Goal: Task Accomplishment & Management: Use online tool/utility

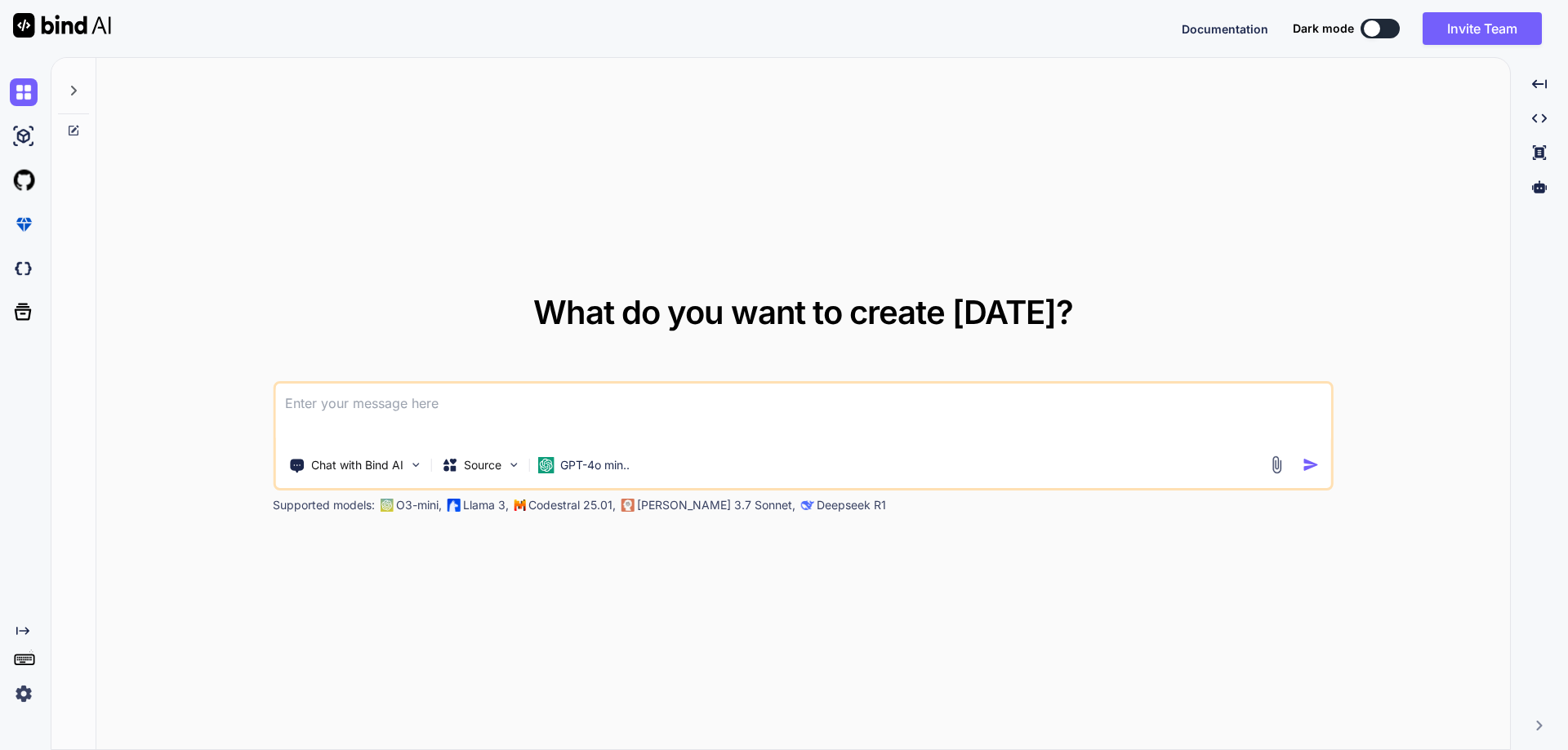
click at [459, 409] on textarea at bounding box center [803, 414] width 1056 height 61
paste textarea "เพื่อสร้างโปรแกรมสำหรับการรายงานความคืบหน้างานก่อสร้างหรืองาน Renovation เราจะต…"
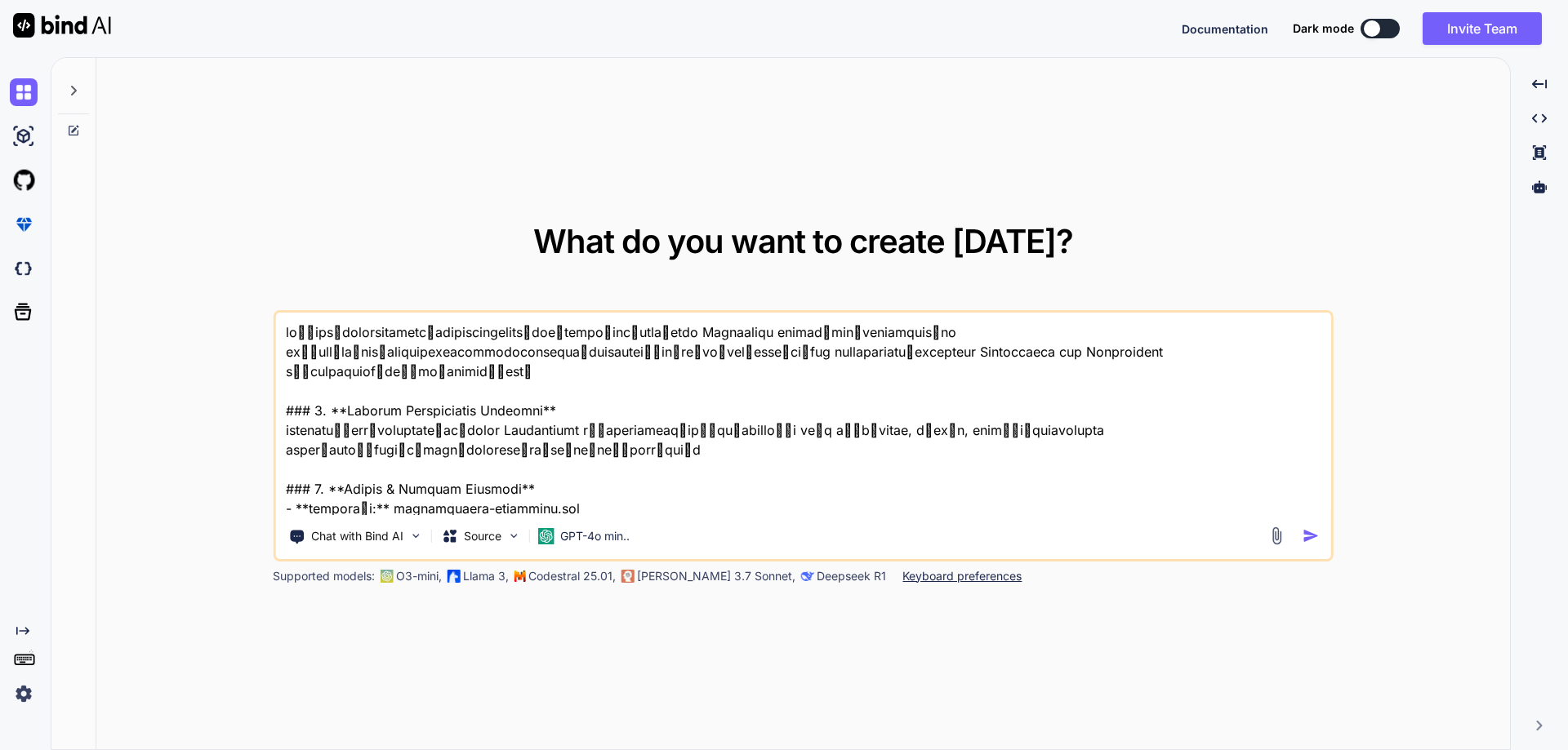
scroll to position [1041, 0]
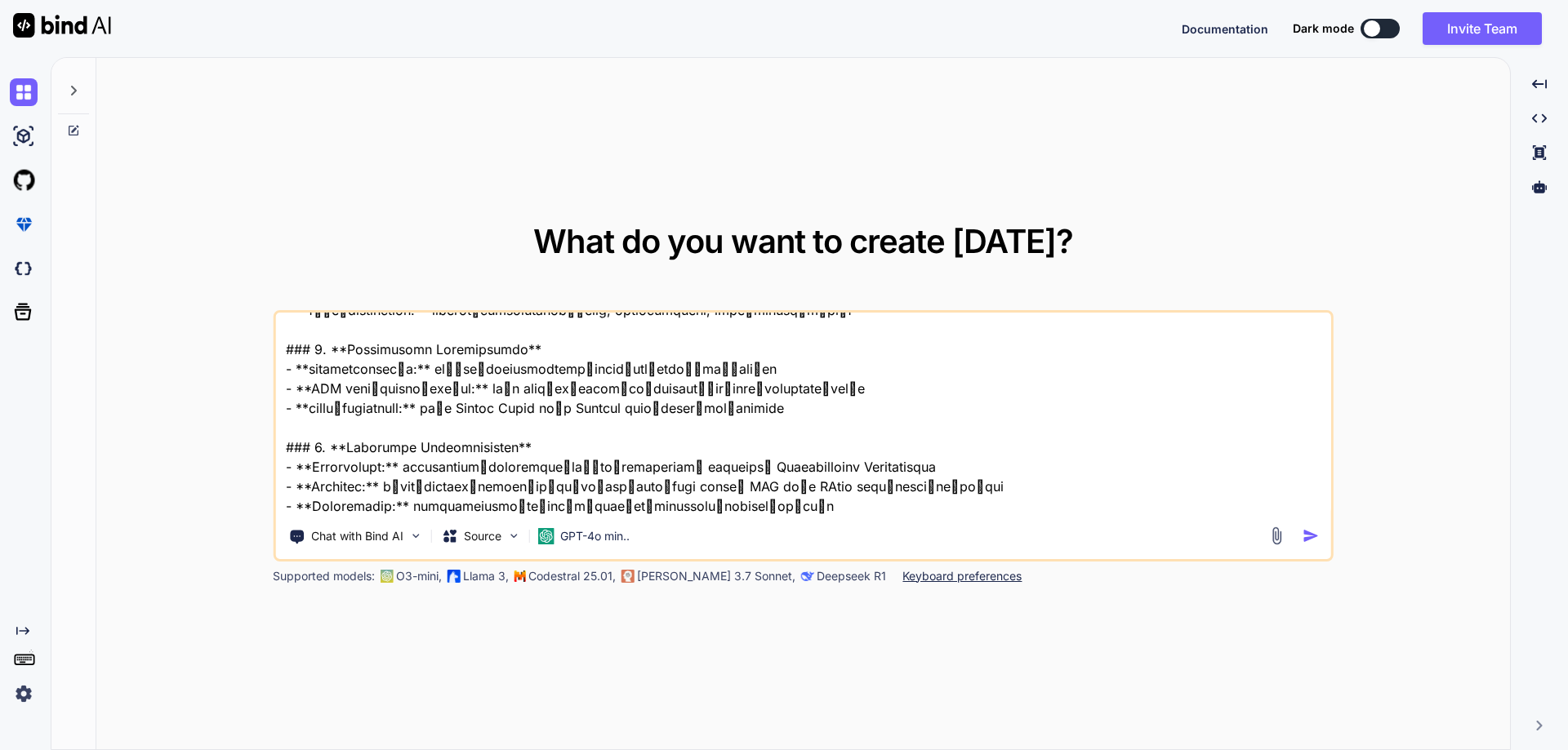
type textarea "เพื่อสร้างโปรแกรมสำหรับการรายงานความคืบหน้างานก่อสร้างหรืองาน Renovation เราจะต…"
click at [1304, 534] on img "button" at bounding box center [1311, 536] width 17 height 17
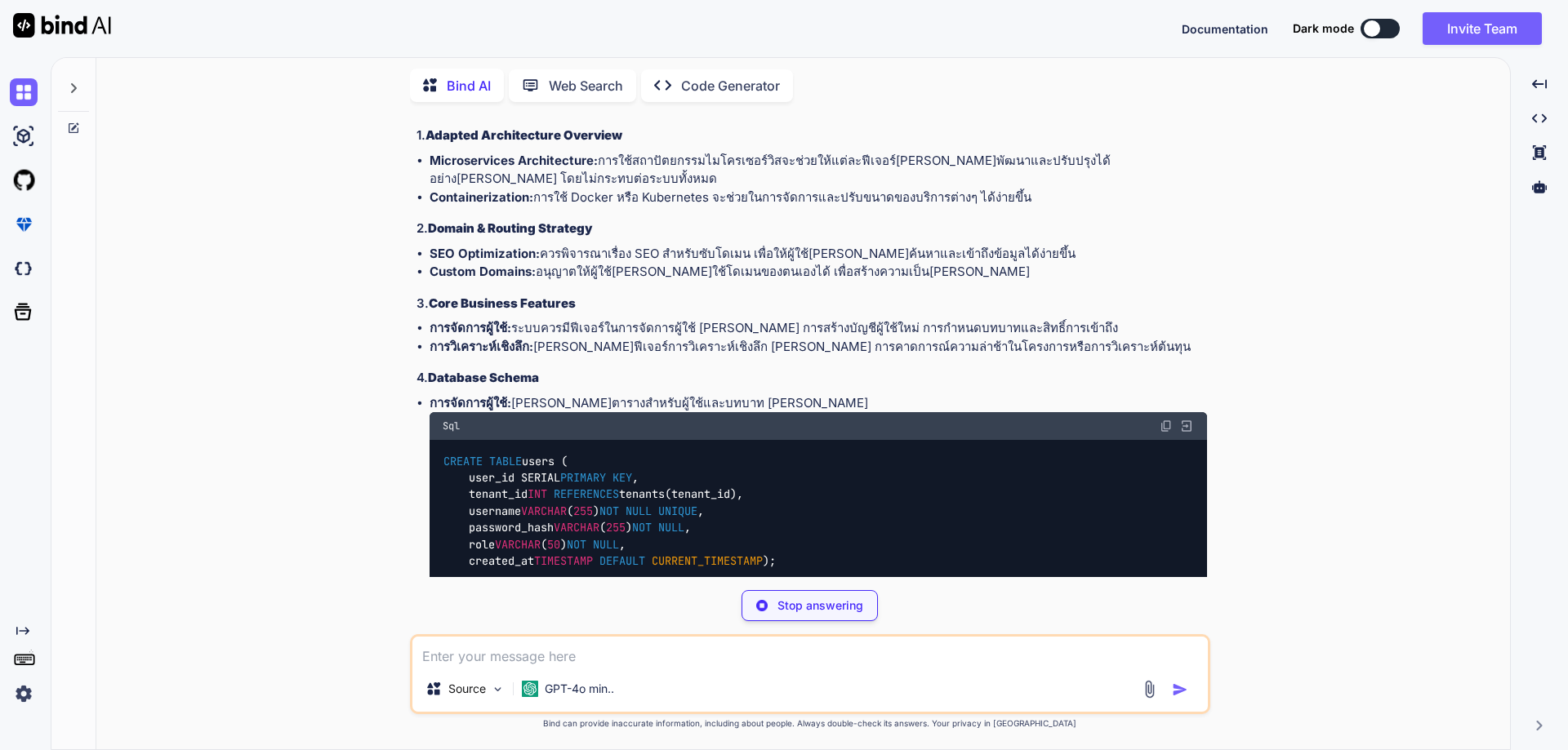
scroll to position [634, 0]
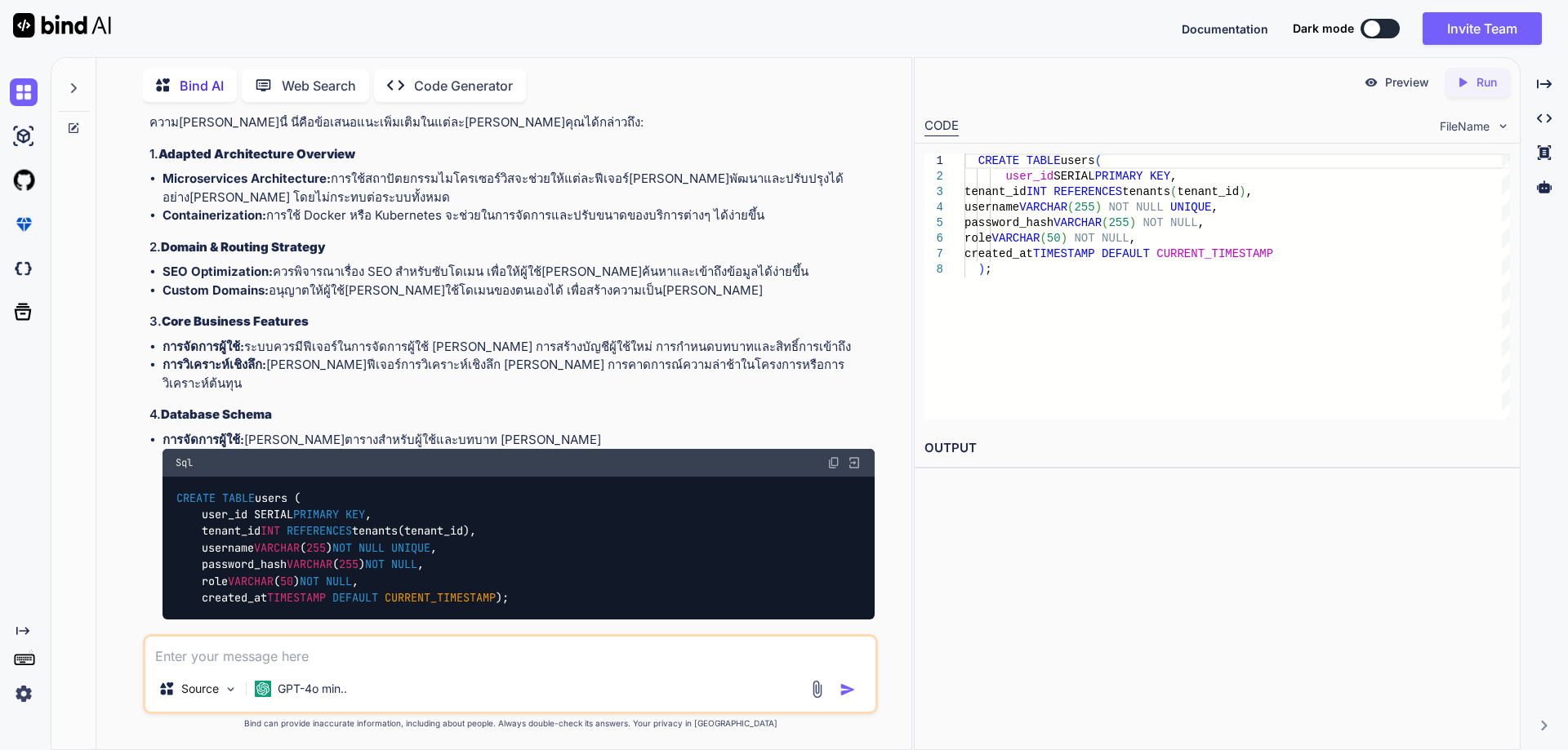
click at [1479, 130] on span "FileName" at bounding box center [1464, 126] width 50 height 16
click at [1484, 93] on div "Created with Pixso. Run" at bounding box center [1477, 83] width 65 height 30
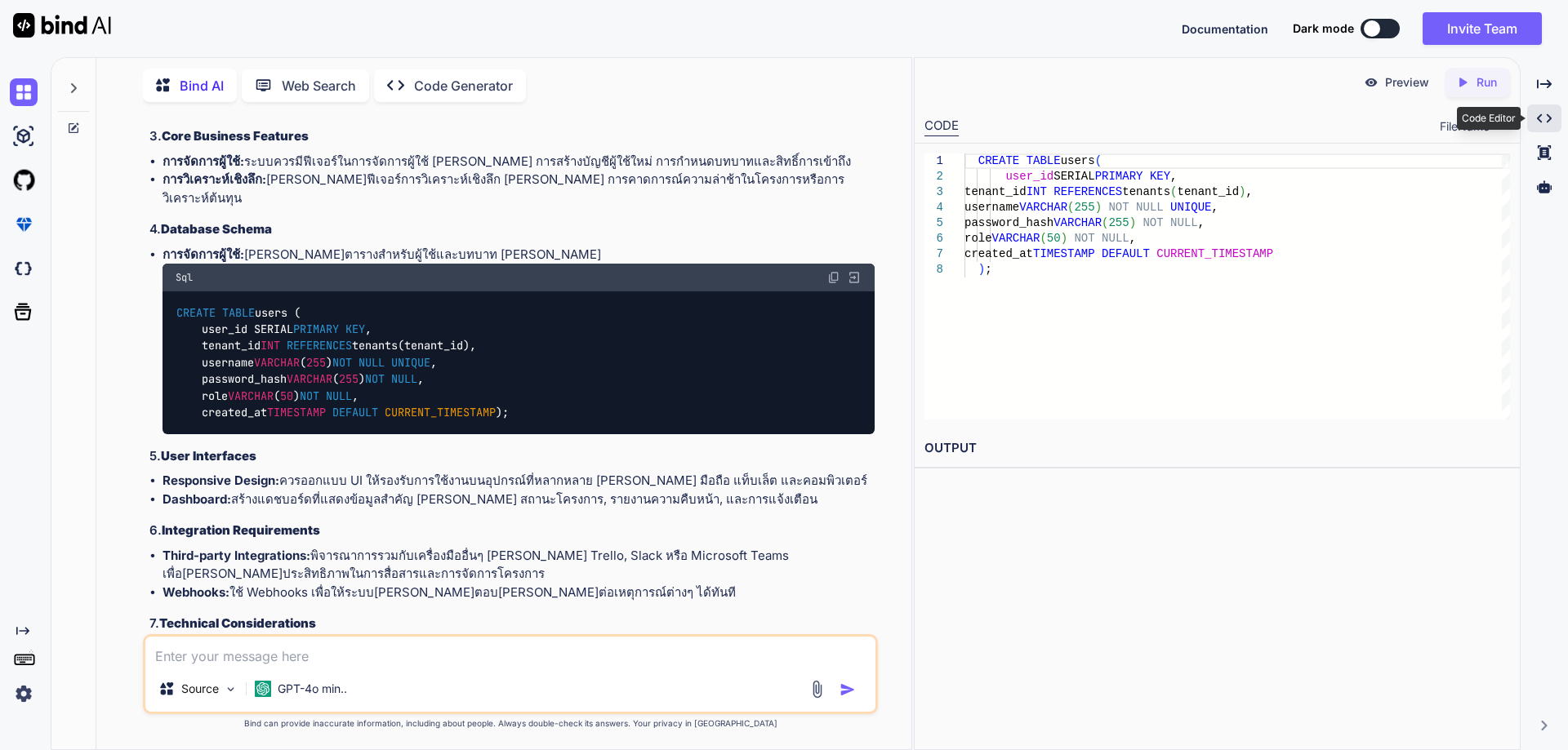
click at [1544, 124] on icon "Created with Pixso." at bounding box center [1544, 118] width 15 height 15
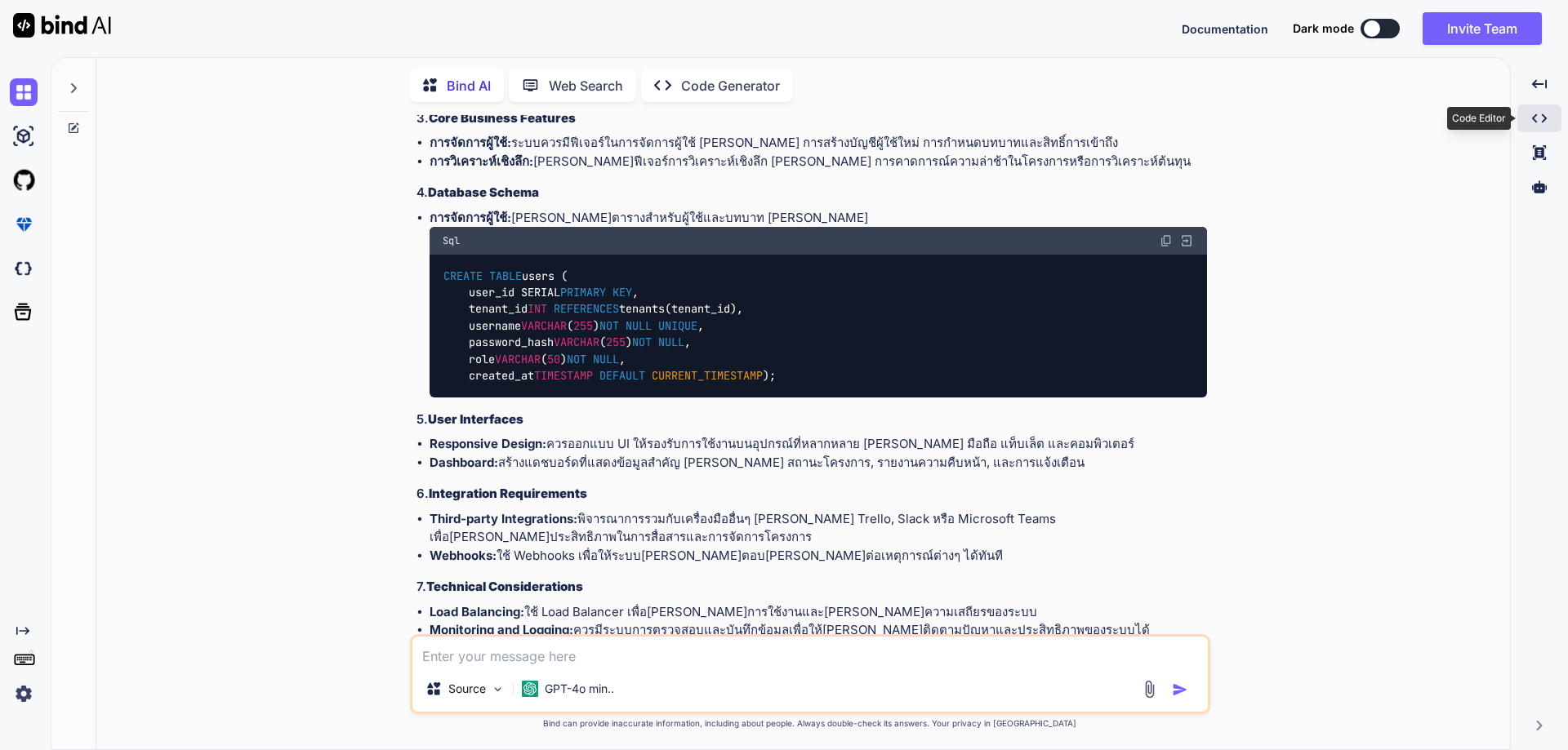
click at [1544, 124] on icon "Created with Pixso." at bounding box center [1539, 118] width 15 height 15
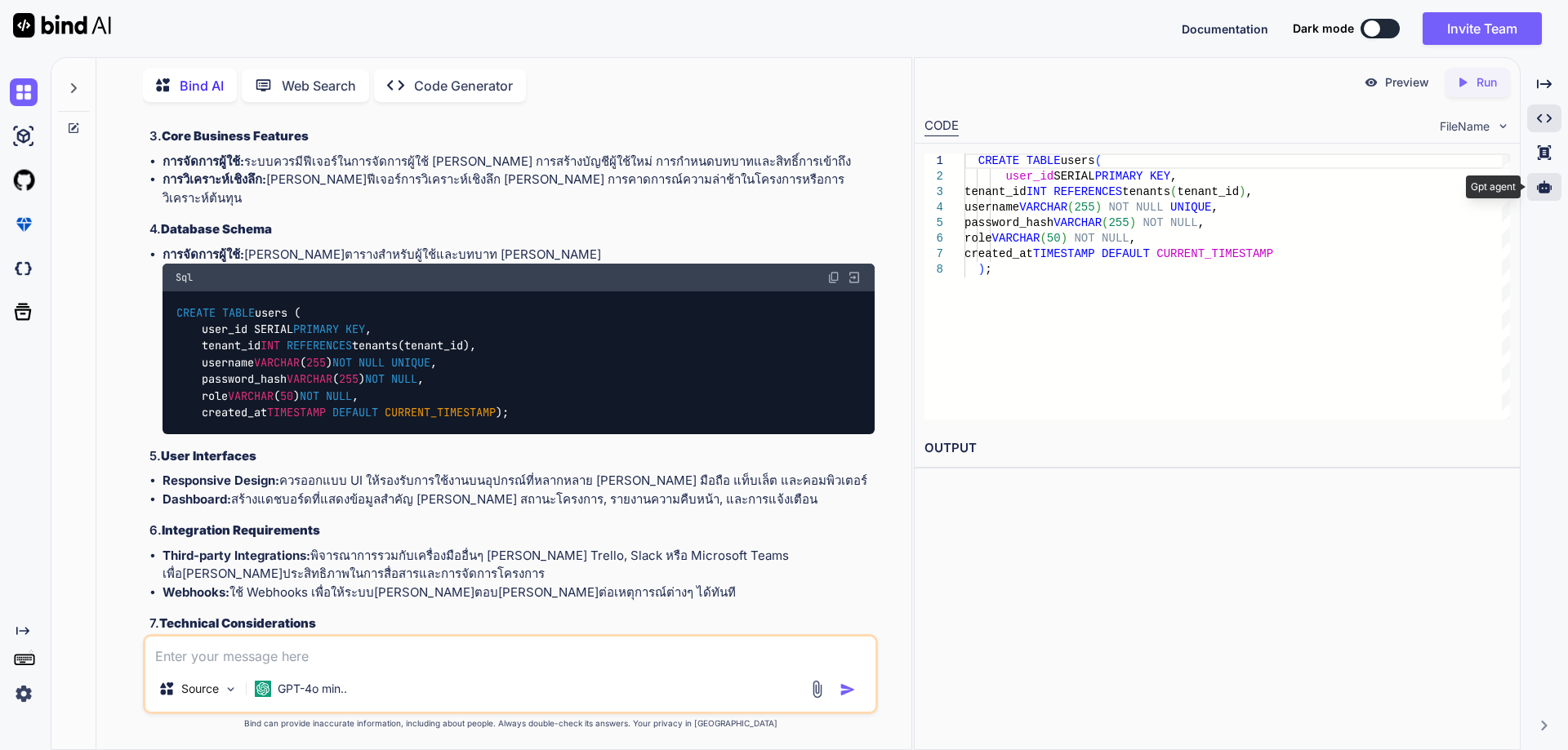
click at [1547, 182] on icon at bounding box center [1544, 187] width 15 height 15
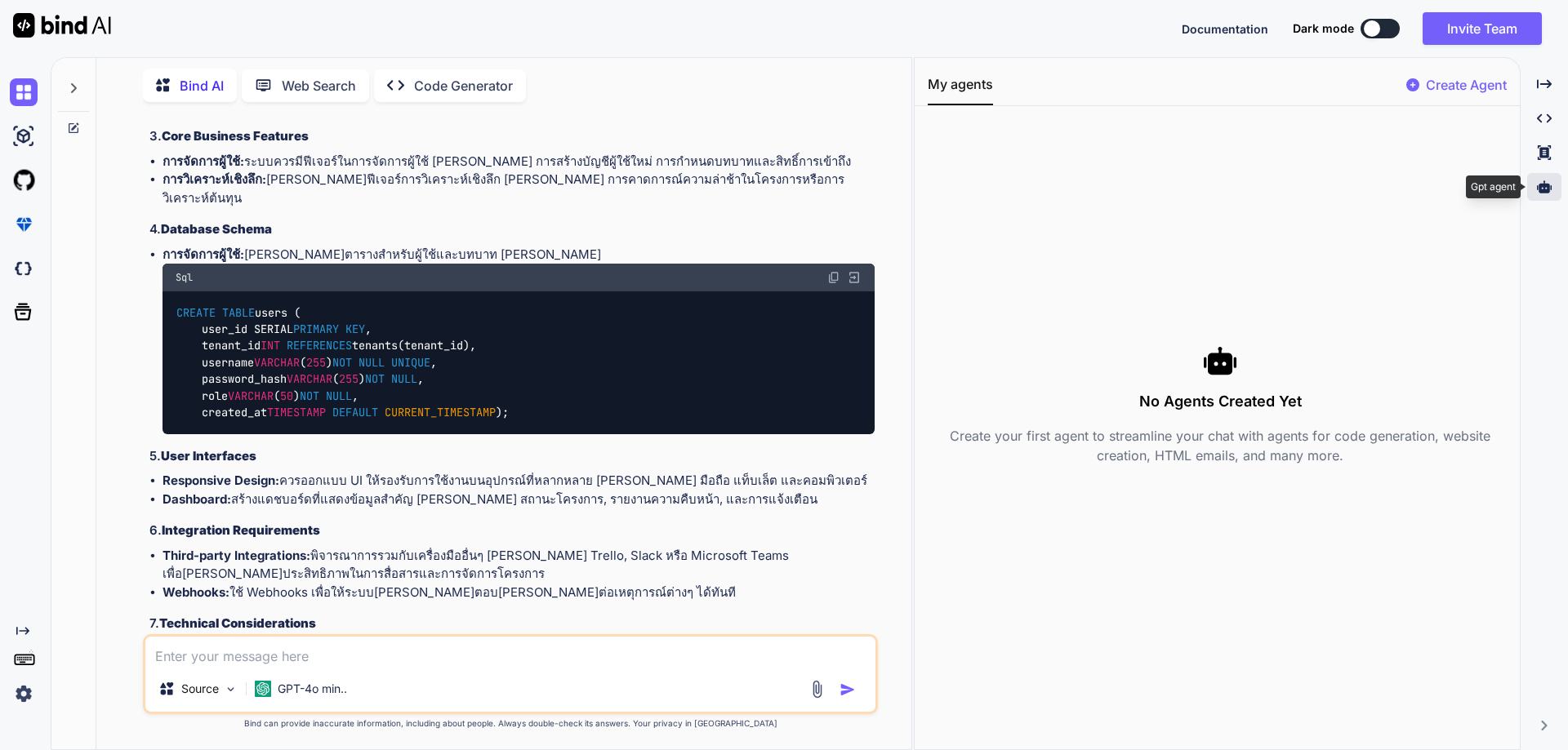
click at [1543, 186] on icon at bounding box center [1544, 186] width 15 height 12
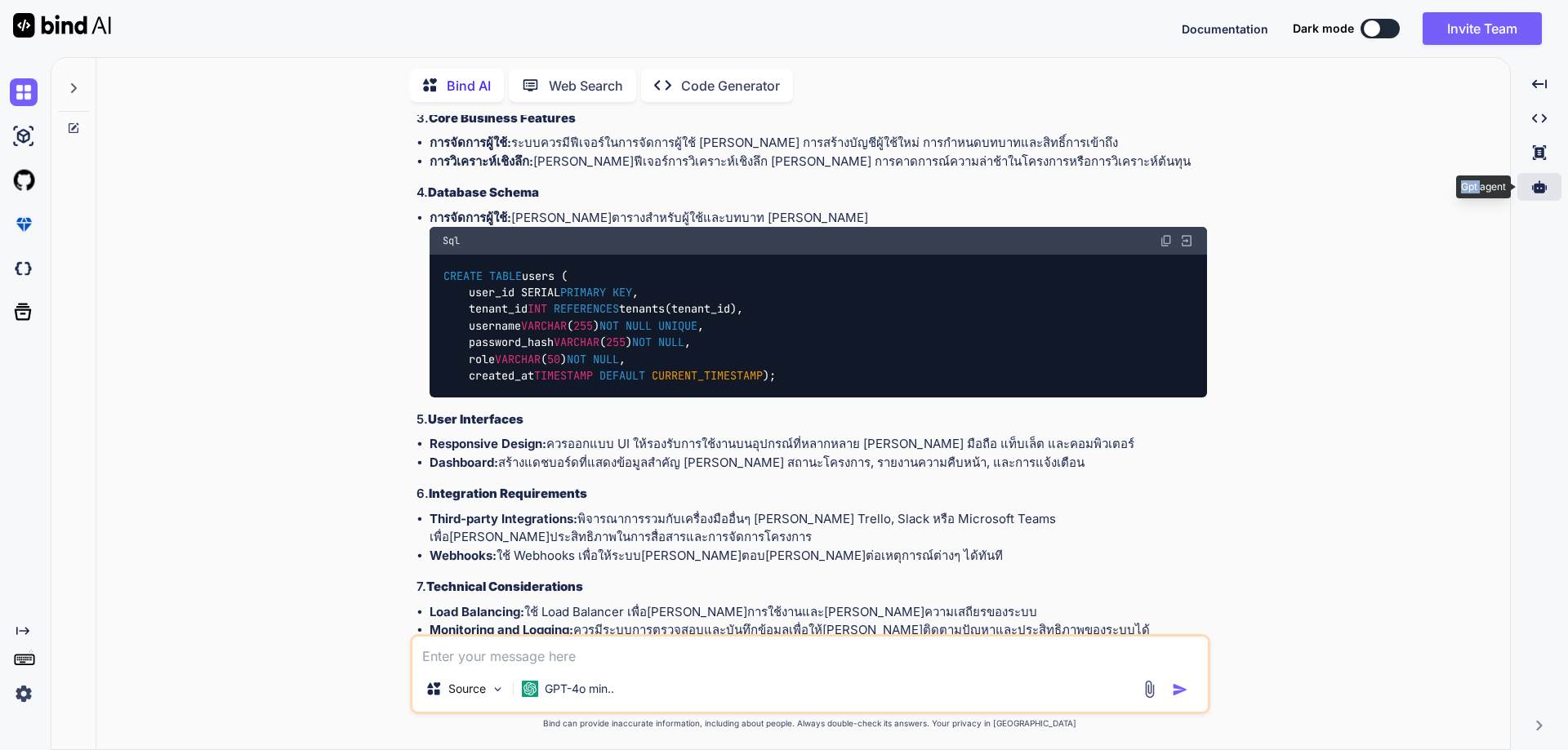
click at [1543, 186] on icon at bounding box center [1539, 186] width 15 height 12
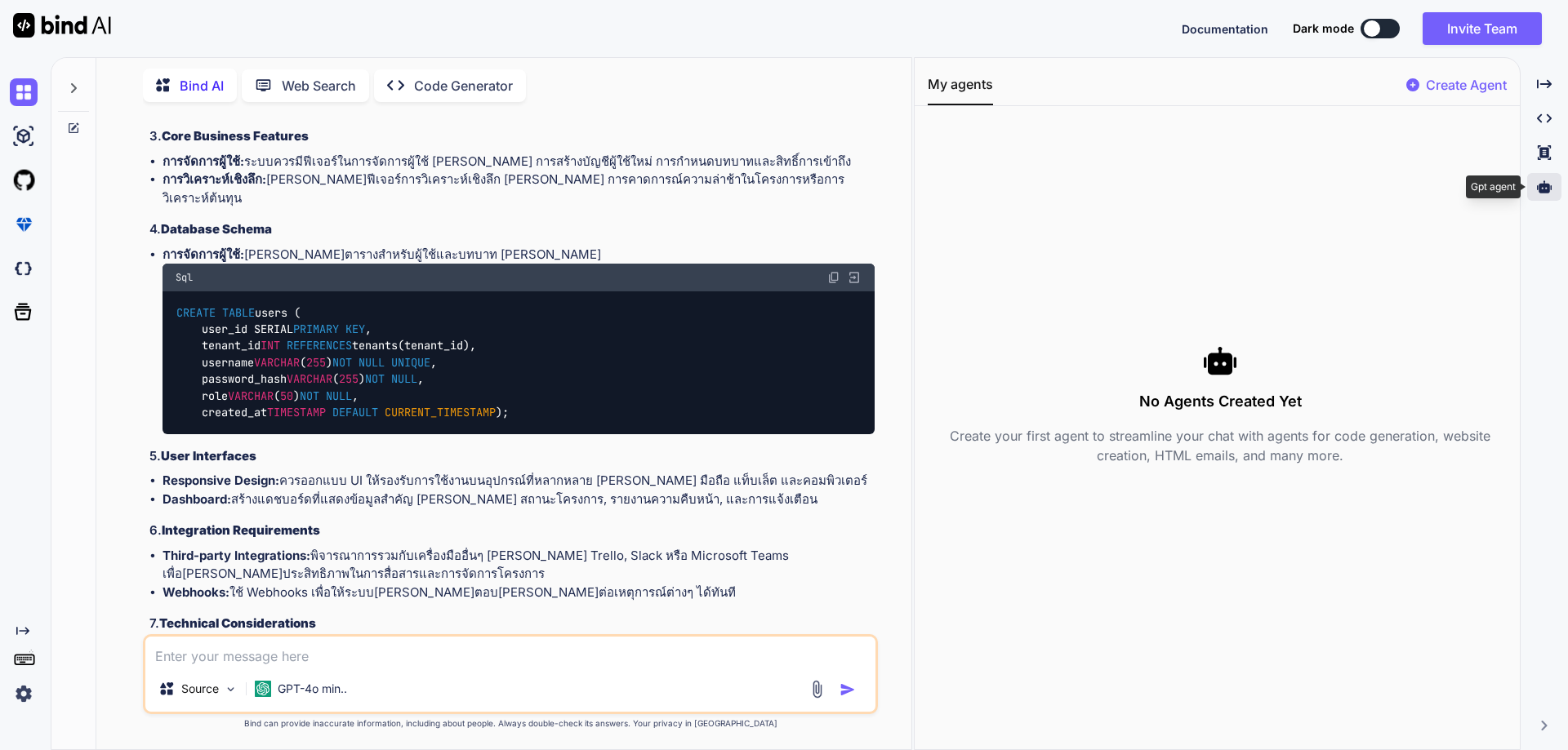
click at [1543, 186] on icon at bounding box center [1544, 186] width 15 height 12
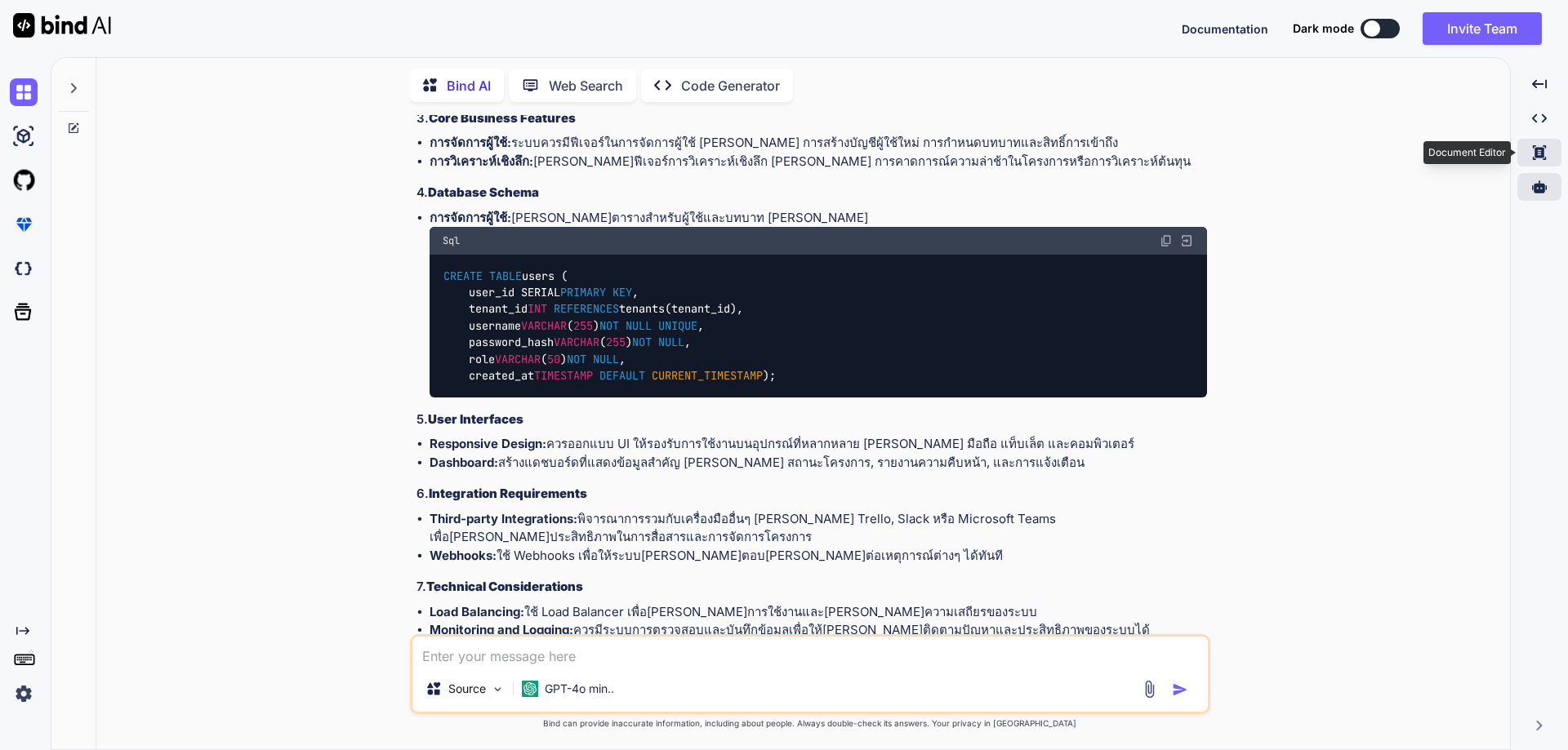
click at [1549, 148] on div "Created with Pixso." at bounding box center [1539, 152] width 44 height 28
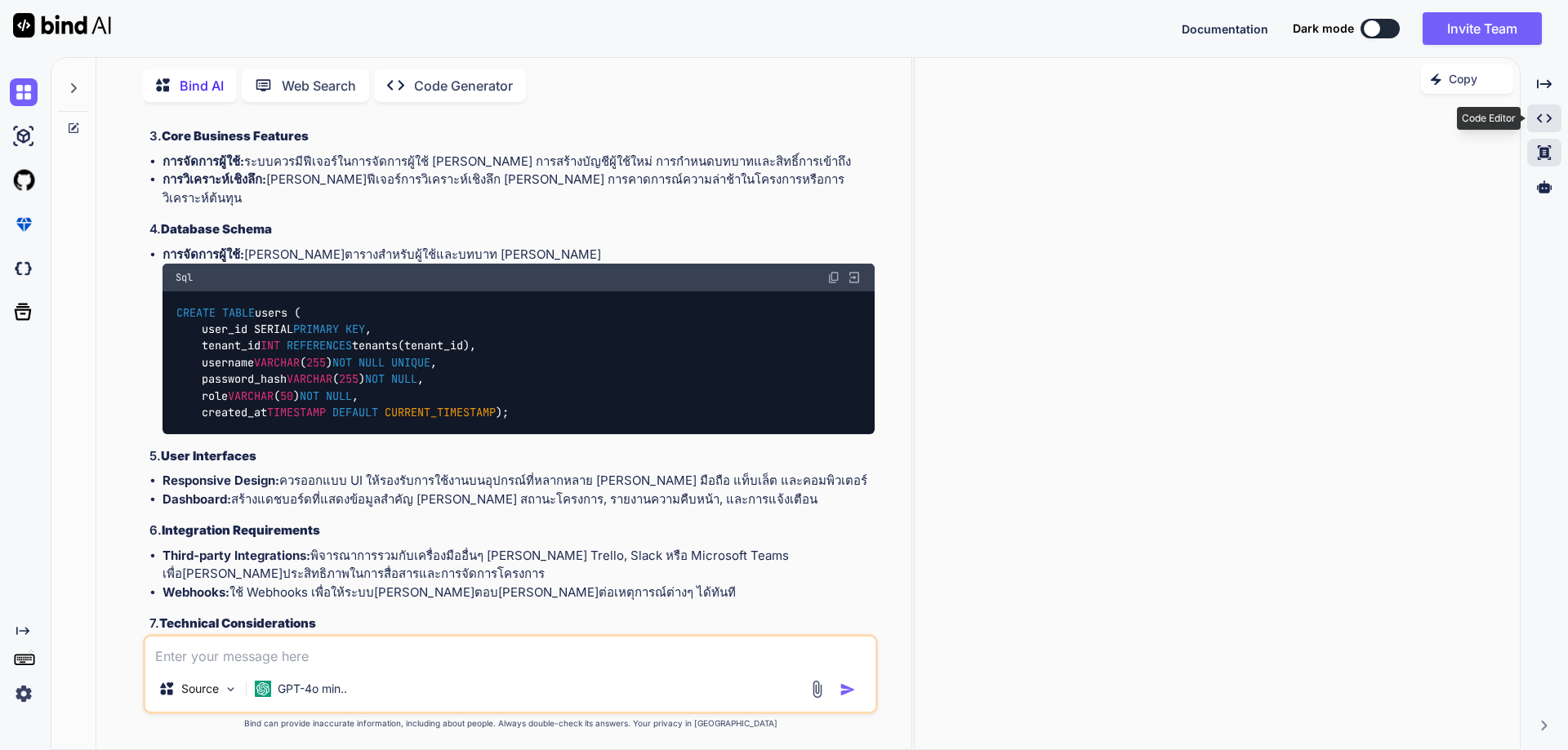
click at [1551, 126] on div "Created with Pixso." at bounding box center [1544, 119] width 34 height 28
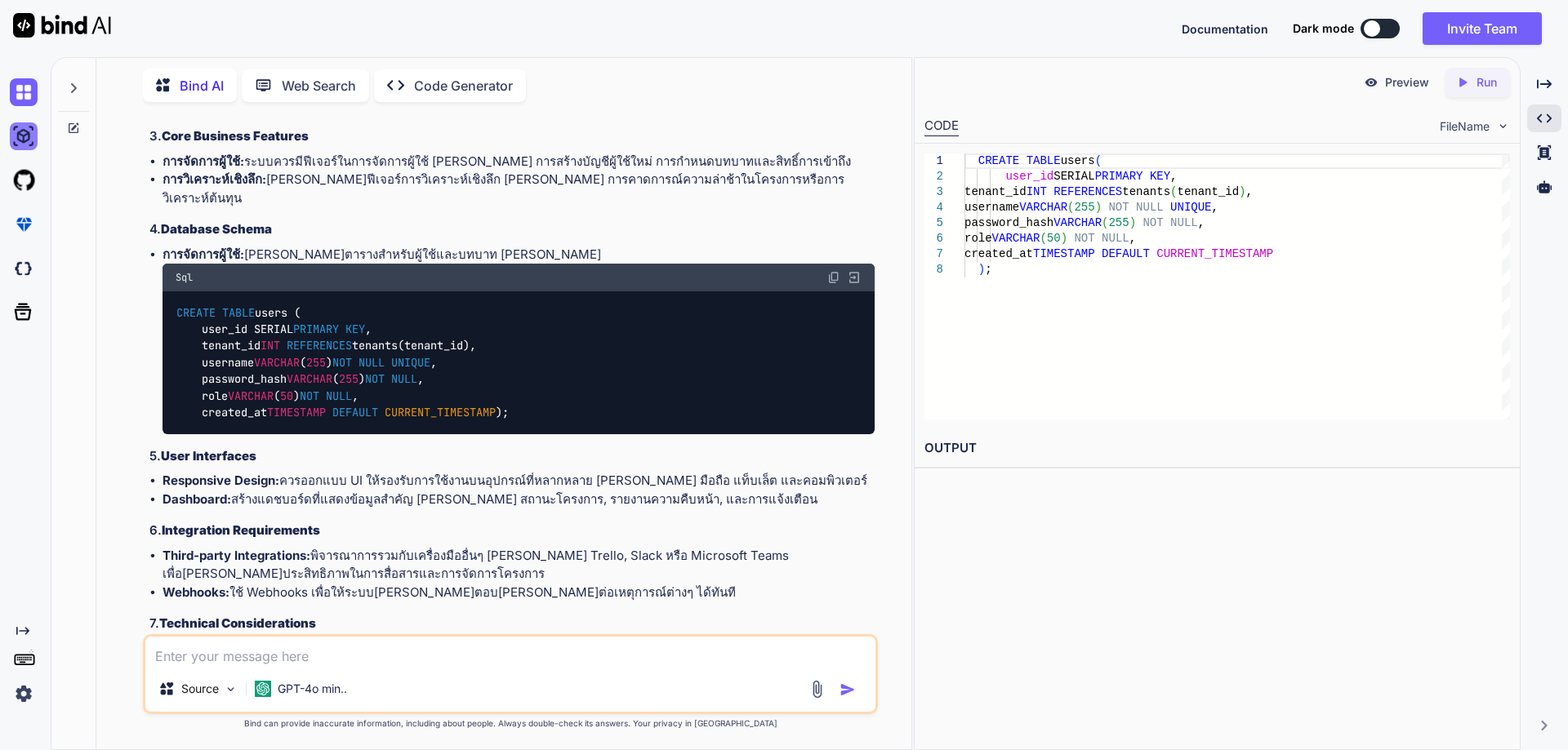
click at [28, 146] on img at bounding box center [24, 136] width 28 height 28
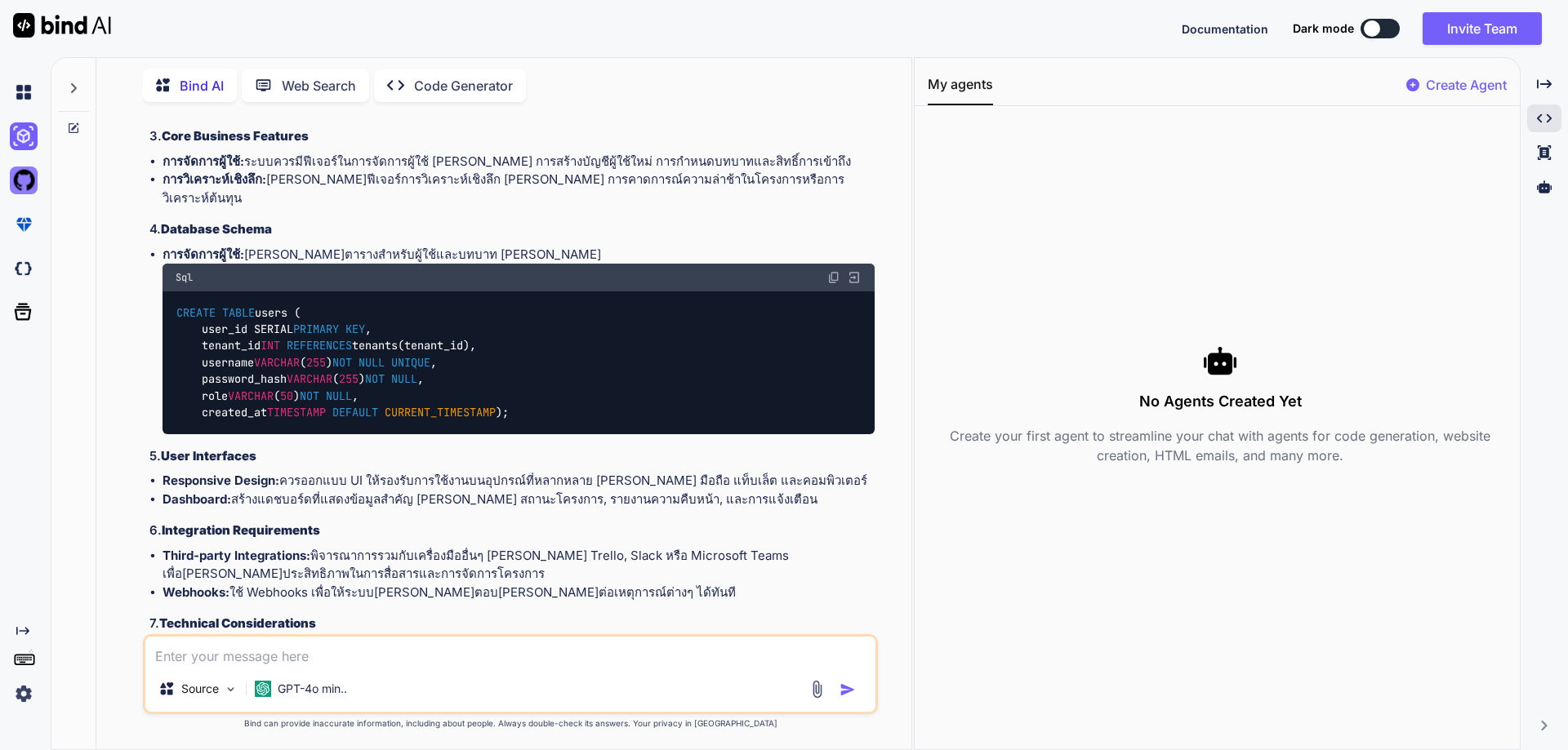
click at [25, 175] on img at bounding box center [24, 180] width 28 height 28
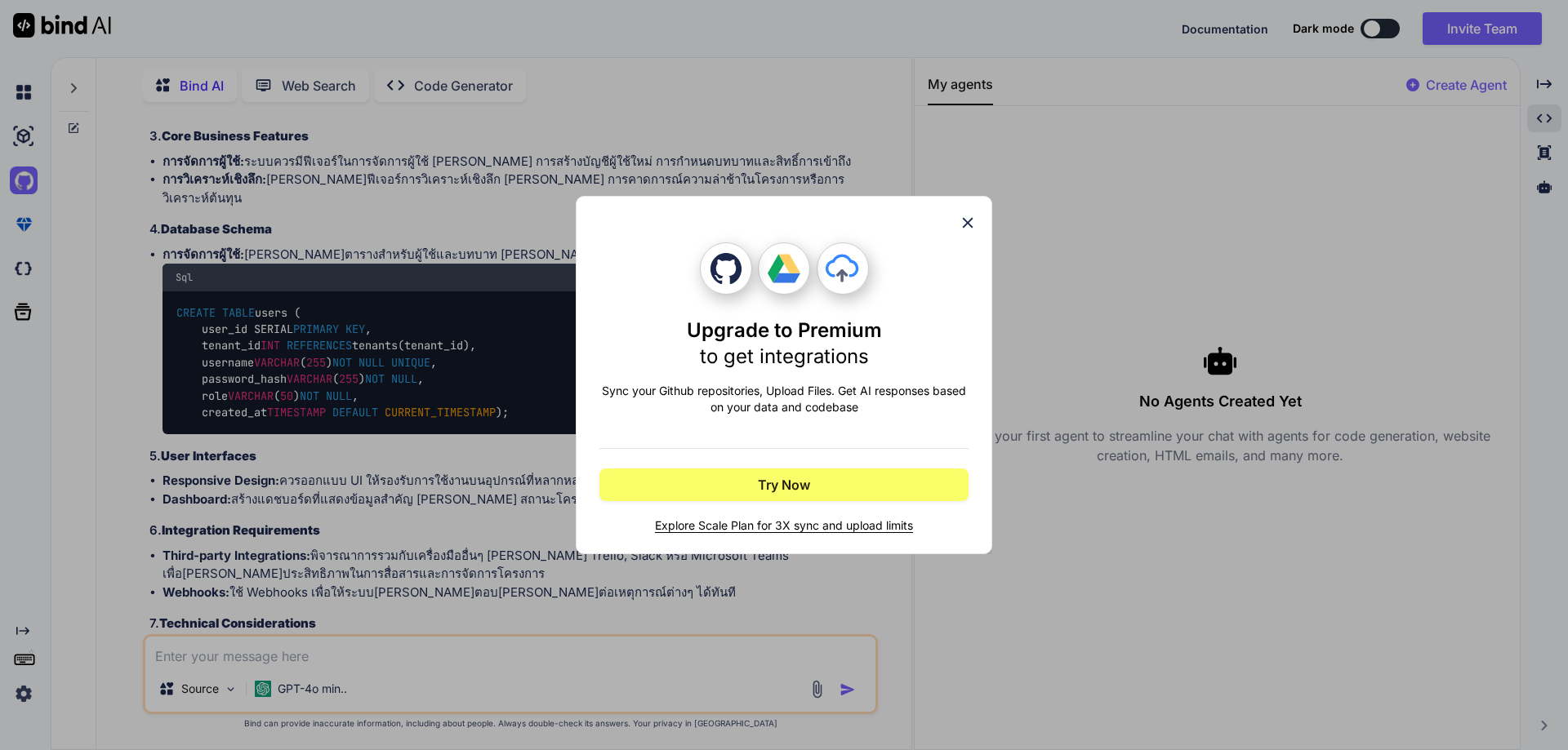
click at [973, 220] on icon at bounding box center [968, 223] width 18 height 18
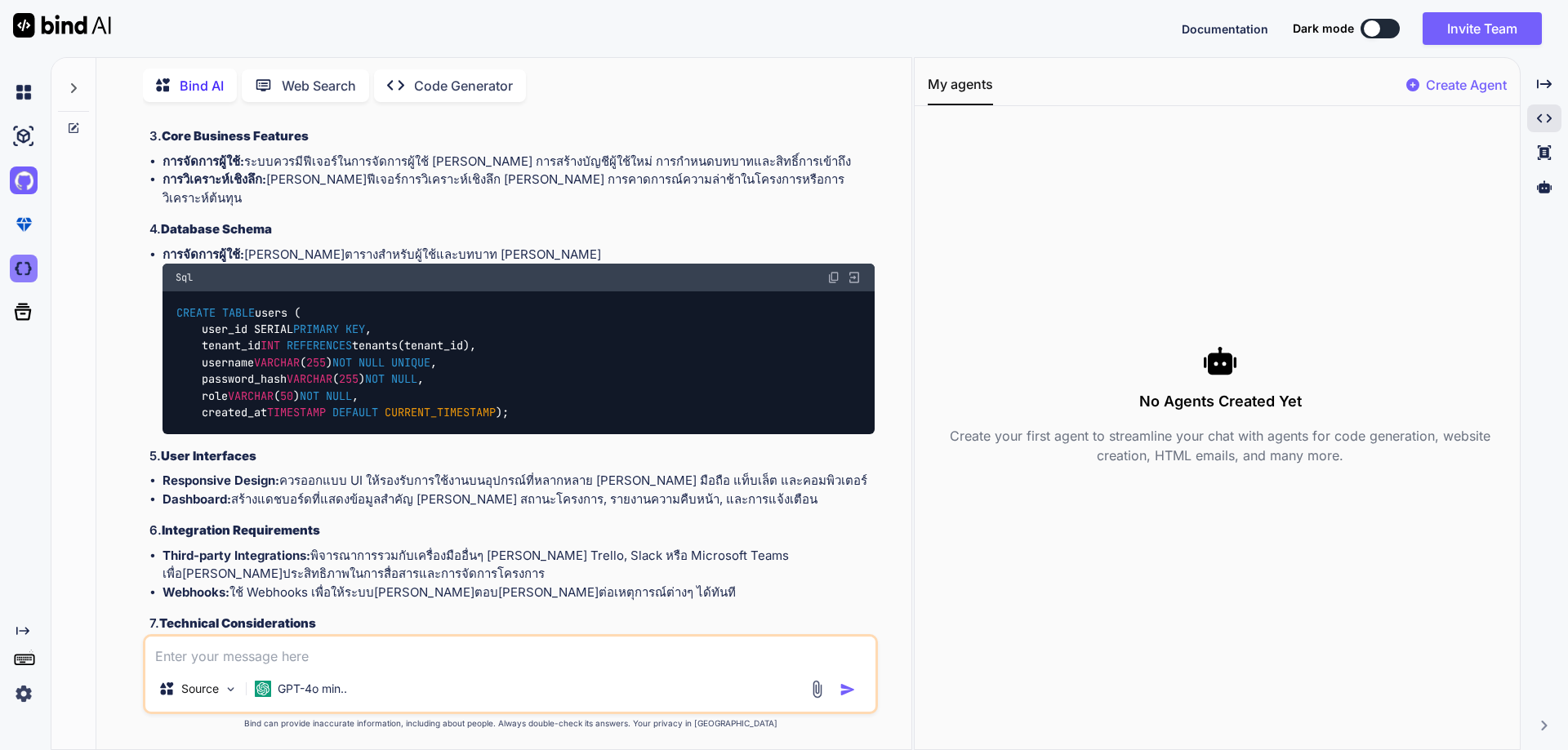
click at [20, 270] on img at bounding box center [24, 269] width 28 height 28
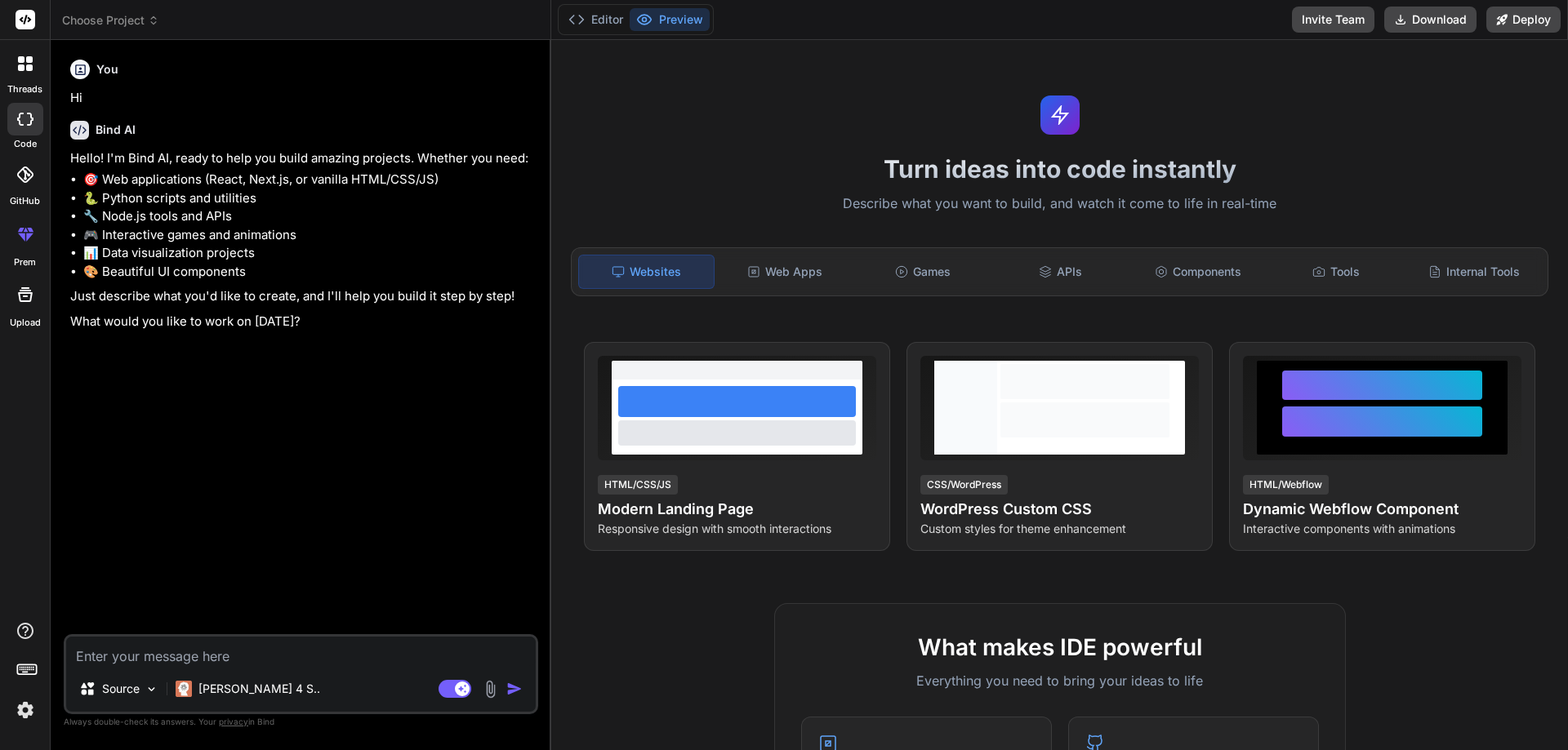
type textarea "x"
paste textarea "เพื่อสร้างโปรแกรมสำหรับการรายงานความคืบหน้างานก่อสร้างหรืองาน Renovation เราจะต…"
type textarea "เพื่อสร้างโปรแกรมสำหรับการรายงานความคืบหน้างานก่อสร้างหรืองาน Renovation เราจะต…"
type textarea "x"
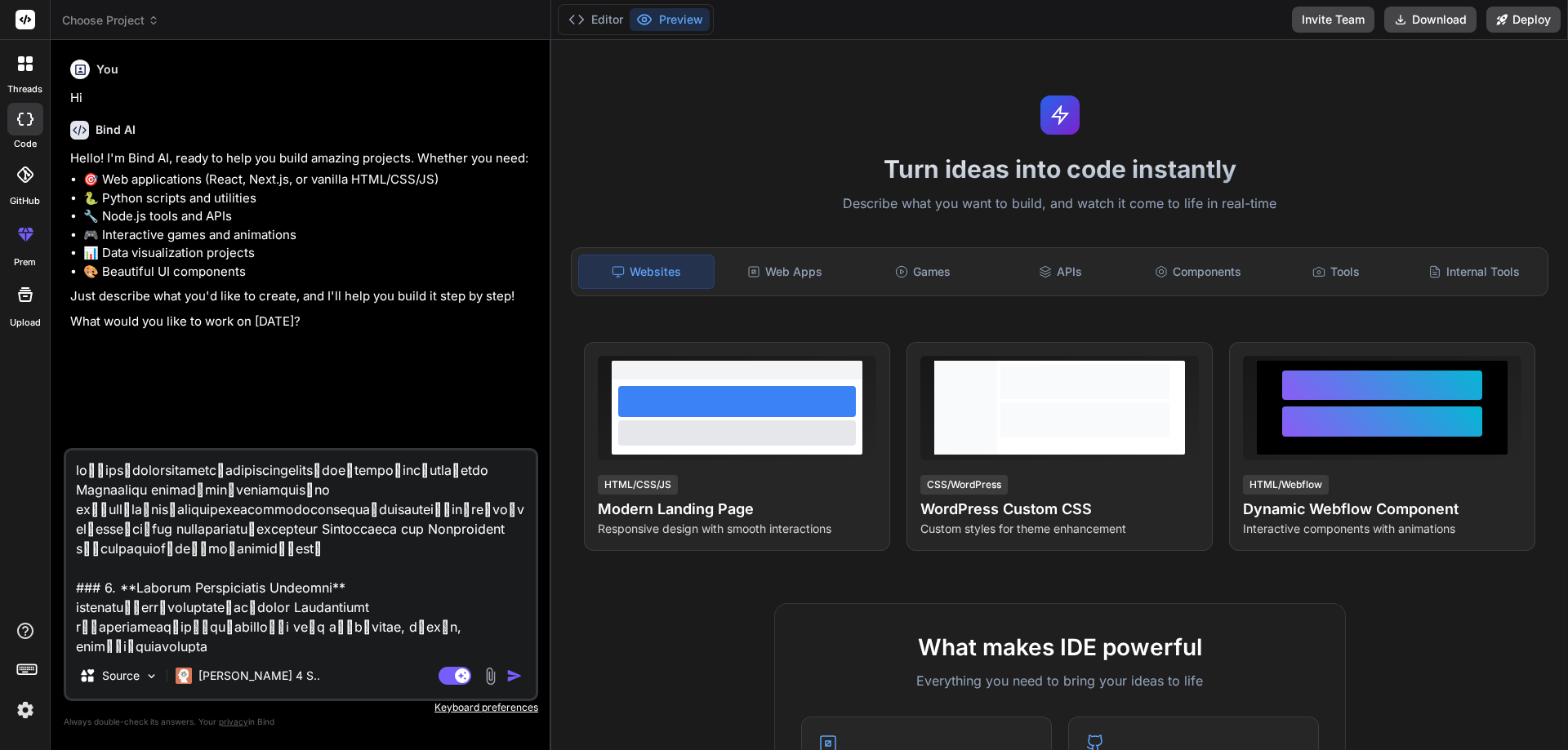
scroll to position [1334, 0]
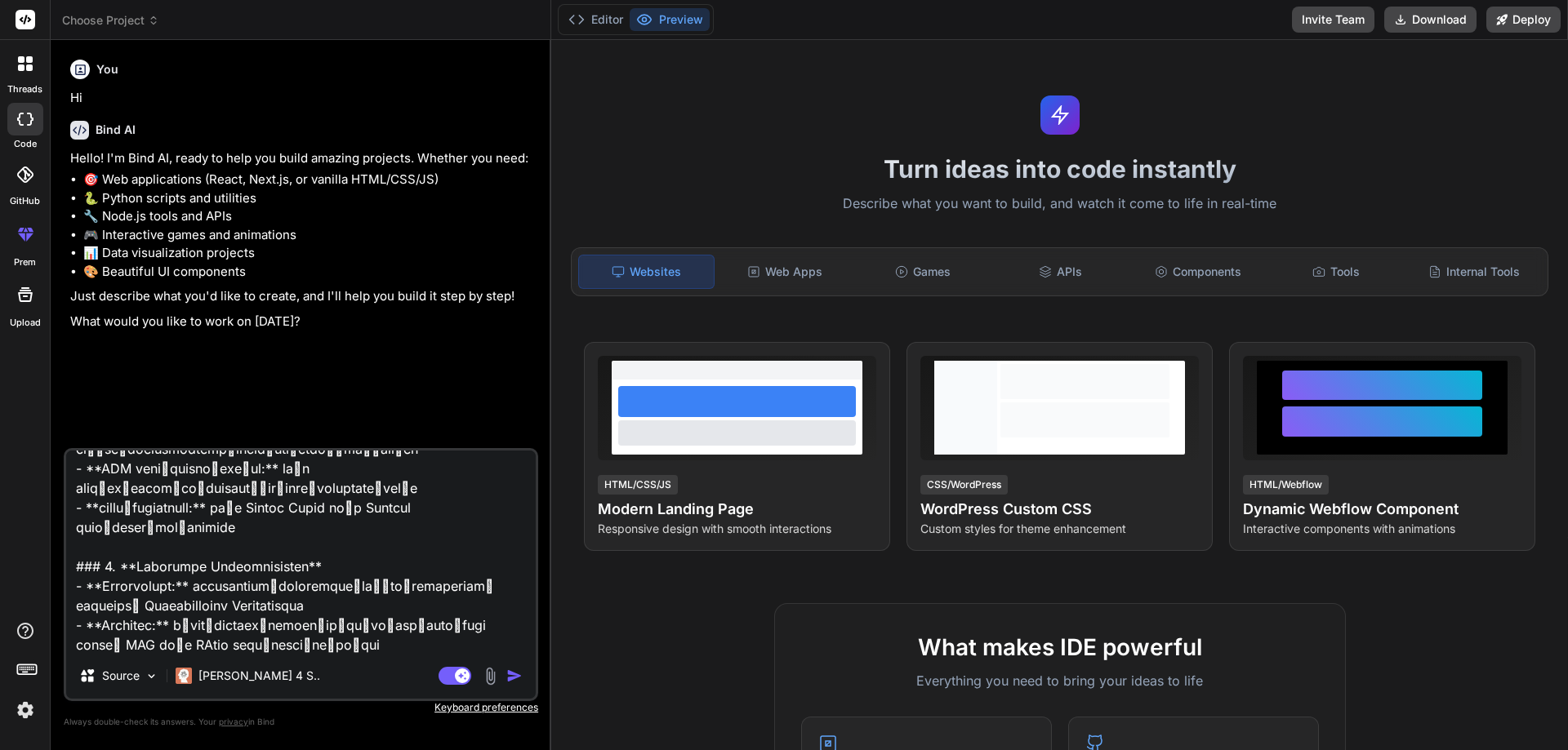
type textarea "เพื่อสร้างโปรแกรมสำหรับการรายงานความคืบหน้างานก่อสร้างหรืองาน Renovation เราจะต…"
click at [522, 675] on img "button" at bounding box center [515, 676] width 16 height 16
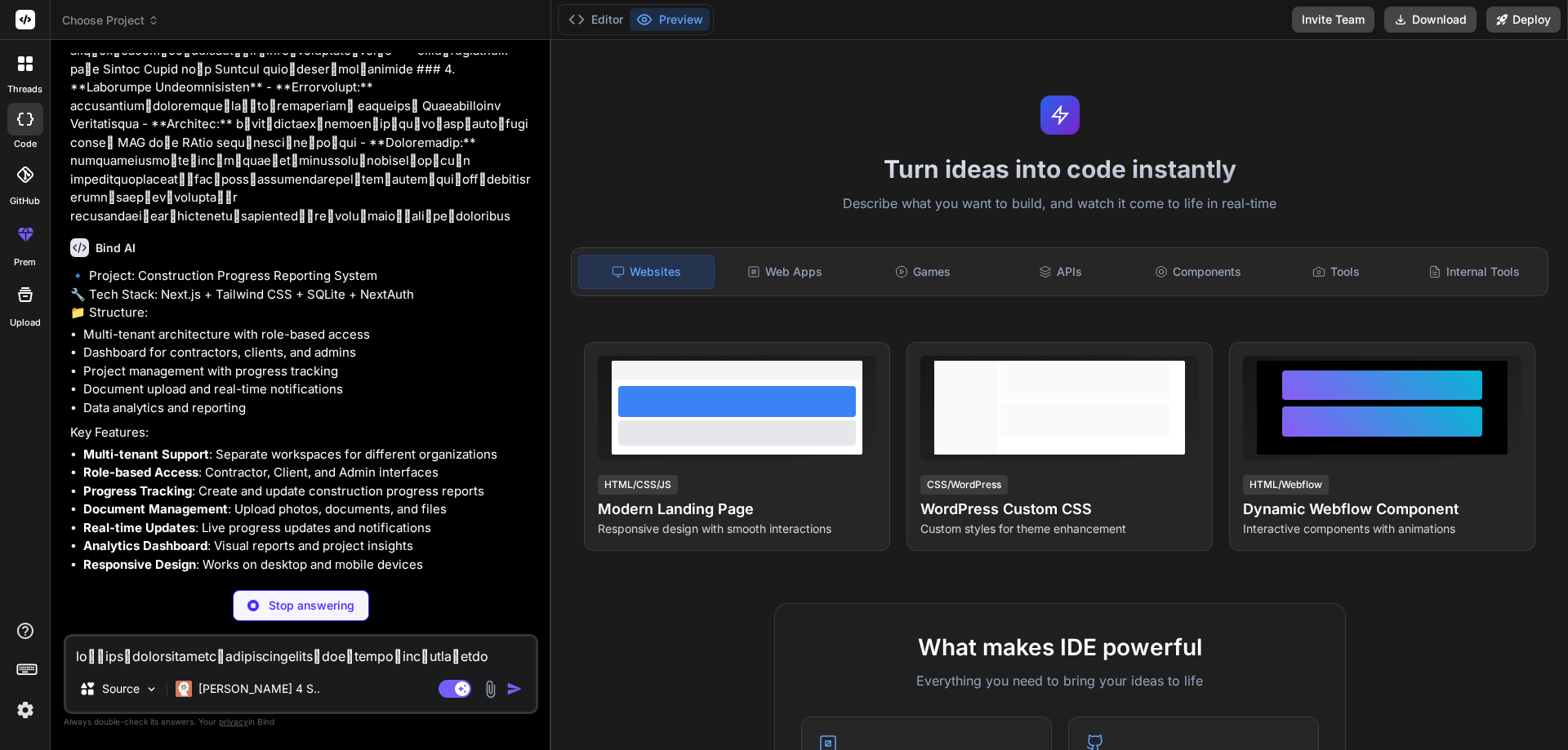
scroll to position [949, 0]
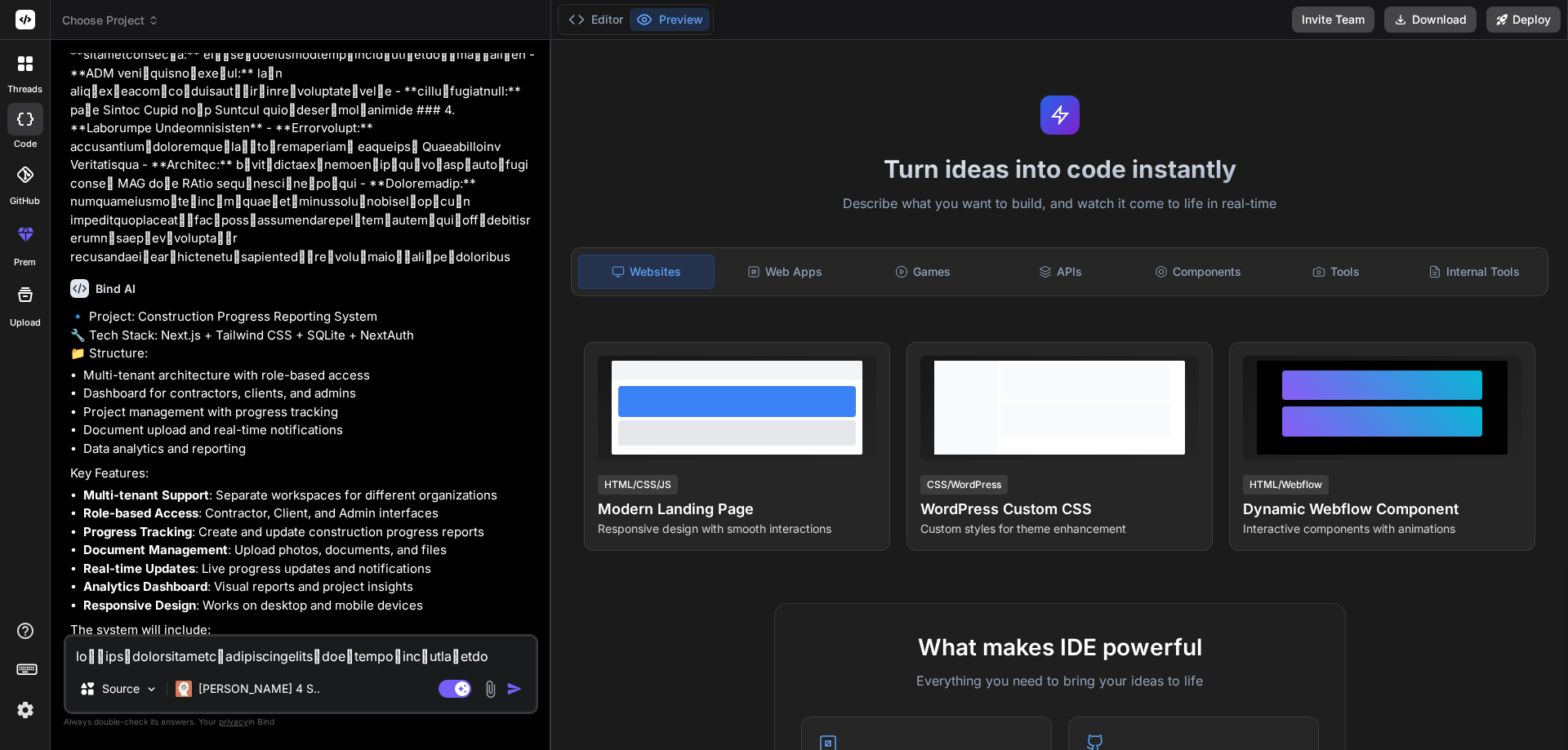
type textarea "x"
drag, startPoint x: 190, startPoint y: 623, endPoint x: 217, endPoint y: 623, distance: 27.0
drag, startPoint x: 185, startPoint y: 624, endPoint x: 144, endPoint y: 619, distance: 41.3
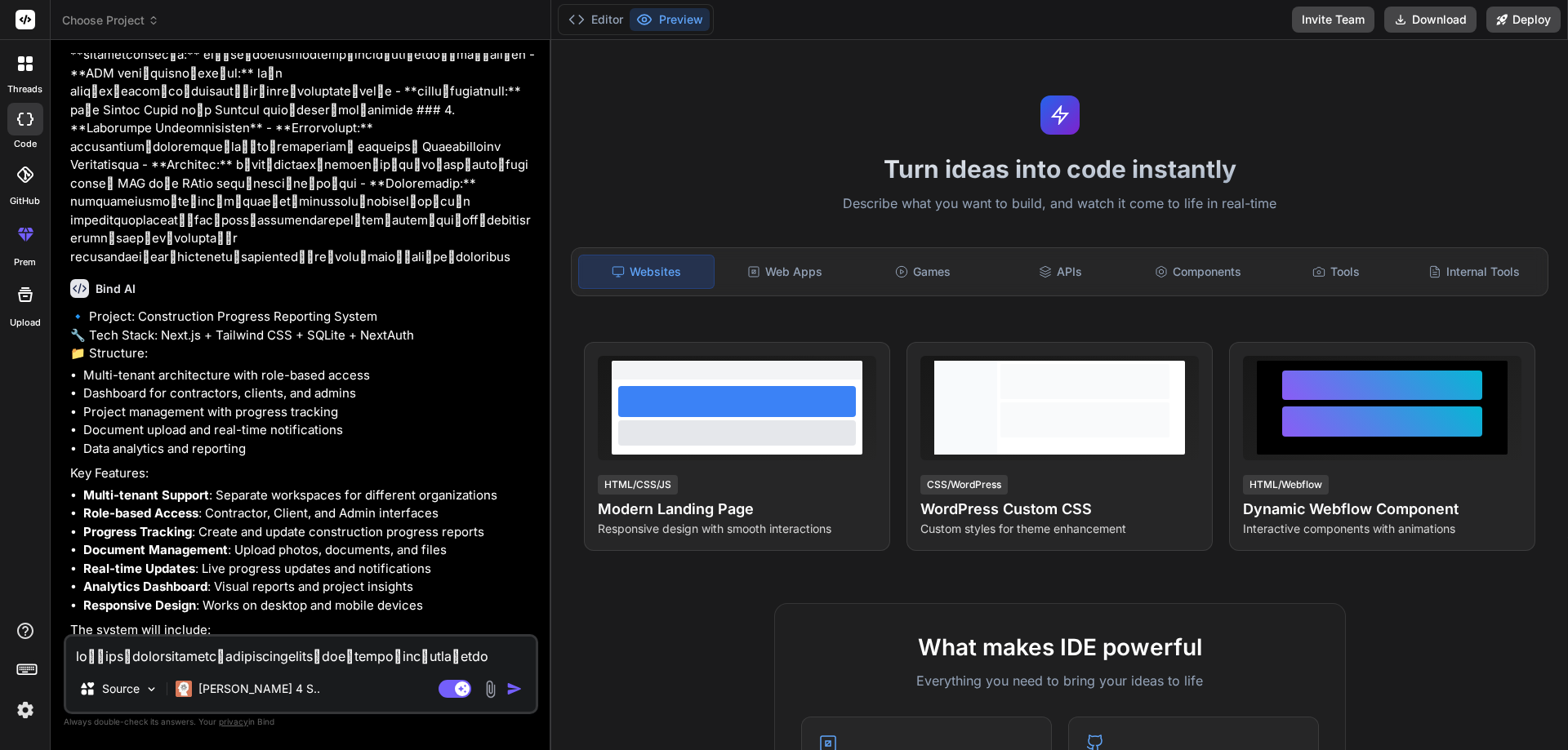
click at [146, 650] on textarea at bounding box center [301, 652] width 470 height 30
type textarea "b"
type textarea "x"
type textarea "bu"
type textarea "x"
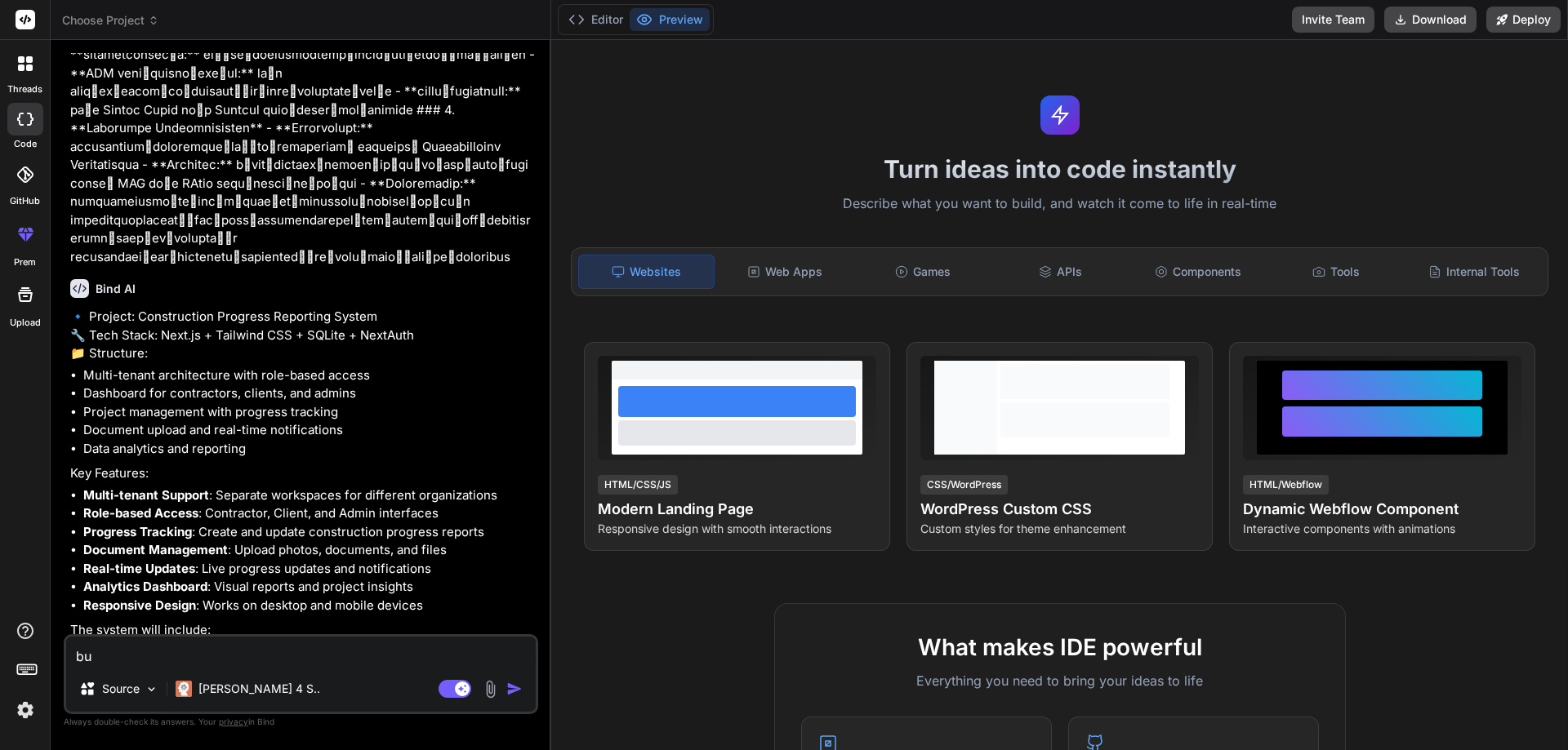
type textarea "bui"
type textarea "x"
type textarea "buil"
type textarea "x"
type textarea "build"
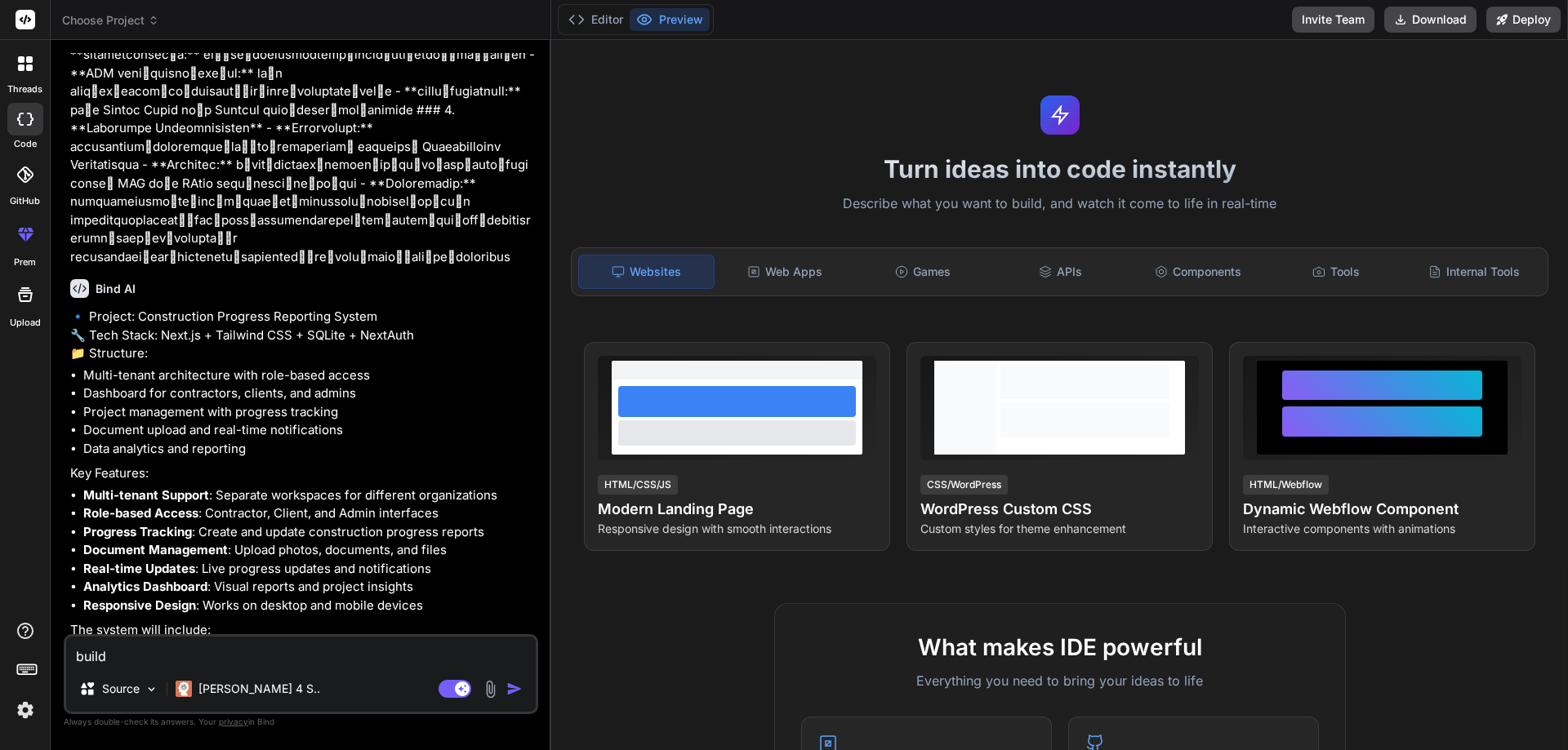
type textarea "x"
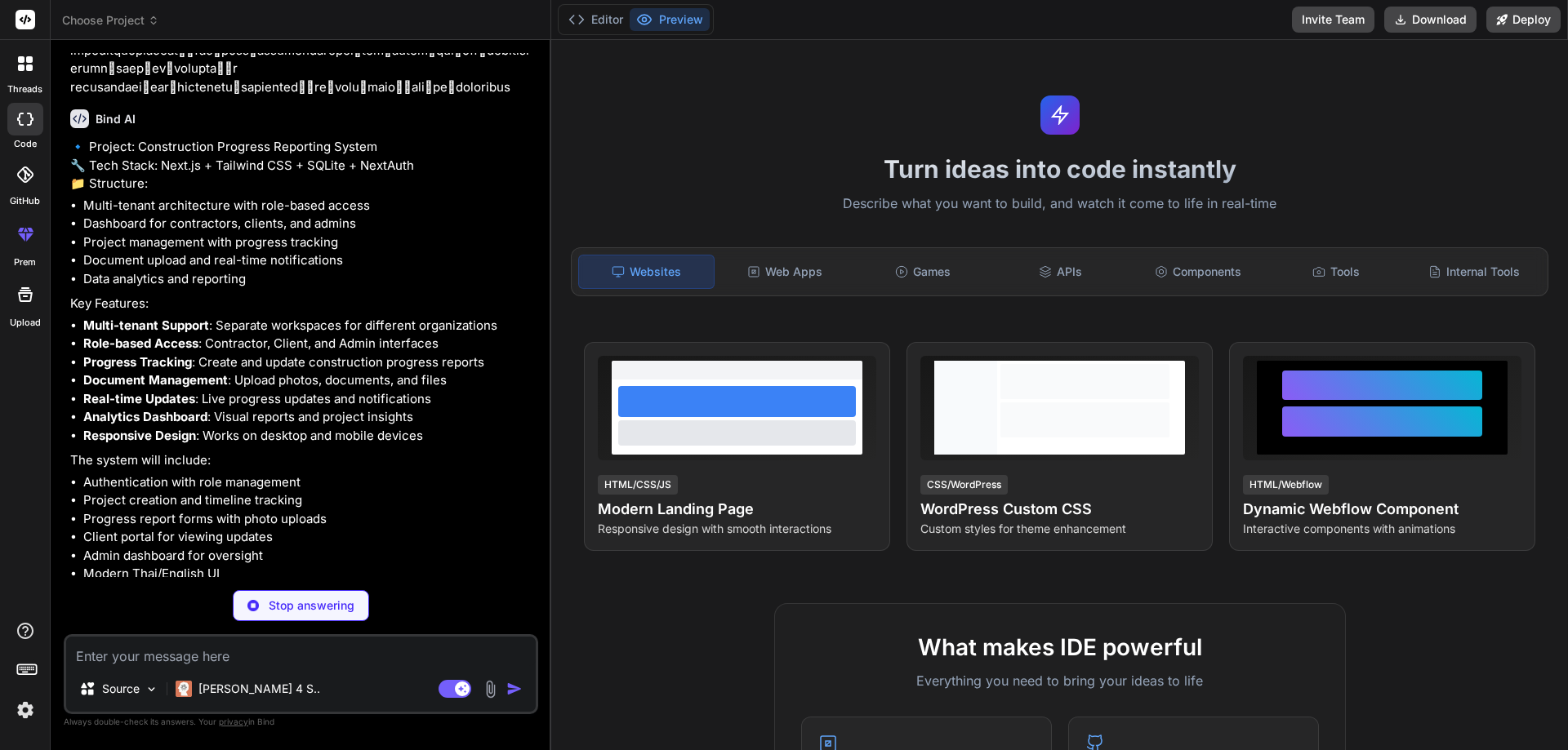
scroll to position [1119, 0]
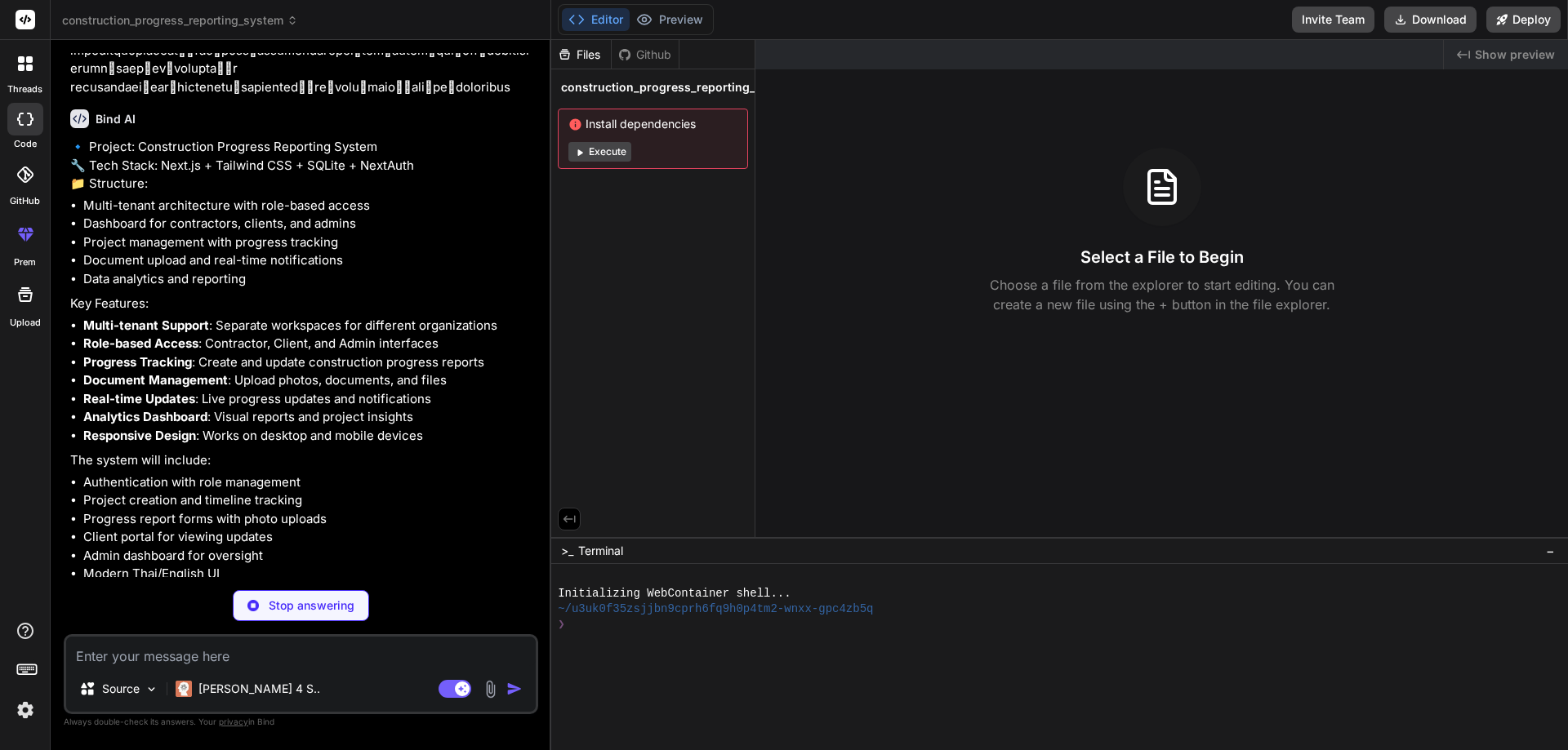
click at [599, 152] on button "Execute" at bounding box center [599, 152] width 63 height 20
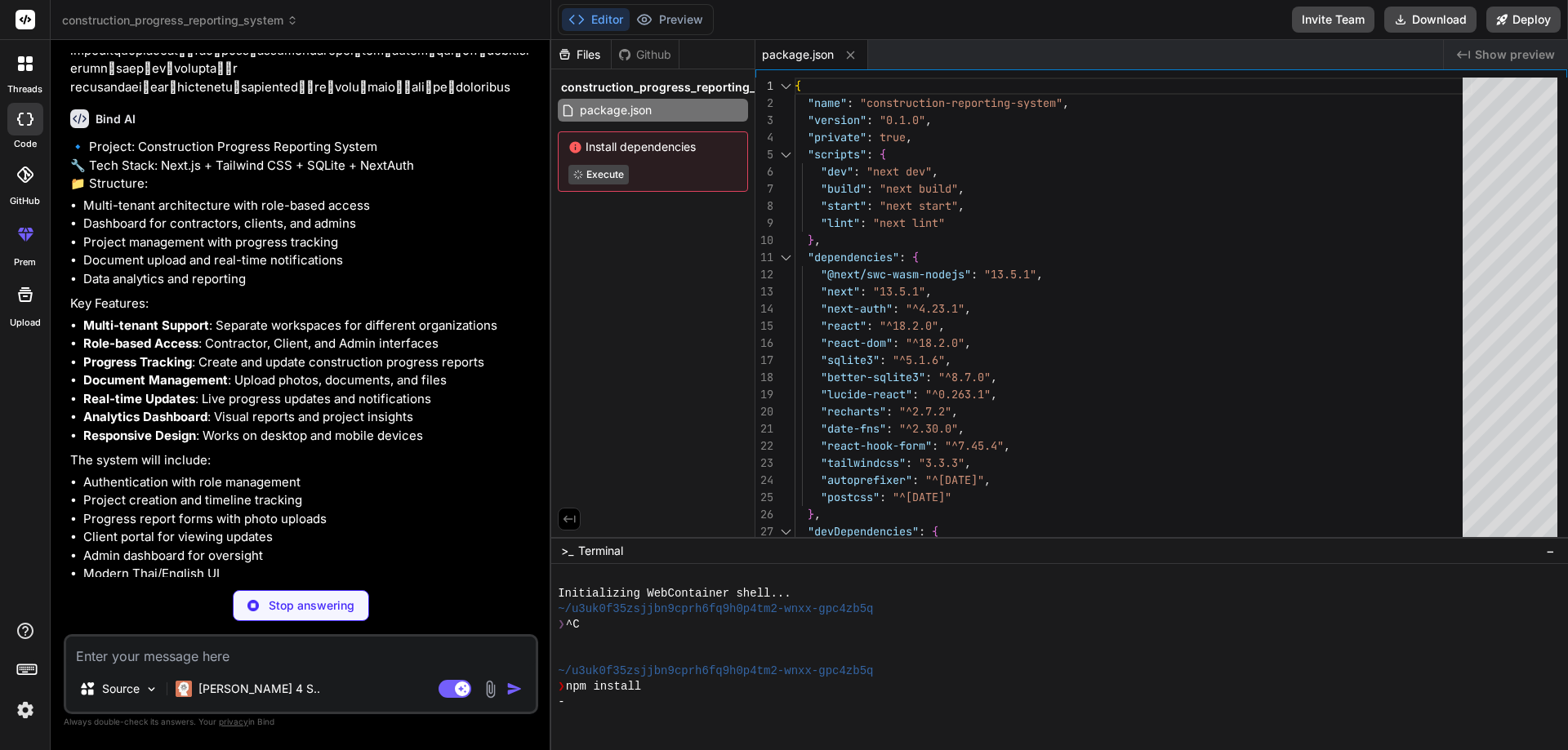
type textarea "x"
type textarea "module.exports = nextConfig"
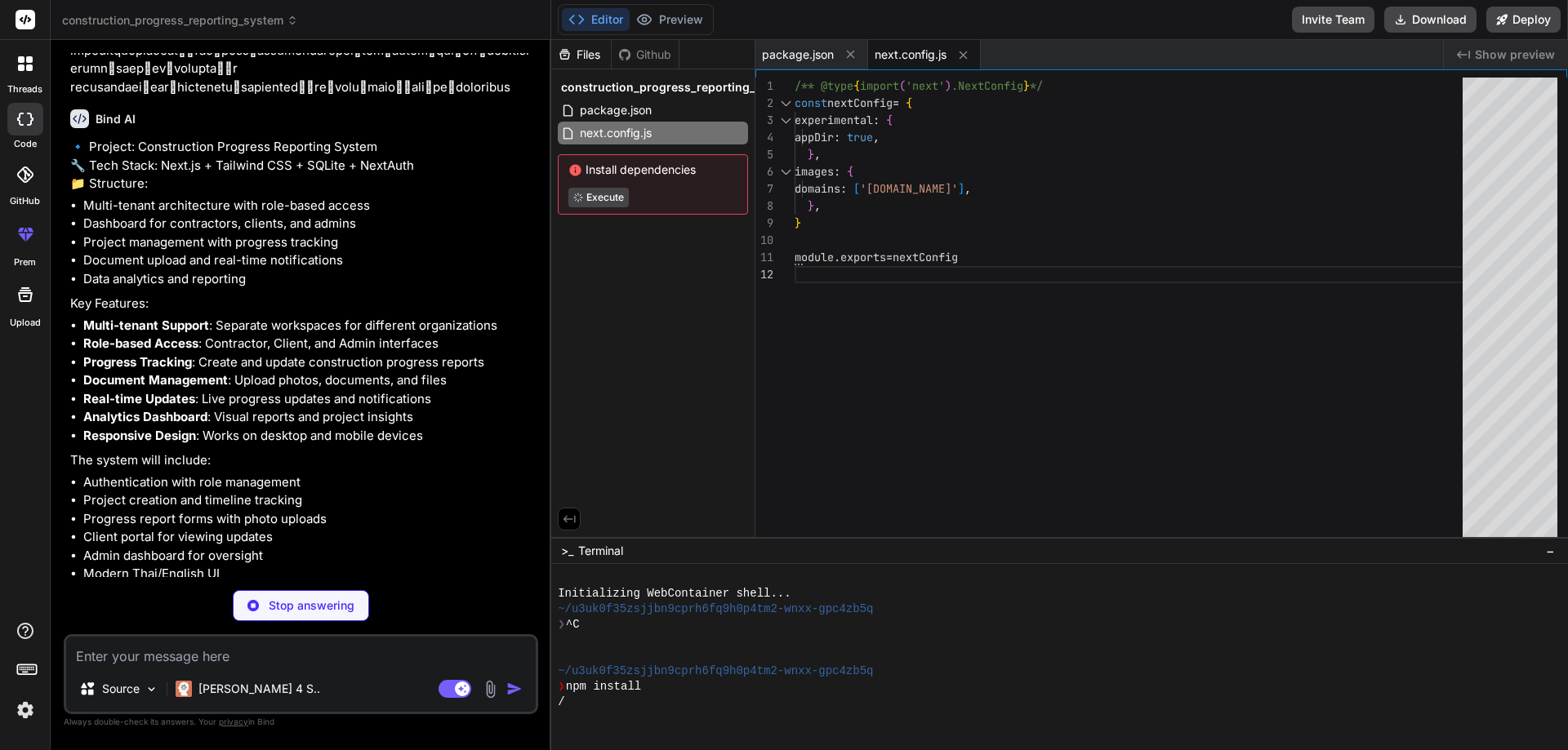
type textarea "x"
type textarea "900: '#1e3a8a', }, }, }, }, plugins: [], }"
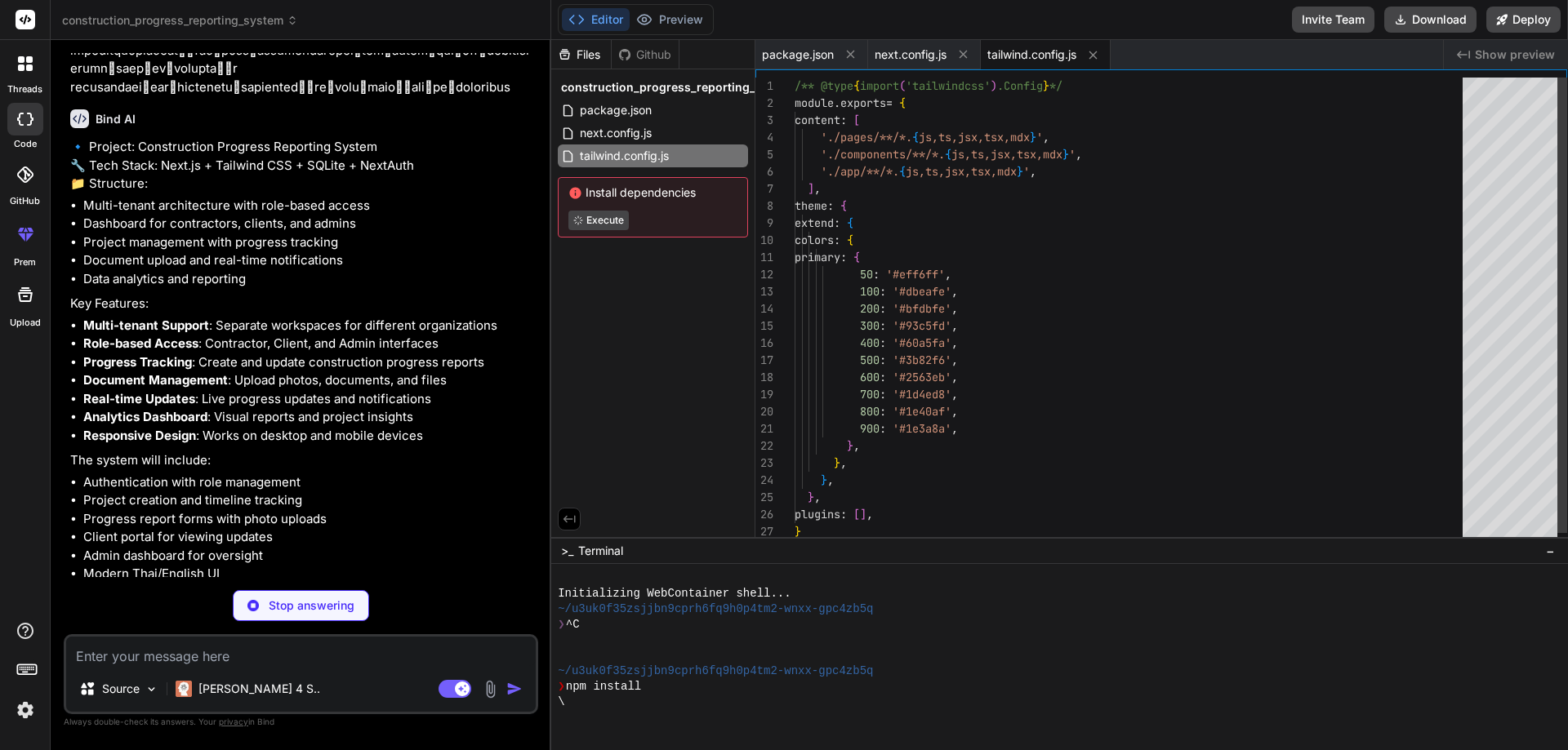
type textarea "x"
type textarea "module.exports = { plugins: { tailwindcss: {}, autoprefixer: {}, }, }"
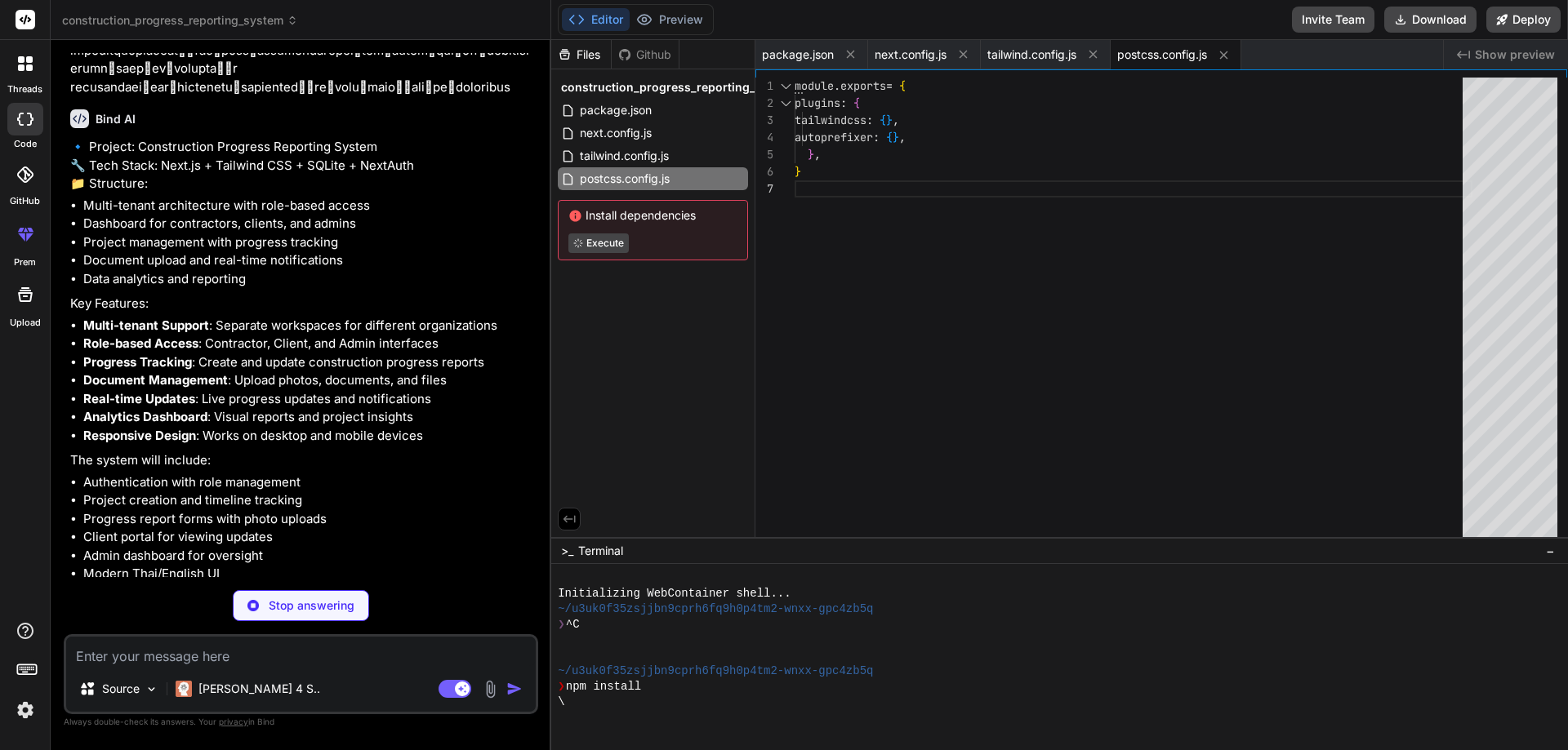
type textarea "x"
type textarea ""baseUrl": ".", "paths": { "@/*": ["./*"] } }, "include": ["next-env.d.ts", "**…"
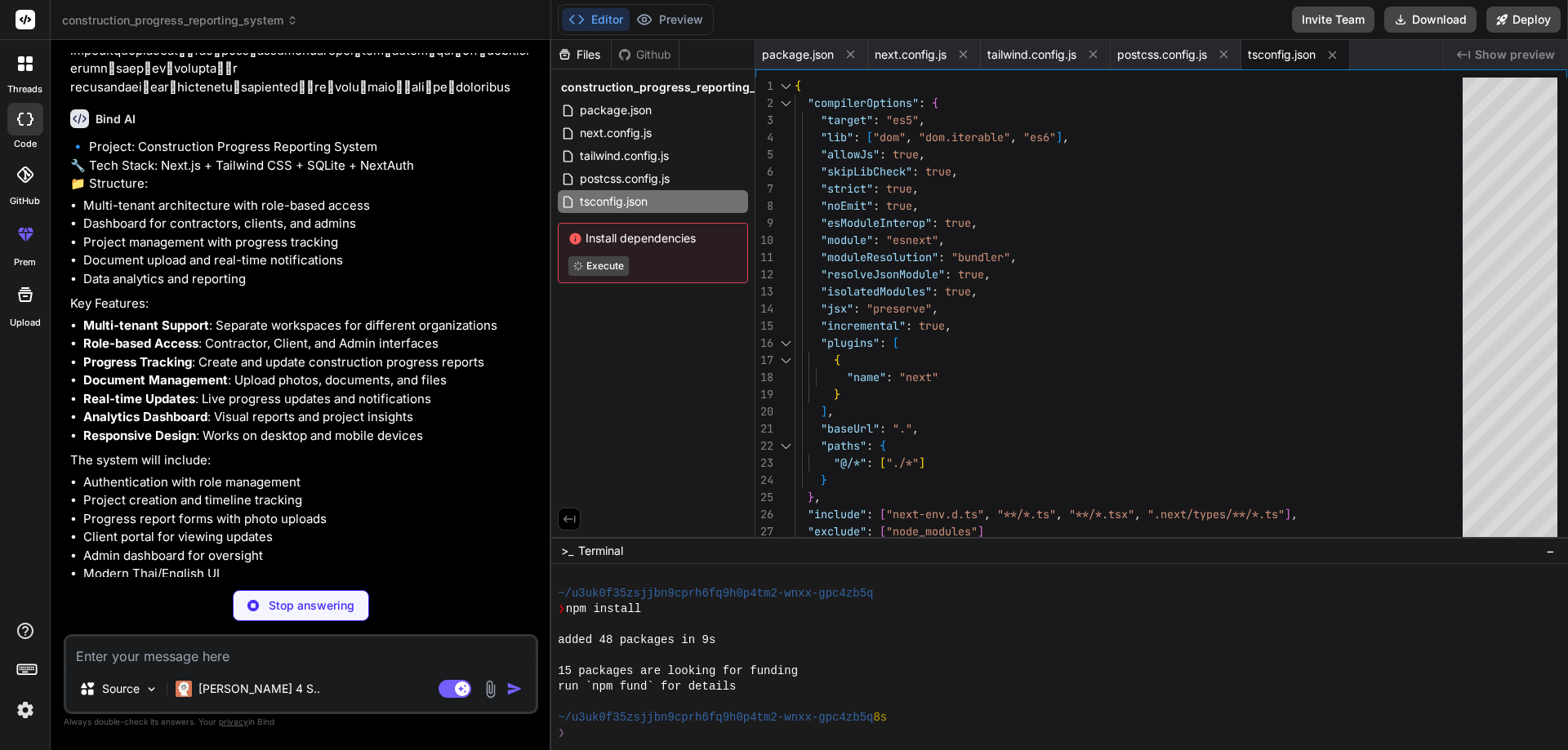
scroll to position [78, 0]
type textarea "x"
type textarea "}"
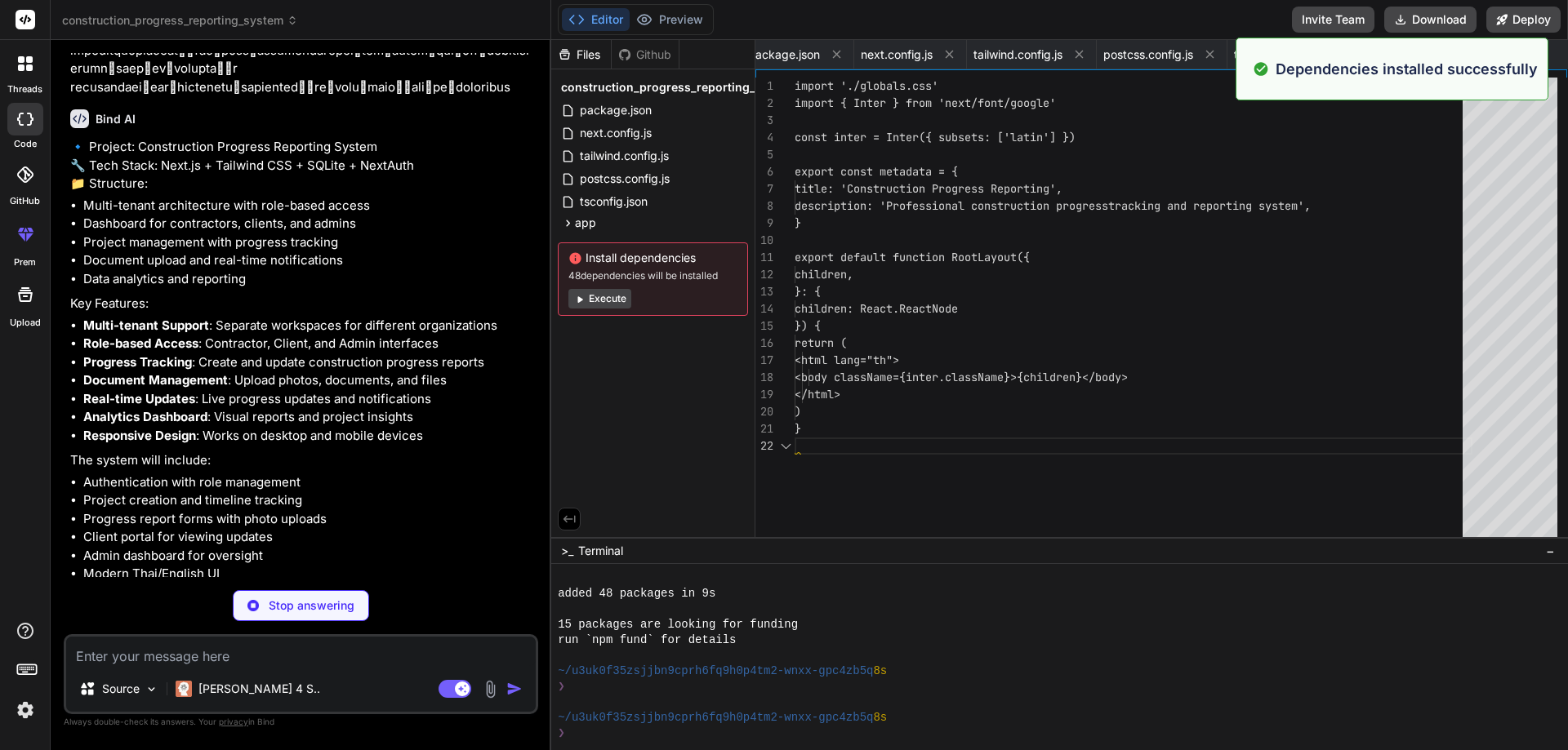
scroll to position [0, 111]
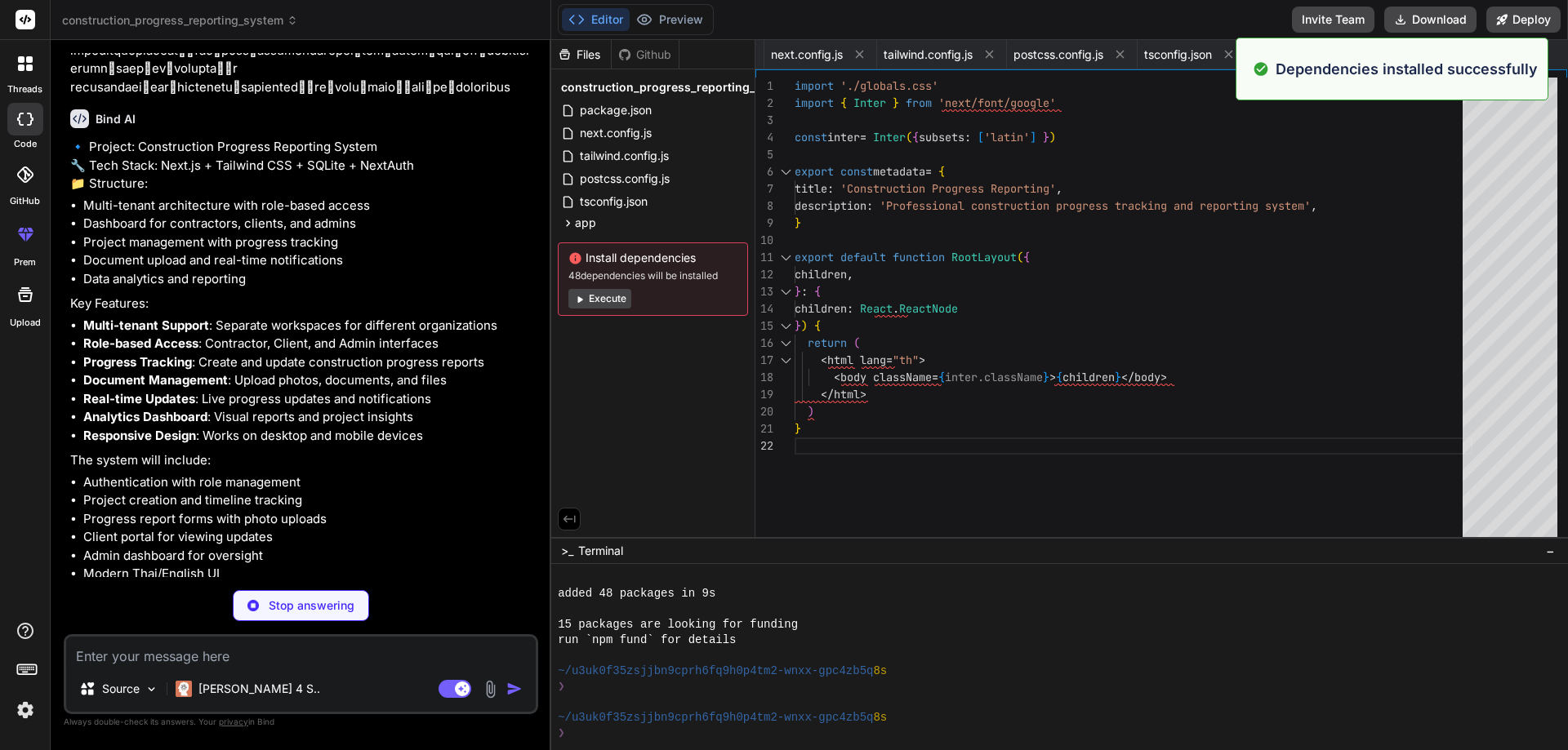
click at [616, 299] on button "Execute" at bounding box center [599, 299] width 63 height 20
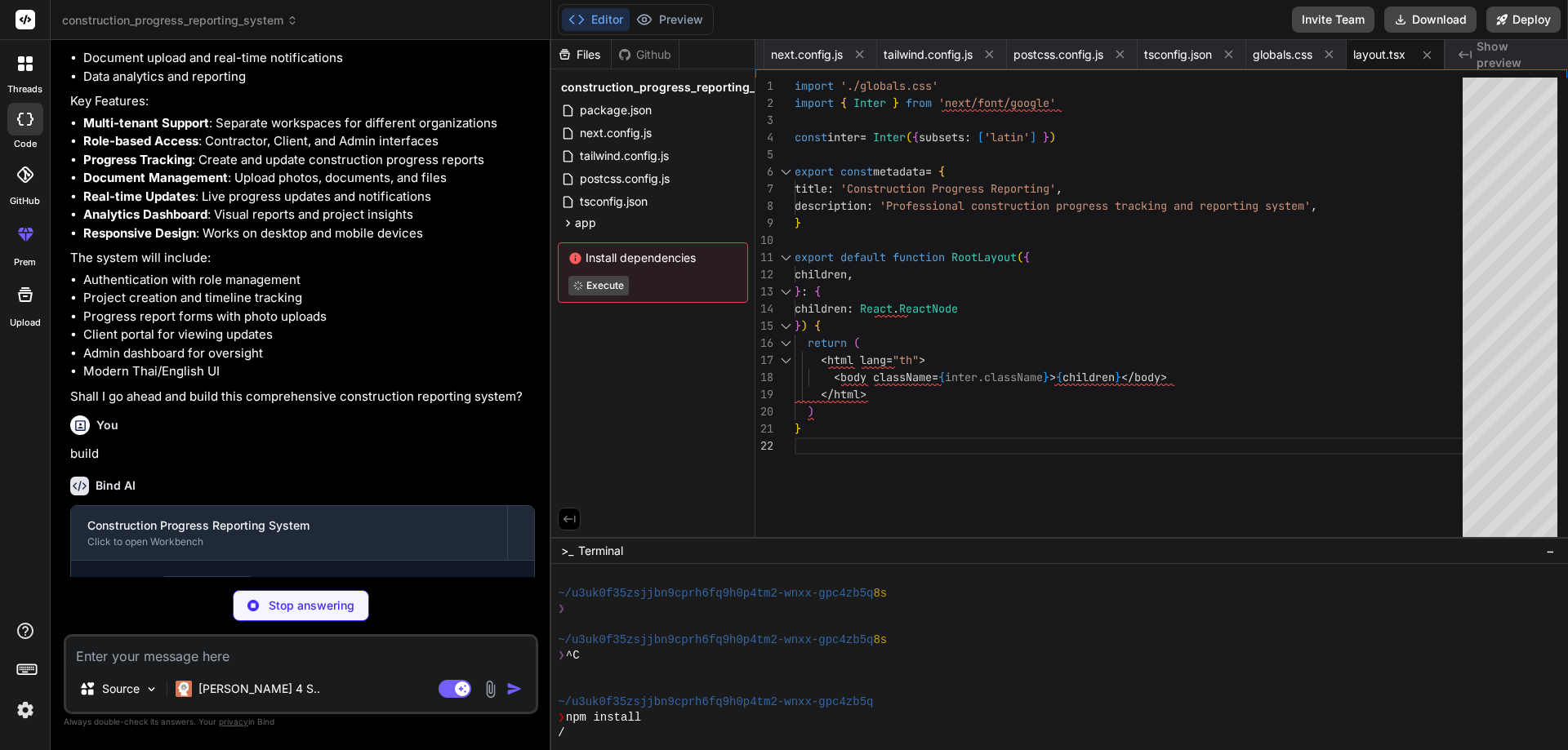
scroll to position [1385, 0]
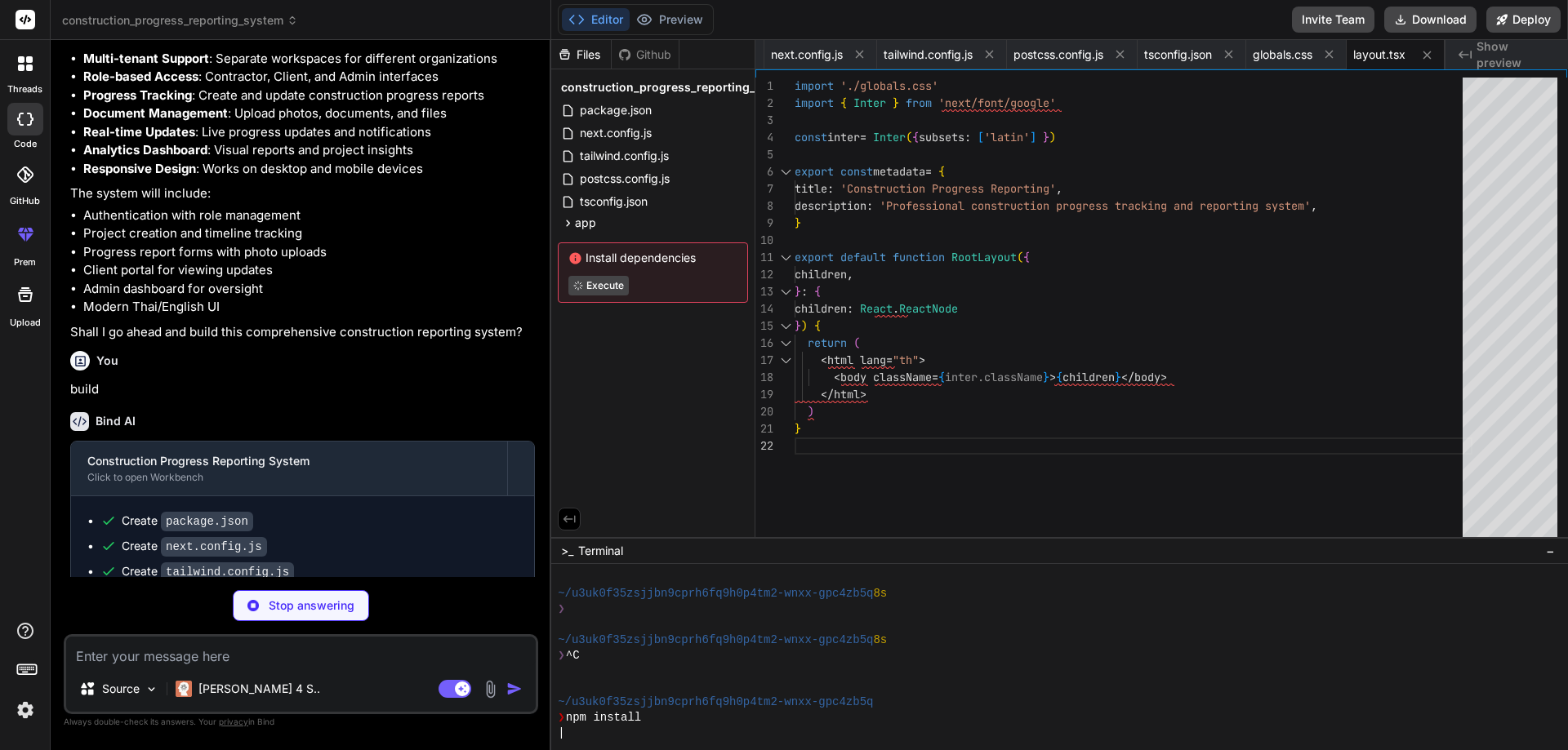
type textarea "x"
type textarea "</div> </div> </footer> </div> ) }"
type textarea "x"
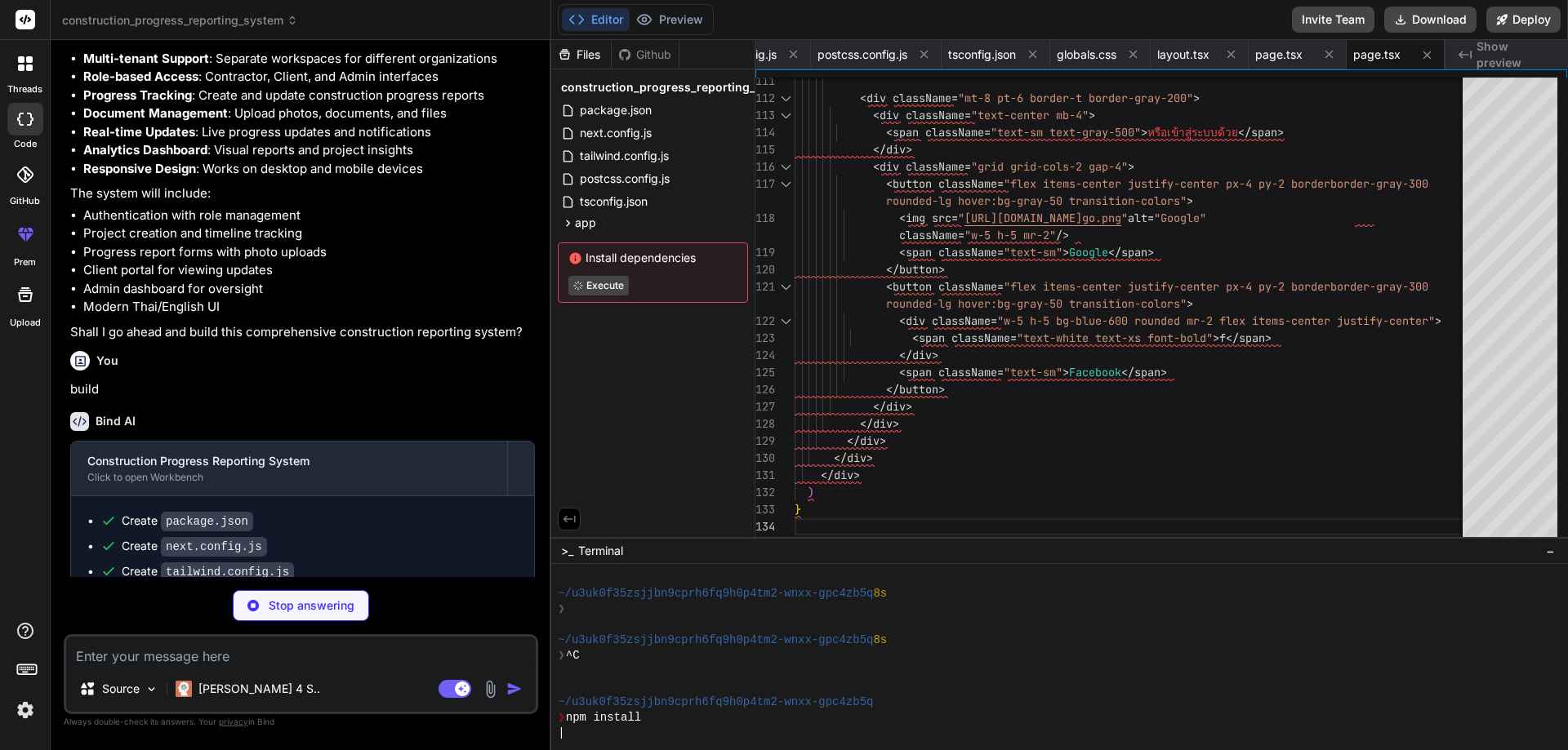
scroll to position [1436, 0]
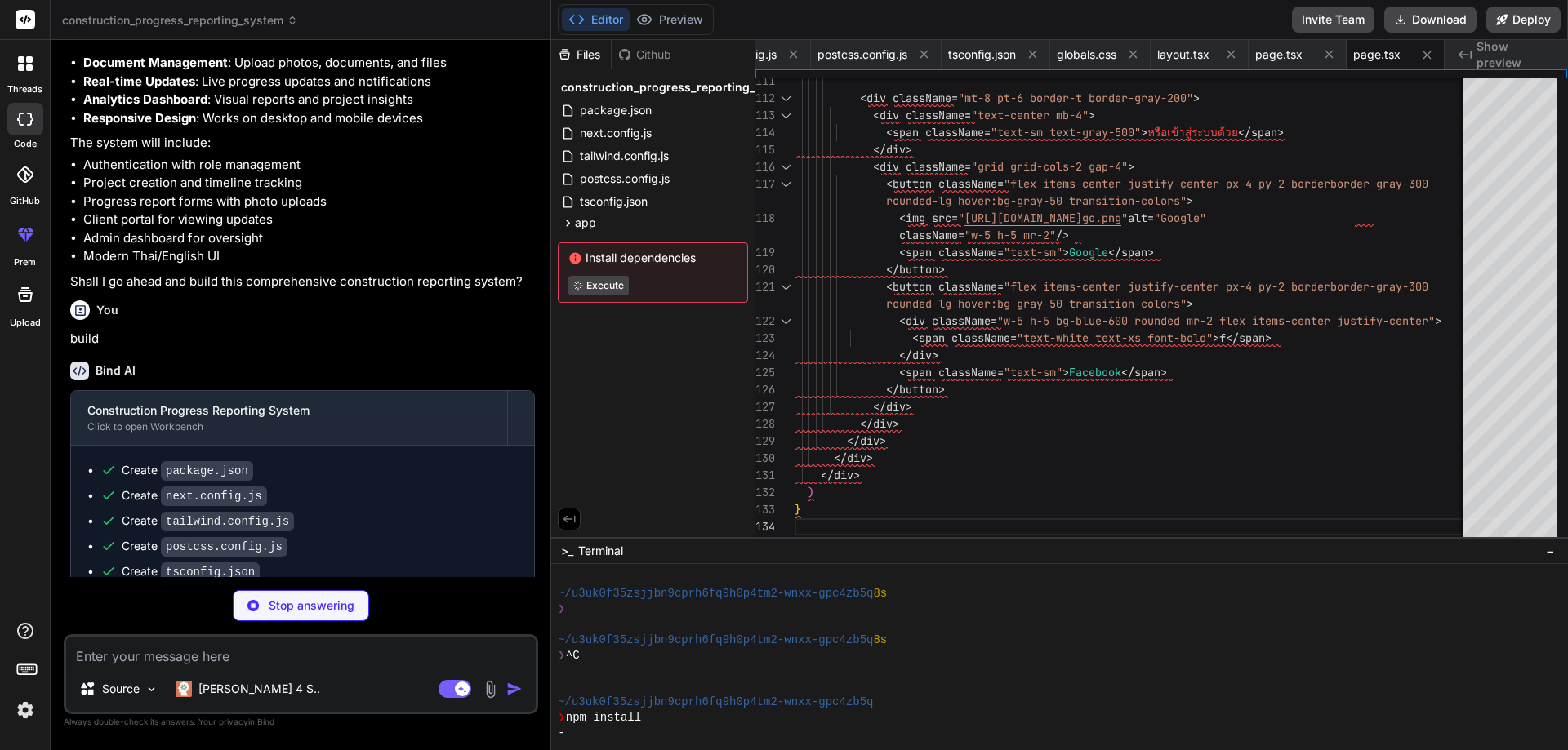
type textarea "x"
type textarea "}"
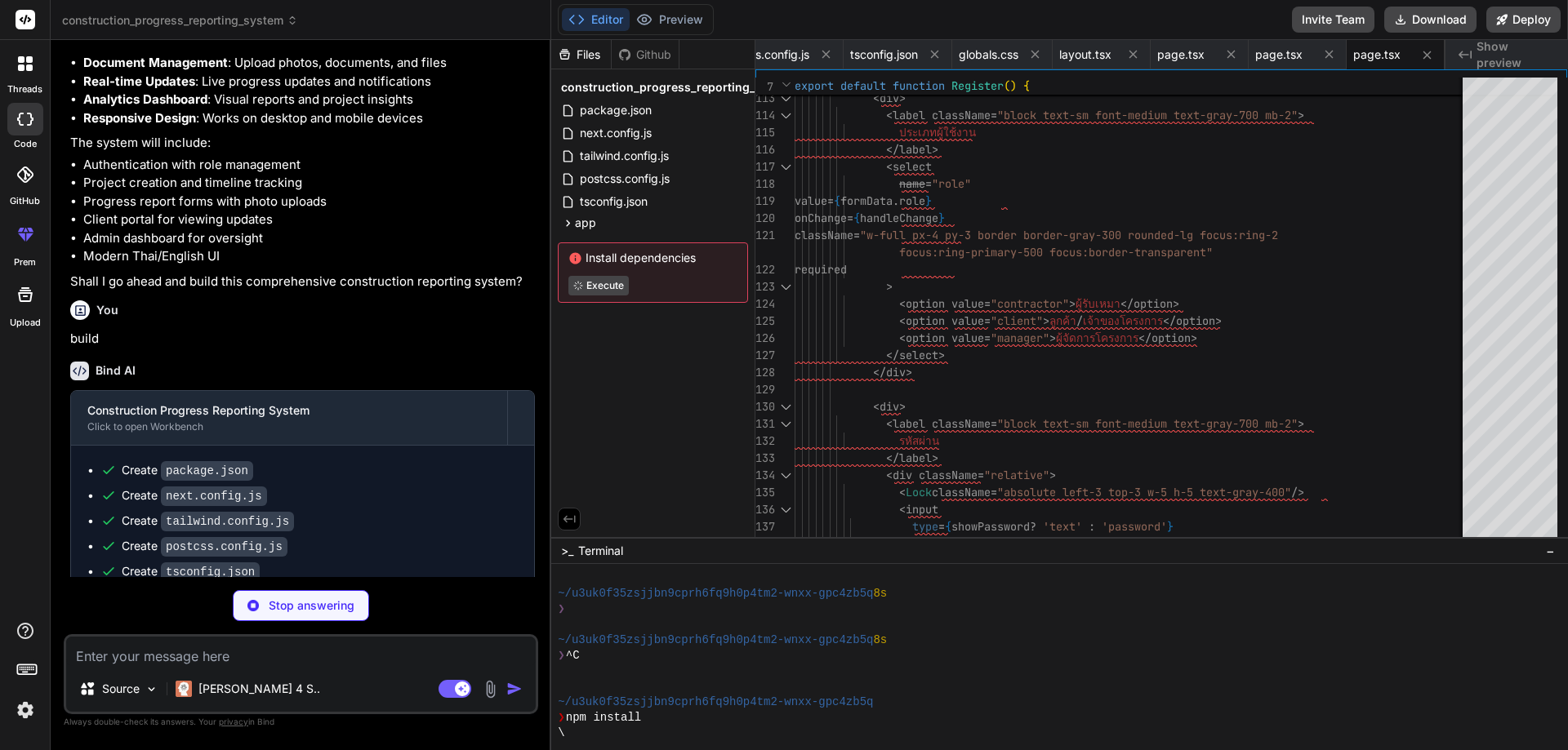
click at [31, 712] on img at bounding box center [25, 711] width 28 height 28
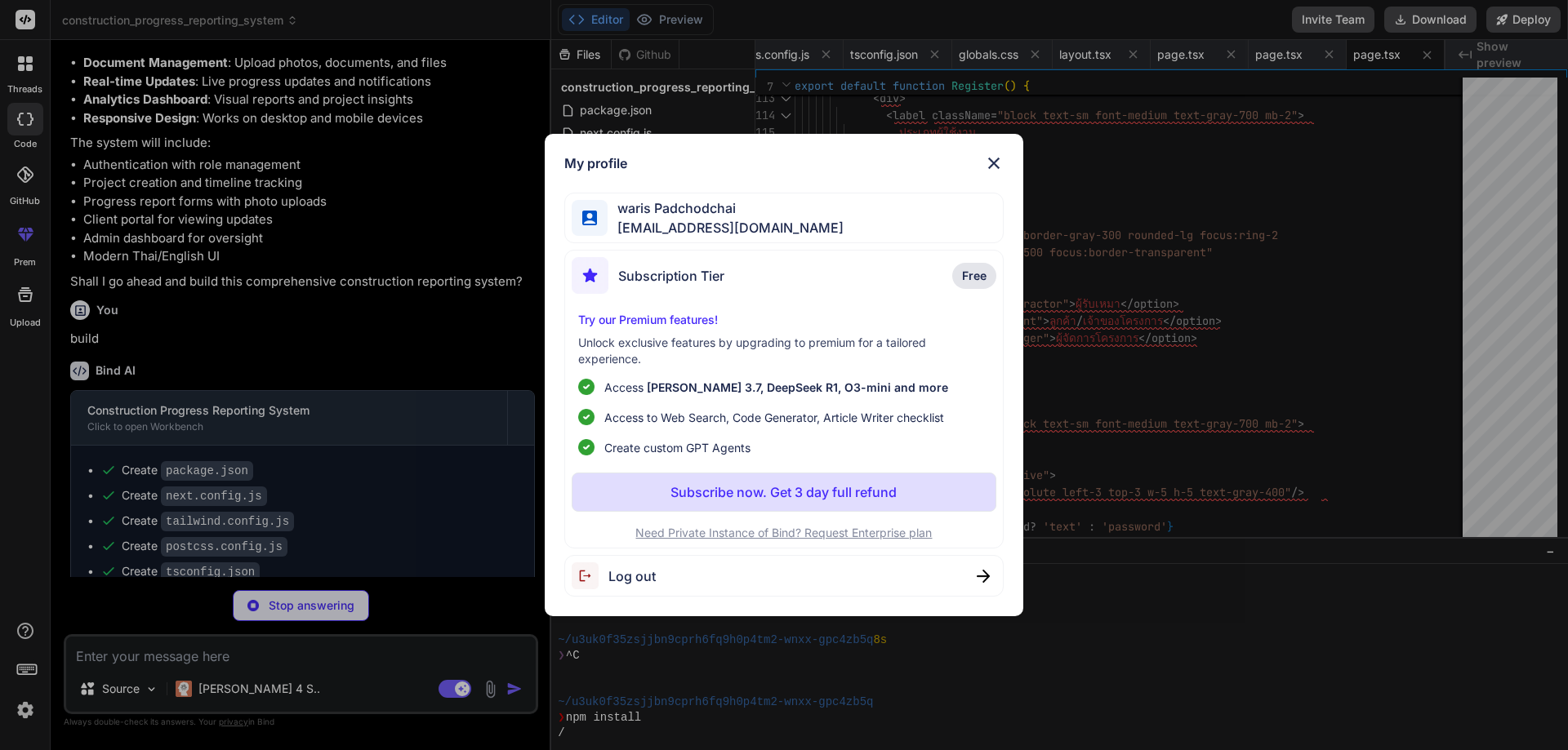
type textarea "x"
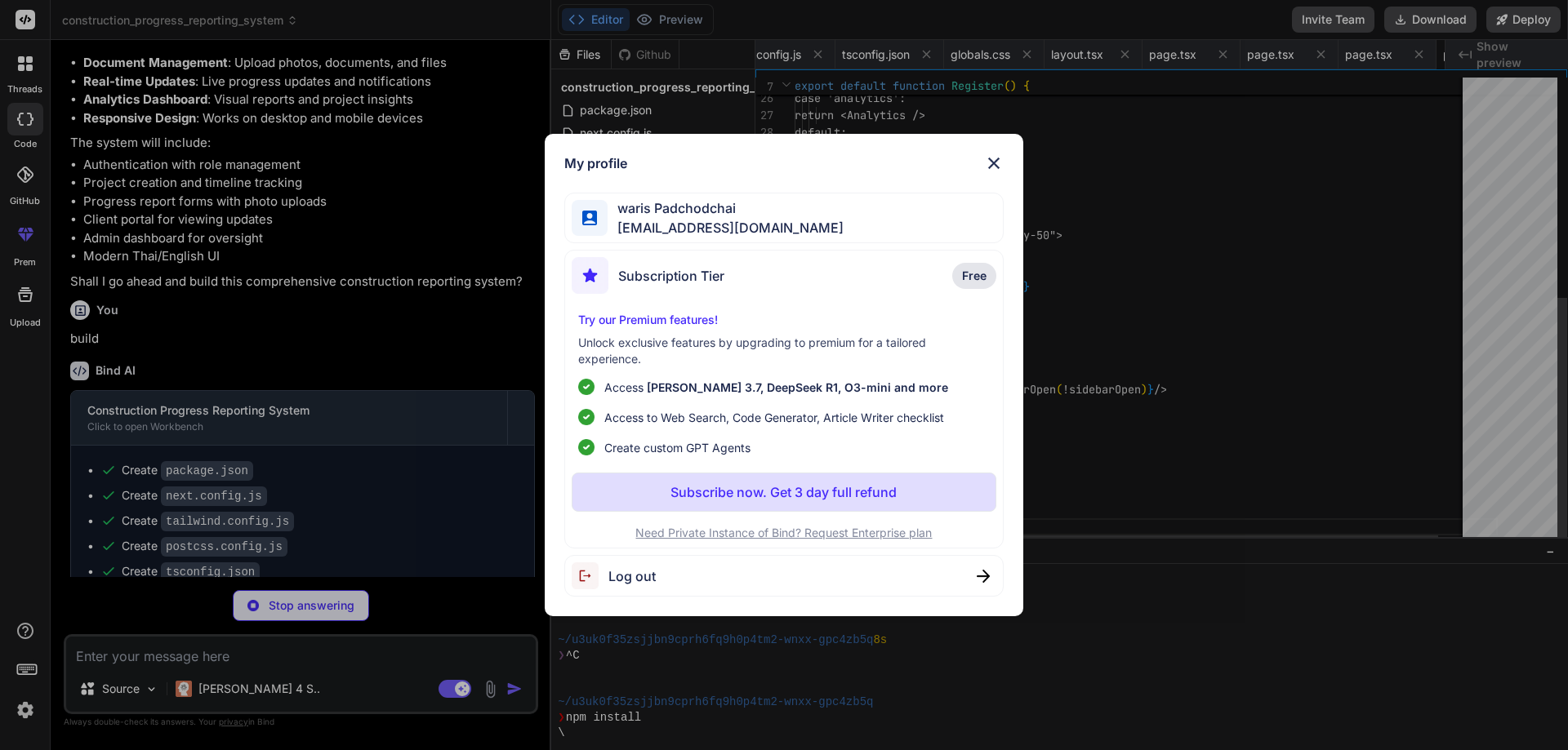
scroll to position [0, 504]
click at [31, 712] on div "My profile waris Padchodchai waris.remax@gmail.com Subscription Tier Free Try o…" at bounding box center [784, 375] width 1568 height 750
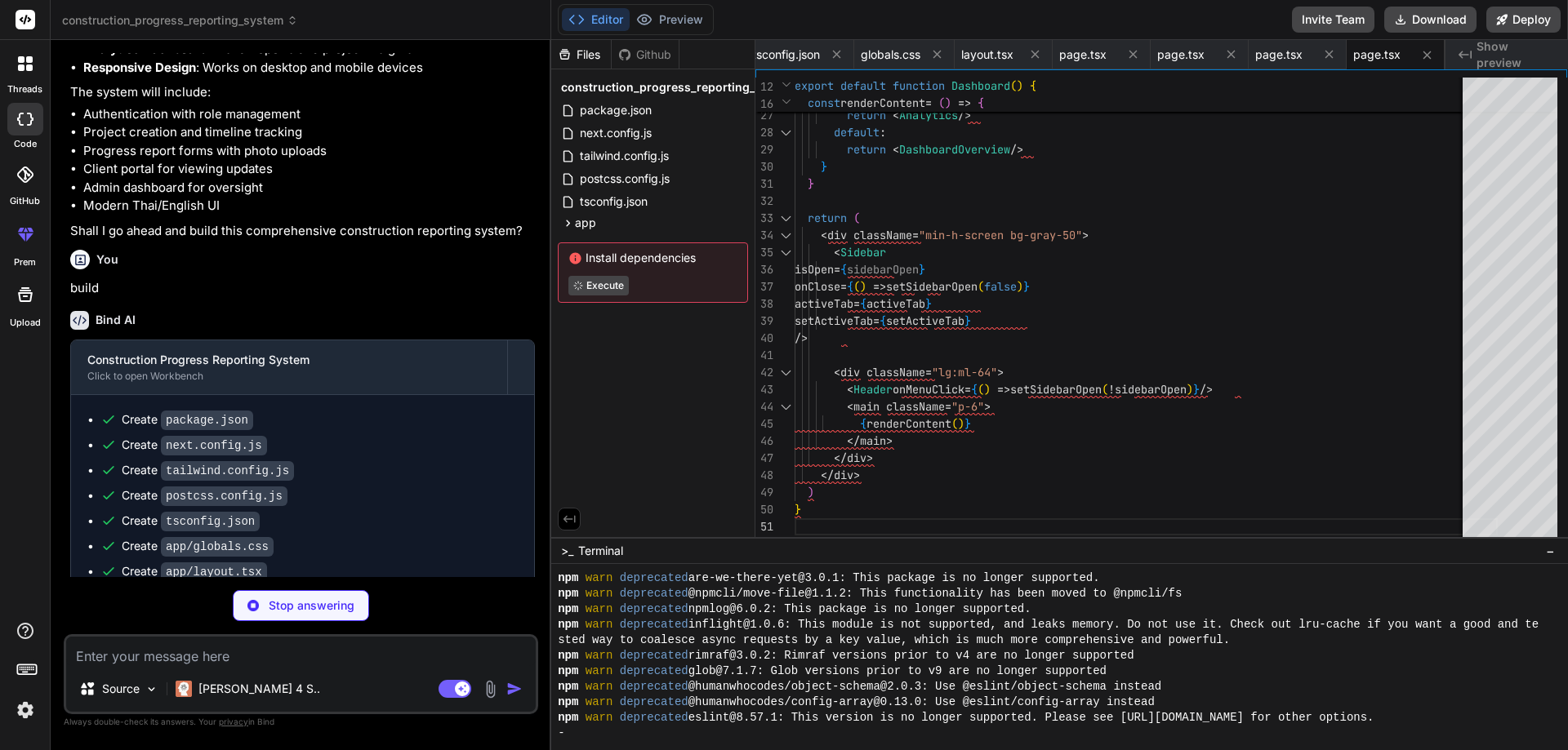
scroll to position [0, 605]
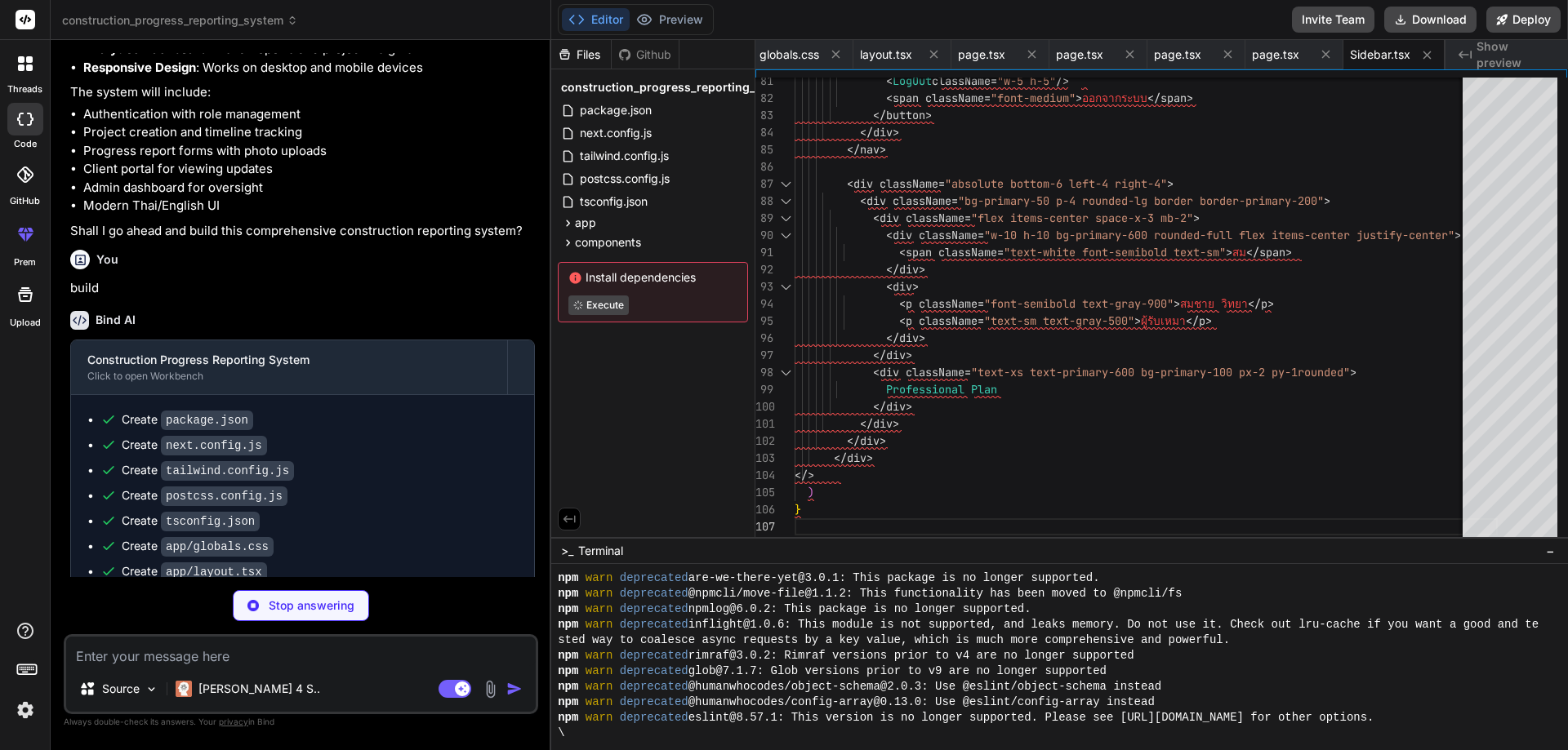
type textarea "x"
type textarea "</div> </header> ) }"
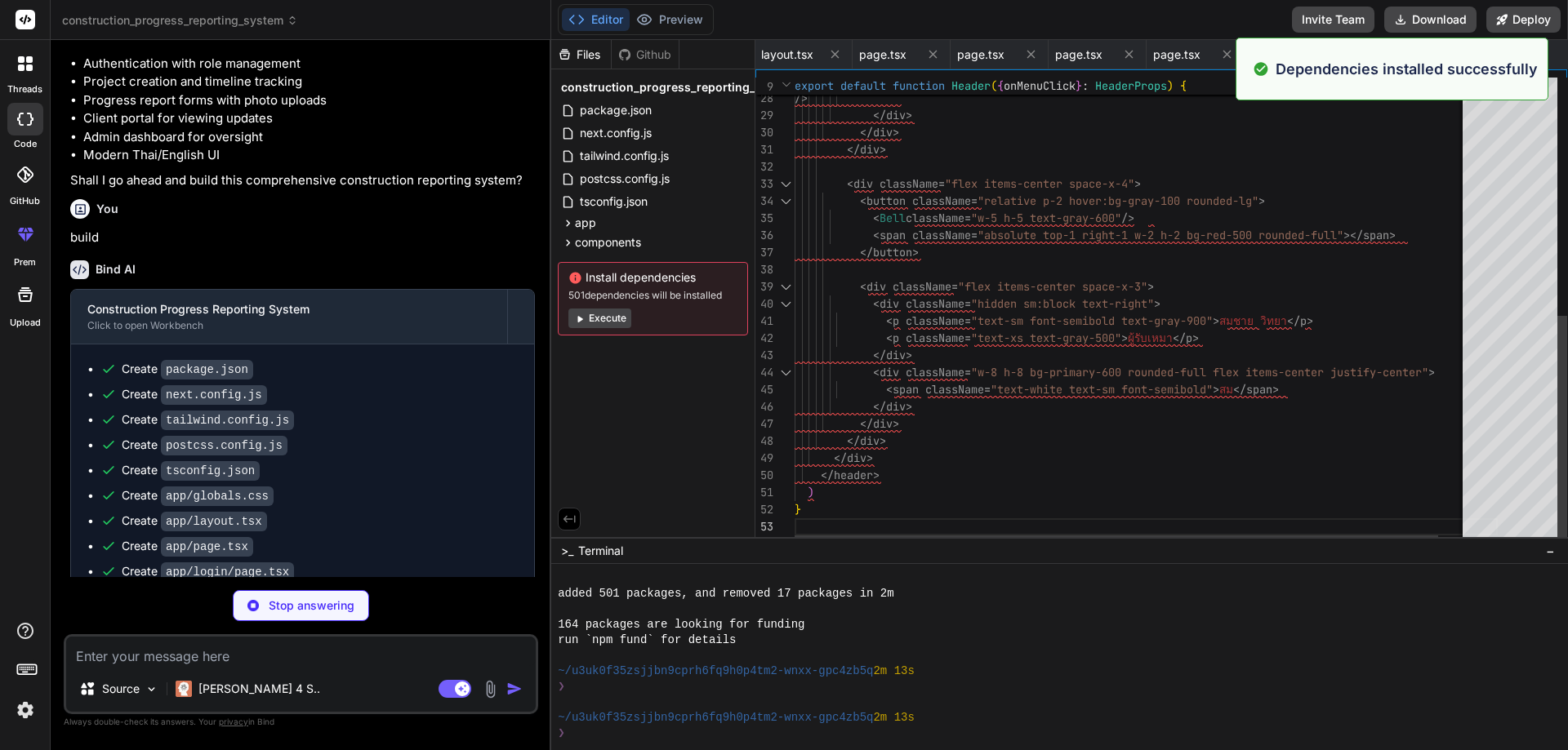
scroll to position [528, 0]
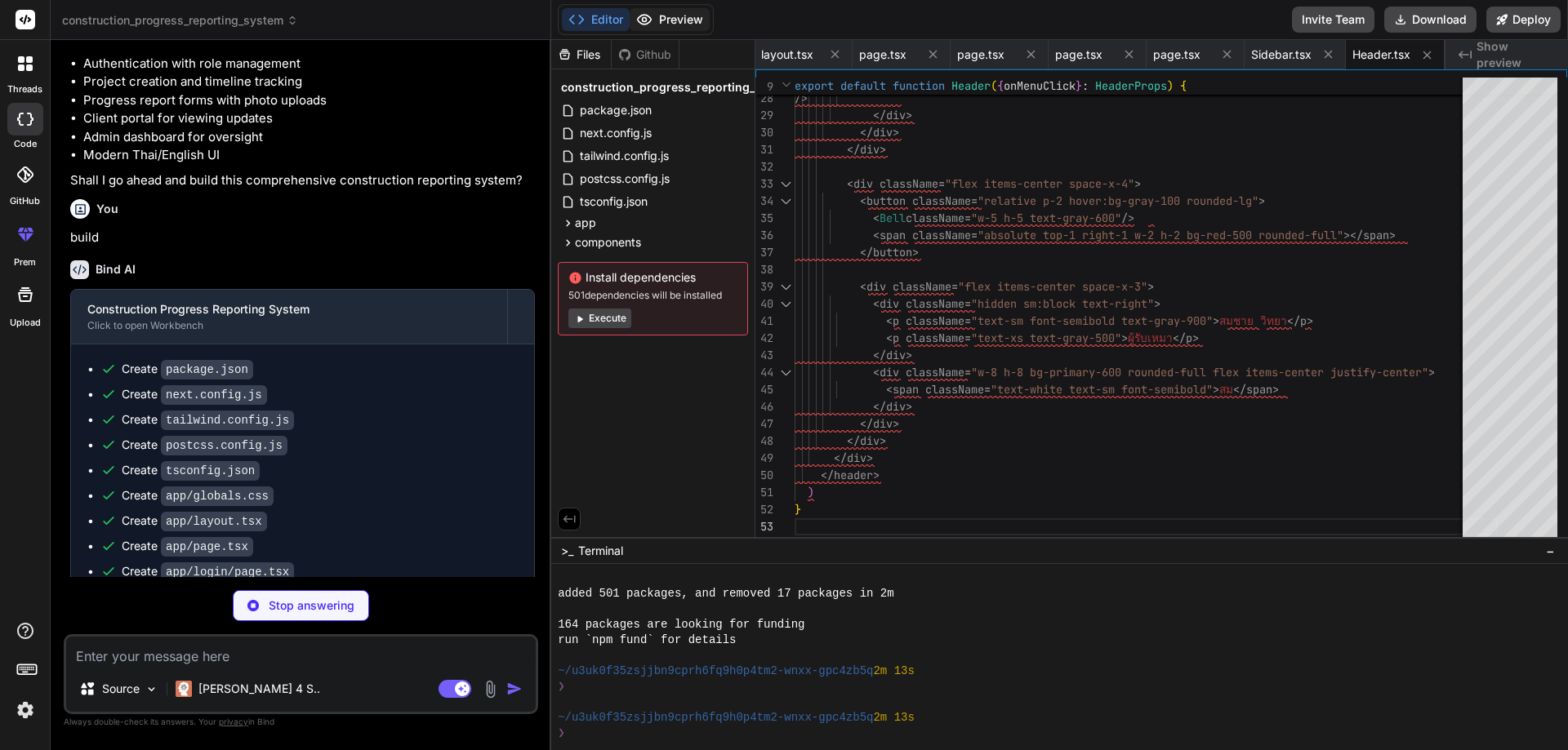
click at [700, 18] on button "Preview" at bounding box center [670, 20] width 80 height 23
click at [610, 318] on button "Execute" at bounding box center [599, 319] width 63 height 20
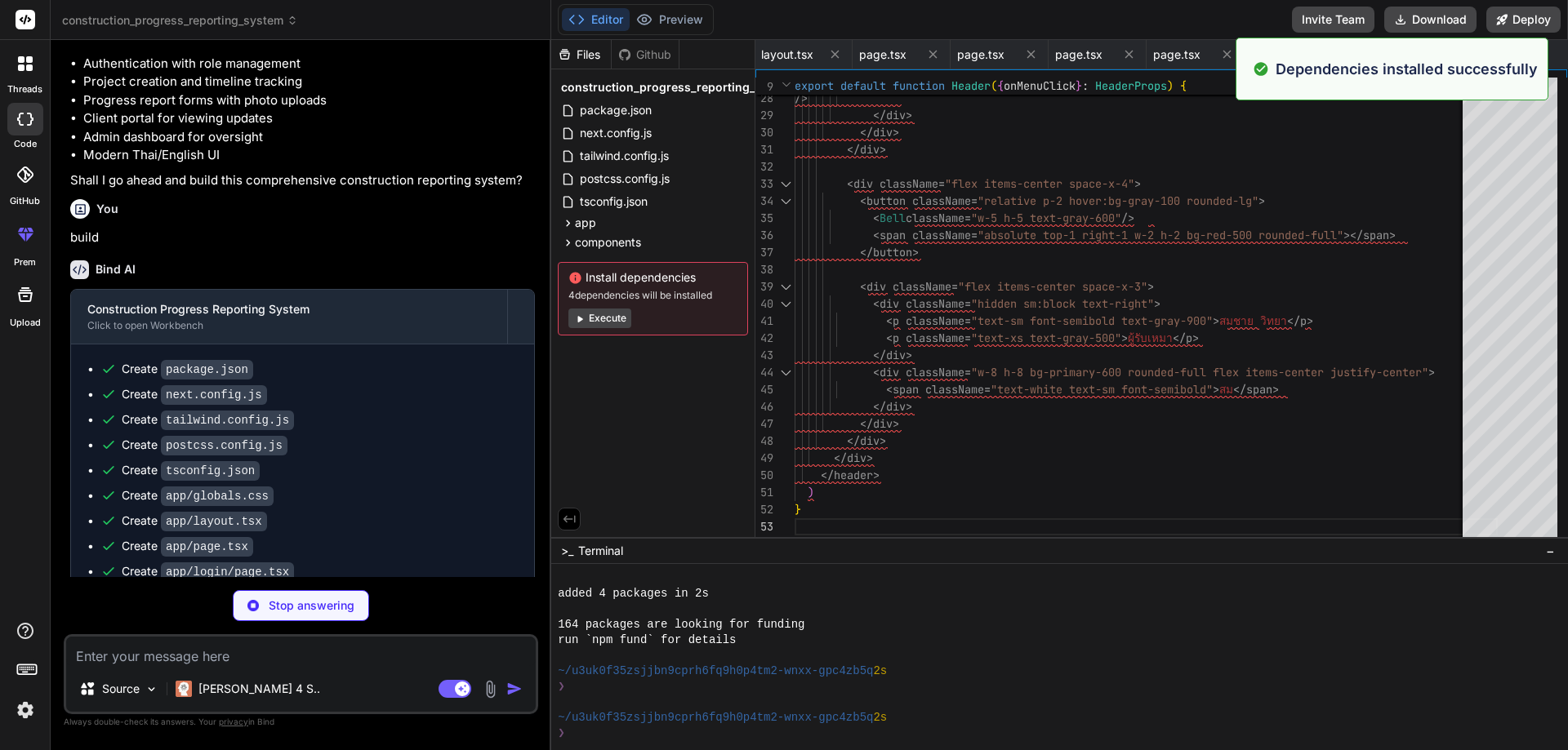
scroll to position [760, 0]
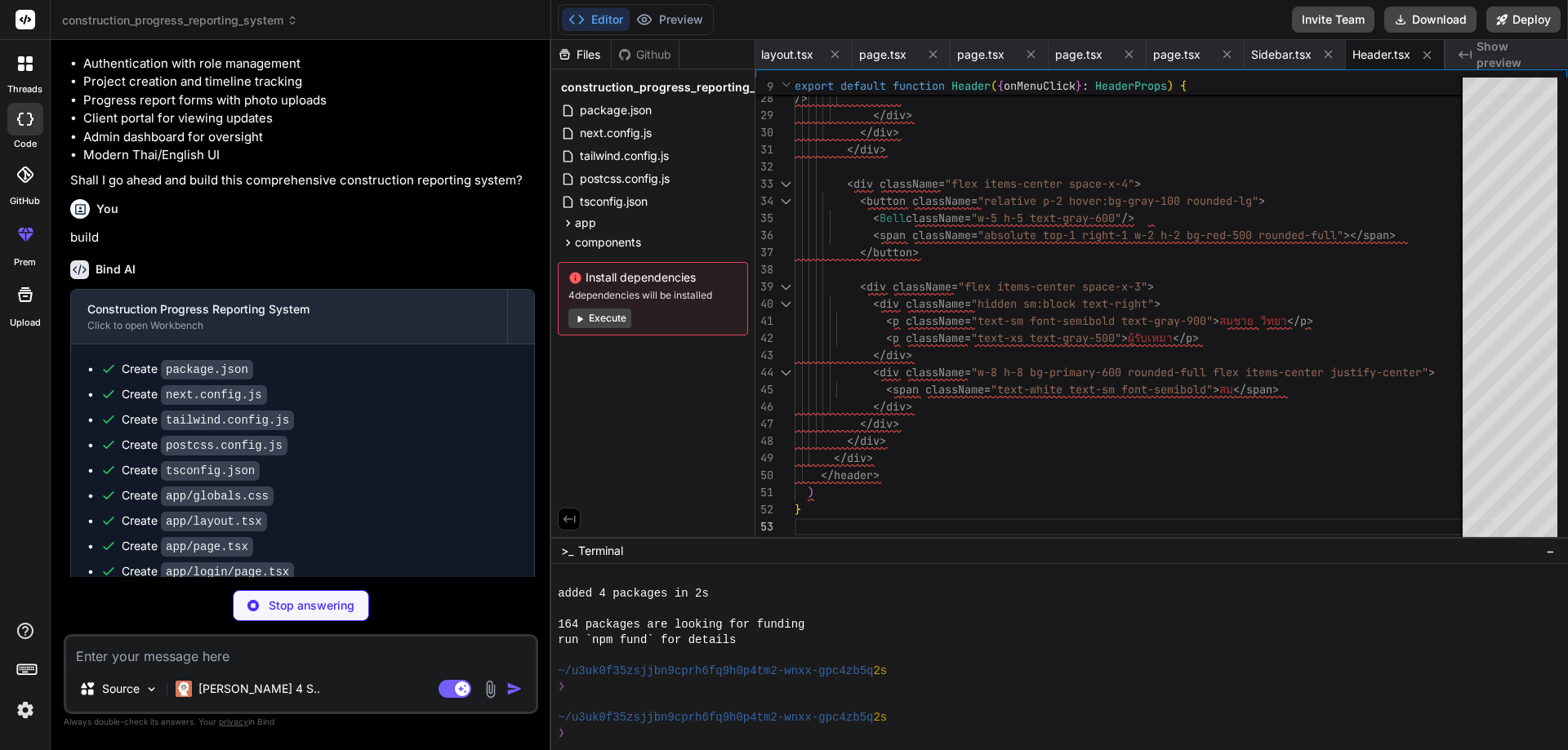
click at [612, 320] on button "Execute" at bounding box center [599, 319] width 63 height 20
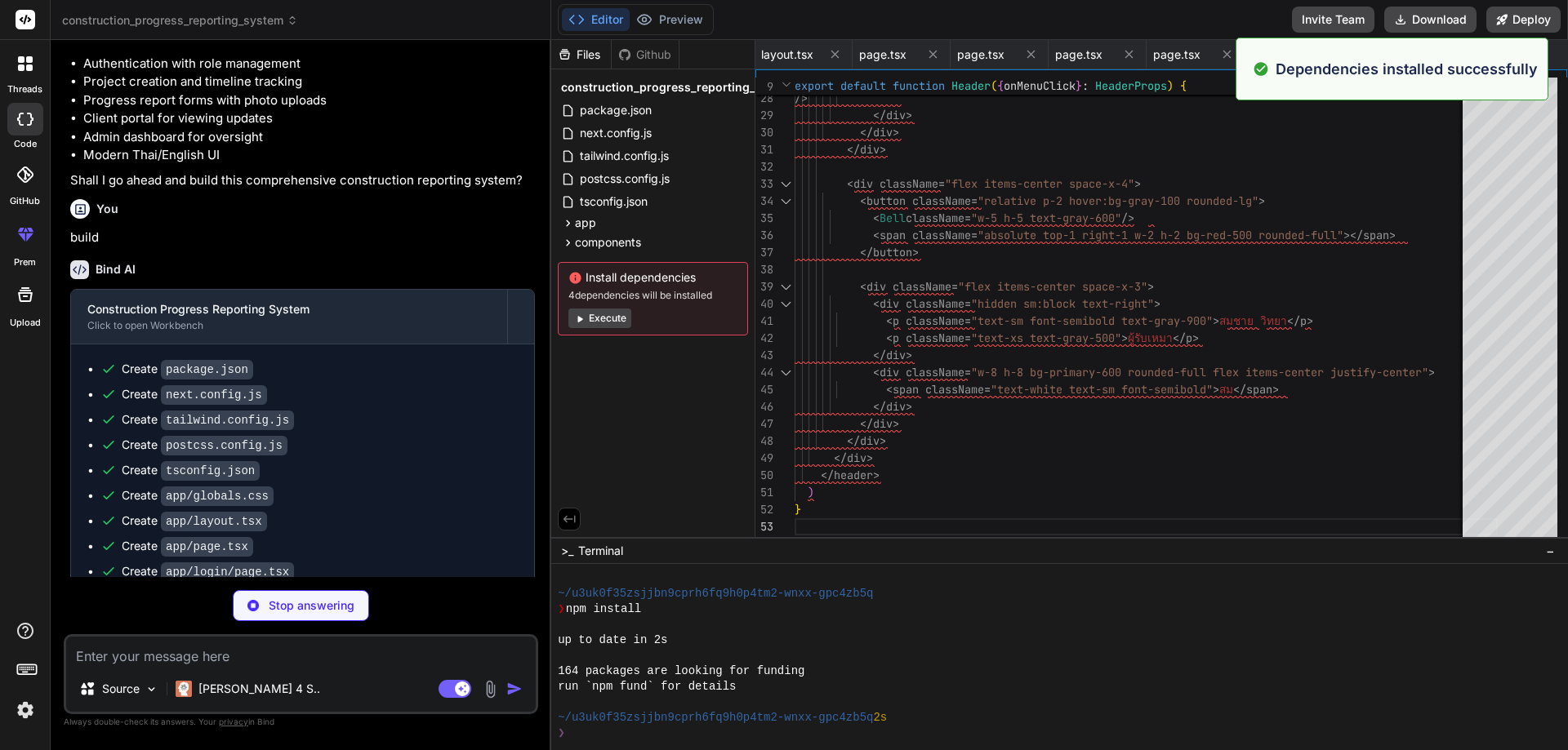
scroll to position [993, 0]
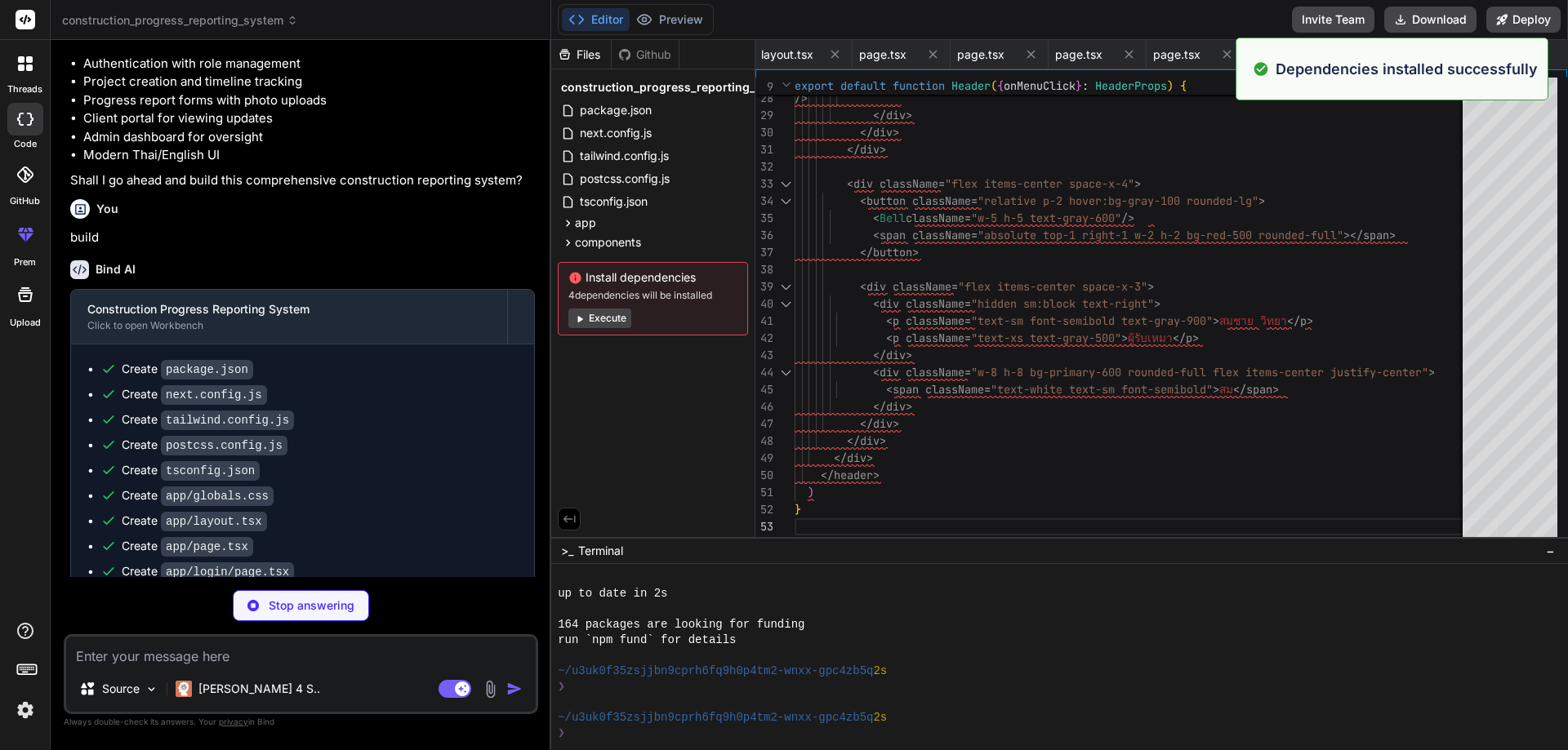
click at [611, 318] on button "Execute" at bounding box center [599, 319] width 63 height 20
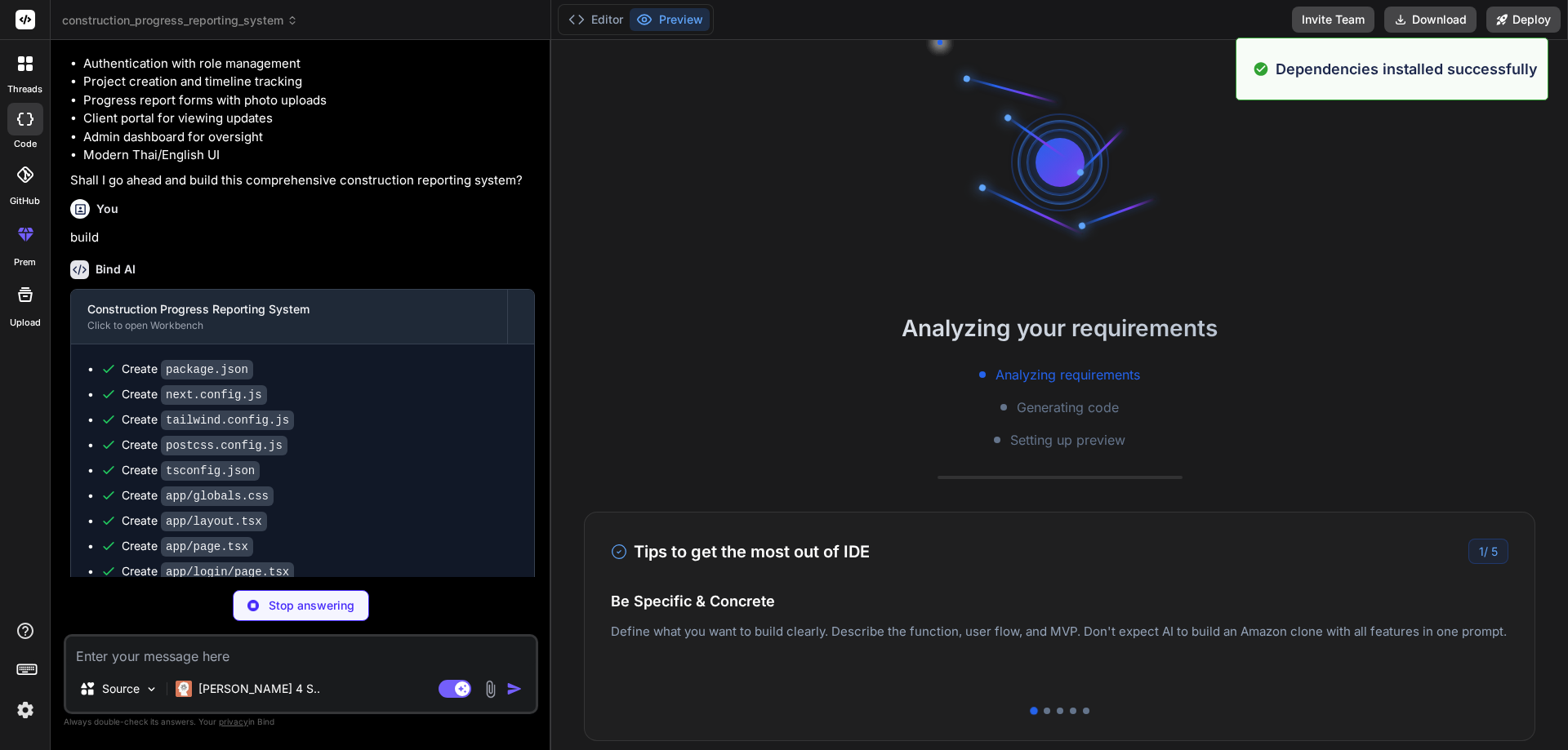
scroll to position [1070, 0]
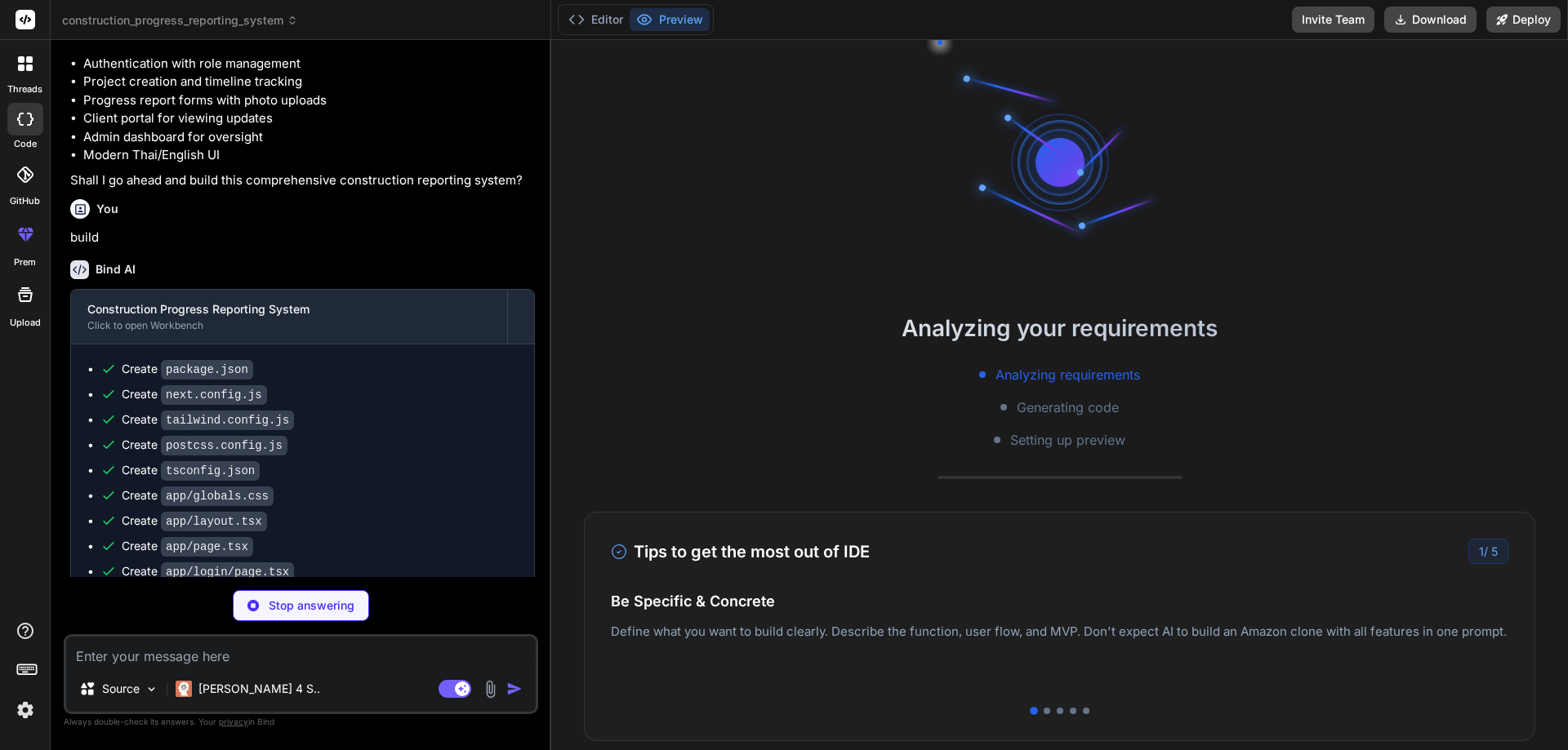
type textarea "x"
type textarea "</div> <h3 className="font-semibold text-gray-900 mb-2">ดูรายงาน</h3> <p classN…"
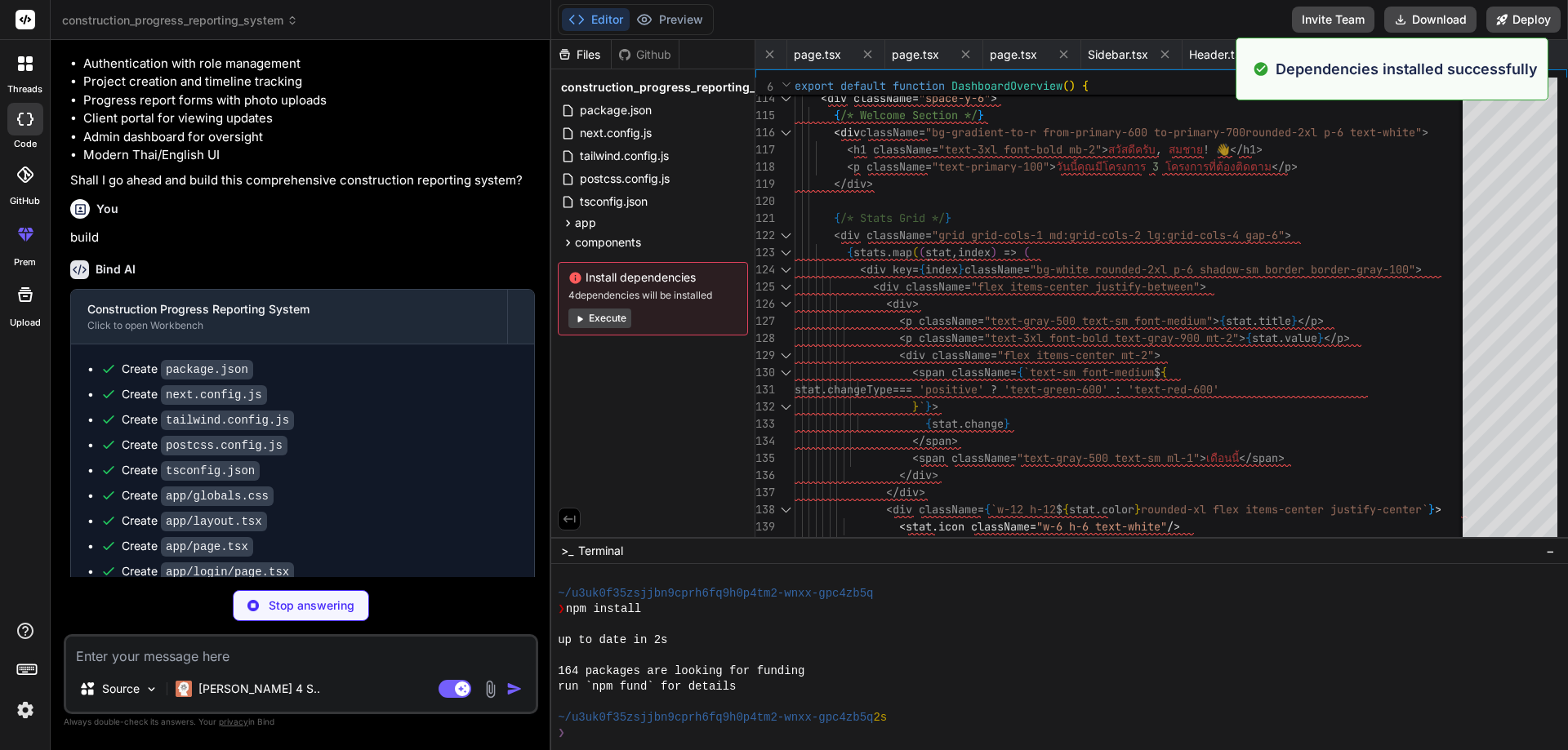
scroll to position [1225, 0]
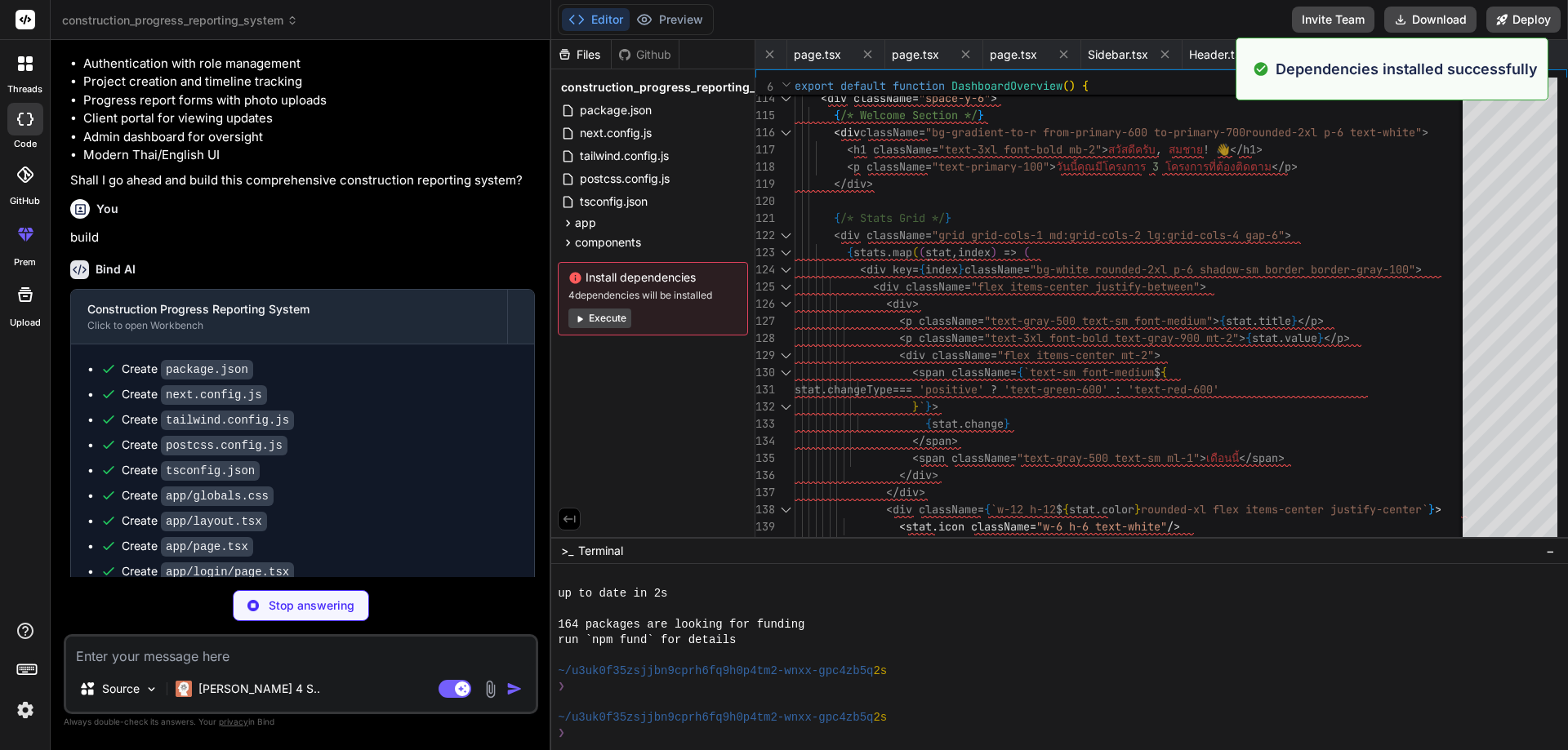
click at [611, 320] on button "Execute" at bounding box center [599, 319] width 63 height 20
click at [611, 322] on button "Execute" at bounding box center [599, 319] width 63 height 20
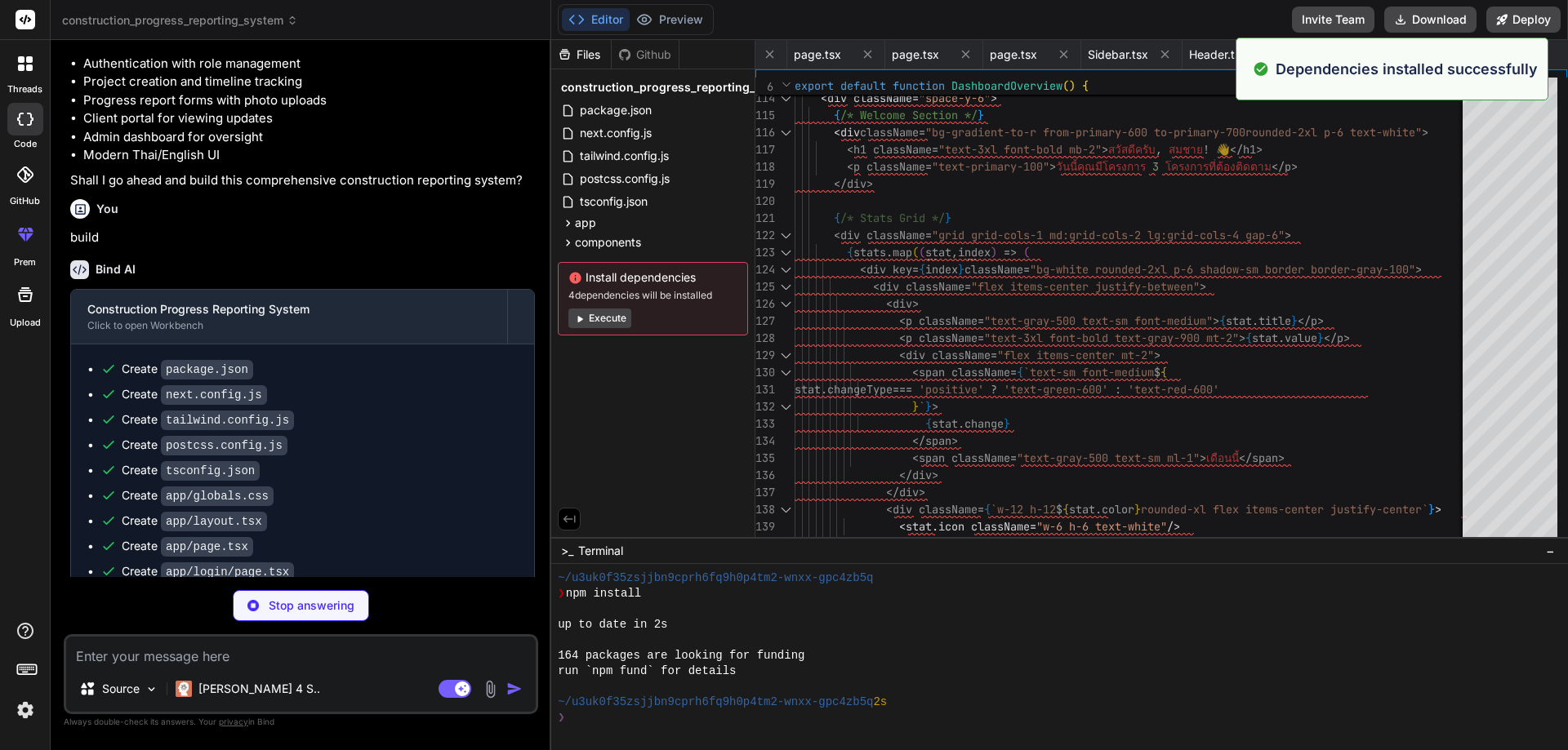
scroll to position [1691, 0]
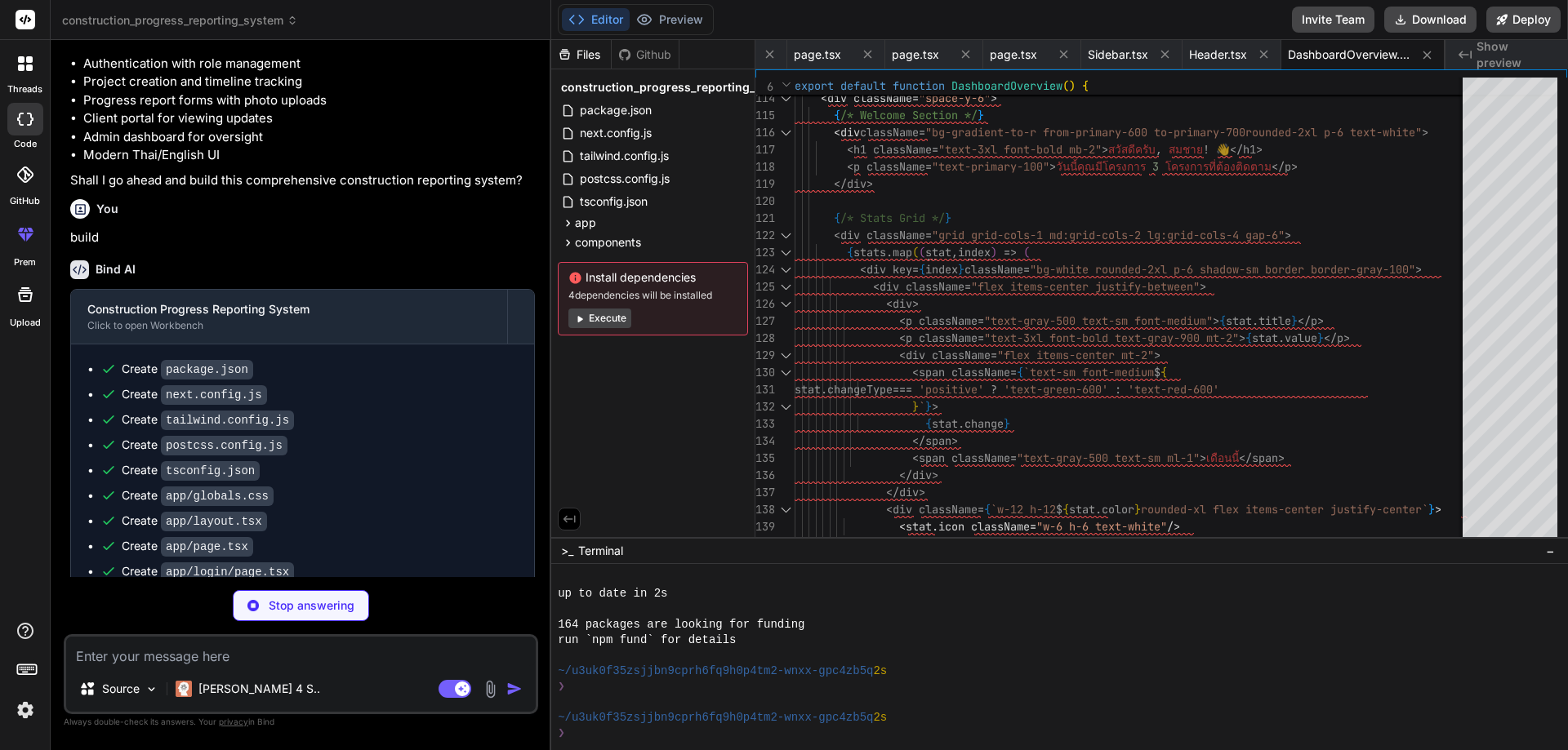
click at [609, 325] on button "Execute" at bounding box center [599, 319] width 63 height 20
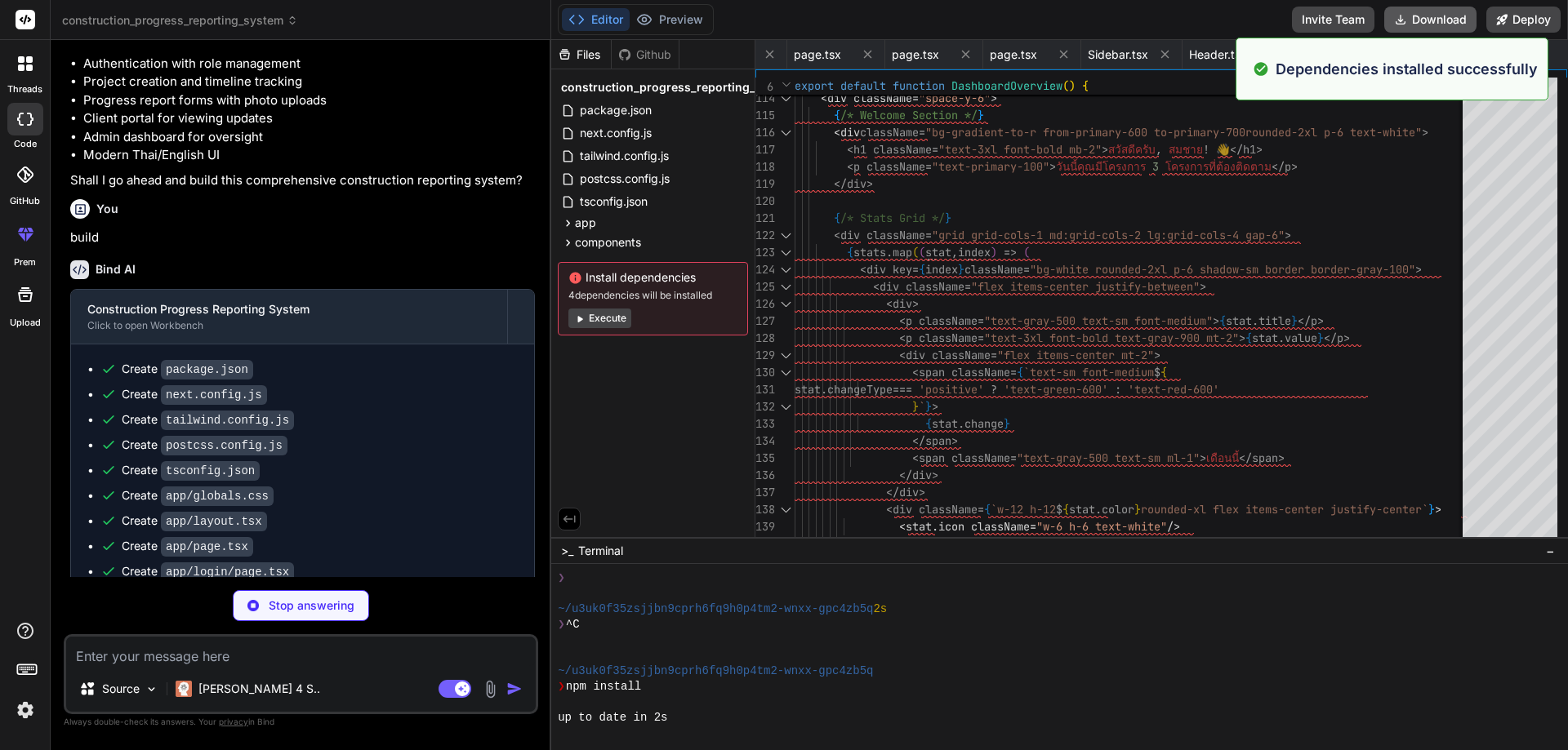
scroll to position [1800, 0]
click at [661, 22] on button "Preview" at bounding box center [670, 20] width 80 height 23
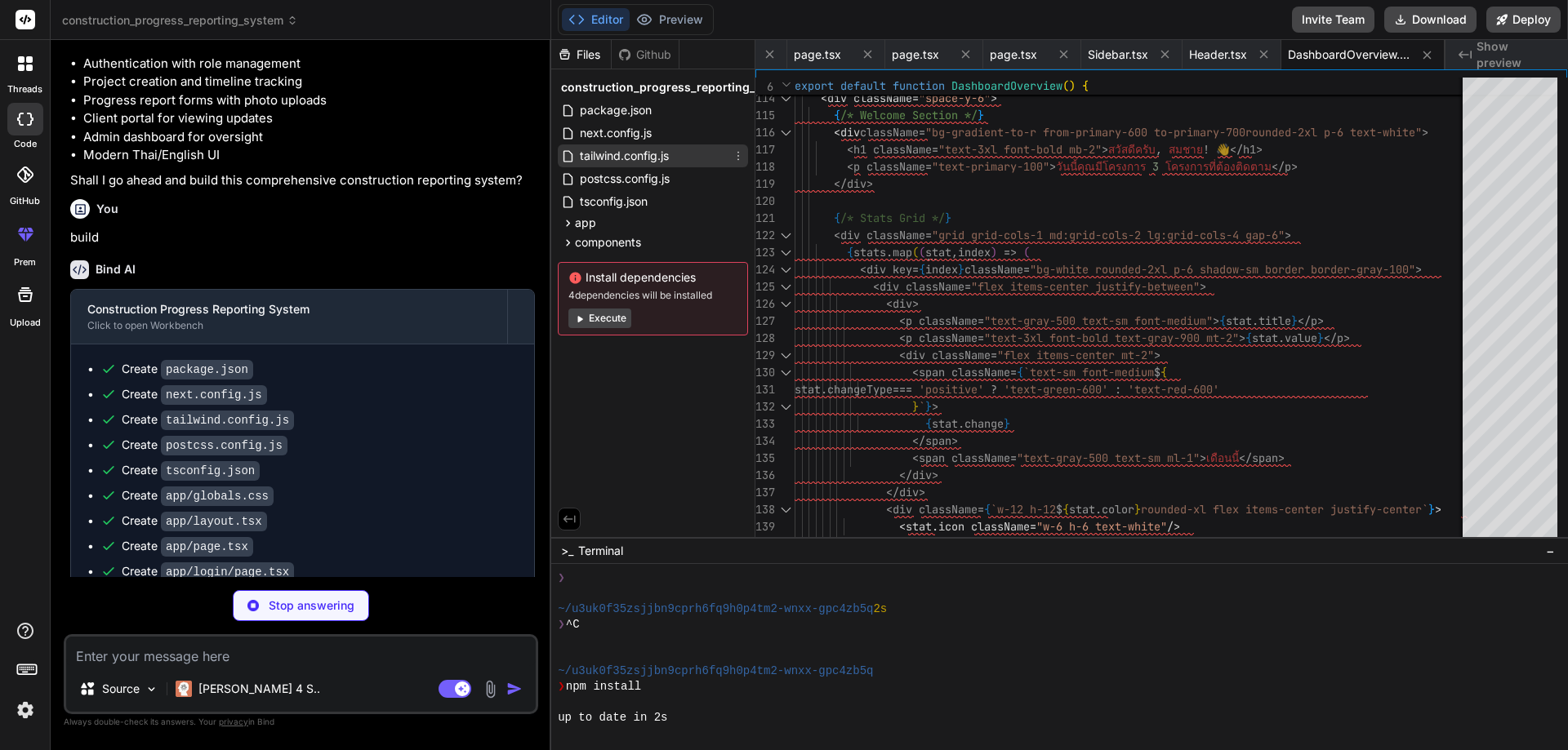
type textarea "x"
click at [642, 150] on span "tailwind.config.js" at bounding box center [624, 156] width 93 height 20
type textarea "900: '#1e3a8a', }, }, }, }, plugins: [], }"
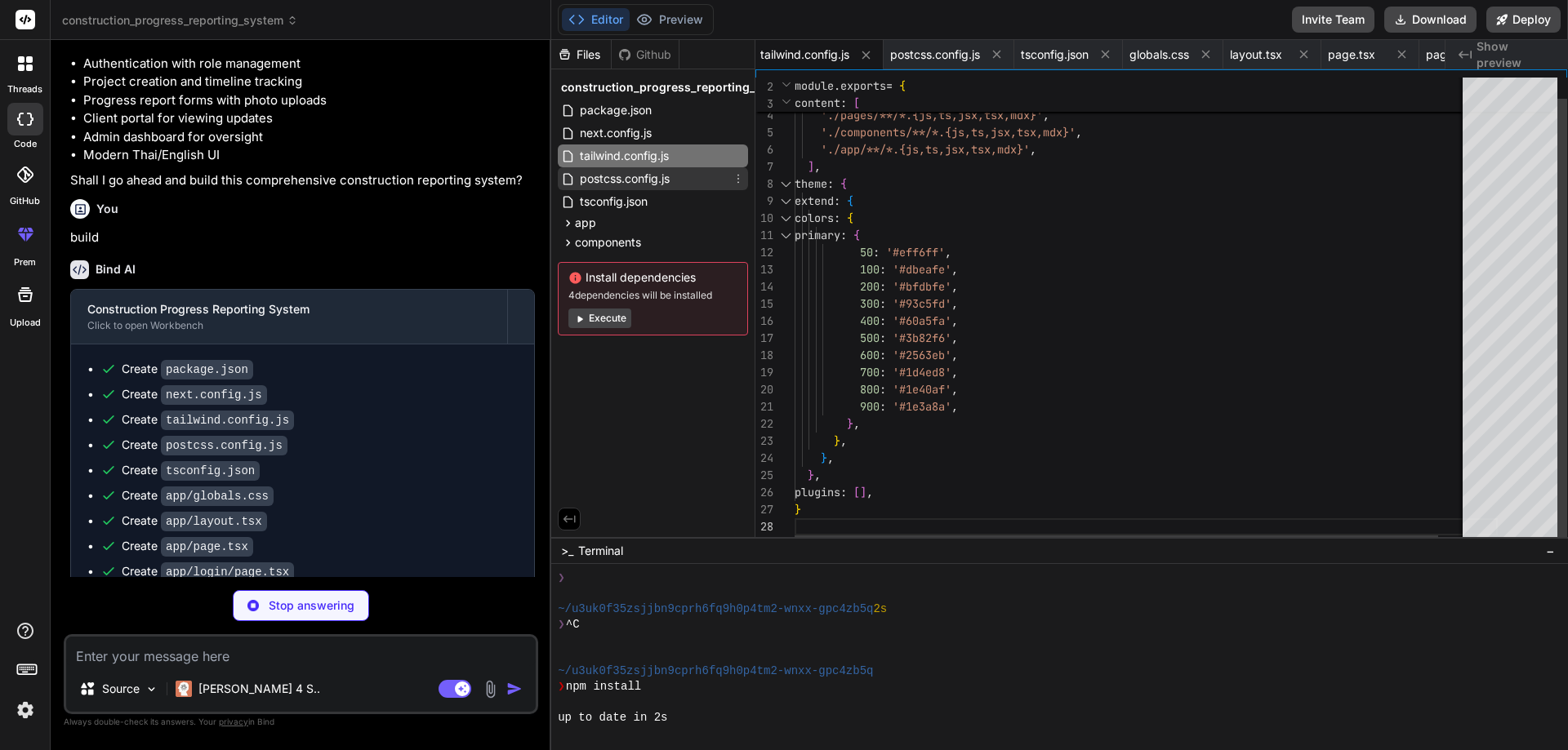
type textarea "x"
click at [639, 178] on span "postcss.config.js" at bounding box center [625, 179] width 93 height 20
type textarea "module.exports = { plugins: { tailwindcss: {}, autoprefixer: {}, }, }"
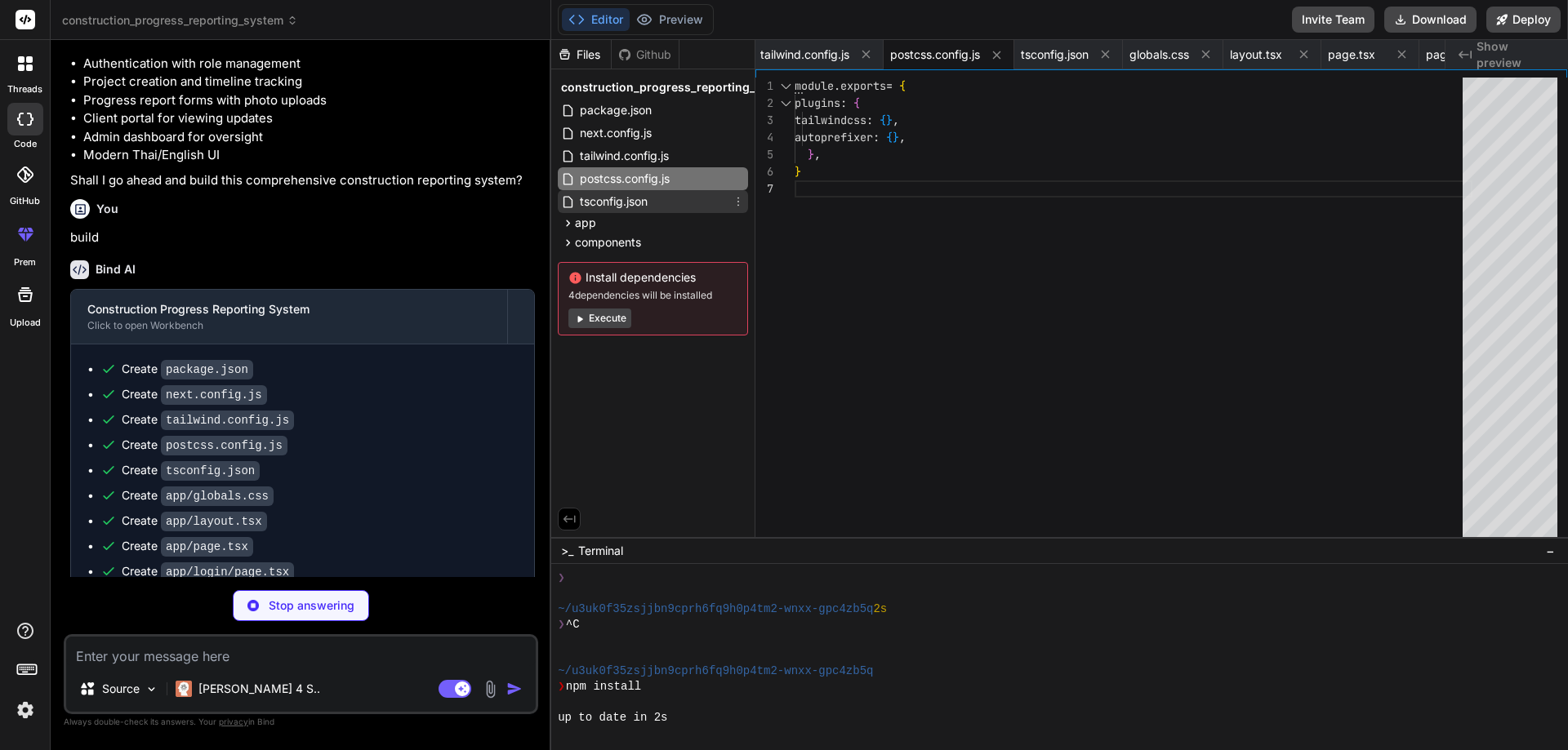
type textarea "x"
click at [634, 199] on span "tsconfig.json" at bounding box center [613, 202] width 71 height 20
type textarea ""baseUrl": ".", "paths": { "@/*": ["./*"] } }, "include": ["next-env.d.ts", "**…"
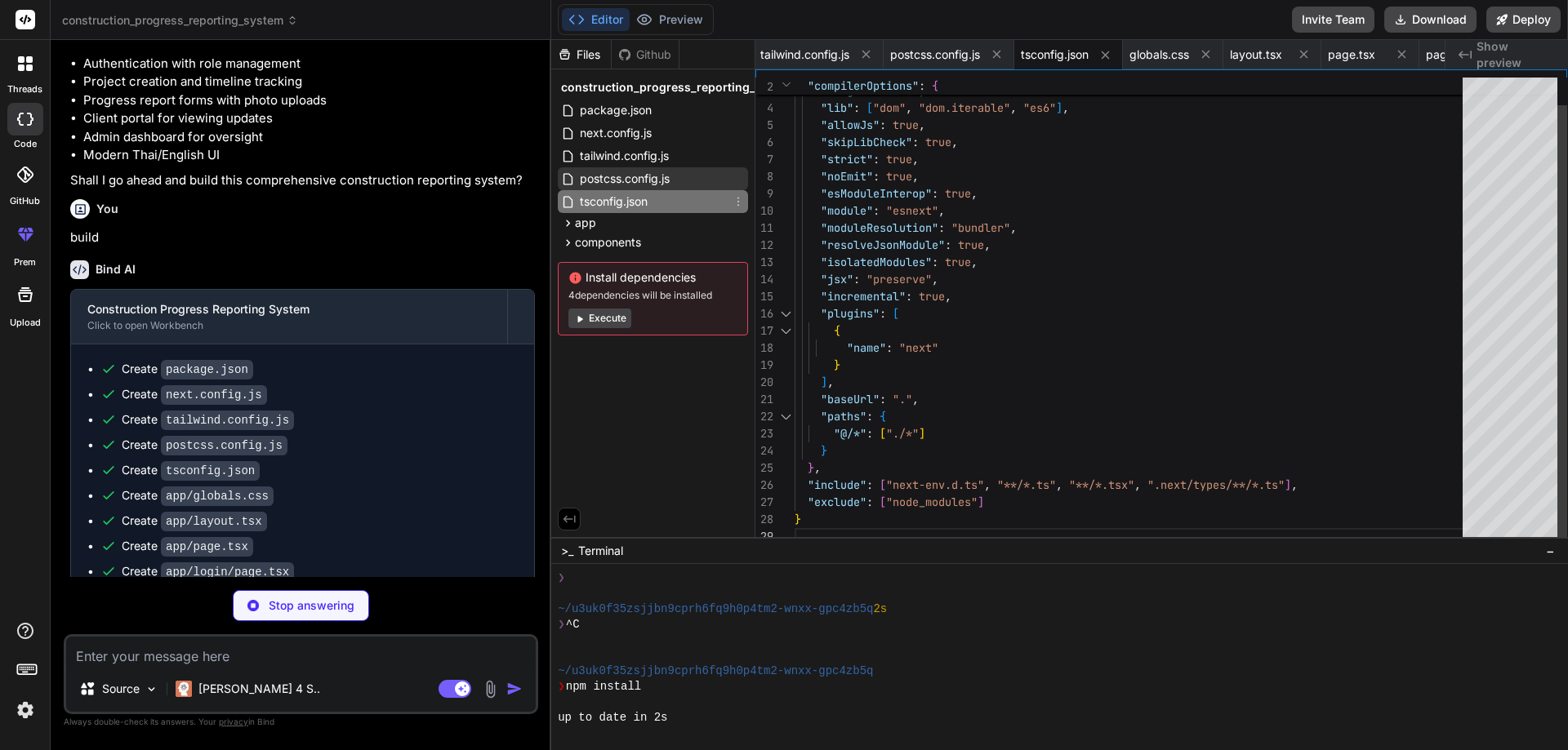
type textarea "x"
click at [625, 178] on span "postcss.config.js" at bounding box center [625, 179] width 93 height 20
type textarea "module.exports = { plugins: { tailwindcss: {}, autoprefixer: {}, }, }"
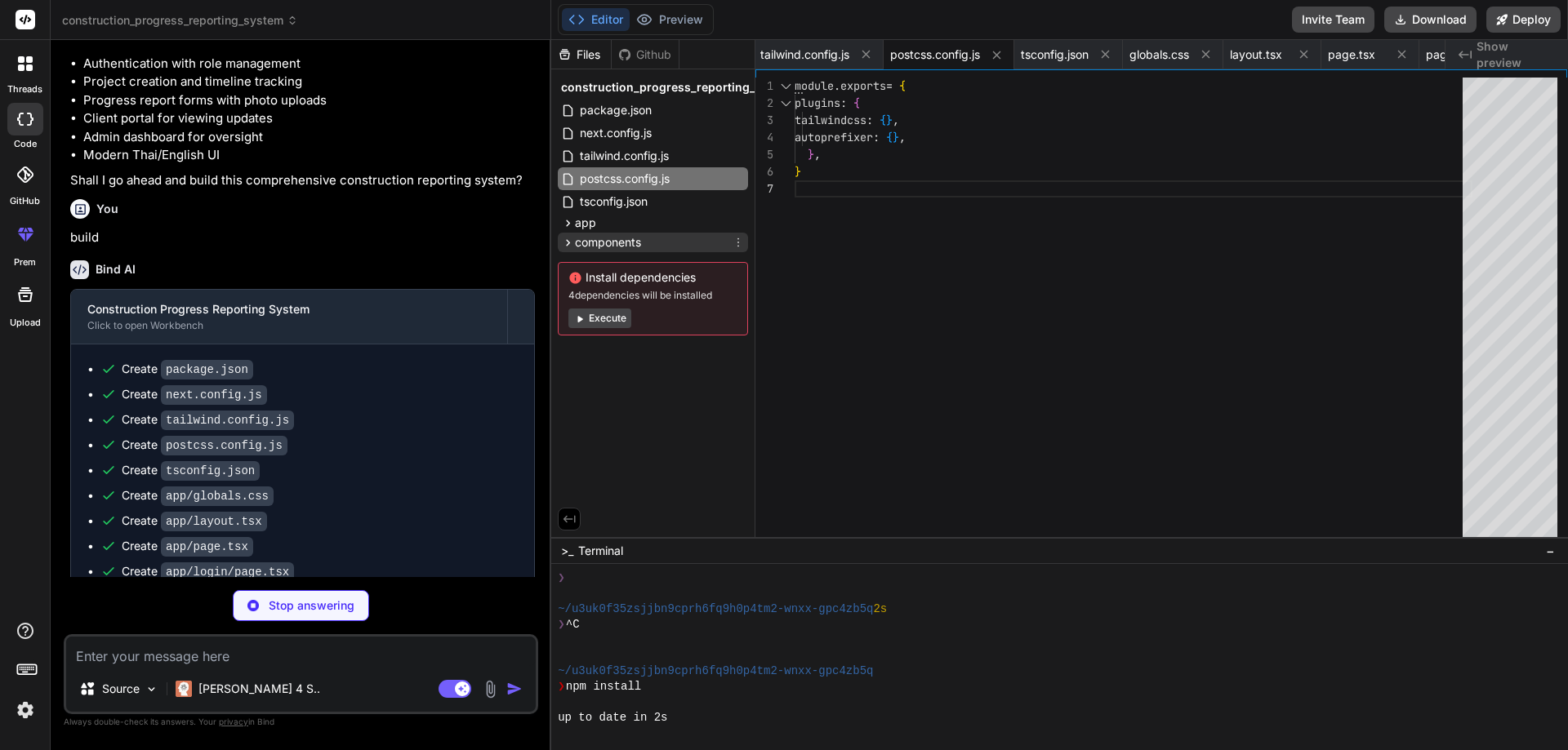
click at [592, 239] on span "components" at bounding box center [607, 243] width 66 height 16
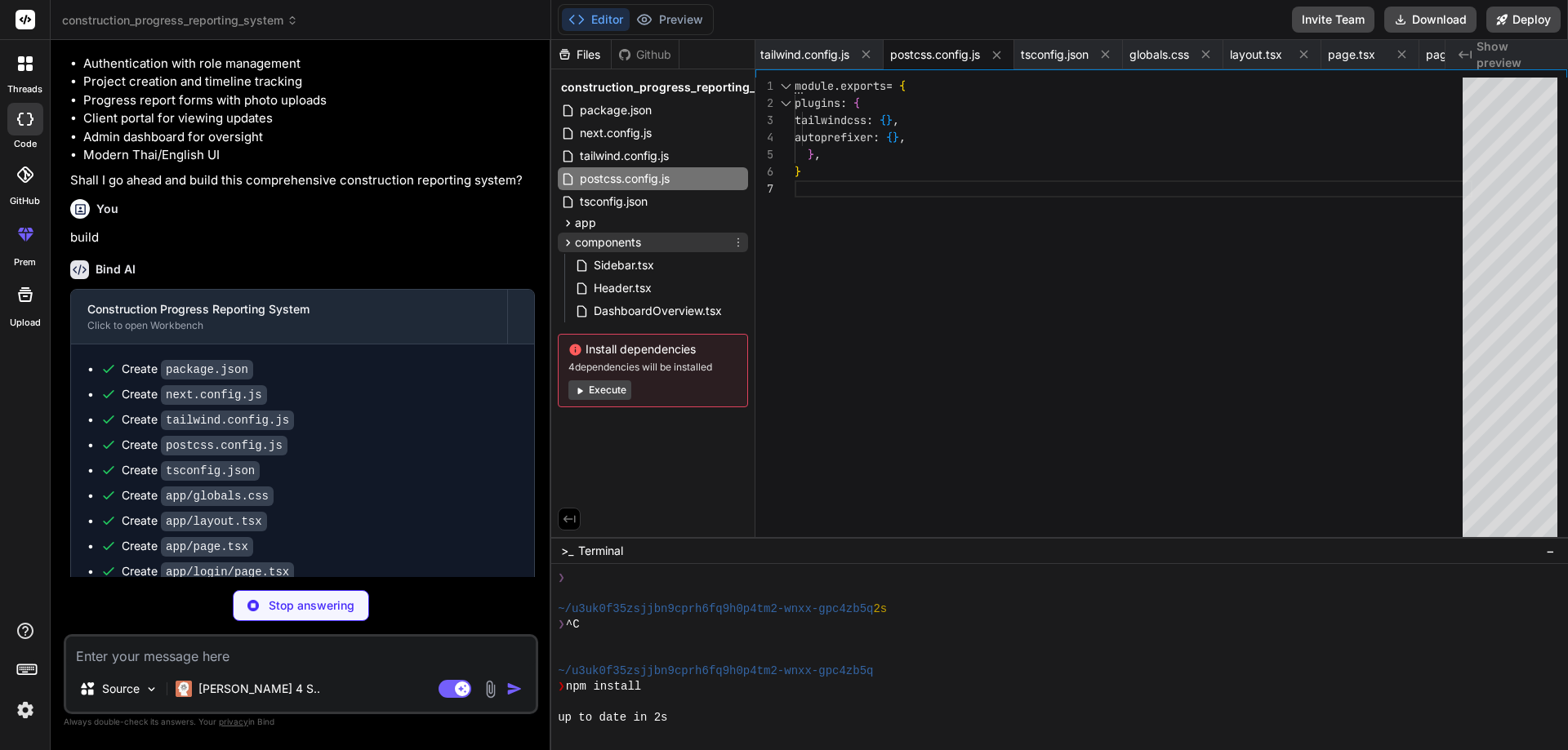
click at [574, 241] on icon at bounding box center [567, 243] width 14 height 14
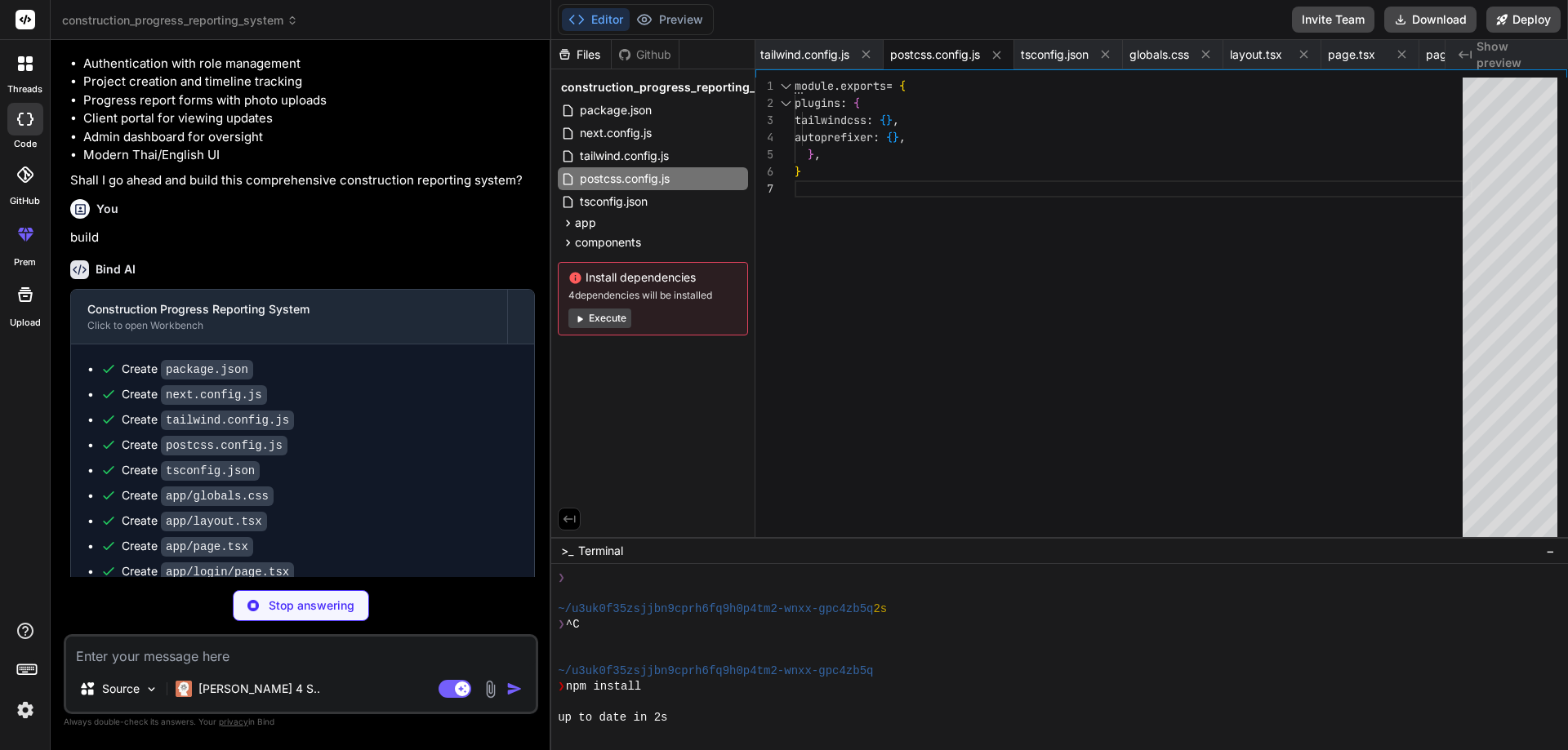
click at [592, 319] on button "Execute" at bounding box center [599, 319] width 63 height 20
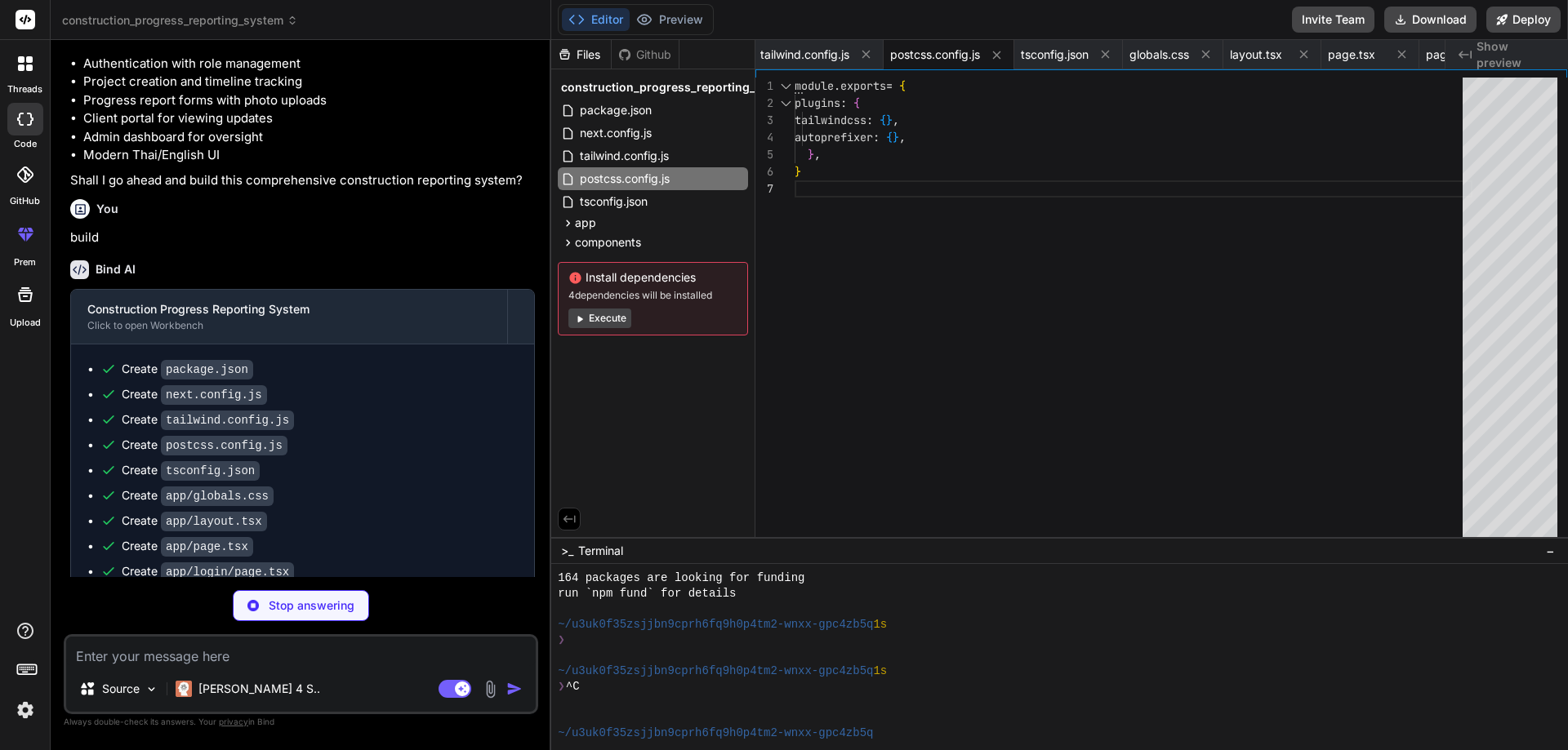
type textarea "x"
type textarea ")} </div> ) }"
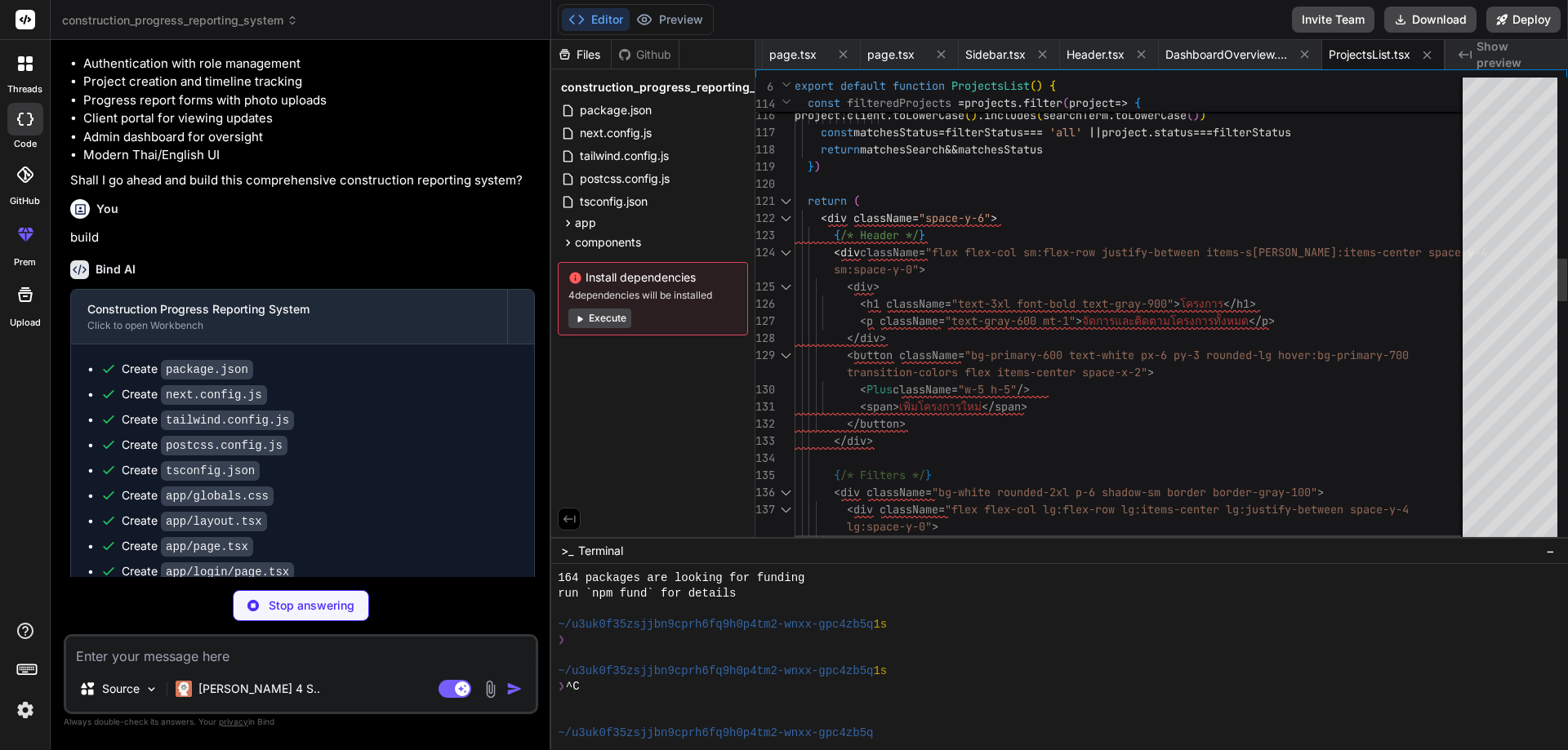
click at [30, 86] on label "threads" at bounding box center [25, 89] width 35 height 14
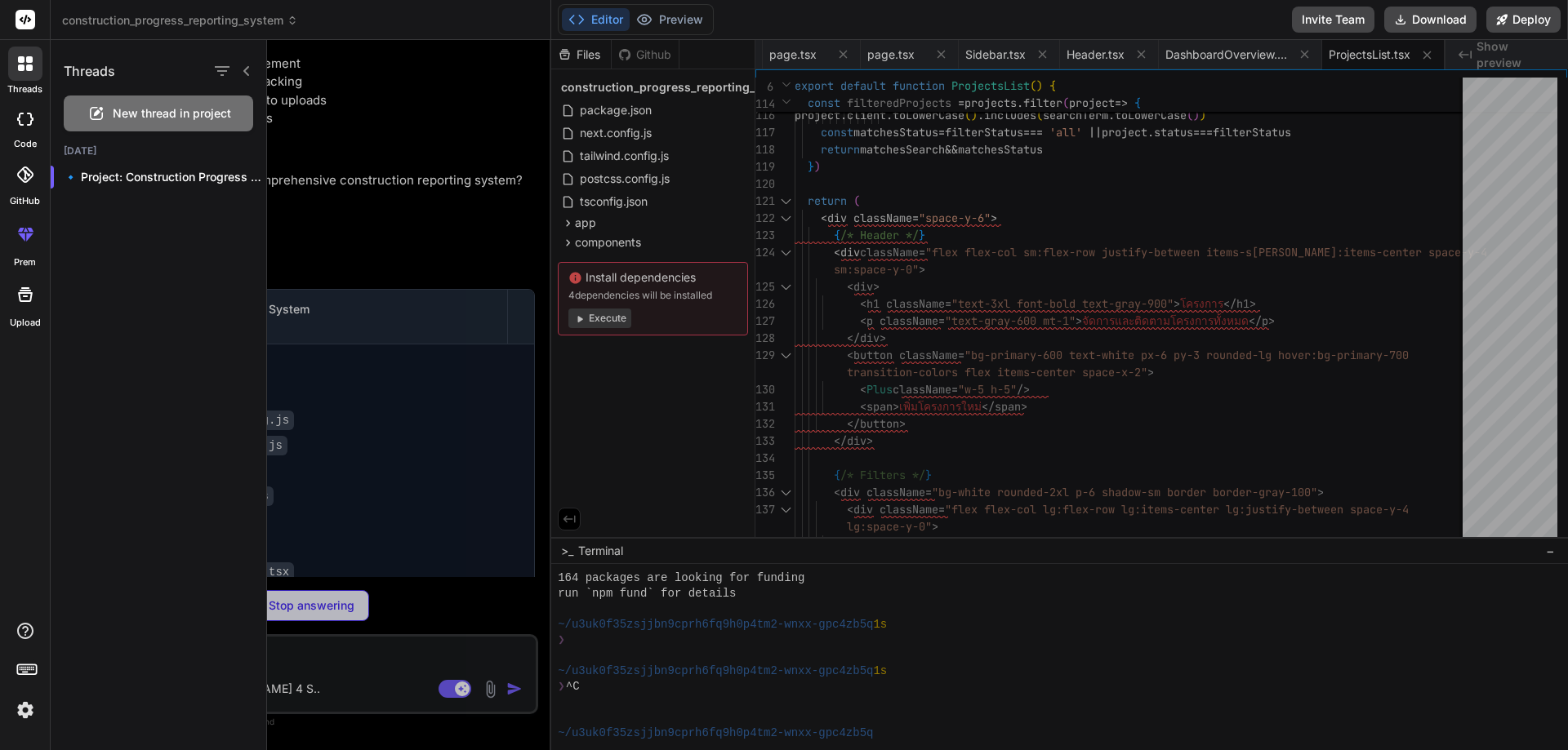
click at [27, 82] on div "threads" at bounding box center [25, 68] width 50 height 57
click at [150, 172] on p "🔹 Project: Construction Progress Report..." at bounding box center [165, 177] width 202 height 16
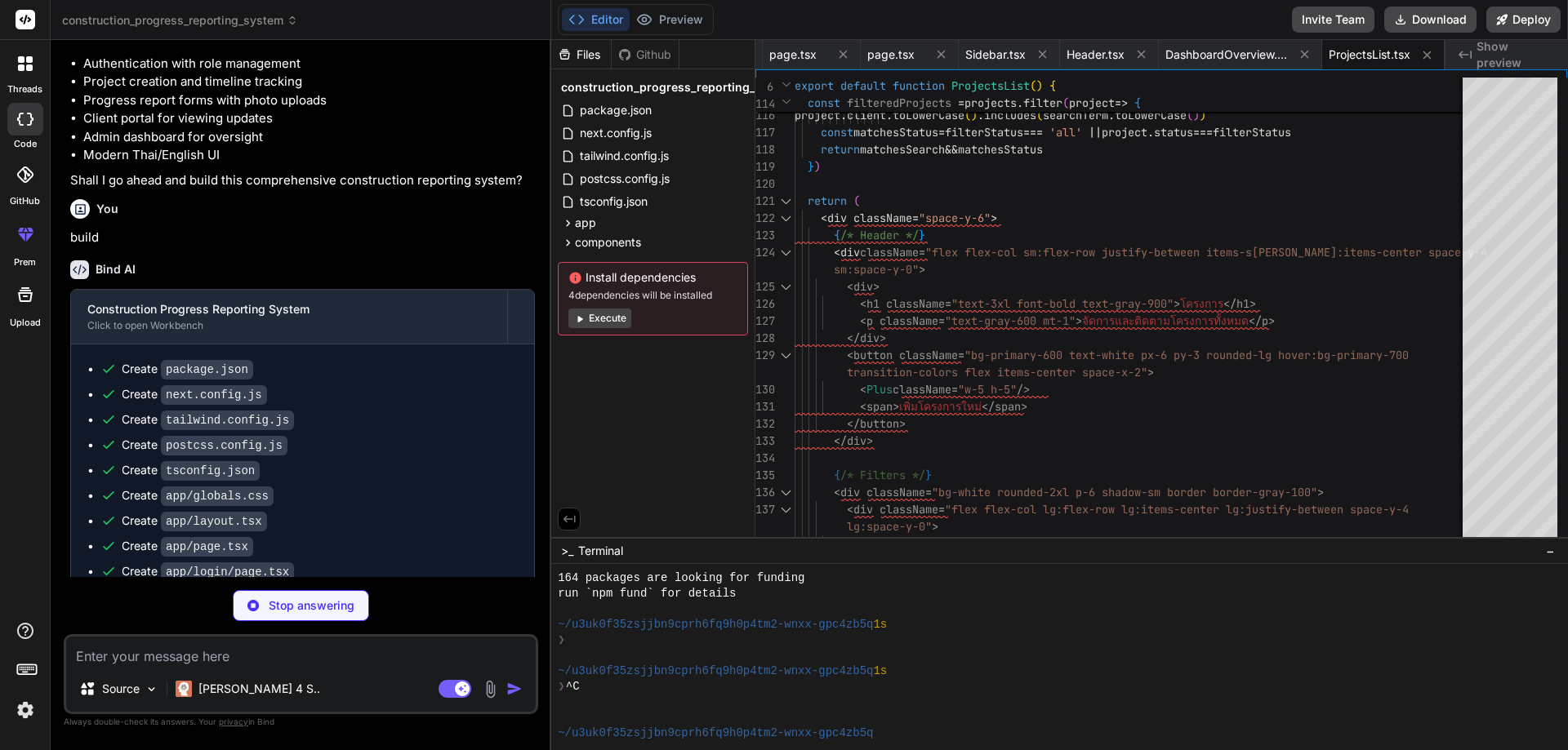
click at [651, 59] on div "Github" at bounding box center [645, 55] width 67 height 16
type textarea "x"
click at [1255, 55] on span "DashboardOverview.tsx" at bounding box center [1226, 55] width 122 height 16
type textarea "</div> <h3 className="font-semibold text-gray-900 mb-2">ดูรายงาน</h3> <p classN…"
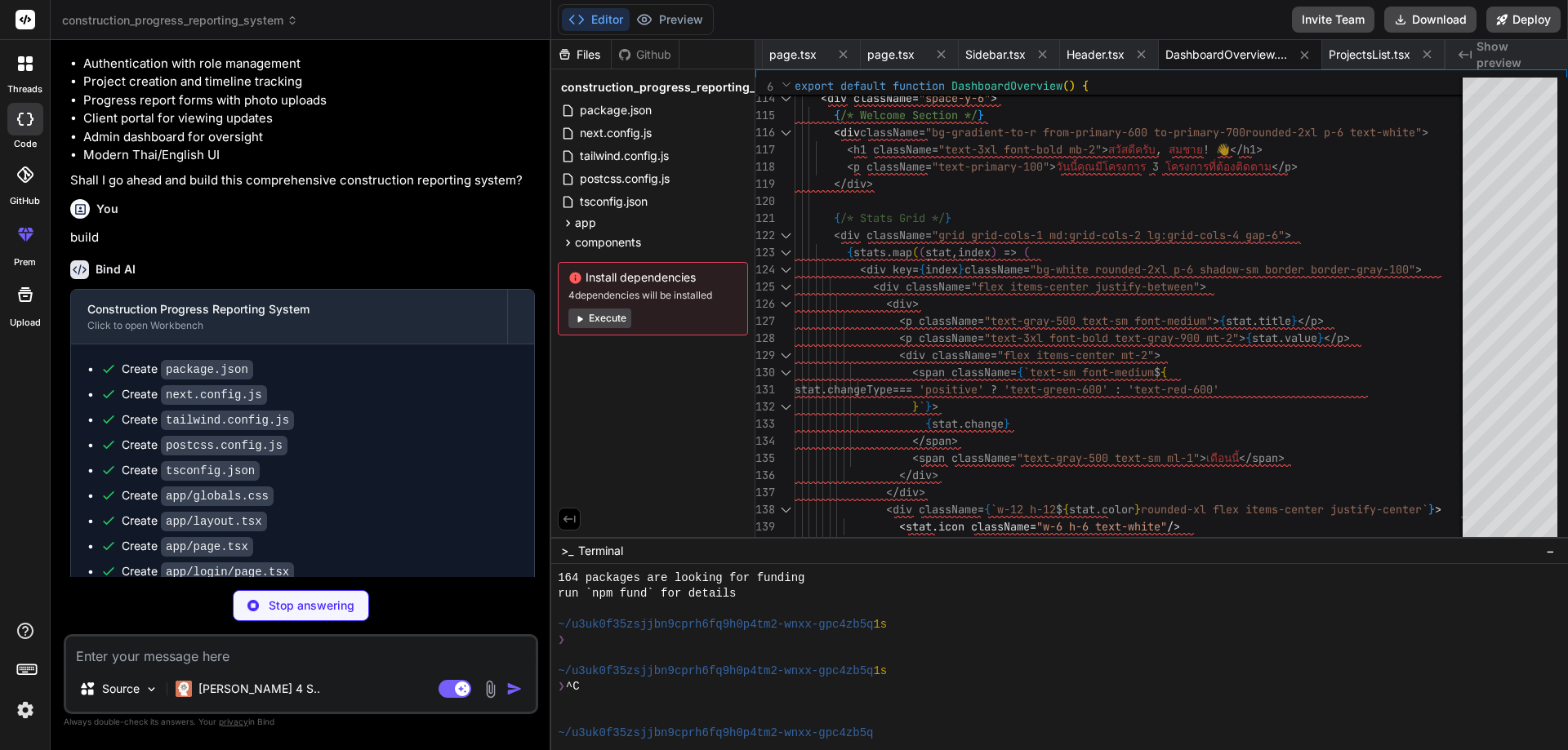
click at [1536, 48] on span "Show preview" at bounding box center [1516, 55] width 79 height 33
click at [1538, 16] on button "Deploy" at bounding box center [1523, 20] width 75 height 26
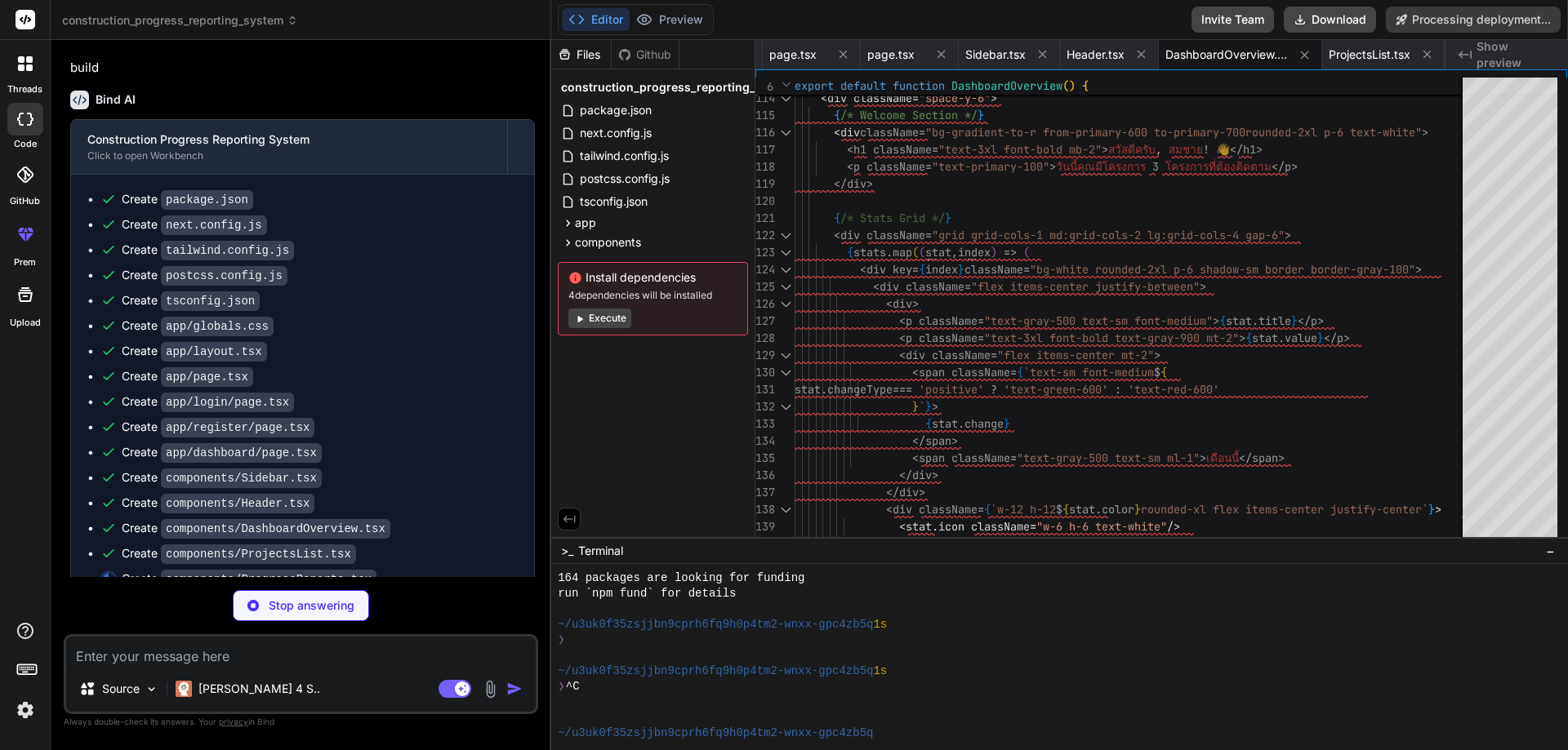
scroll to position [1730, 0]
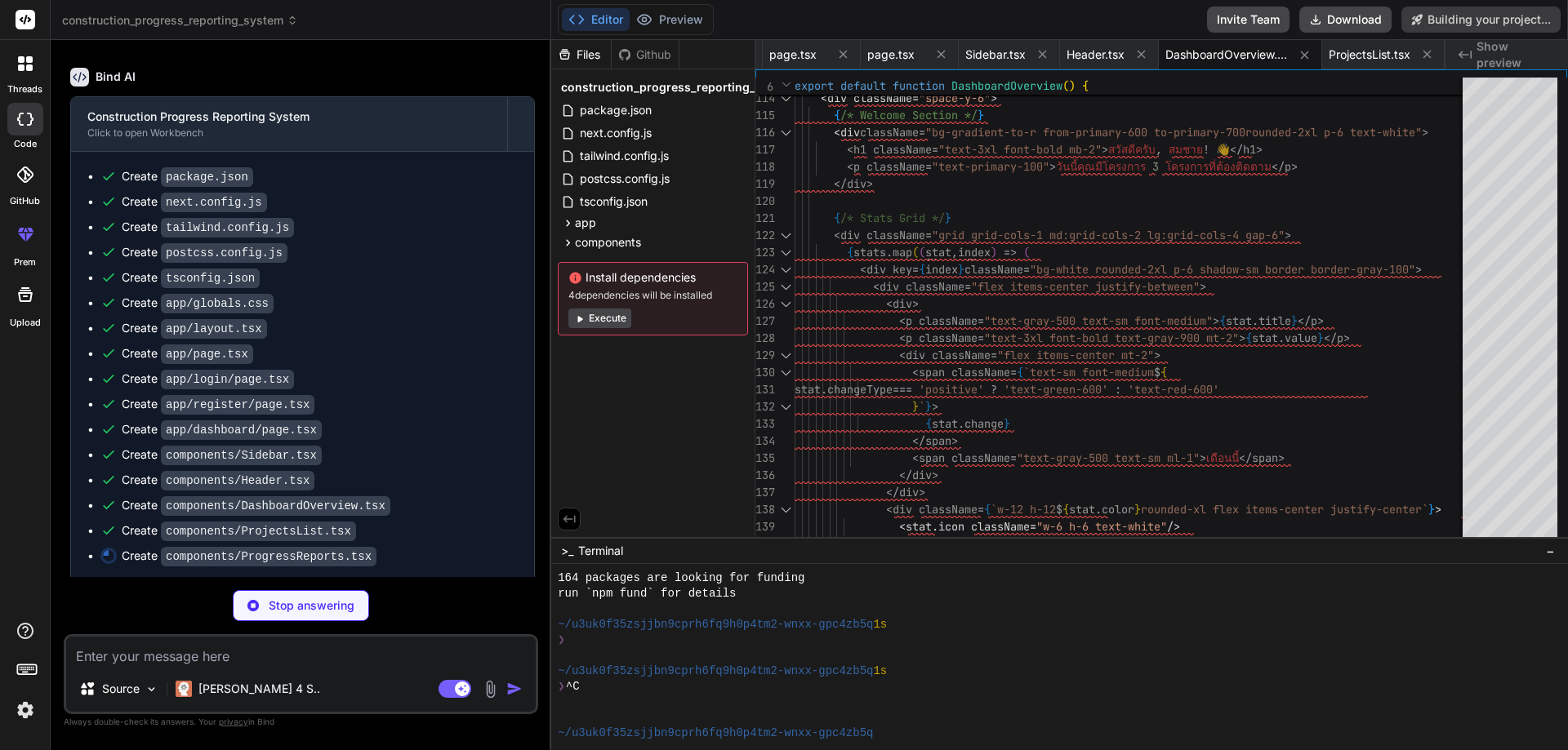
click at [594, 319] on button "Execute" at bounding box center [599, 319] width 63 height 20
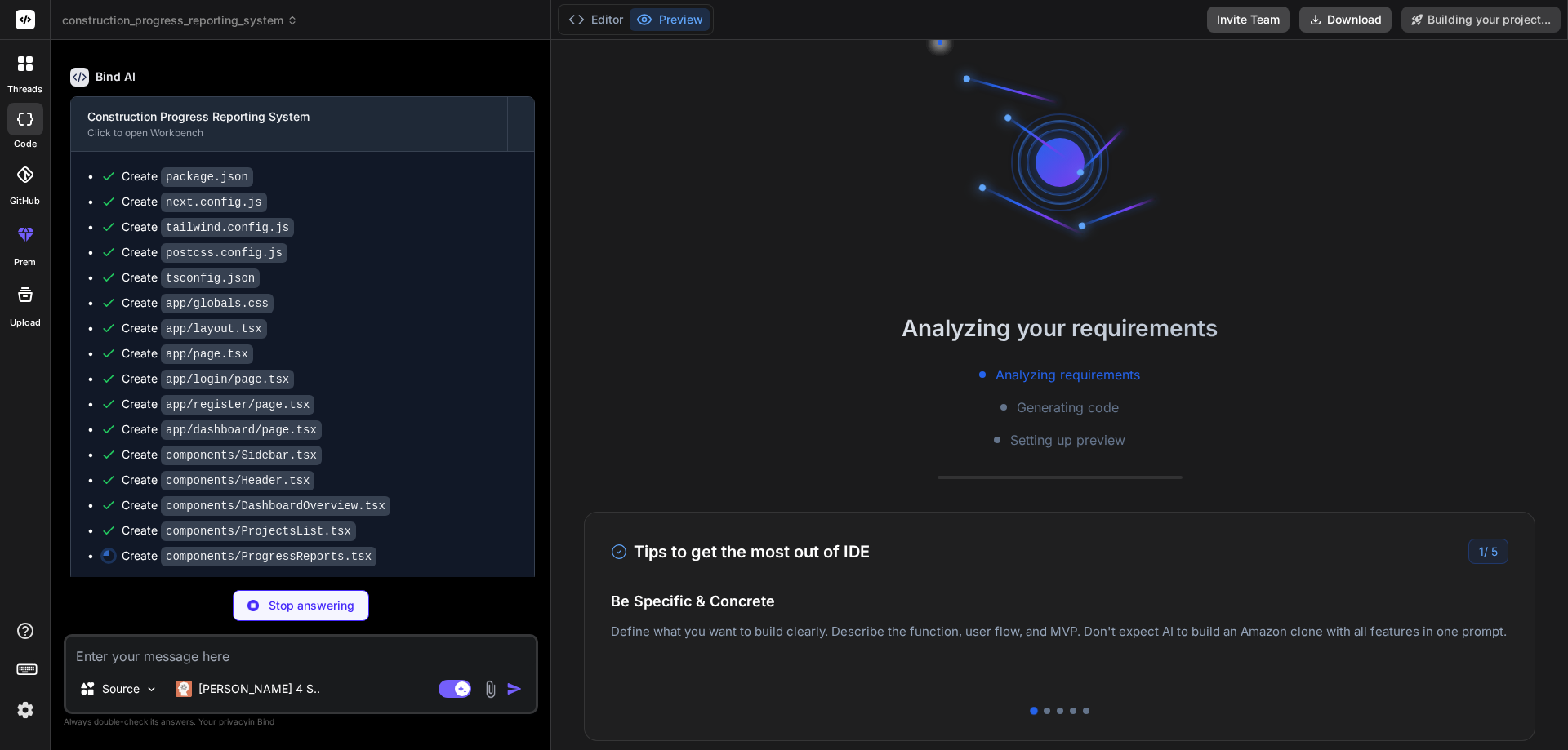
scroll to position [1970, 0]
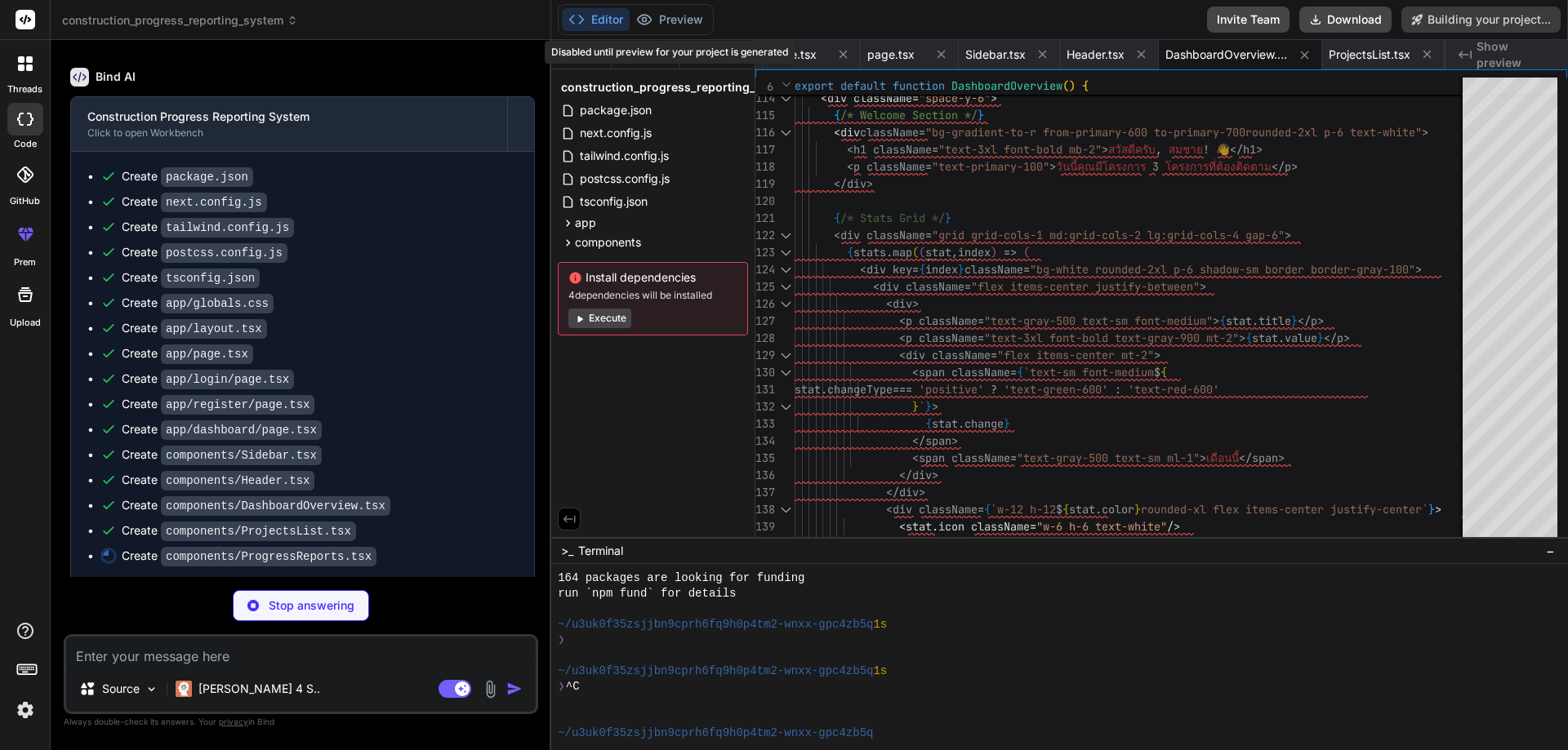
click at [650, 52] on div "Disabled until preview for your project is generated" at bounding box center [669, 52] width 250 height 23
click at [8, 306] on div at bounding box center [25, 295] width 39 height 39
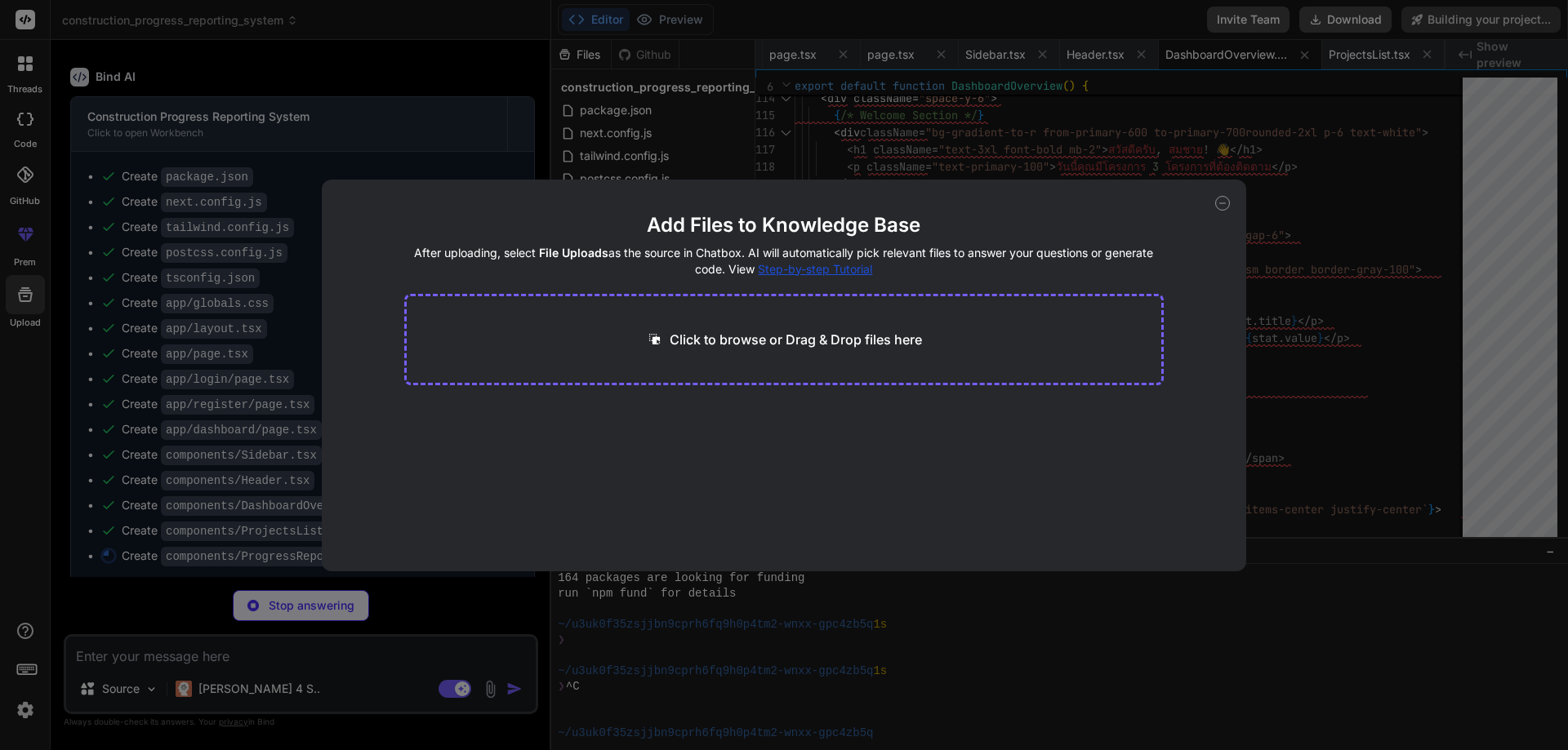
click at [11, 317] on div "Add Files to Knowledge Base After uploading, select File Uploads as the source …" at bounding box center [784, 375] width 1568 height 750
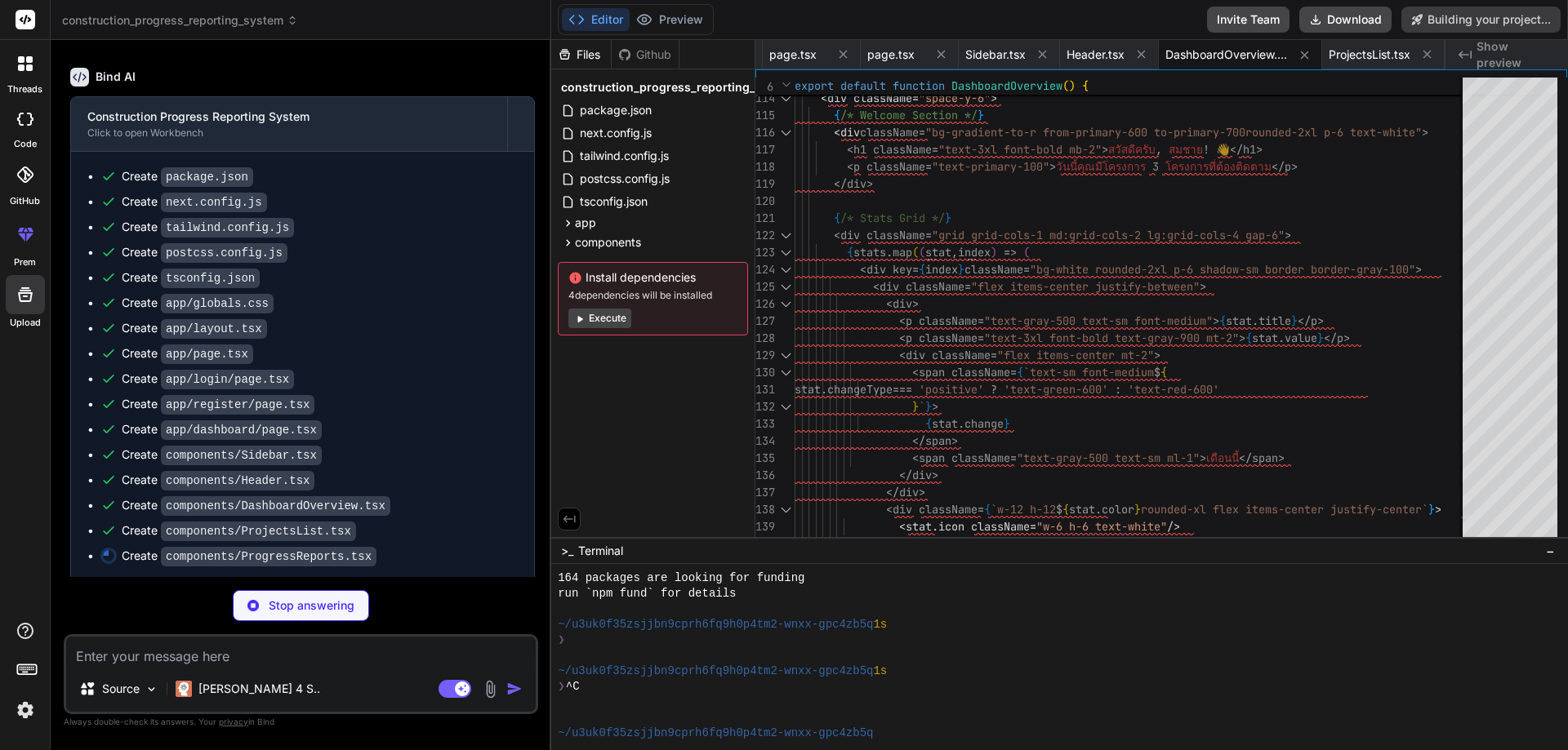
click at [19, 270] on div "Upload" at bounding box center [25, 299] width 50 height 61
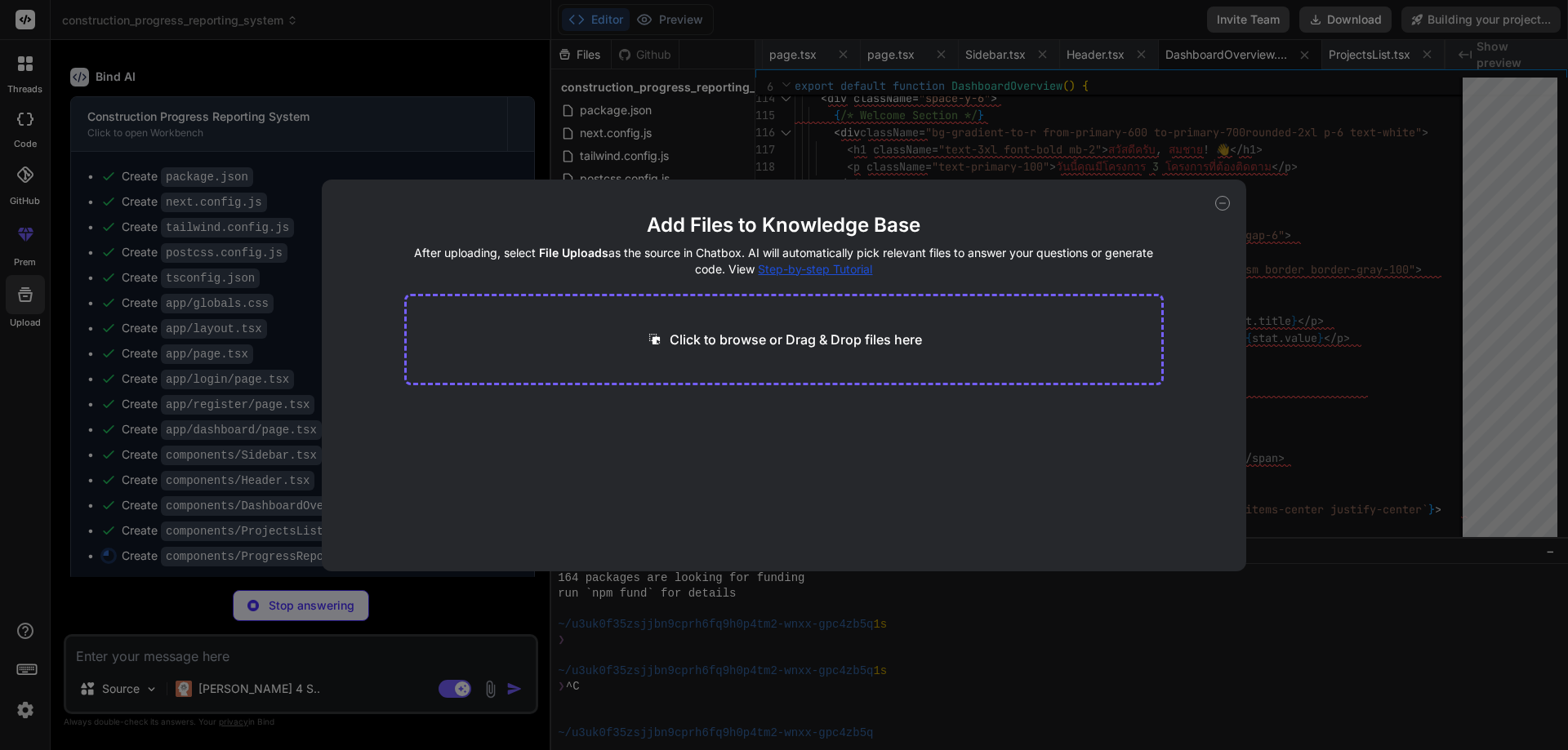
click at [19, 247] on div "Add Files to Knowledge Base After uploading, select File Uploads as the source …" at bounding box center [784, 375] width 1568 height 750
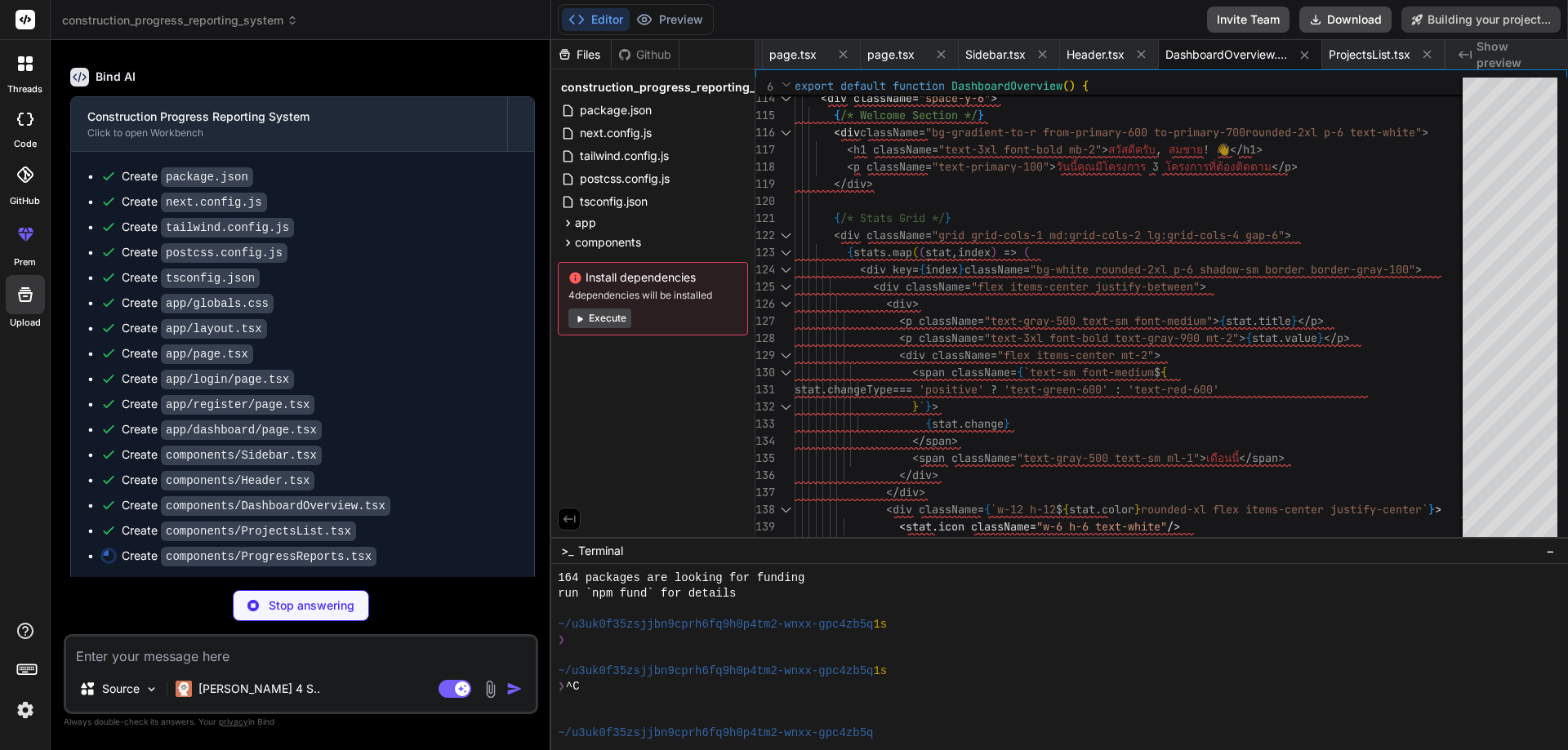
click at [22, 202] on label "GitHub" at bounding box center [25, 201] width 30 height 14
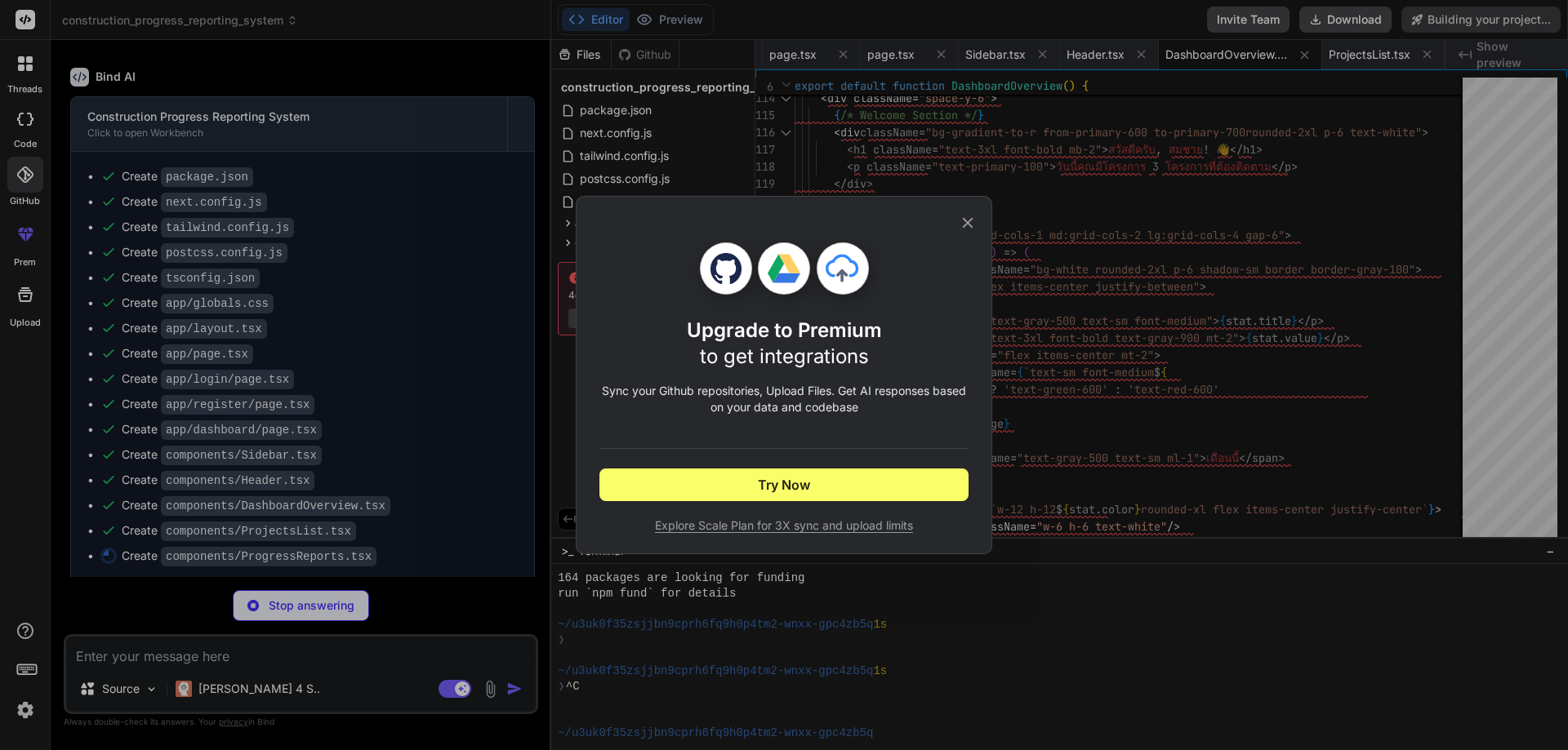
click at [20, 182] on div "Upgrade to Premium to get integrations Sync your Github repositories, Upload Fi…" at bounding box center [784, 375] width 1568 height 750
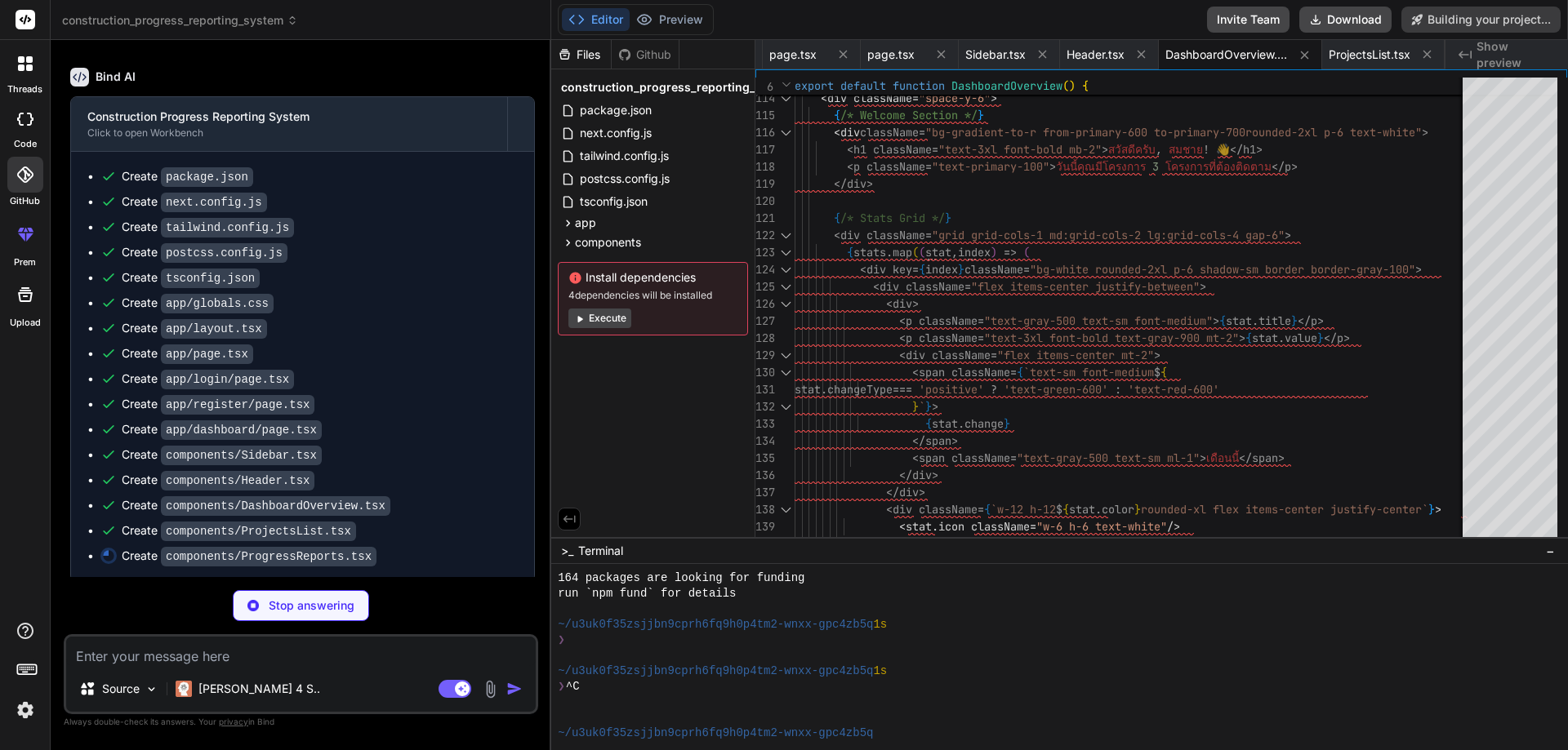
click at [21, 125] on icon at bounding box center [20, 119] width 7 height 13
type textarea "x"
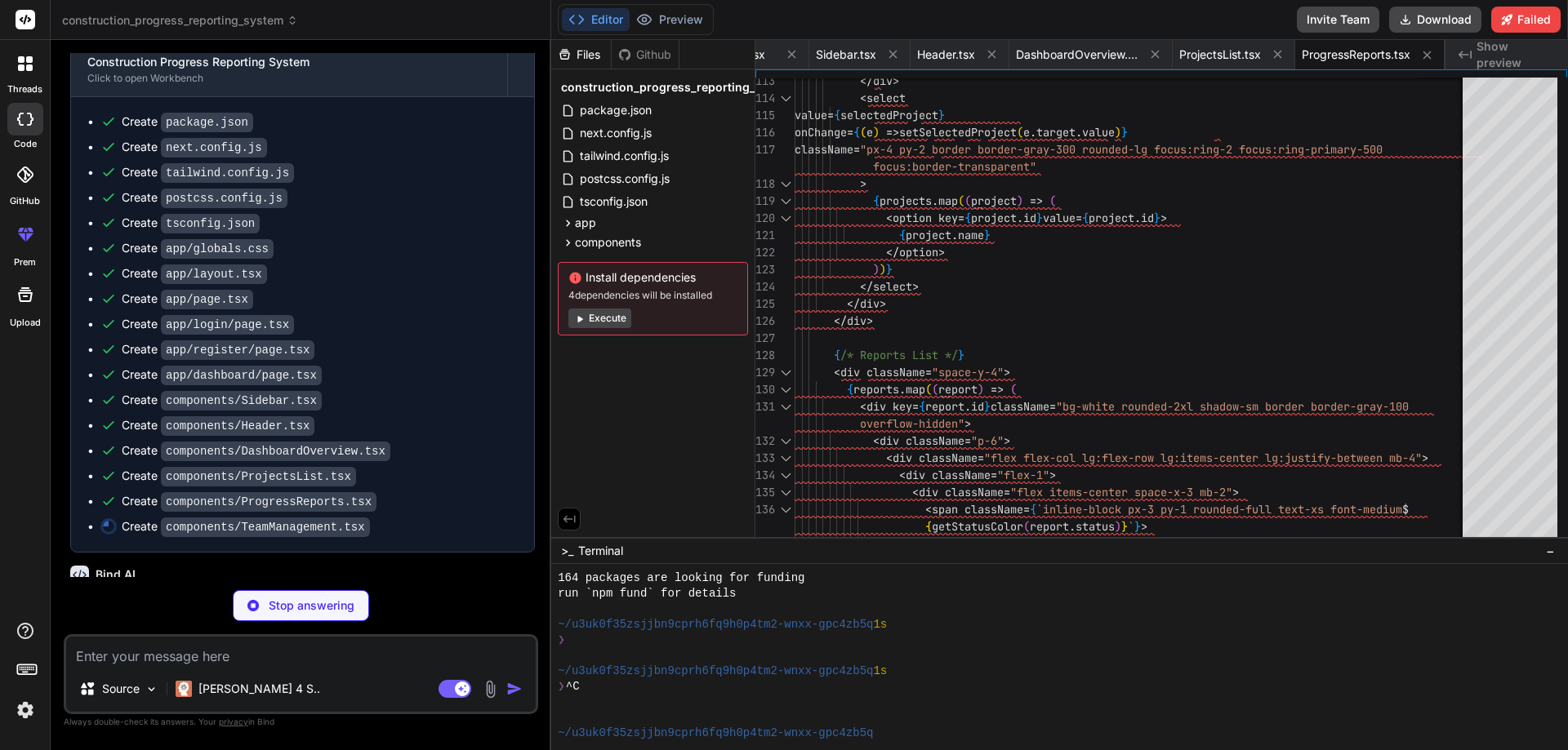
scroll to position [1802, 0]
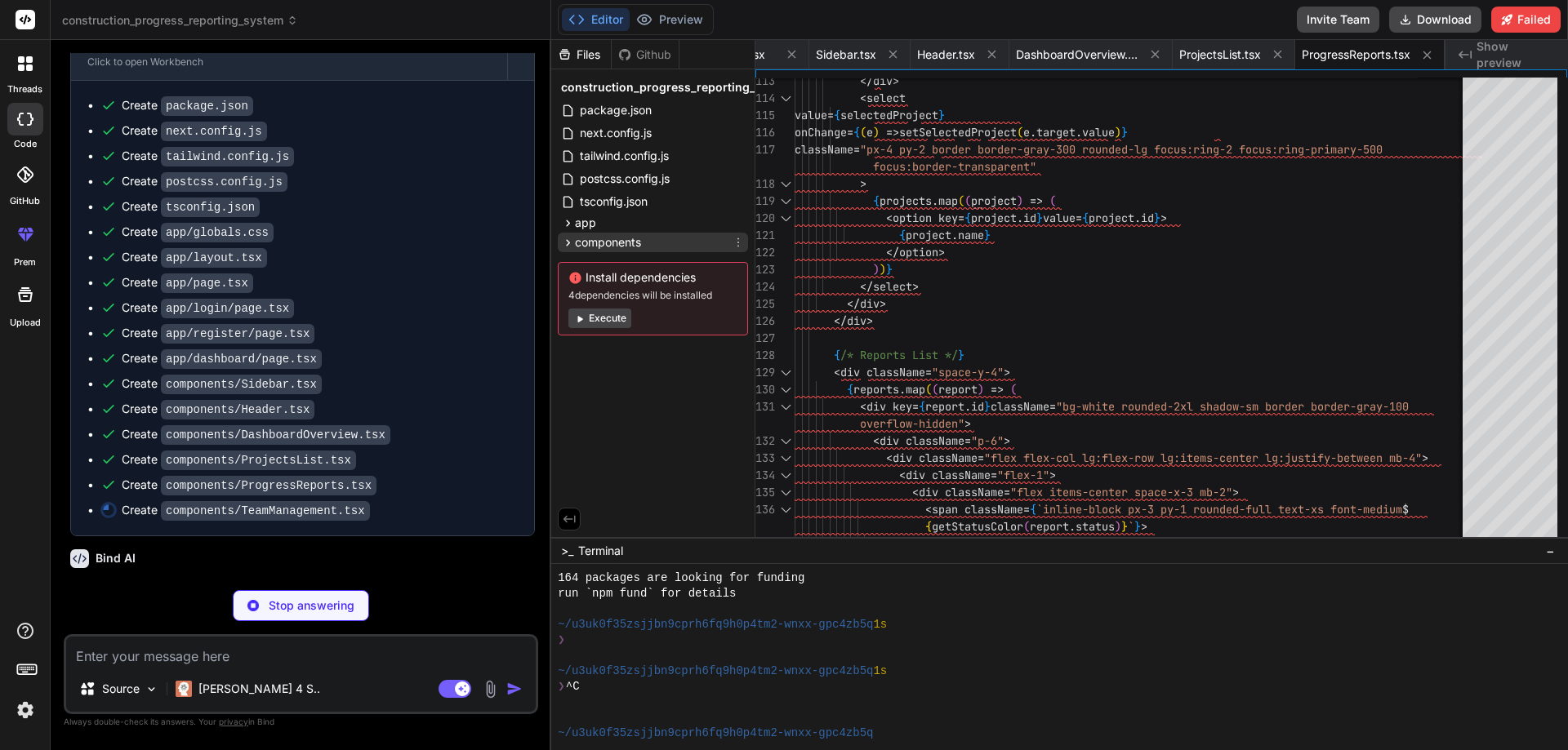
click at [604, 240] on span "components" at bounding box center [607, 243] width 66 height 16
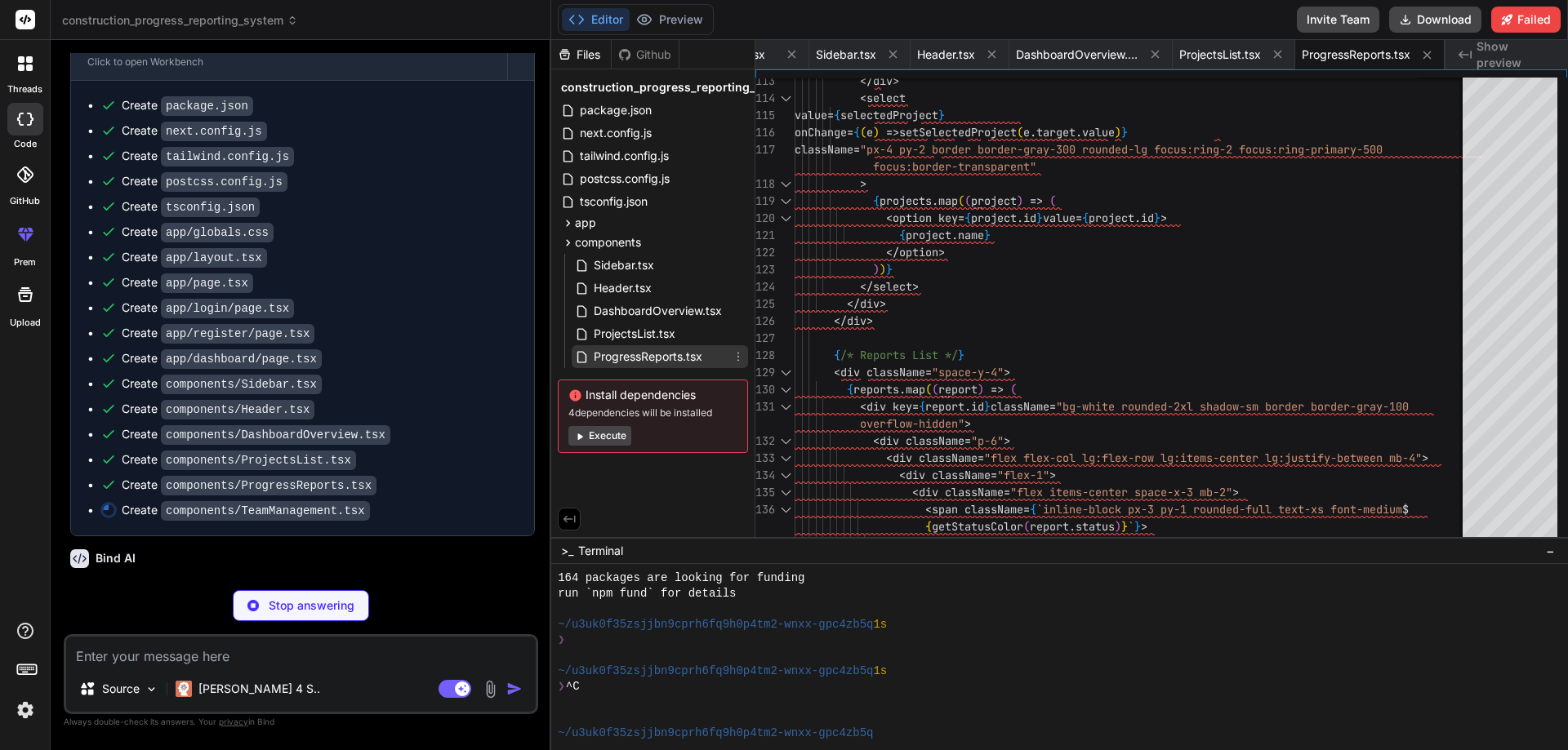
click at [666, 353] on span "ProgressReports.tsx" at bounding box center [648, 357] width 111 height 20
type textarea "x"
click at [635, 343] on span "ProjectsList.tsx" at bounding box center [634, 334] width 85 height 20
type textarea ")} </div> ) }"
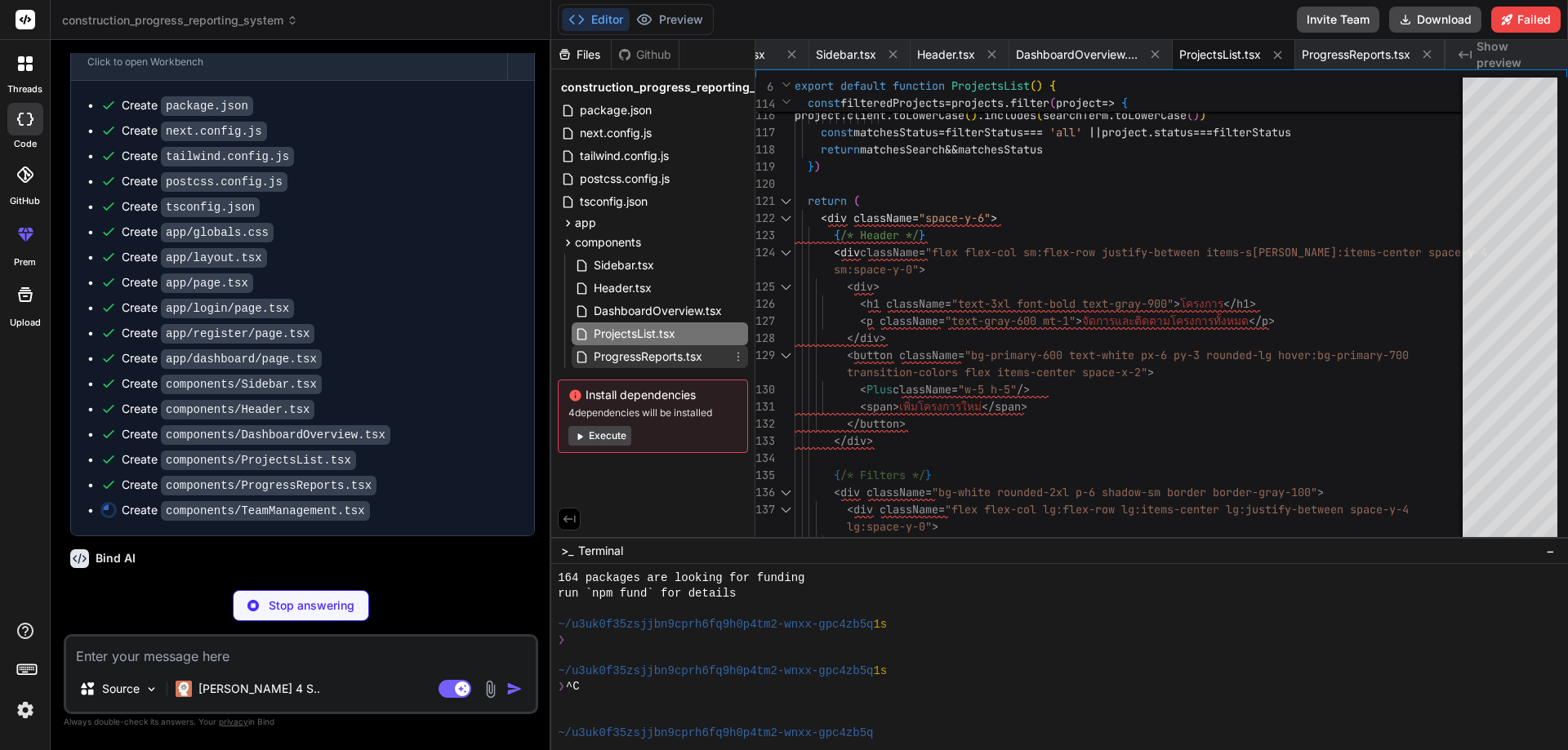
type textarea "x"
click at [630, 353] on span "ProgressReports.tsx" at bounding box center [648, 357] width 111 height 20
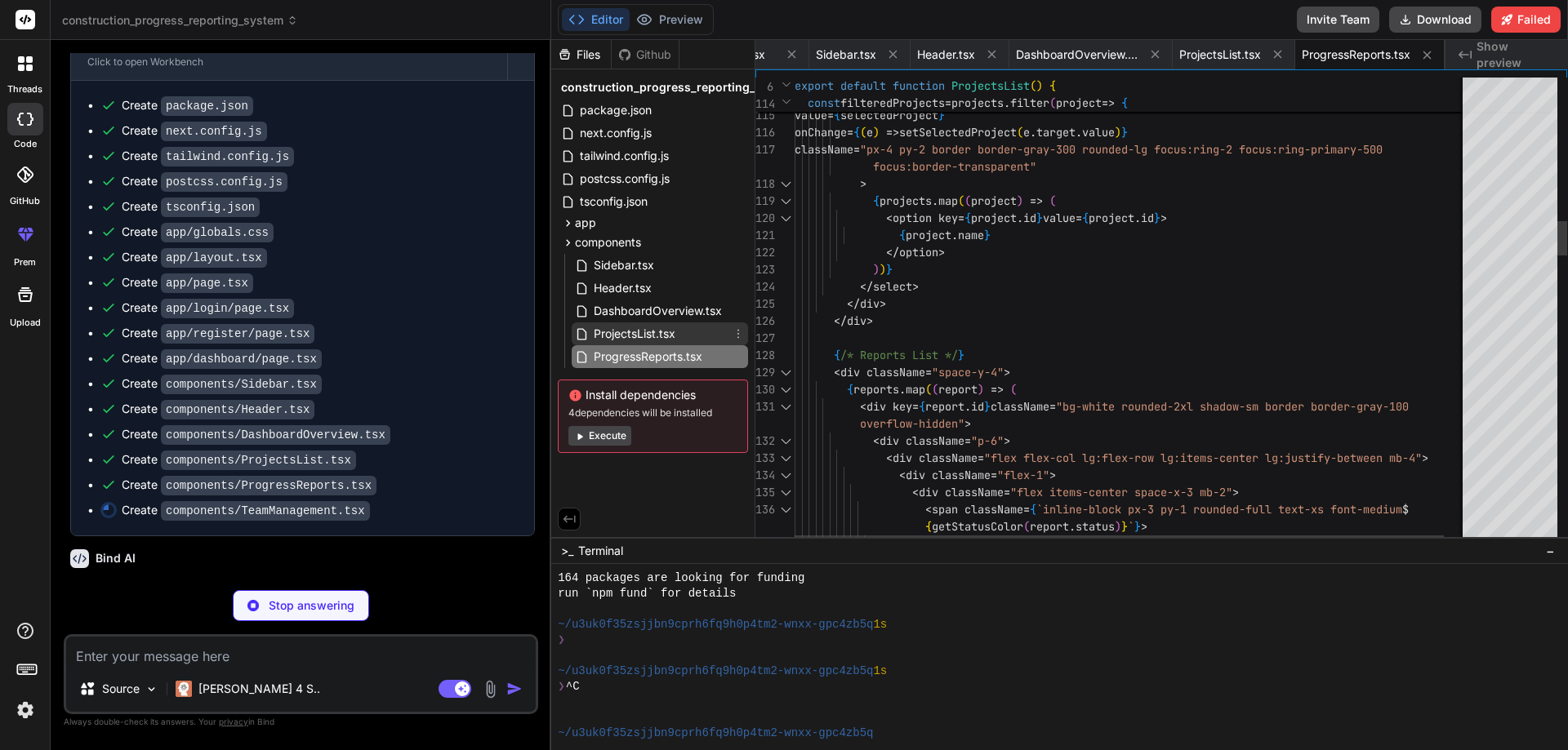
click at [628, 334] on span "ProjectsList.tsx" at bounding box center [634, 334] width 85 height 20
type textarea "x"
type textarea ")} </div> ) }"
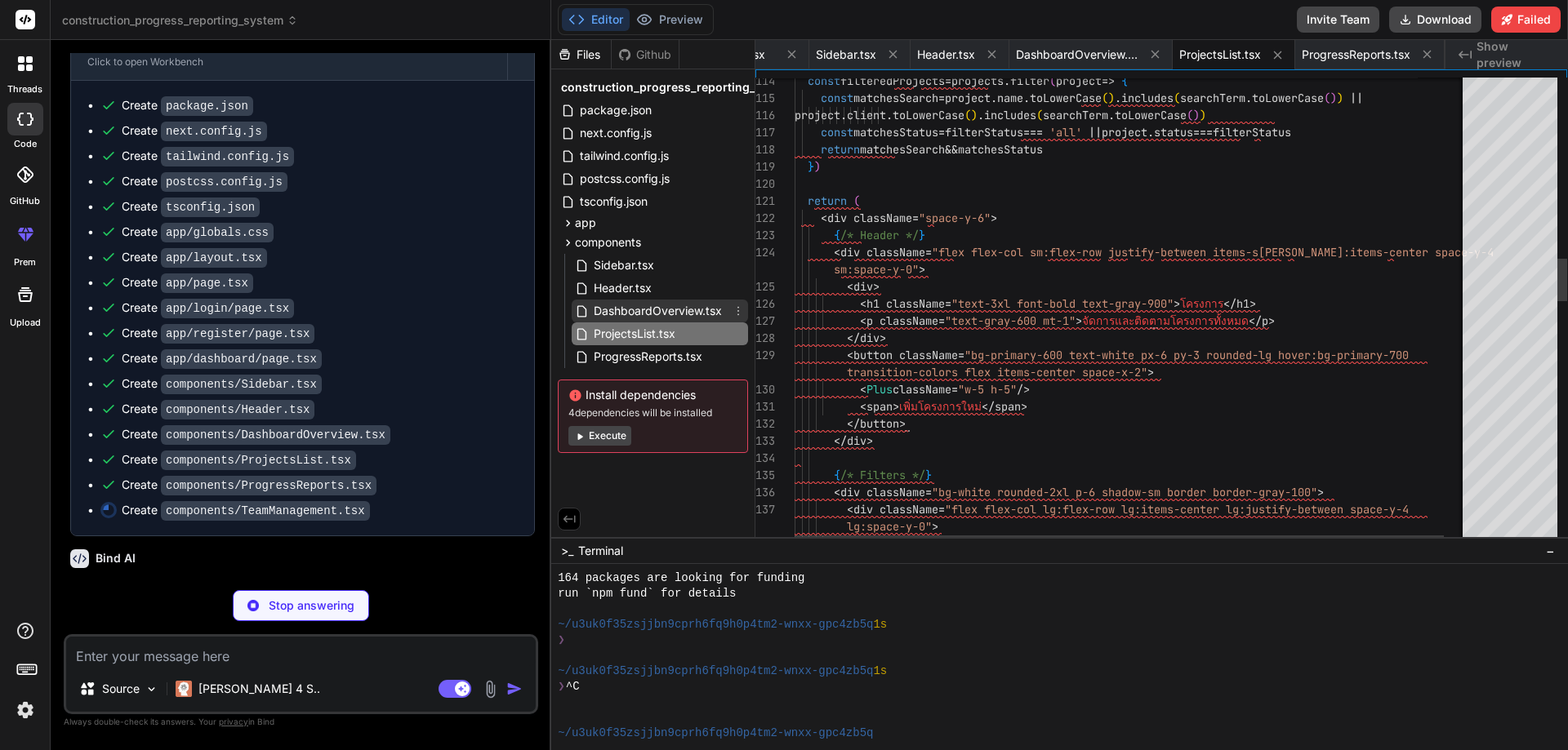
type textarea "x"
click at [625, 309] on span "DashboardOverview.tsx" at bounding box center [657, 311] width 131 height 20
type textarea "</div> <h3 className="font-semibold text-gray-900 mb-2">ดูรายงาน</h3> <p classN…"
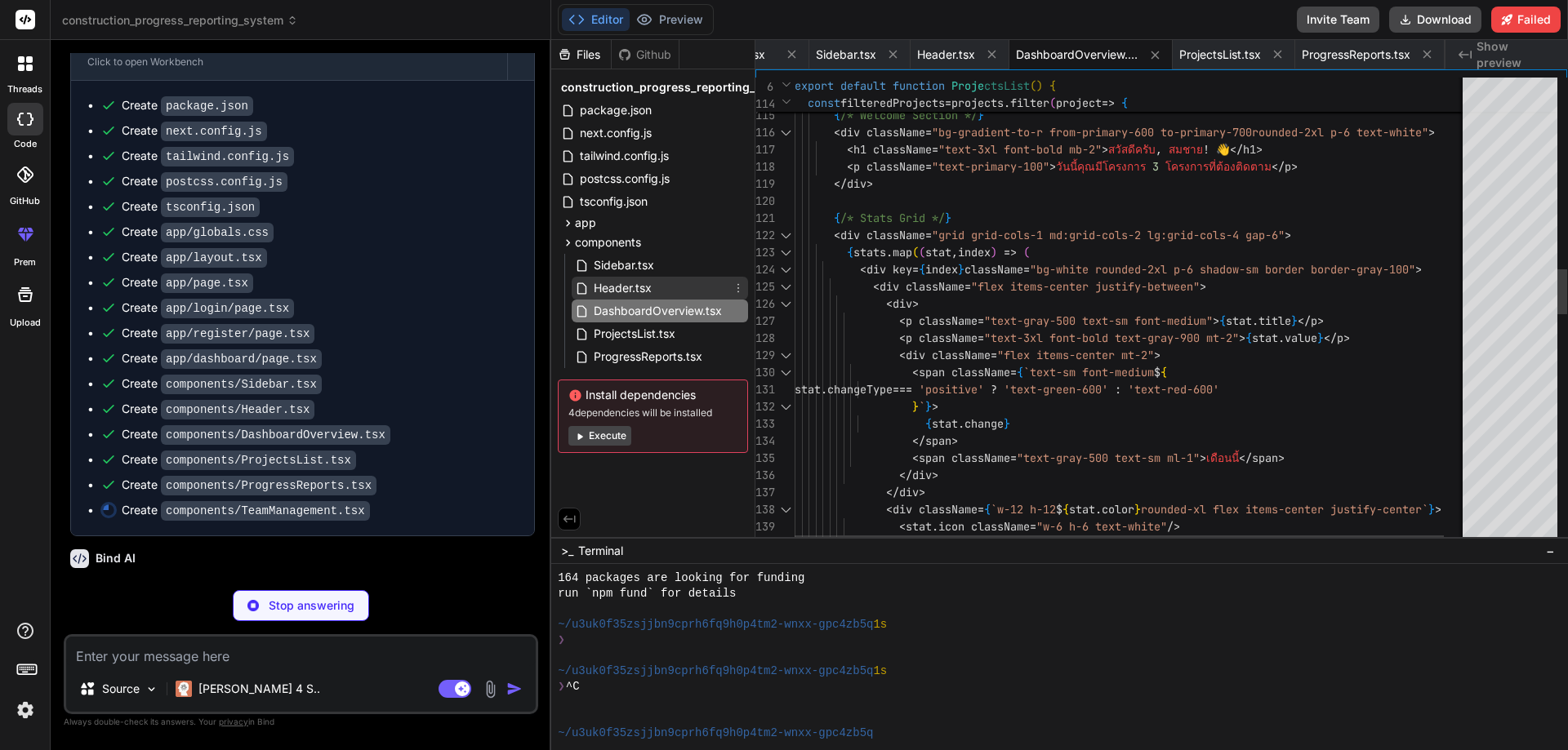
type textarea "x"
click at [622, 290] on span "Header.tsx" at bounding box center [622, 289] width 61 height 20
type textarea "</div> </header> ) }"
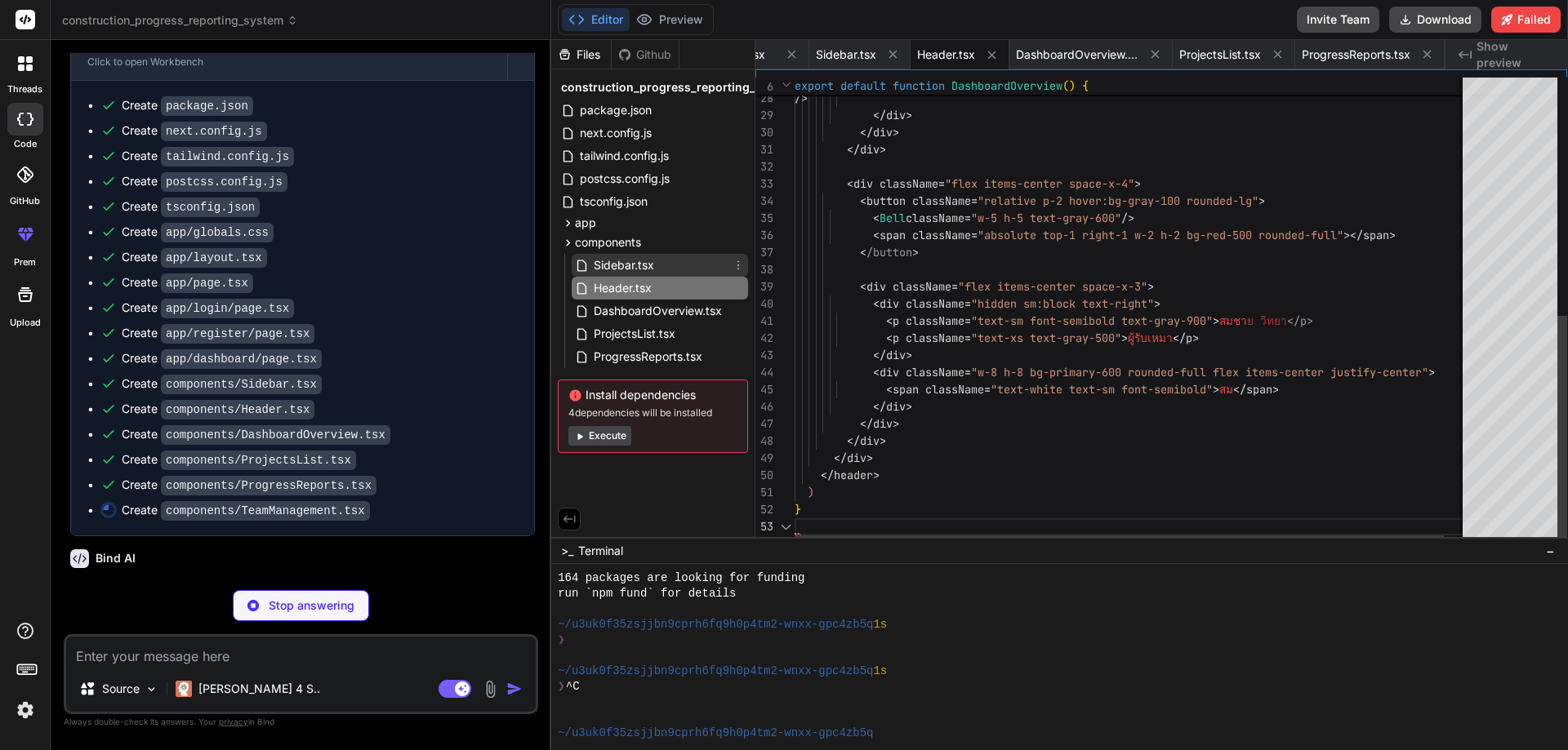
click at [616, 264] on span "Sidebar.tsx" at bounding box center [624, 266] width 64 height 20
type textarea "x"
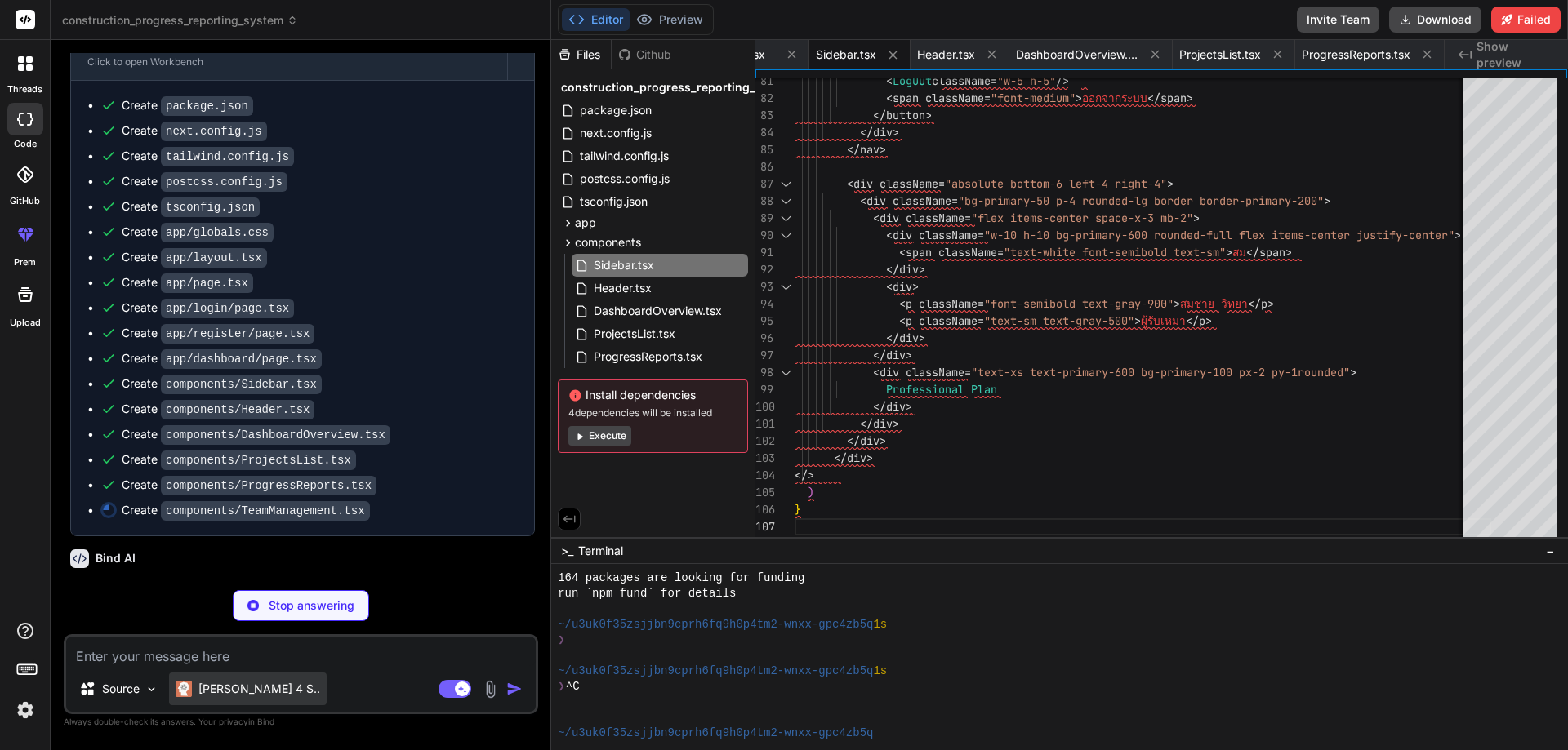
click at [246, 675] on div "[PERSON_NAME] 4 S.." at bounding box center [248, 689] width 157 height 33
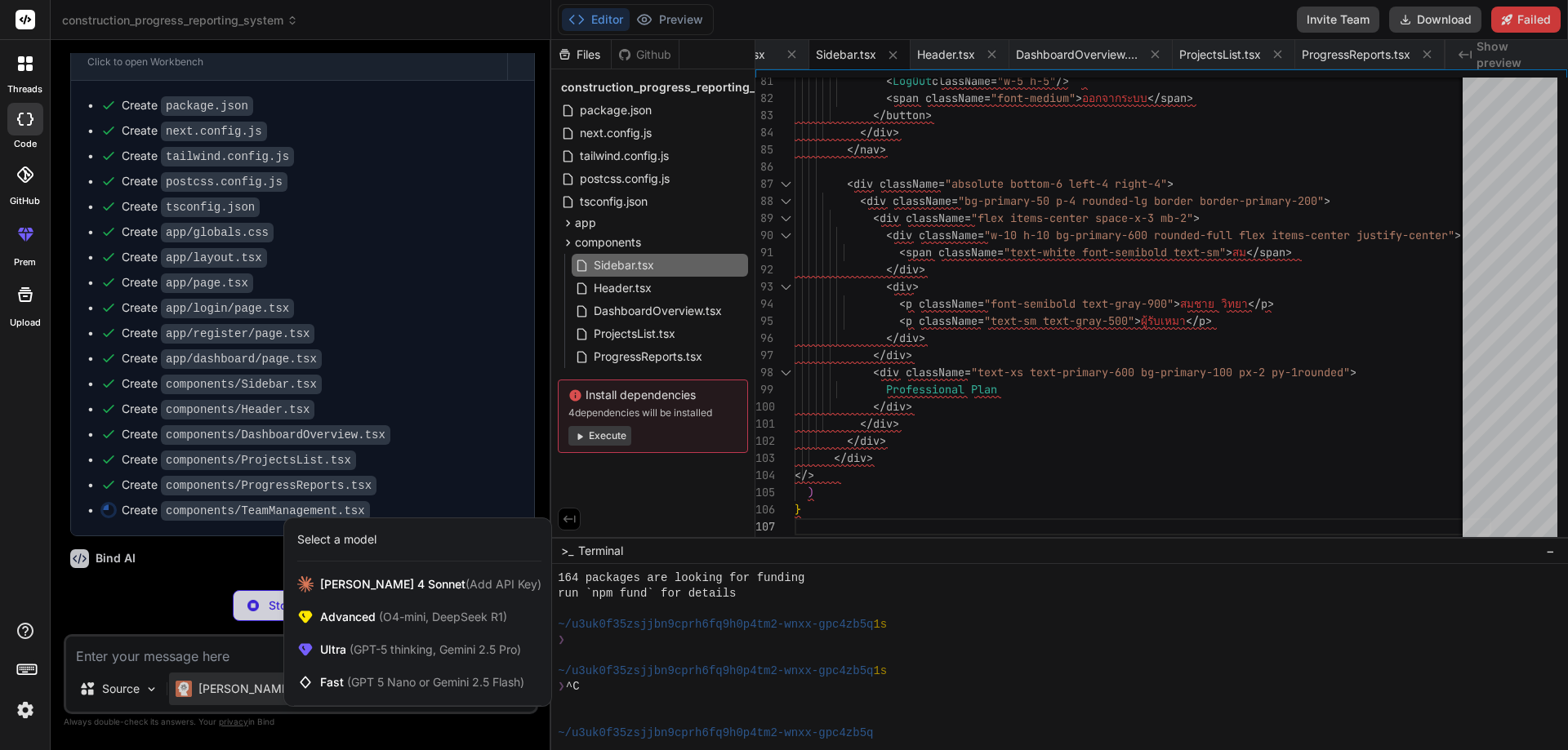
click at [234, 677] on div at bounding box center [784, 375] width 1568 height 750
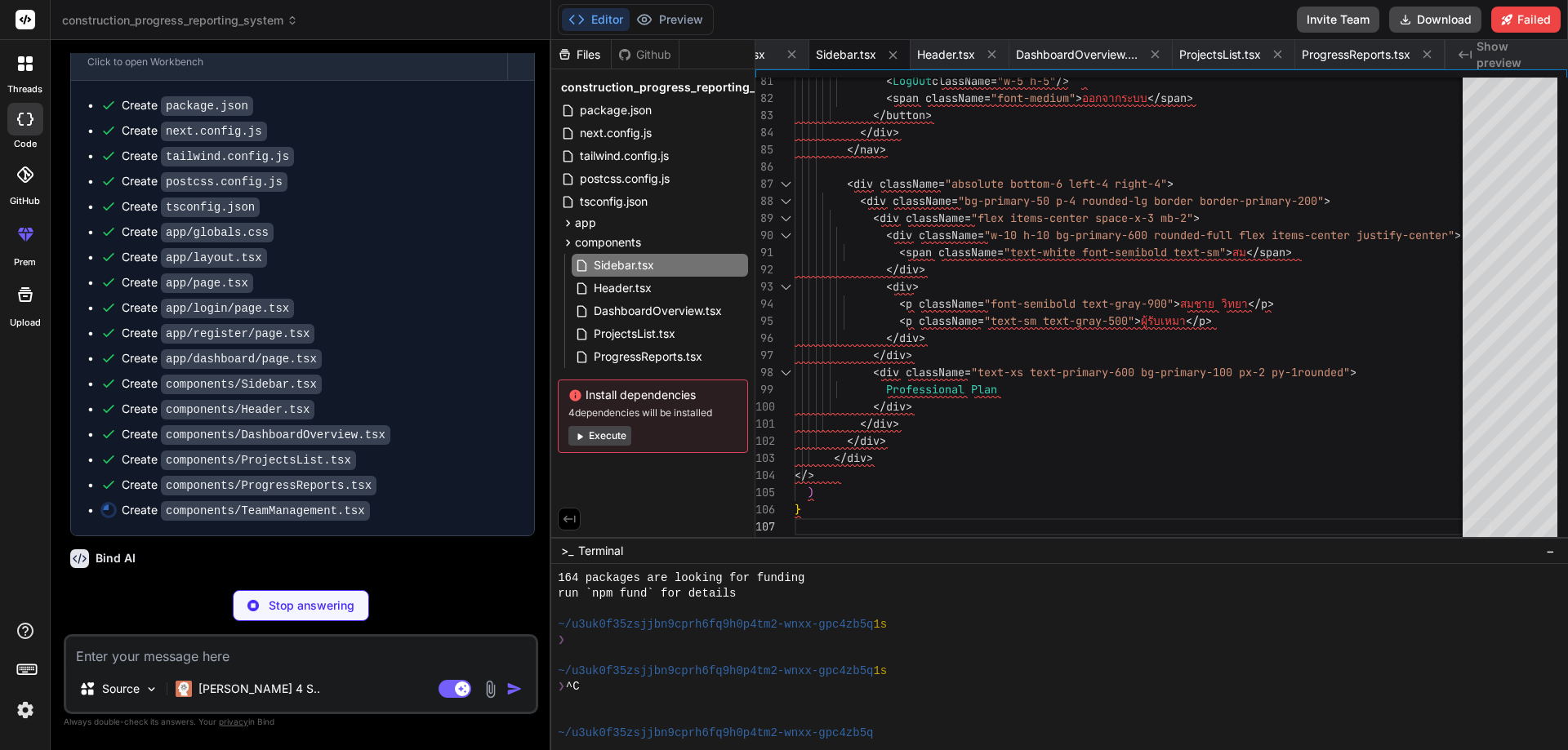
click at [37, 710] on img at bounding box center [25, 711] width 28 height 28
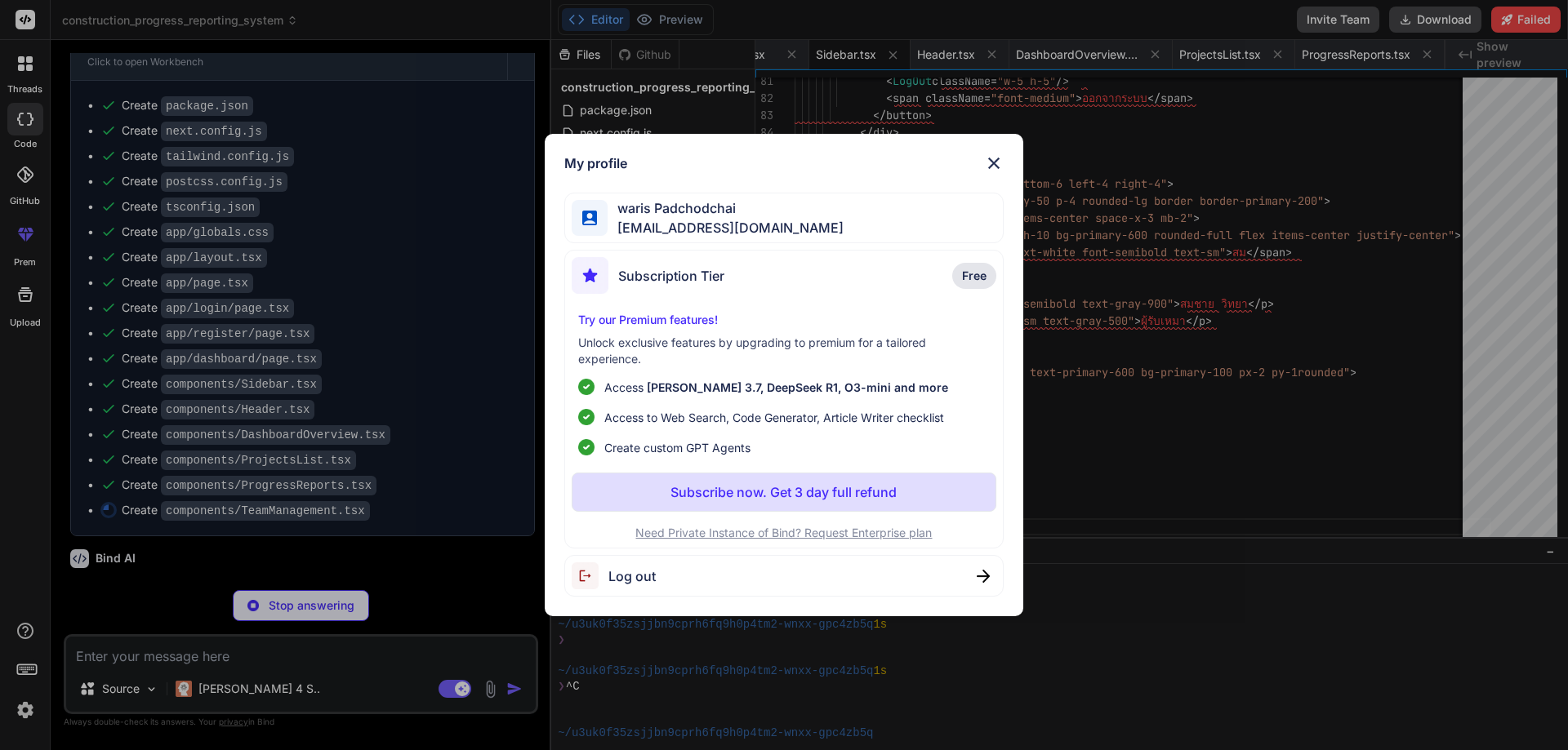
click at [733, 231] on span "waris.remax@gmail.com" at bounding box center [725, 228] width 236 height 20
click at [1000, 160] on img at bounding box center [993, 163] width 20 height 20
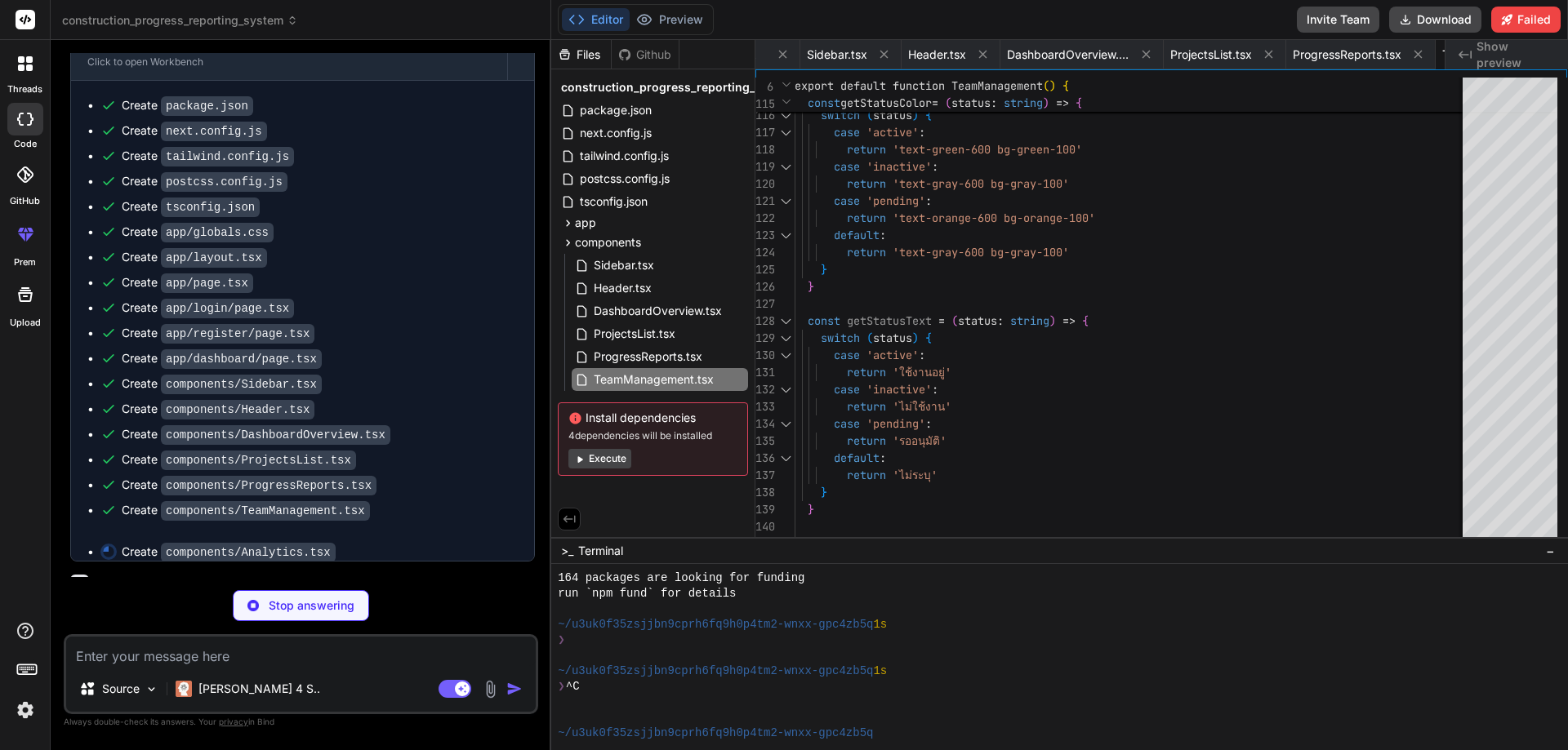
scroll to position [0, 1301]
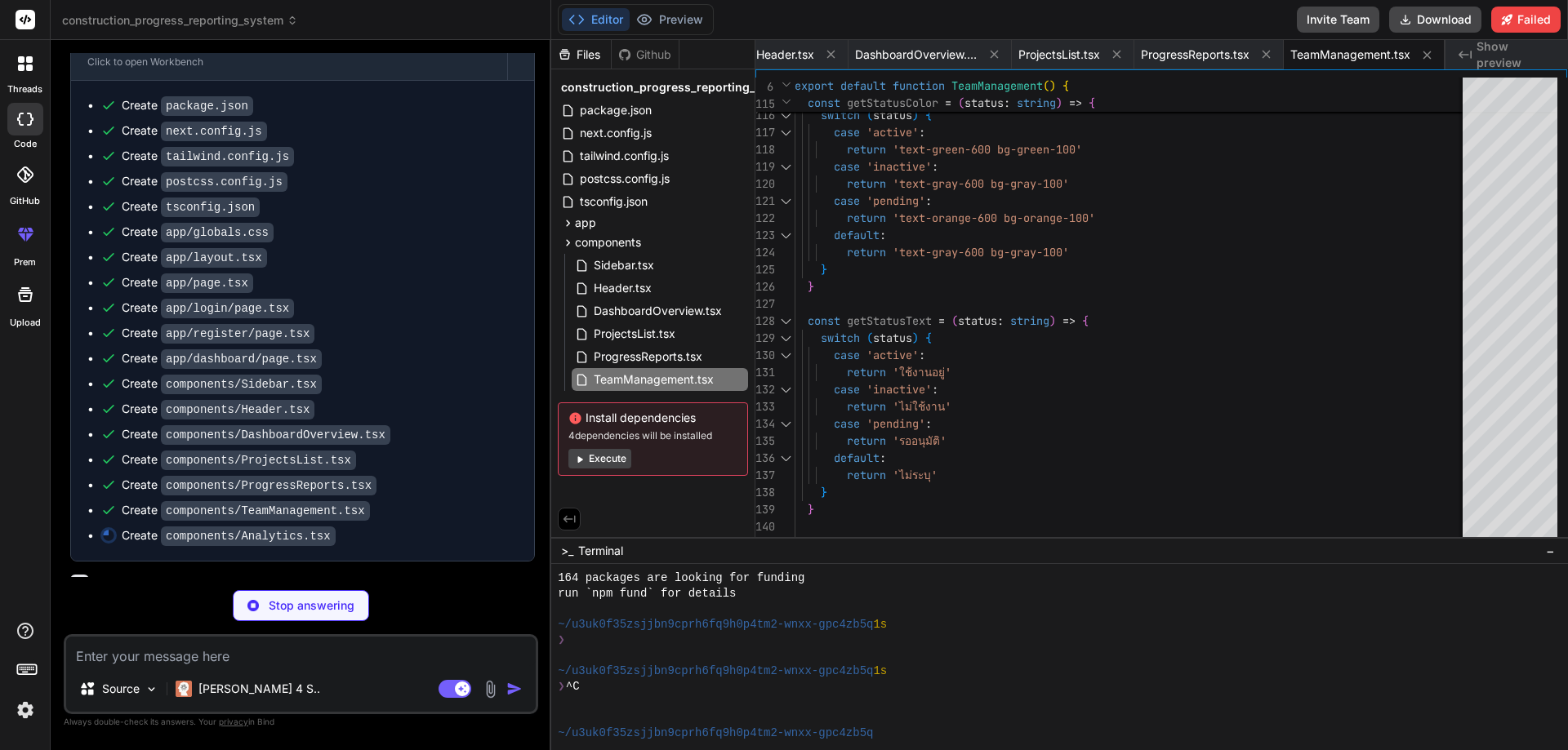
type textarea "x"
type textarea ") }"
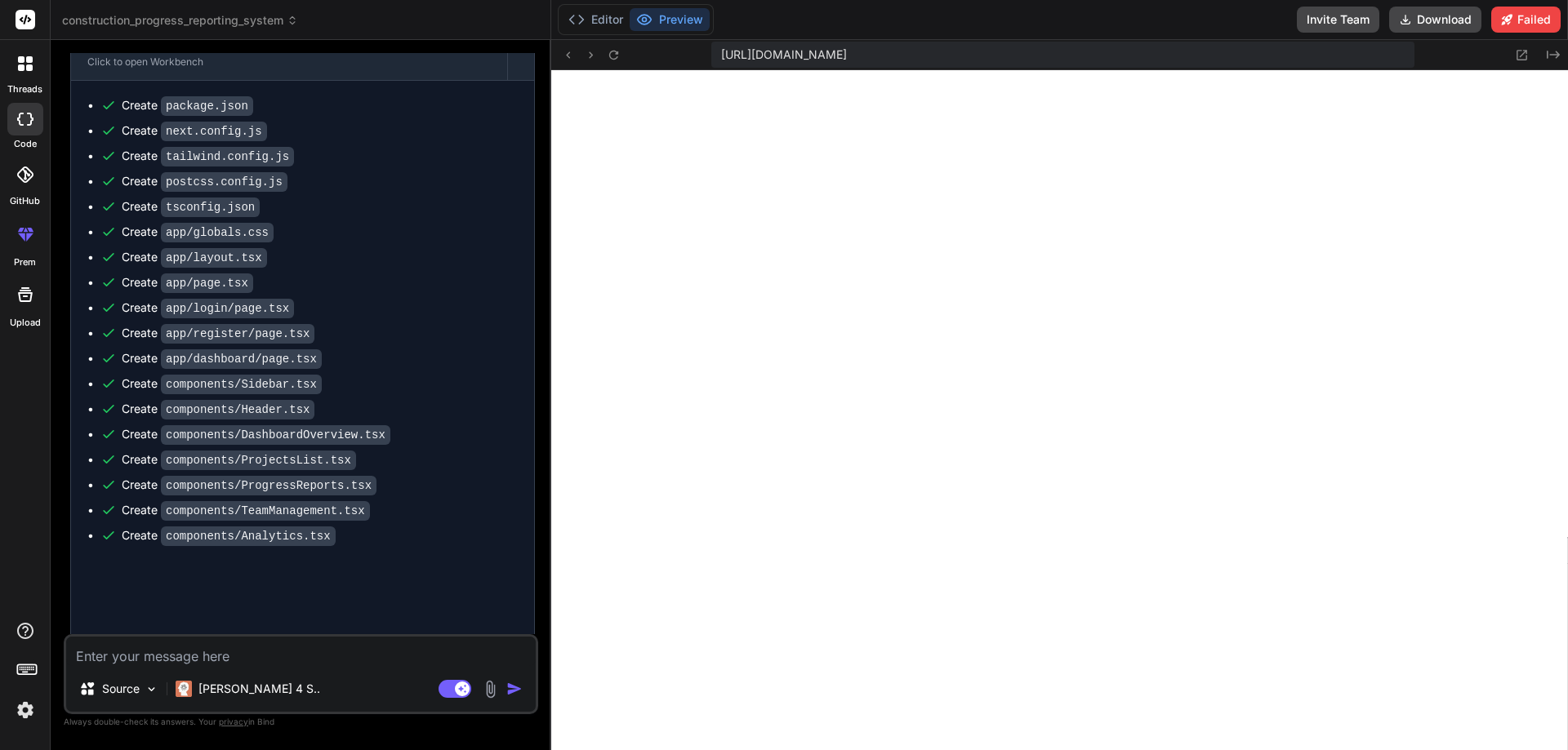
scroll to position [0, 1410]
click at [847, 48] on span "https://u3uk0f35zsjjbn9cprh6fq9h0p4tm2-wnxx-gpc4zb5q--3000--96435430.local-corp…" at bounding box center [784, 55] width 125 height 16
click at [847, 53] on span "https://u3uk0f35zsjjbn9cprh6fq9h0p4tm2-wnxx-gpc4zb5q--3000--96435430.local-corp…" at bounding box center [784, 55] width 125 height 16
click at [847, 61] on span "https://u3uk0f35zsjjbn9cprh6fq9h0p4tm2-wnxx-gpc4zb5q--3000--96435430.local-corp…" at bounding box center [784, 55] width 125 height 16
click at [574, 57] on icon at bounding box center [567, 55] width 14 height 14
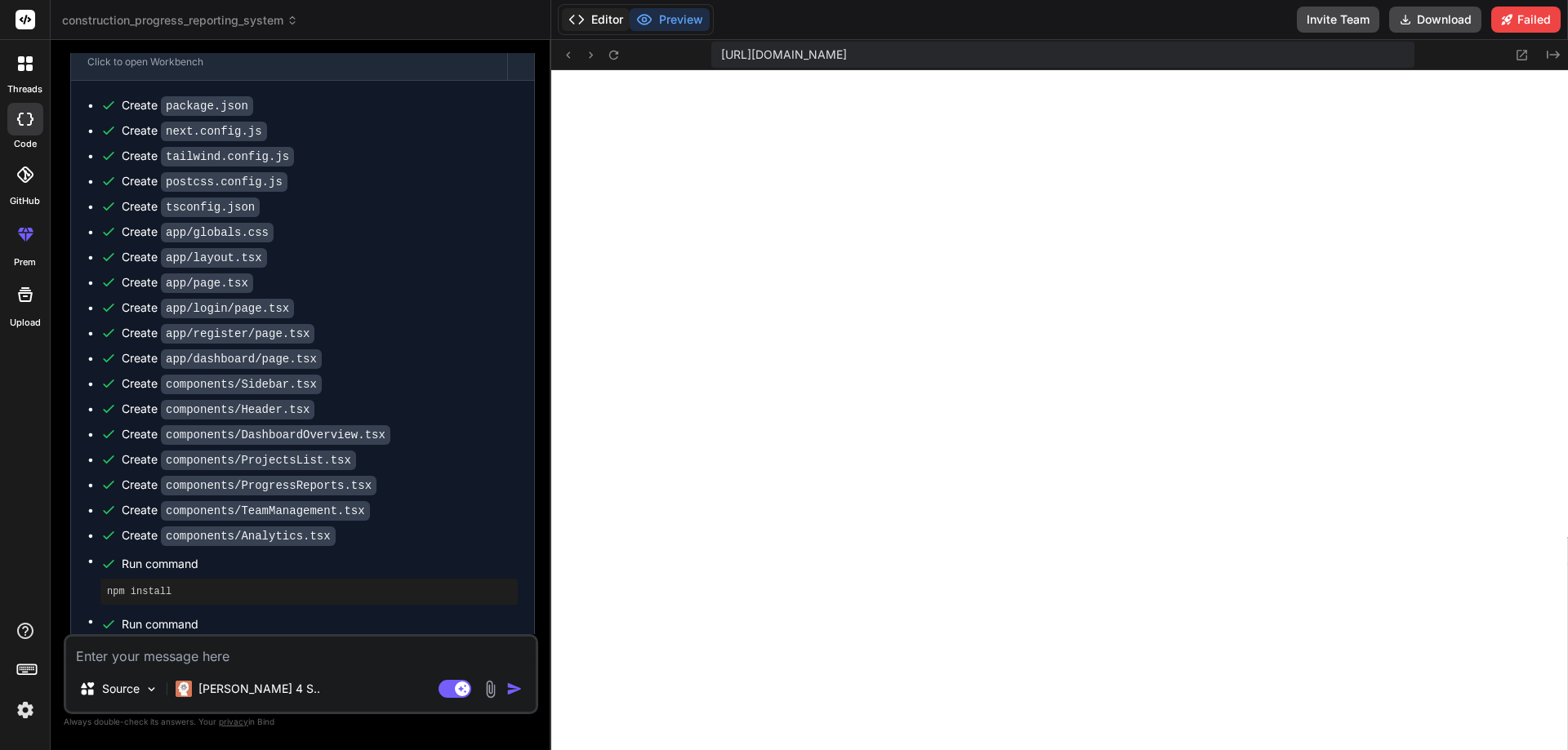
click at [598, 18] on button "Editor" at bounding box center [595, 20] width 68 height 23
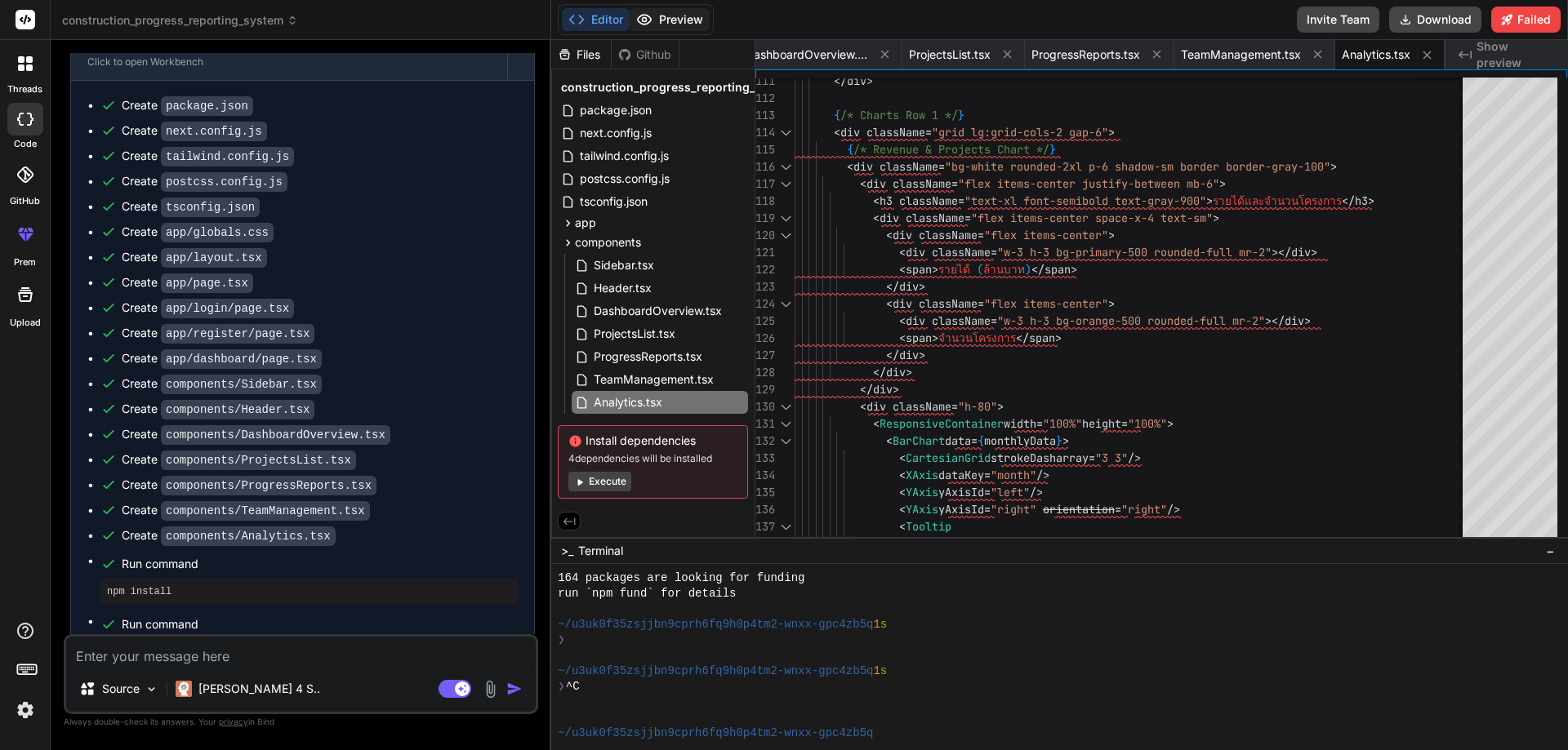
click at [698, 11] on button "Preview" at bounding box center [670, 20] width 80 height 23
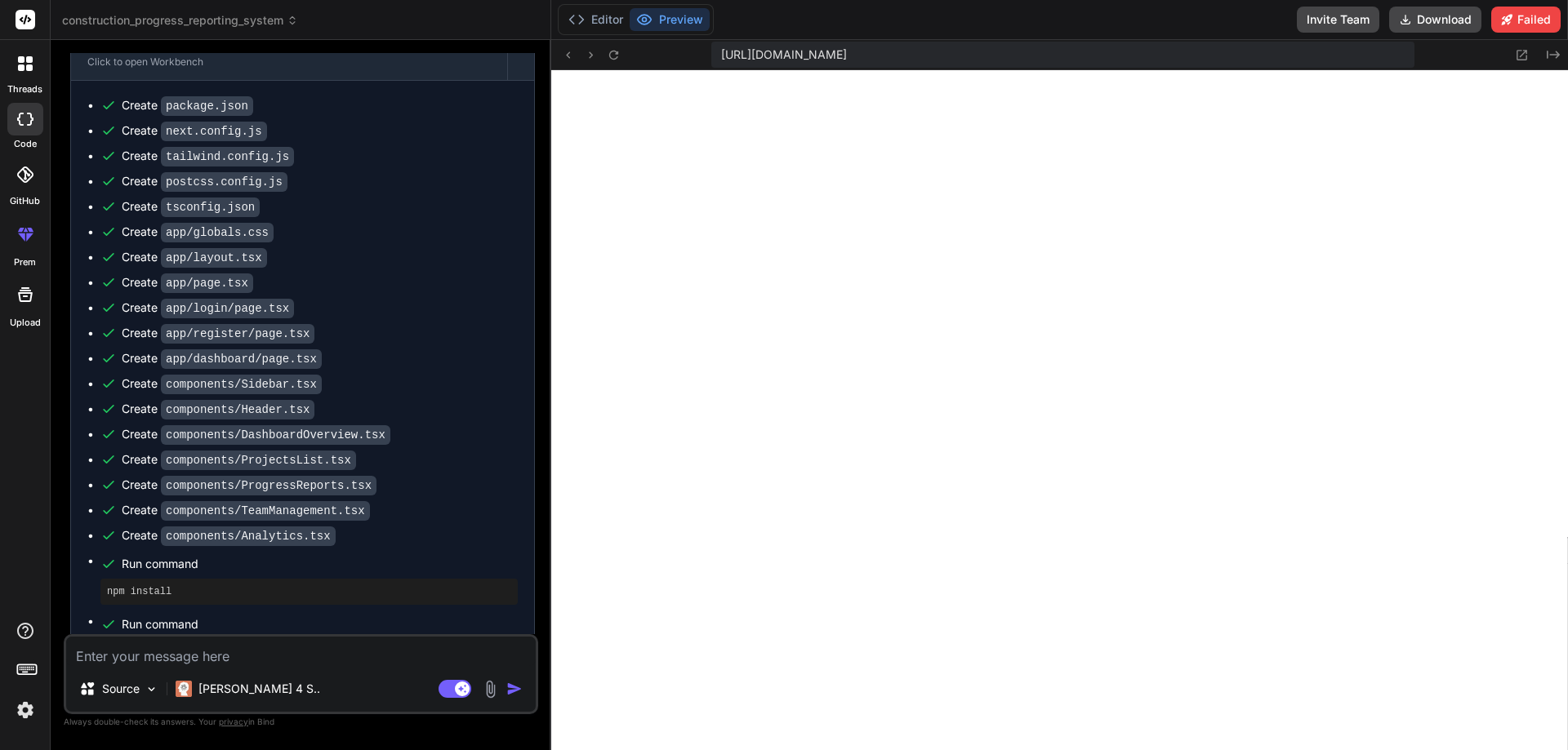
click at [847, 54] on span "https://u3uk0f35zsjjbn9cprh6fq9h0p4tm2-wnxx-gpc4zb5q--3000--96435430.local-corp…" at bounding box center [784, 55] width 125 height 16
click at [847, 48] on span "https://u3uk0f35zsjjbn9cprh6fq9h0p4tm2-wnxx-gpc4zb5q--3000--96435430.local-corp…" at bounding box center [784, 55] width 125 height 16
click at [1520, 55] on icon at bounding box center [1521, 55] width 14 height 14
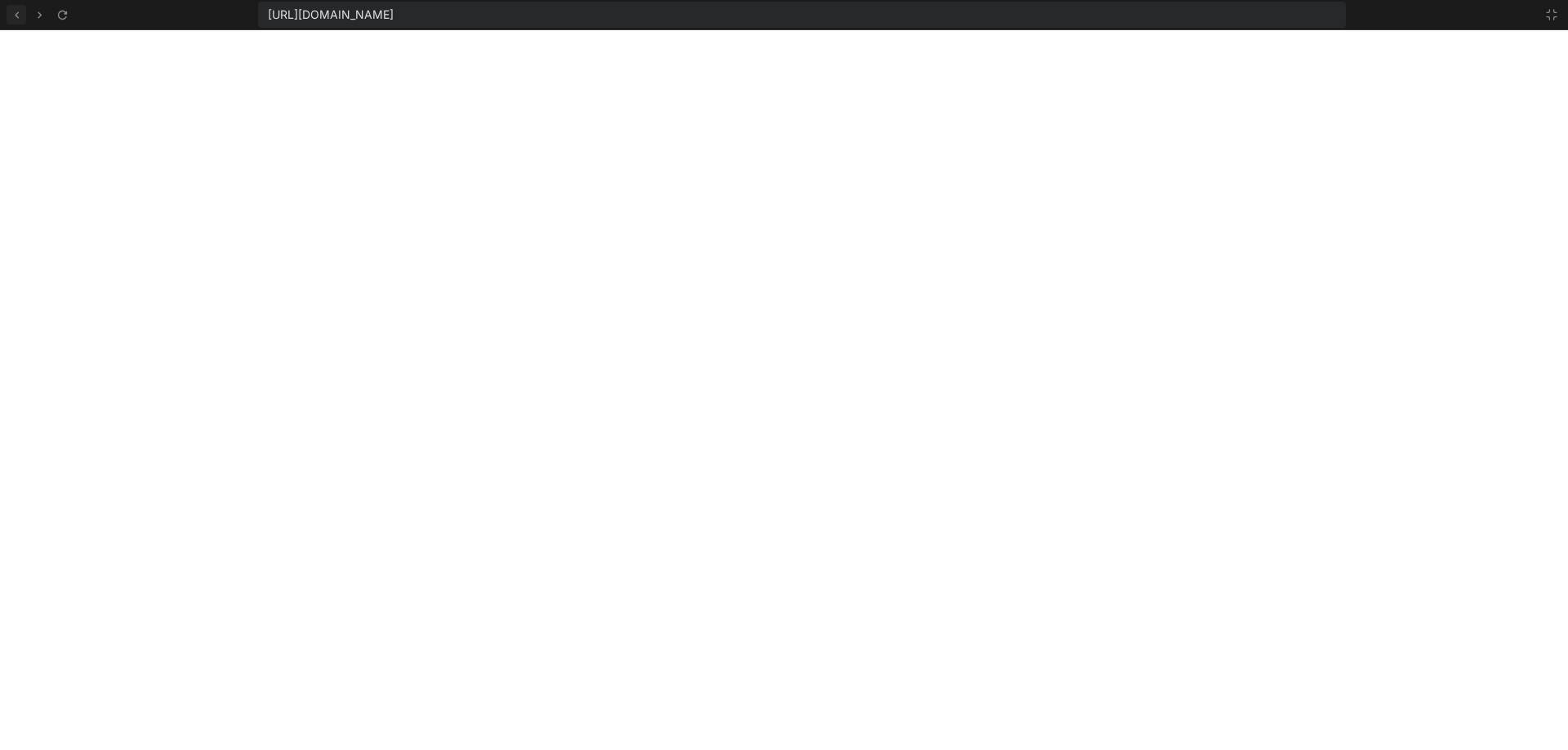
click at [21, 15] on icon at bounding box center [16, 15] width 14 height 14
click at [18, 11] on icon at bounding box center [16, 15] width 14 height 14
click at [17, 13] on icon at bounding box center [16, 15] width 4 height 7
click at [1552, 15] on icon at bounding box center [1552, 15] width 13 height 13
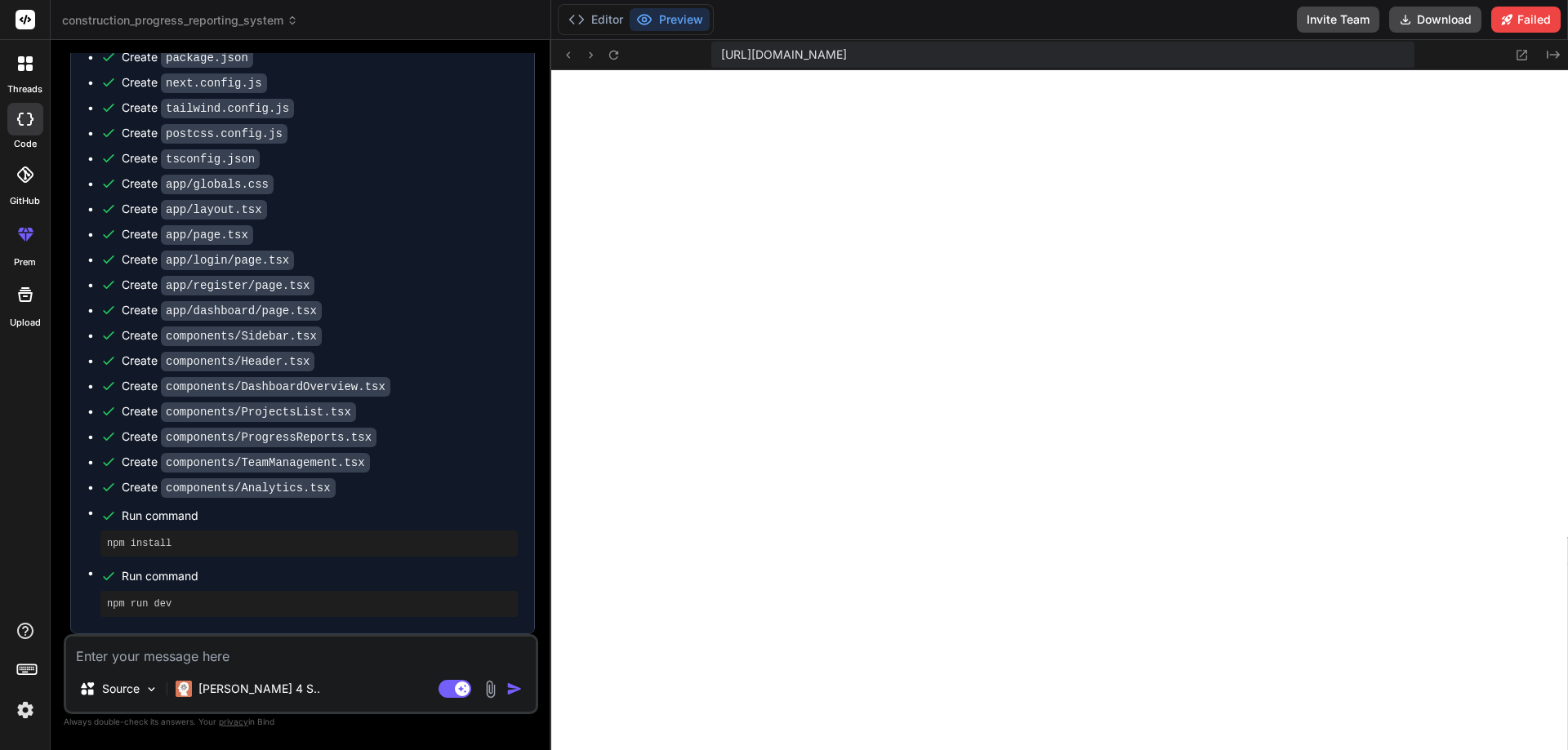
scroll to position [1890, 0]
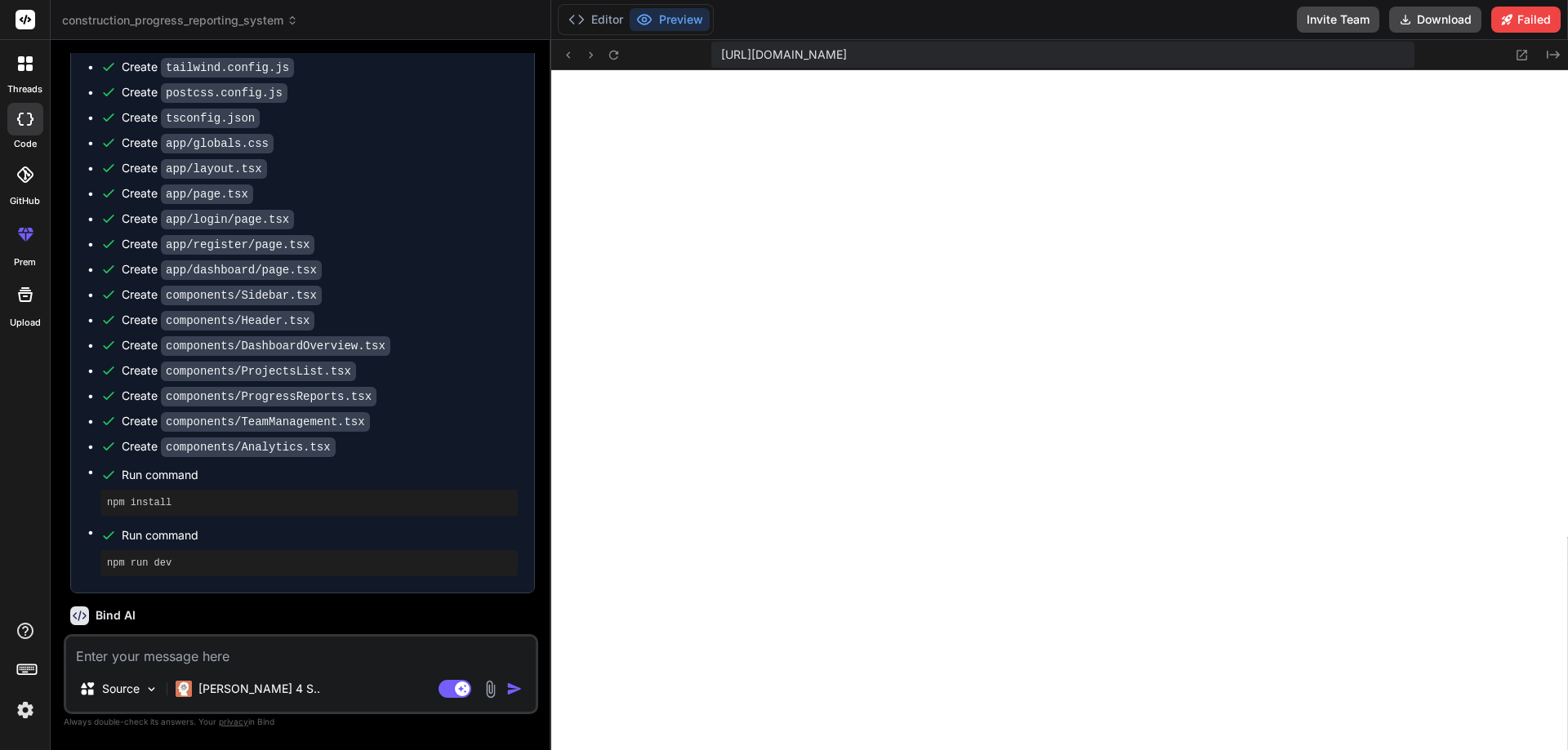
click at [21, 707] on img at bounding box center [25, 711] width 28 height 28
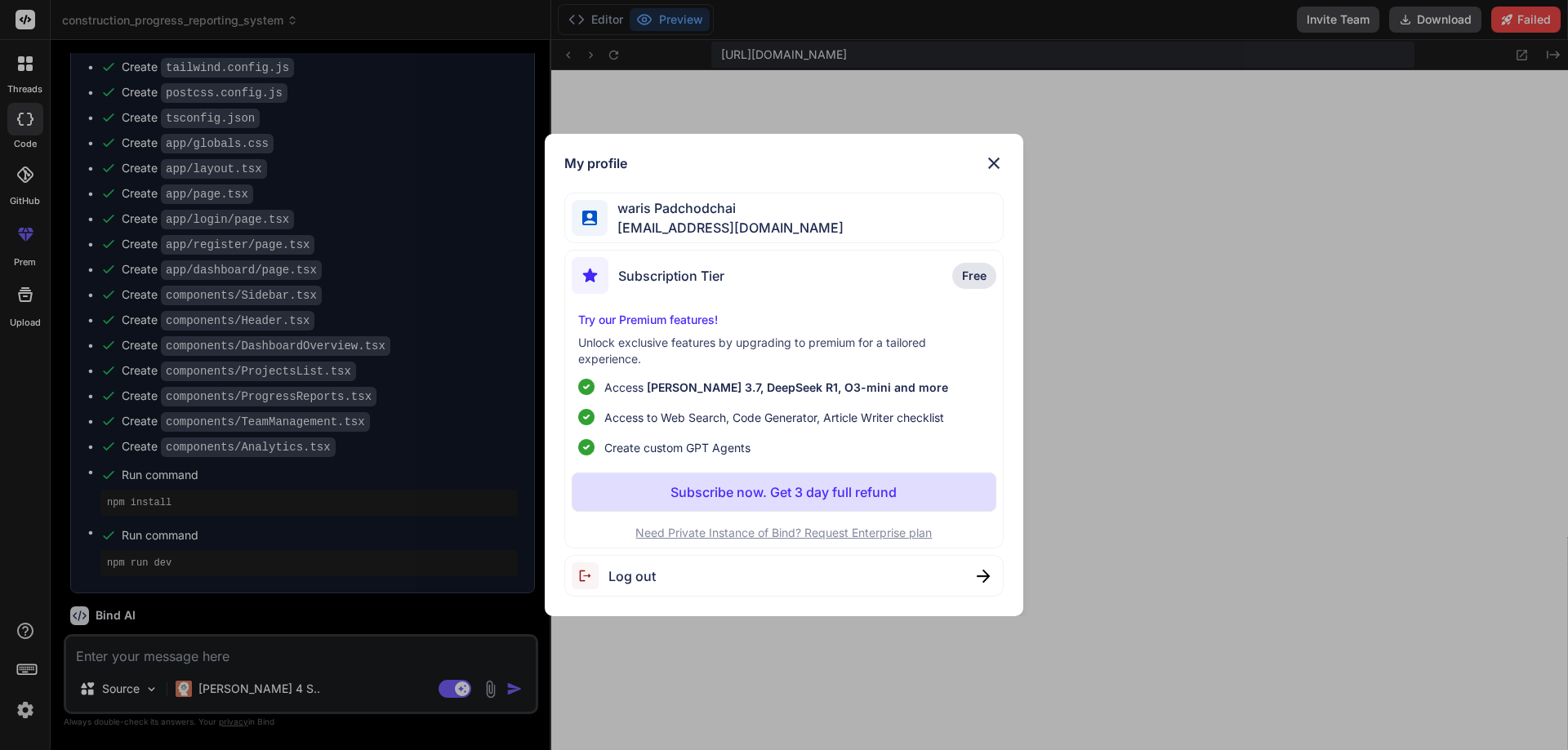
click at [1419, 432] on div "My profile waris Padchodchai waris.remax@gmail.com Subscription Tier Free Try o…" at bounding box center [784, 375] width 1568 height 750
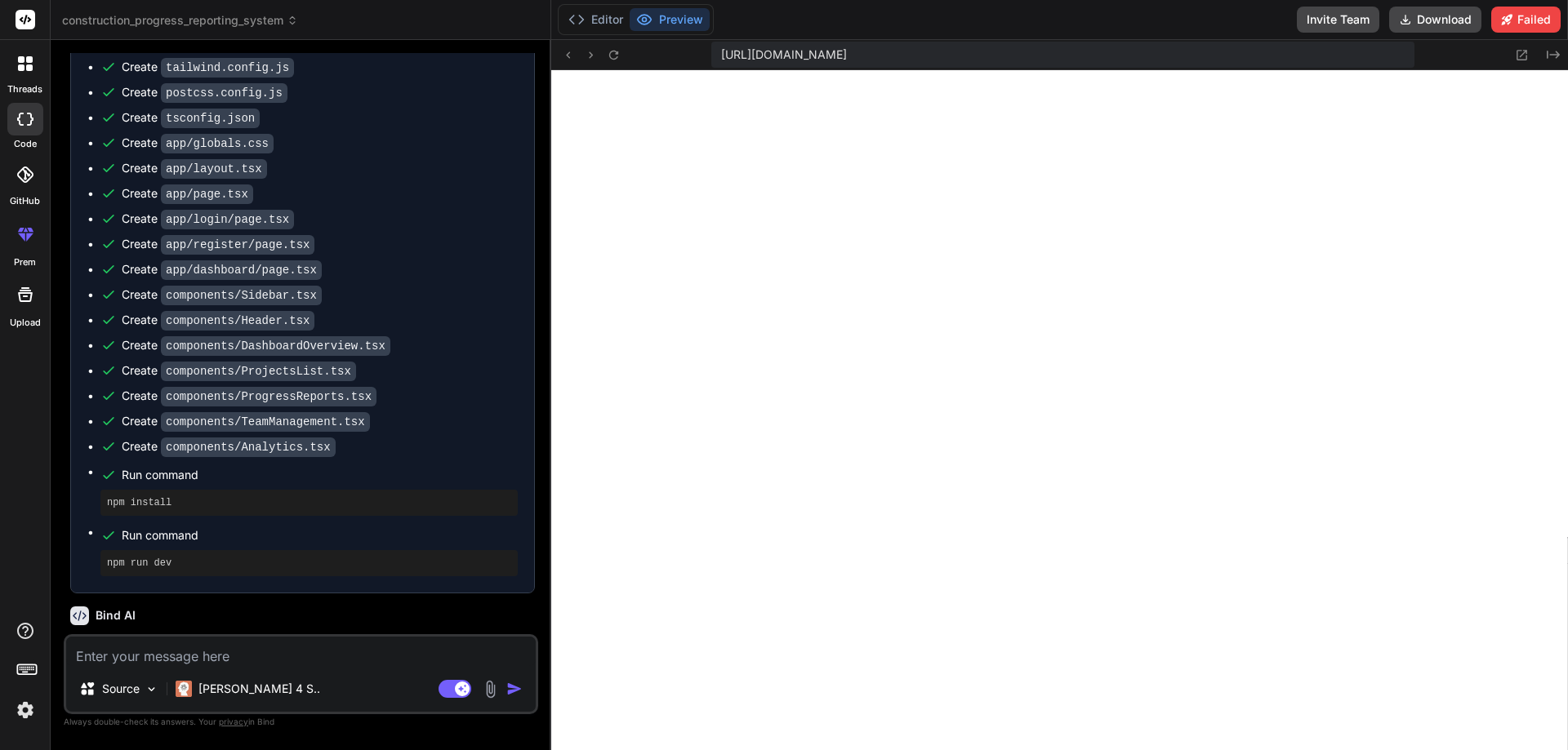
click at [29, 84] on label "threads" at bounding box center [25, 89] width 35 height 14
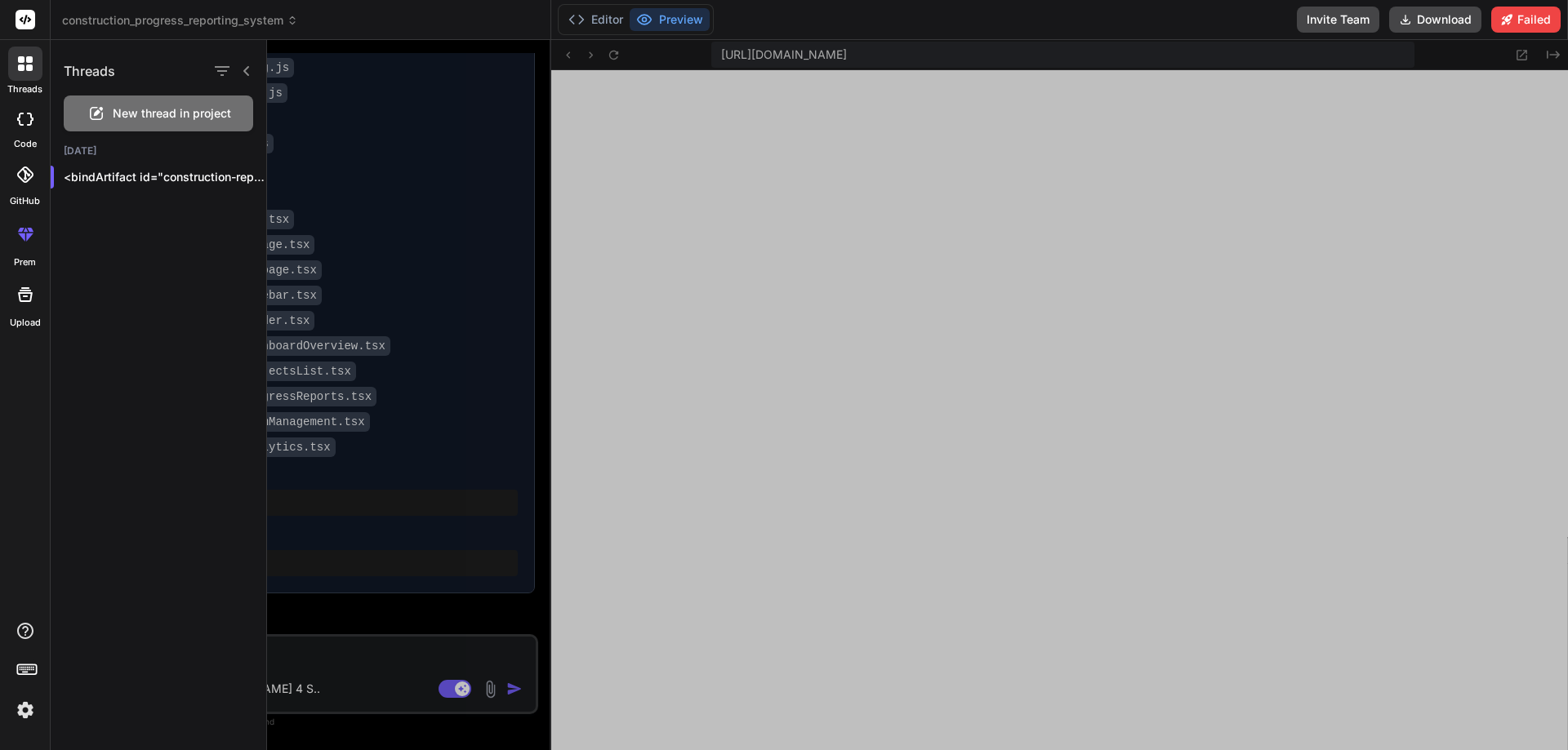
click at [34, 76] on div at bounding box center [25, 64] width 34 height 34
click at [639, 217] on div at bounding box center [917, 395] width 1301 height 711
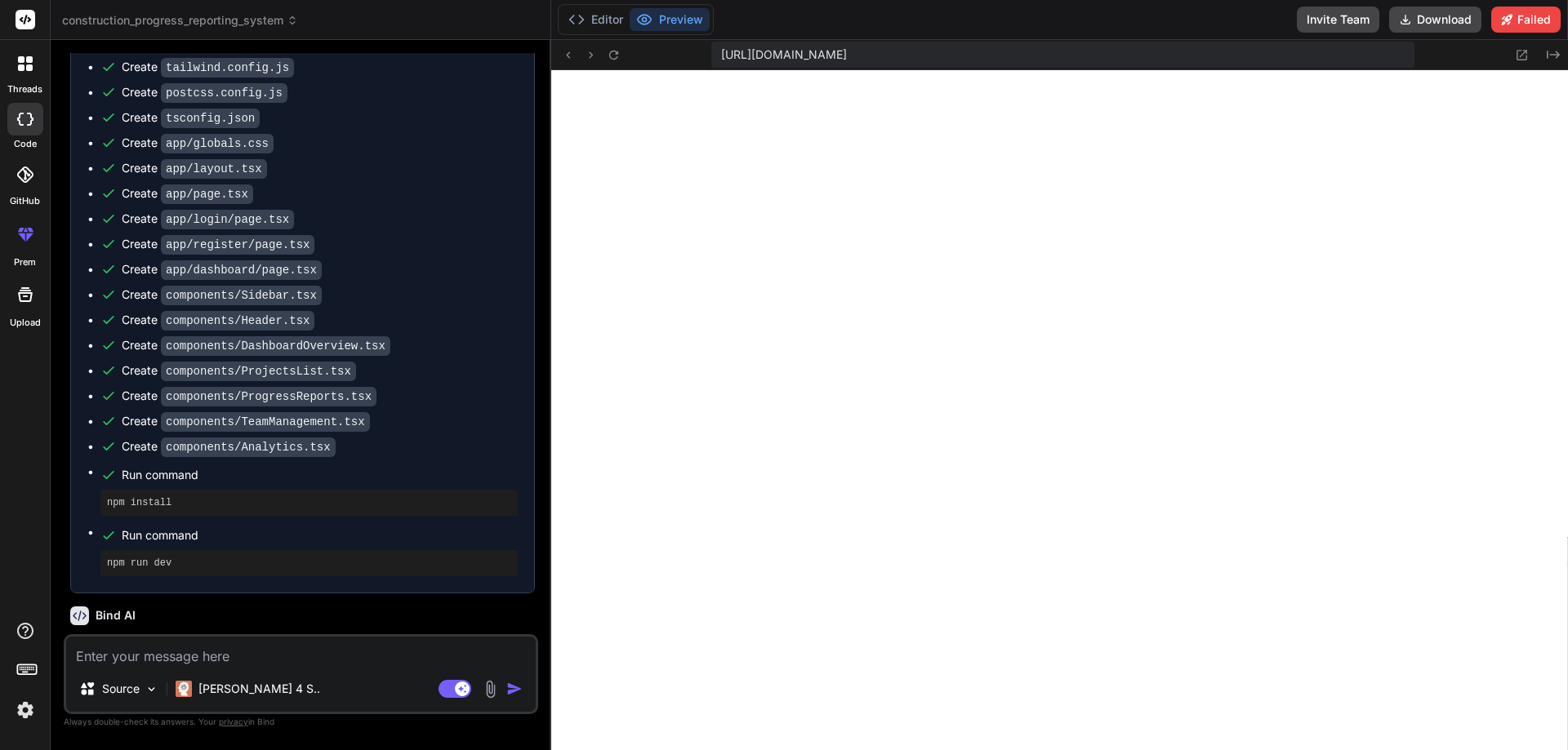
click at [33, 75] on div at bounding box center [25, 64] width 34 height 34
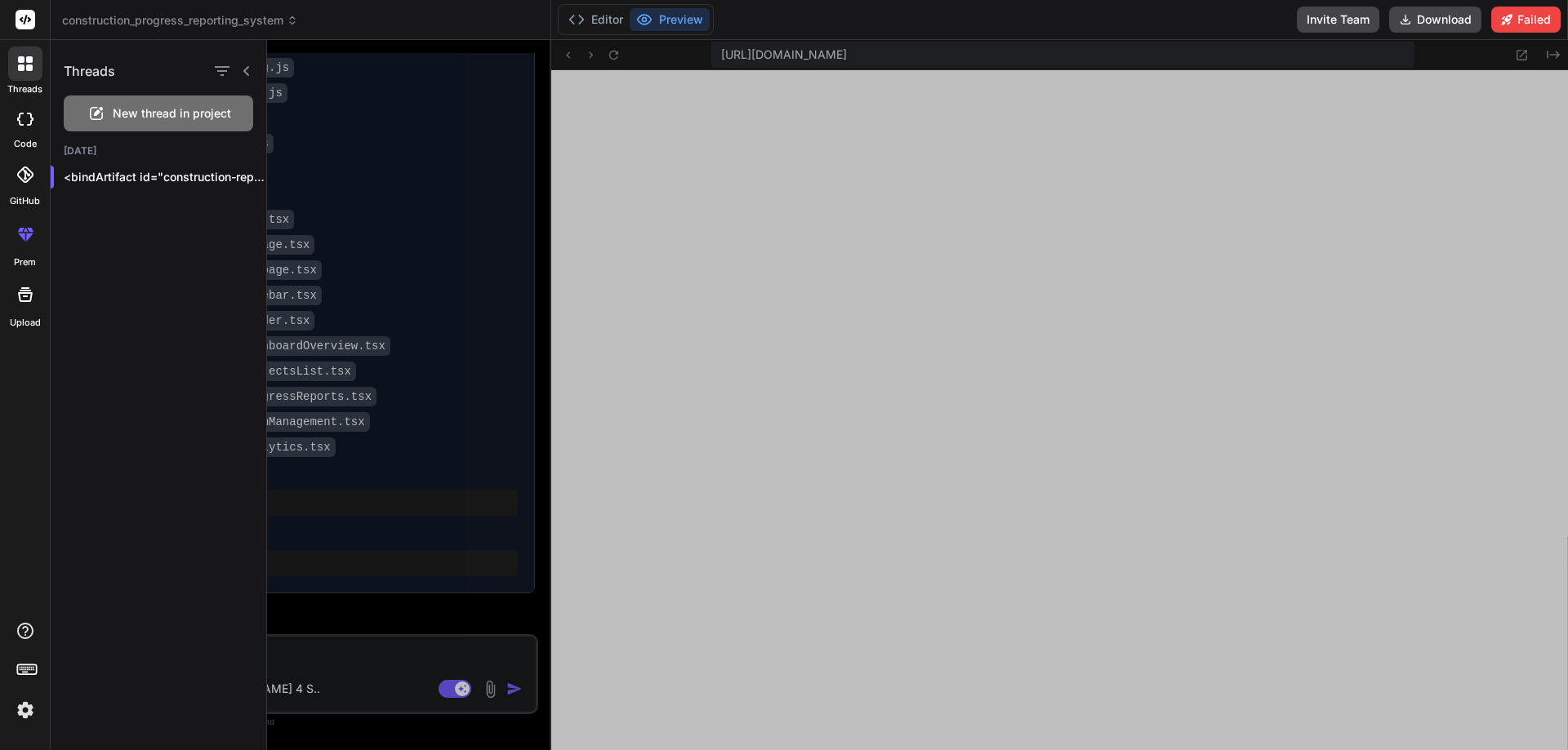
click at [37, 702] on img at bounding box center [25, 711] width 28 height 28
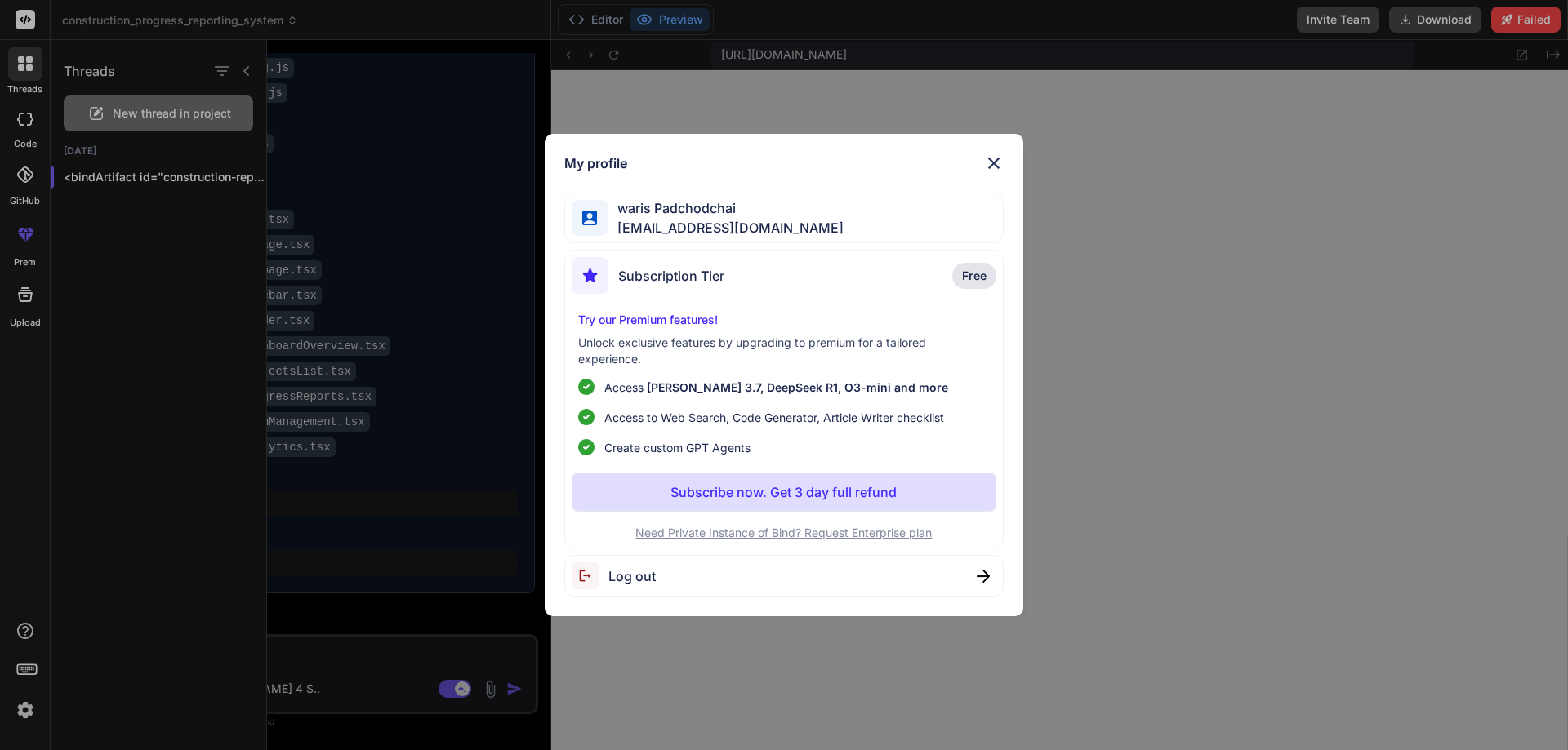
click at [33, 706] on div "My profile waris Padchodchai waris.remax@gmail.com Subscription Tier Free Try o…" at bounding box center [784, 375] width 1568 height 750
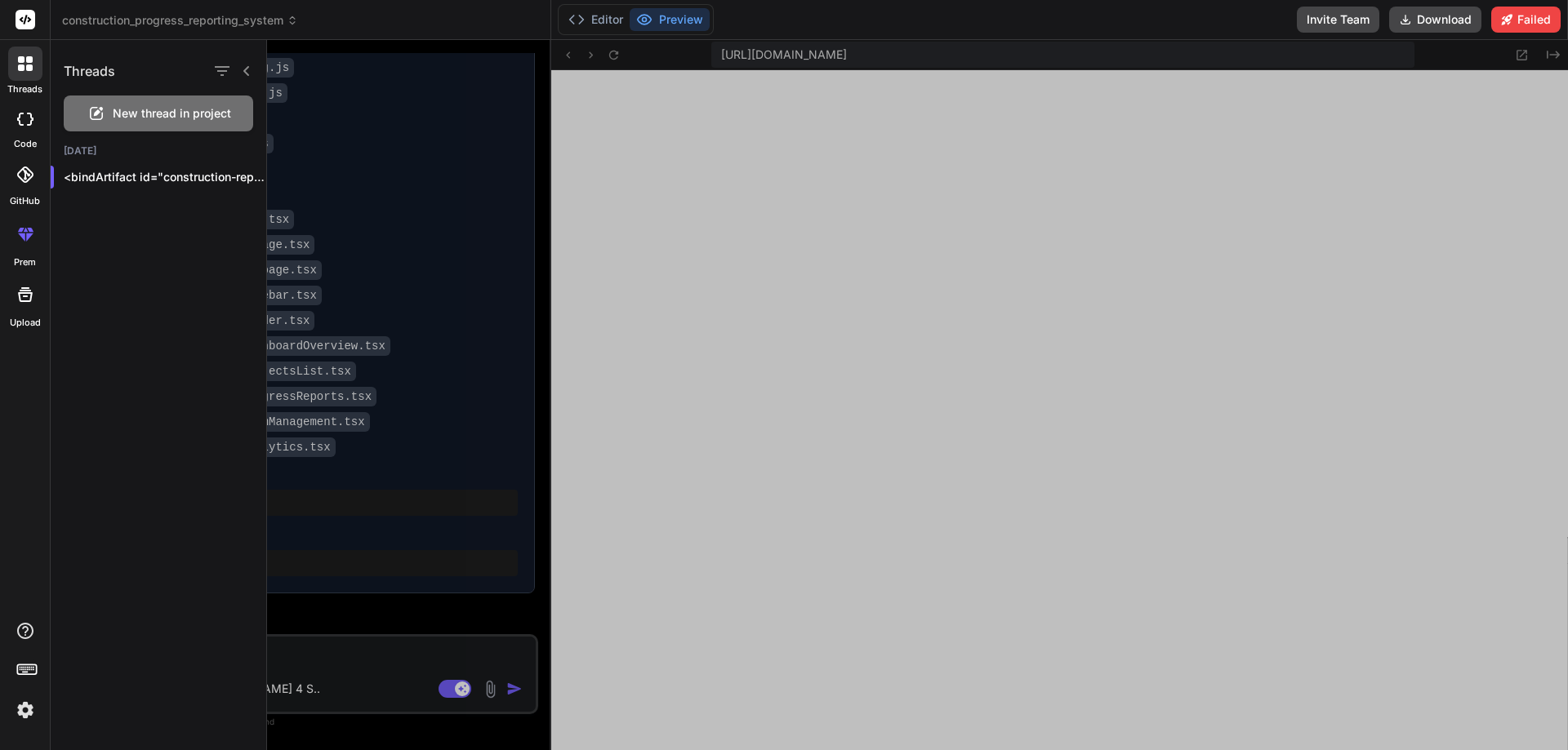
click at [33, 706] on img at bounding box center [25, 711] width 28 height 28
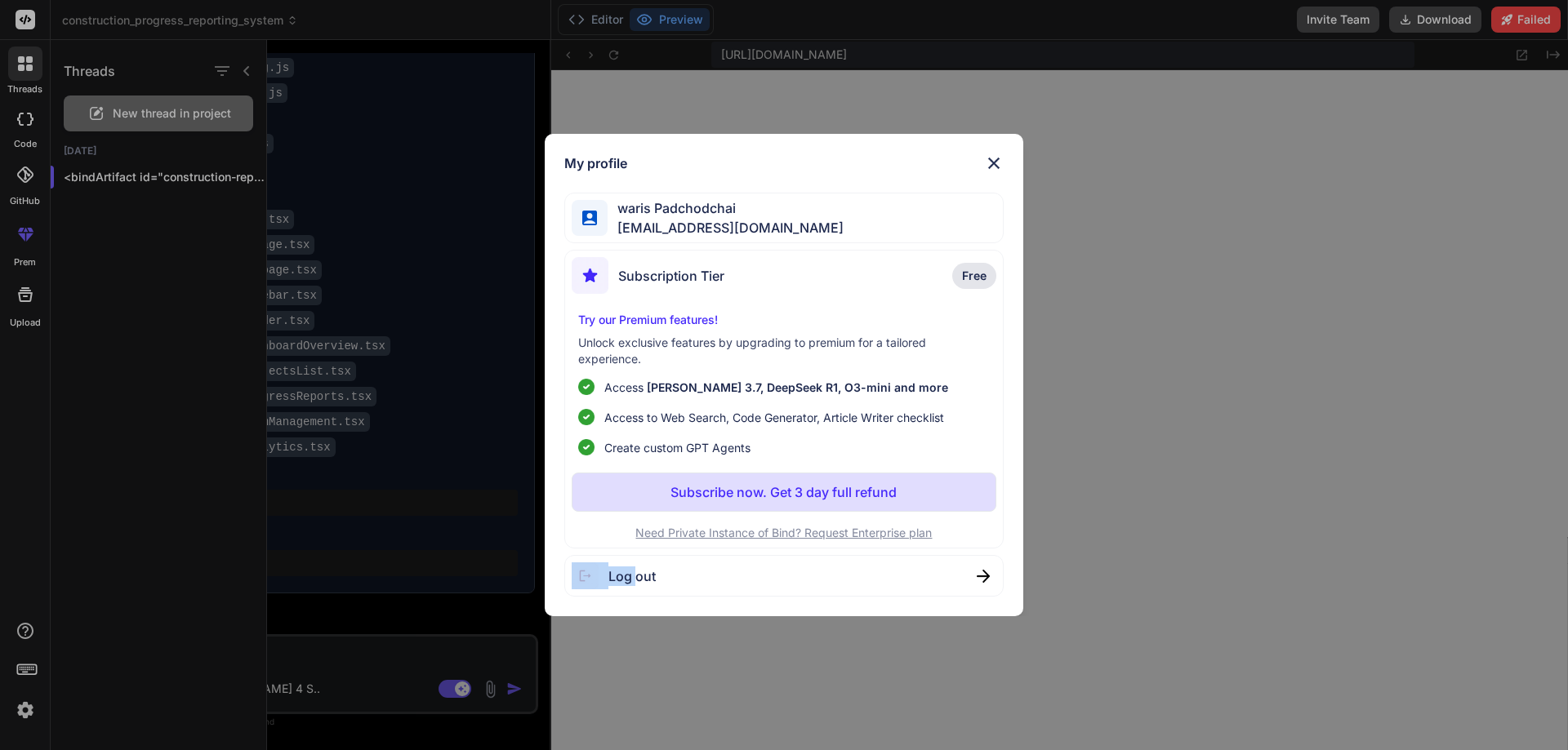
click at [33, 706] on div "My profile waris Padchodchai waris.remax@gmail.com Subscription Tier Free Try o…" at bounding box center [784, 375] width 1568 height 750
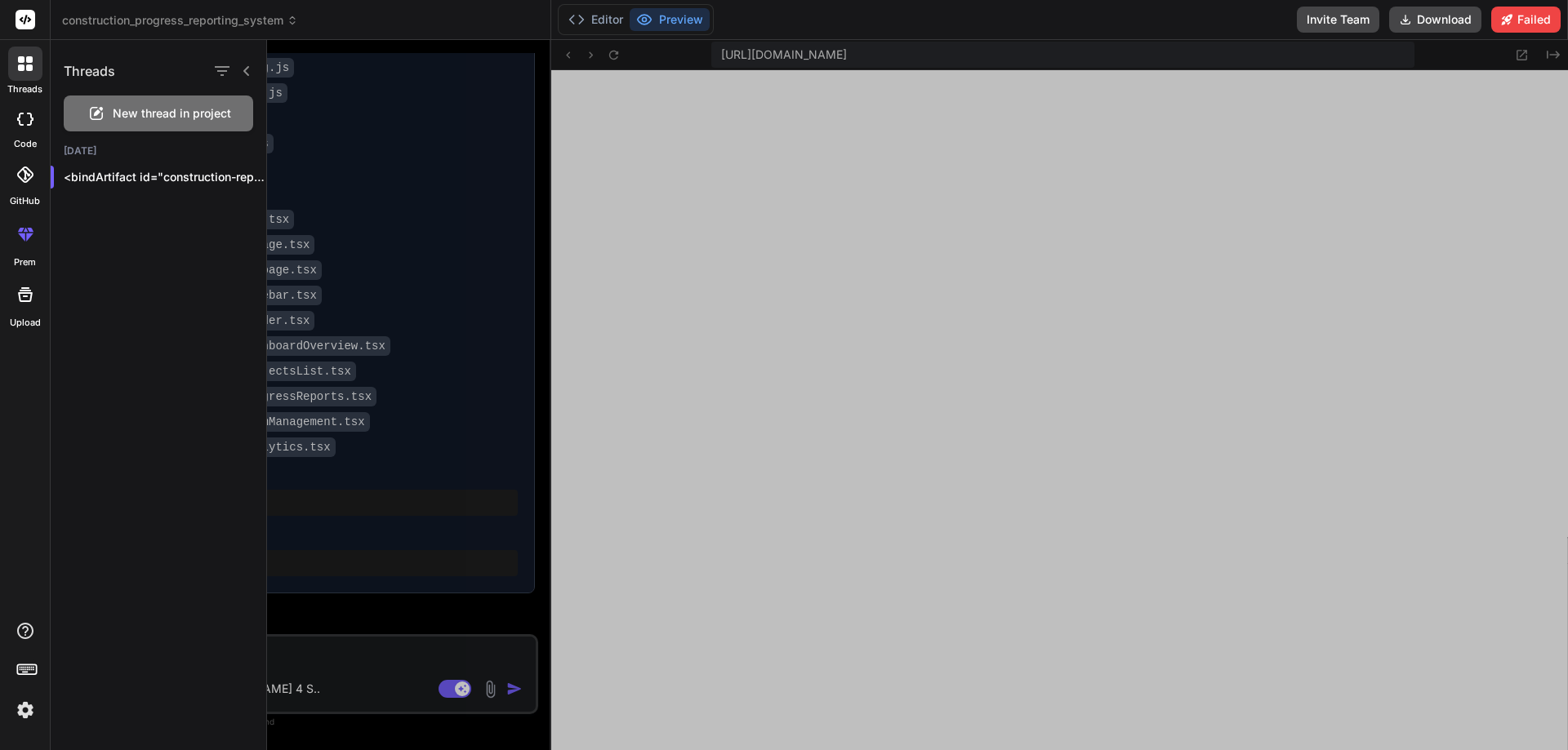
click at [21, 175] on icon at bounding box center [25, 175] width 16 height 16
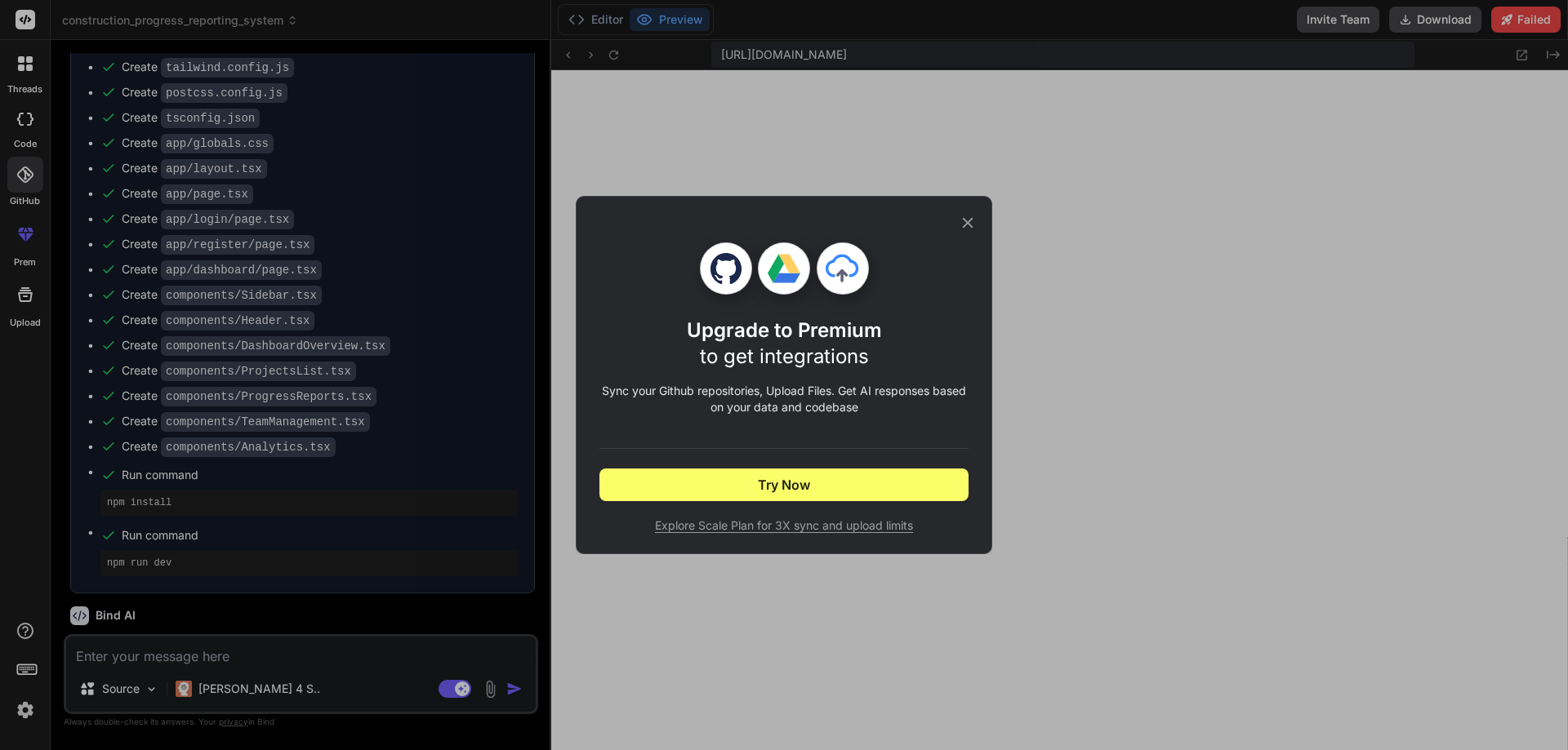
click at [970, 224] on icon at bounding box center [968, 223] width 18 height 18
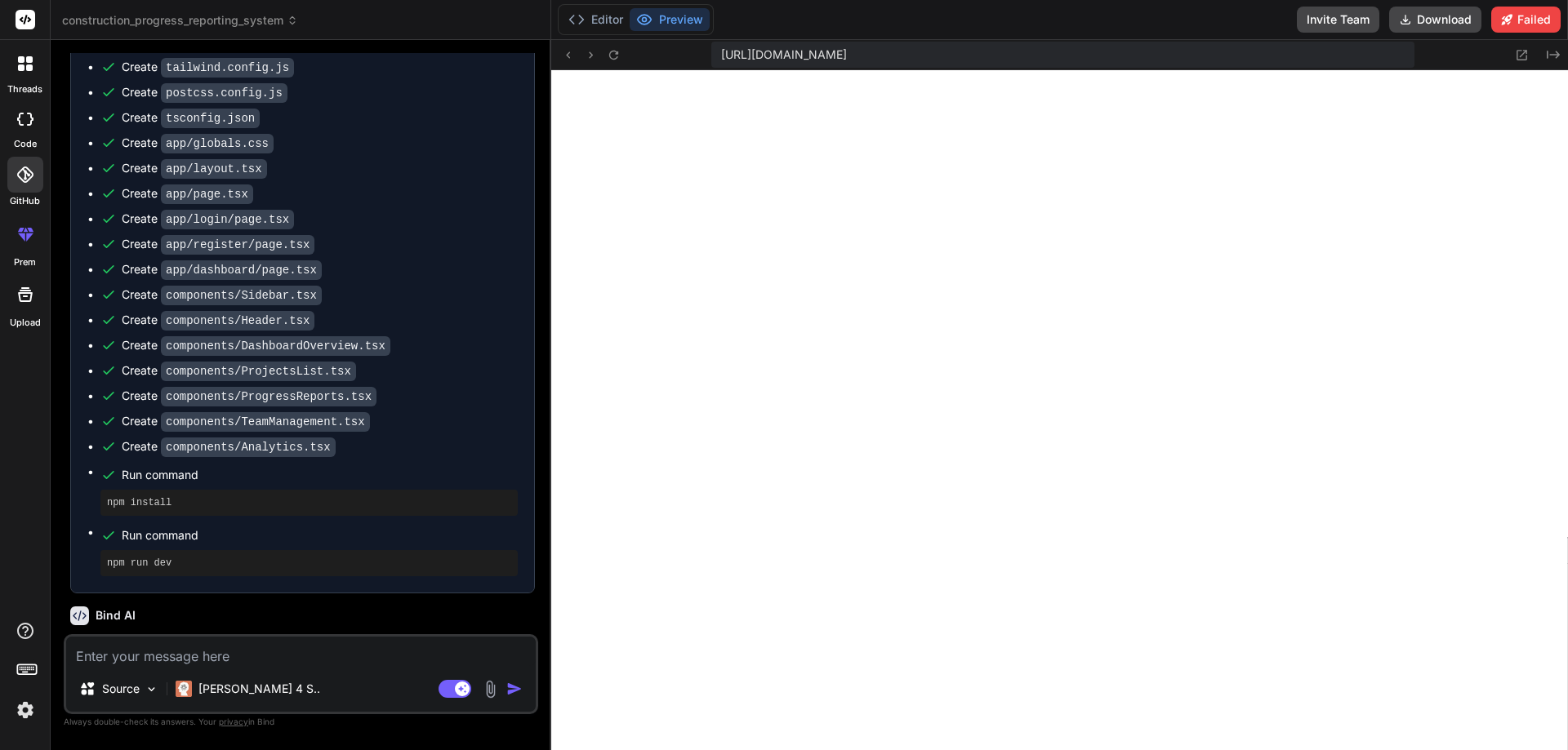
click at [39, 25] on div at bounding box center [25, 20] width 50 height 40
click at [35, 25] on div at bounding box center [25, 20] width 50 height 40
click at [28, 27] on rect at bounding box center [25, 20] width 20 height 20
click at [31, 16] on rect at bounding box center [25, 20] width 20 height 20
click at [24, 243] on icon at bounding box center [25, 234] width 20 height 20
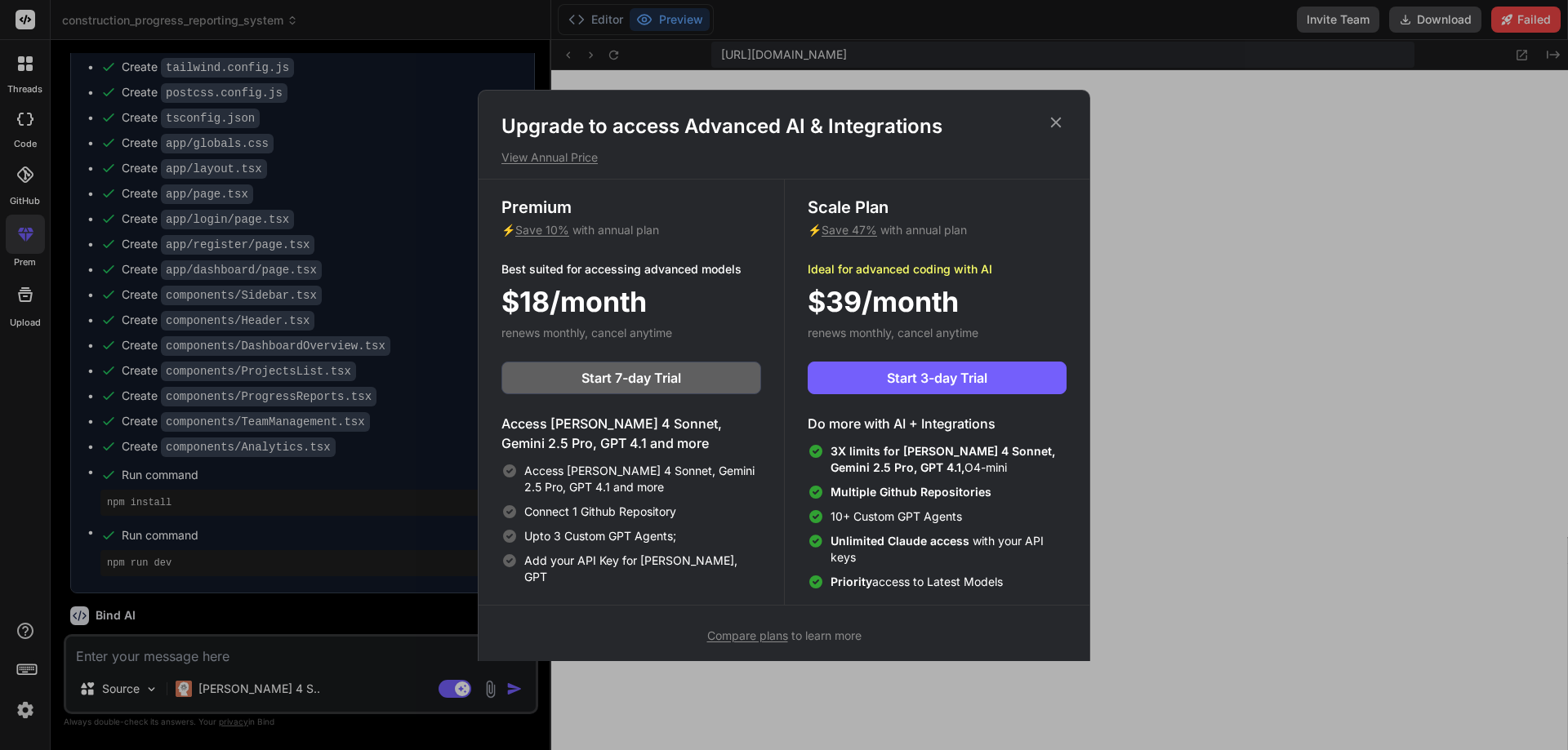
click at [1345, 338] on div "Upgrade to access Advanced AI & Integrations View Annual Price Premium ⚡ Save 1…" at bounding box center [784, 375] width 1568 height 750
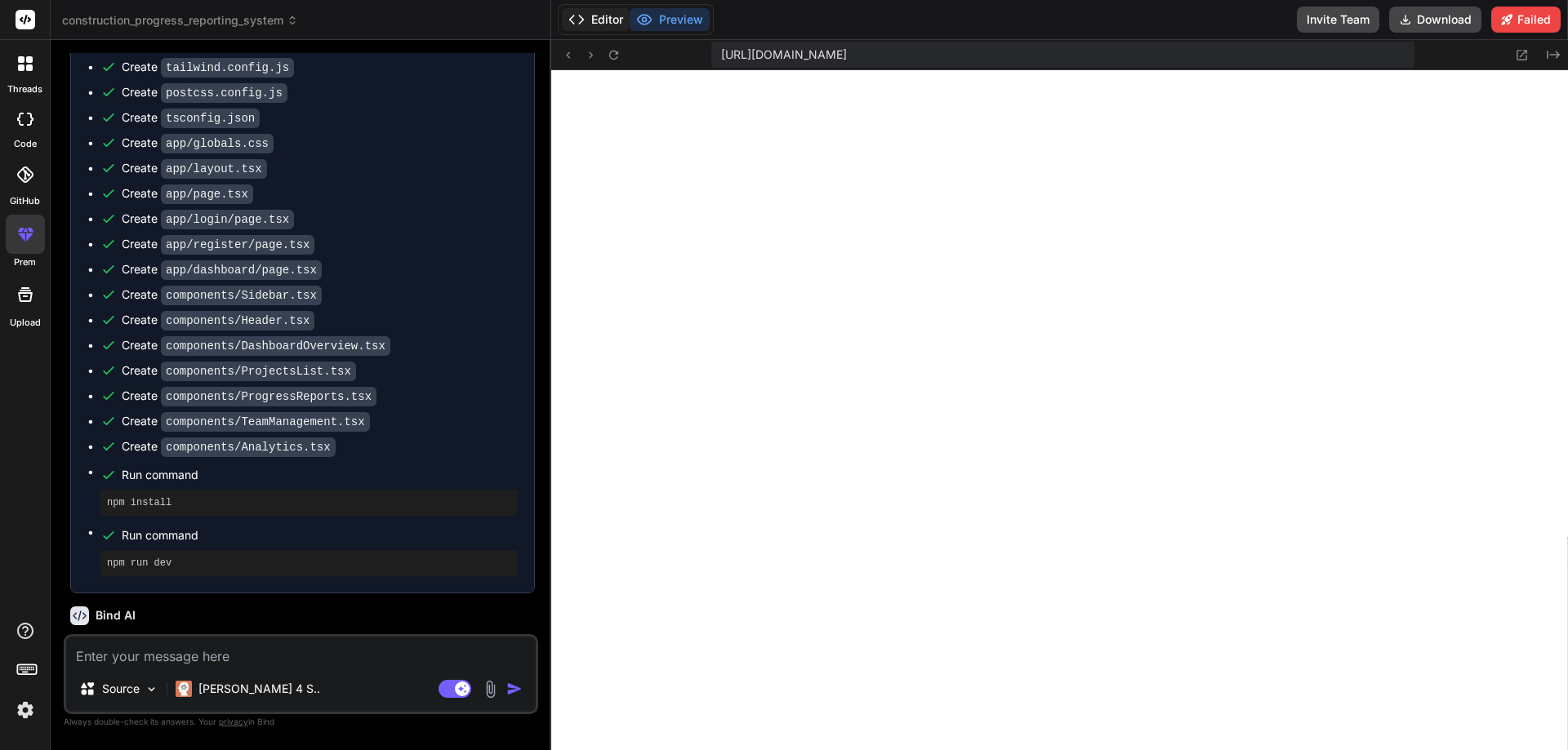
click at [589, 20] on button "Editor" at bounding box center [595, 20] width 68 height 23
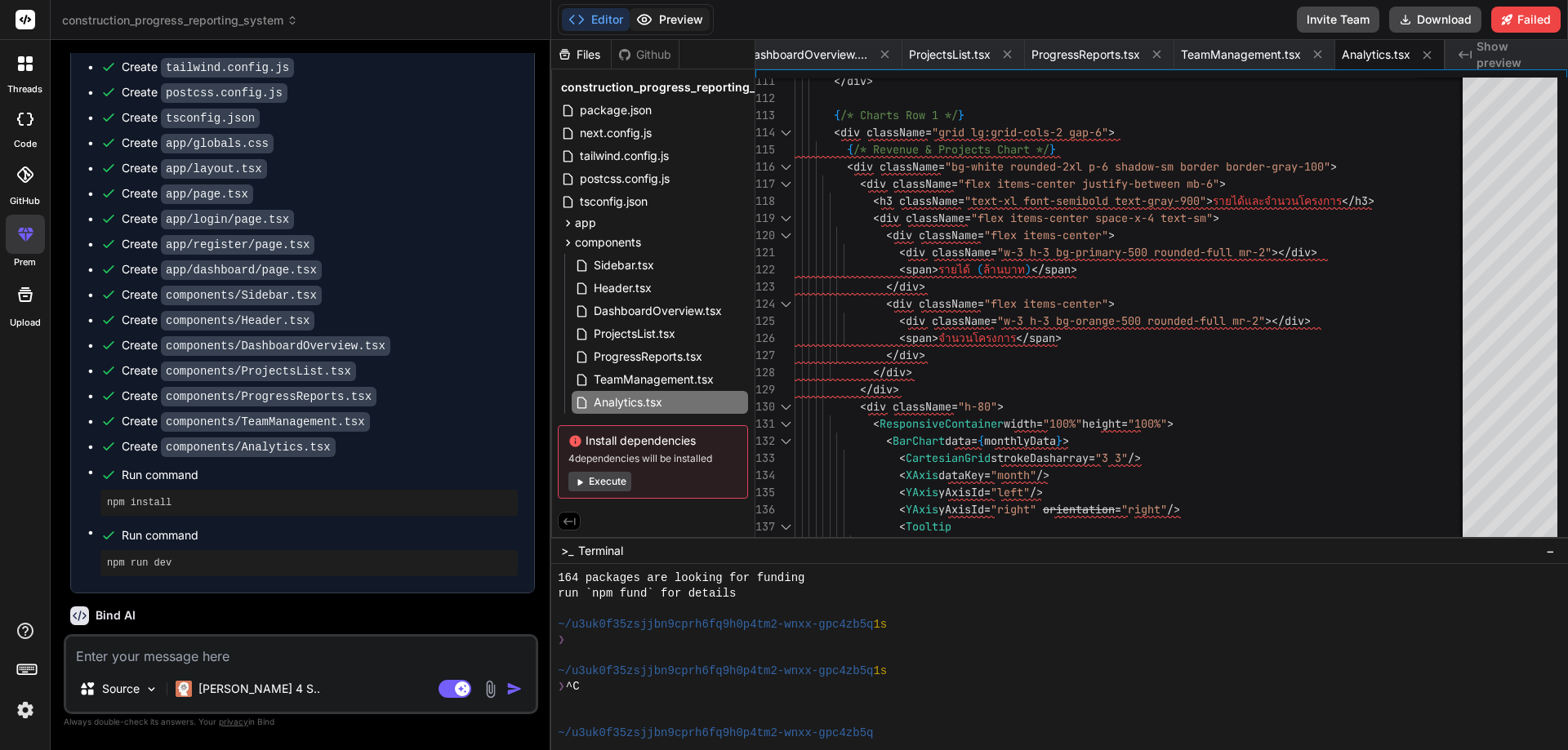
click at [683, 25] on button "Preview" at bounding box center [670, 20] width 80 height 23
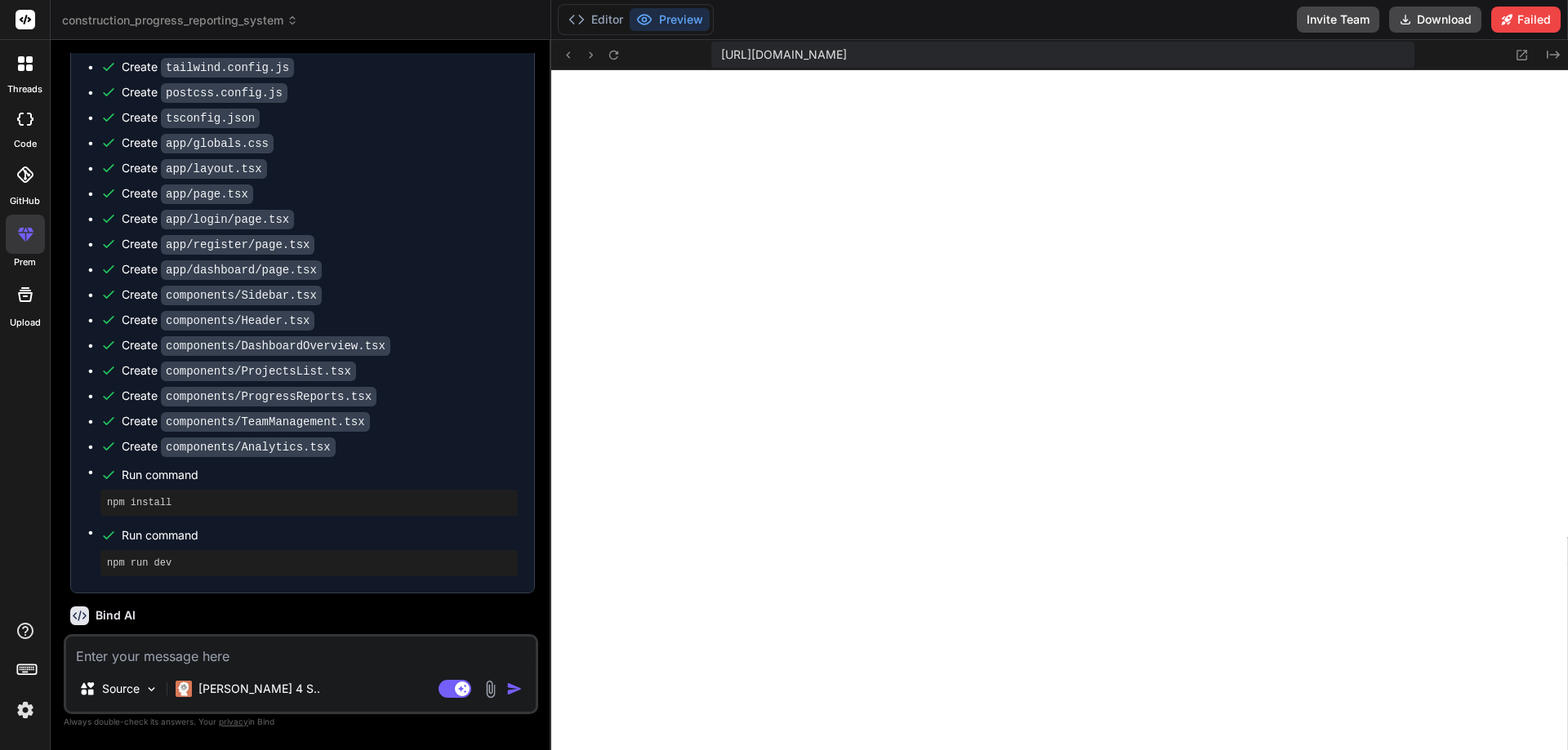
click at [1493, 65] on div "https://u3uk0f35zsjjbn9cprh6fq9h0p4tm2-wnxx-gpc4zb5q--3000--96435430.local-corp…" at bounding box center [1059, 55] width 1016 height 30
click at [1518, 62] on button at bounding box center [1522, 55] width 20 height 20
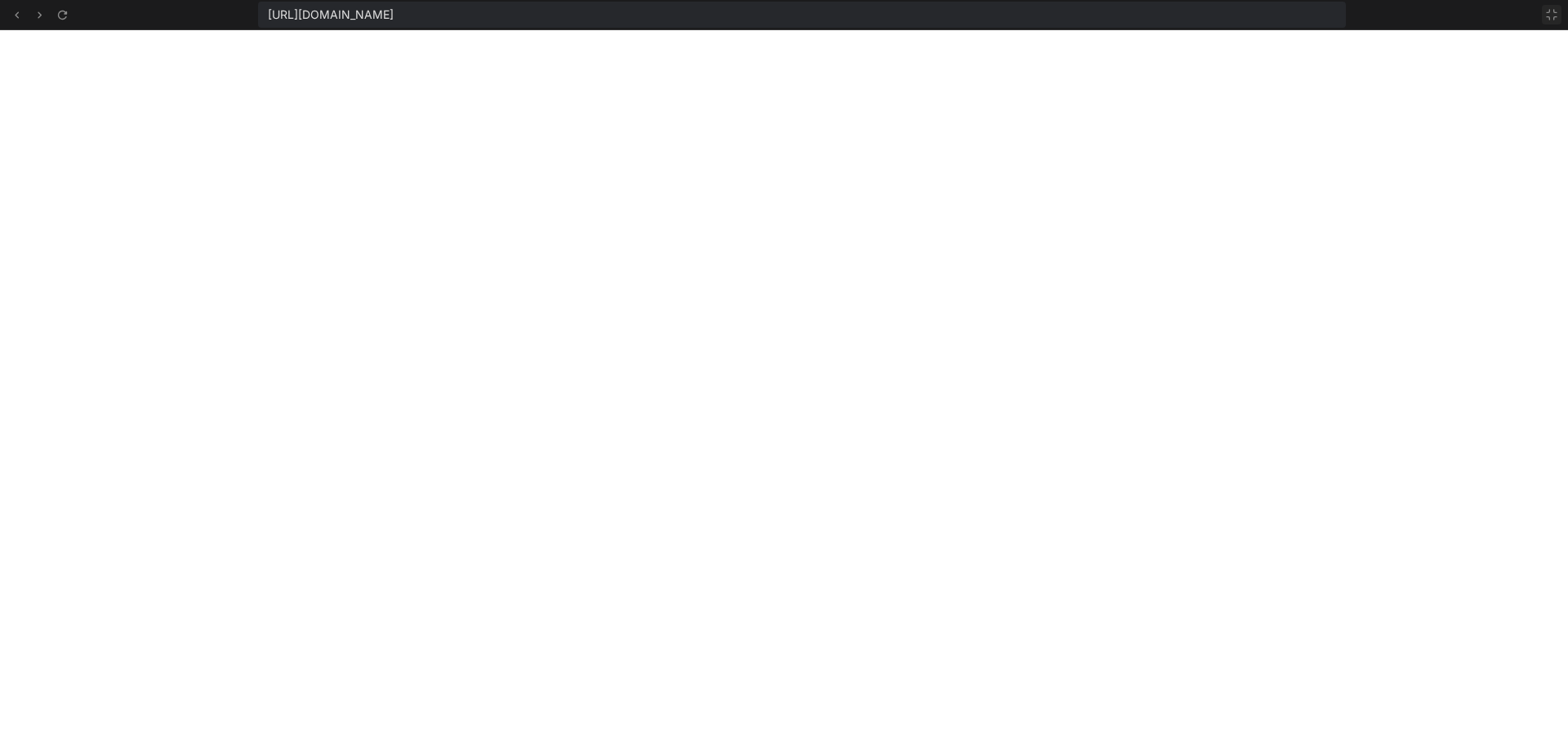
click at [1557, 19] on icon at bounding box center [1552, 15] width 13 height 13
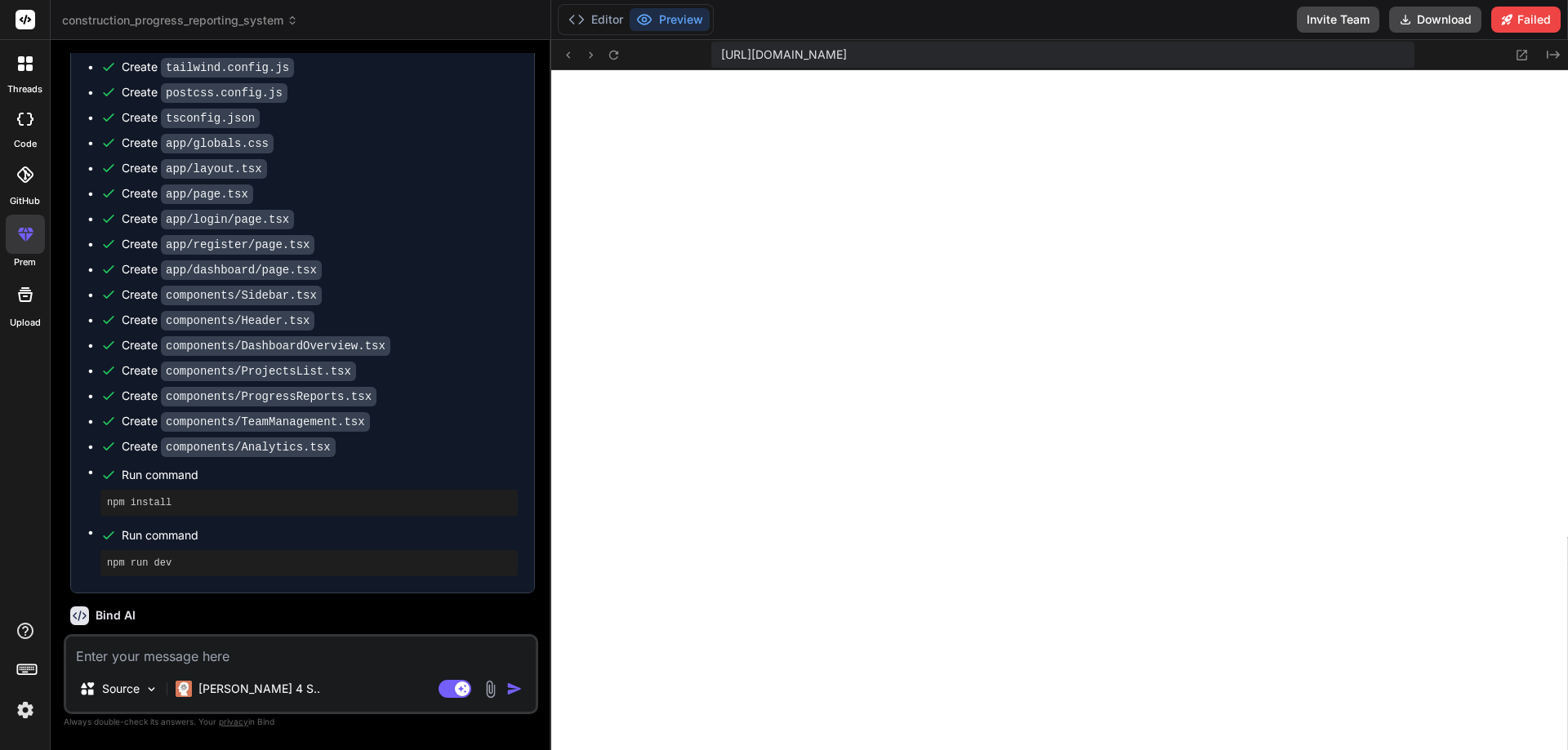
click at [16, 16] on rect at bounding box center [25, 20] width 20 height 20
click at [25, 56] on div at bounding box center [25, 64] width 34 height 34
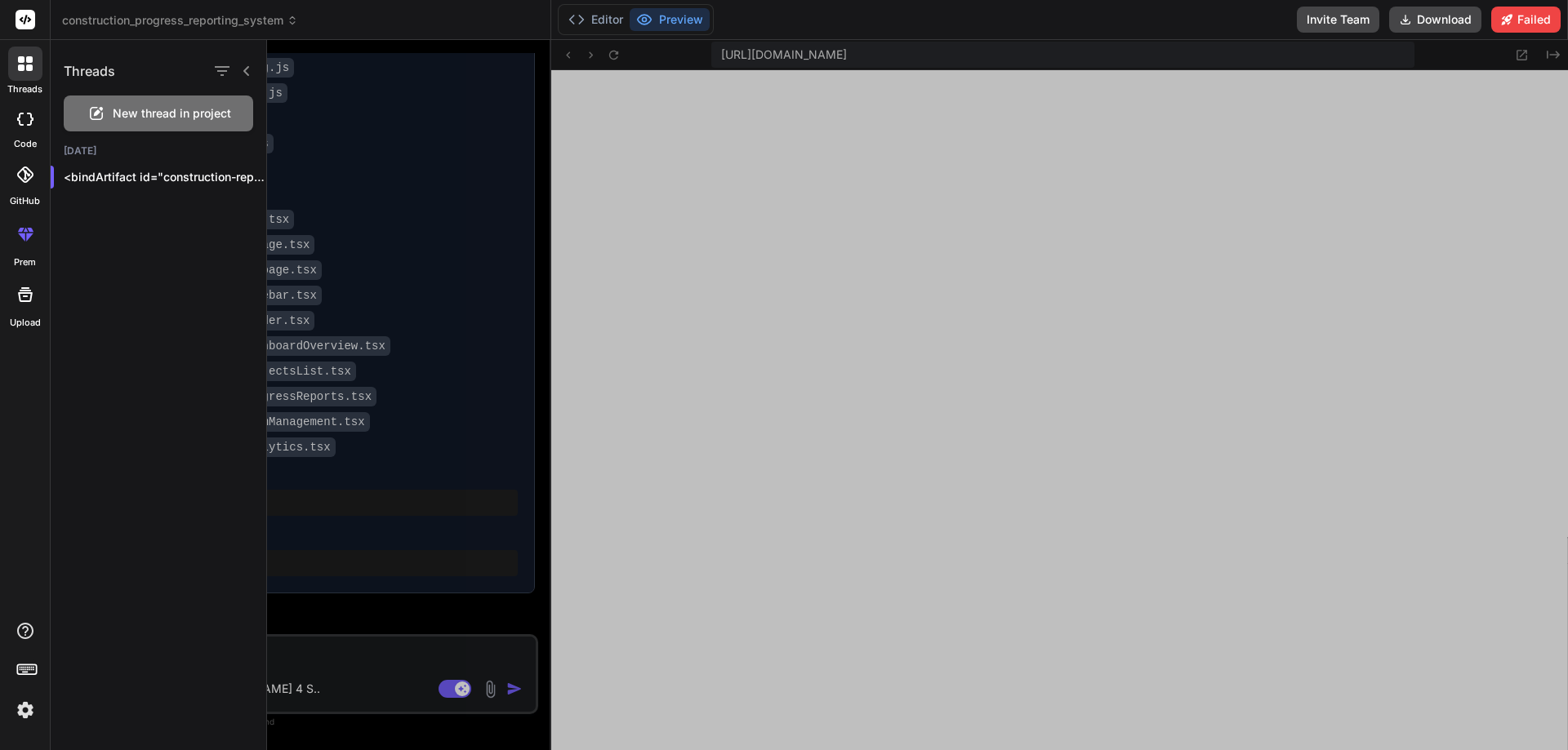
click at [148, 119] on span "New thread in project" at bounding box center [171, 114] width 118 height 16
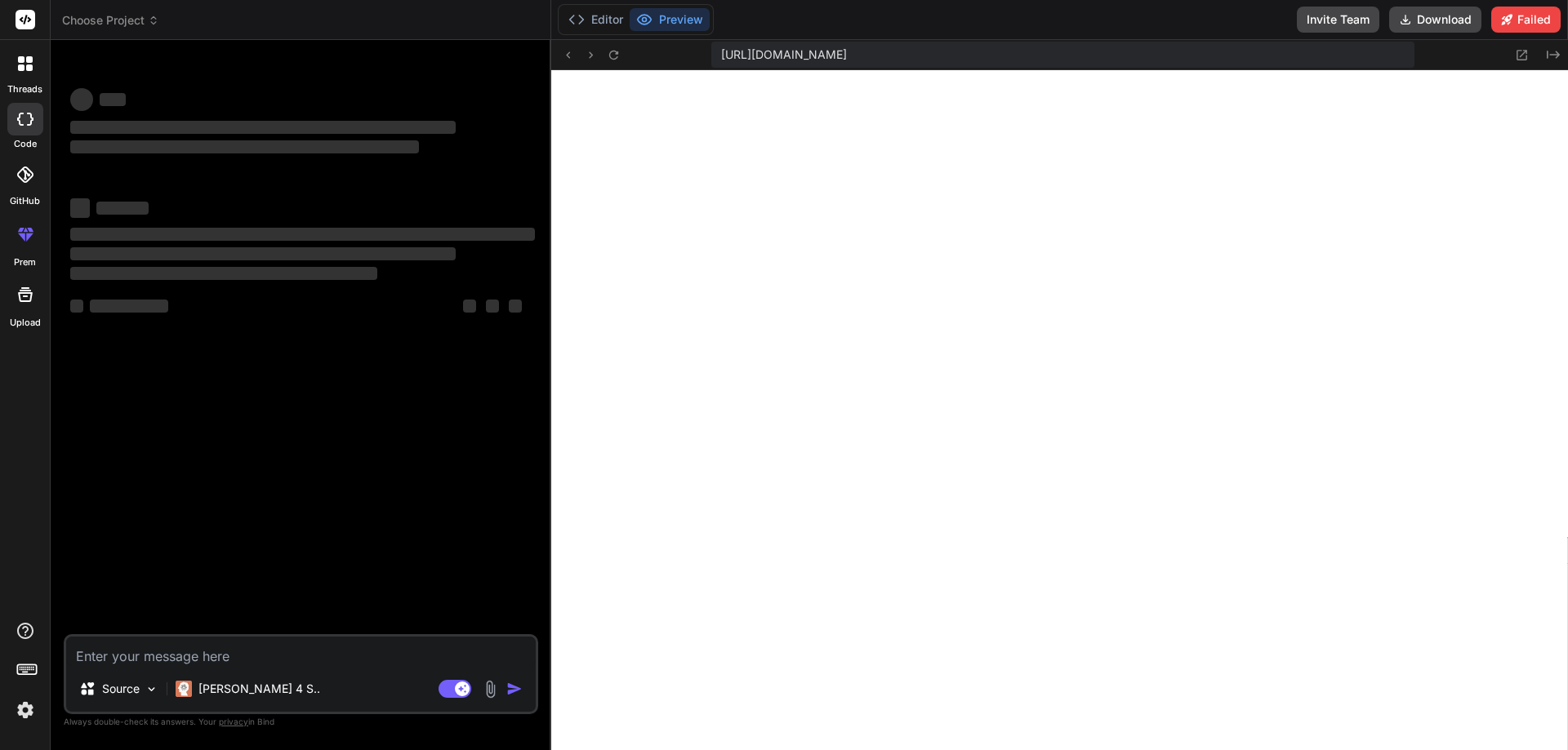
type textarea "x"
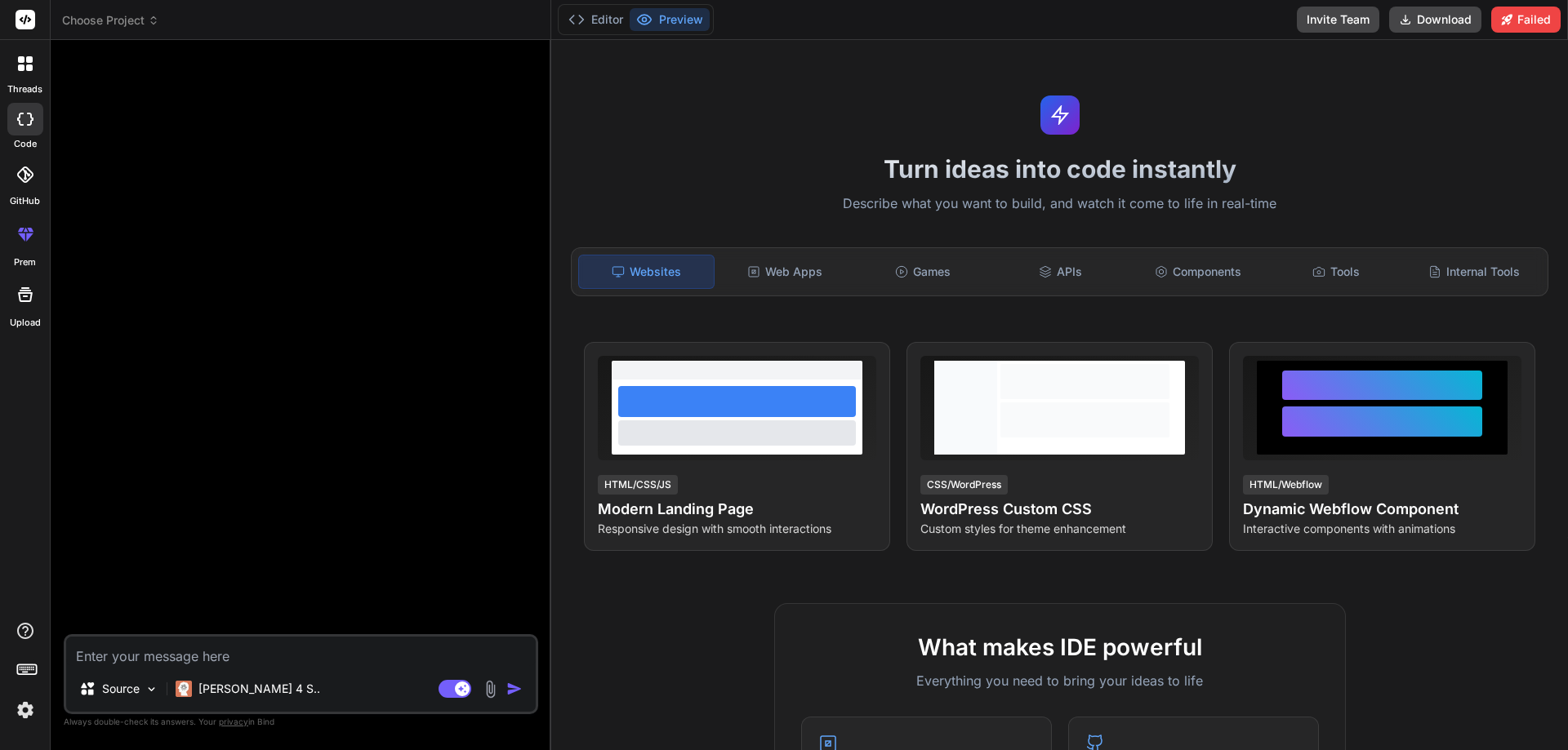
click at [22, 190] on div at bounding box center [25, 175] width 36 height 36
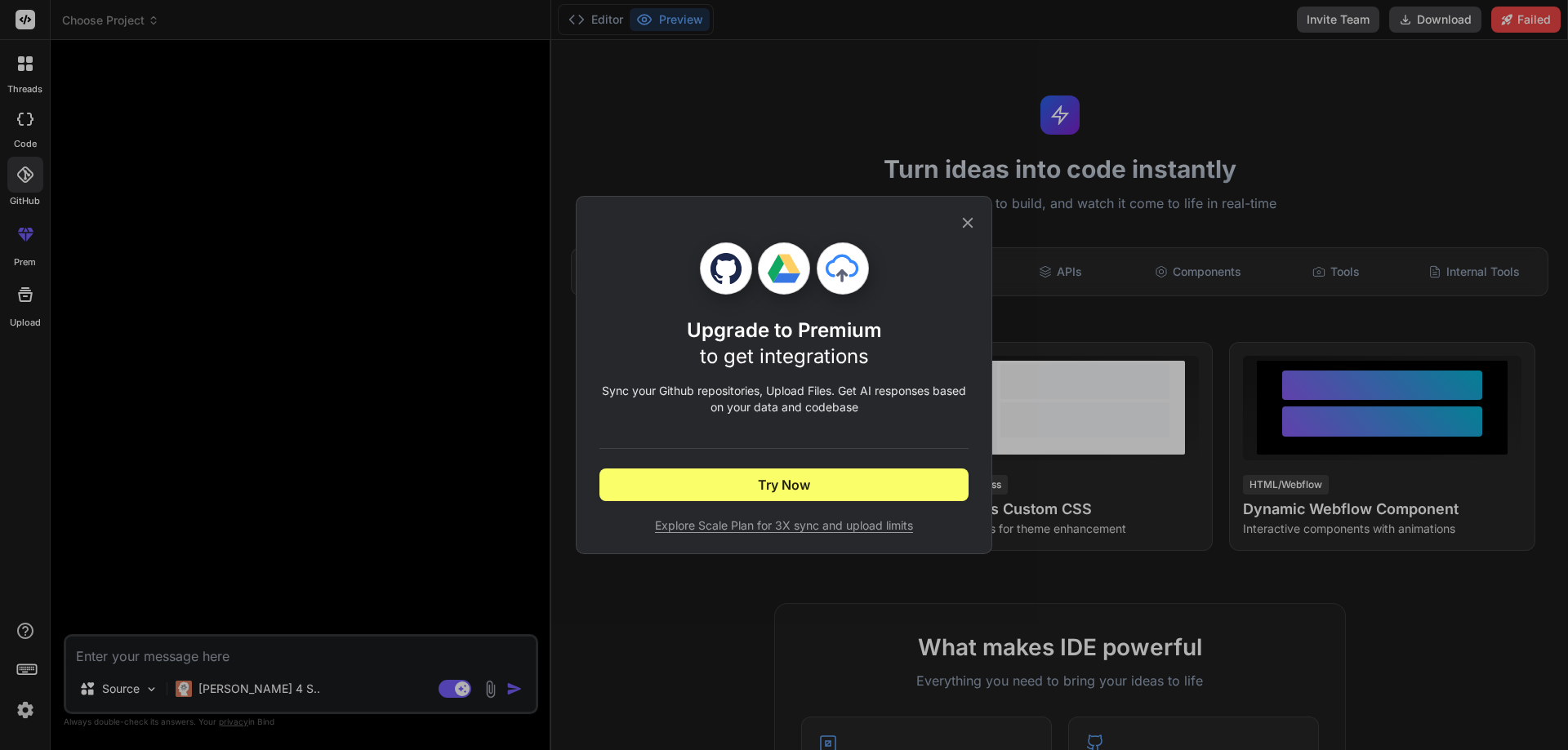
click at [800, 533] on span "Explore Scale Plan for 3X sync and upload limits" at bounding box center [784, 526] width 369 height 16
click at [981, 214] on div "Upgrade to Premium to get integrations Sync your Github repositories, Upload Fi…" at bounding box center [784, 375] width 416 height 358
click at [979, 217] on div "Upgrade to Premium to get integrations Sync your Github repositories, Upload Fi…" at bounding box center [784, 375] width 416 height 358
click at [972, 219] on icon at bounding box center [967, 223] width 11 height 11
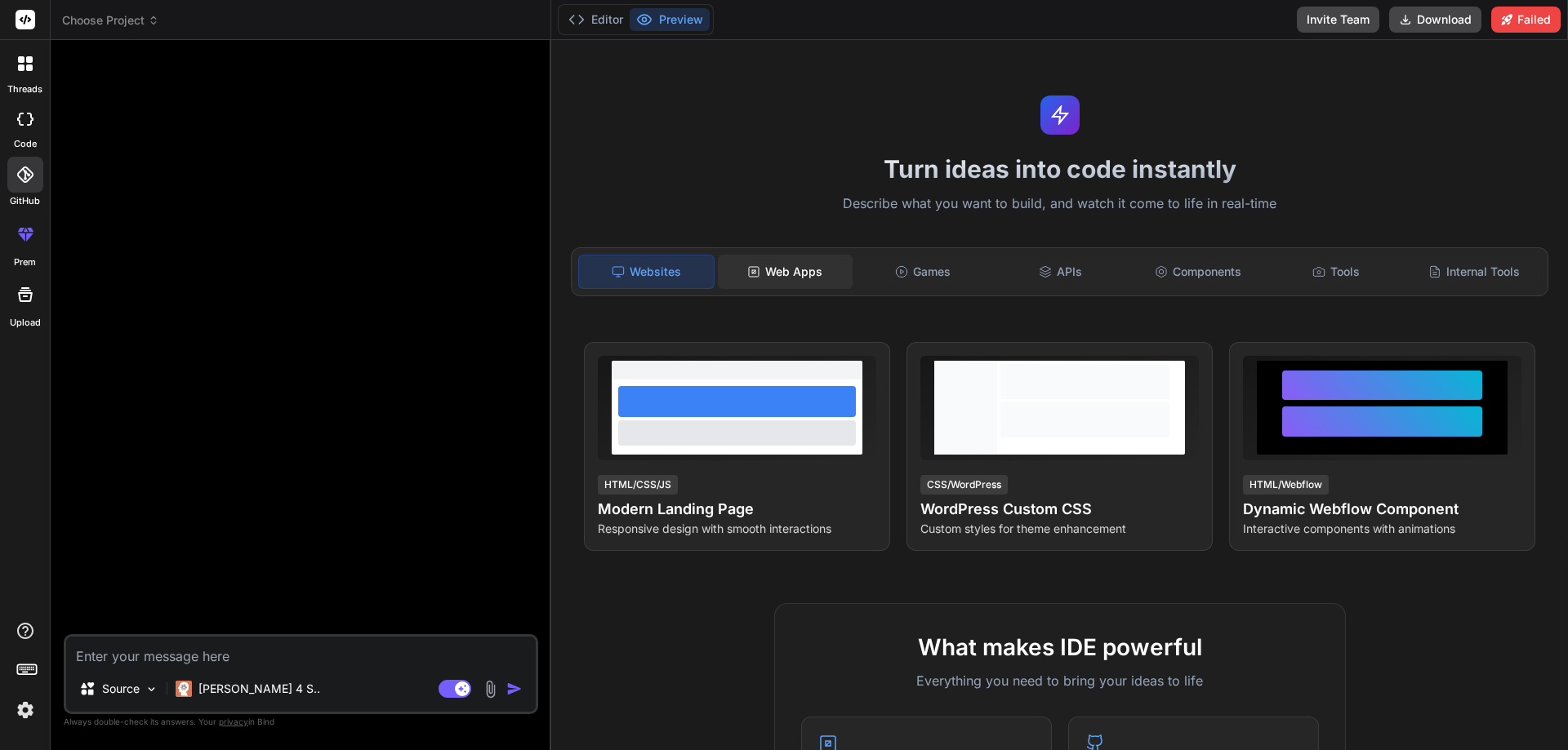
click at [751, 285] on div "Web Apps" at bounding box center [785, 272] width 134 height 34
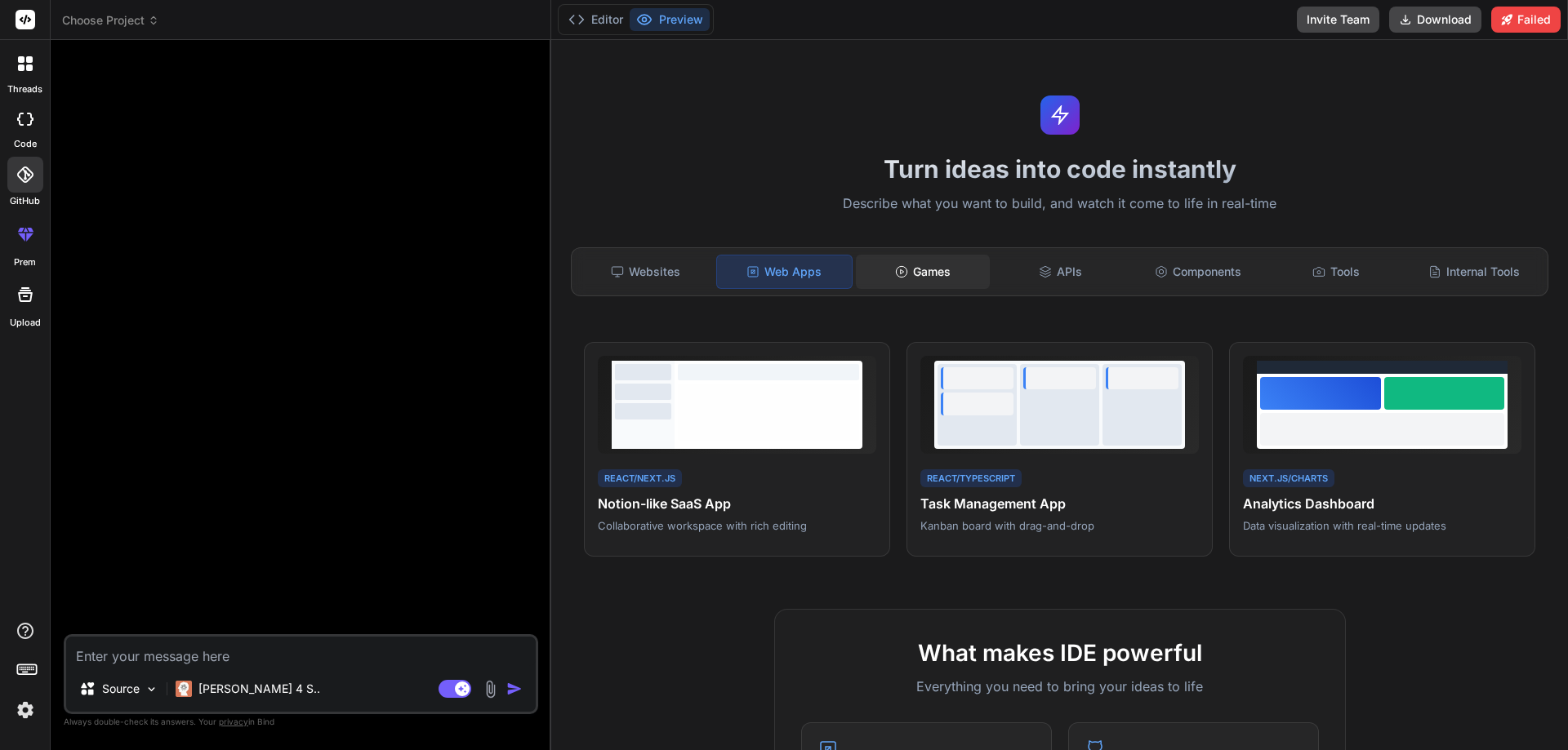
click at [919, 286] on div "Games" at bounding box center [923, 272] width 134 height 34
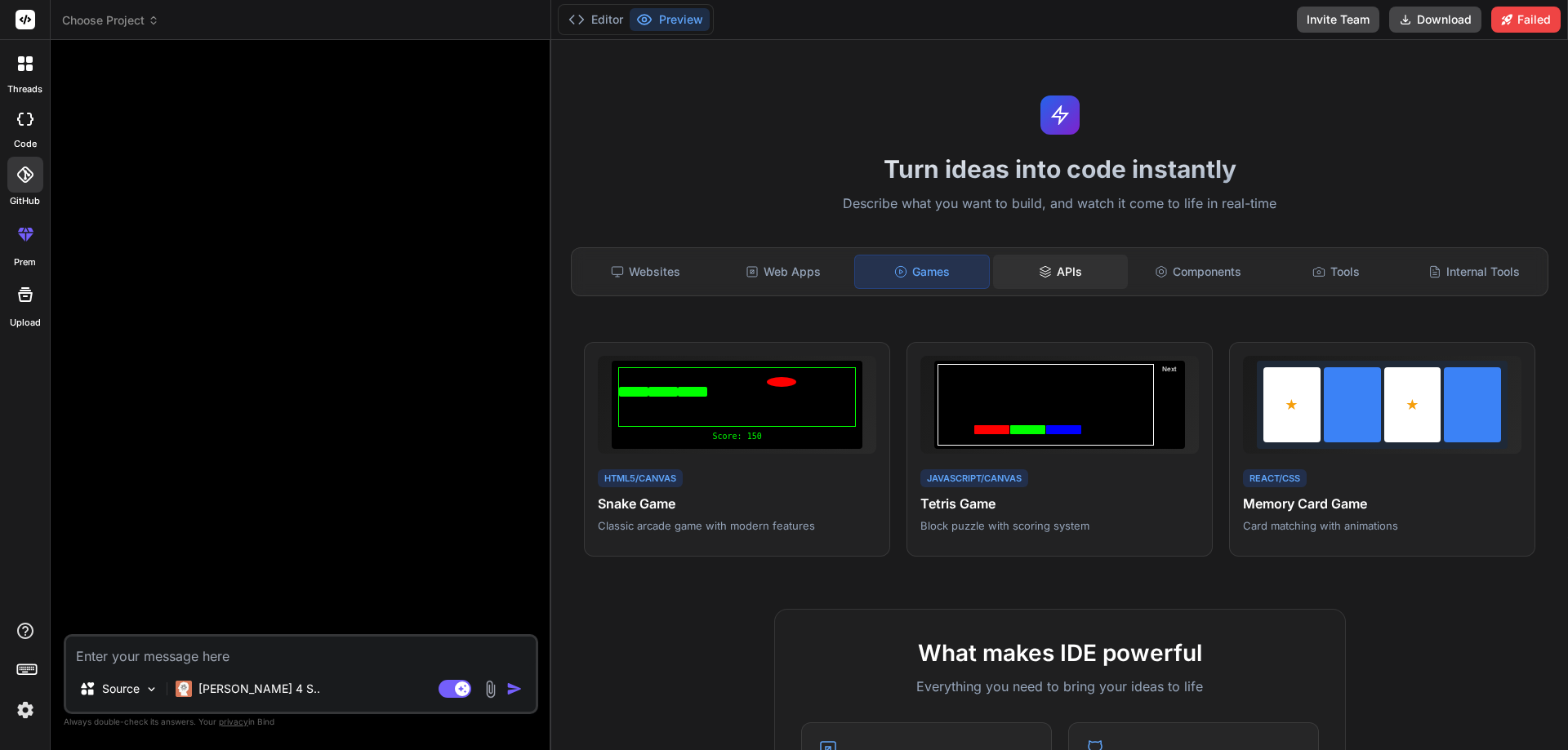
click at [1016, 286] on div "APIs" at bounding box center [1060, 272] width 134 height 34
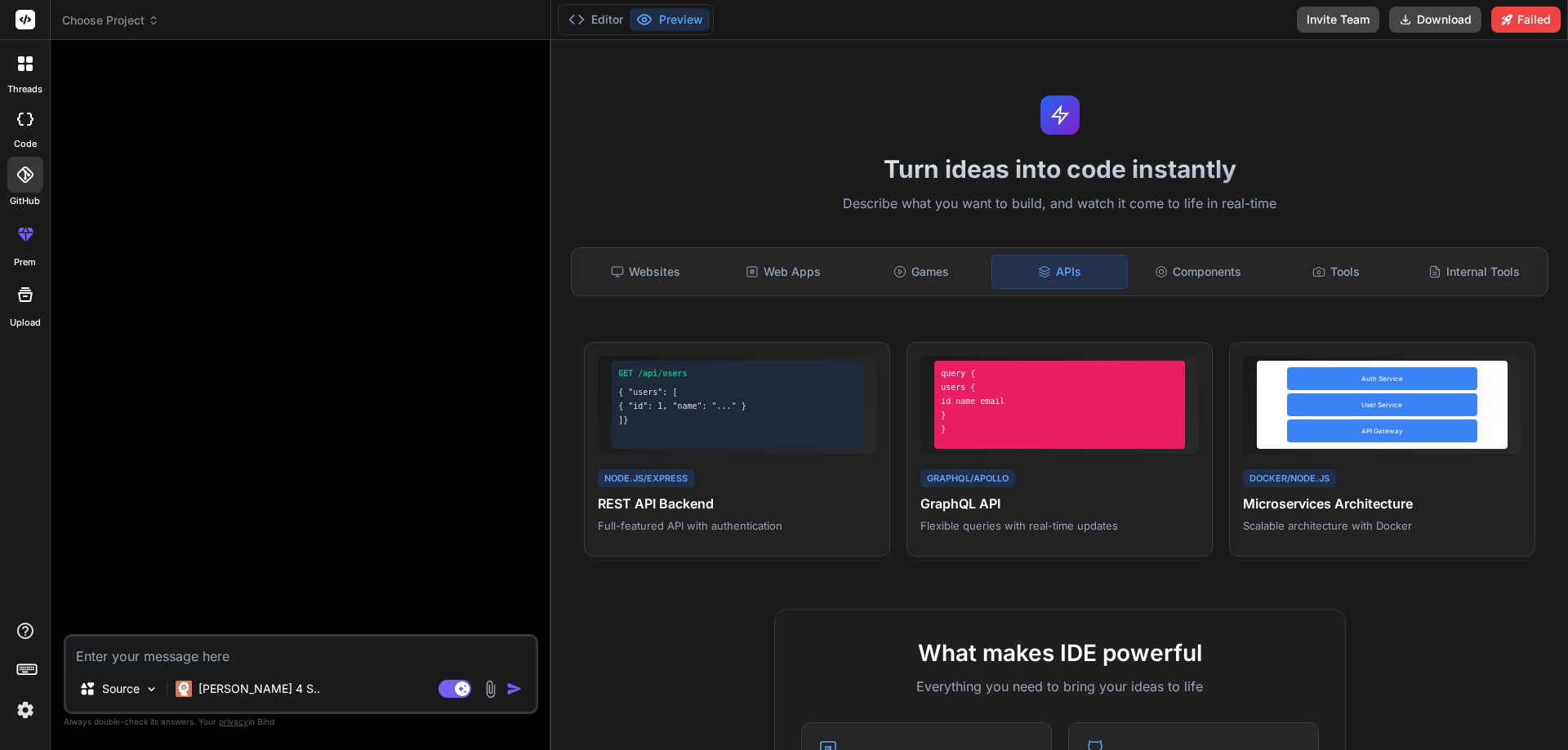
click at [1115, 286] on div "APIs" at bounding box center [1059, 272] width 136 height 34
click at [1192, 284] on div "Components" at bounding box center [1198, 272] width 134 height 34
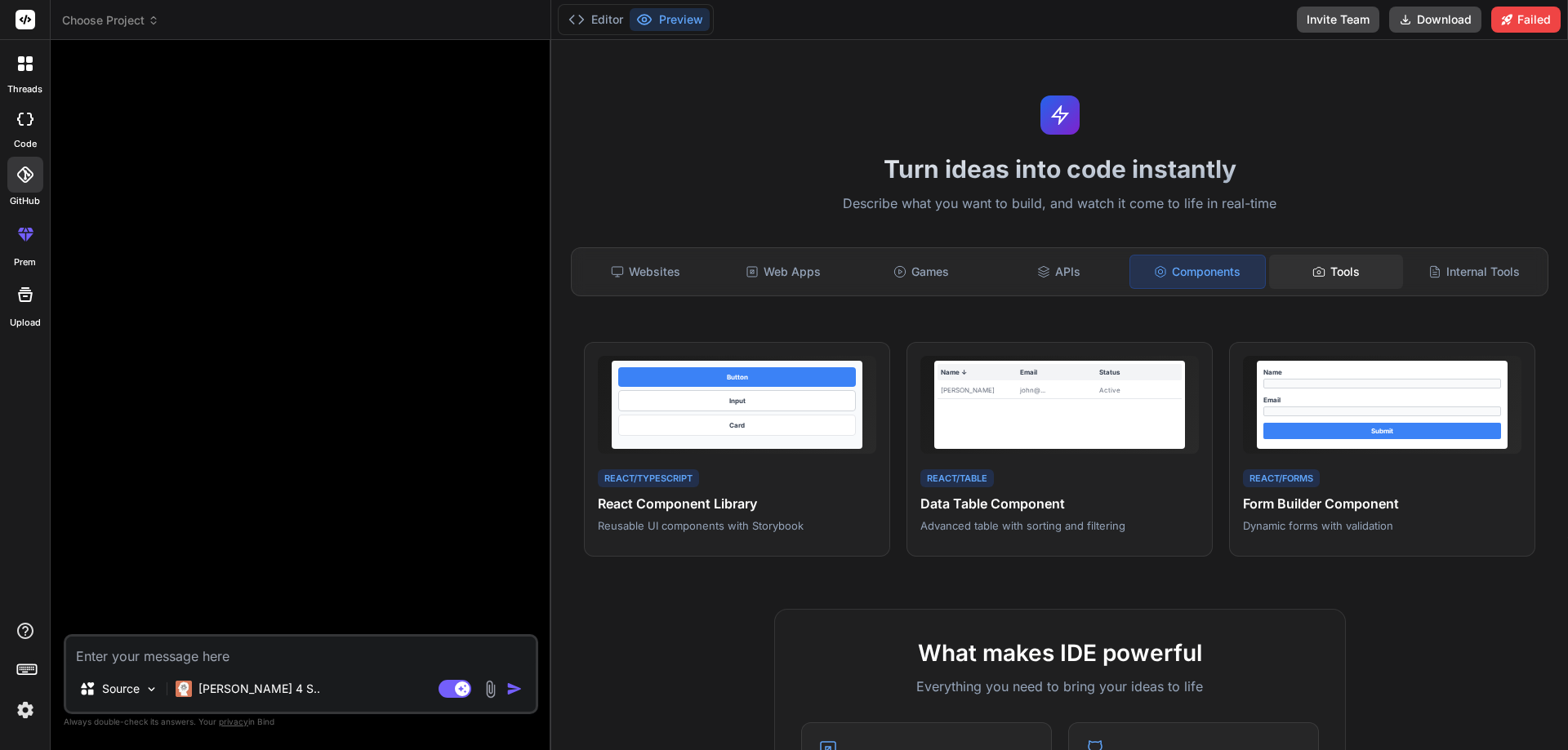
click at [1274, 280] on div "Tools" at bounding box center [1336, 272] width 134 height 34
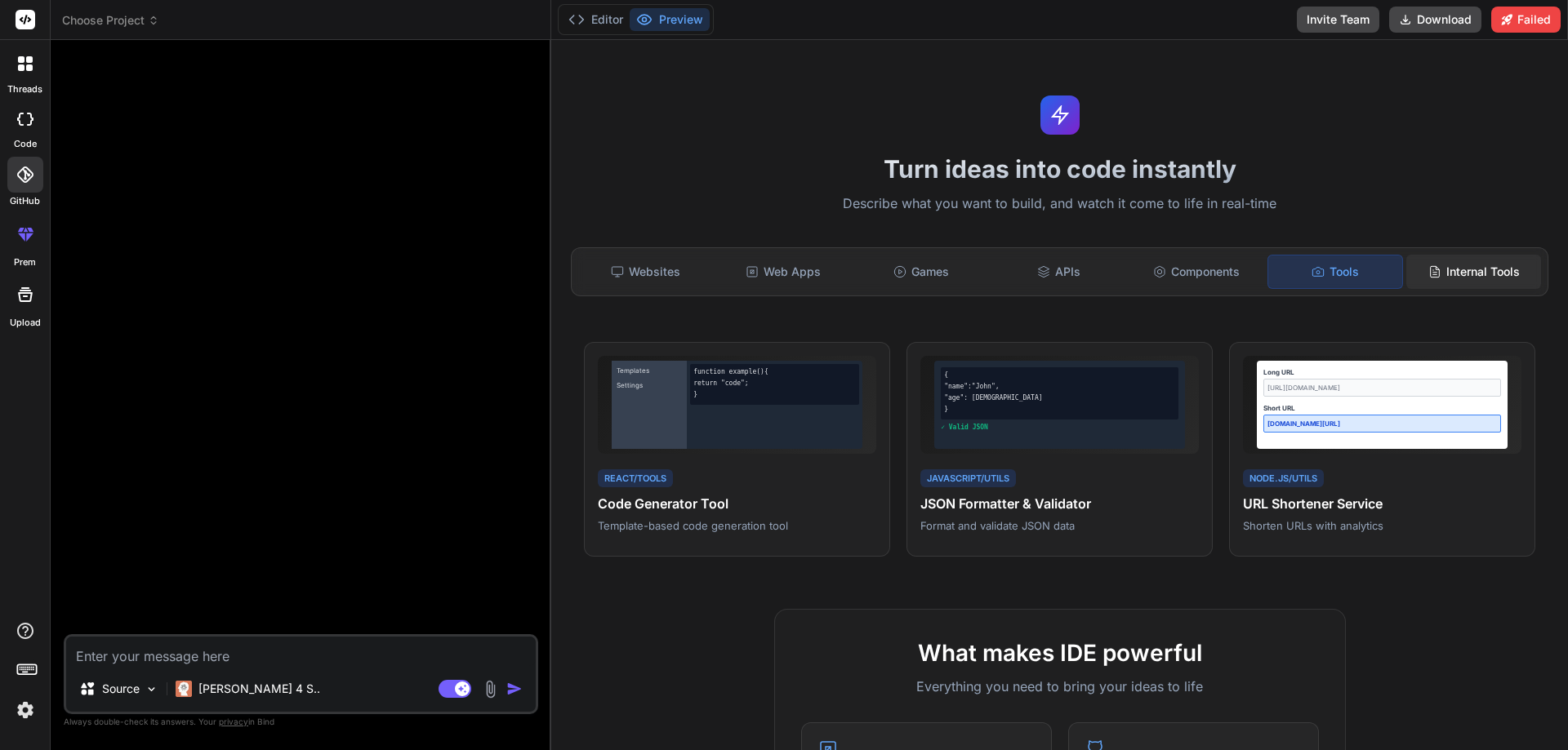
click at [1443, 271] on div "Internal Tools" at bounding box center [1473, 272] width 134 height 34
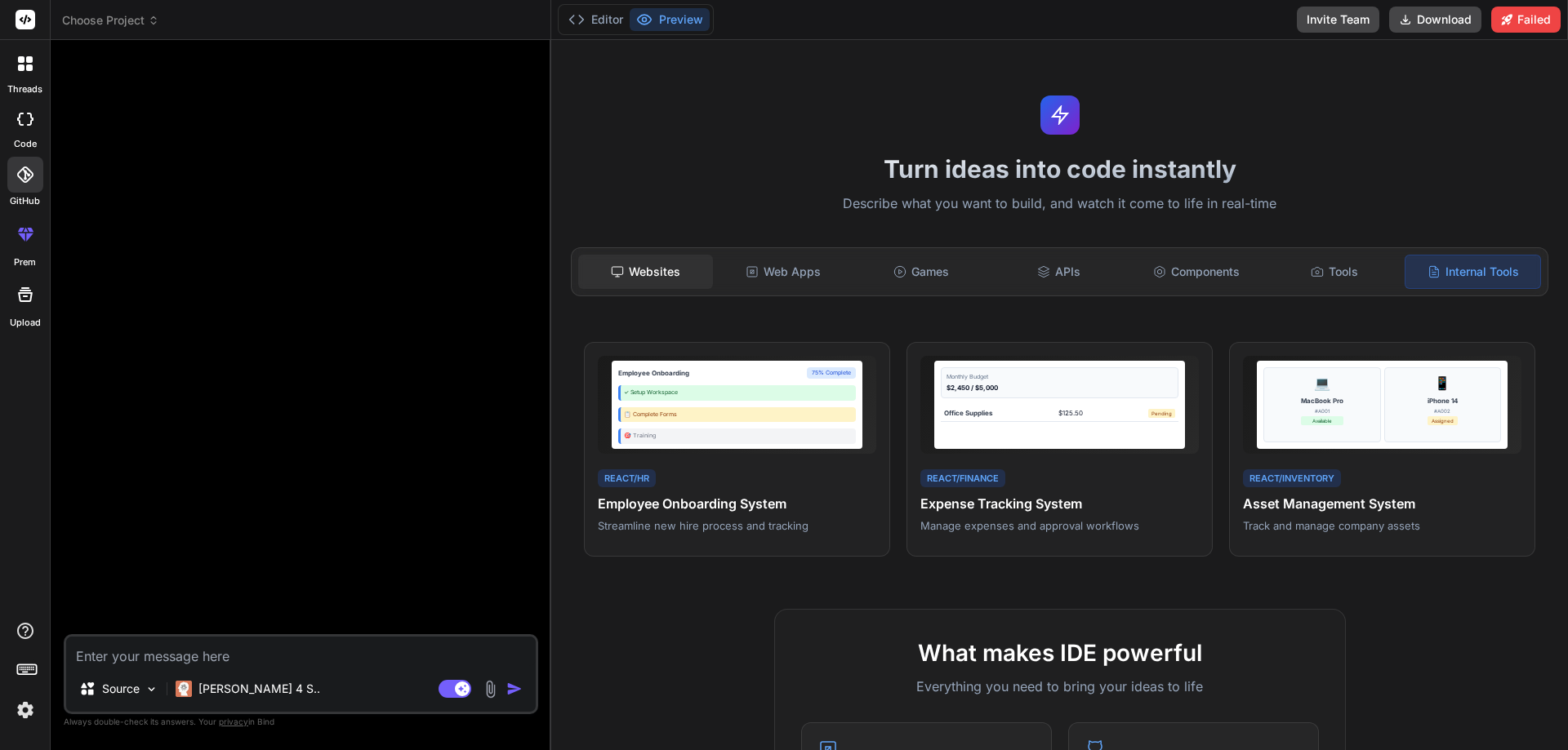
click at [666, 270] on div "Websites" at bounding box center [645, 272] width 134 height 34
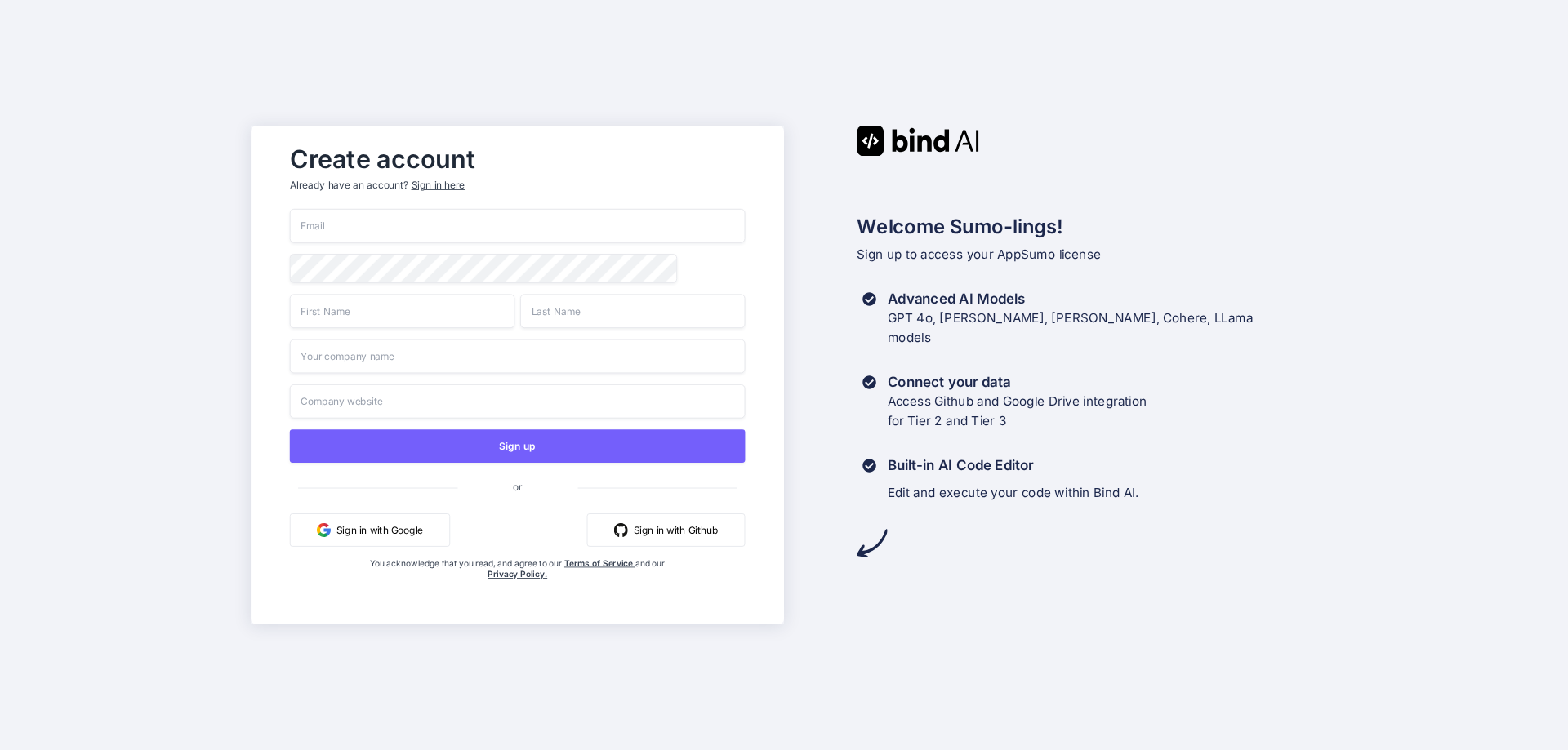
click at [395, 226] on input "email" at bounding box center [518, 226] width 456 height 34
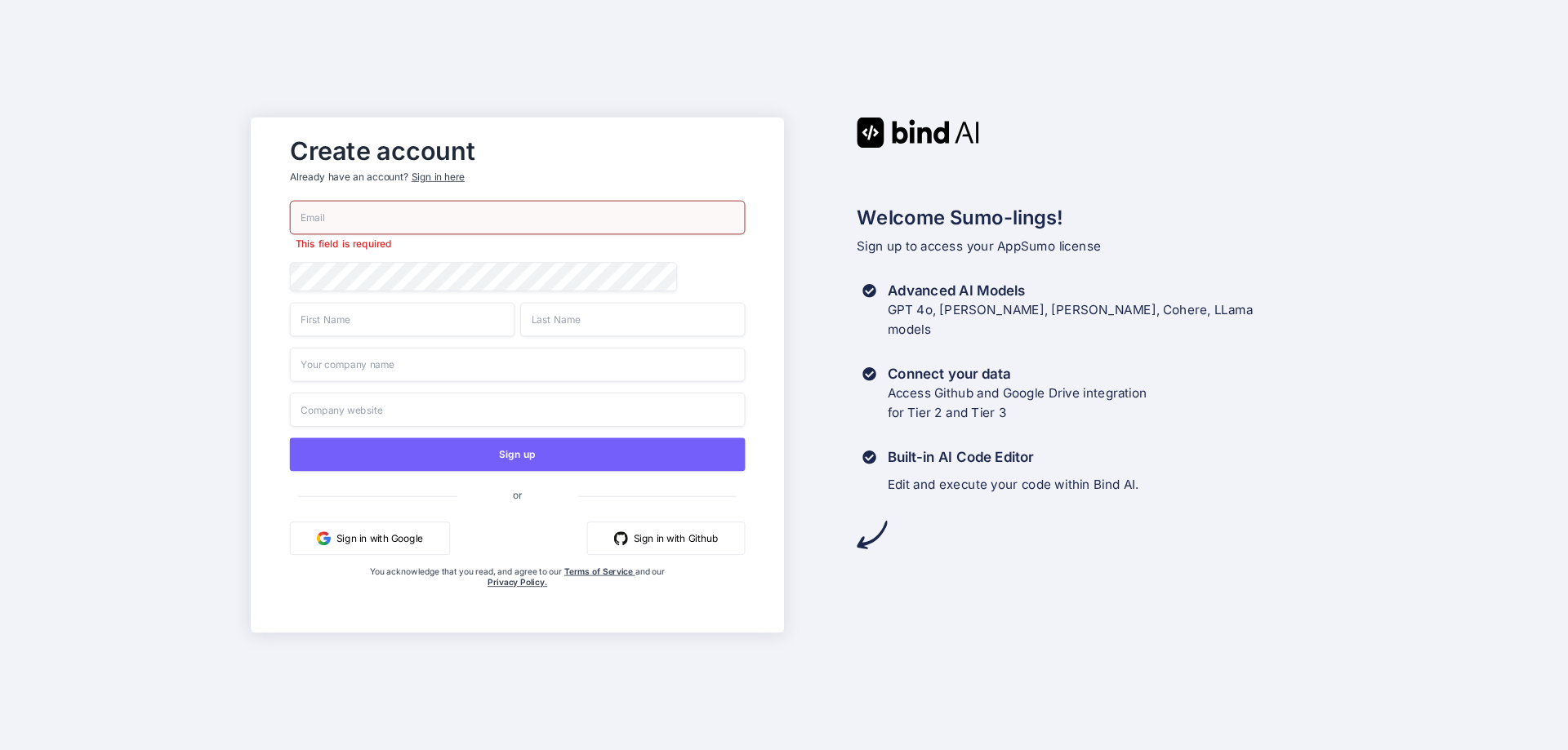
click at [396, 527] on button "Sign in with Google" at bounding box center [370, 539] width 160 height 34
click at [396, 539] on button "Sign in with Google" at bounding box center [370, 539] width 160 height 34
click at [398, 537] on button "Sign in with Google" at bounding box center [370, 539] width 160 height 34
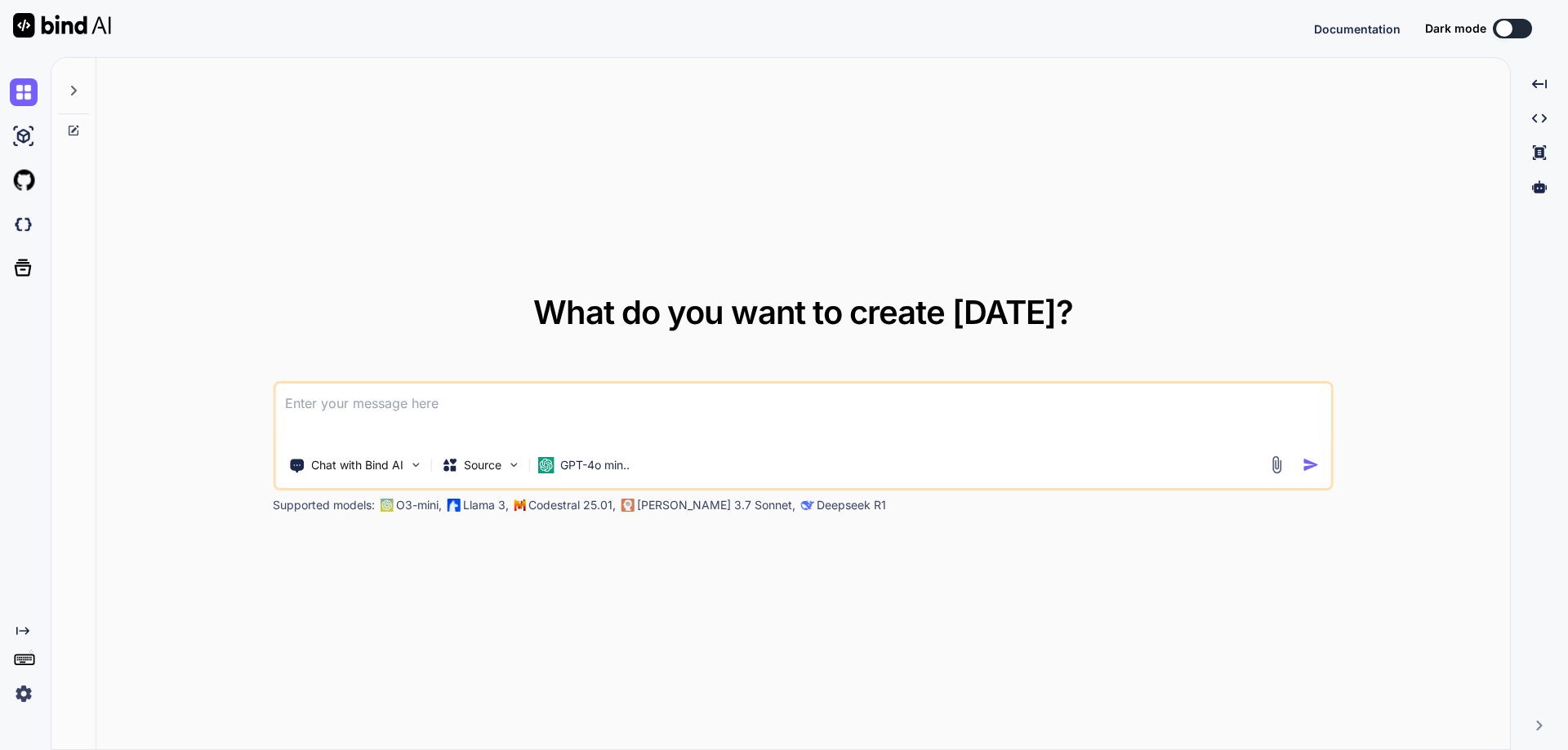
click at [28, 695] on img at bounding box center [24, 694] width 28 height 28
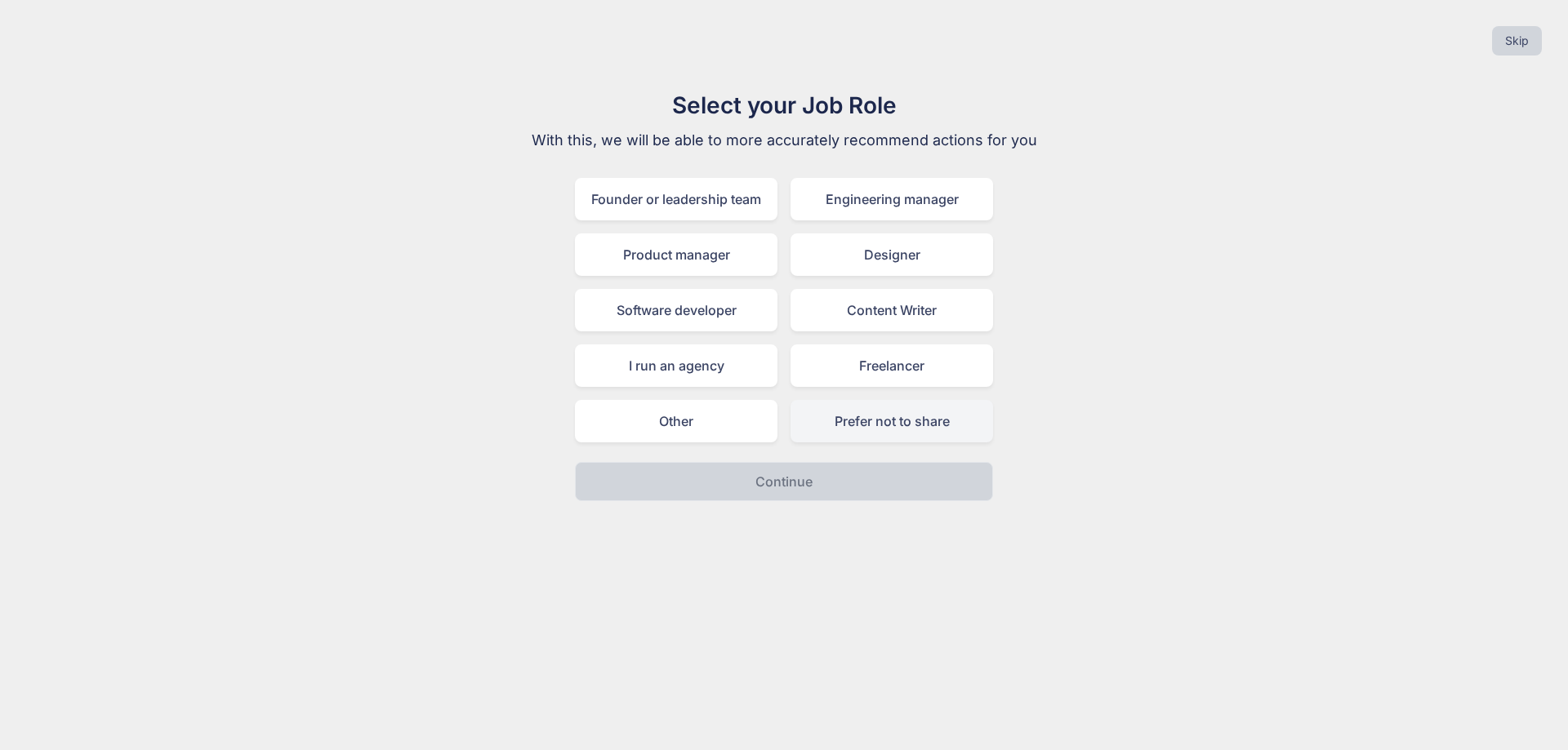
click at [884, 417] on div "Prefer not to share" at bounding box center [891, 421] width 202 height 43
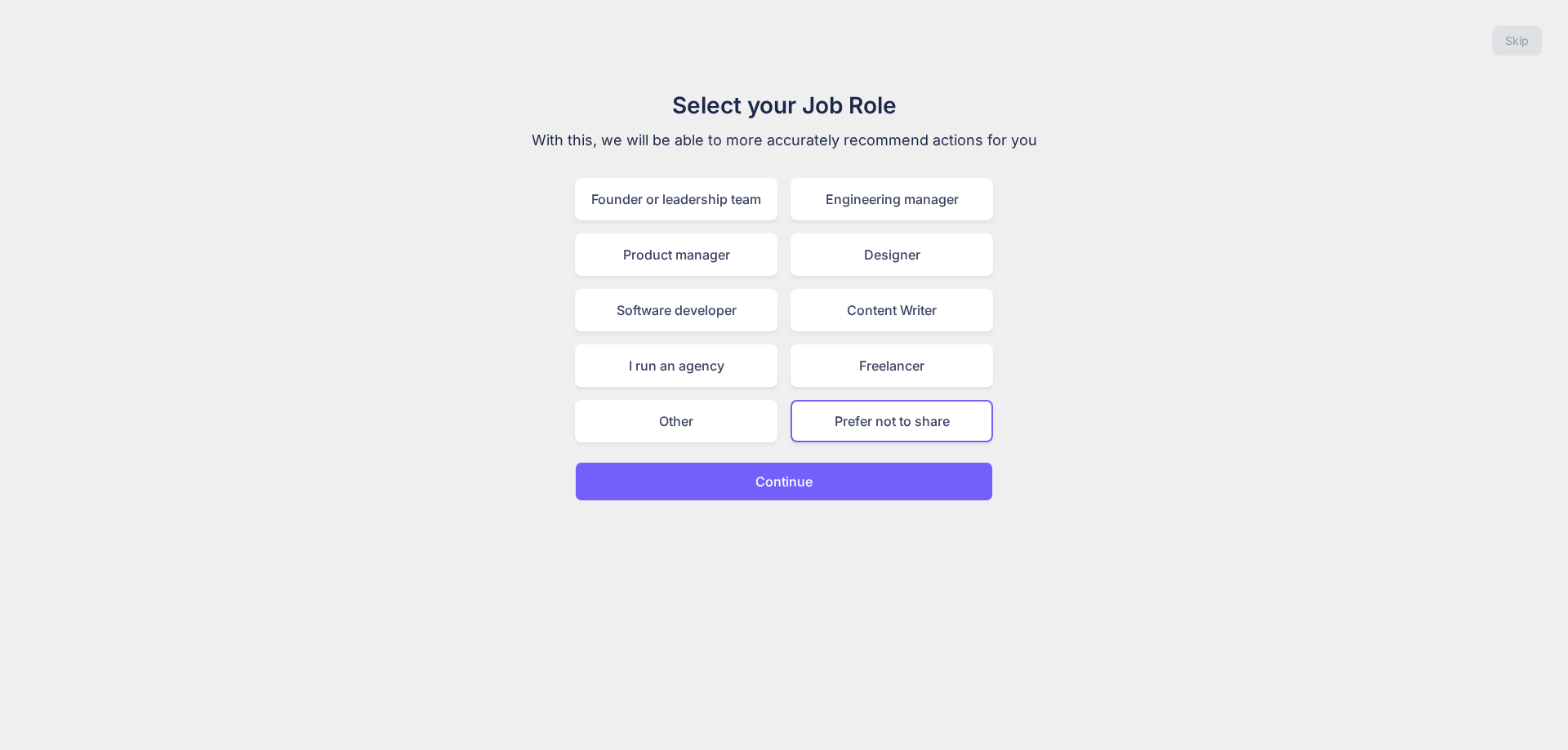
click at [798, 479] on p "Continue" at bounding box center [784, 482] width 57 height 20
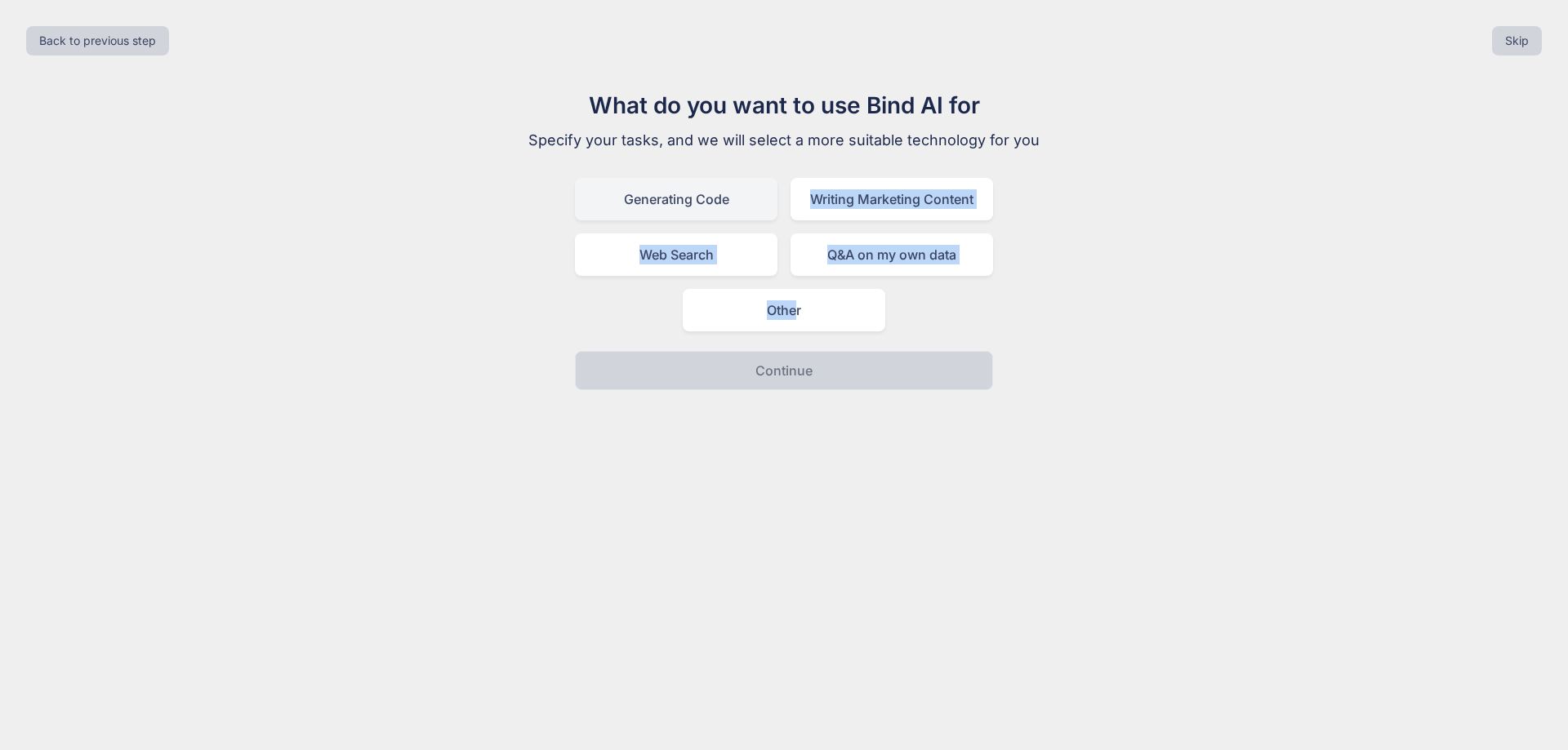
drag, startPoint x: 794, startPoint y: 307, endPoint x: 705, endPoint y: 204, distance: 136.1
click at [722, 215] on div "Generating Code Writing Marketing Content Web Search Q&A on my own data Other" at bounding box center [784, 254] width 418 height 153
click at [705, 204] on div "Generating Code" at bounding box center [675, 199] width 202 height 43
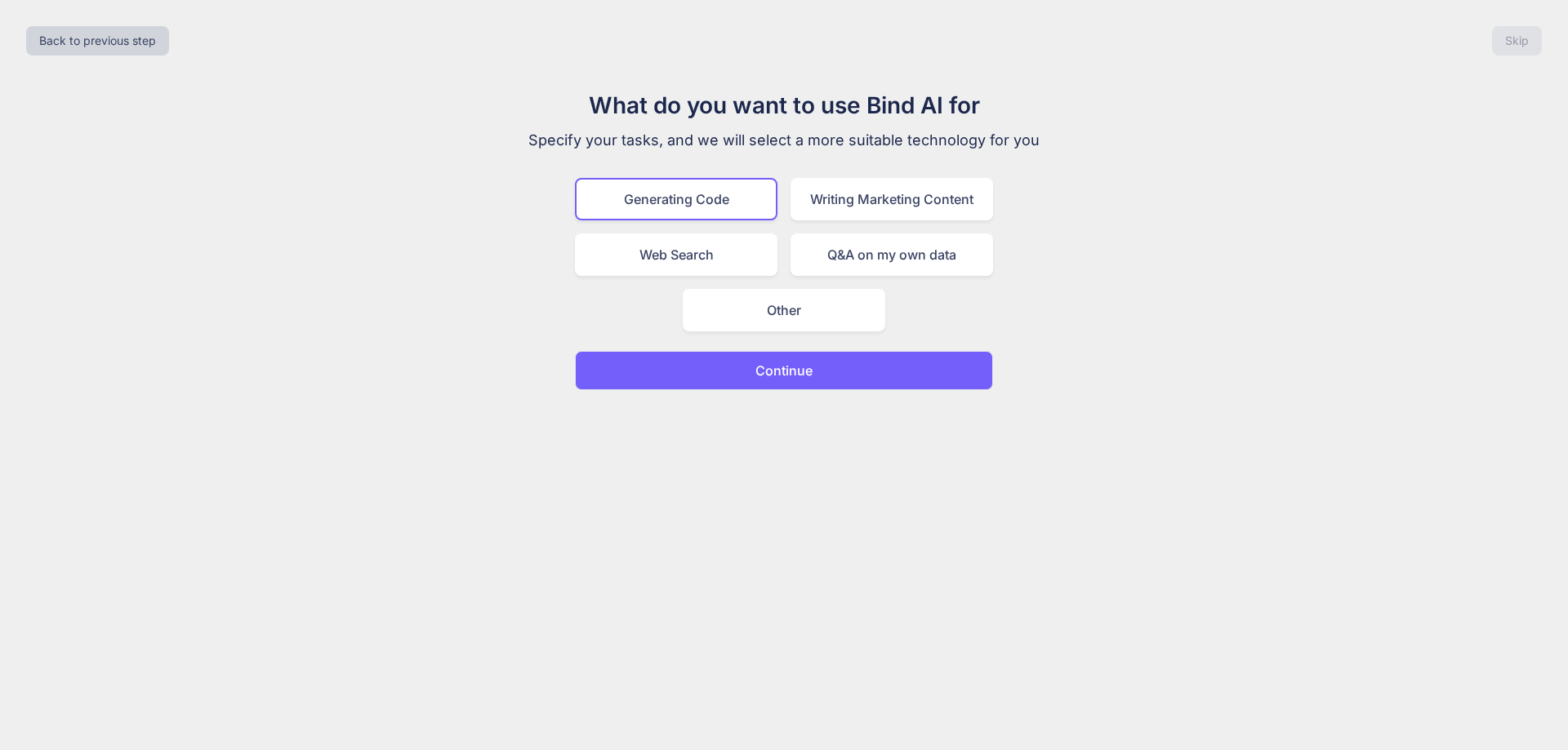
click at [765, 349] on div "What do you want to use Bind AI for Specify your tasks, and we will select a mo…" at bounding box center [784, 239] width 548 height 302
click at [772, 368] on p "Continue" at bounding box center [784, 370] width 57 height 20
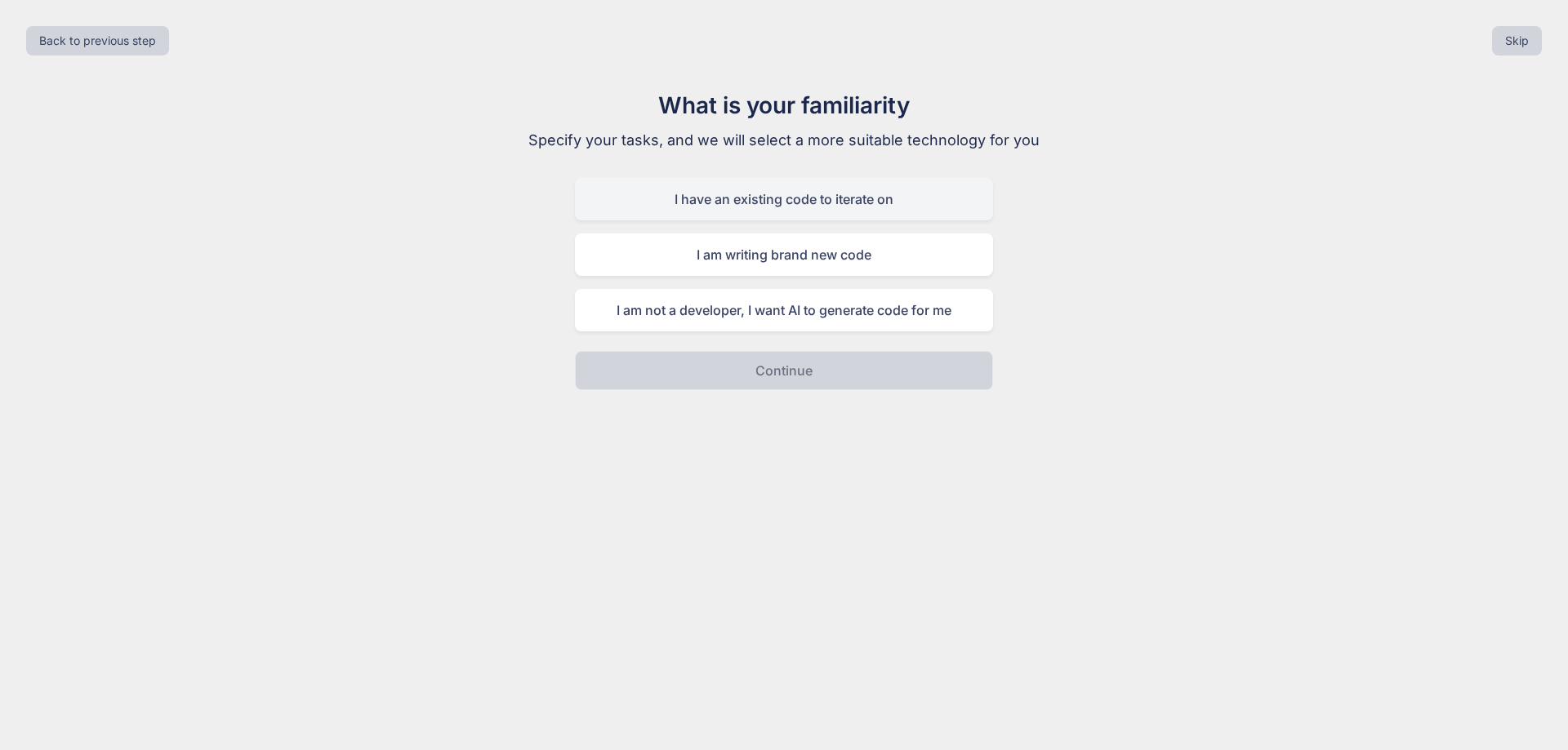
click at [823, 208] on div "I have an existing code to iterate on" at bounding box center [784, 199] width 418 height 43
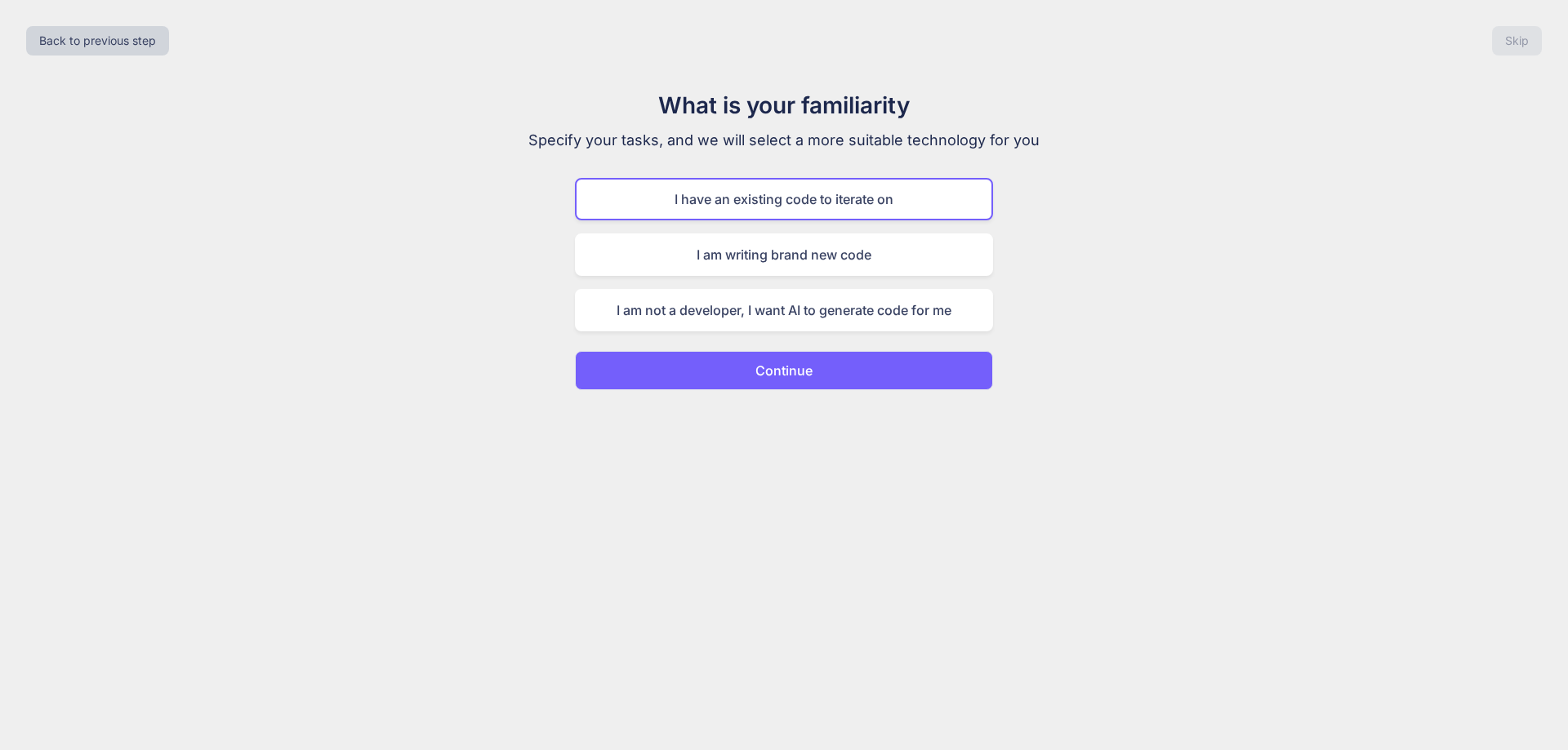
click at [820, 375] on button "Continue" at bounding box center [784, 370] width 418 height 39
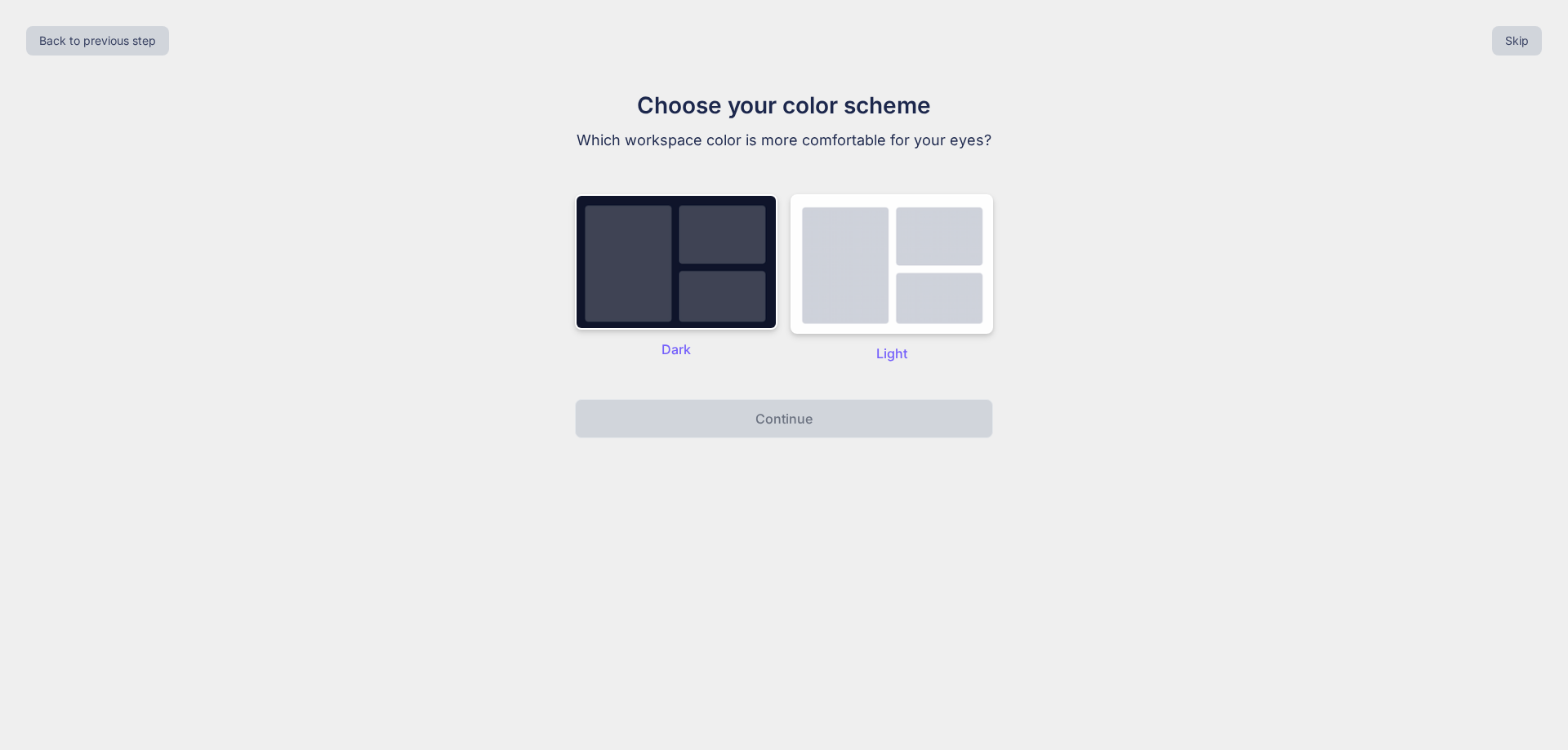
click at [746, 333] on div "Dark" at bounding box center [675, 279] width 202 height 169
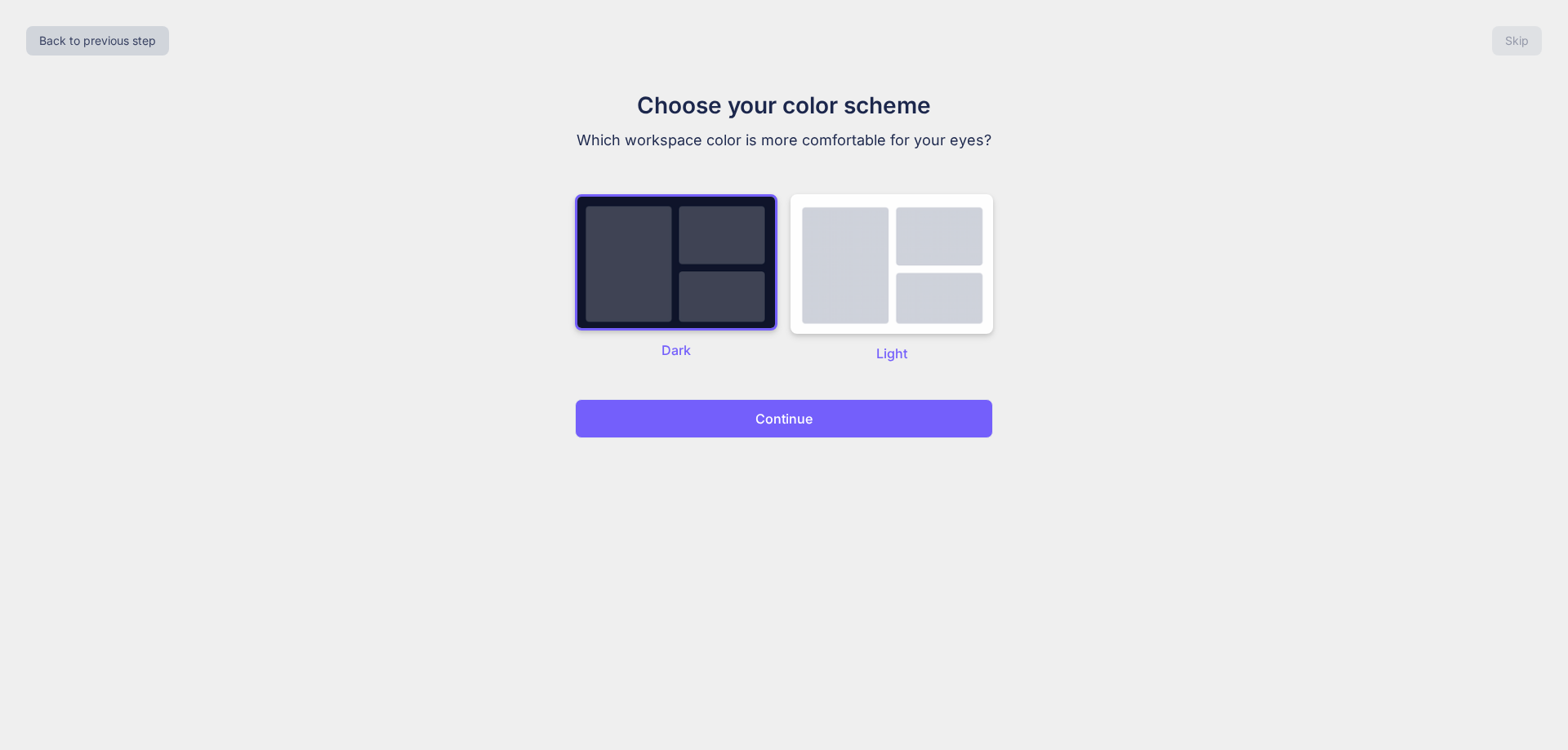
click at [778, 416] on p "Continue" at bounding box center [784, 419] width 57 height 20
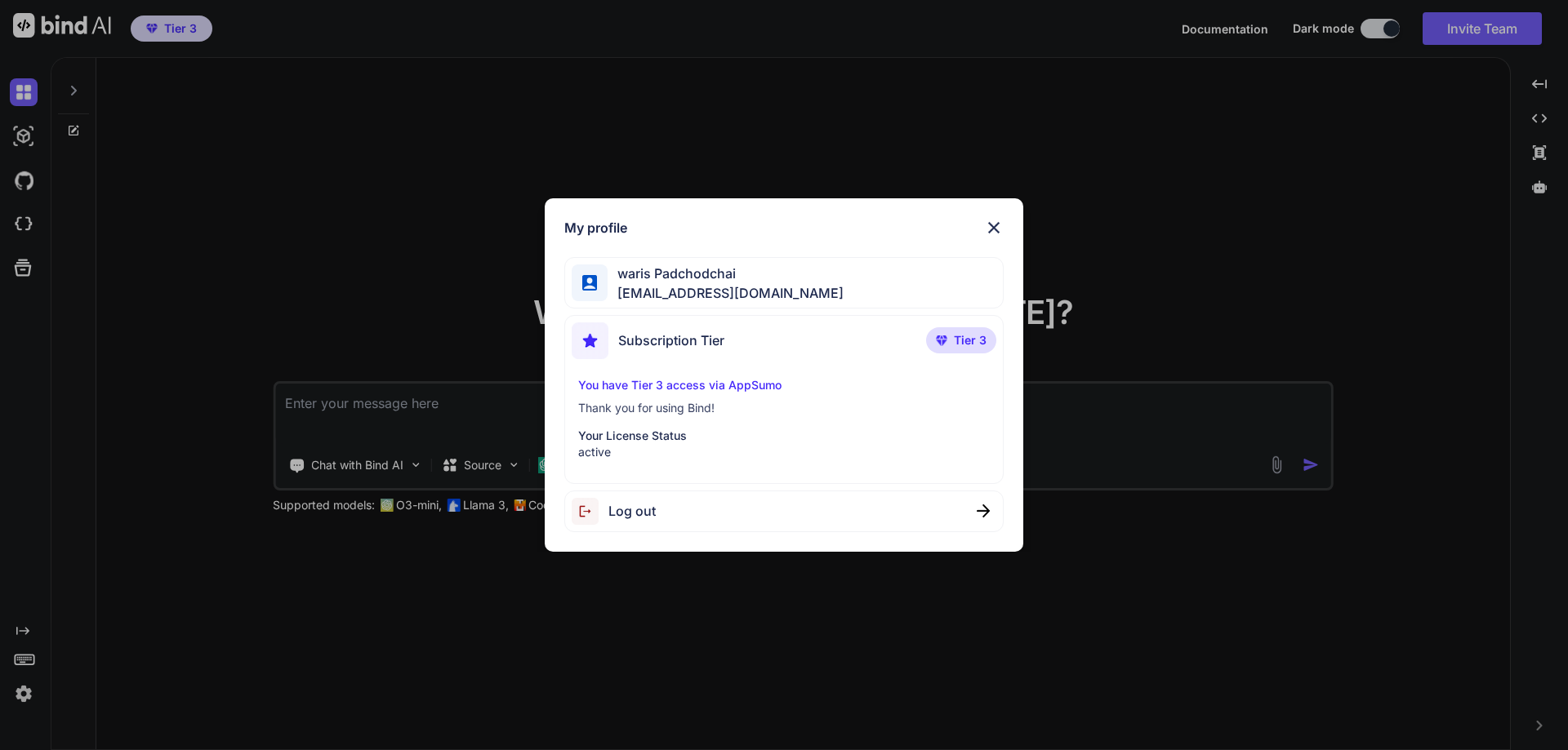
click at [993, 232] on img at bounding box center [993, 228] width 20 height 20
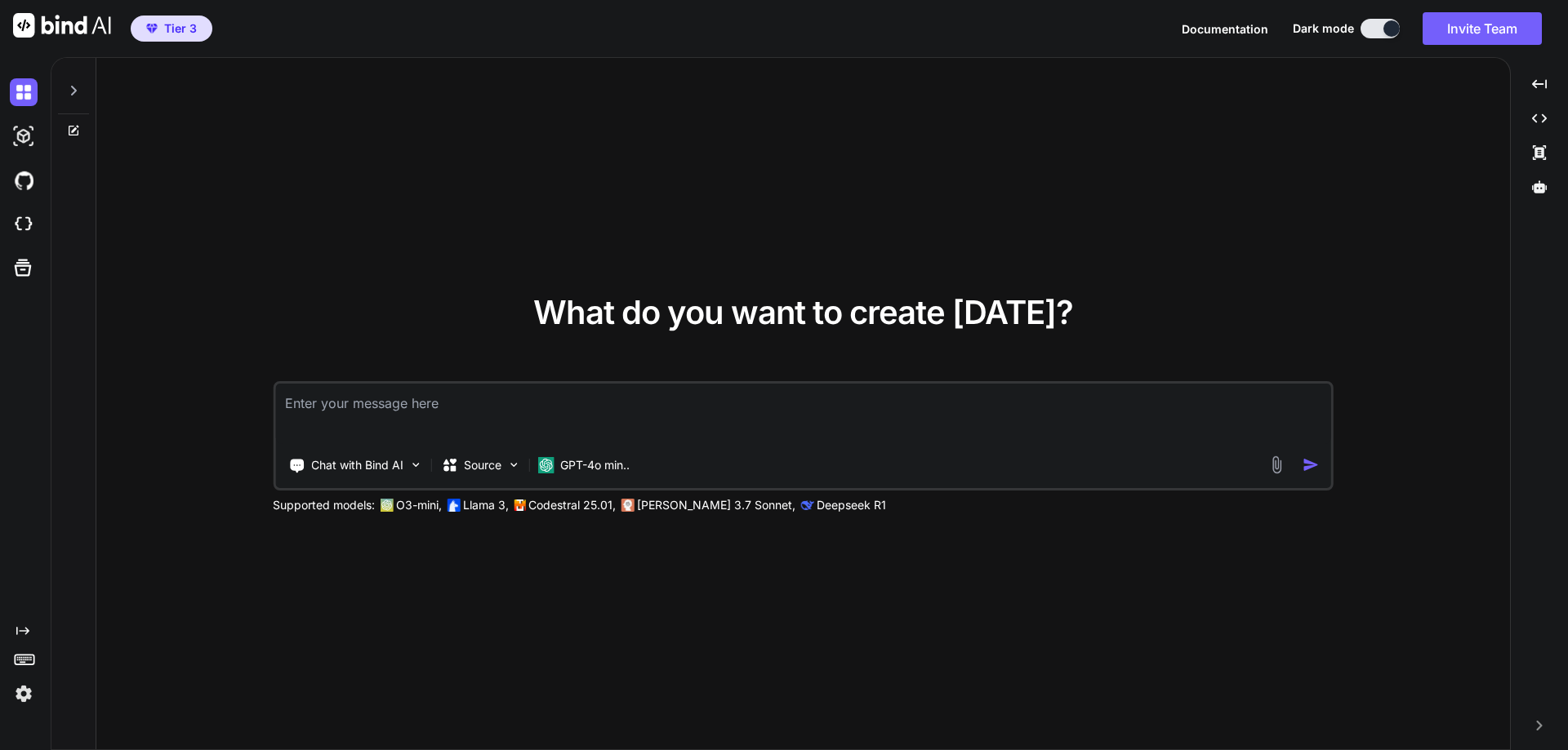
click at [388, 421] on textarea at bounding box center [803, 414] width 1056 height 61
click at [28, 180] on img at bounding box center [24, 180] width 28 height 28
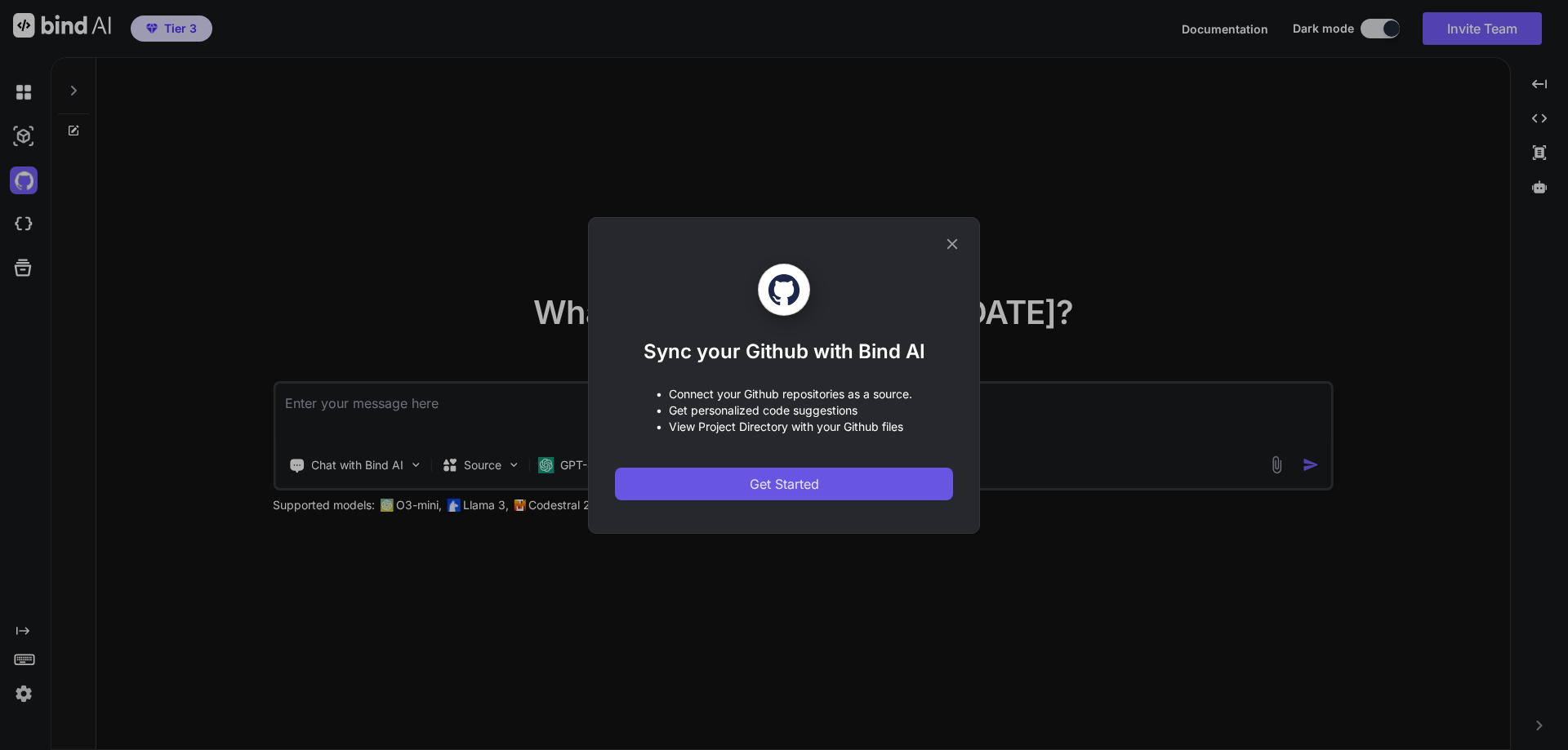
click at [760, 477] on span "Get Started" at bounding box center [784, 484] width 70 height 20
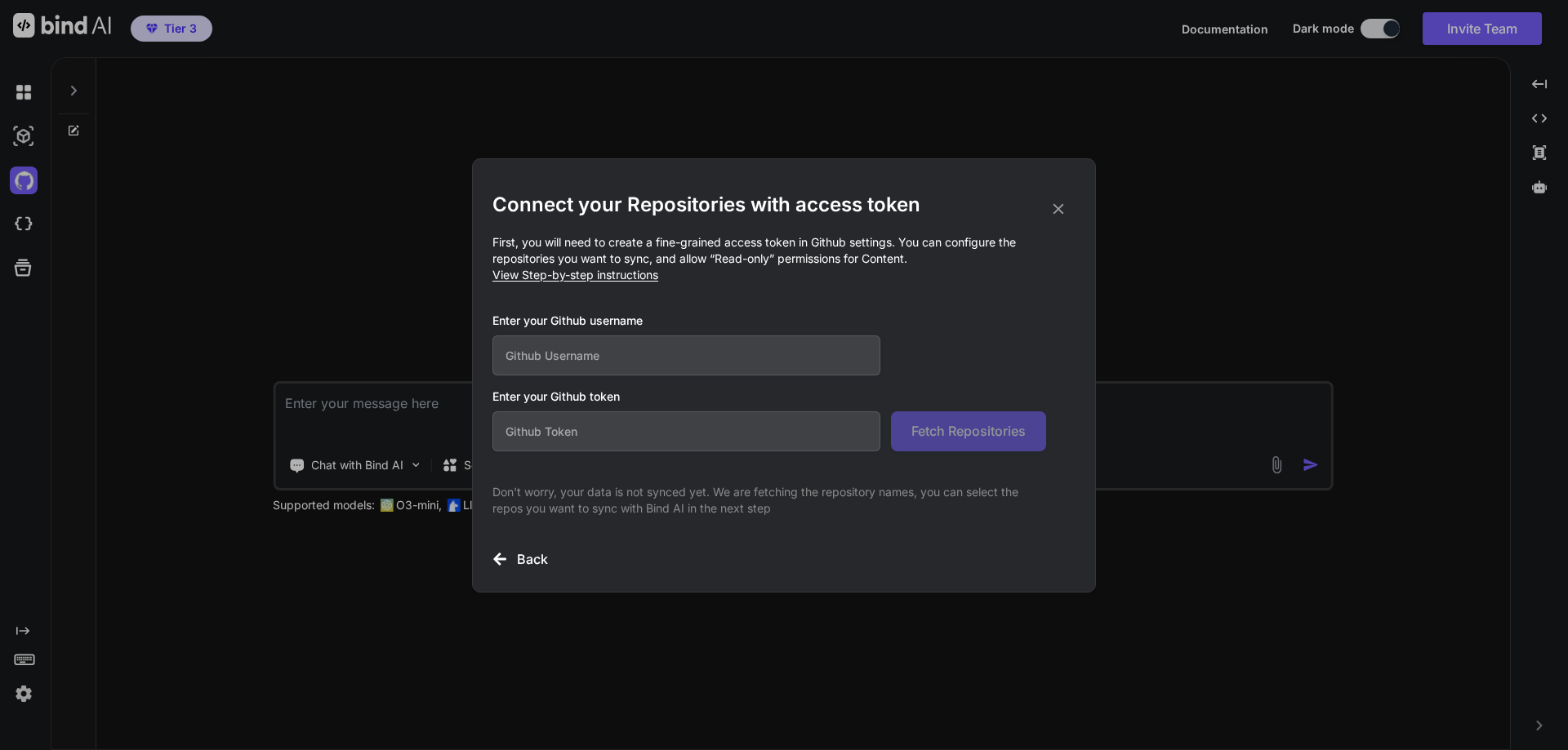
click at [684, 353] on input "text" at bounding box center [686, 355] width 388 height 40
click at [1059, 211] on icon at bounding box center [1058, 209] width 18 height 18
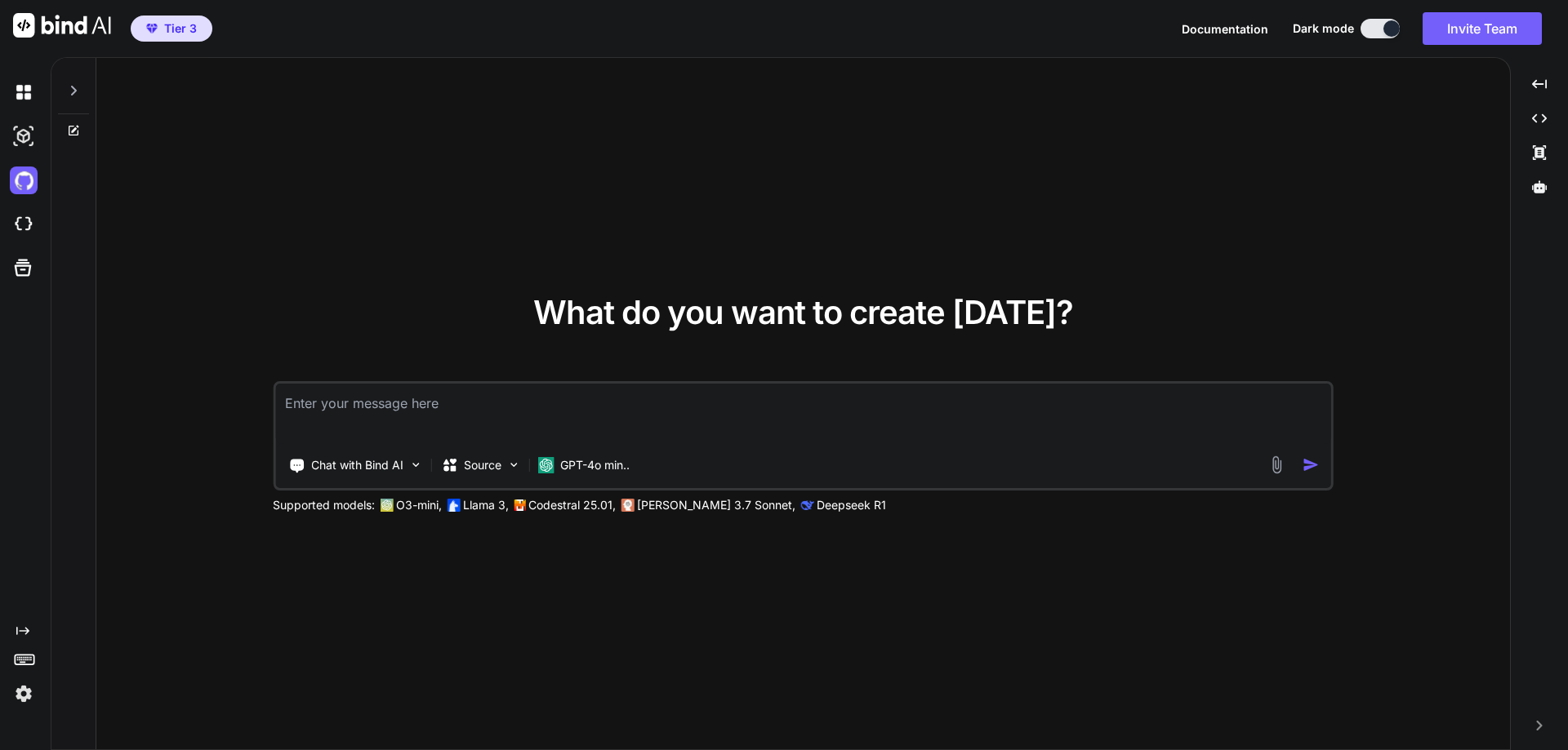
click at [39, 223] on div at bounding box center [27, 225] width 34 height 28
click at [31, 135] on img at bounding box center [24, 136] width 28 height 28
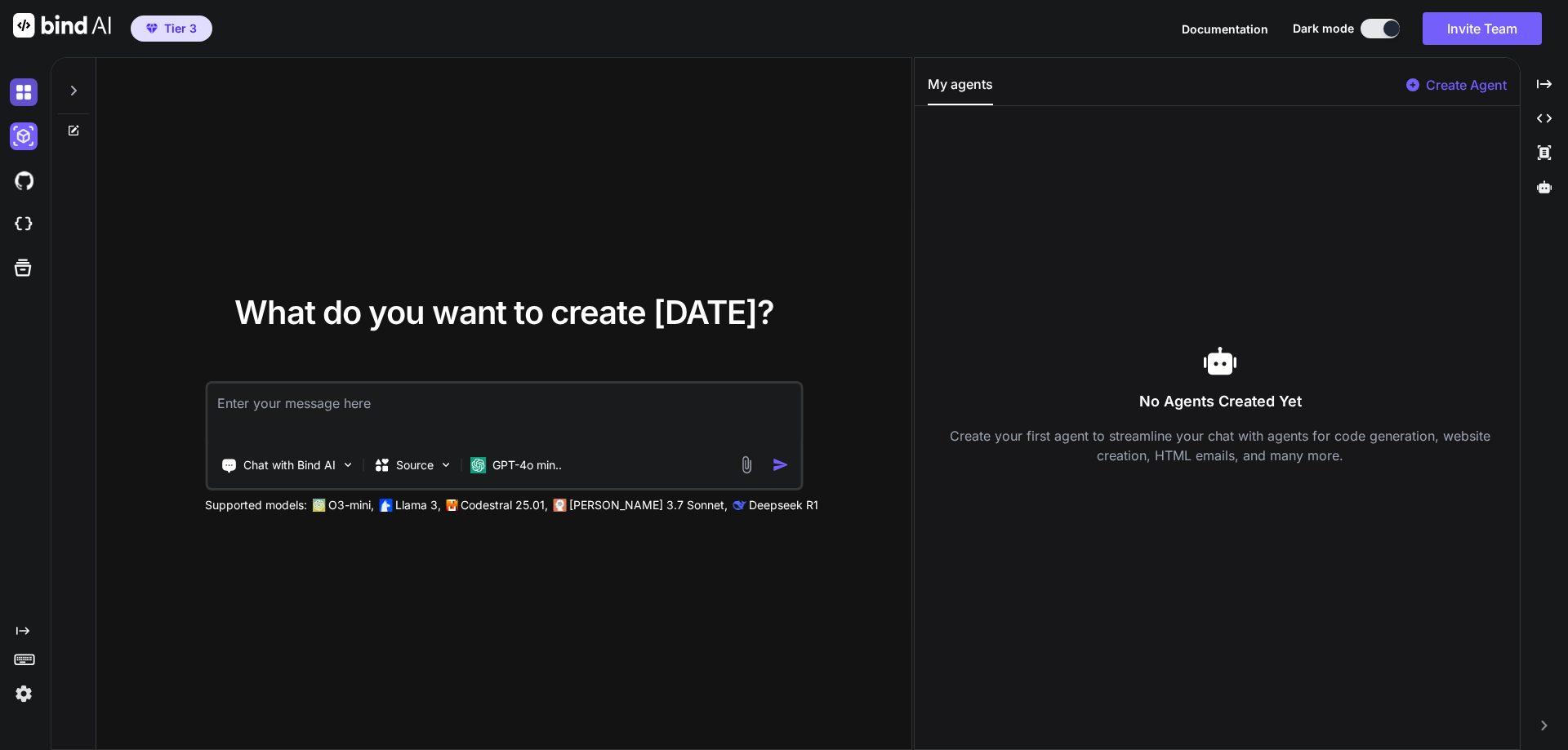
click at [25, 104] on img at bounding box center [24, 93] width 28 height 28
click at [29, 695] on img at bounding box center [24, 694] width 28 height 28
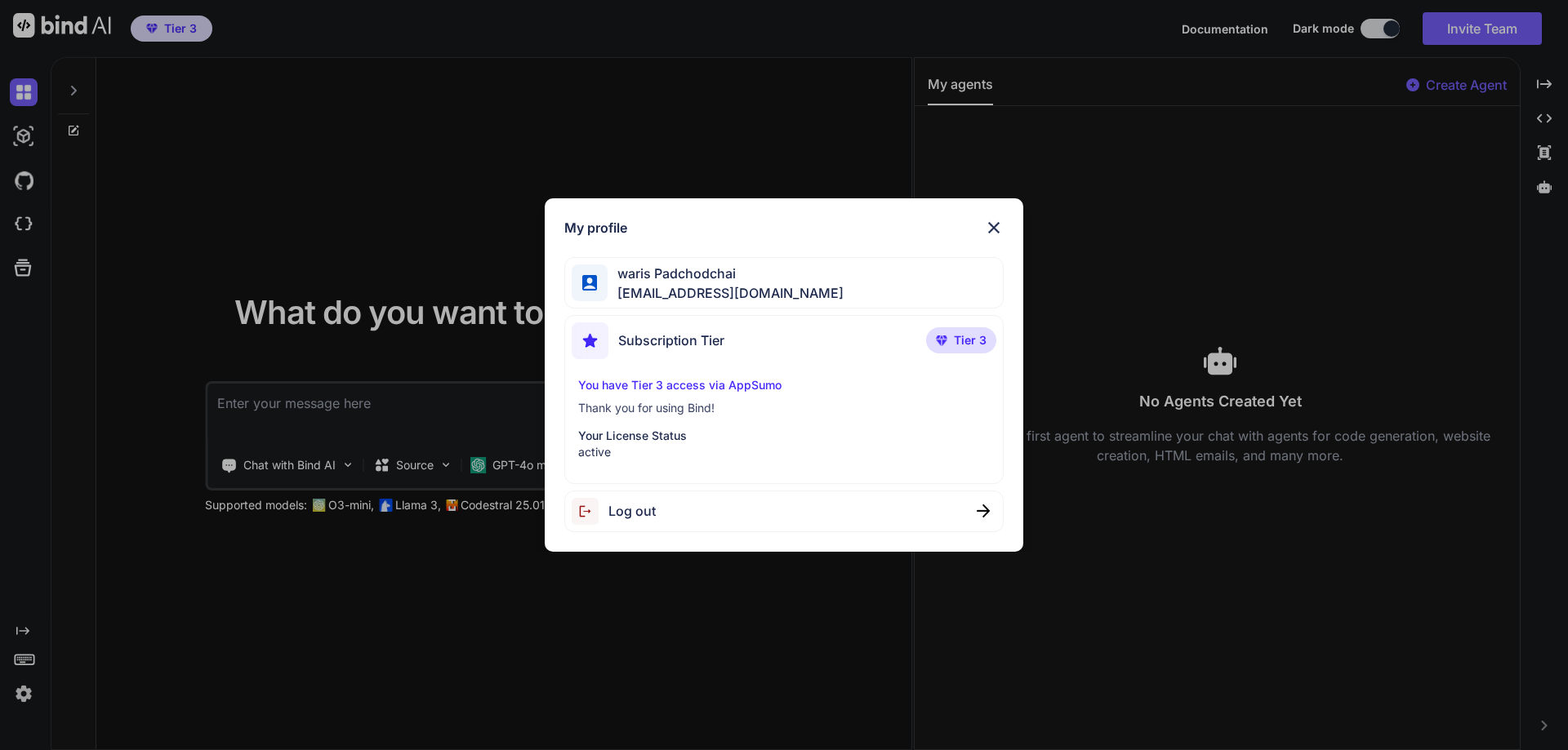
click at [702, 387] on p "You have Tier 3 access via AppSumo" at bounding box center [784, 385] width 412 height 16
click at [961, 333] on span "Tier 3" at bounding box center [970, 340] width 33 height 16
click at [946, 340] on img at bounding box center [942, 340] width 11 height 10
click at [648, 430] on p "Your License Status" at bounding box center [784, 436] width 412 height 16
click at [1308, 179] on div "My profile waris Padchodchai waris.remax@gmail.com Subscription Tier Tier 3 You…" at bounding box center [784, 375] width 1568 height 750
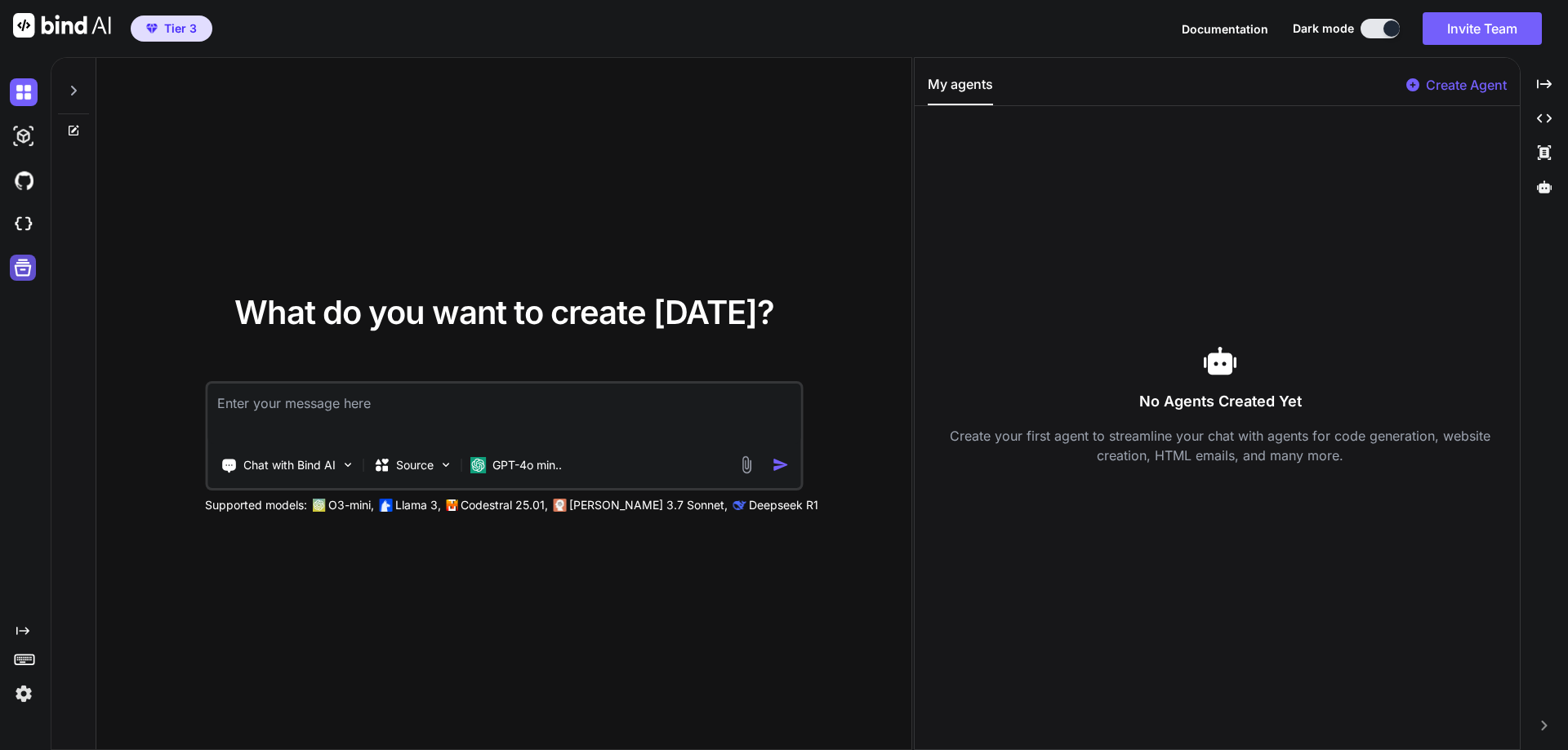
click at [25, 268] on icon at bounding box center [23, 268] width 23 height 23
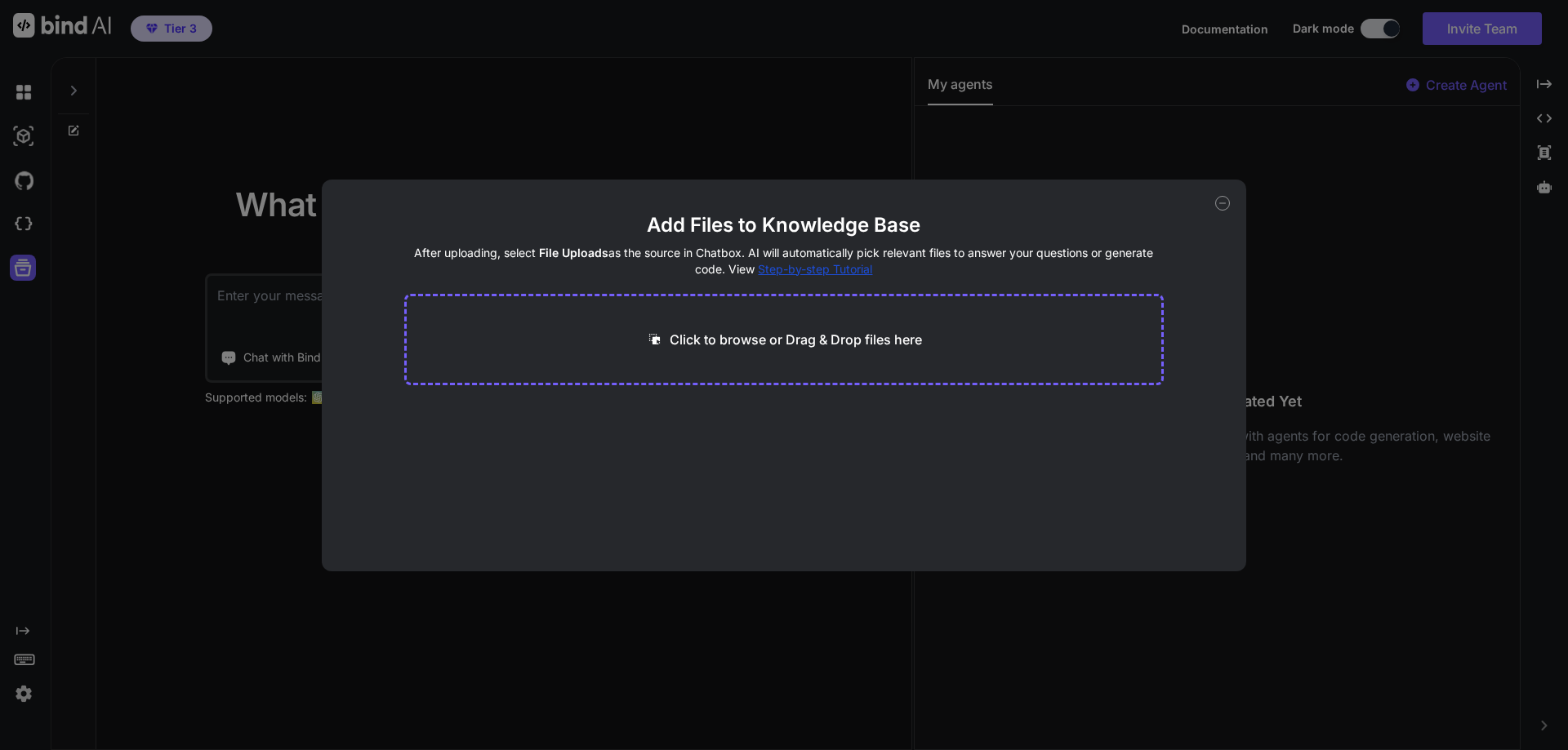
click at [1220, 205] on icon at bounding box center [1222, 203] width 15 height 15
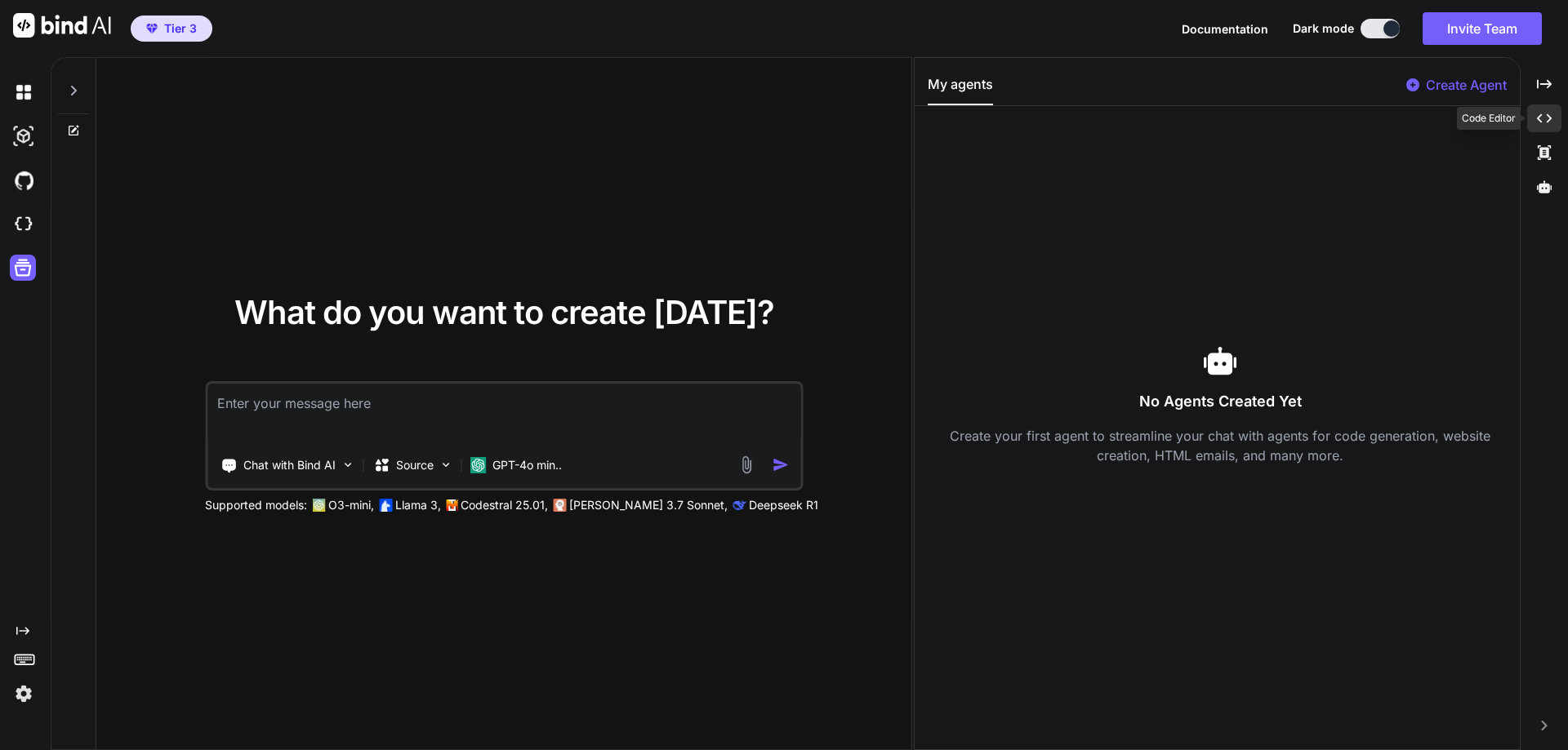
click at [1537, 124] on icon "Created with Pixso." at bounding box center [1544, 118] width 15 height 15
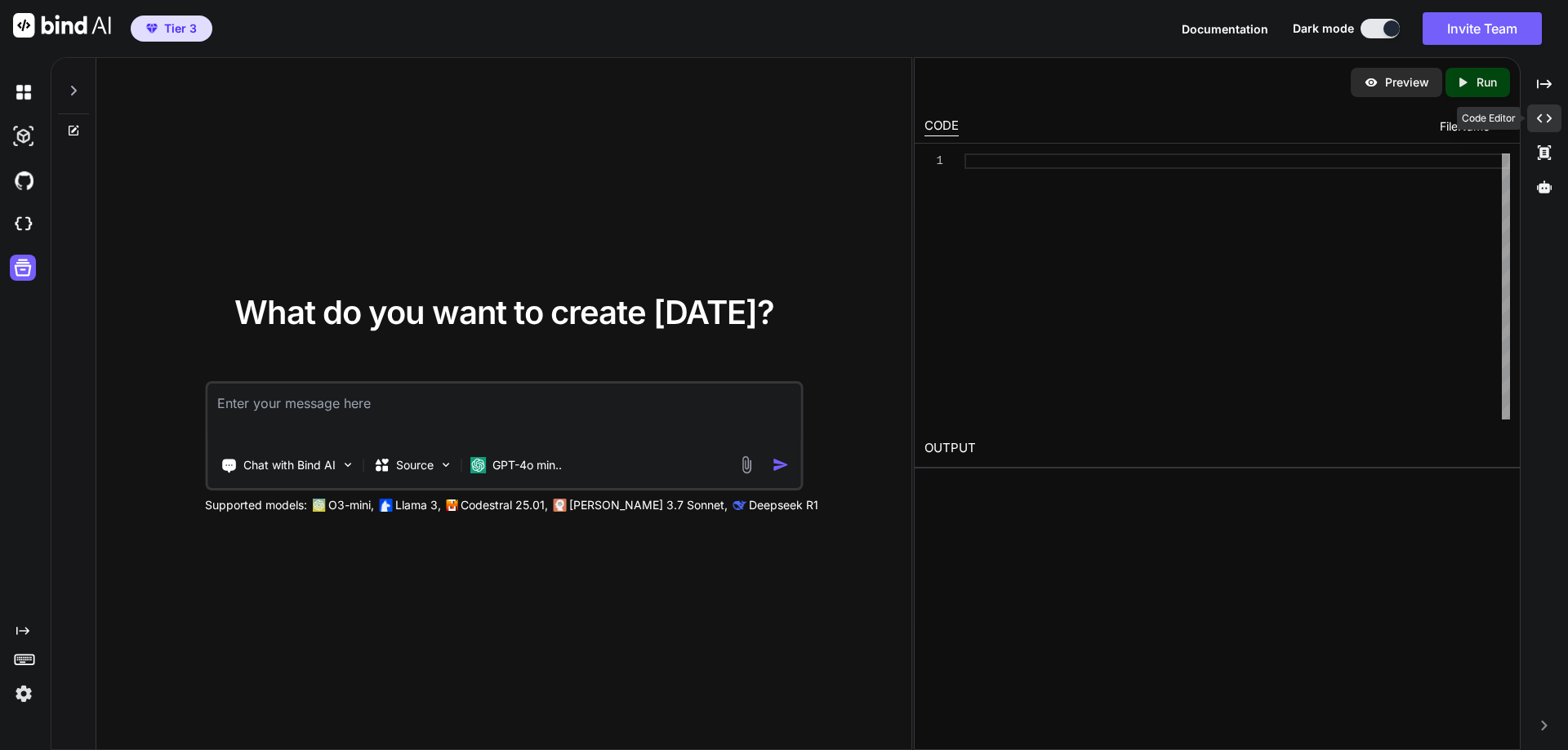
click at [1537, 124] on icon "Created with Pixso." at bounding box center [1544, 118] width 15 height 15
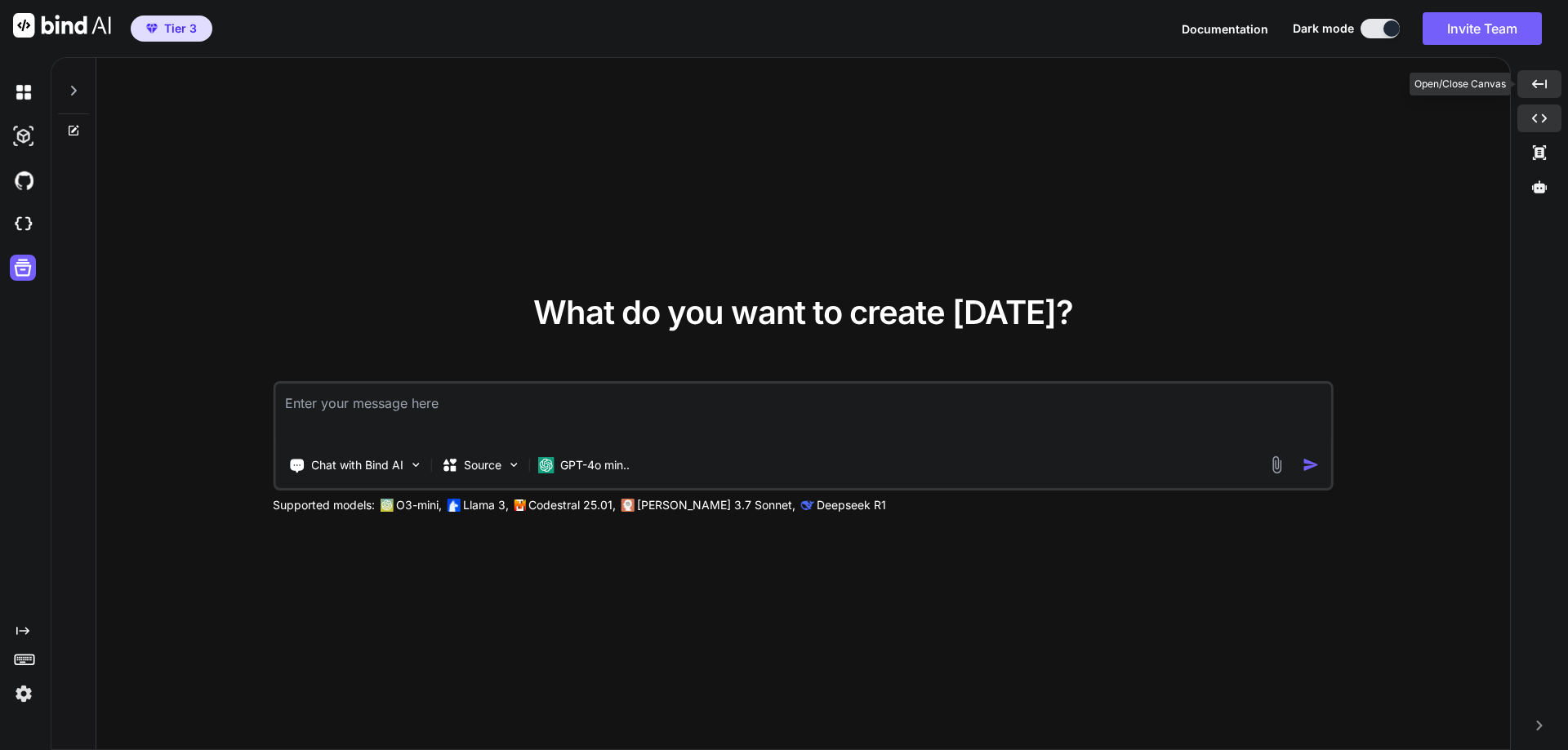
click at [1537, 82] on icon "Created with Pixso." at bounding box center [1539, 84] width 15 height 15
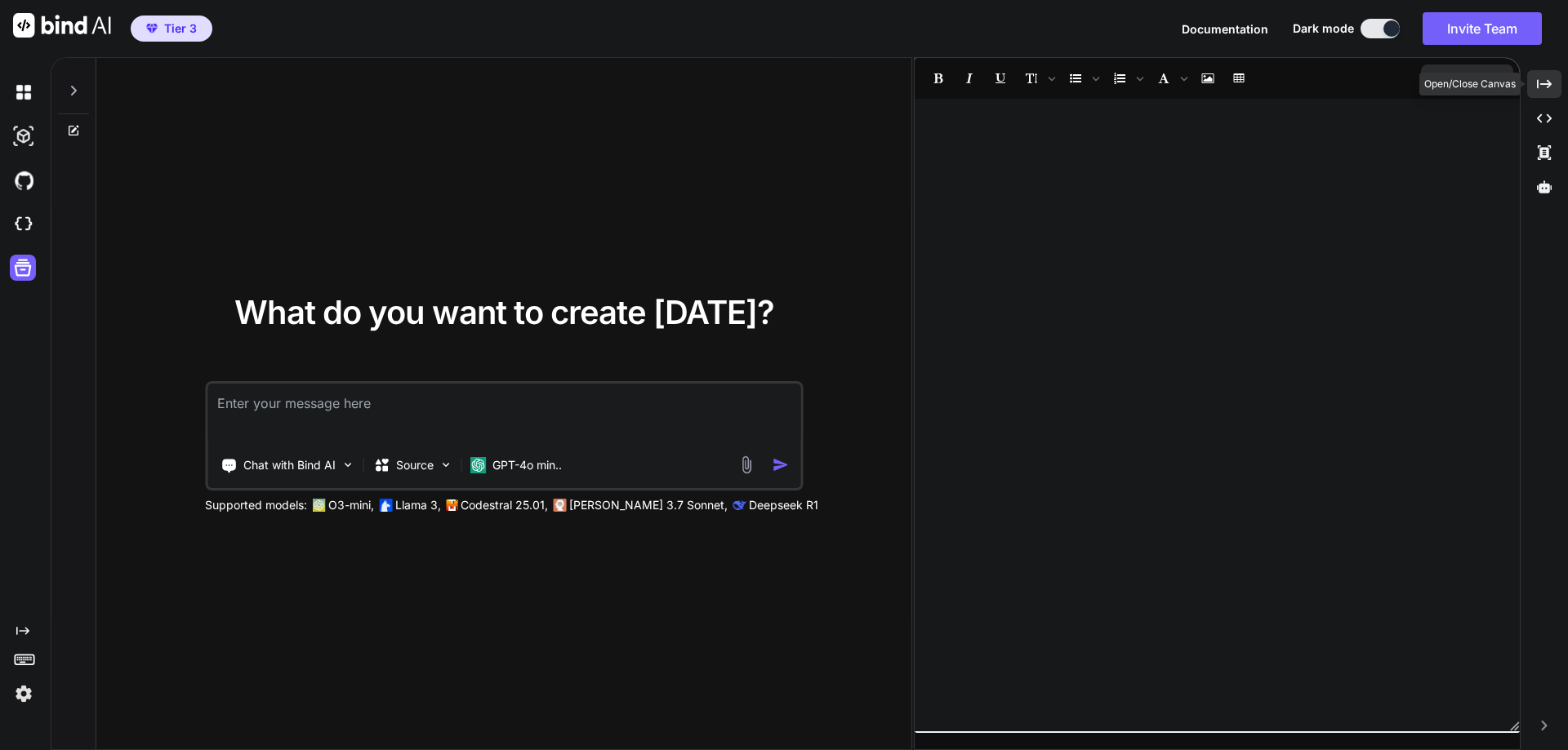
click at [1538, 83] on icon "Created with Pixso." at bounding box center [1544, 84] width 15 height 15
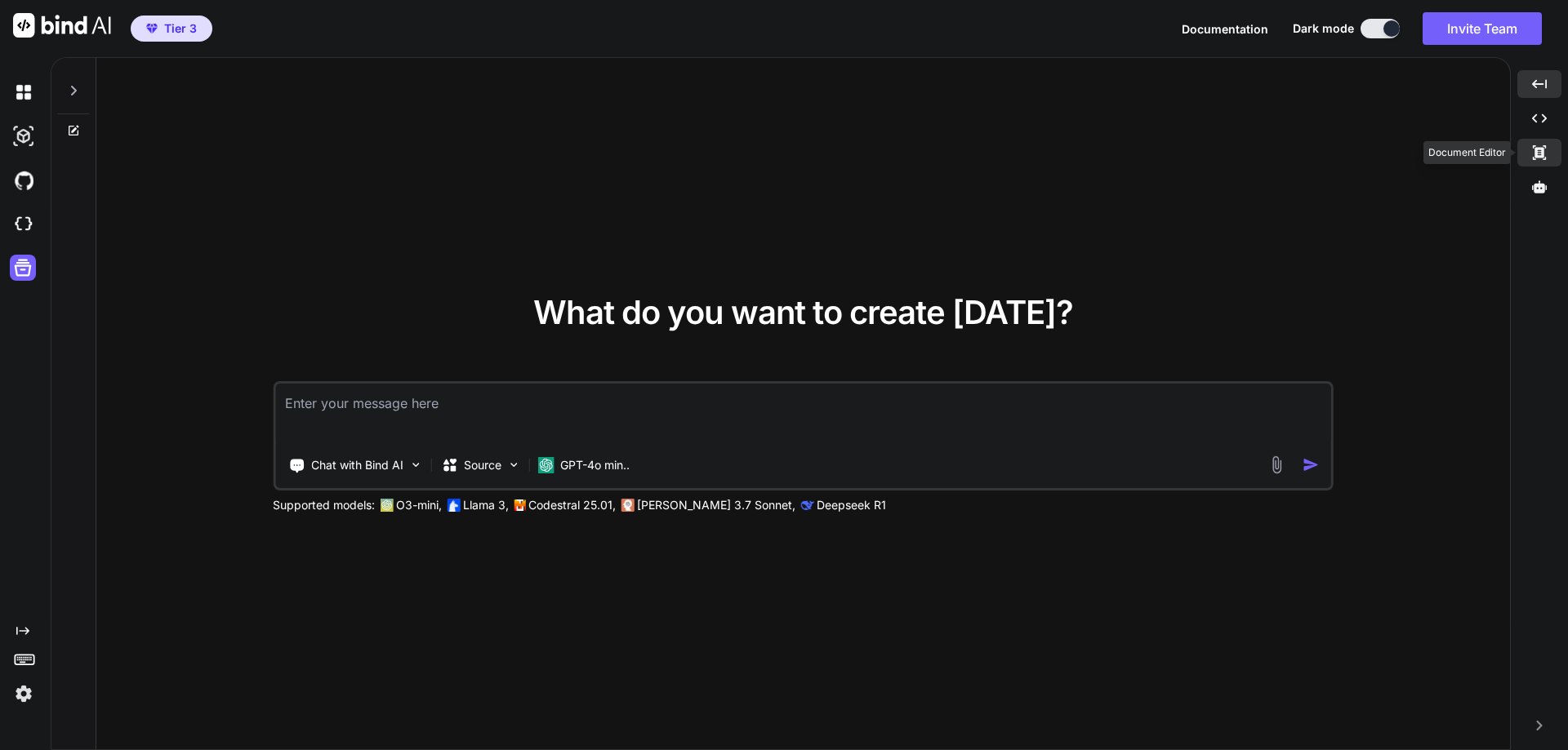
click at [1539, 143] on div "Created with Pixso." at bounding box center [1539, 152] width 44 height 28
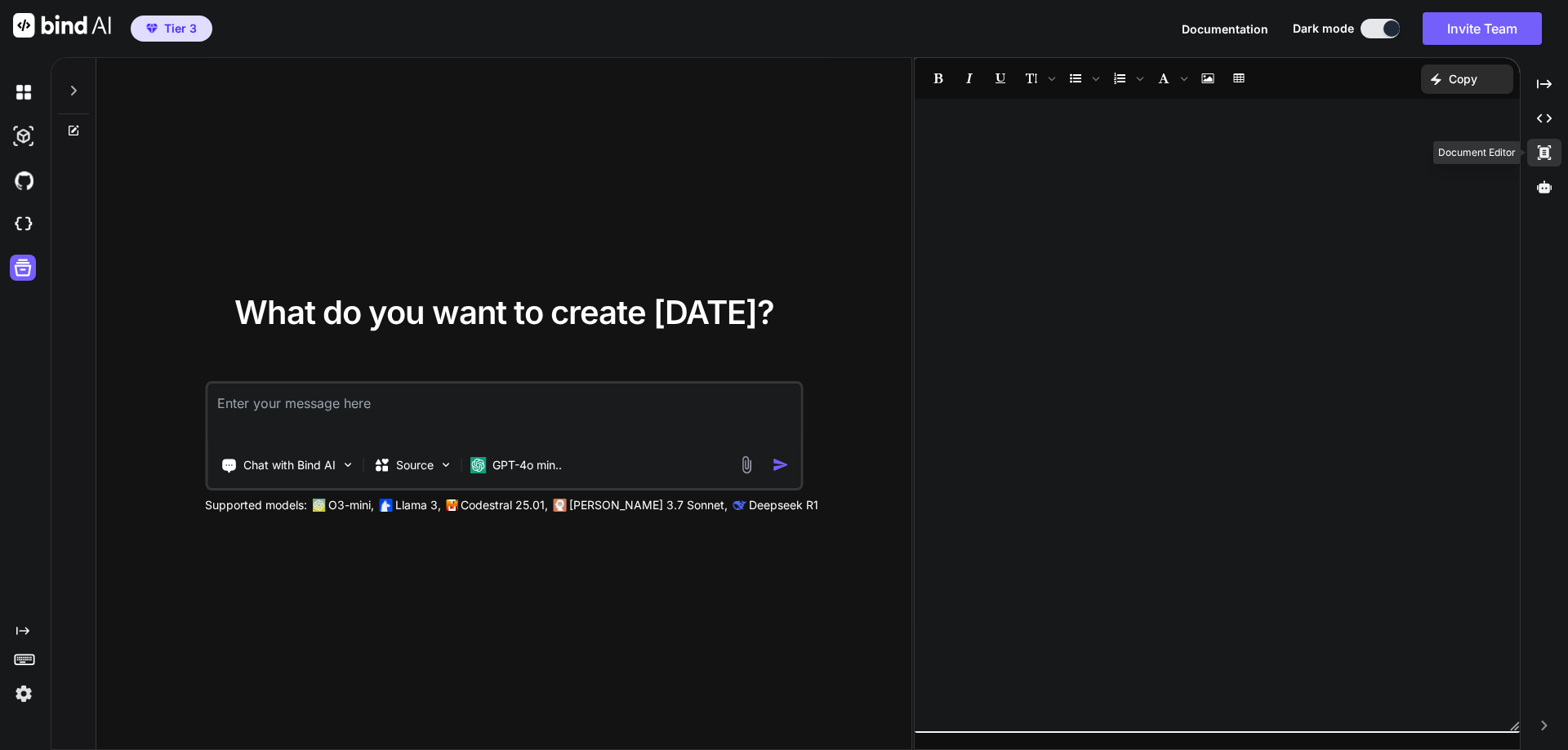
click at [1540, 152] on icon at bounding box center [1544, 152] width 13 height 15
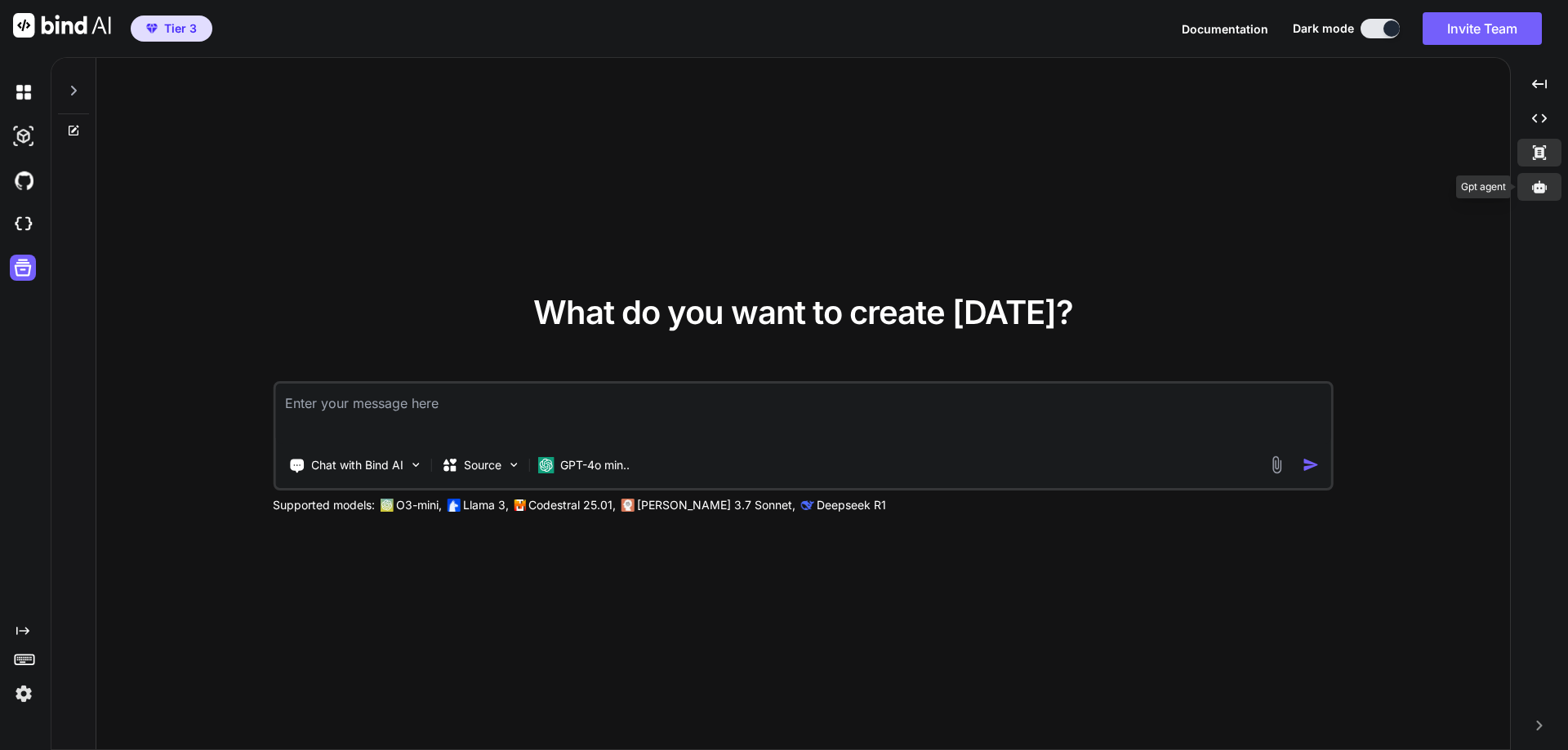
click at [1534, 189] on icon at bounding box center [1539, 186] width 15 height 12
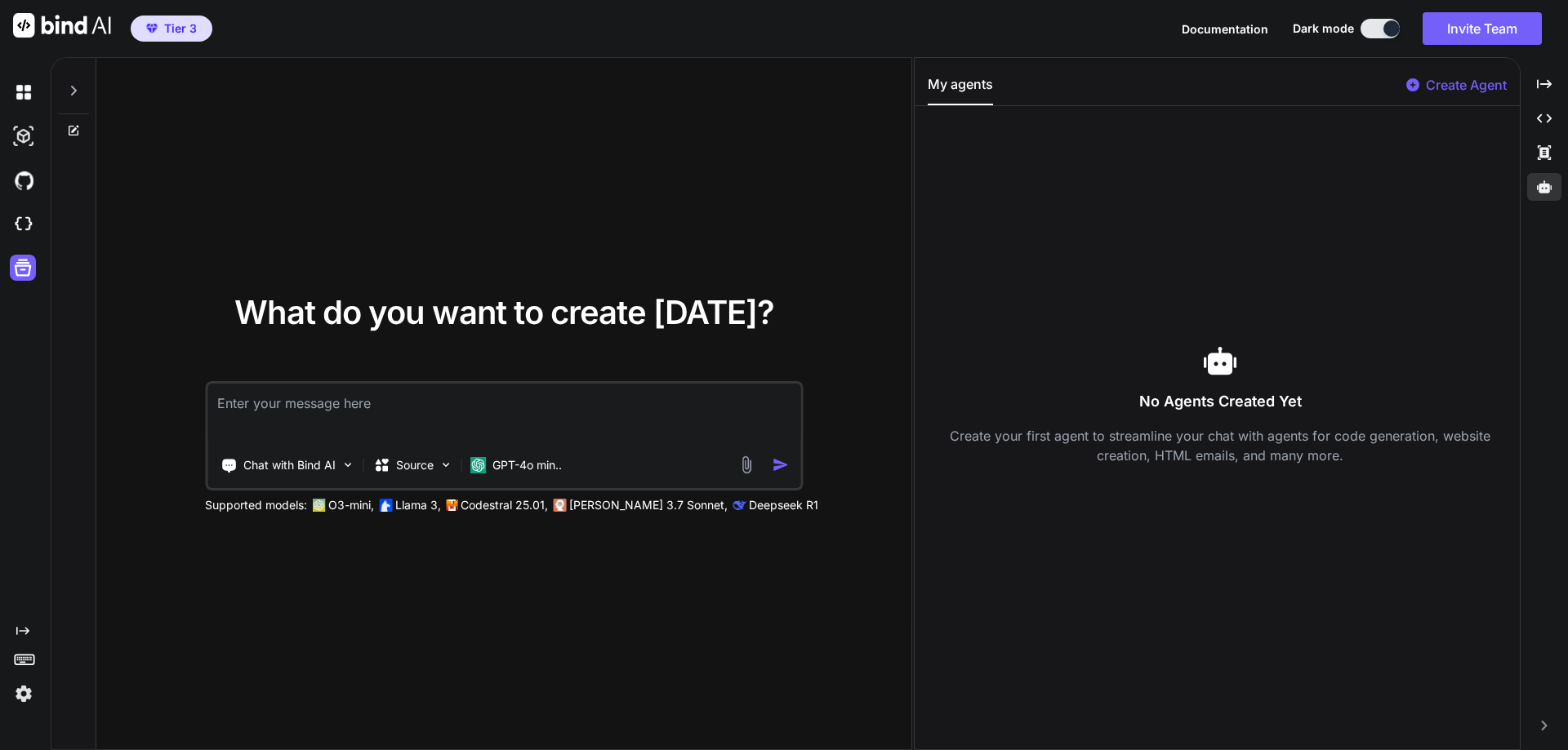
click at [1442, 90] on p "Create Agent" at bounding box center [1466, 85] width 81 height 20
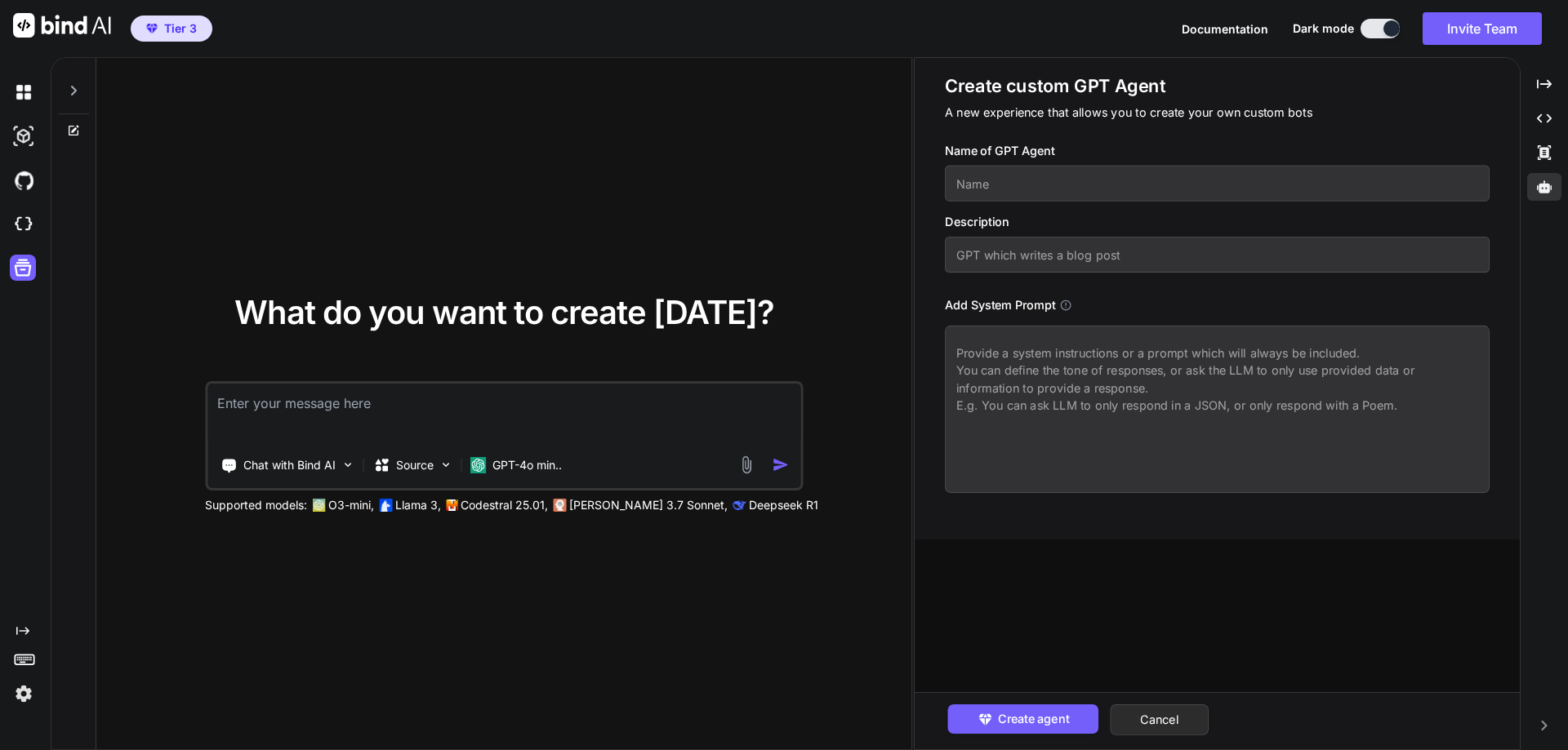
click at [1161, 742] on div "Create agent Cancel" at bounding box center [1217, 721] width 605 height 57
click at [1164, 726] on button "Cancel" at bounding box center [1159, 720] width 99 height 31
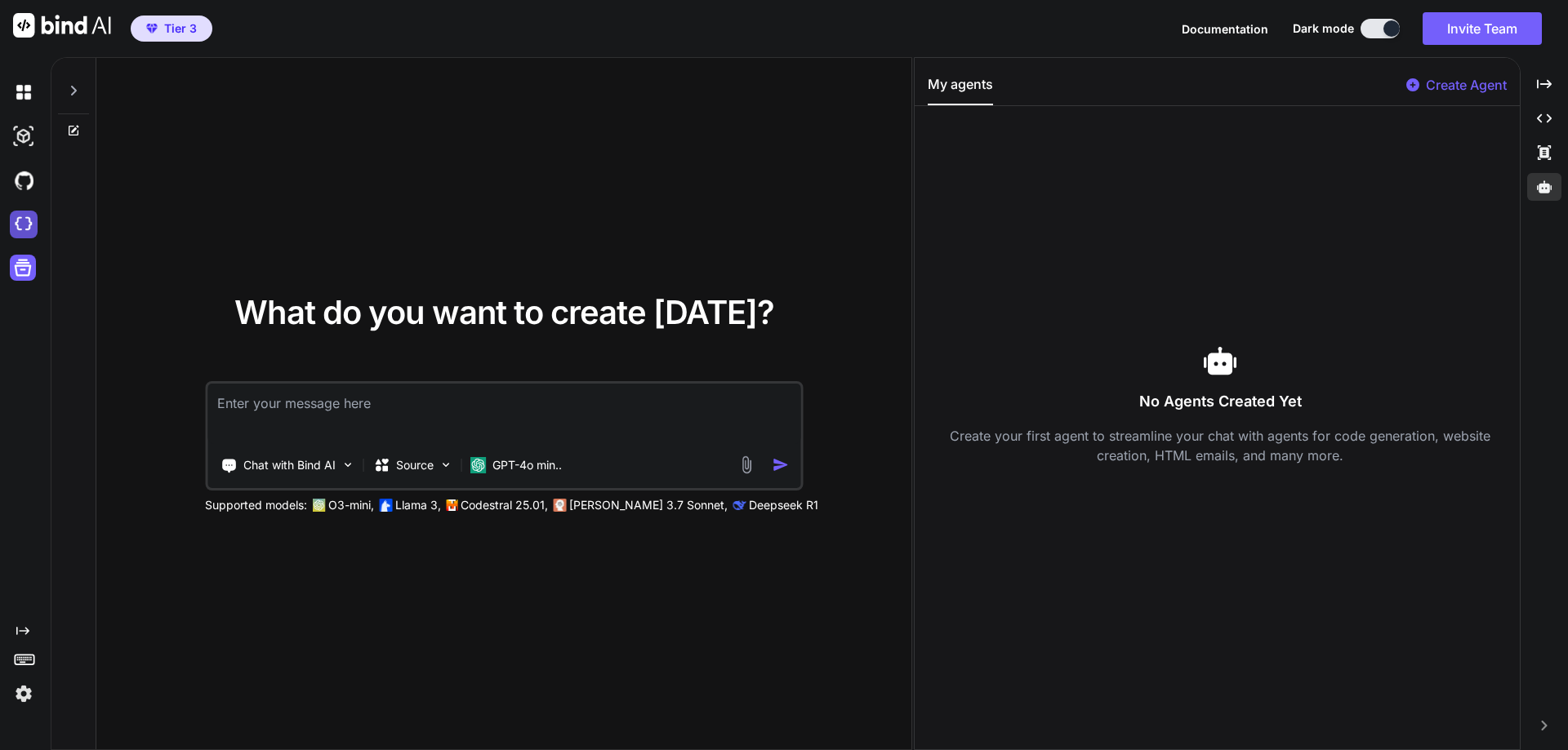
click at [15, 224] on img at bounding box center [24, 225] width 28 height 28
click at [22, 184] on img at bounding box center [24, 180] width 28 height 28
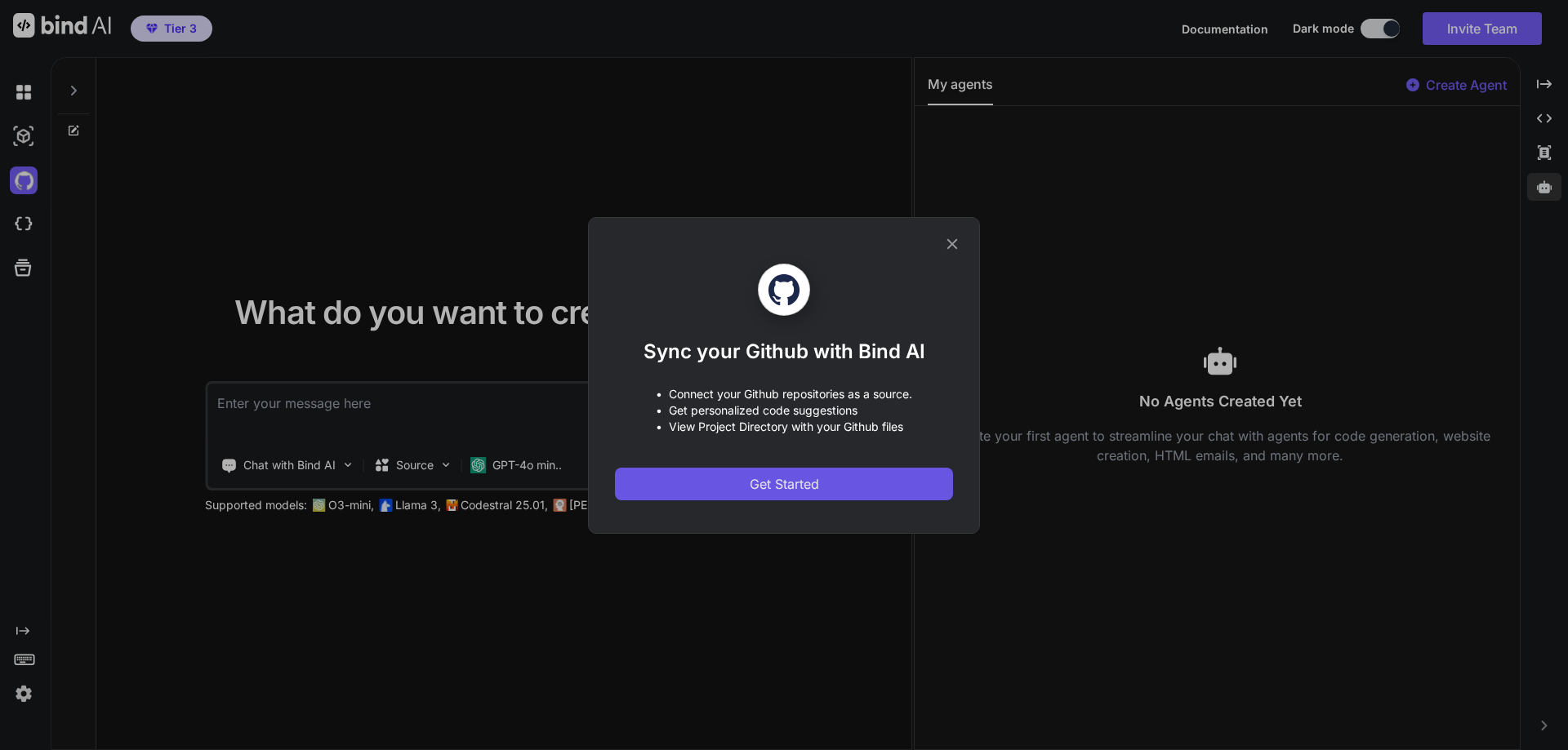
click at [751, 468] on div "Sync your Github with Bind AI • Connect your Github repositories as a source. •…" at bounding box center [784, 382] width 338 height 237
click at [751, 475] on span "Get Started" at bounding box center [784, 484] width 70 height 20
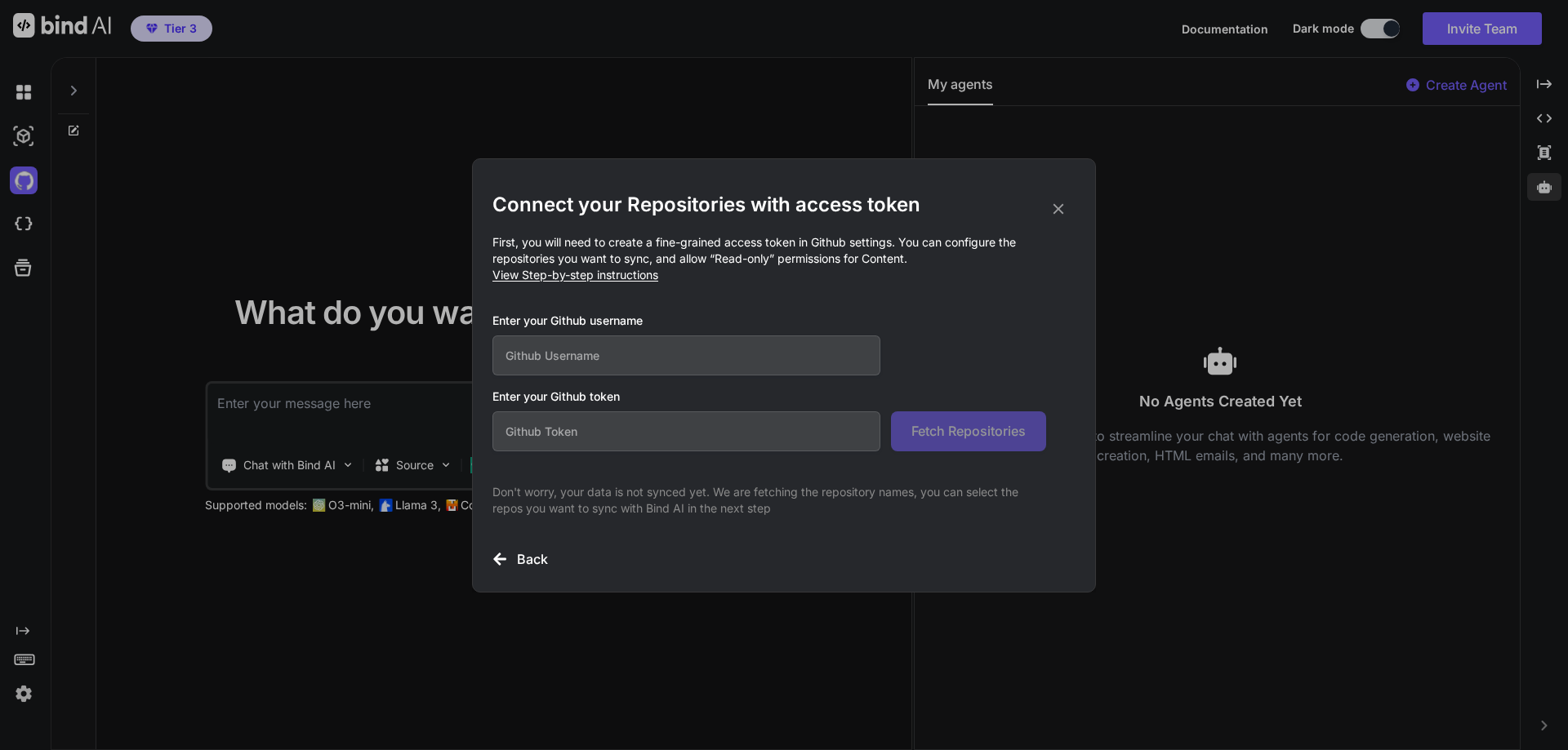
click at [585, 360] on input "text" at bounding box center [686, 355] width 388 height 40
click at [544, 352] on input "text" at bounding box center [686, 355] width 388 height 40
paste input "https://github.com/ThaiGovexam"
type input "https://github.com/ThaiGovexam"
click at [760, 446] on input "text" at bounding box center [686, 431] width 388 height 40
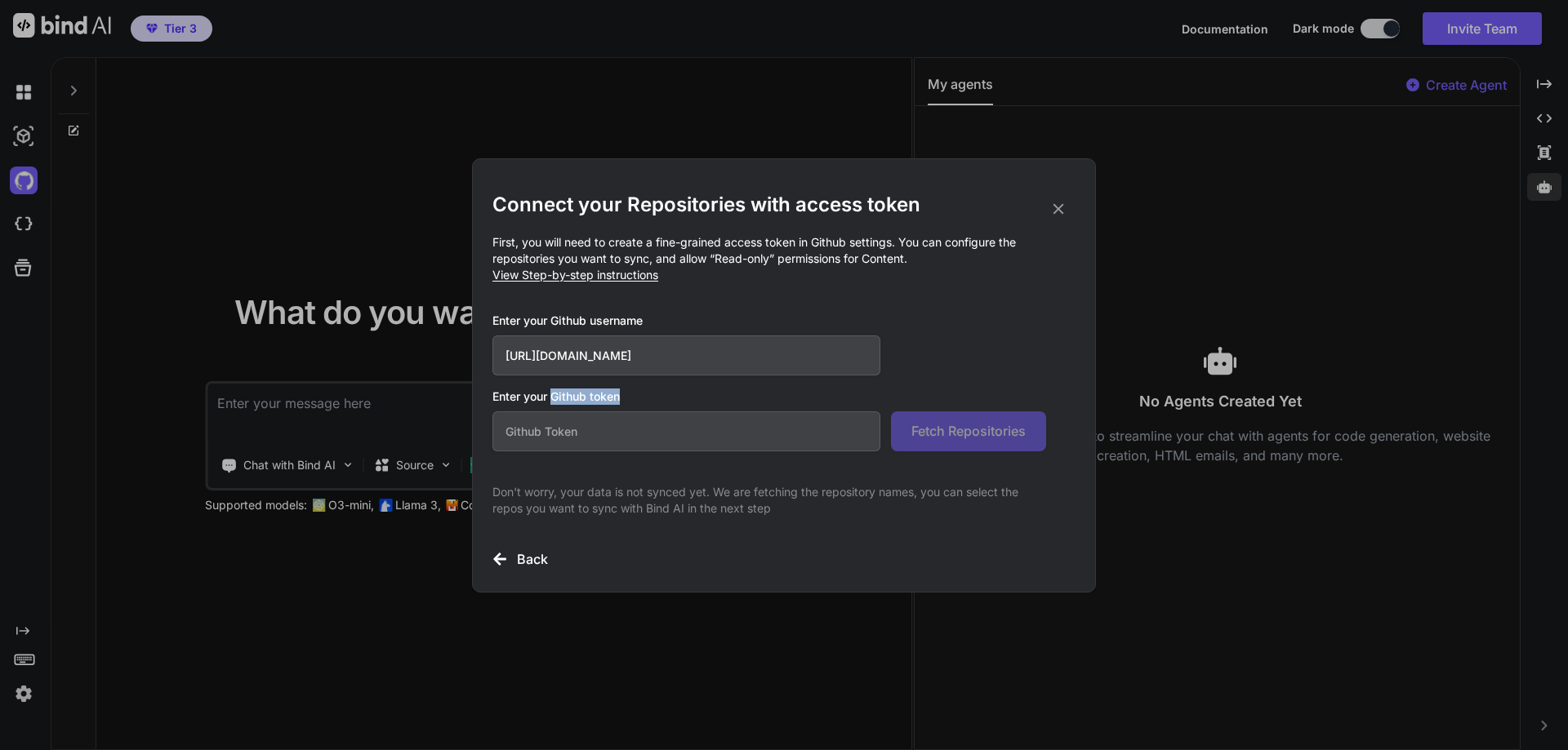
drag, startPoint x: 634, startPoint y: 398, endPoint x: 552, endPoint y: 398, distance: 82.0
click at [552, 398] on h3 "Enter your Github token" at bounding box center [784, 397] width 583 height 16
click at [538, 434] on input "text" at bounding box center [686, 431] width 388 height 40
paste input "github_pat_11BROVX4Q0hYdvFbzkYCot_4U2yi269cMmWf4SQVSQn2LN1tXjPl1SbqHzSt3odVtHHJ…"
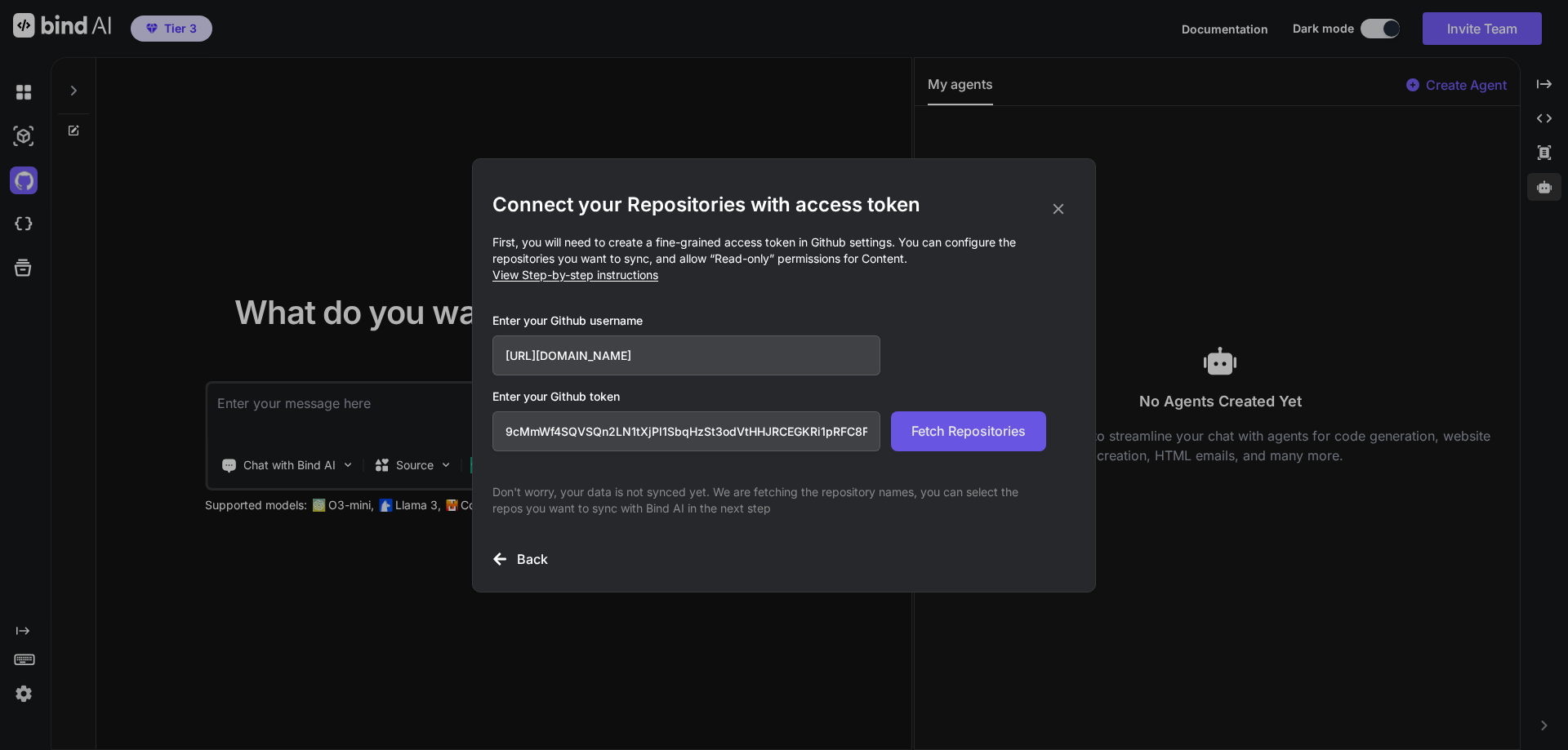
type input "github_pat_11BROVX4Q0hYdvFbzkYCot_4U2yi269cMmWf4SQVSQn2LN1tXjPl1SbqHzSt3odVtHHJ…"
click at [943, 422] on span "Fetch Repositories" at bounding box center [968, 431] width 114 height 20
click at [962, 424] on span "Fetch Repositories" at bounding box center [968, 431] width 114 height 20
click at [590, 275] on span "View Step-by-step instructions" at bounding box center [575, 275] width 166 height 14
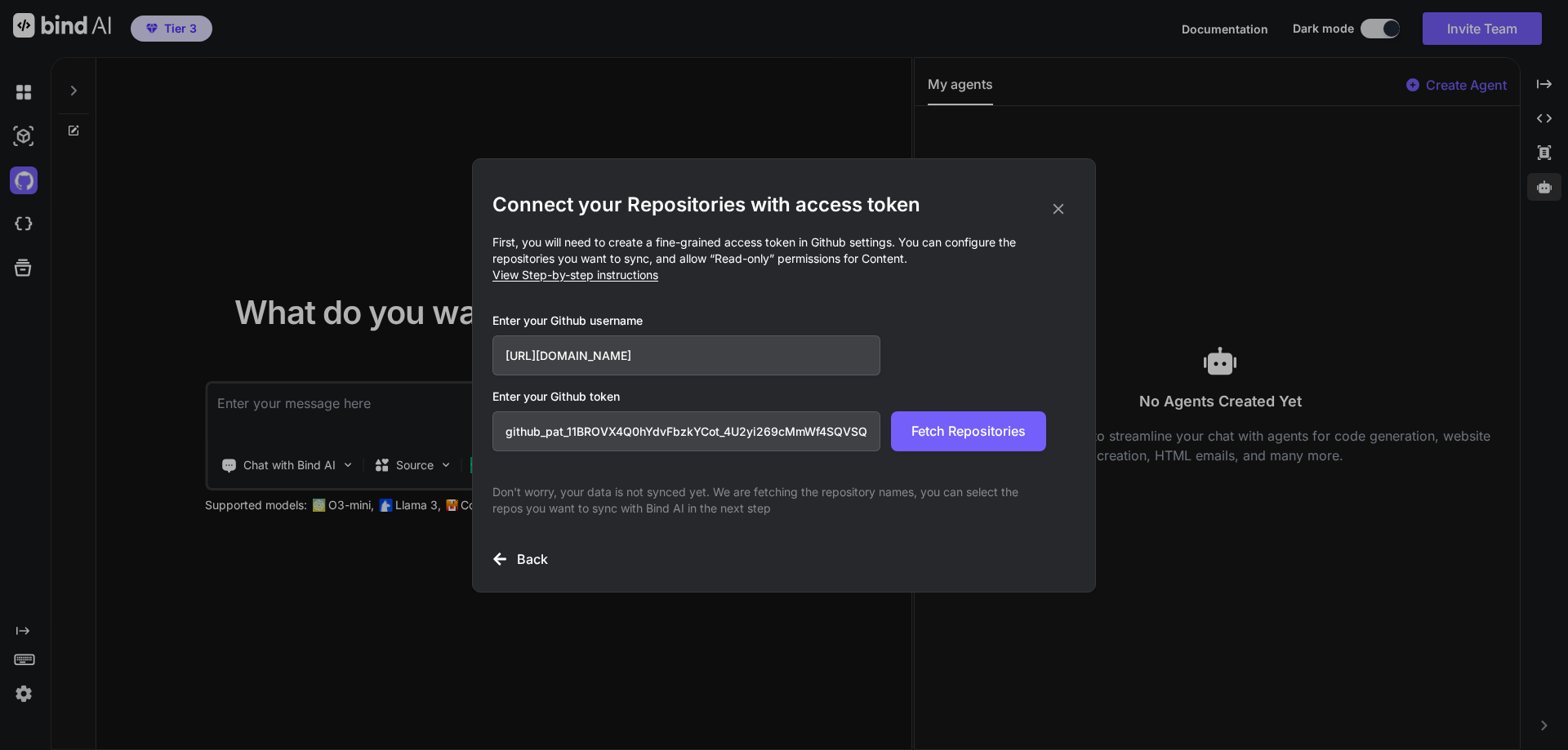
drag, startPoint x: 611, startPoint y: 354, endPoint x: 412, endPoint y: 354, distance: 199.0
click at [424, 354] on div "Connect your Repositories with access token First, you will need to create a fi…" at bounding box center [784, 375] width 1568 height 750
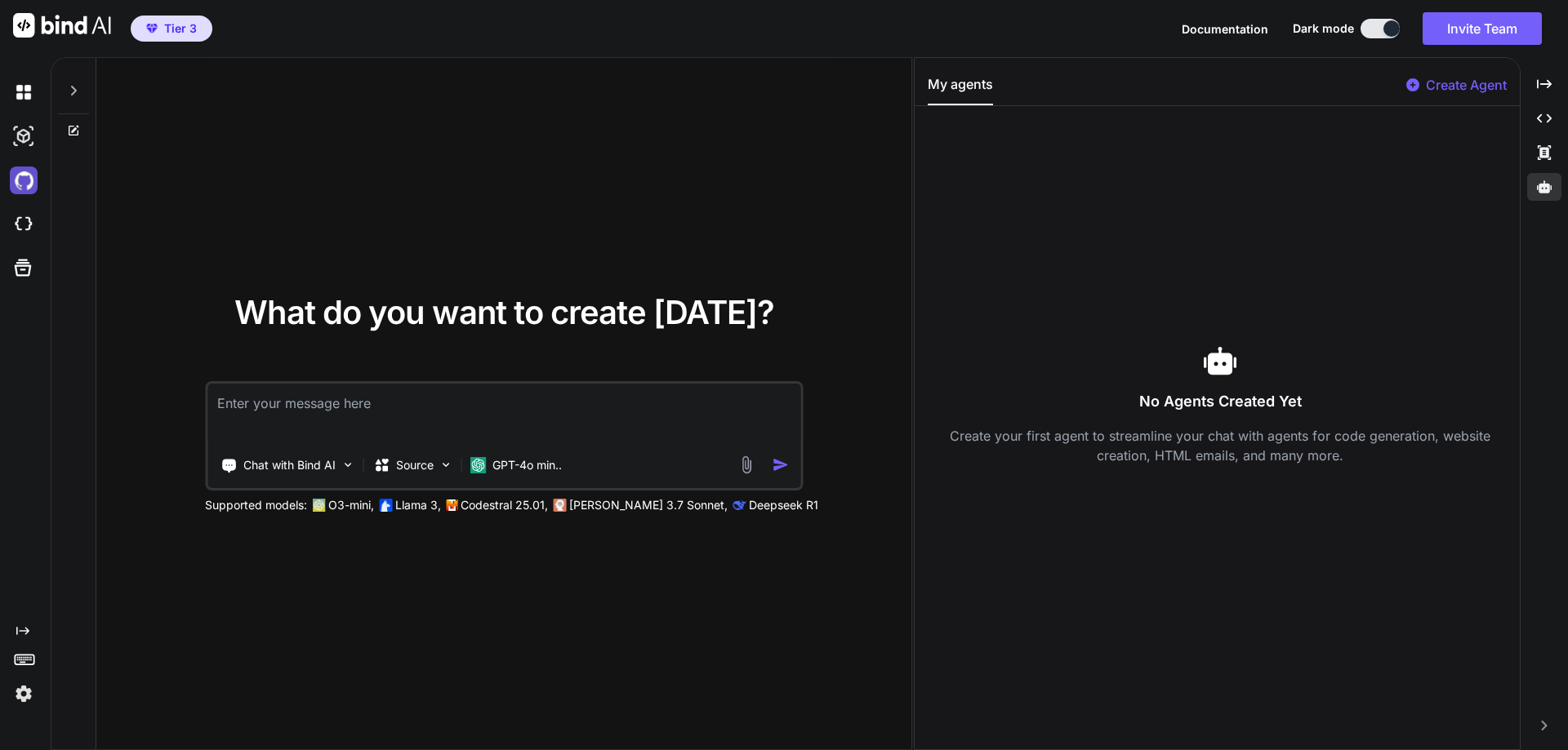
click at [25, 188] on img at bounding box center [24, 180] width 28 height 28
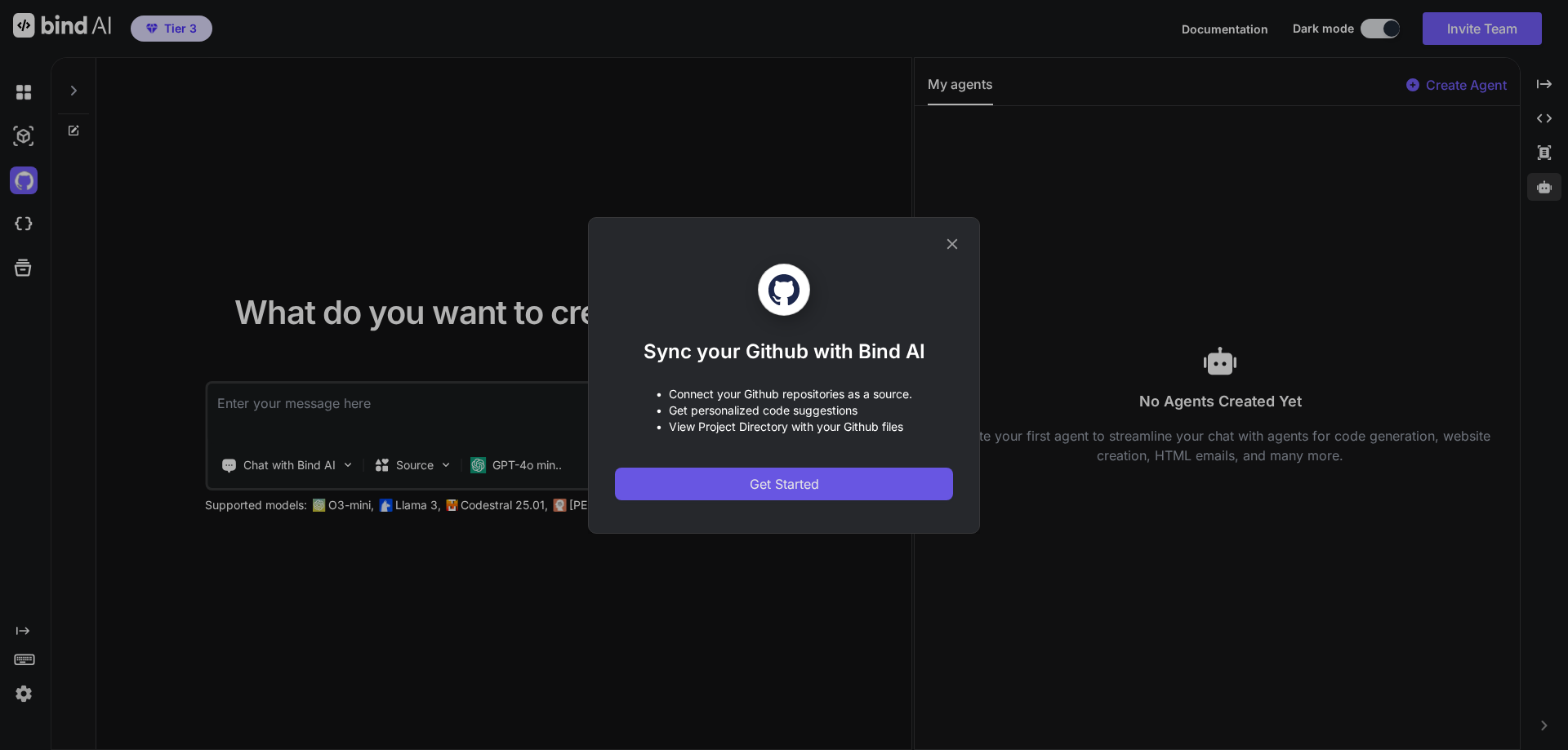
click at [793, 466] on div "Sync your Github with Bind AI • Connect your Github repositories as a source. •…" at bounding box center [784, 382] width 338 height 237
click at [793, 475] on span "Get Started" at bounding box center [784, 484] width 70 height 20
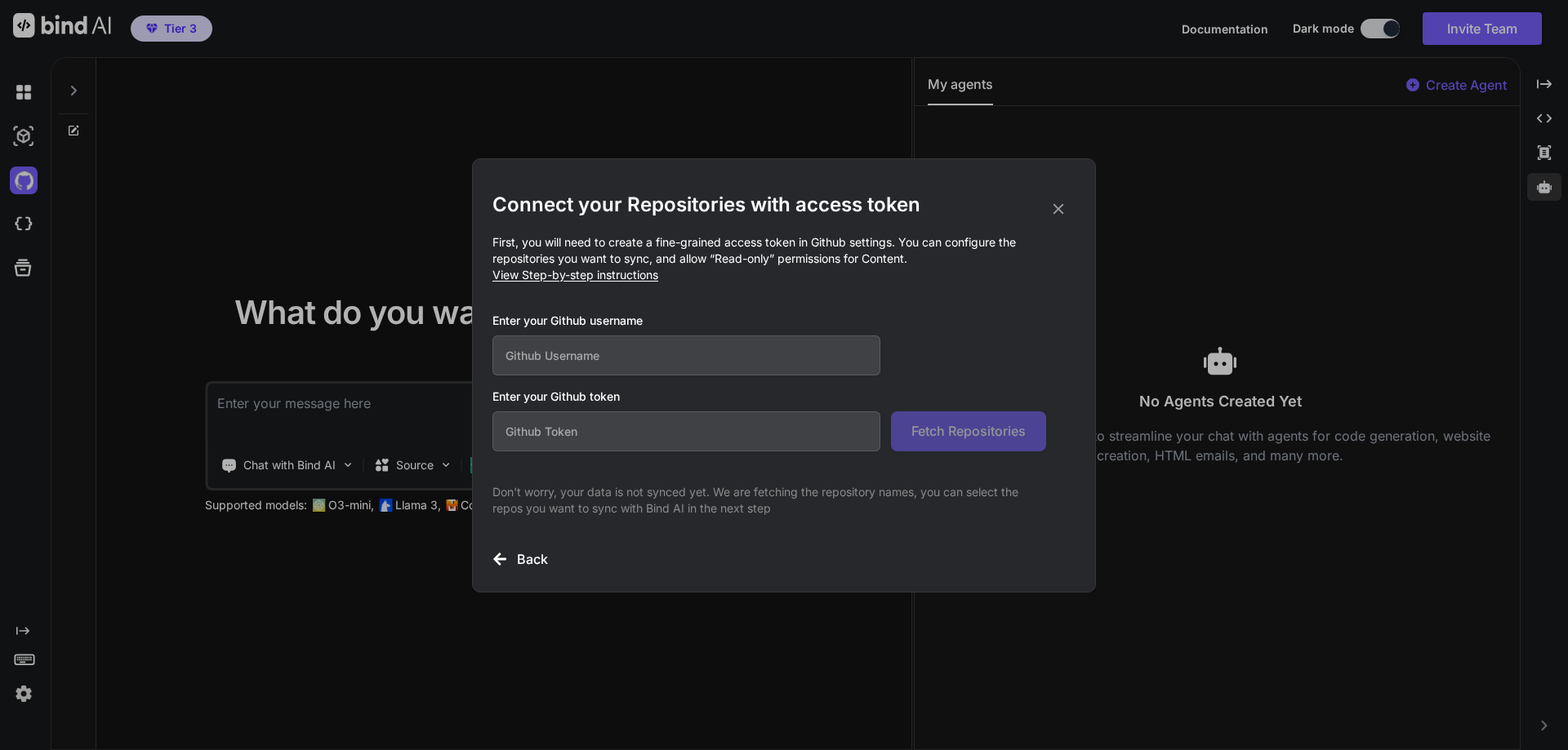
click at [572, 357] on input "text" at bounding box center [686, 355] width 388 height 40
paste input "github_pat_11BROVX4Q0iHbTbjIPh622_dttfKrG0tGfVBLevxwVyo1EfiqBY0nejBBBUtc1K3paWH…"
type input "github_pat_11BROVX4Q0iHbTbjIPh622_dttfKrG0tGfVBLevxwVyo1EfiqBY0nejBBBUtc1K3paWH…"
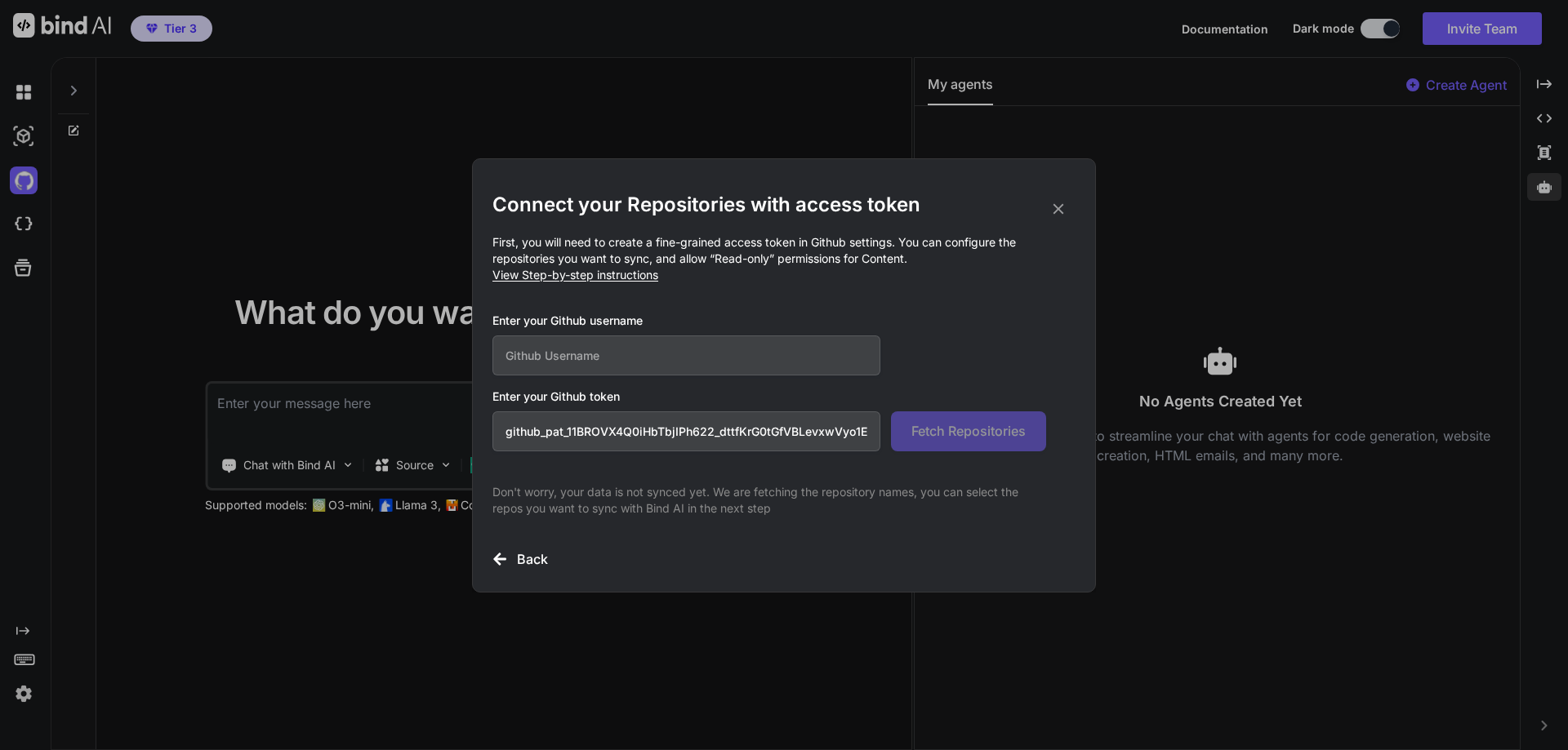
paste input "ThaiGovexam"
type input "ThaiGovexam"
click at [944, 443] on button "Fetch Repositories" at bounding box center [968, 431] width 155 height 40
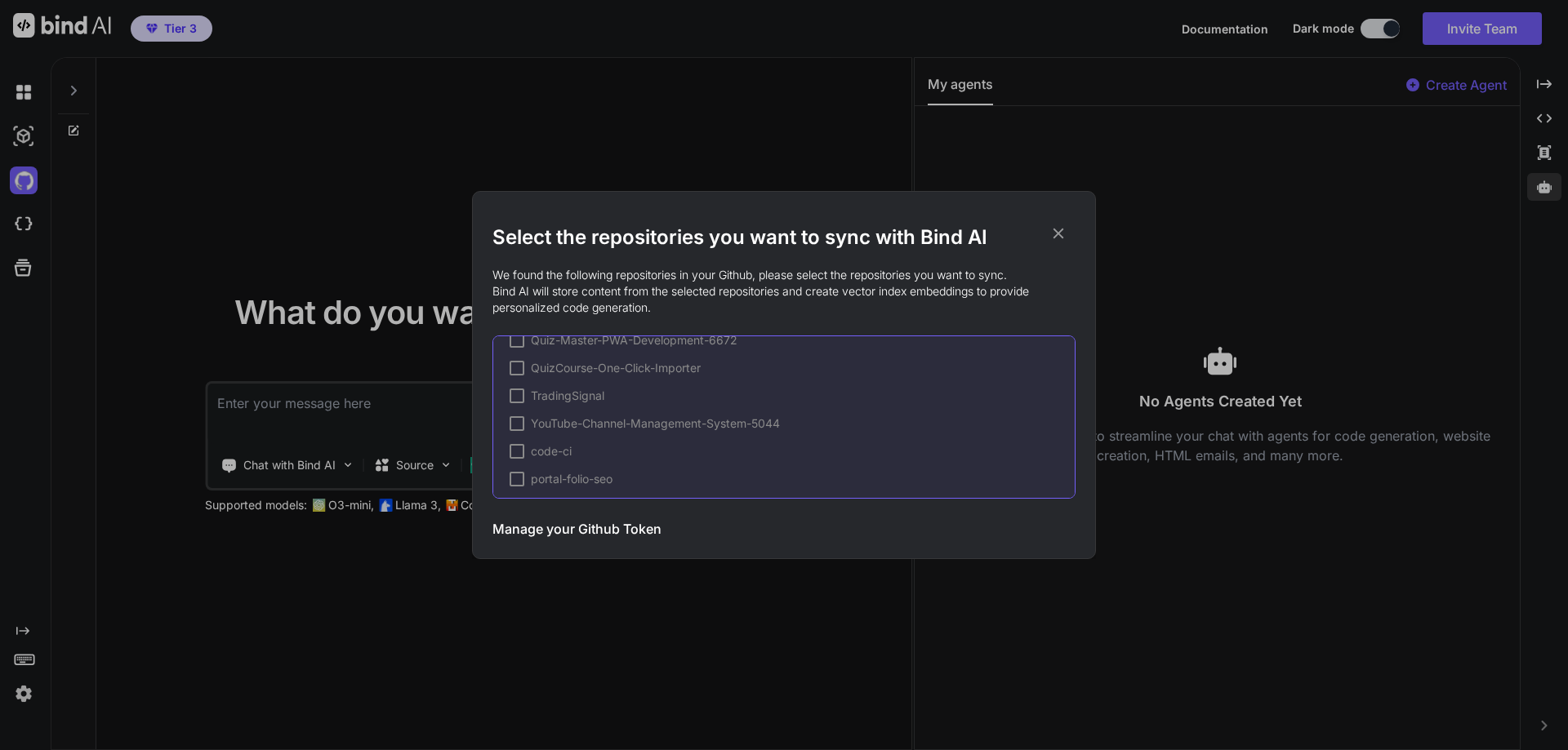
scroll to position [107, 0]
click at [518, 469] on div at bounding box center [517, 474] width 15 height 15
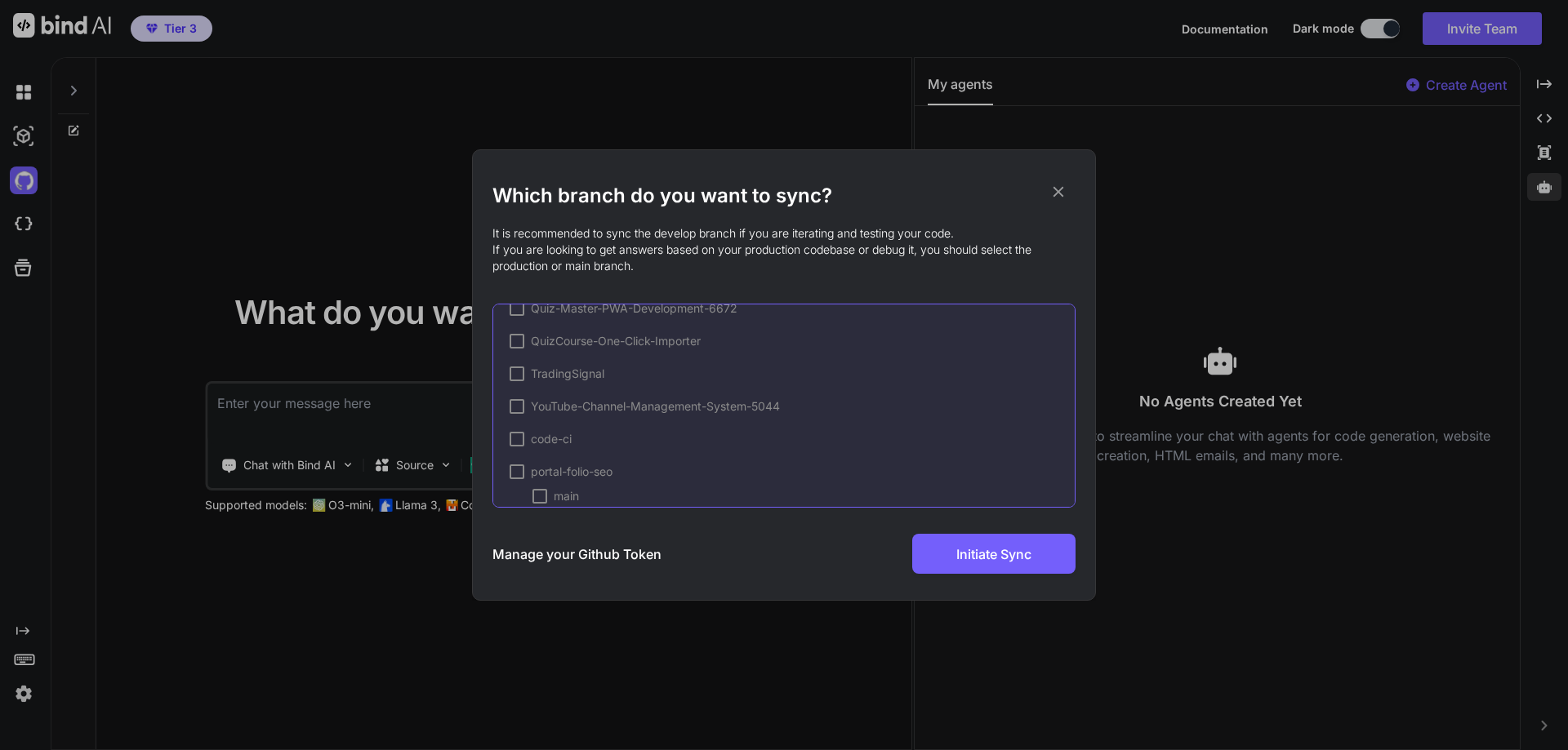
scroll to position [135, 0]
click at [522, 456] on div at bounding box center [517, 453] width 15 height 15
click at [565, 477] on span "portal-folio-seo" at bounding box center [572, 478] width 82 height 16
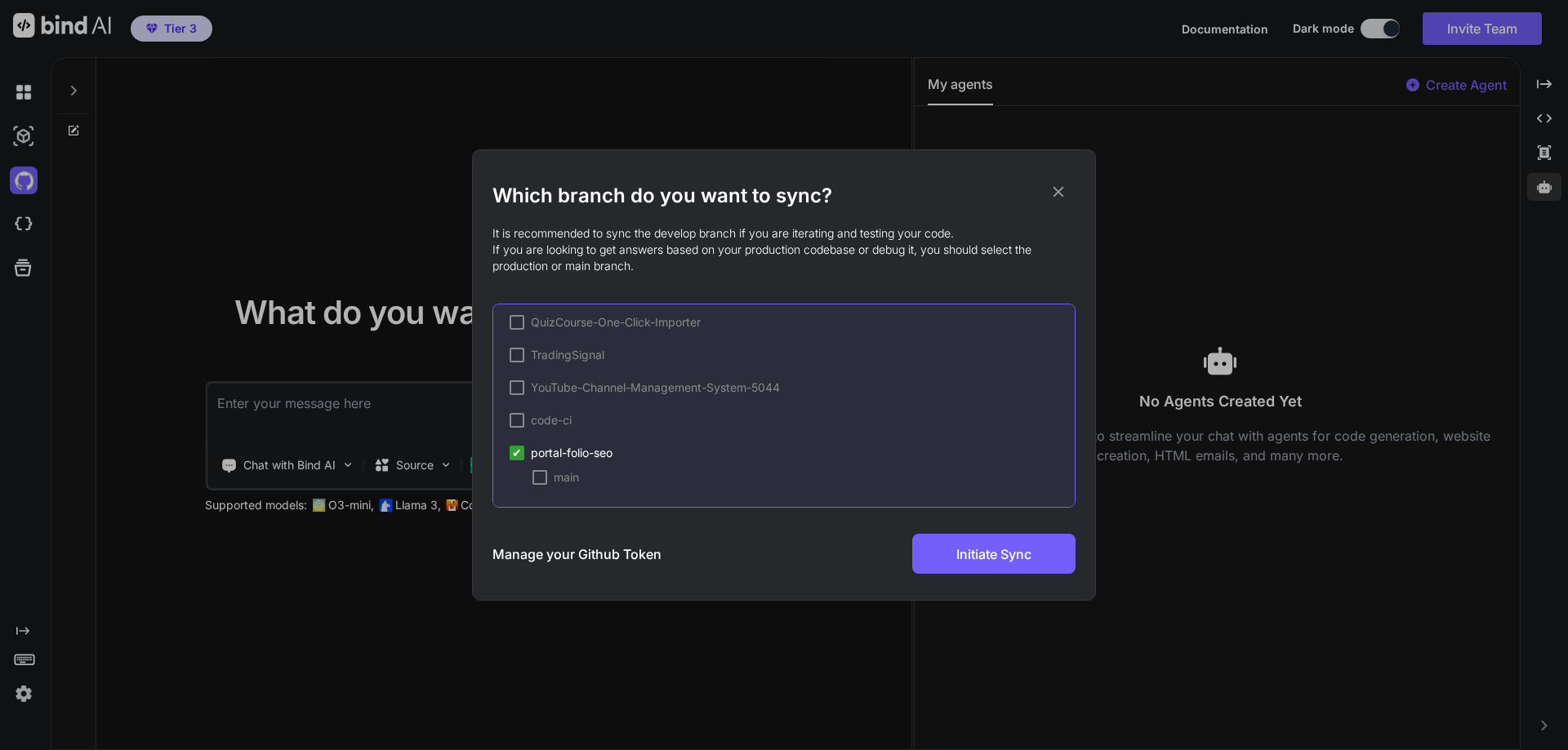
click at [543, 481] on div at bounding box center [540, 478] width 15 height 15
click at [978, 567] on button "Initiate Sync" at bounding box center [993, 553] width 163 height 40
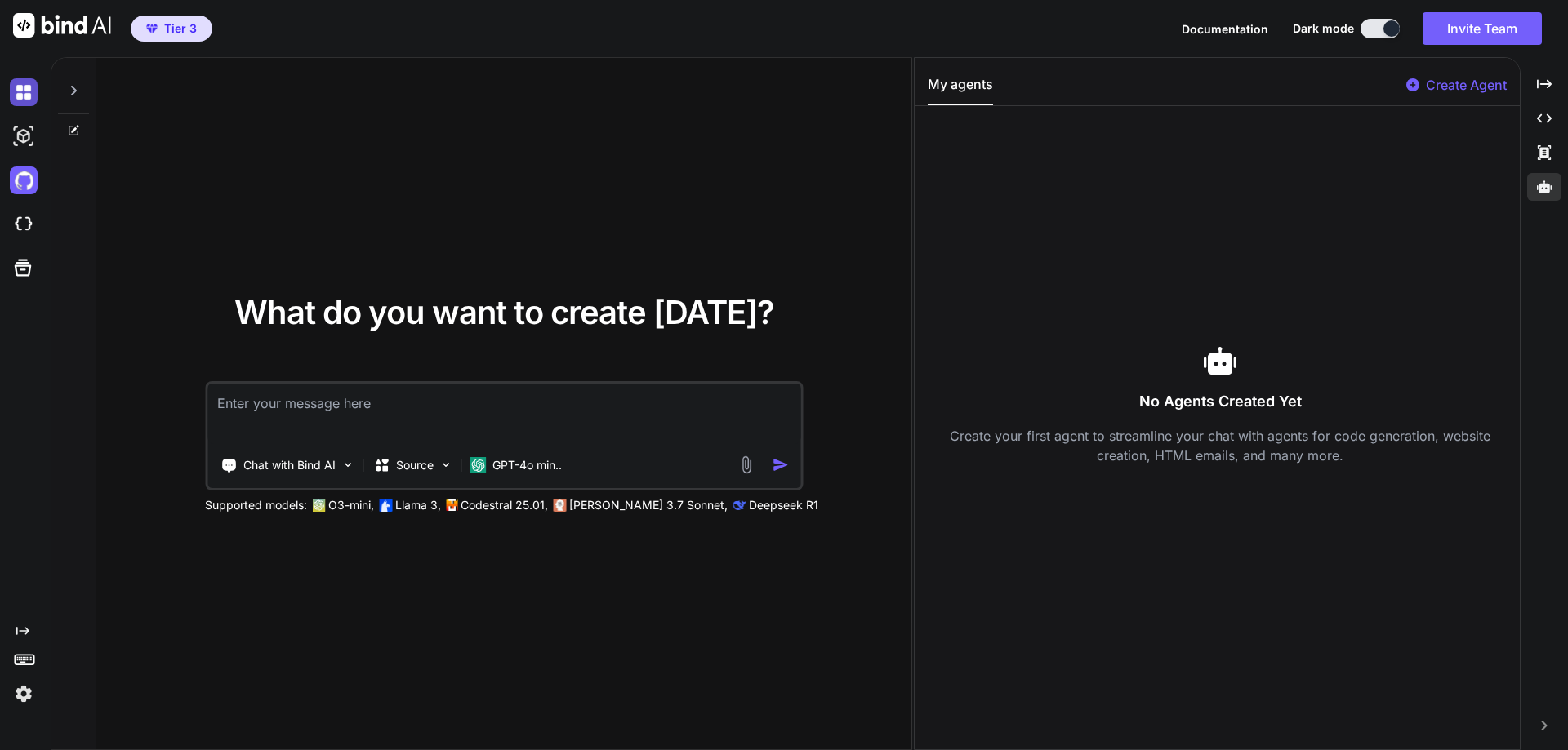
click at [30, 102] on img at bounding box center [24, 93] width 28 height 28
click at [26, 198] on div at bounding box center [27, 180] width 34 height 44
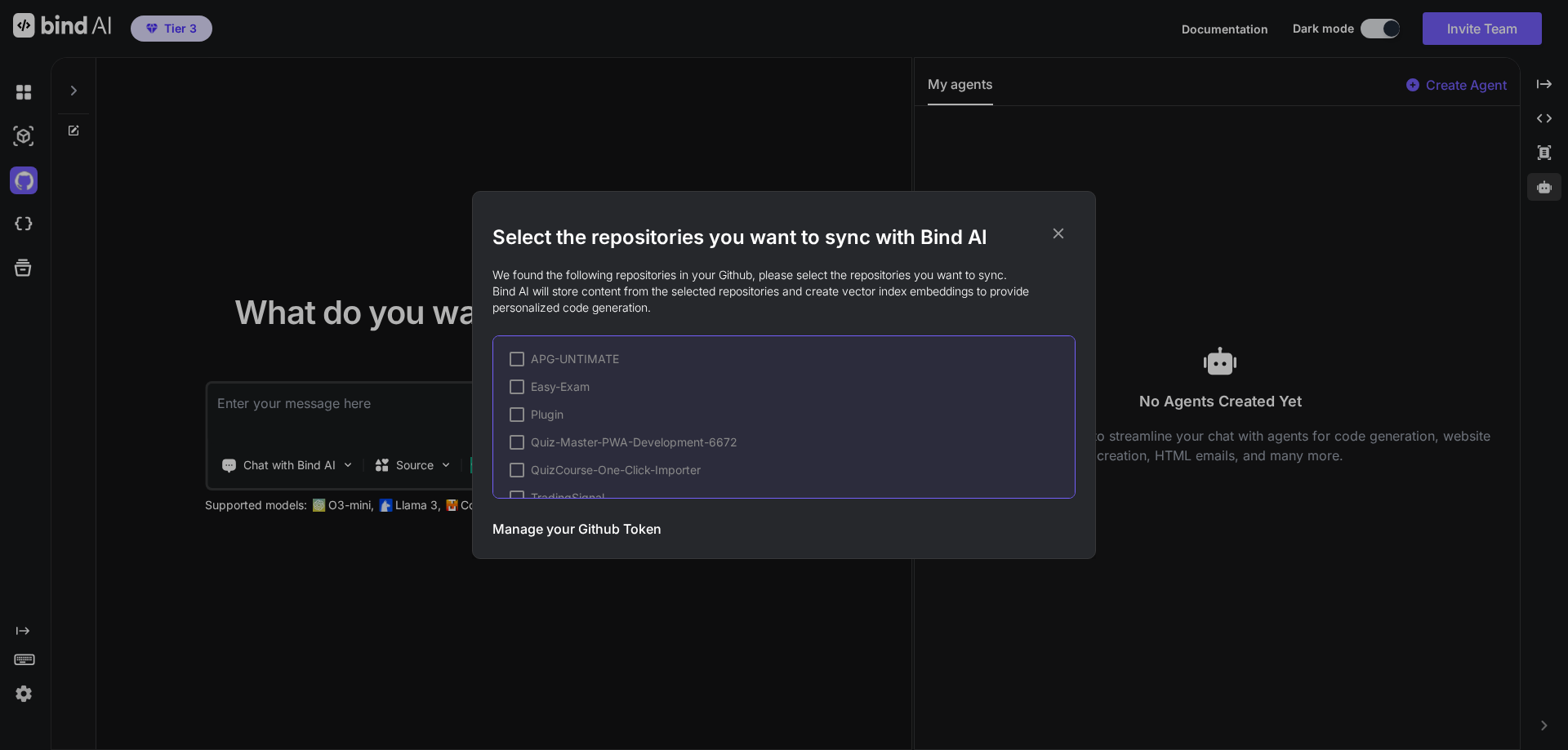
click at [26, 184] on div "Select the repositories you want to sync with Bind AI We found the following re…" at bounding box center [784, 375] width 1568 height 750
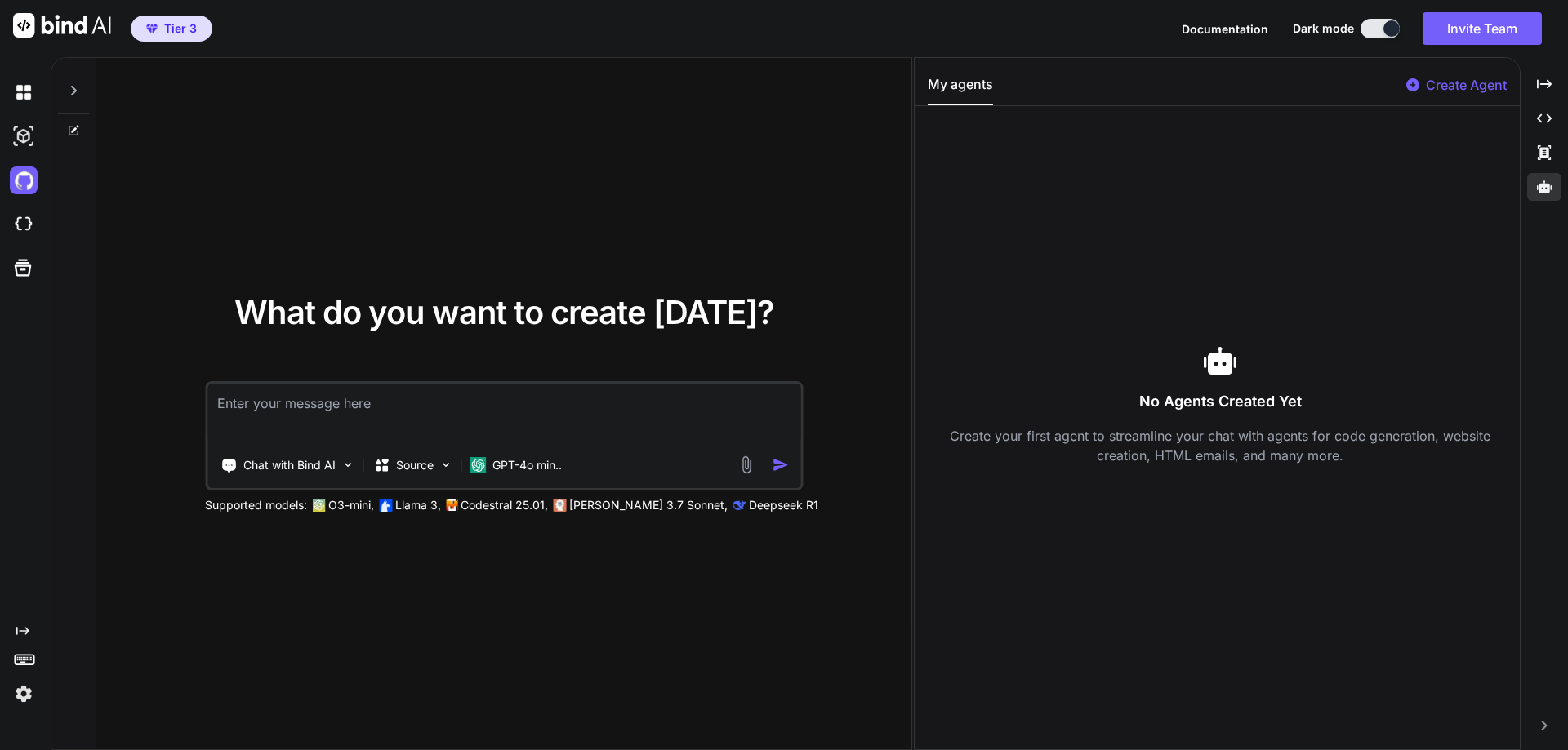
click at [26, 184] on img at bounding box center [24, 180] width 28 height 28
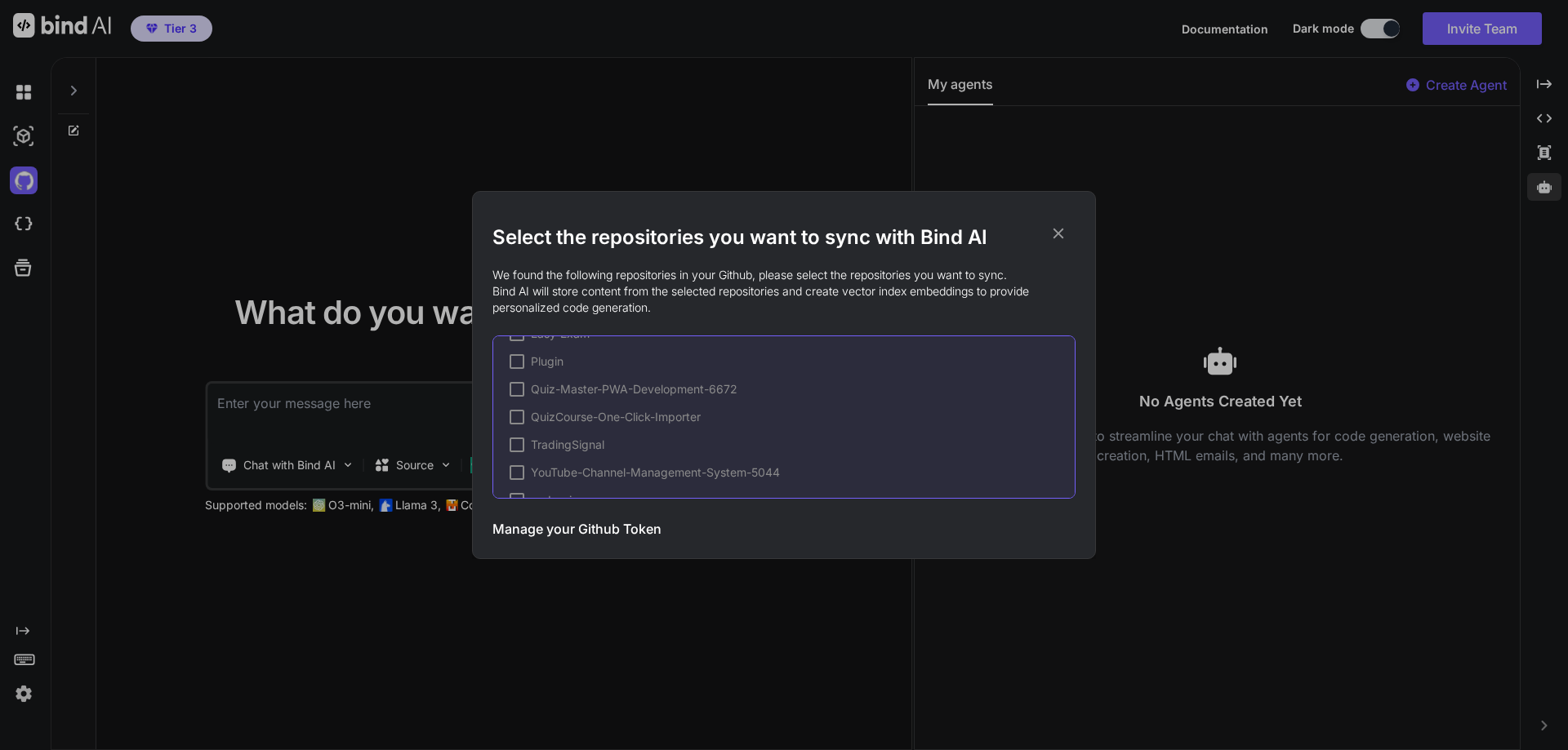
scroll to position [107, 0]
click at [1072, 230] on h2 "Select the repositories you want to sync with Bind AI" at bounding box center [784, 238] width 583 height 26
click at [1066, 230] on icon at bounding box center [1058, 234] width 18 height 18
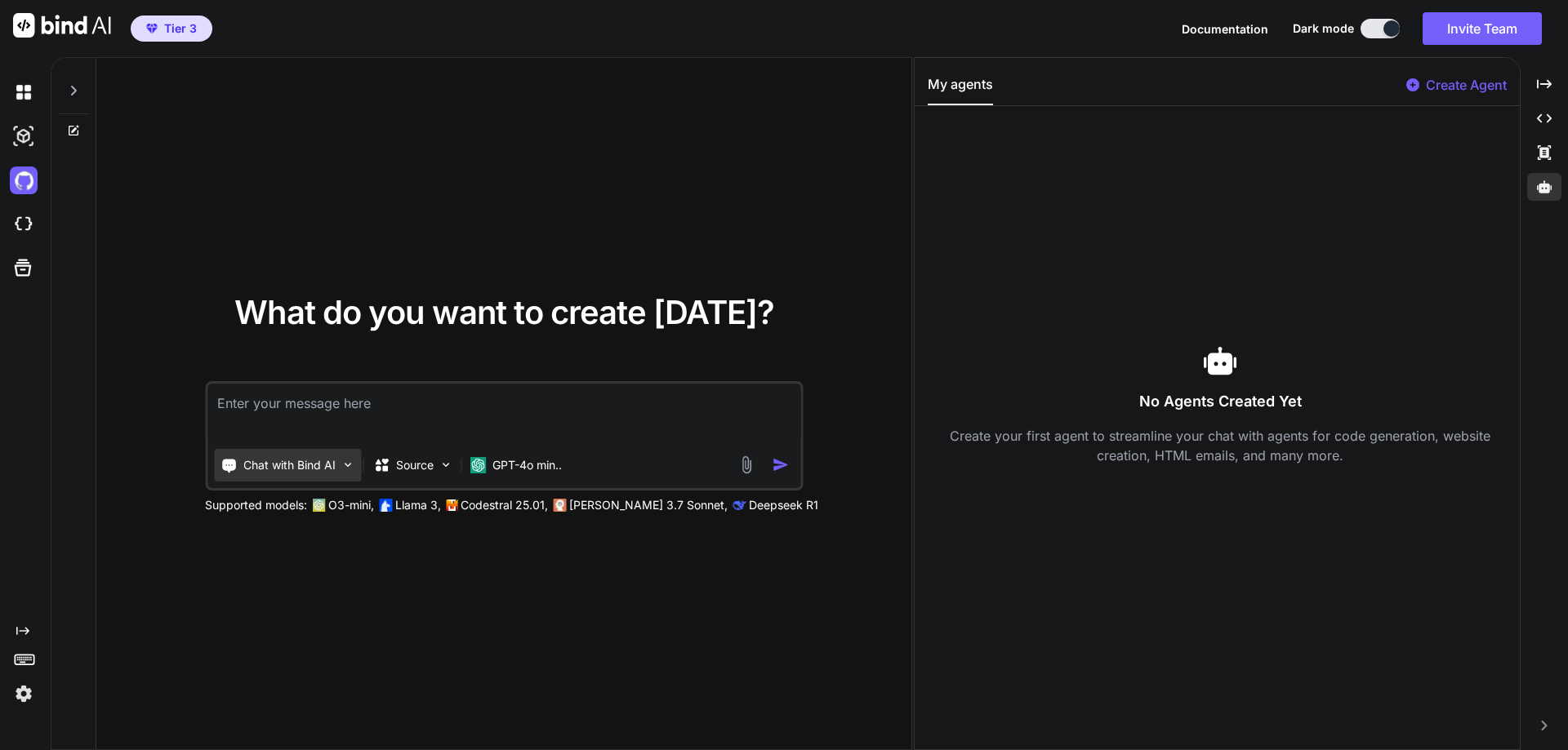
click at [256, 463] on p "Chat with Bind AI" at bounding box center [289, 466] width 93 height 16
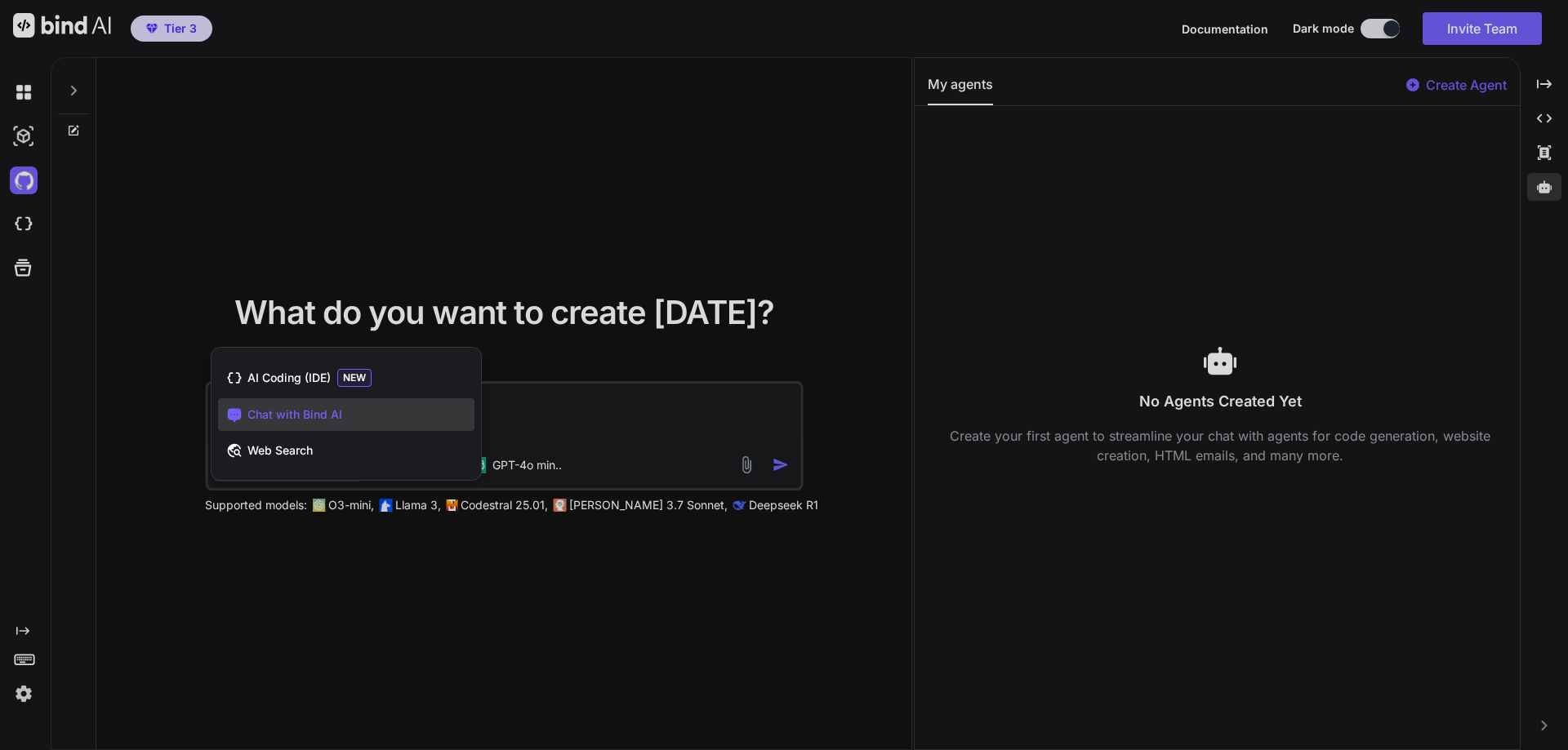
click at [152, 353] on div at bounding box center [784, 375] width 1568 height 750
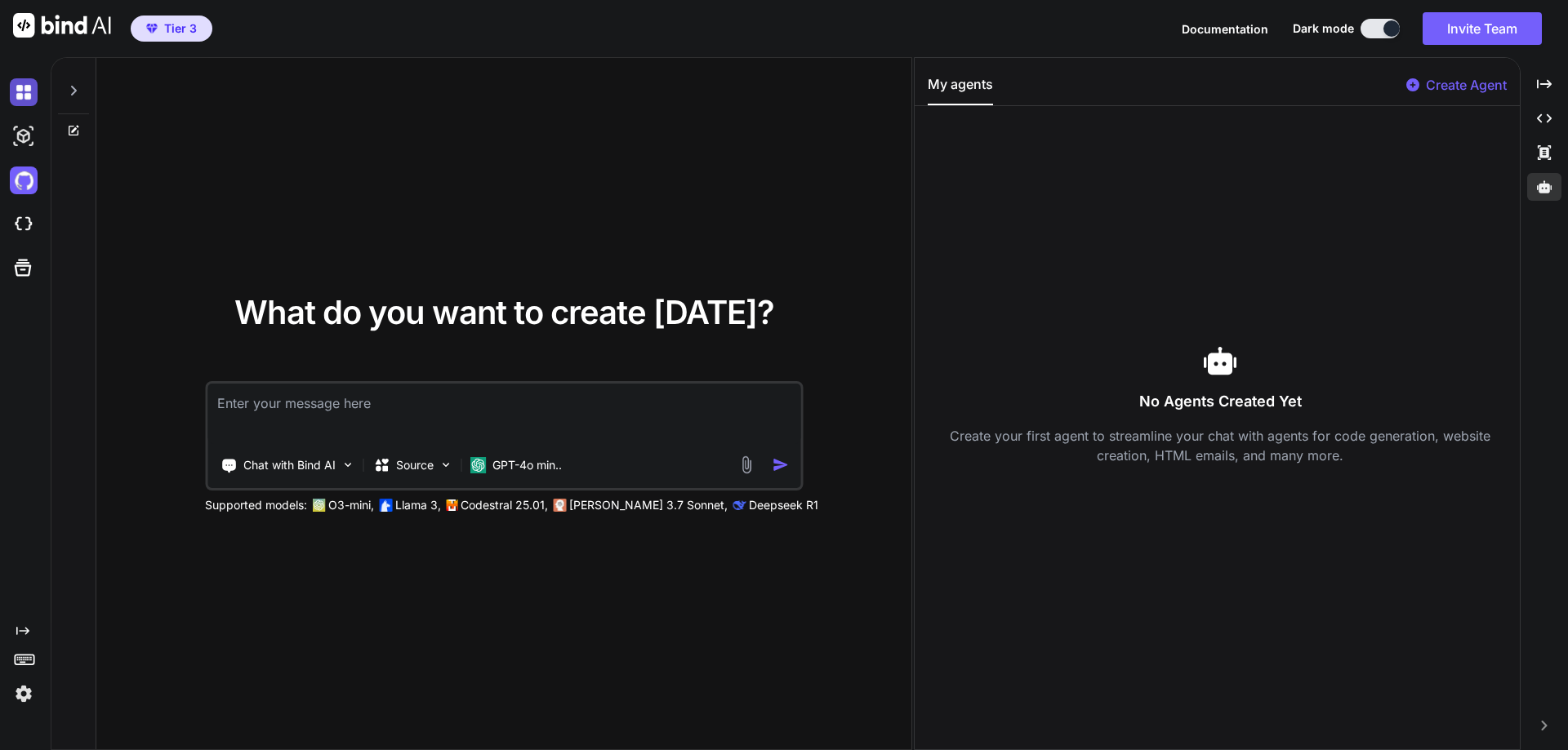
click at [28, 97] on img at bounding box center [24, 93] width 28 height 28
click at [26, 136] on img at bounding box center [24, 136] width 28 height 28
click at [16, 266] on icon at bounding box center [23, 268] width 17 height 17
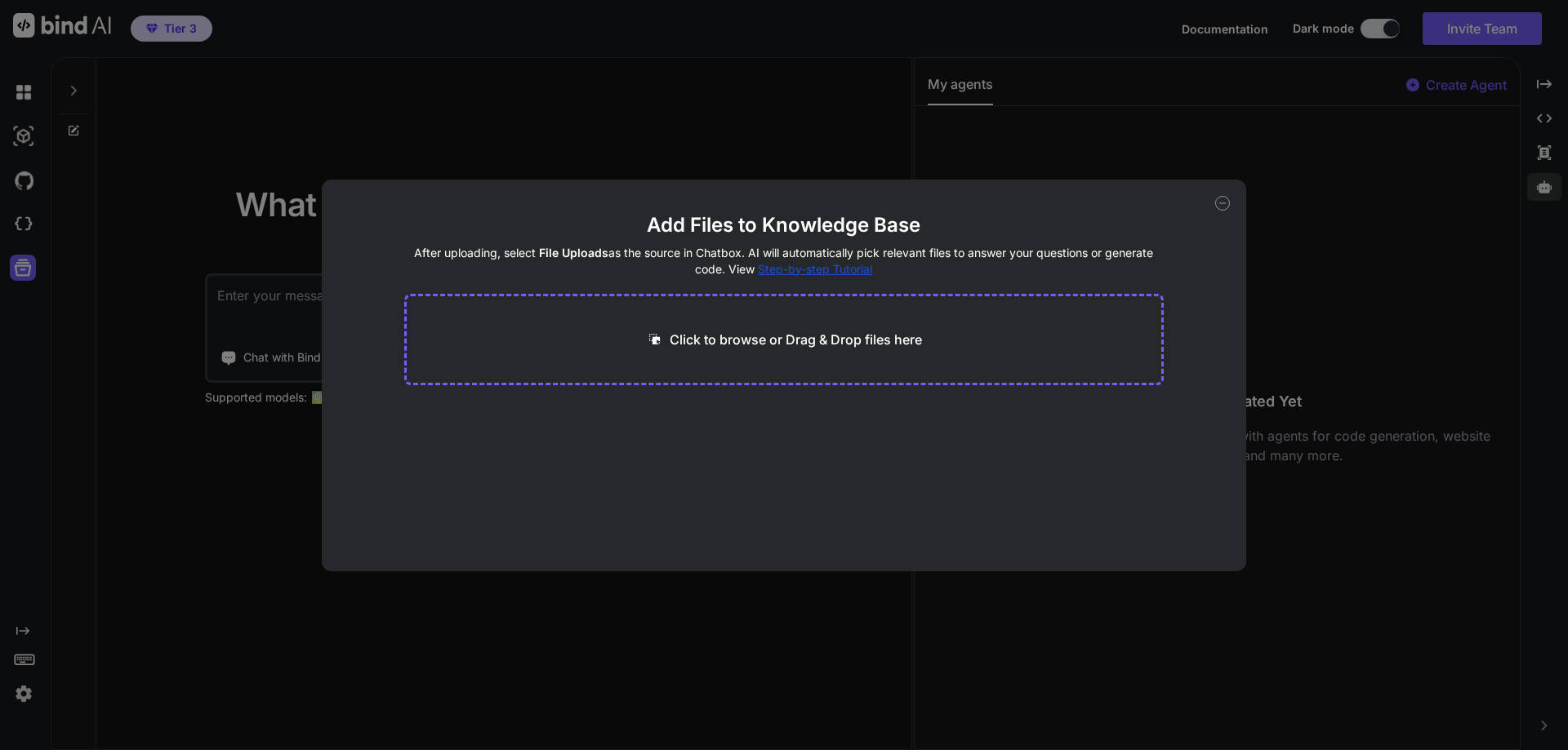
click at [16, 266] on div "Add Files to Knowledge Base After uploading, select File Uploads as the source …" at bounding box center [784, 375] width 1568 height 750
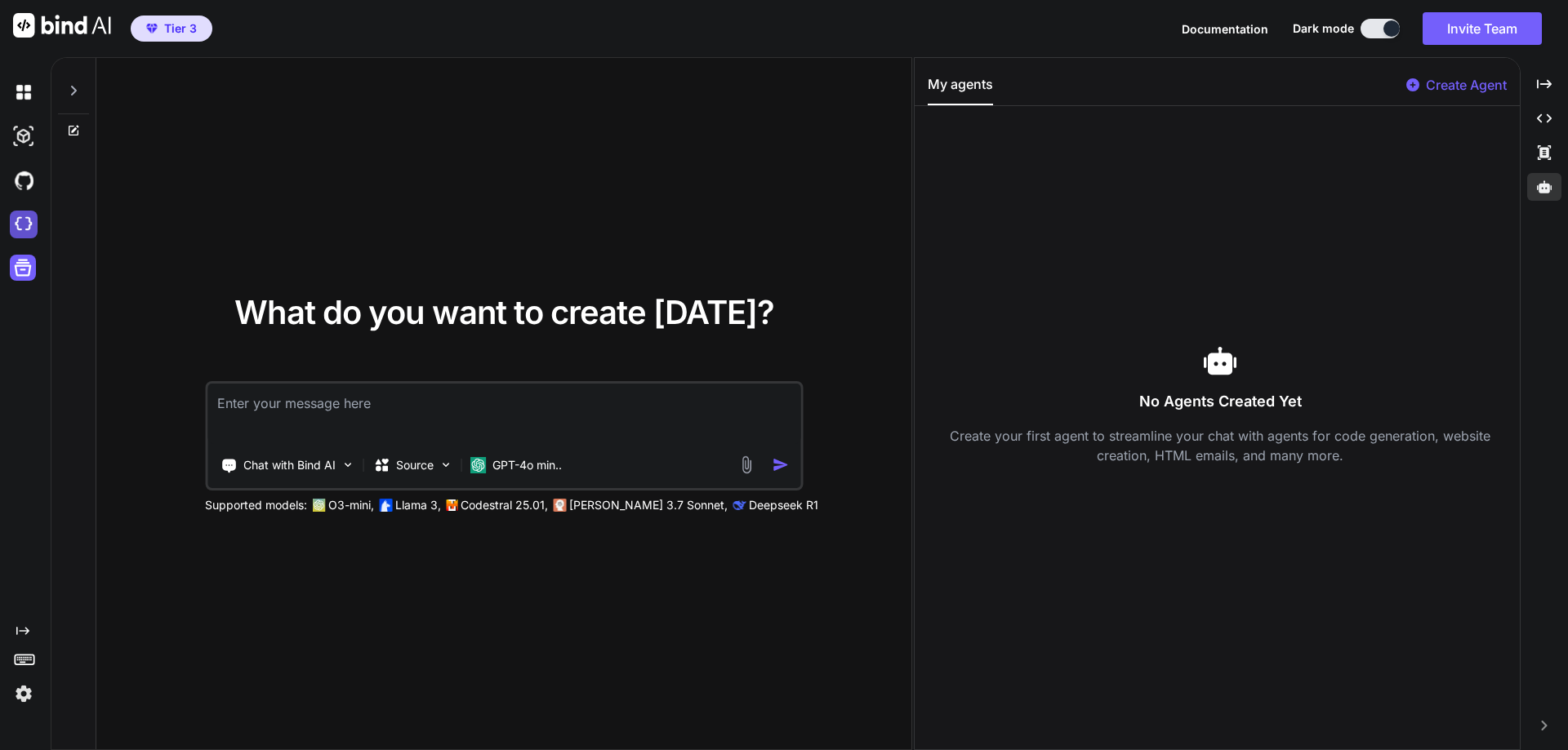
click at [23, 213] on img at bounding box center [24, 225] width 28 height 28
click at [354, 407] on textarea at bounding box center [503, 414] width 593 height 61
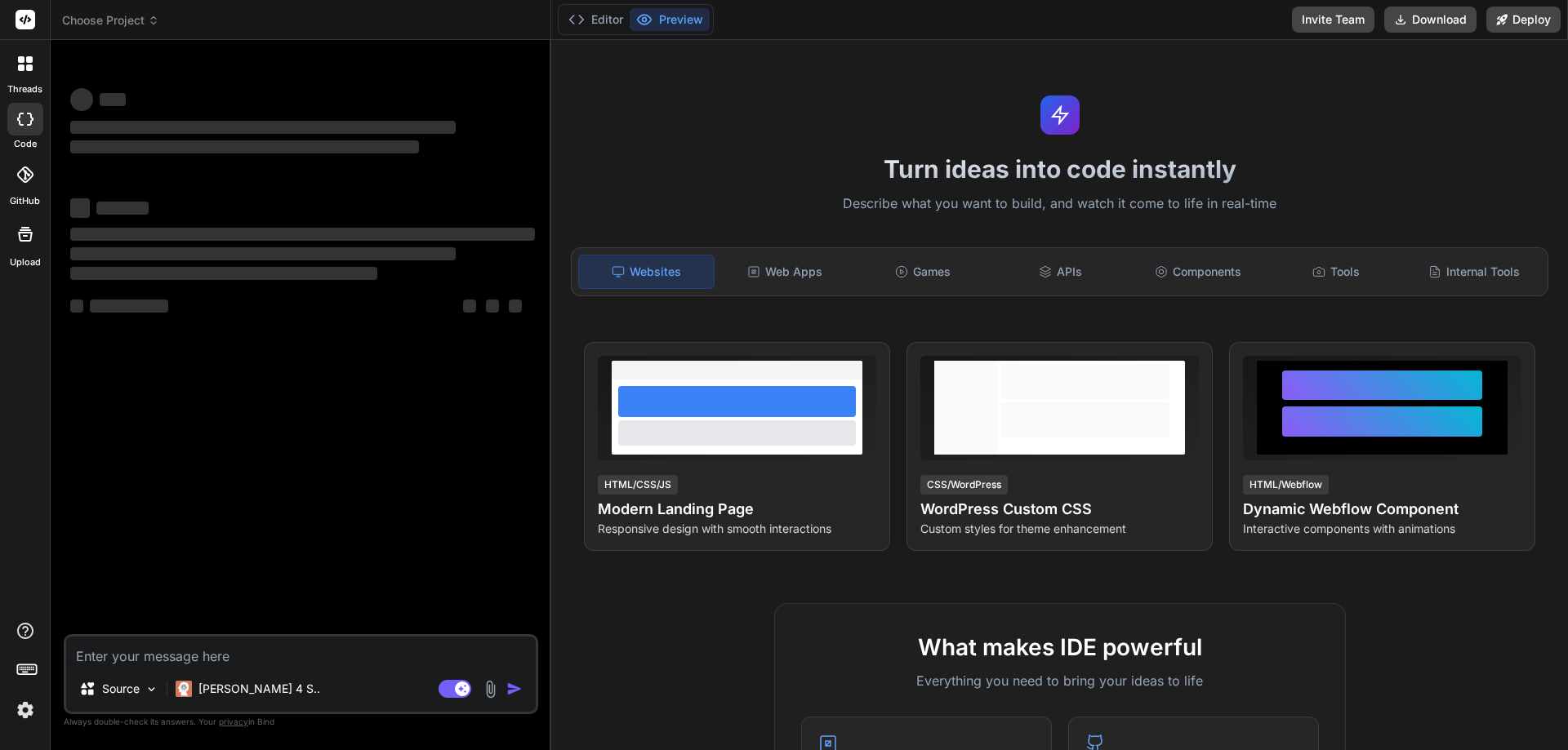
type textarea "x"
click at [120, 695] on p "Source" at bounding box center [121, 689] width 38 height 16
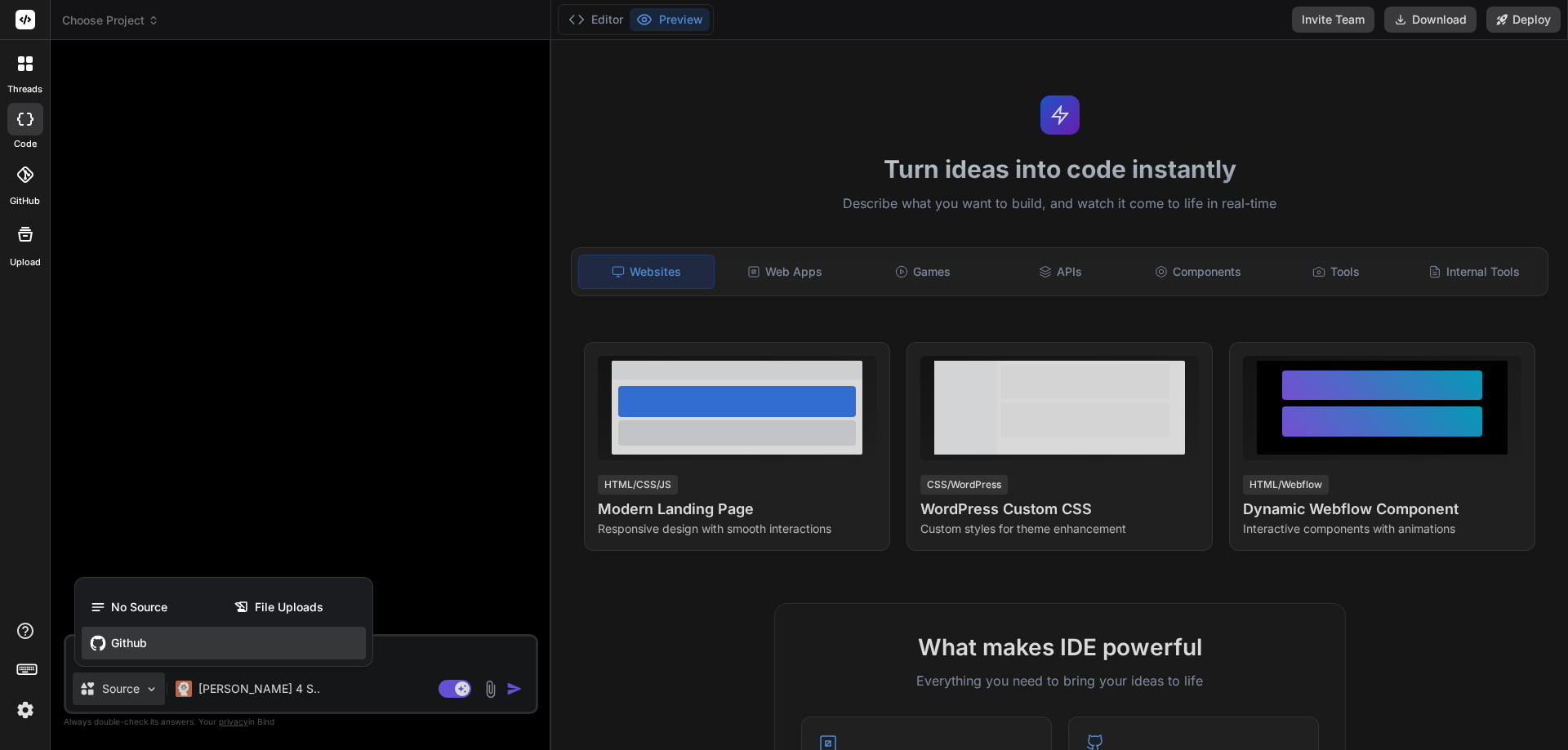
click at [130, 647] on span "Github" at bounding box center [129, 643] width 36 height 16
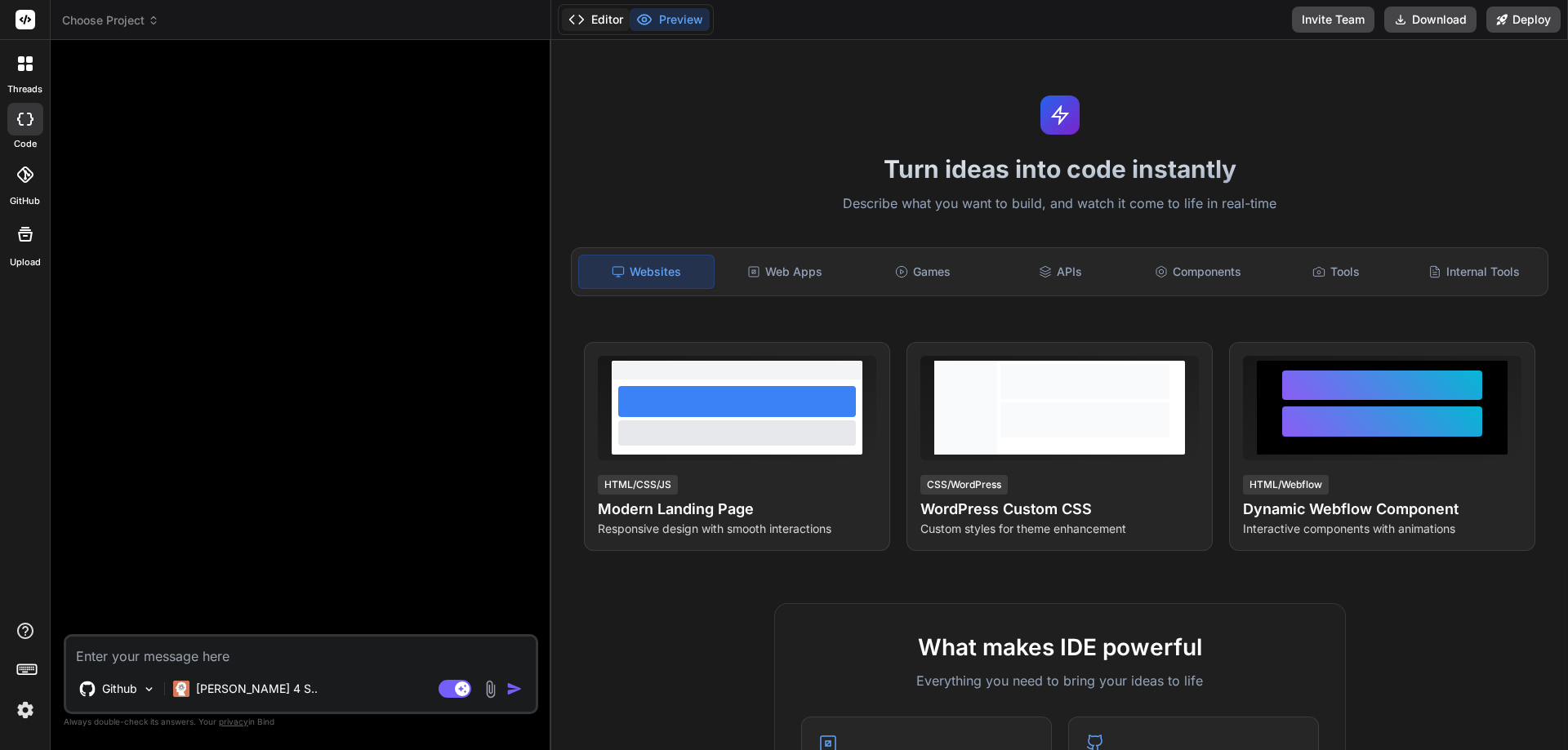
click at [616, 24] on button "Editor" at bounding box center [595, 20] width 68 height 23
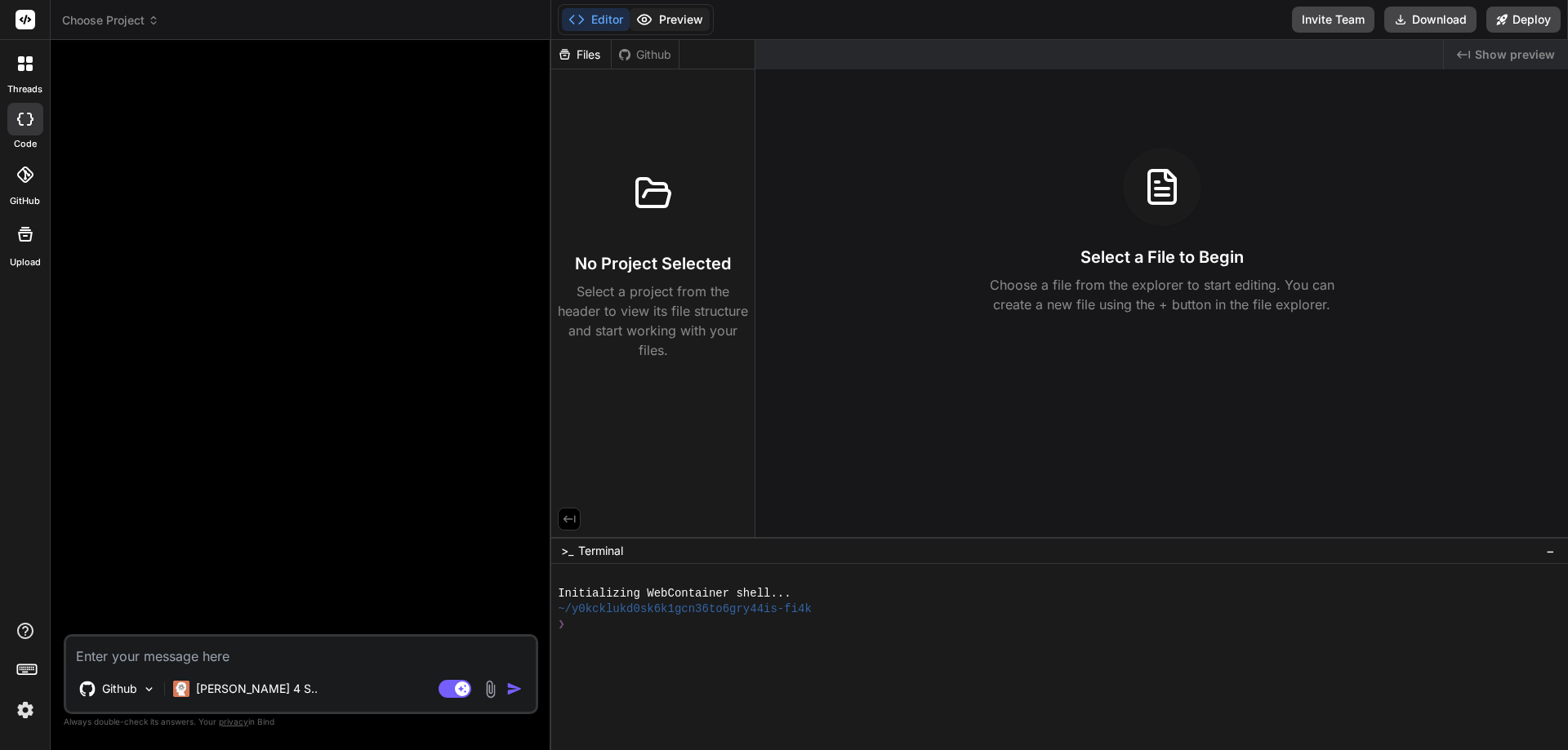
click at [661, 24] on button "Preview" at bounding box center [670, 20] width 80 height 23
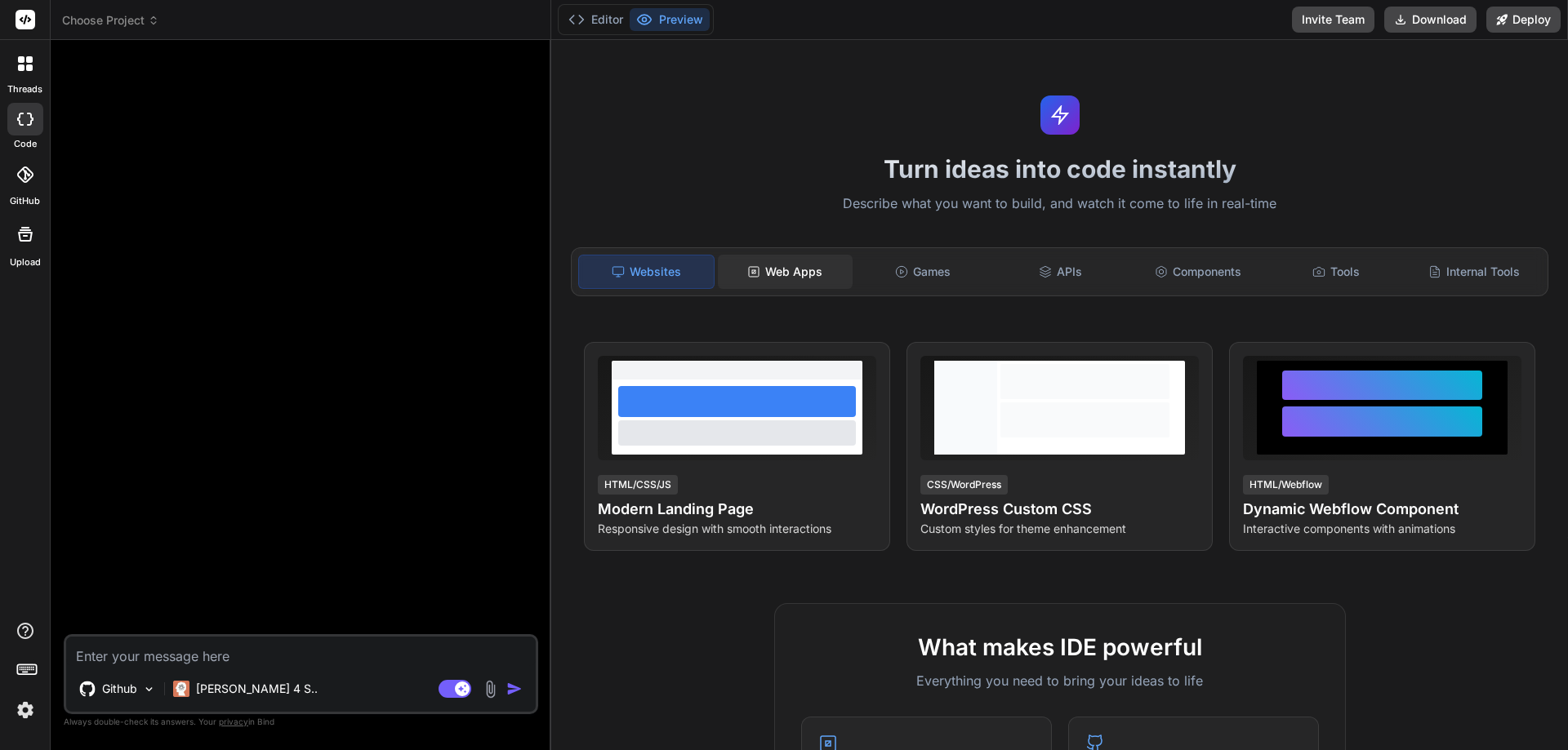
click at [770, 278] on div "Web Apps" at bounding box center [785, 272] width 134 height 34
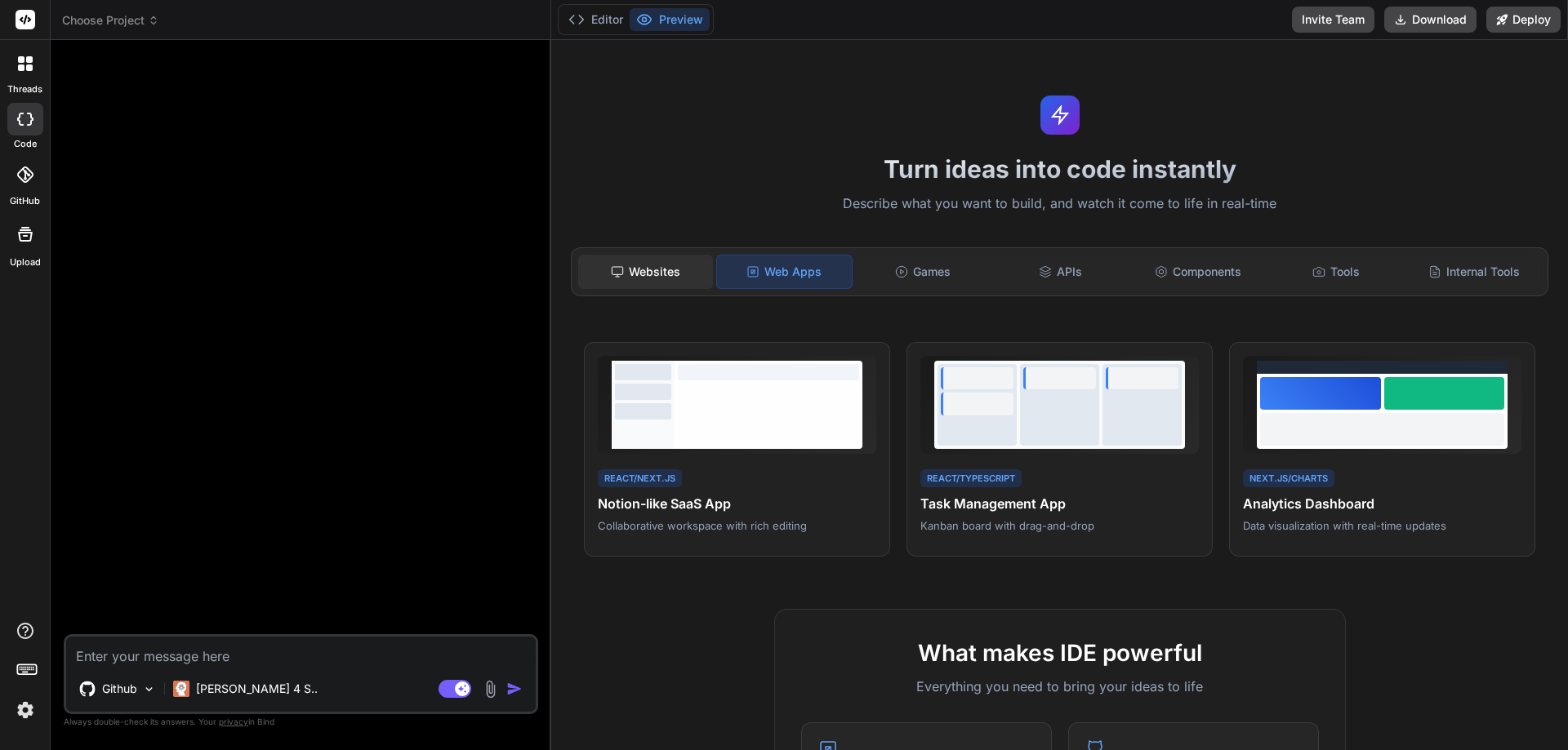
click at [674, 278] on div "Websites" at bounding box center [645, 272] width 134 height 34
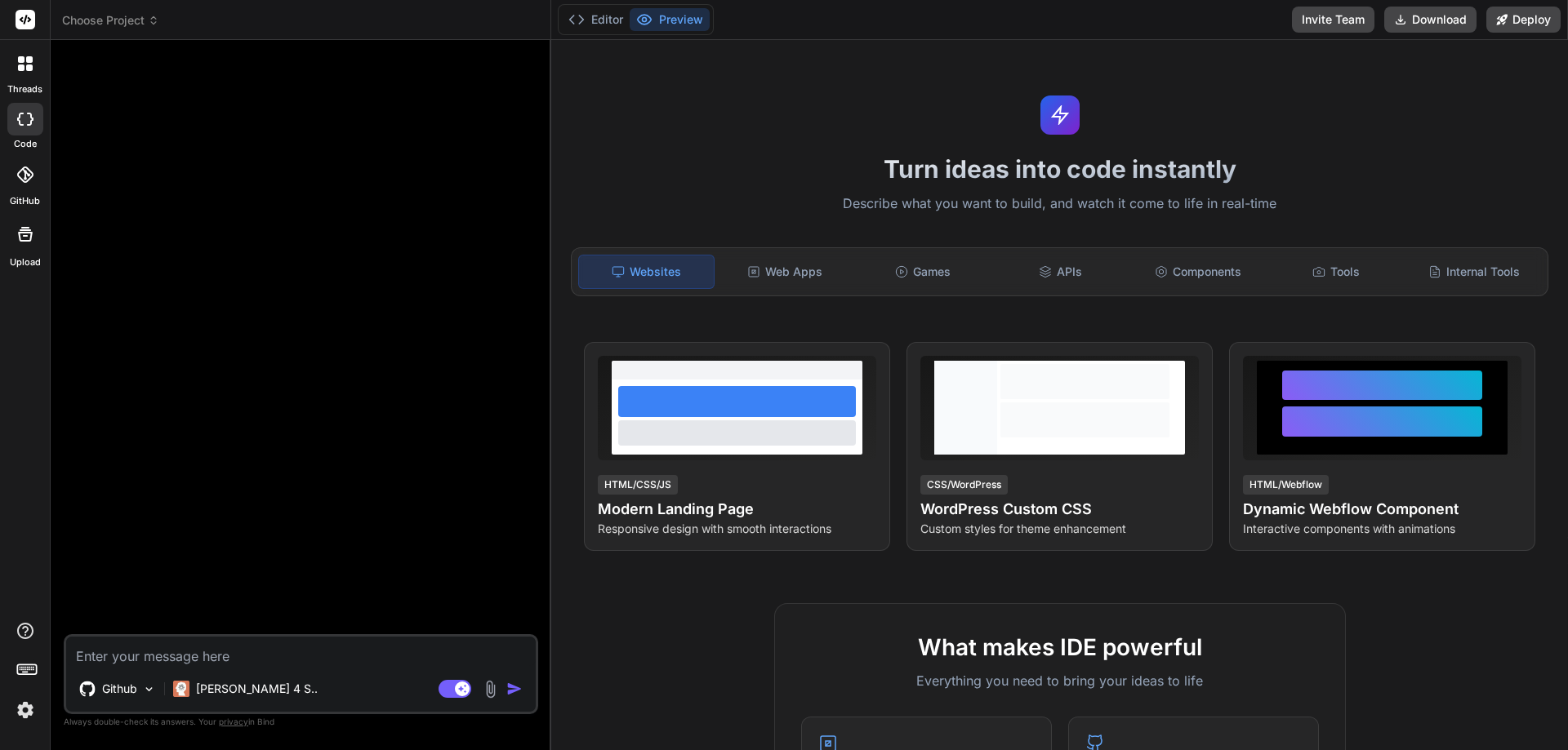
click at [34, 187] on div at bounding box center [25, 175] width 36 height 36
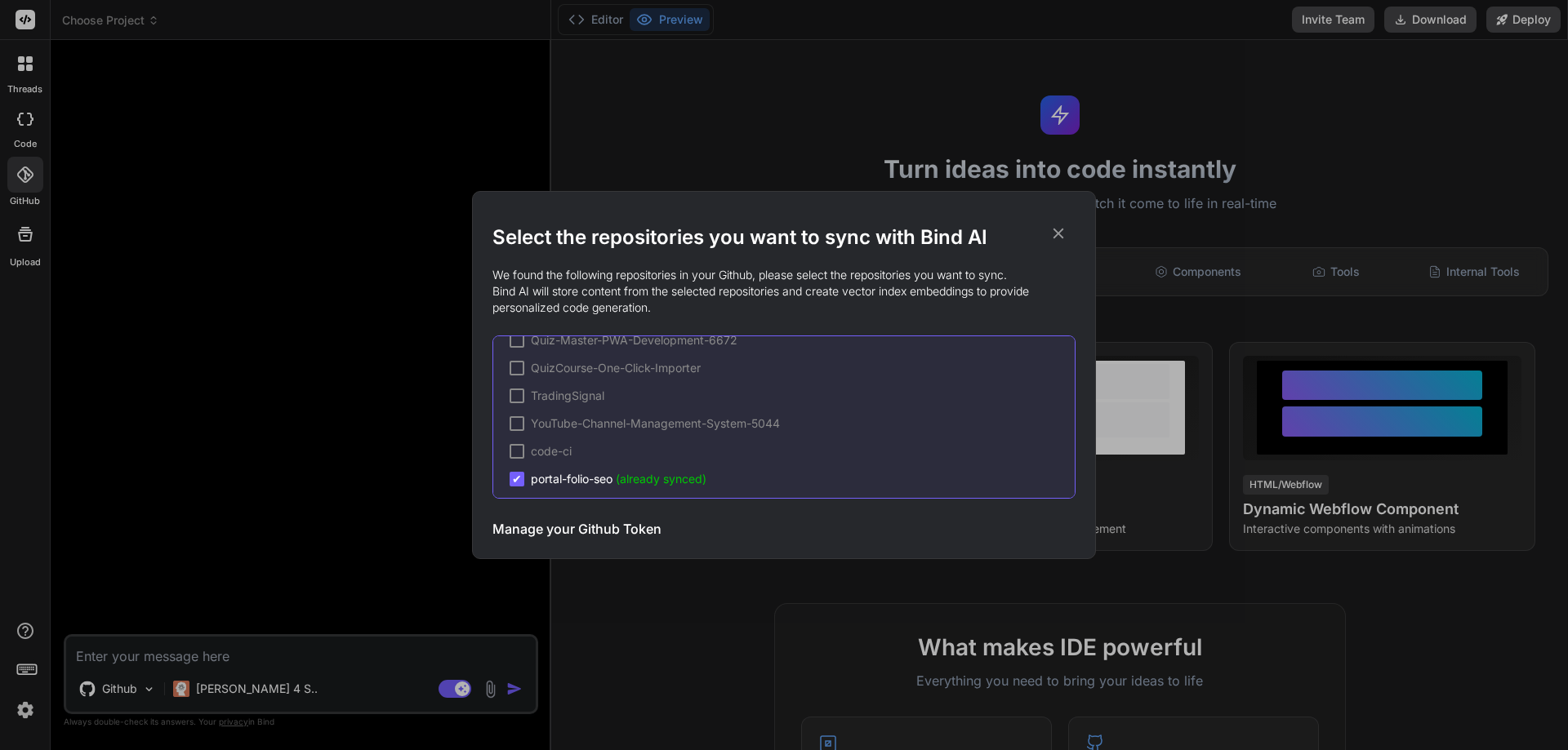
scroll to position [107, 0]
click at [1057, 228] on icon at bounding box center [1058, 234] width 18 height 18
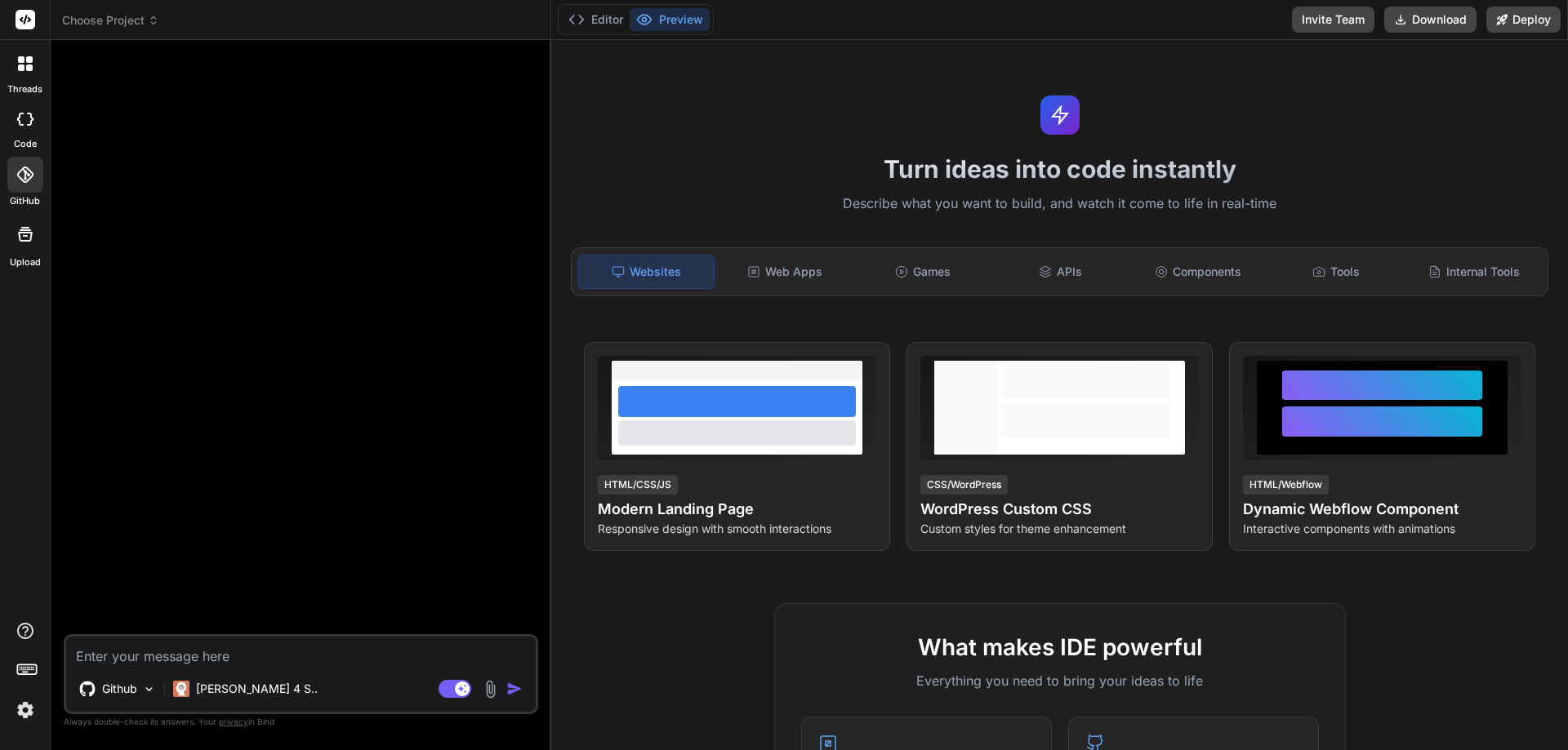
click at [180, 656] on textarea at bounding box center [301, 652] width 470 height 30
click at [25, 125] on div at bounding box center [25, 120] width 36 height 33
click at [25, 78] on div at bounding box center [25, 64] width 34 height 34
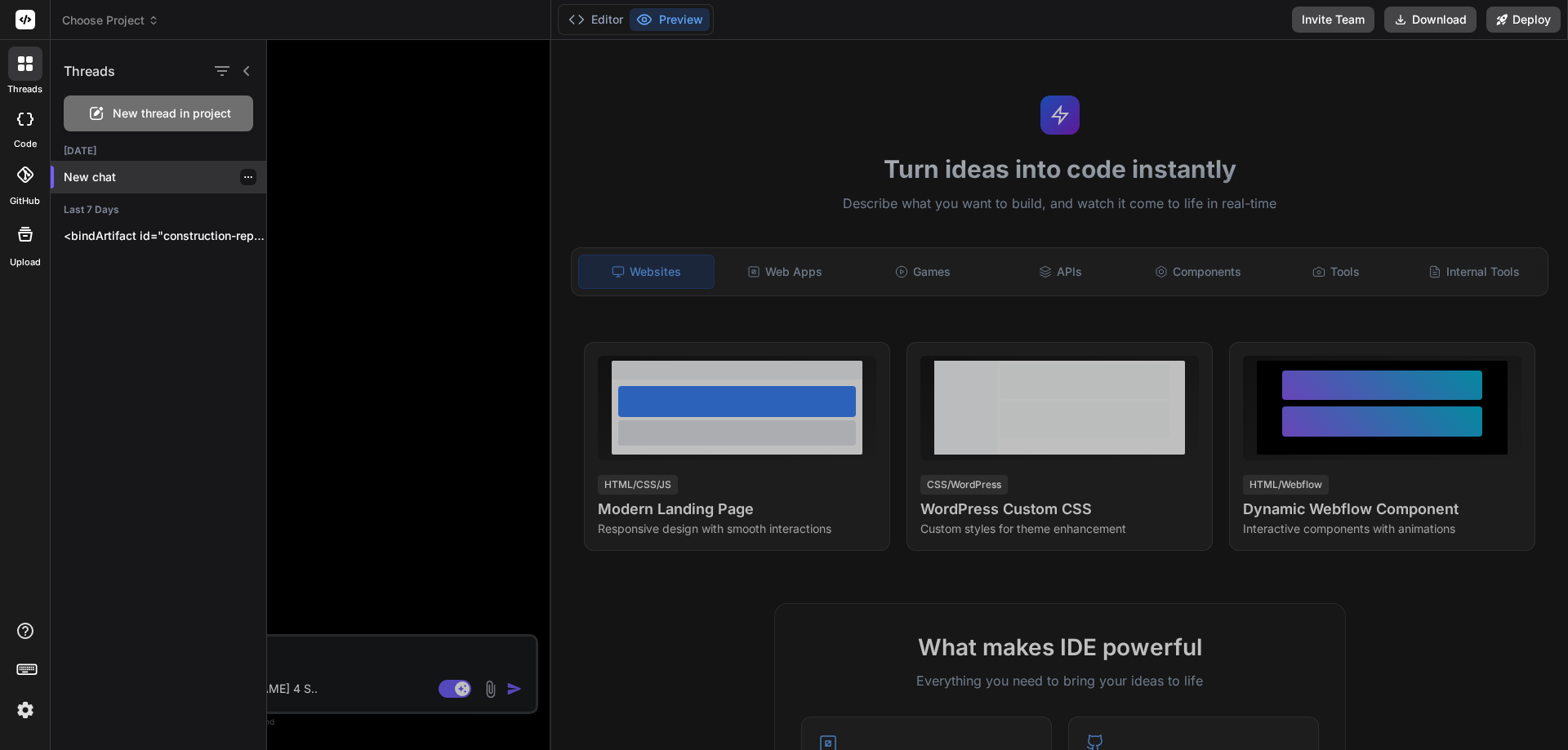
click at [90, 175] on p "New chat" at bounding box center [165, 177] width 202 height 16
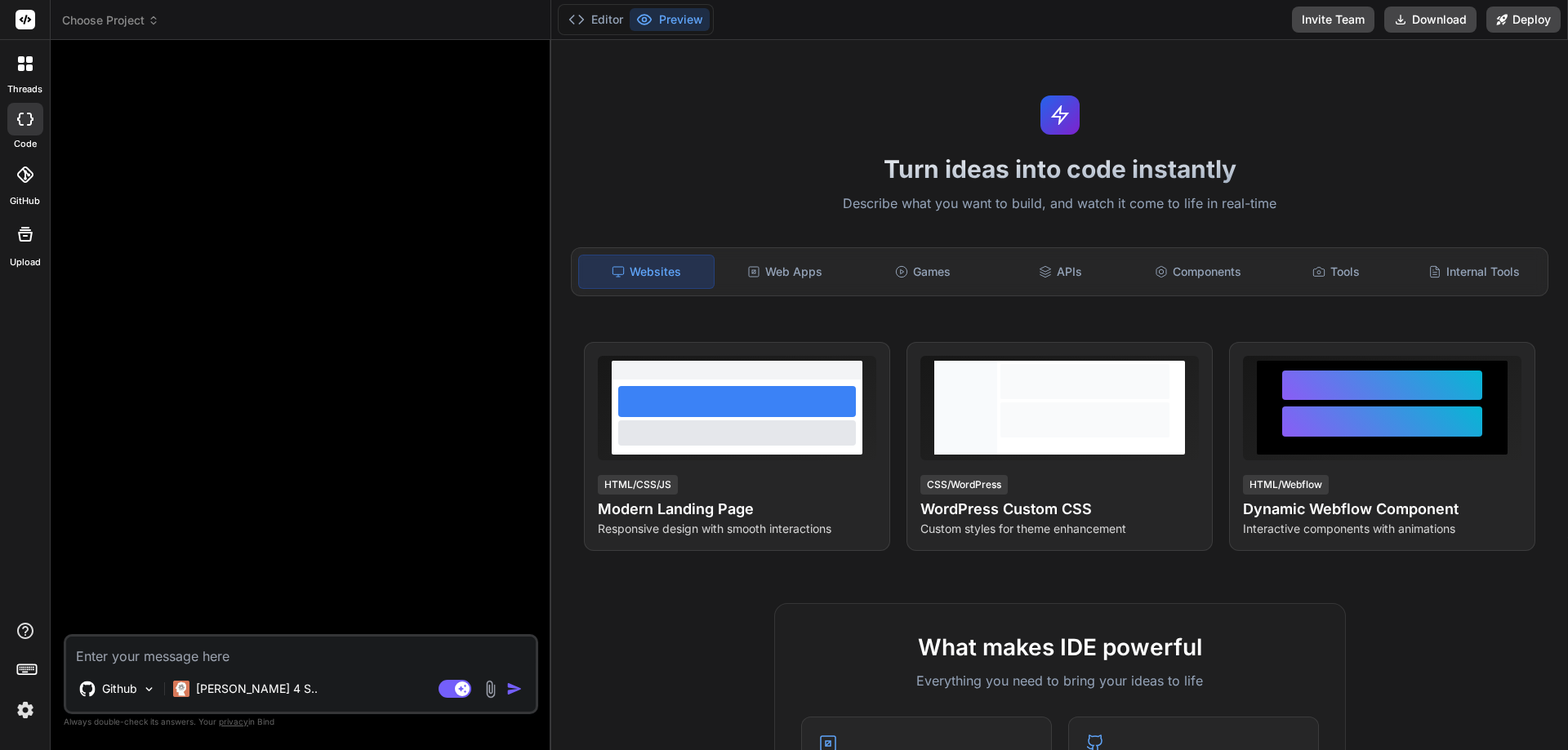
click at [22, 672] on rect at bounding box center [25, 673] width 6 height 2
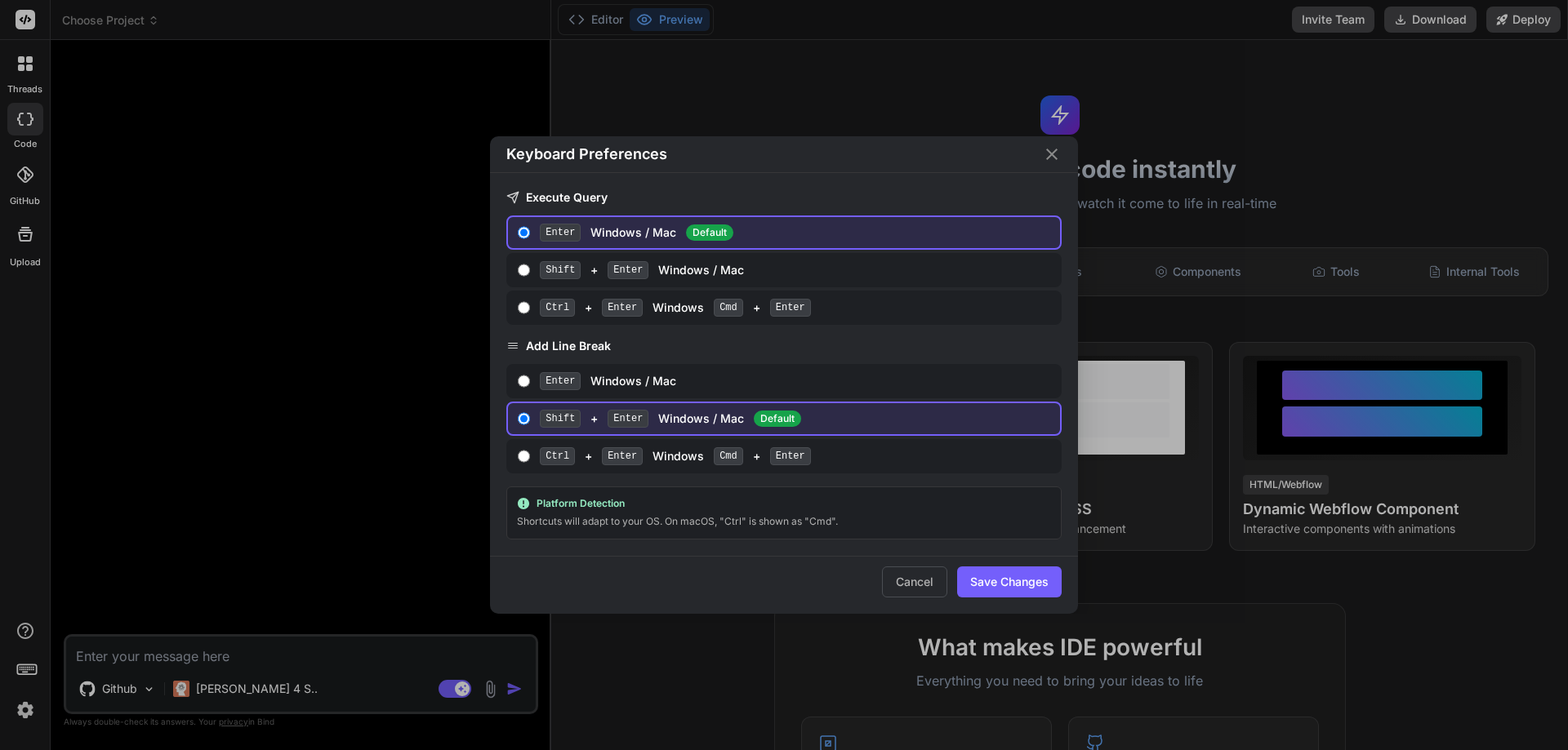
click at [22, 672] on div "Keyboard Preferences Execute Query Enter Windows / Mac Default Shift + Enter Wi…" at bounding box center [784, 375] width 1568 height 750
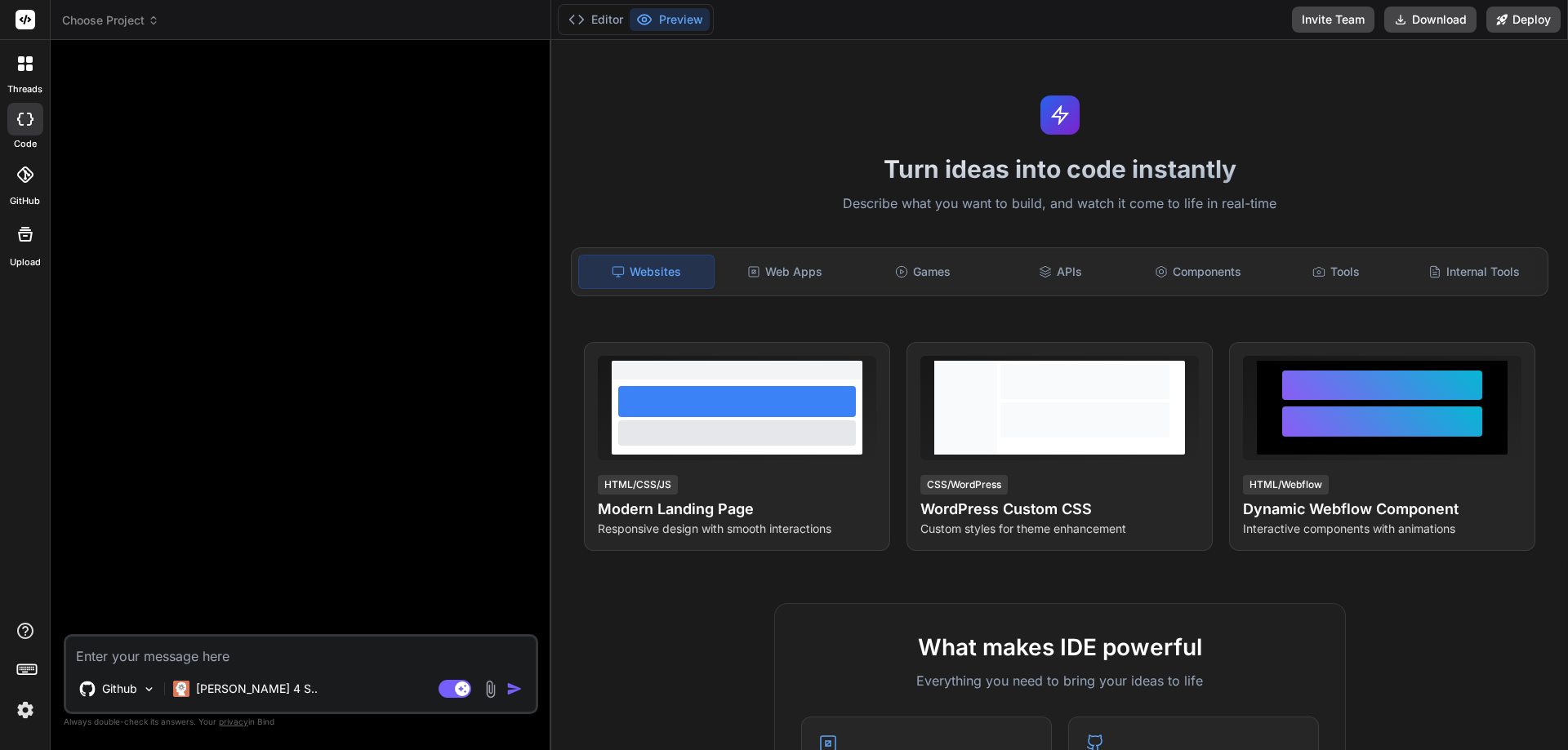
click at [36, 178] on div at bounding box center [25, 175] width 36 height 36
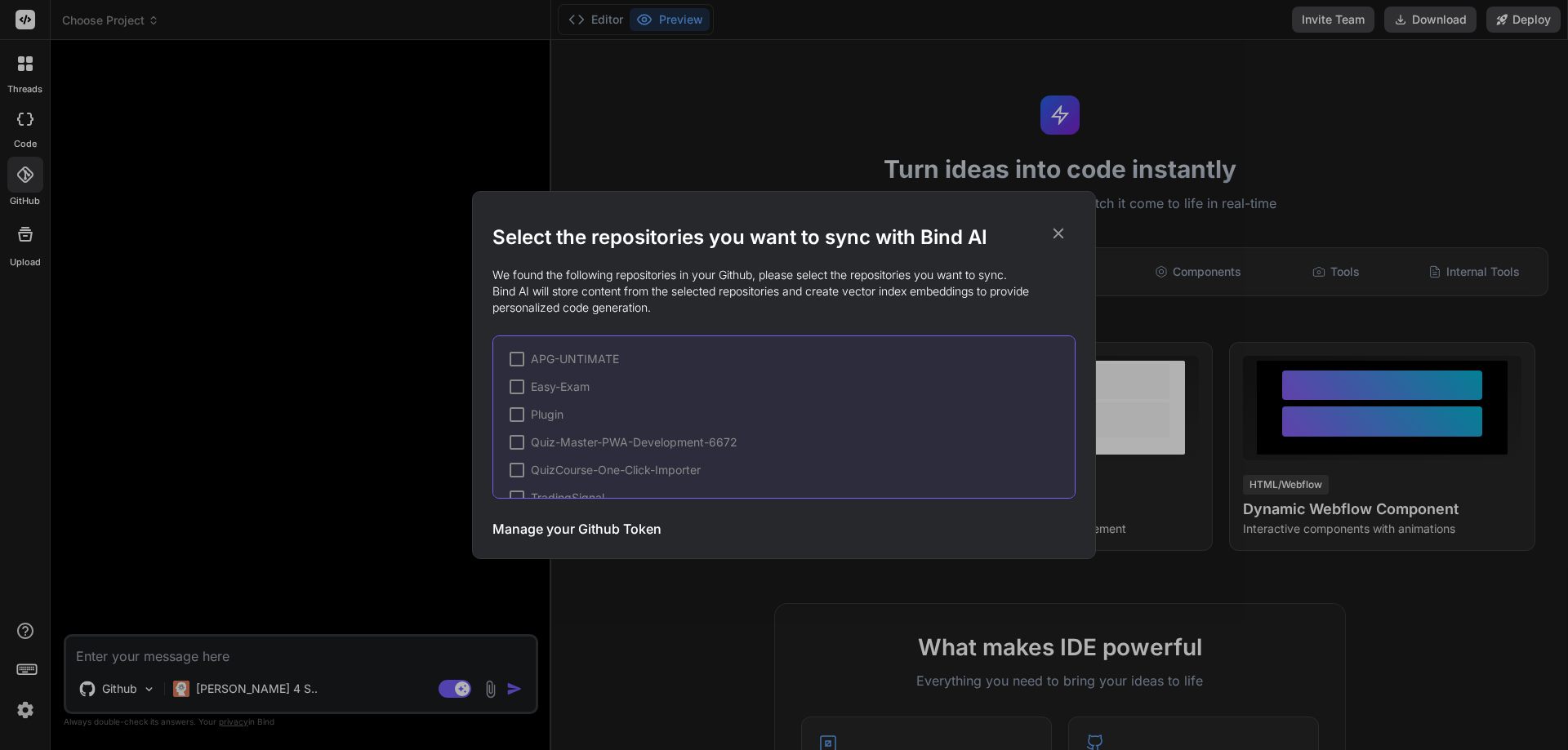
click at [36, 178] on div "Select the repositories you want to sync with Bind AI We found the following re…" at bounding box center [784, 375] width 1568 height 750
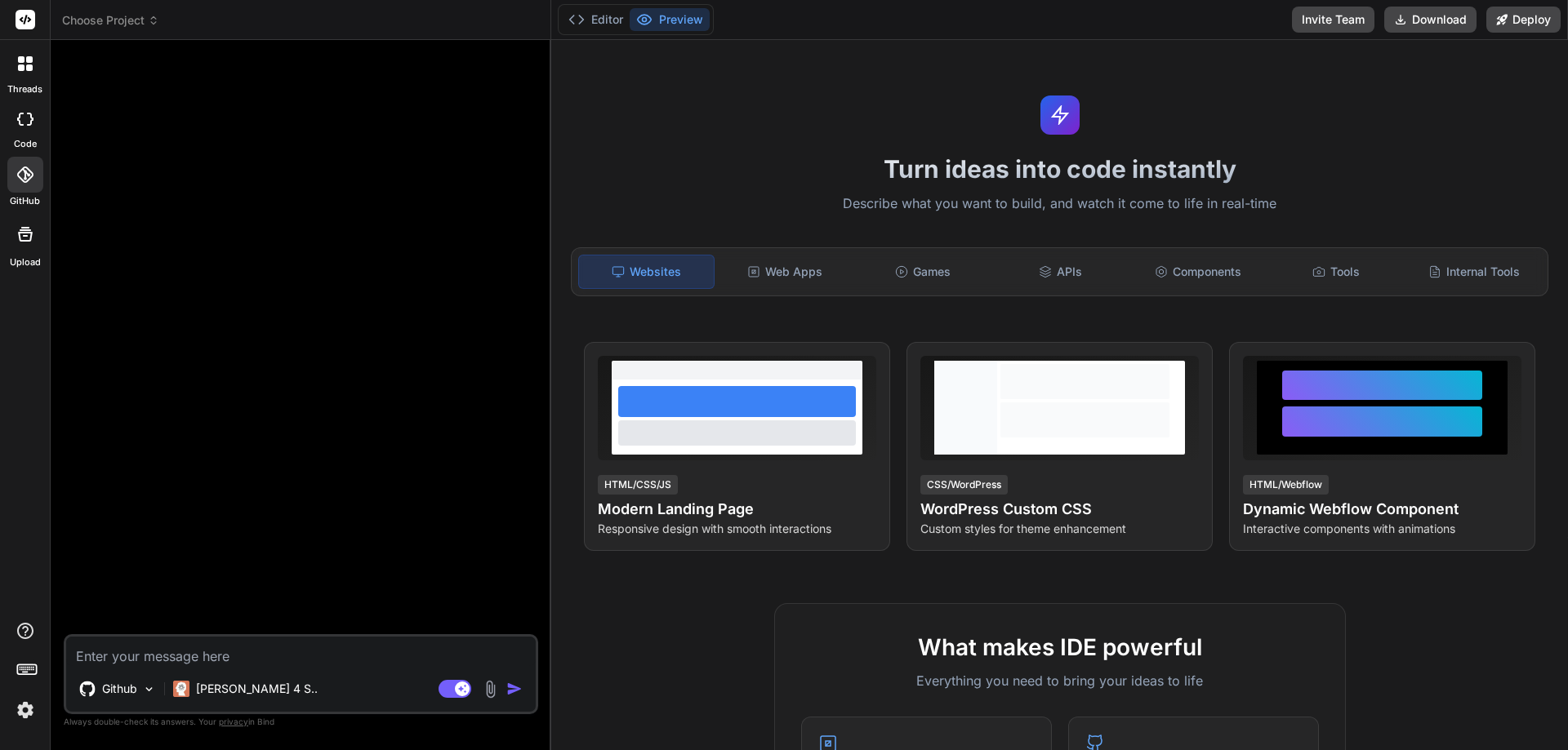
click at [28, 112] on icon at bounding box center [25, 119] width 16 height 13
click at [30, 83] on label "threads" at bounding box center [25, 89] width 35 height 14
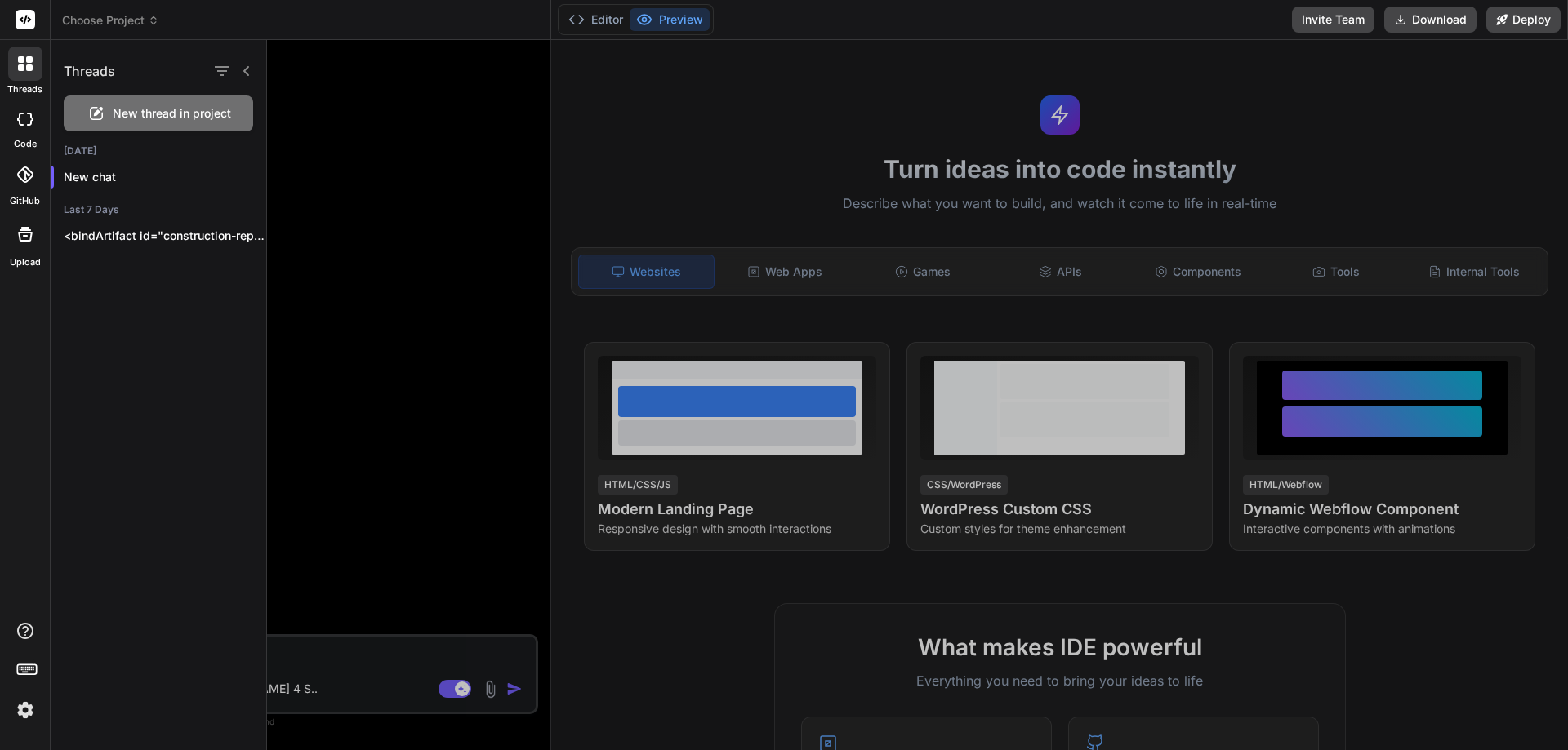
click at [153, 122] on div "New thread in project" at bounding box center [158, 114] width 189 height 36
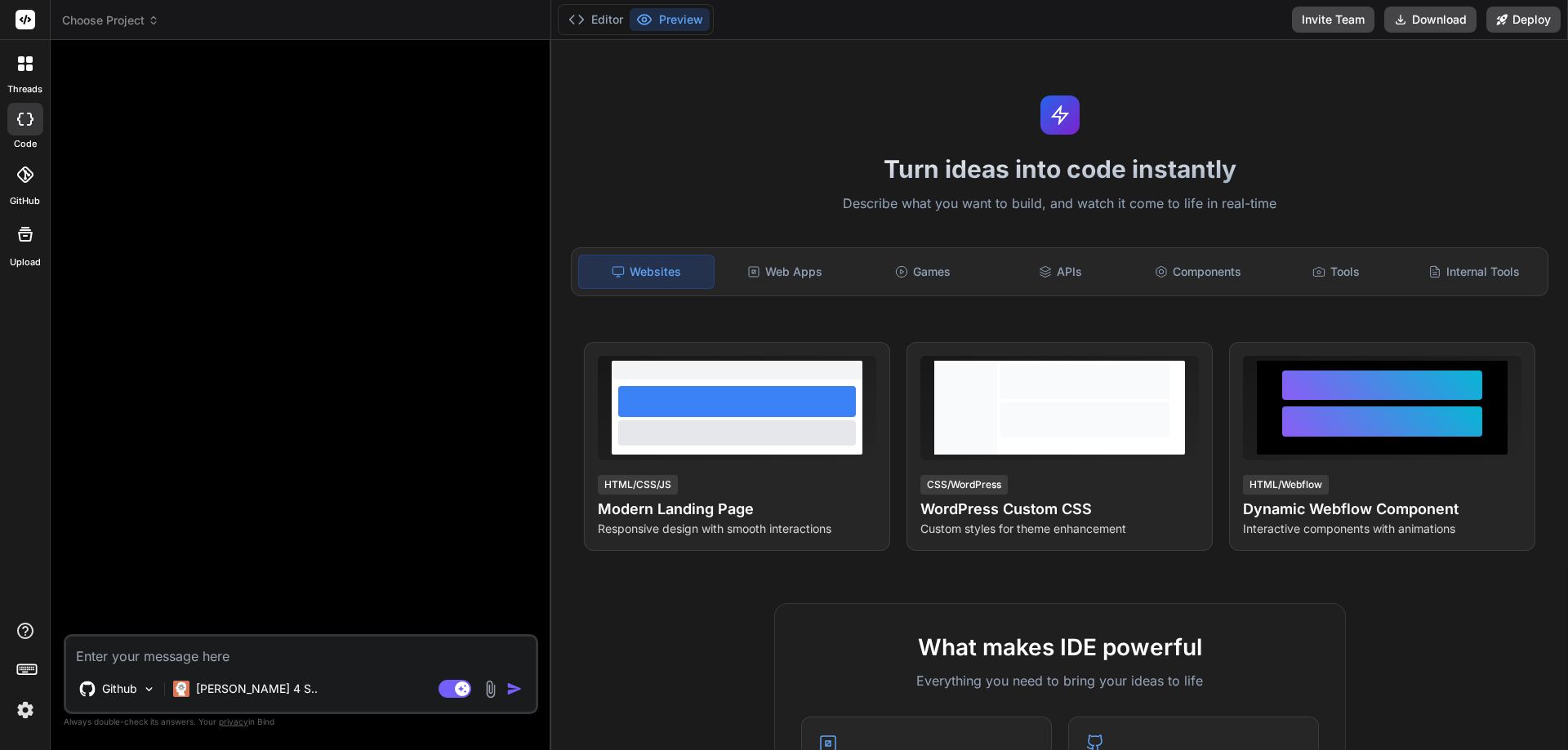
click at [134, 26] on span "Choose Project" at bounding box center [111, 20] width 98 height 16
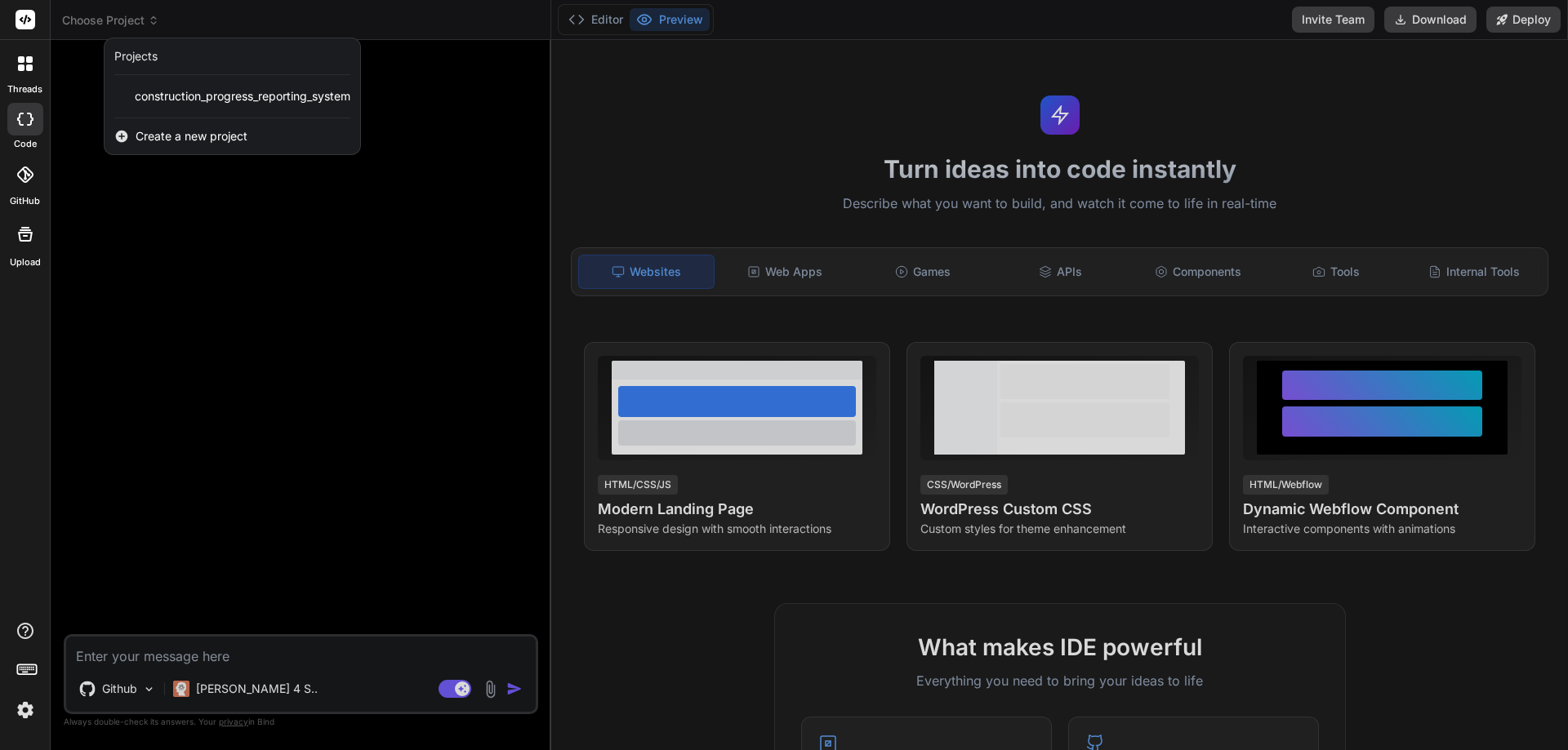
click at [34, 70] on div at bounding box center [25, 64] width 34 height 34
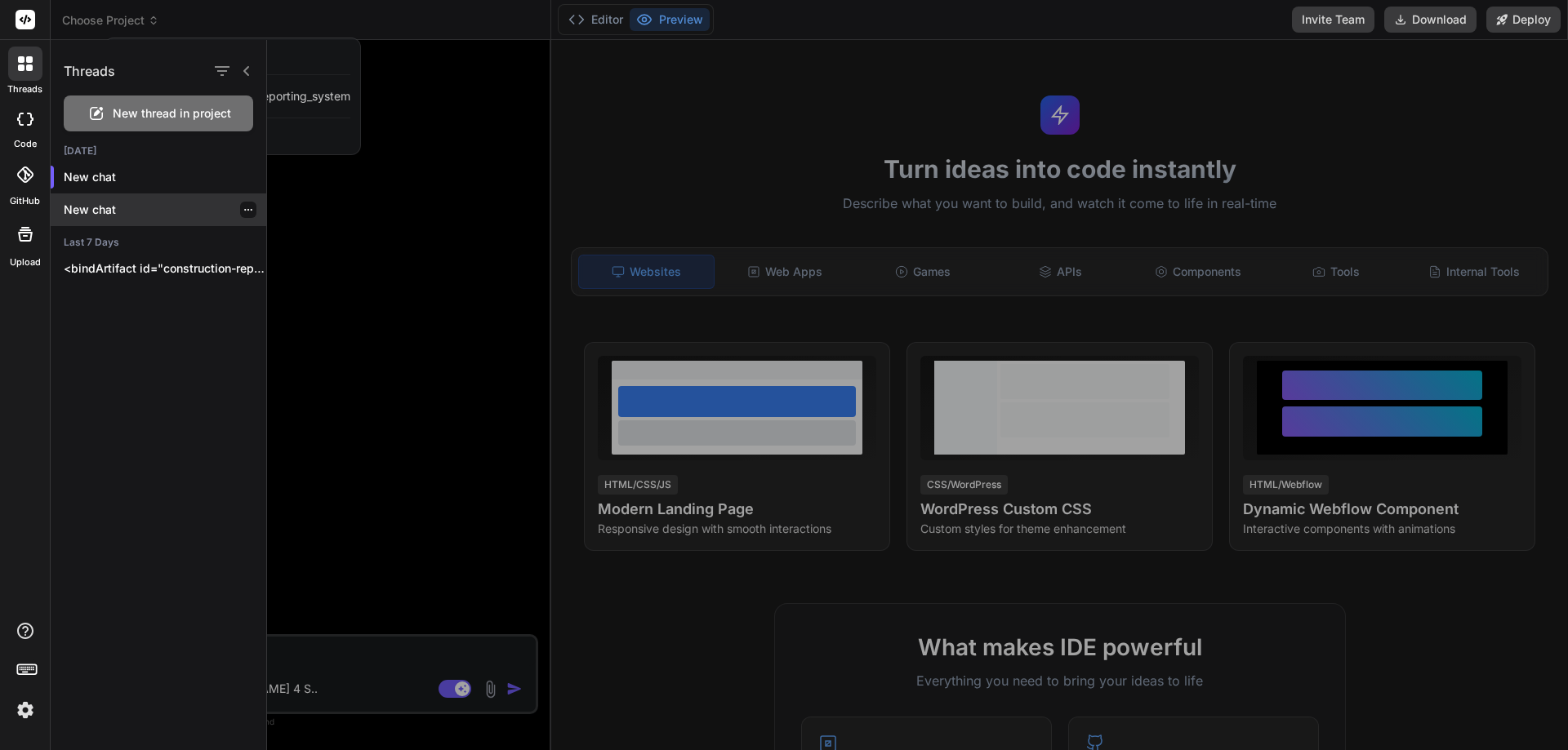
click at [243, 214] on icon "button" at bounding box center [248, 210] width 10 height 10
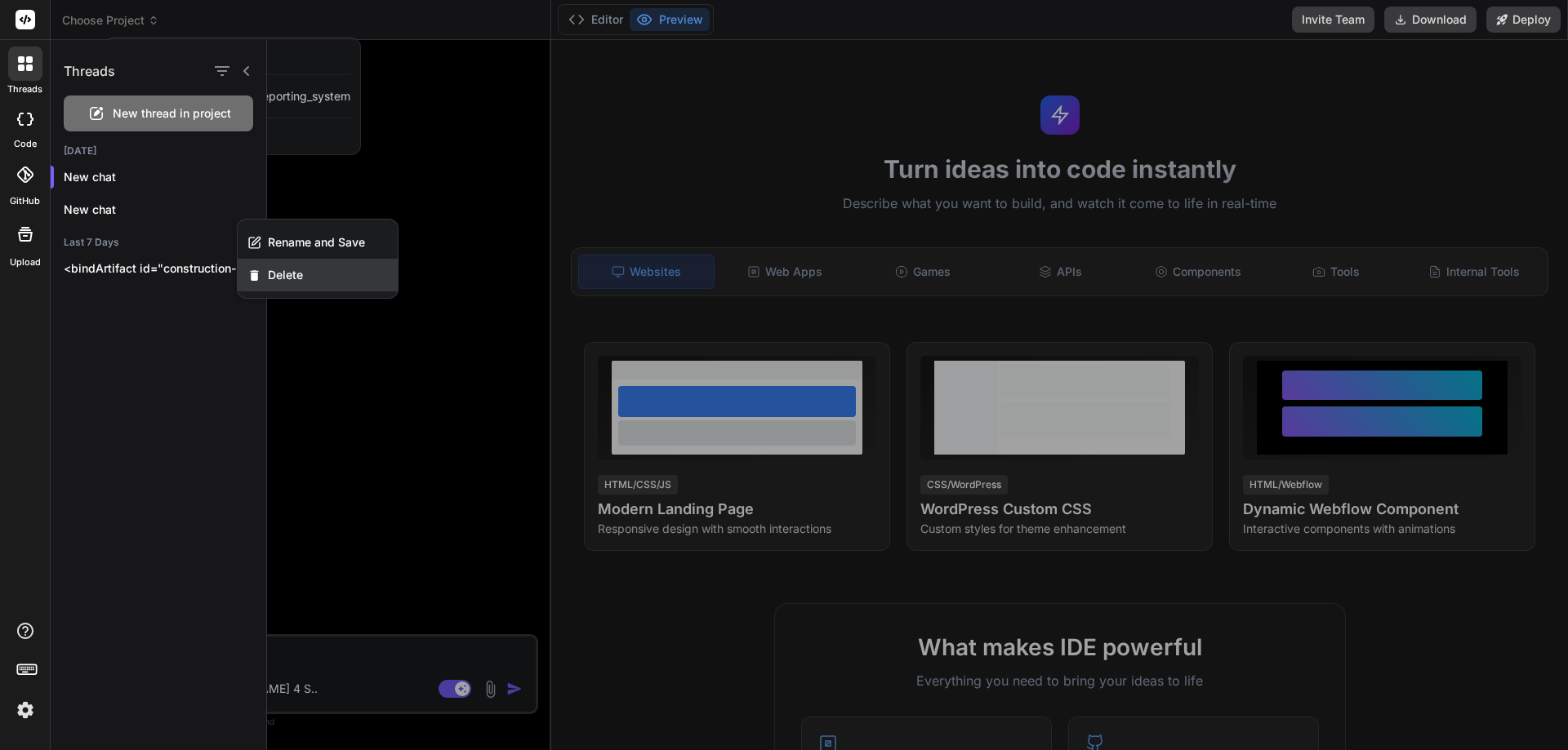
click at [271, 280] on span "Delete" at bounding box center [285, 275] width 35 height 16
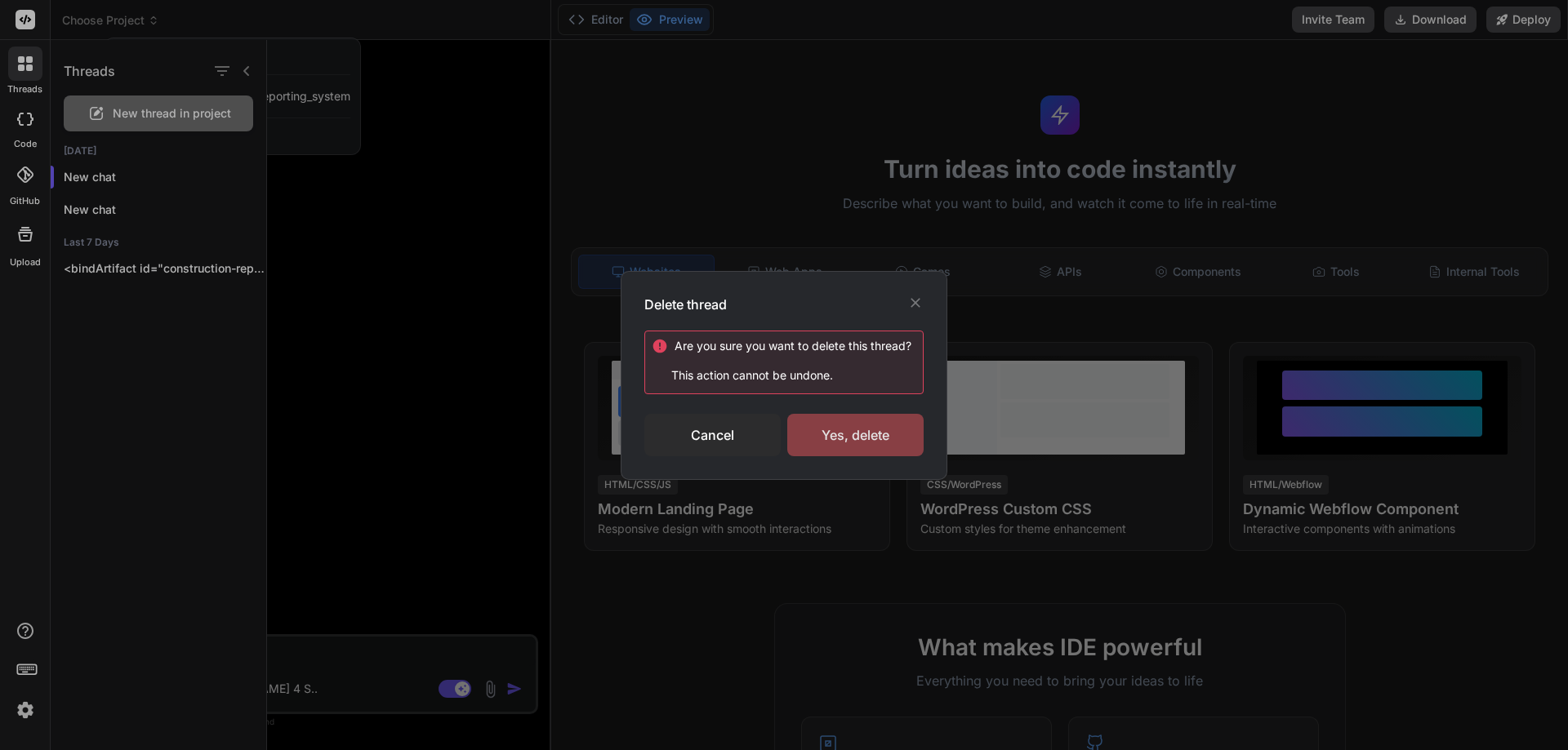
drag, startPoint x: 923, startPoint y: 450, endPoint x: 907, endPoint y: 447, distance: 16.3
click at [920, 449] on div "Yes, delete" at bounding box center [855, 435] width 136 height 43
click at [898, 445] on div "Deleting..." at bounding box center [855, 435] width 136 height 43
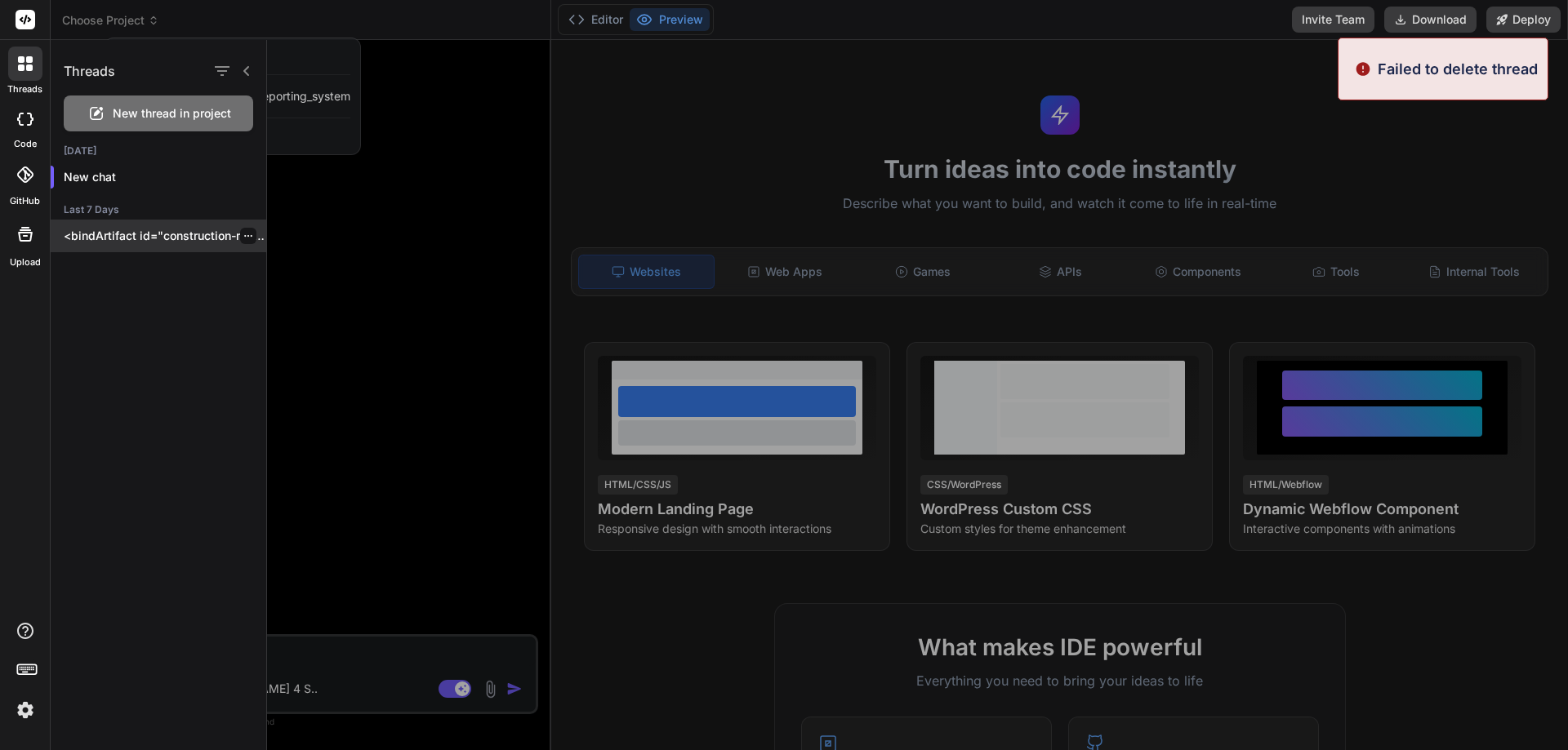
click at [246, 235] on icon "button" at bounding box center [248, 236] width 10 height 10
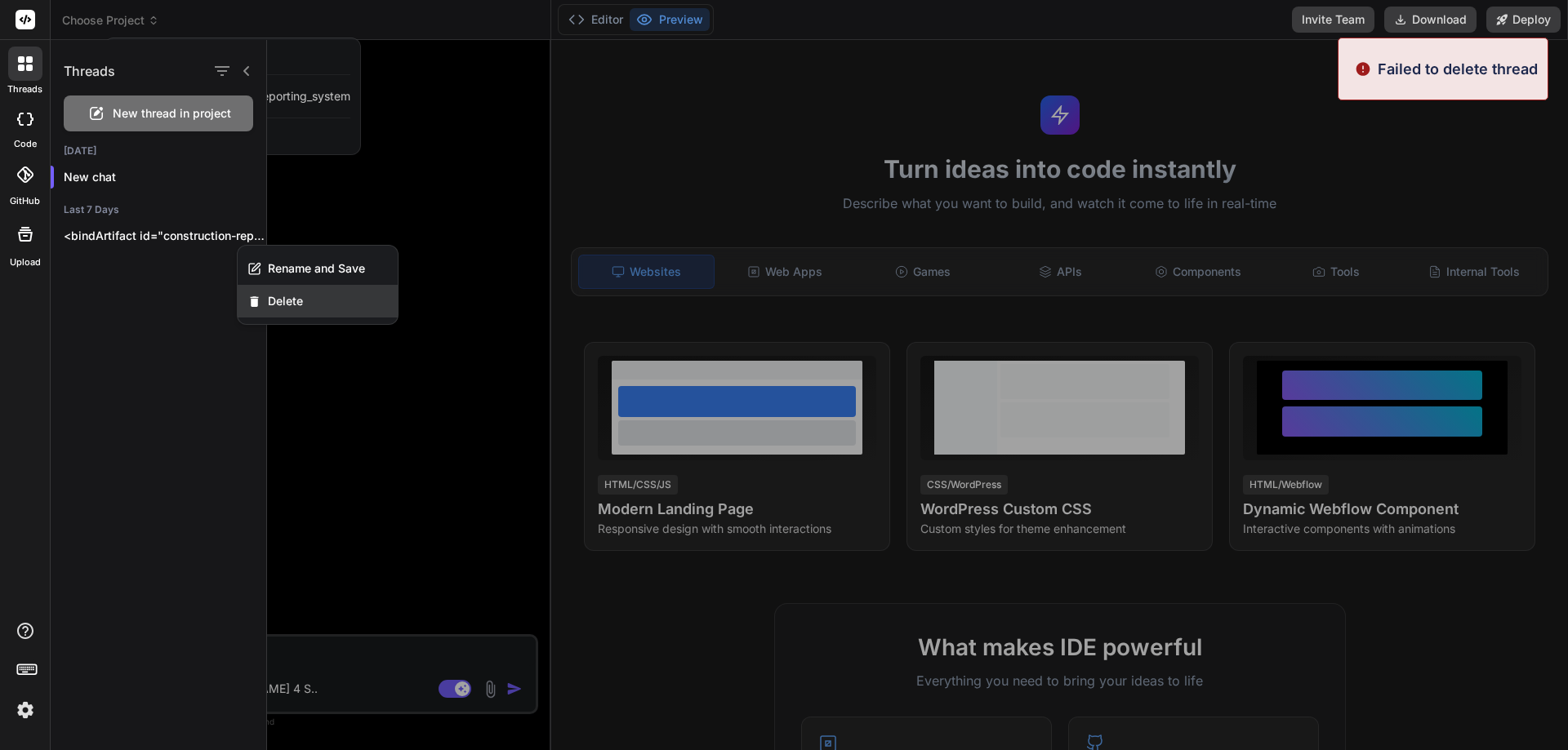
click at [278, 298] on span "Delete" at bounding box center [285, 302] width 35 height 16
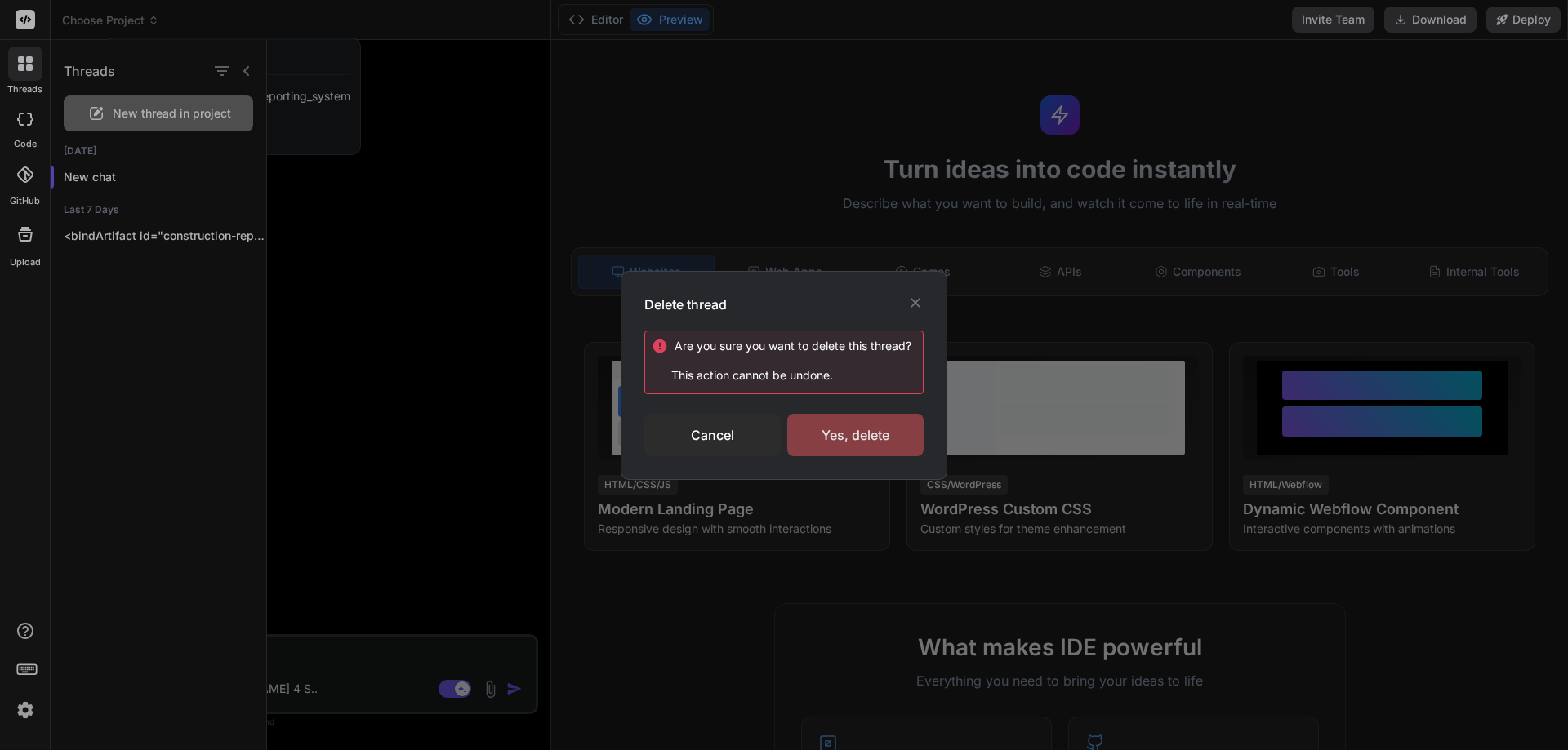
click at [856, 432] on div "Yes, delete" at bounding box center [855, 435] width 136 height 43
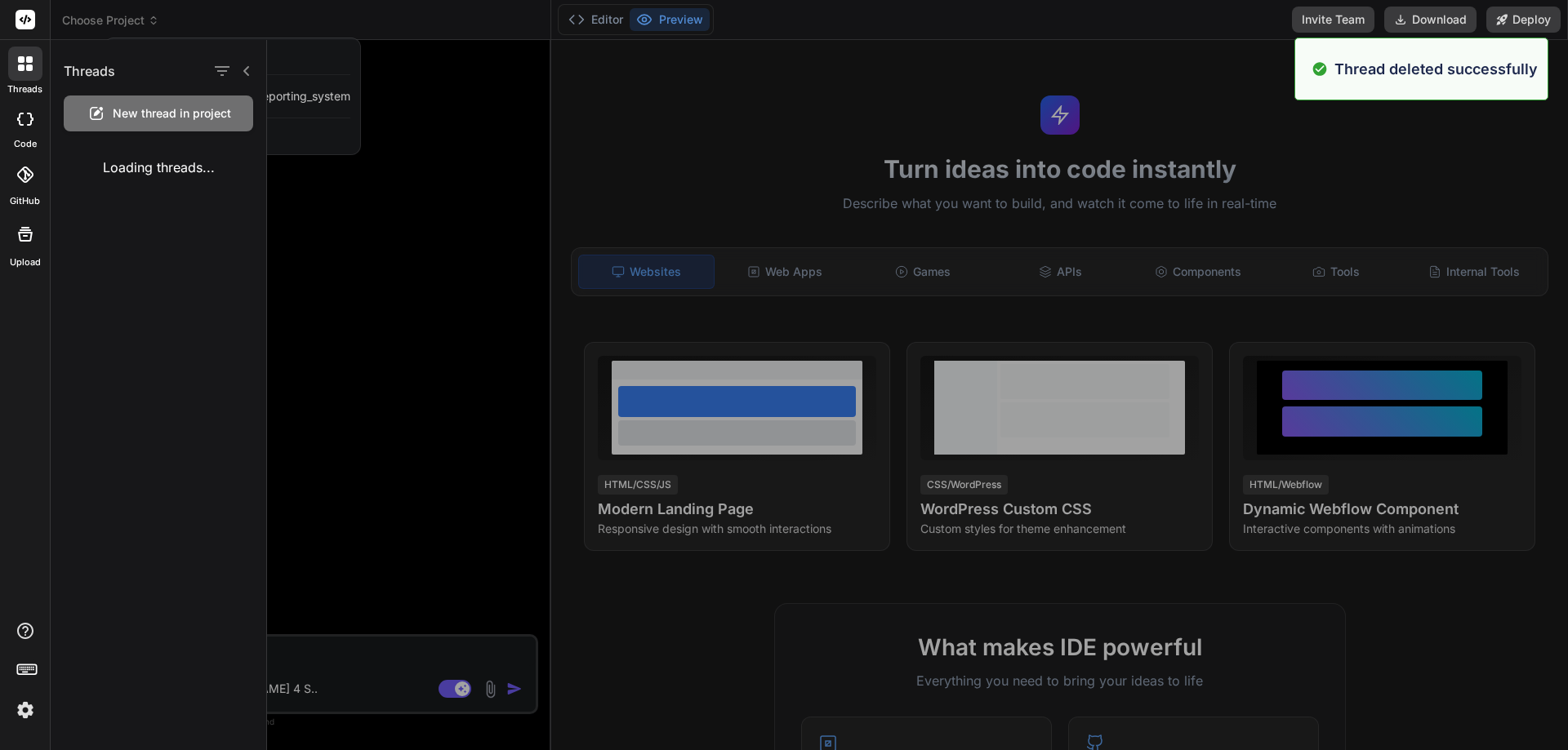
type textarea "x"
click at [243, 173] on icon "button" at bounding box center [248, 177] width 10 height 10
click at [411, 370] on div at bounding box center [917, 395] width 1301 height 711
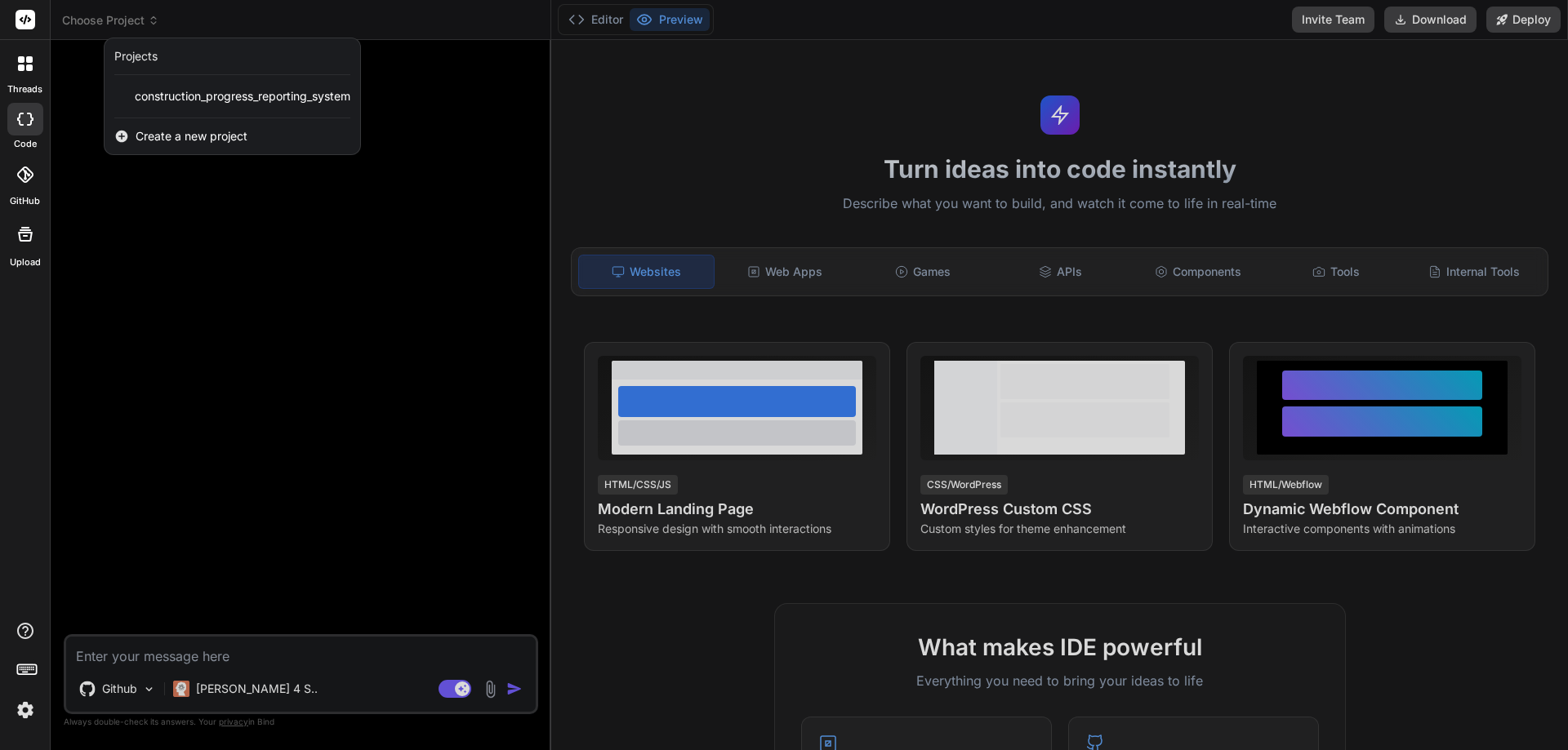
click at [133, 662] on div at bounding box center [784, 375] width 1568 height 750
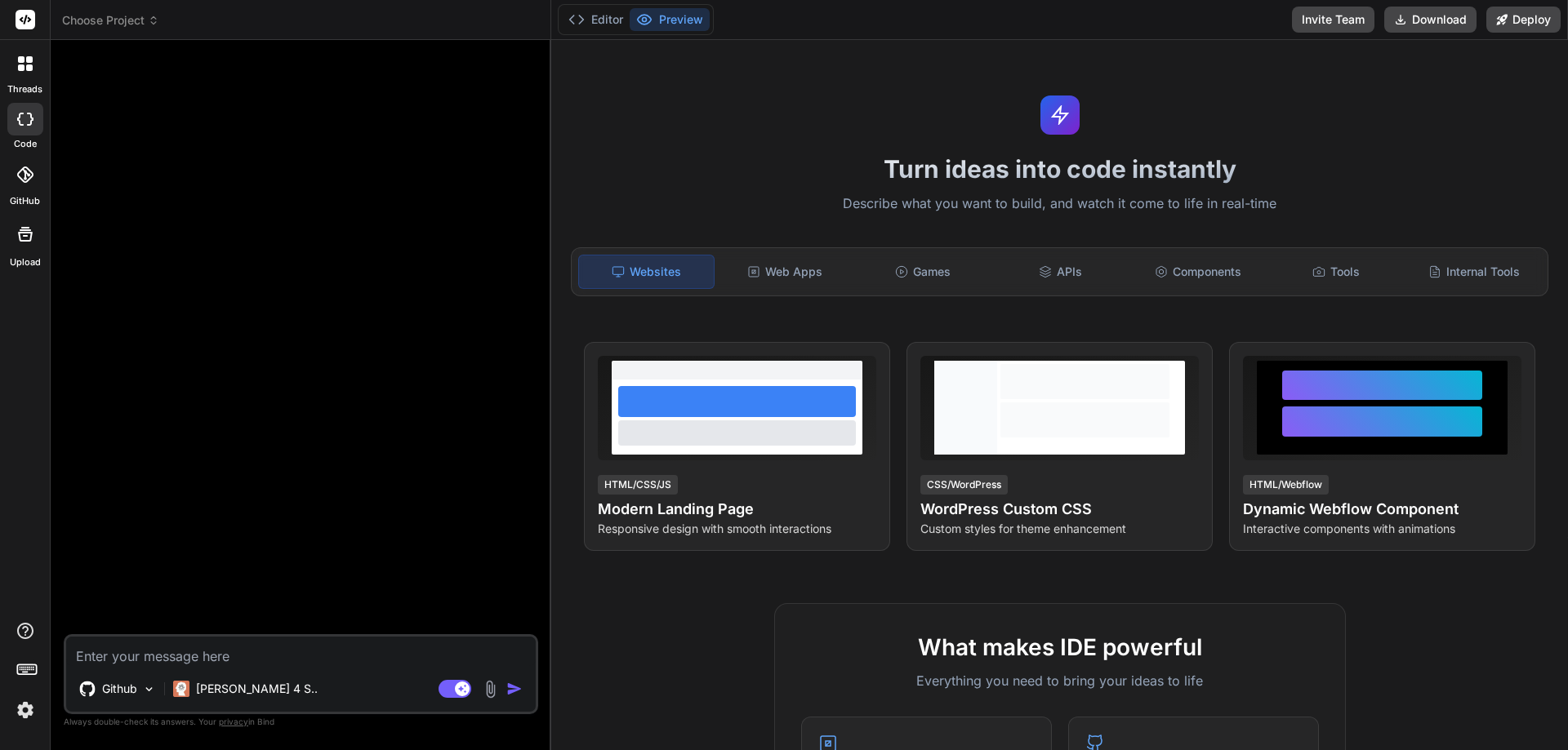
click at [134, 653] on textarea at bounding box center [301, 652] width 470 height 30
type textarea "อ"
type textarea "x"
type textarea "อธ"
type textarea "x"
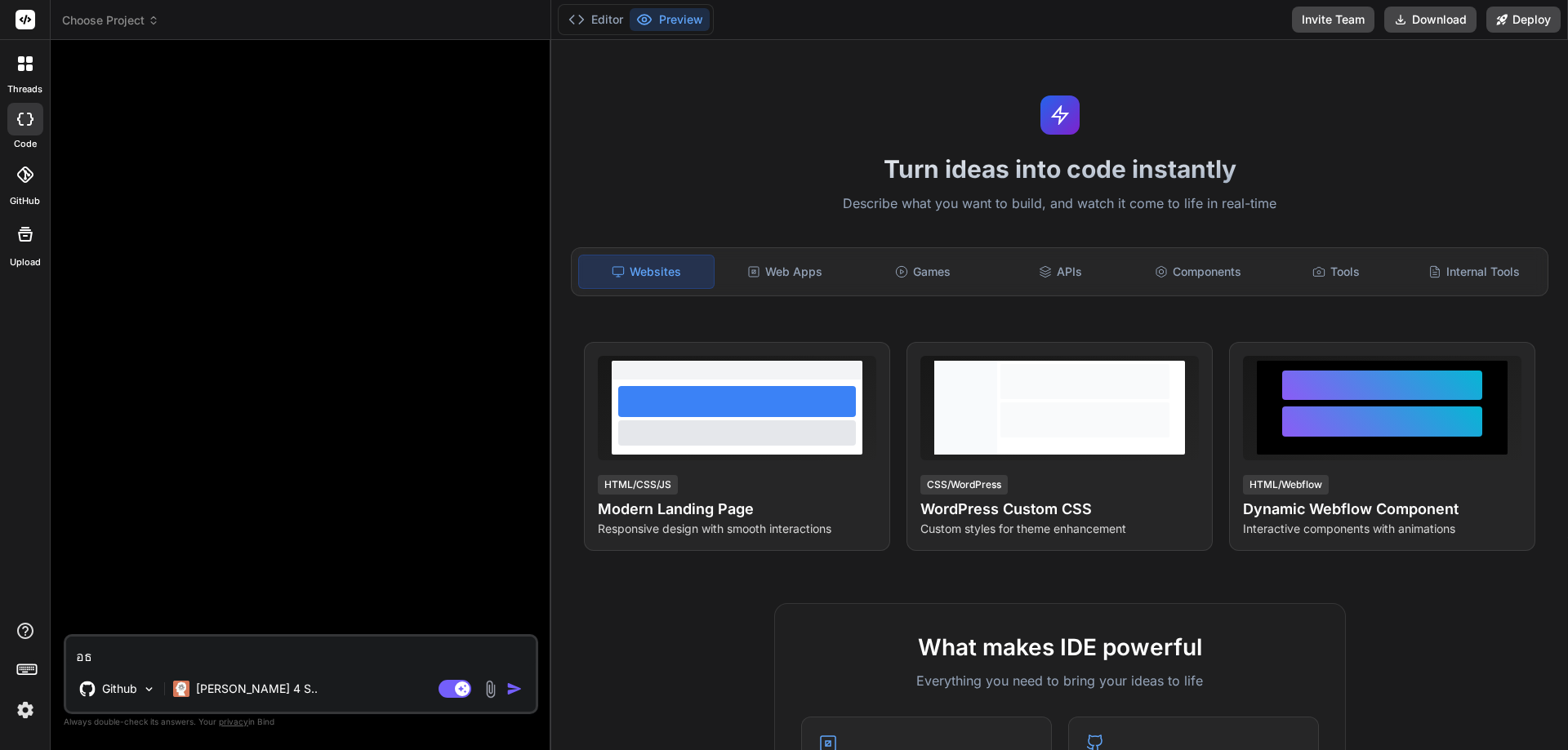
type textarea "อธิ"
type textarea "x"
type textarea "อธิล"
type textarea "x"
type textarea "อธิลา"
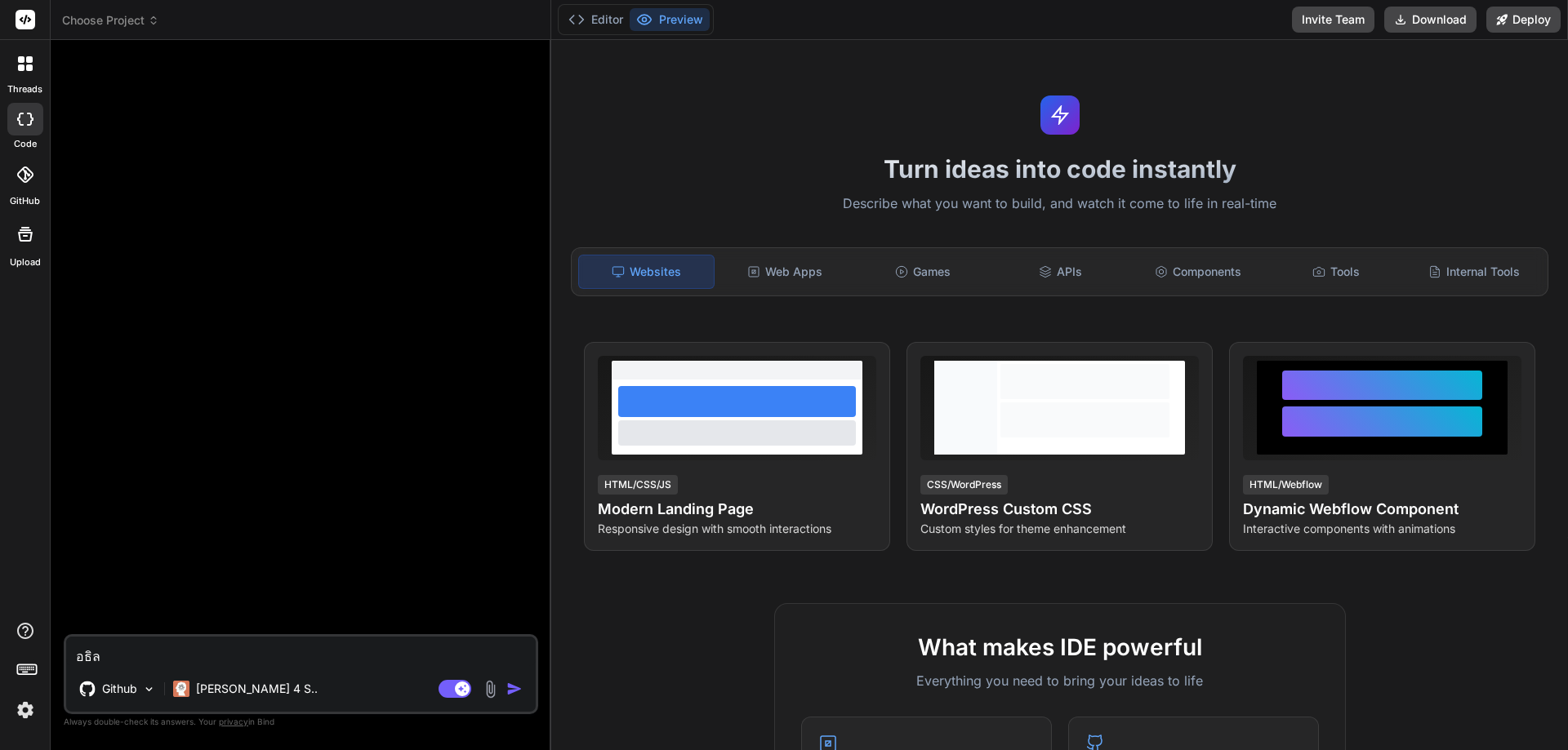
type textarea "x"
type textarea "อธิลาบ"
type textarea "x"
type textarea "อธิลา"
type textarea "x"
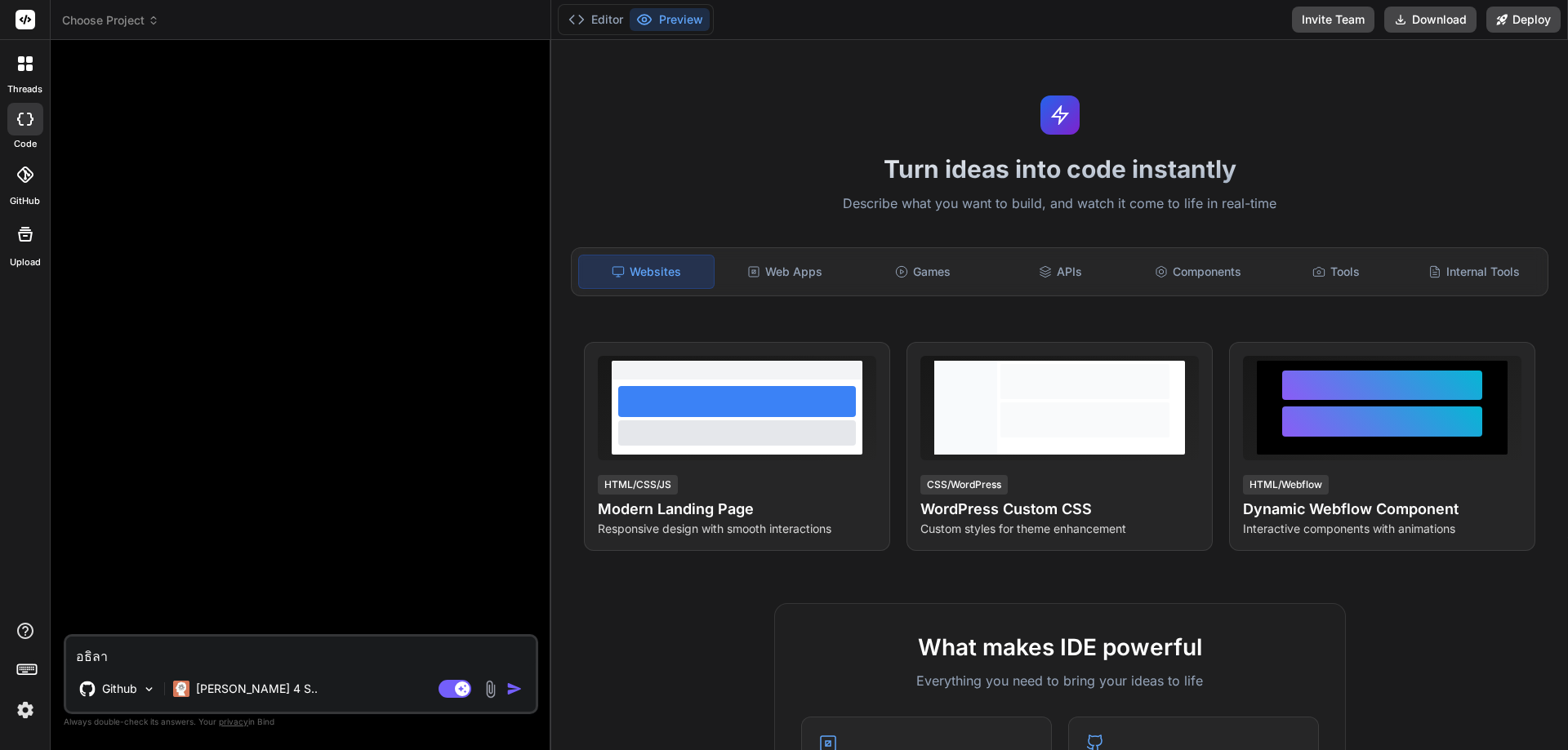
type textarea "อธิล"
type textarea "x"
type textarea "อธิ"
type textarea "x"
type textarea "อธิบ"
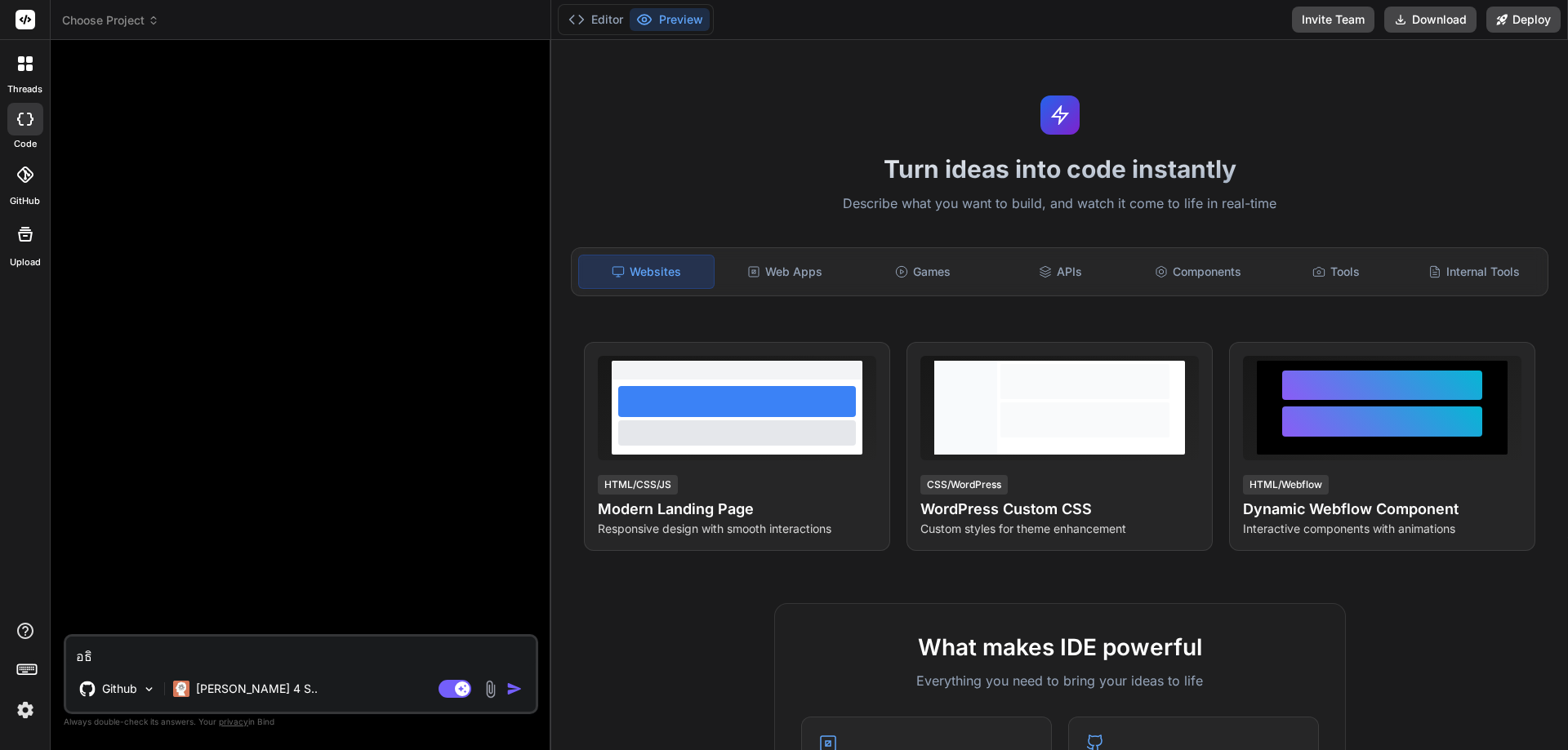
type textarea "x"
type textarea "อธิบา"
type textarea "x"
type textarea "อธิบาย"
type textarea "x"
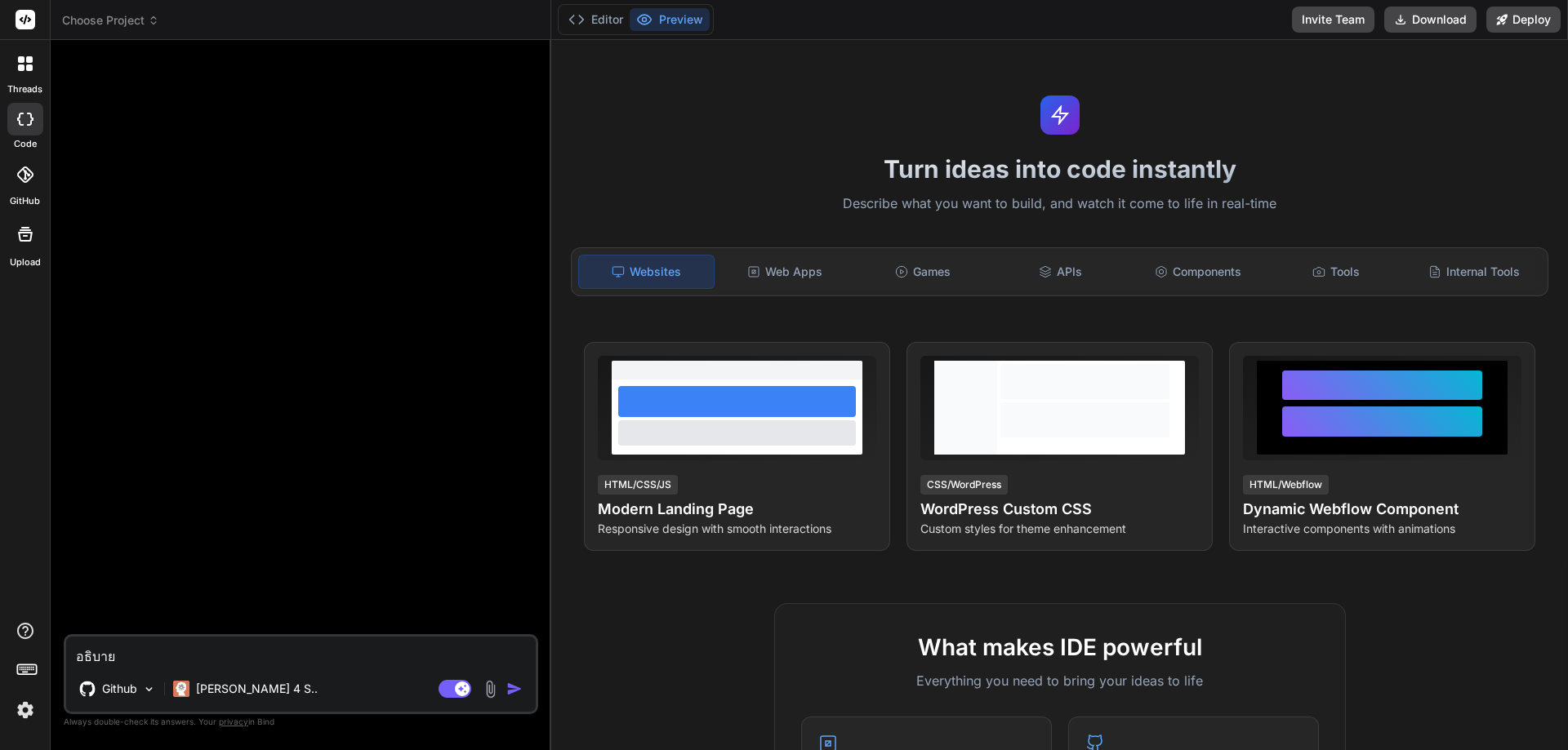
type textarea "อธิบาย"
type textarea "x"
type textarea "อธิบาย ภ"
type textarea "x"
type textarea "อธิบาย ภา"
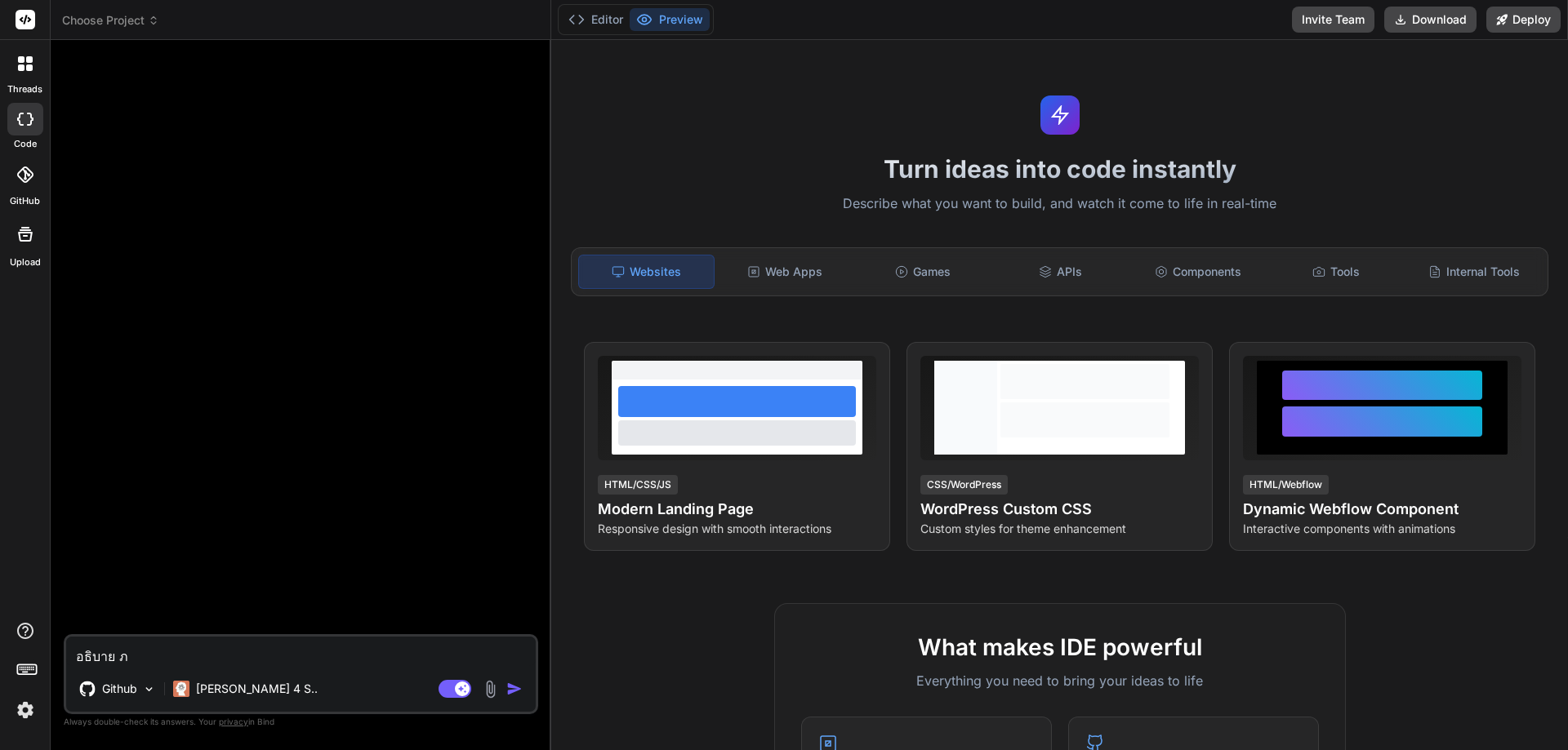
type textarea "x"
type textarea "อธิบาย ภาพ"
type textarea "x"
type textarea "อธิบาย ภาพร"
type textarea "x"
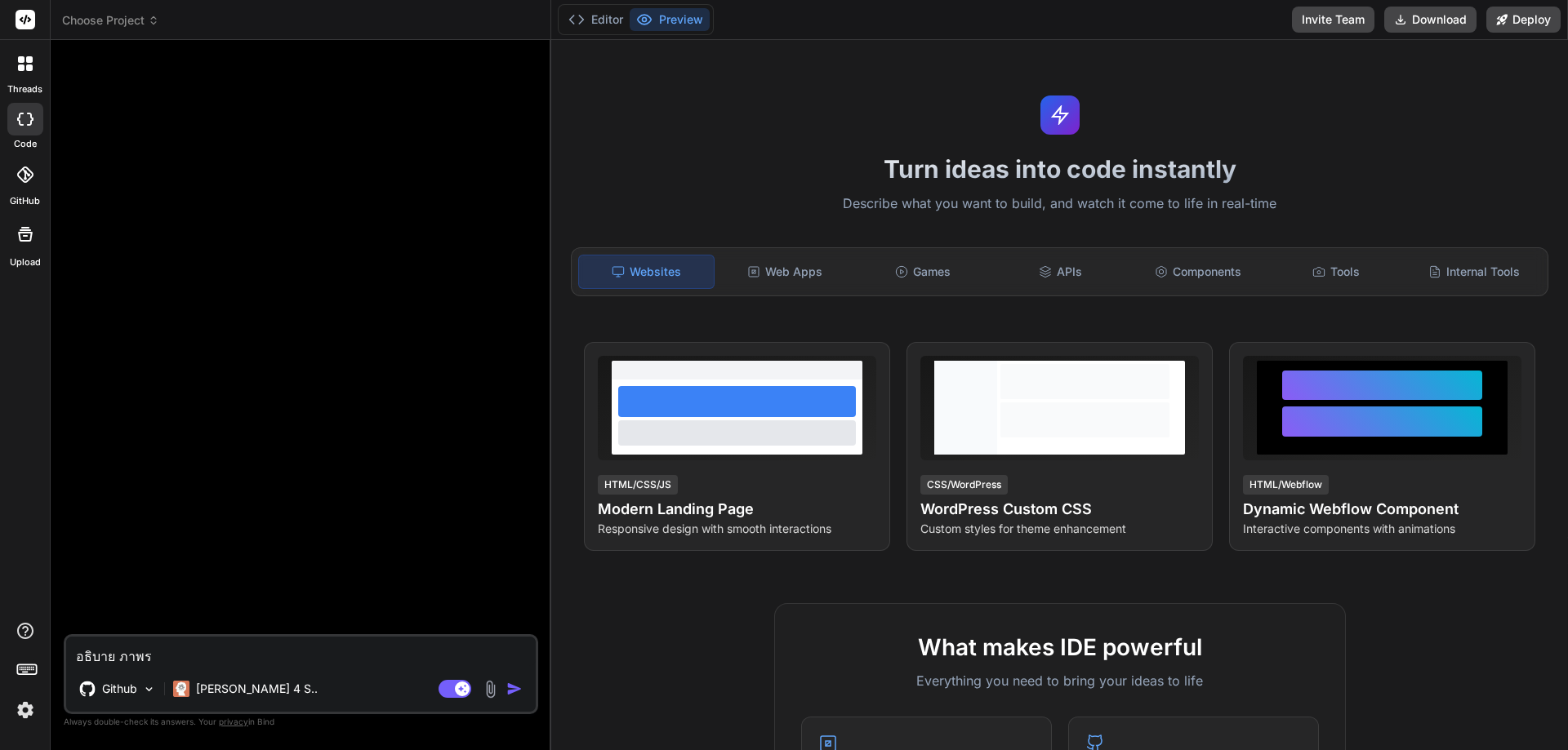
type textarea "อธิบาย ภาพรว"
type textarea "x"
type textarea "อธิบาย ภาพรวม"
type textarea "x"
type textarea "อธิบาย ภาพรวมโ"
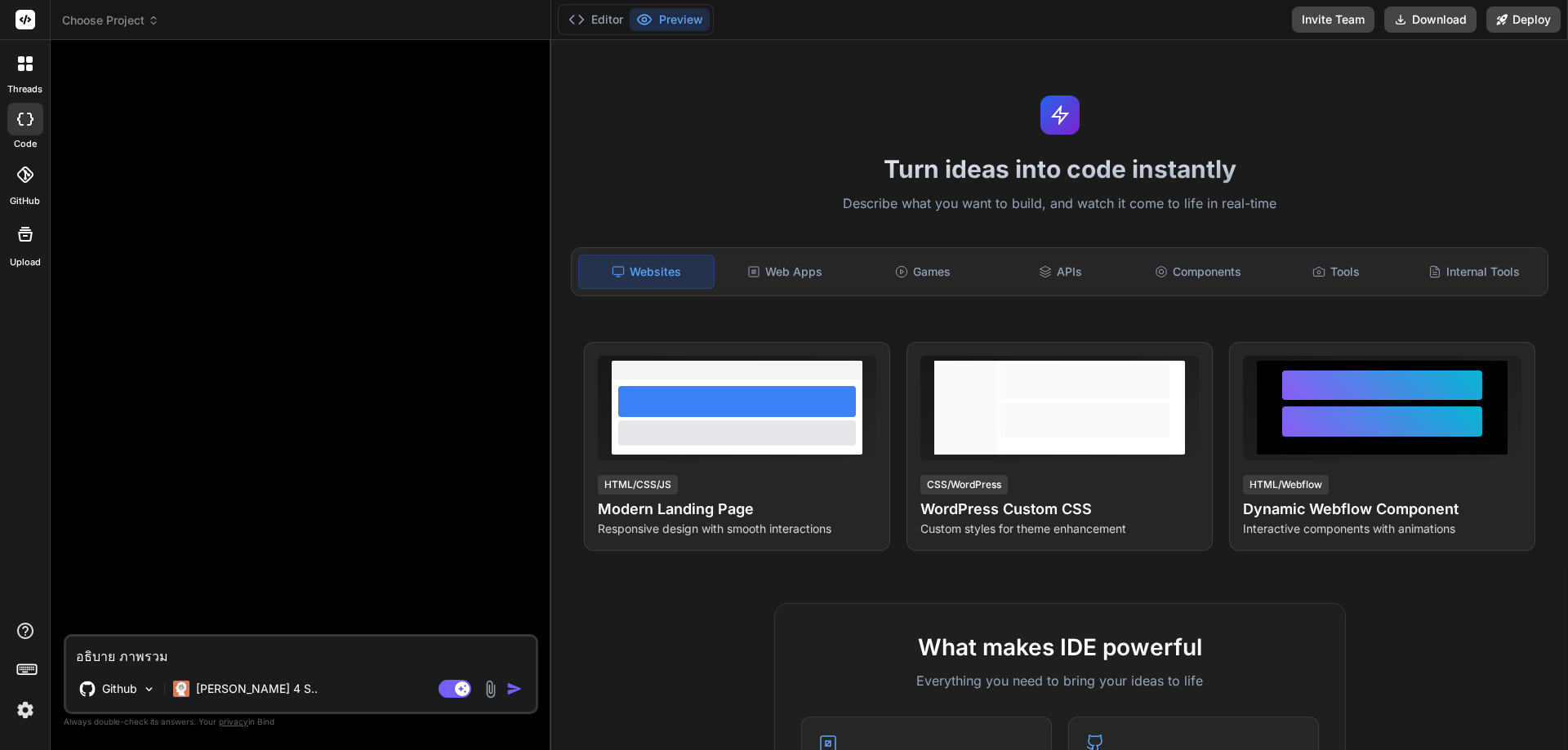
type textarea "x"
type textarea "อธิบาย ภาพรวมโป"
type textarea "x"
type textarea "อธิบาย ภาพรวมโปร"
type textarea "x"
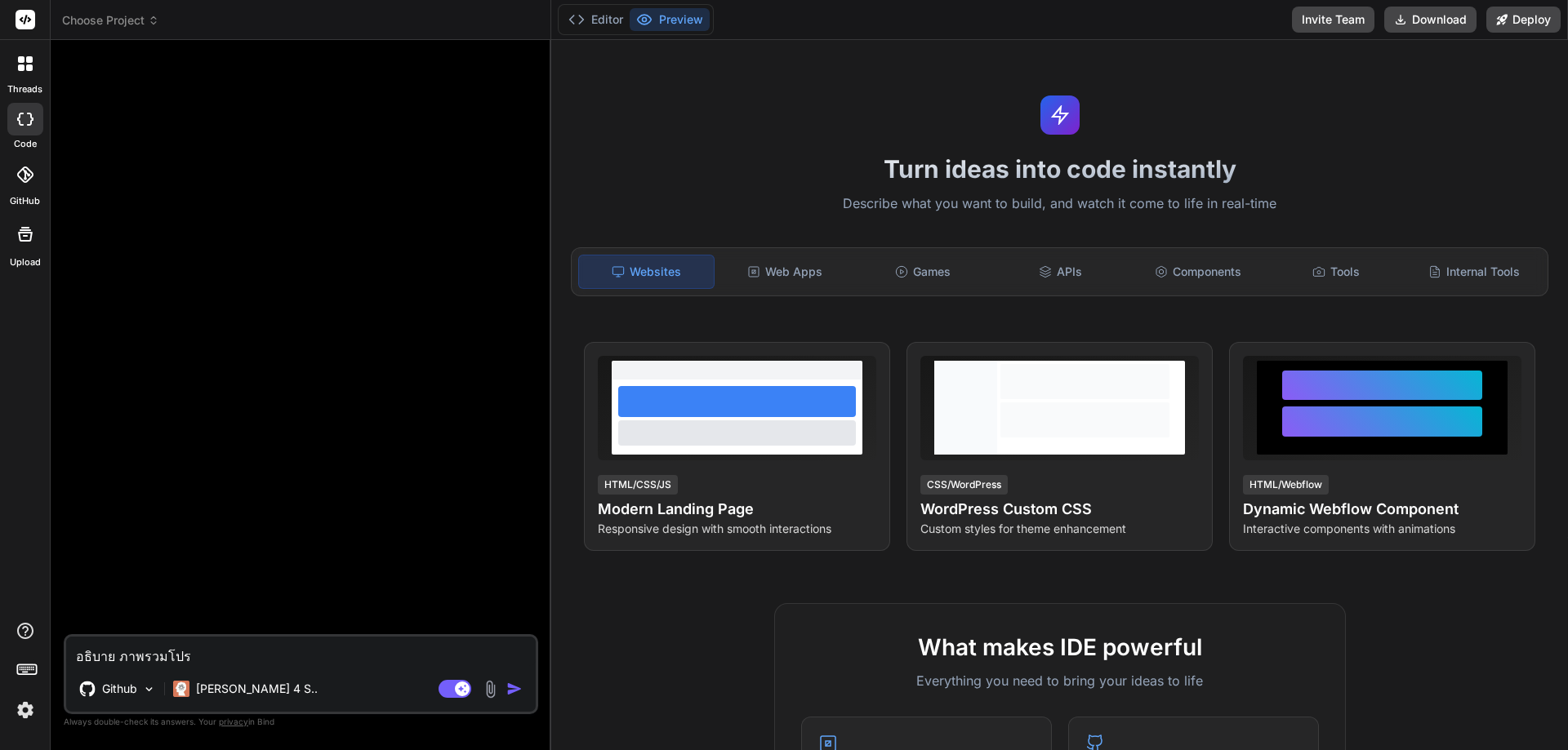
type textarea "อธิบาย ภาพรวมโปรเ"
type textarea "x"
type textarea "อธิบาย ภาพรวมโปรเจ"
type textarea "x"
type textarea "อธิบาย ภาพรวมโปรเจค"
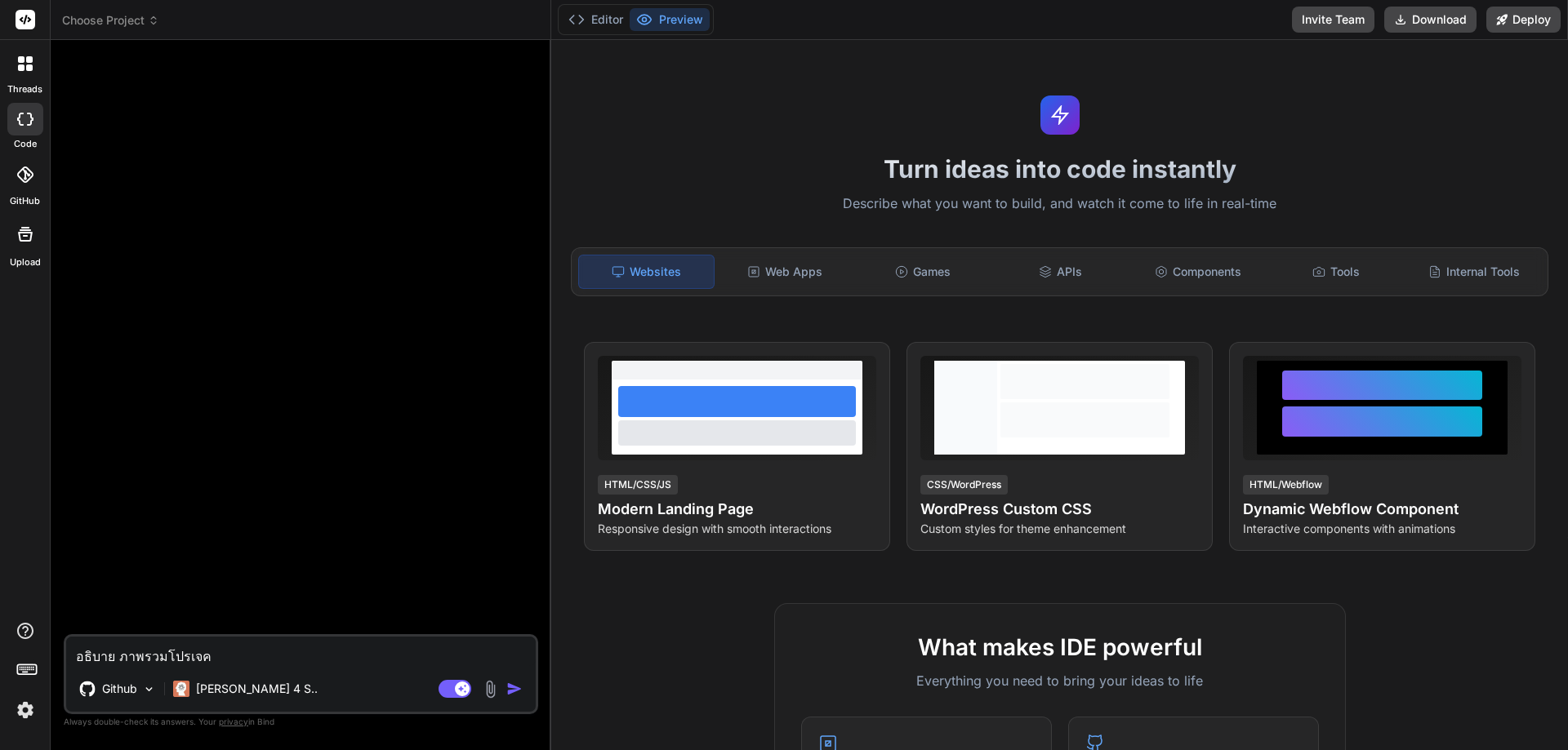
type textarea "x"
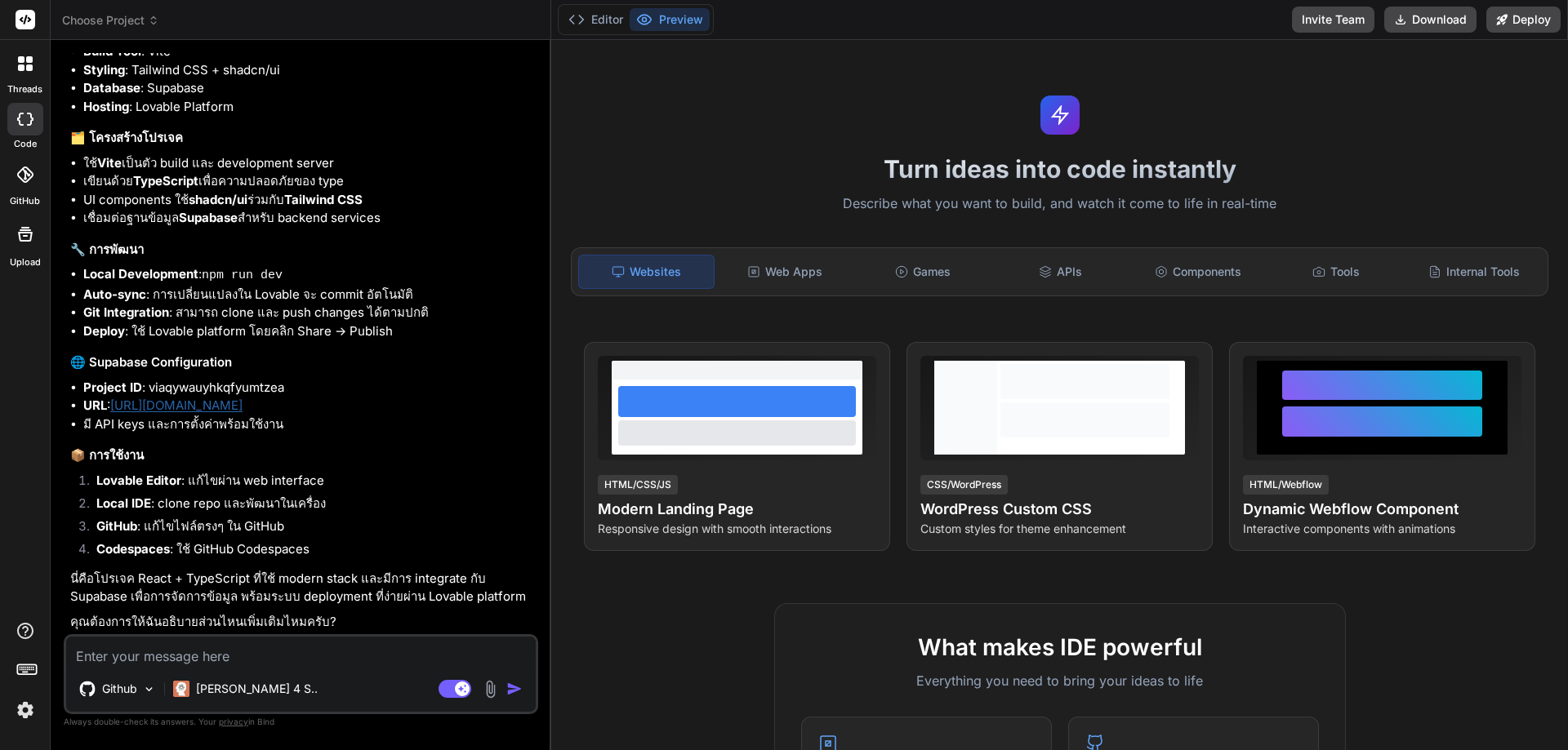
scroll to position [256, 0]
type textarea "x"
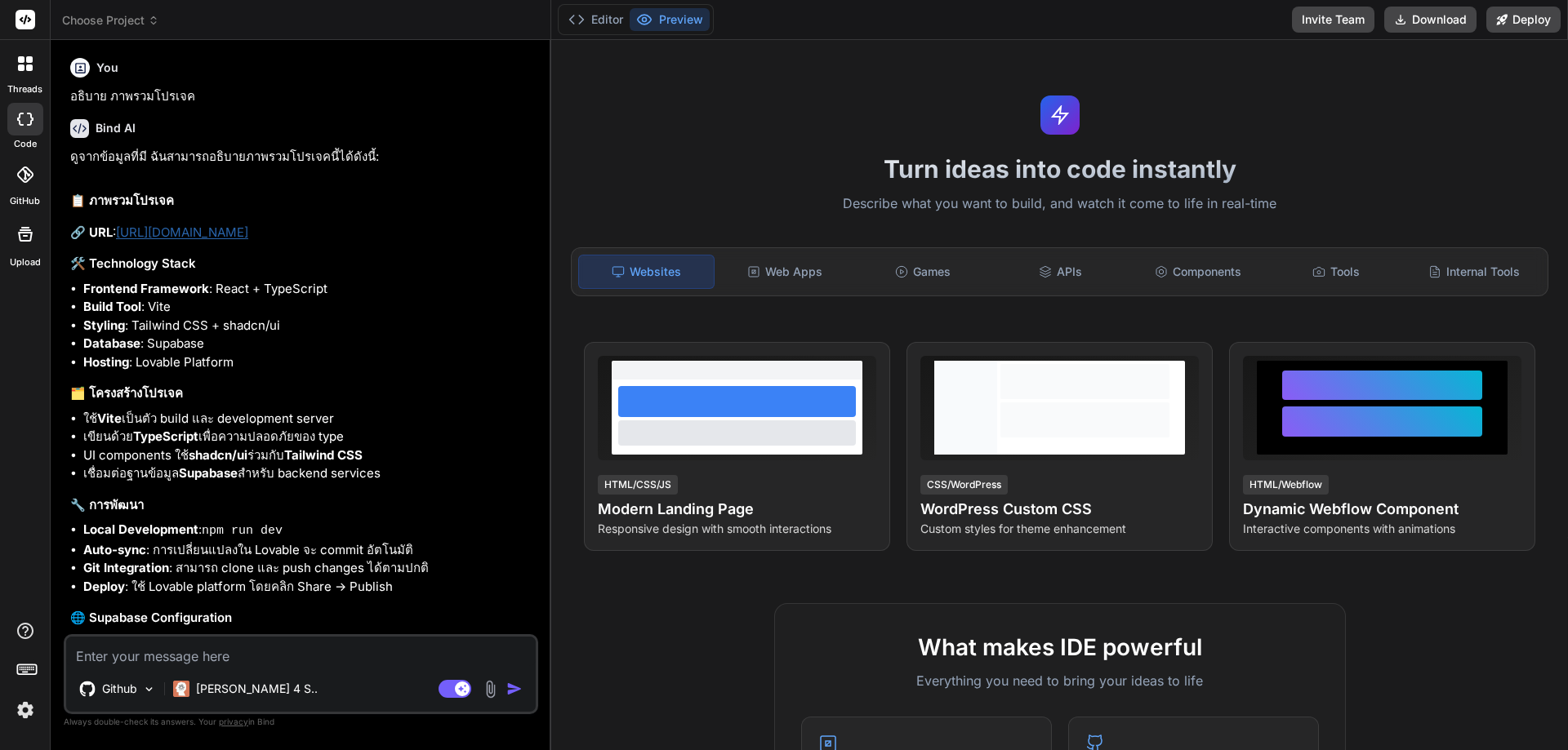
scroll to position [0, 0]
paste textarea "src"
type textarea "src"
type textarea "x"
type textarea "src"
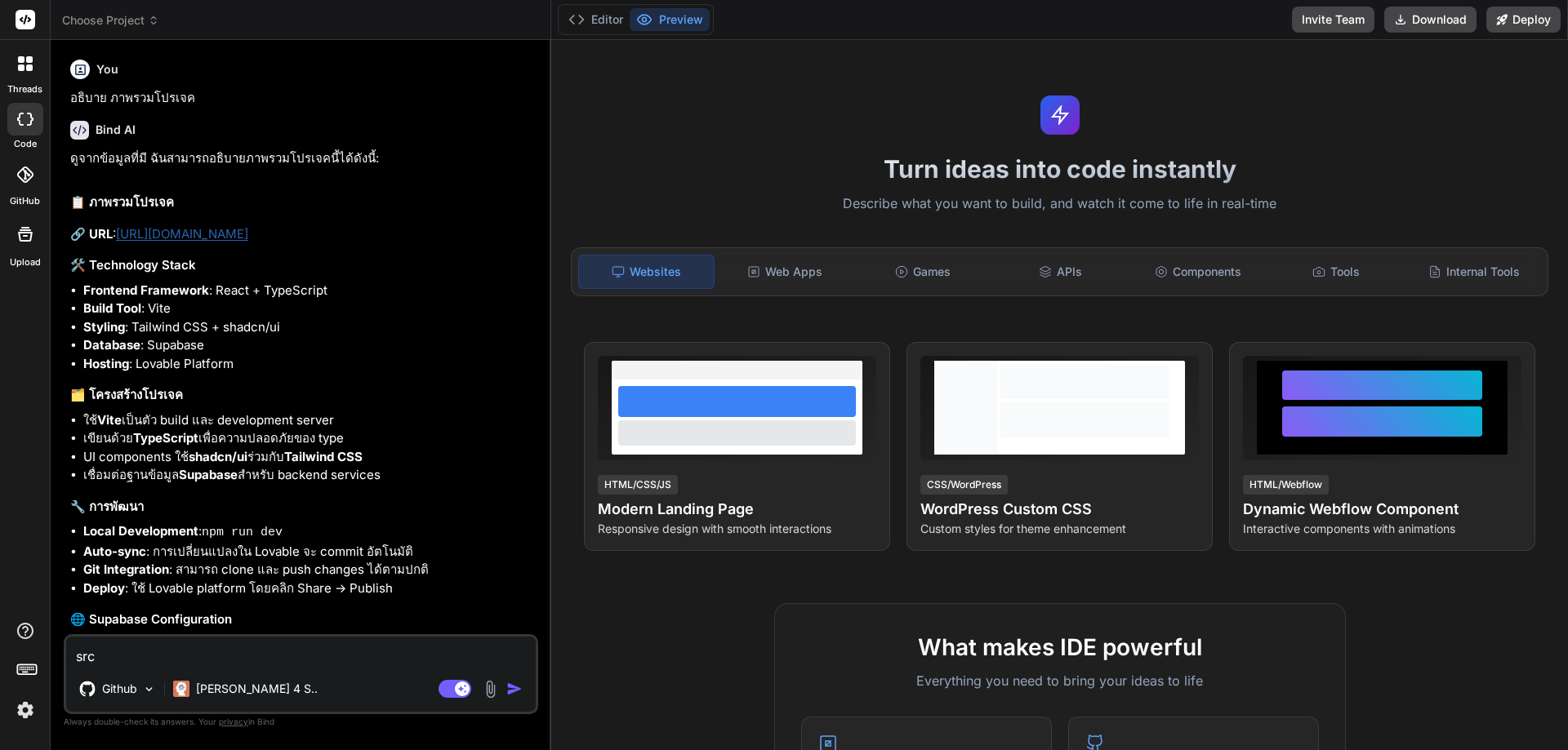
type textarea "x"
type textarea "src ร"
type textarea "x"
type textarea "src ระ"
type textarea "x"
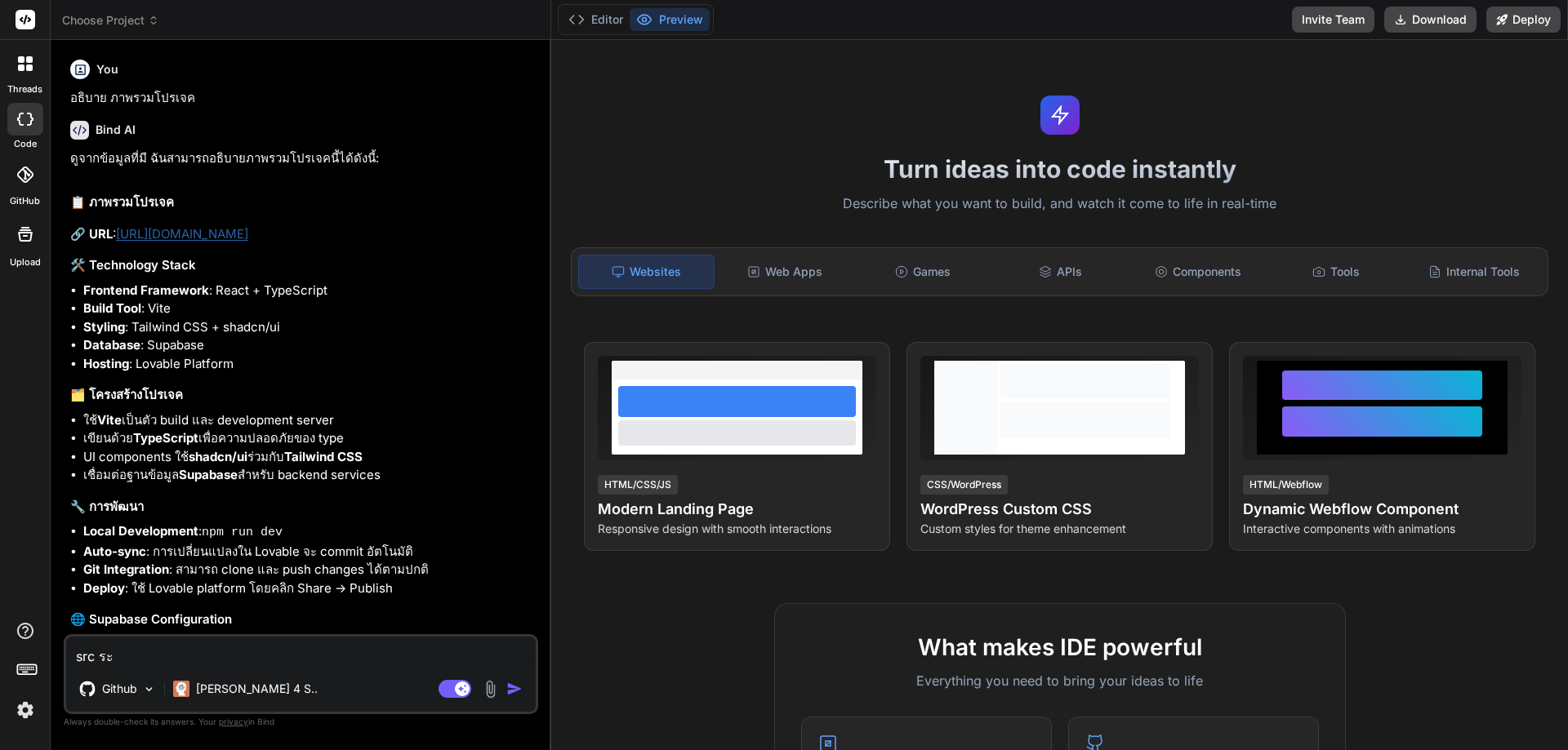
type textarea "src ระบ"
type textarea "x"
type textarea "src ระบบ"
type textarea "x"
type textarea "src ระบบต"
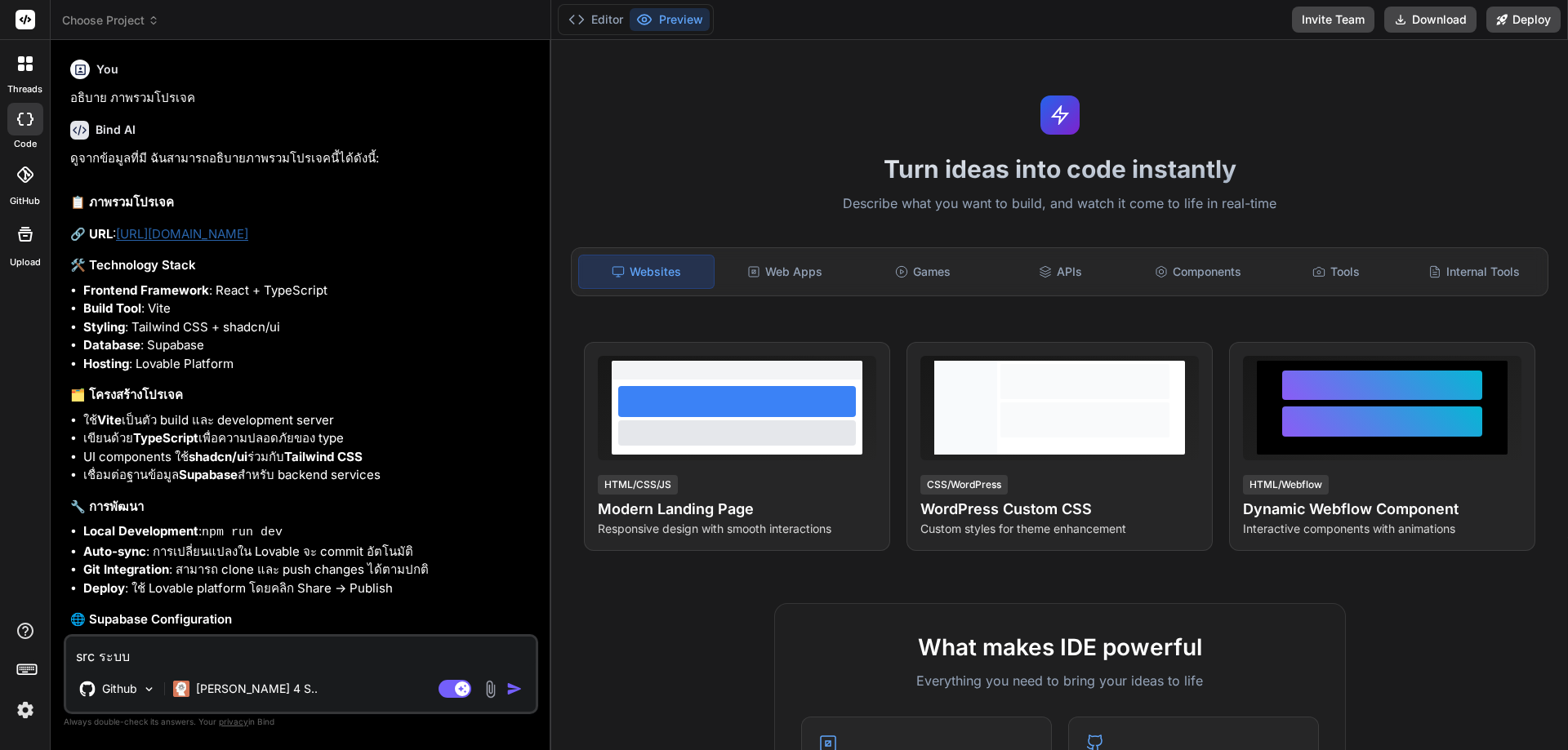
type textarea "x"
type textarea "src ระบบตอ"
type textarea "x"
type textarea "src ระบบตอน"
type textarea "x"
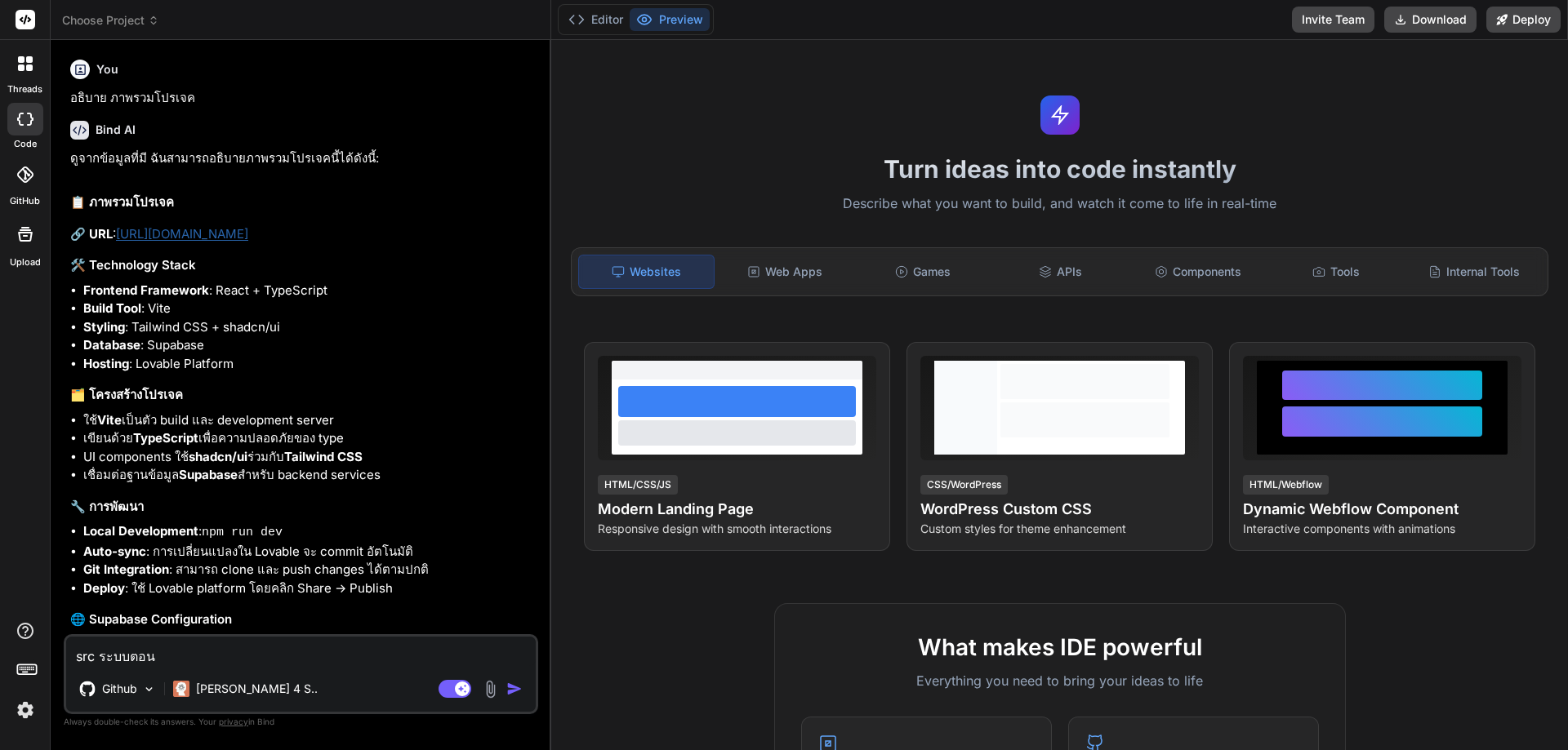
type textarea "src ระบบตอนน"
type textarea "x"
type textarea "src ระบบตอนนี"
type textarea "x"
type textarea "src ระบบตอนนี้"
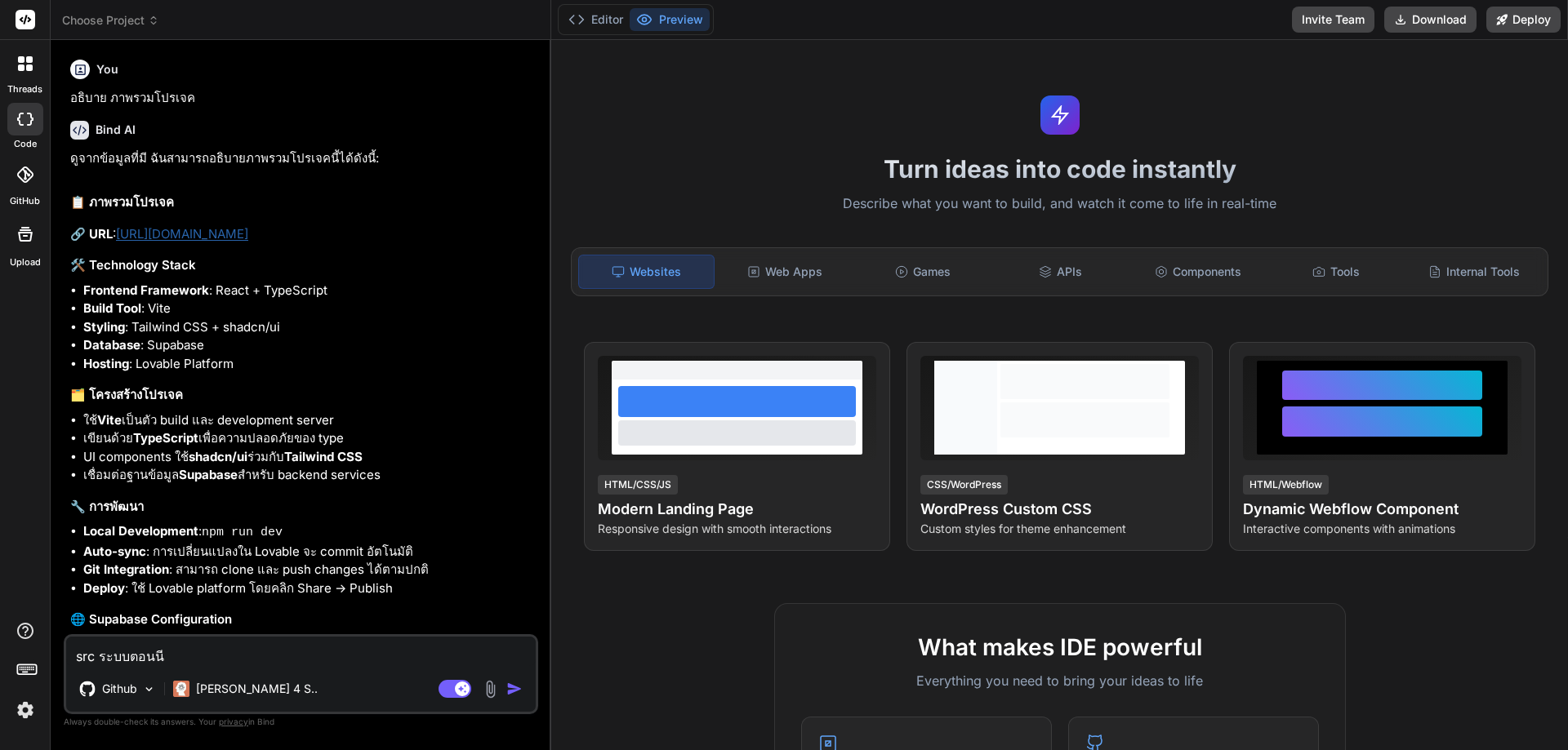
type textarea "x"
type textarea "src ระบบตอนนี้เ"
type textarea "x"
type textarea "src ระบบตอนนี้เป"
type textarea "x"
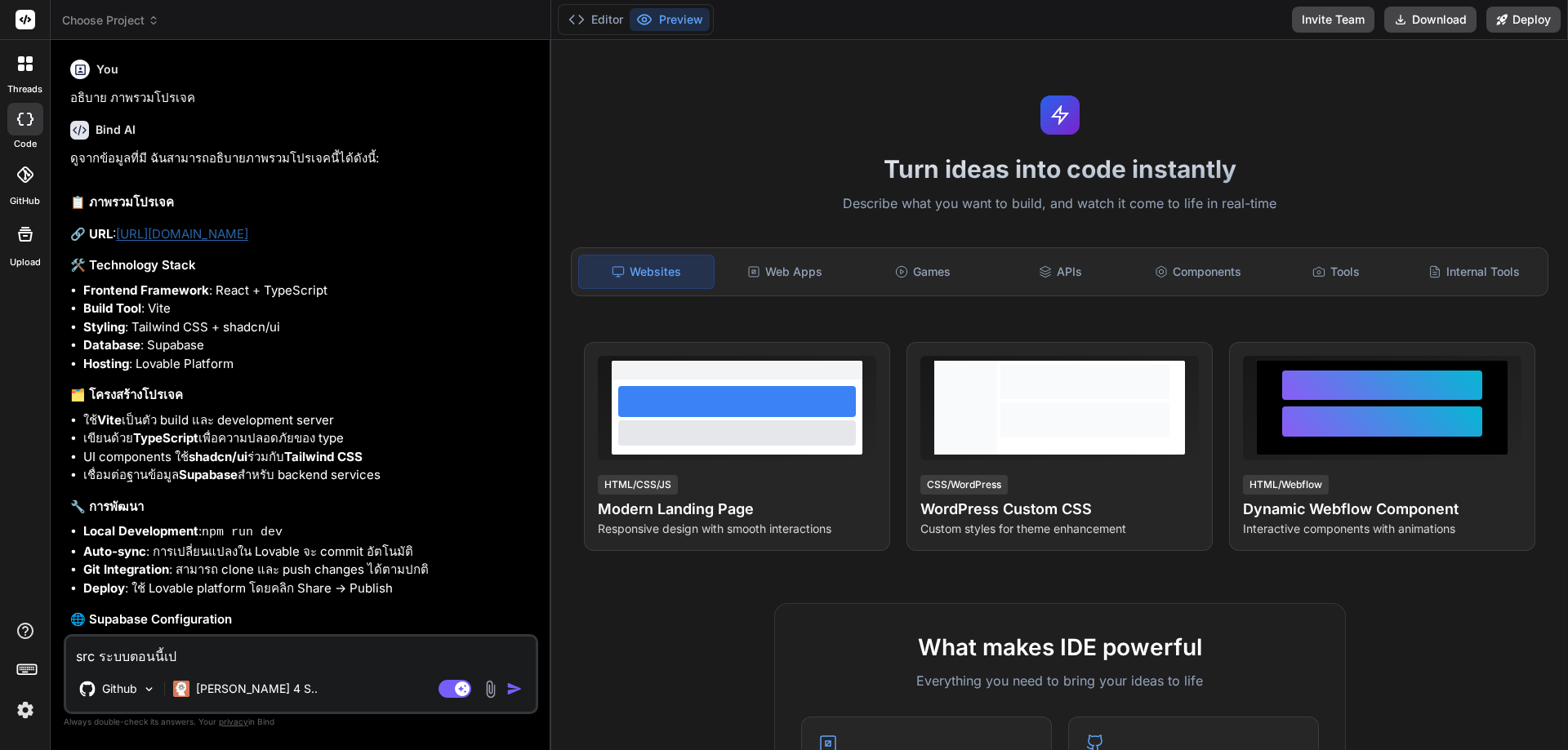
type textarea "src ระบบตอนนี้เป็"
type textarea "x"
type textarea "src ระบบตอนนี้เป็น"
type textarea "x"
type textarea "src ระบบตอนนี้เป็นโ"
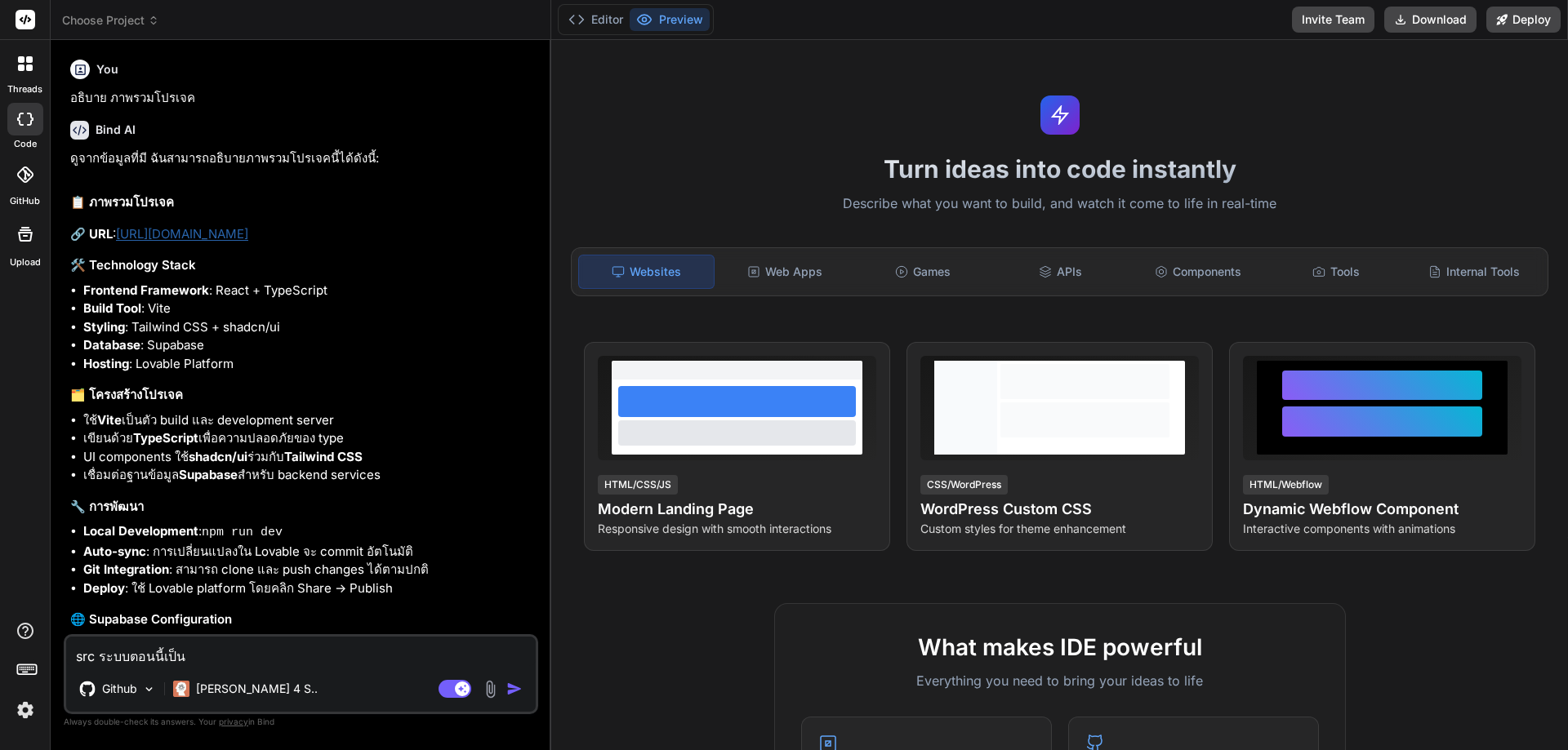
type textarea "x"
type textarea "src ระบบตอนนี้เป็นโป"
type textarea "x"
type textarea "src ระบบตอนนี้เป็นโปร"
type textarea "x"
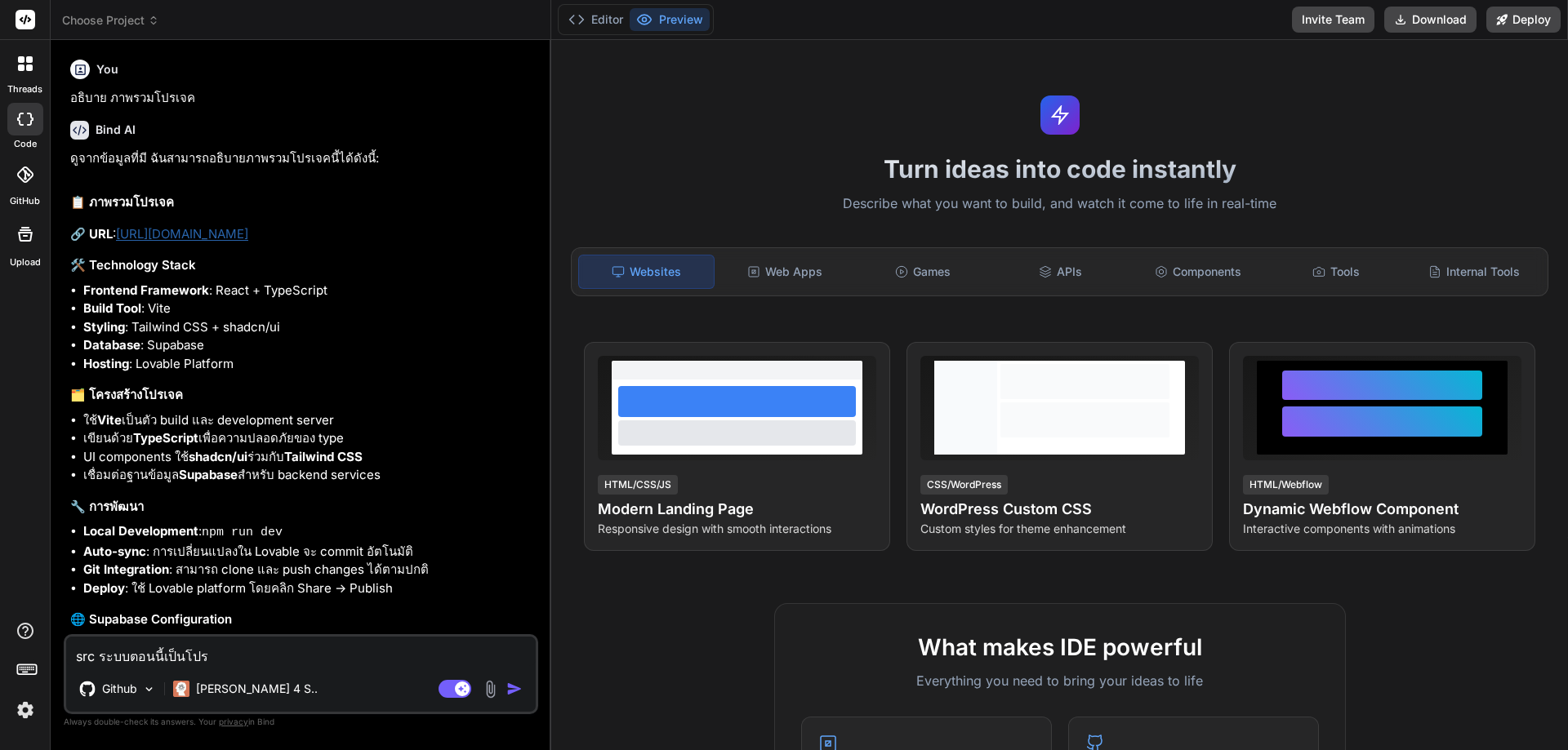
type textarea "src ระบบตอนนี้เป็นโปรเ"
type textarea "x"
type textarea "src ระบบตอนนี้เป็นโปรเจ"
type textarea "x"
type textarea "src ระบบตอนนี้เป็นโปรเจค"
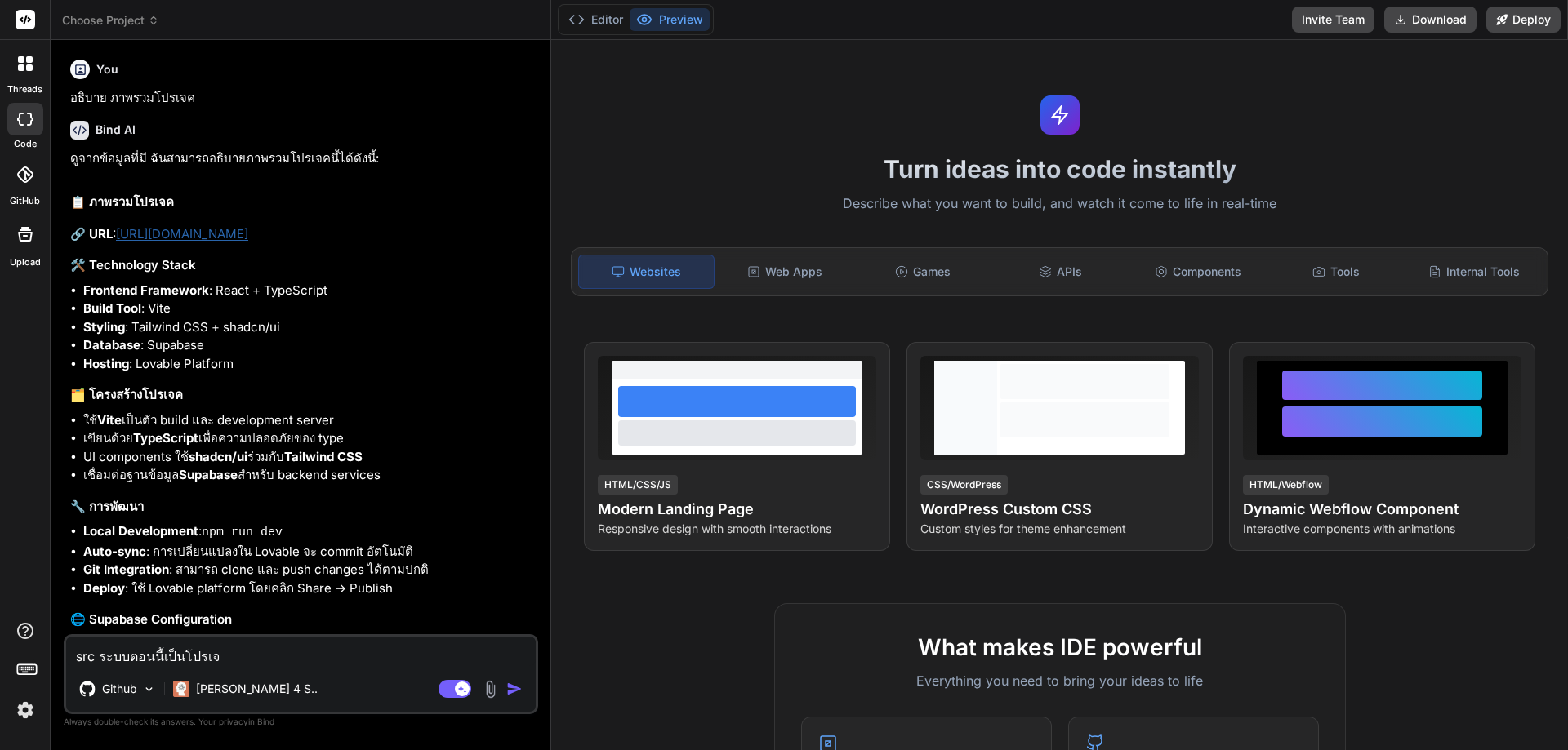
type textarea "x"
type textarea "src ระบบตอนนี้เป็นโปรเจคแ"
type textarea "x"
type textarea "src ระบบตอนนี้เป็นโปรเจคแบ"
type textarea "x"
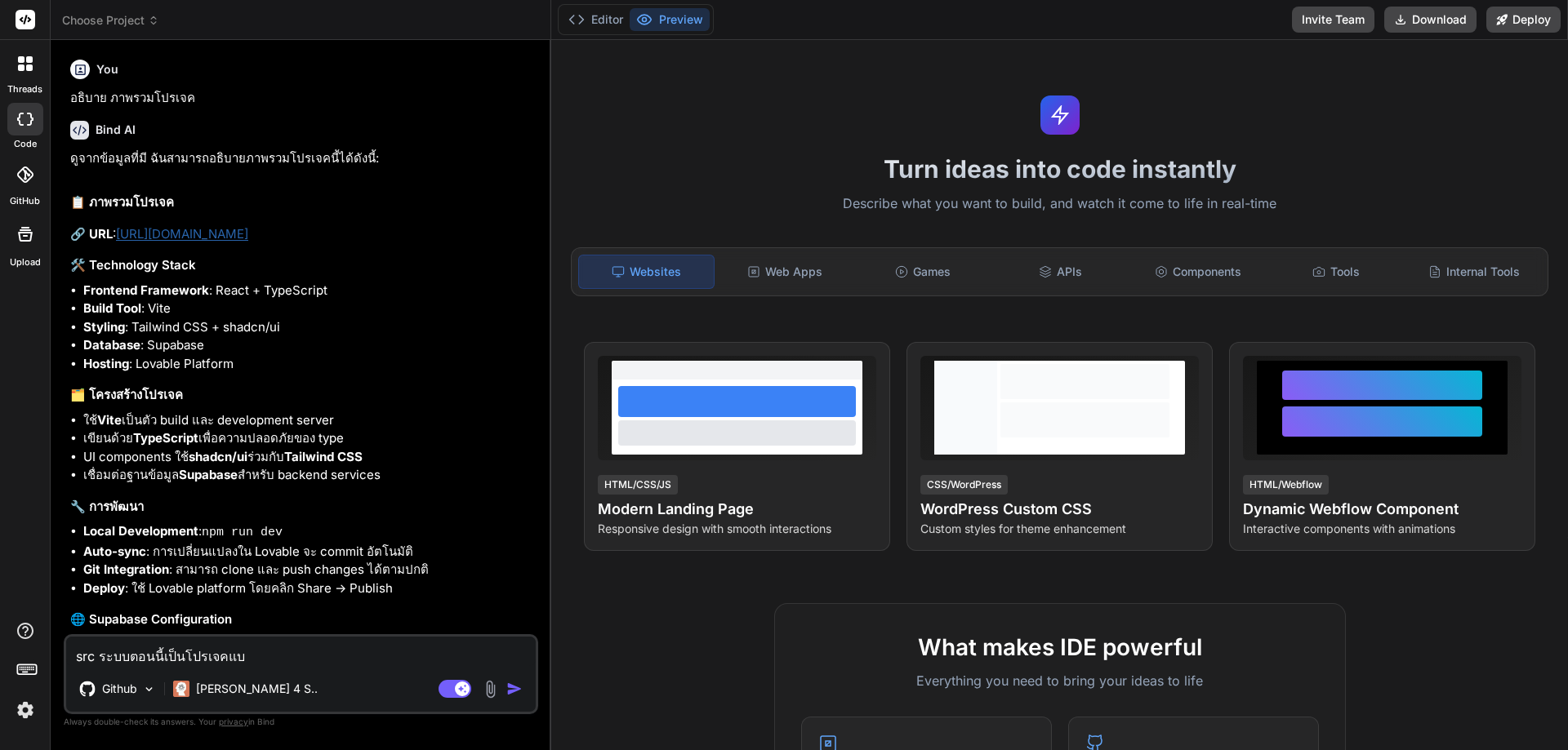
type textarea "src ระบบตอนนี้เป็นโปรเจคแบบ"
type textarea "x"
type textarea "src ระบบตอนนี้เป็นโปรเจคแบบไ"
type textarea "x"
type textarea "src ระบบตอนนี้เป็นโปรเจคแบบไห"
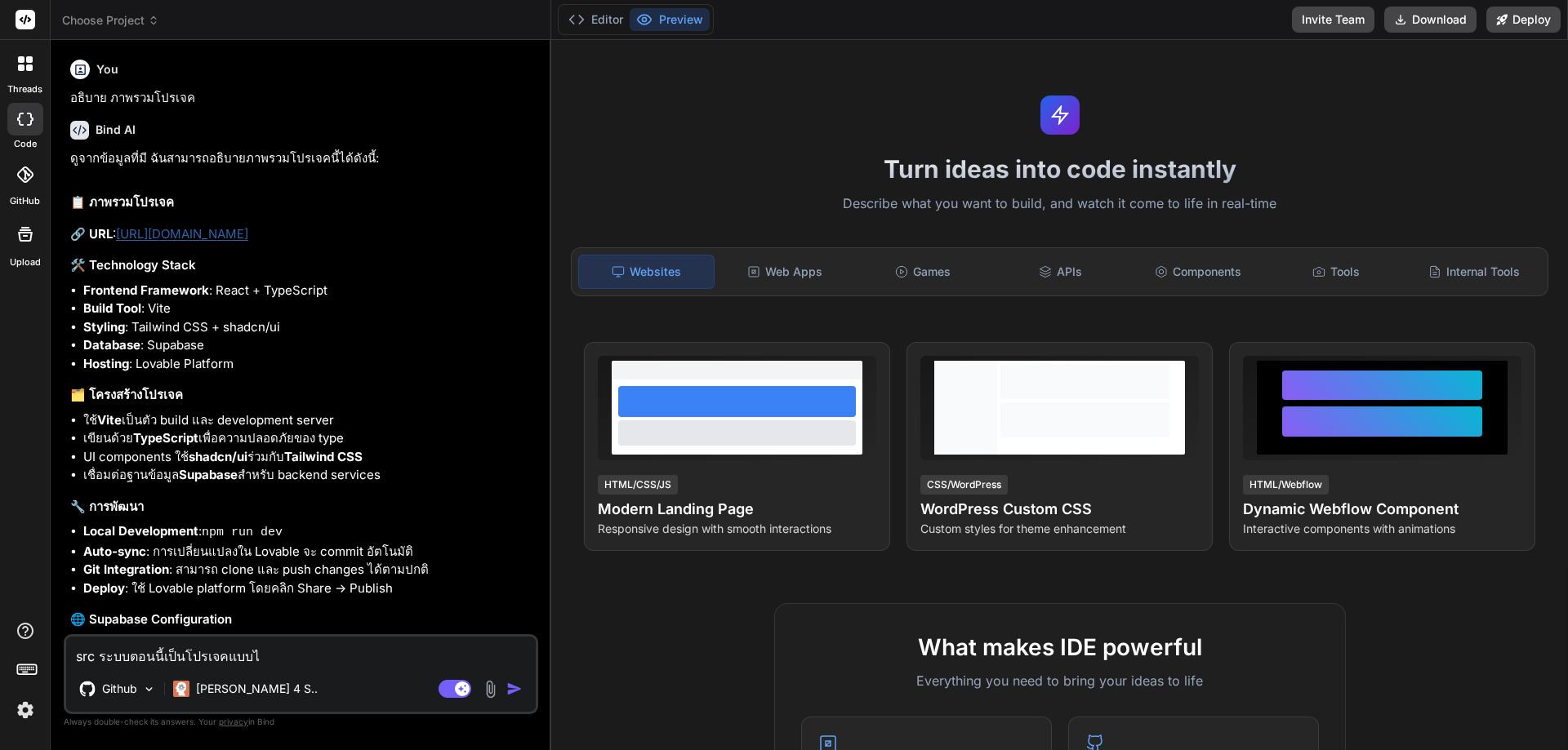
type textarea "x"
type textarea "src ระบบตอนนี้เป็นโปรเจคแบบไหน"
type textarea "x"
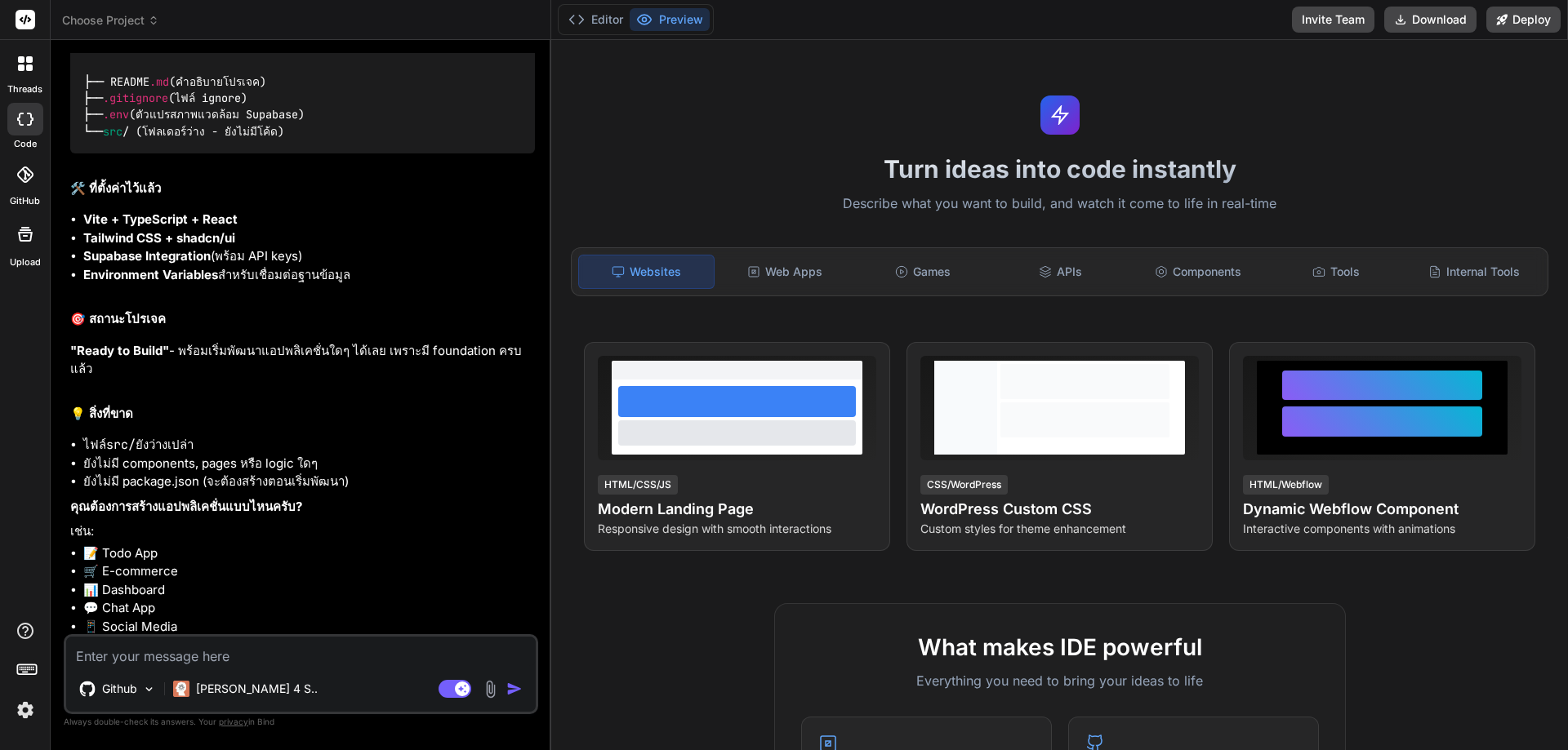
scroll to position [1057, 0]
click at [121, 694] on p "Github" at bounding box center [120, 689] width 35 height 16
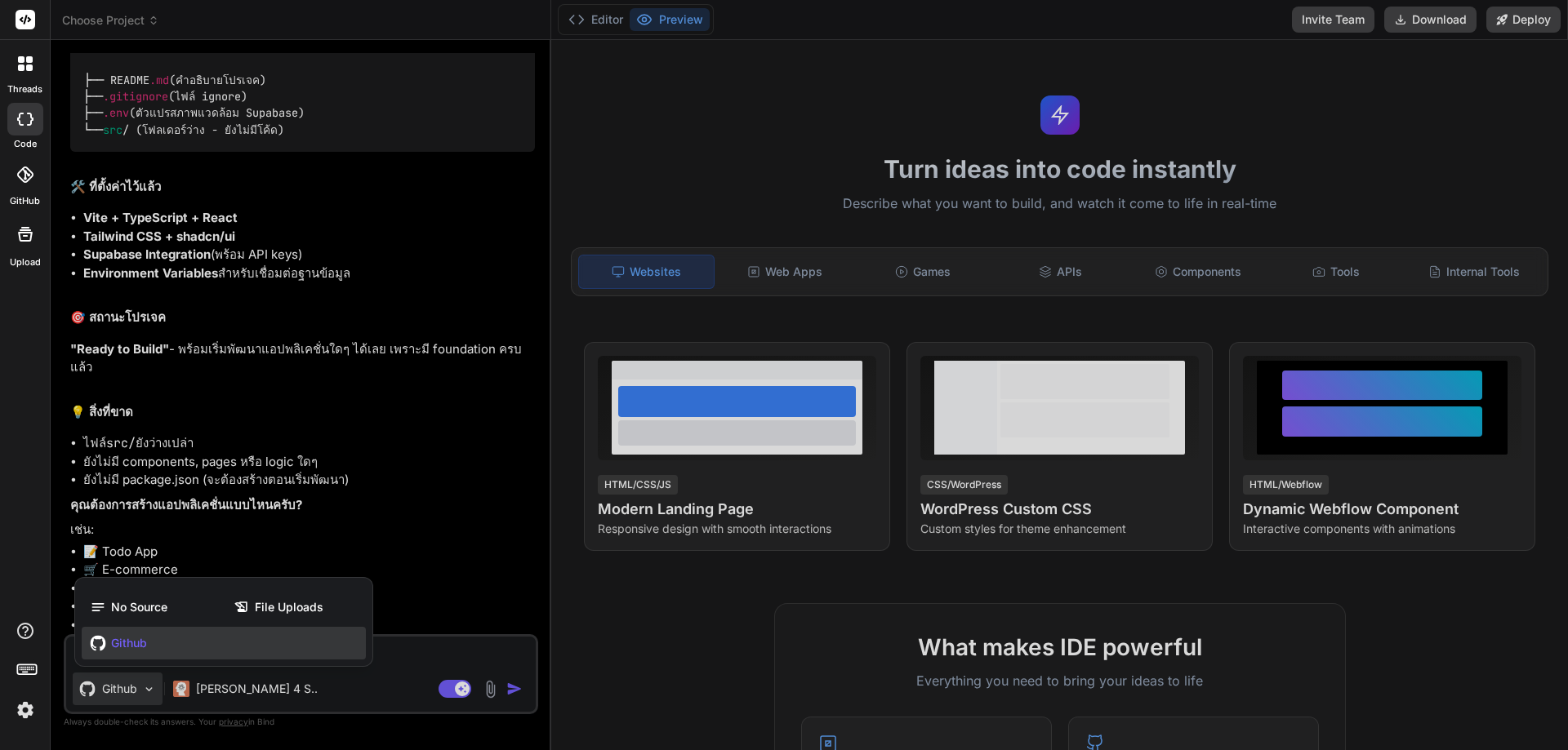
click at [122, 693] on div at bounding box center [784, 375] width 1568 height 750
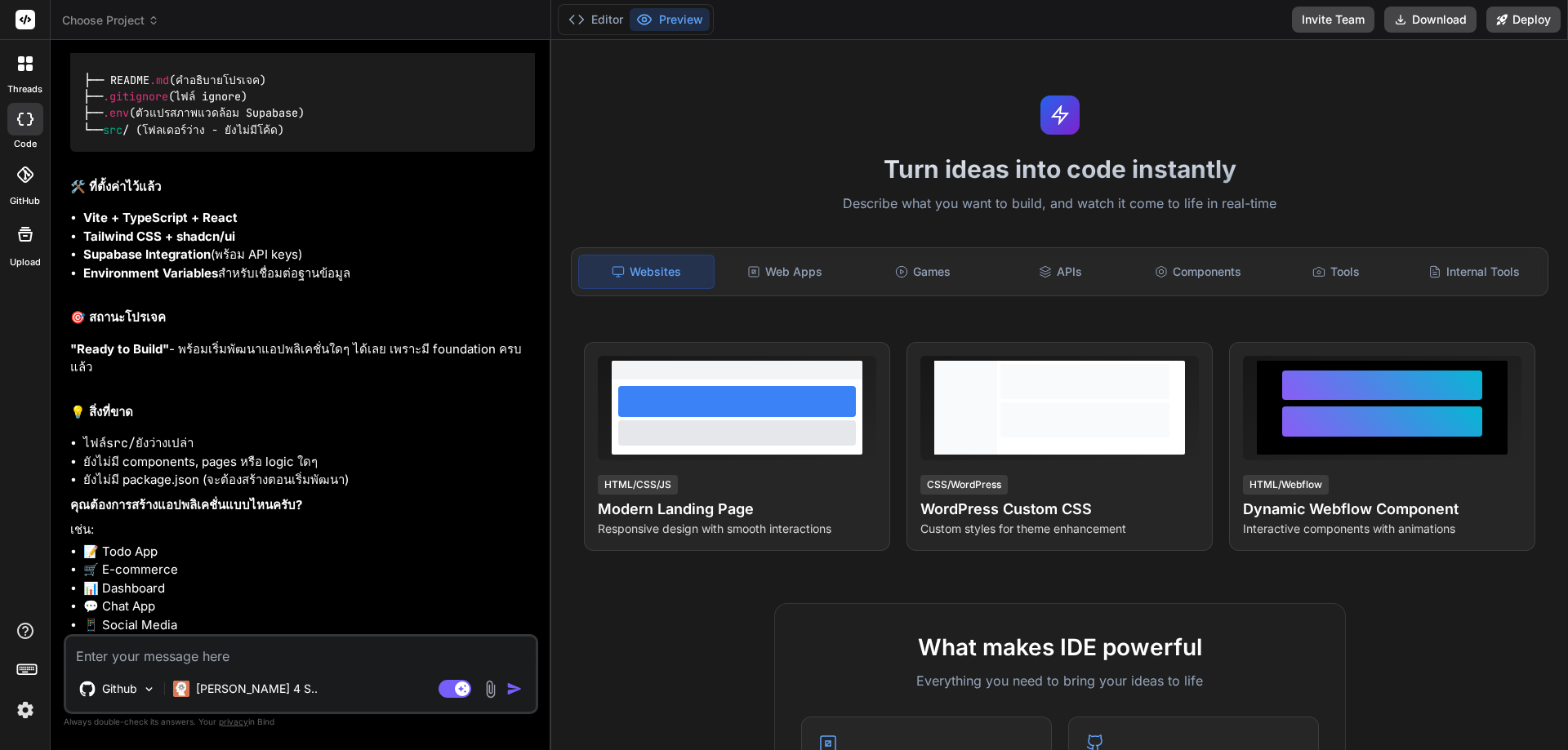
click at [25, 167] on icon at bounding box center [25, 175] width 16 height 16
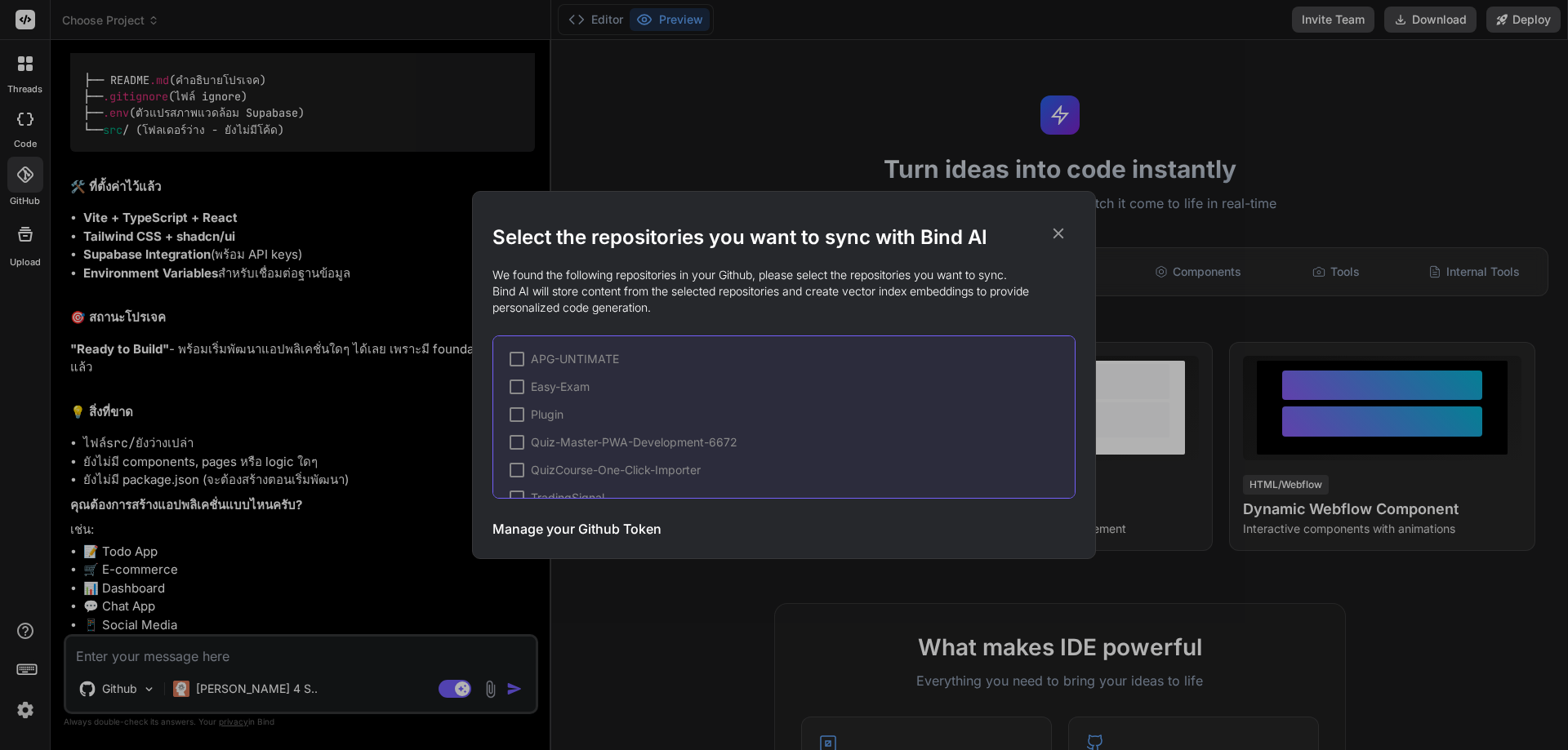
scroll to position [107, 0]
click at [594, 475] on span "portal-folio-seo (already synced)" at bounding box center [619, 474] width 175 height 16
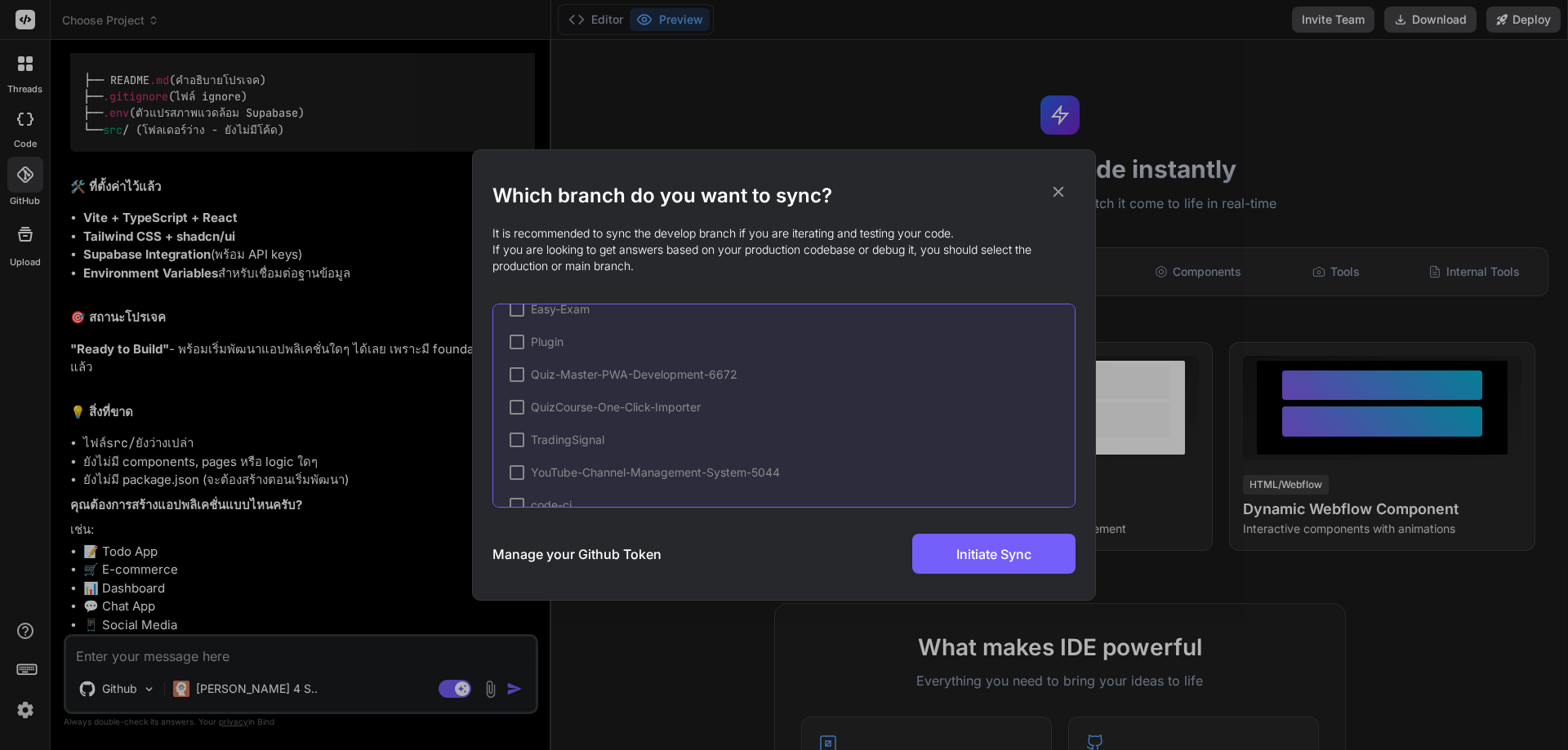
scroll to position [135, 0]
click at [570, 478] on span "main (already synced)" at bounding box center [614, 478] width 122 height 16
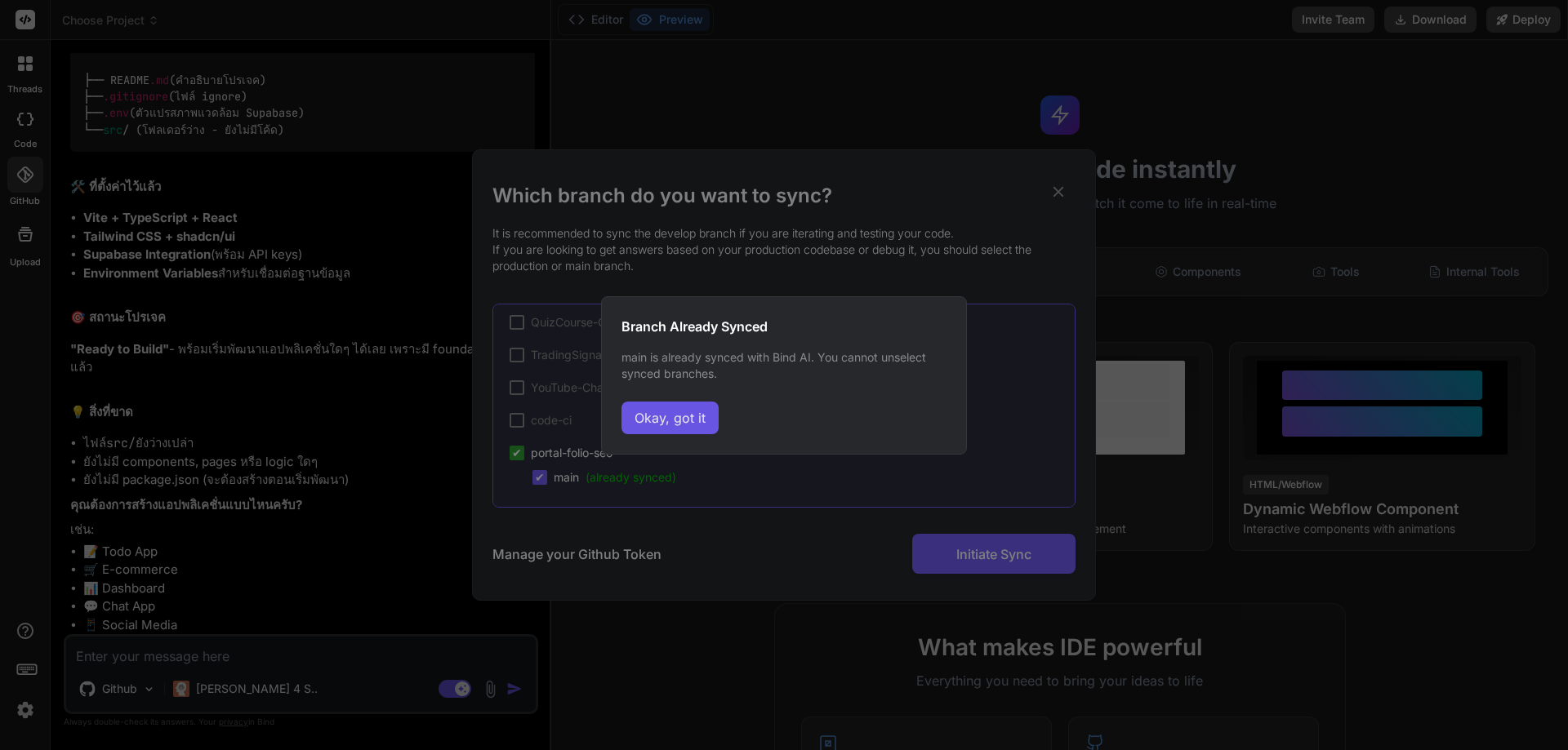
click at [665, 428] on button "Okay, got it" at bounding box center [670, 418] width 98 height 33
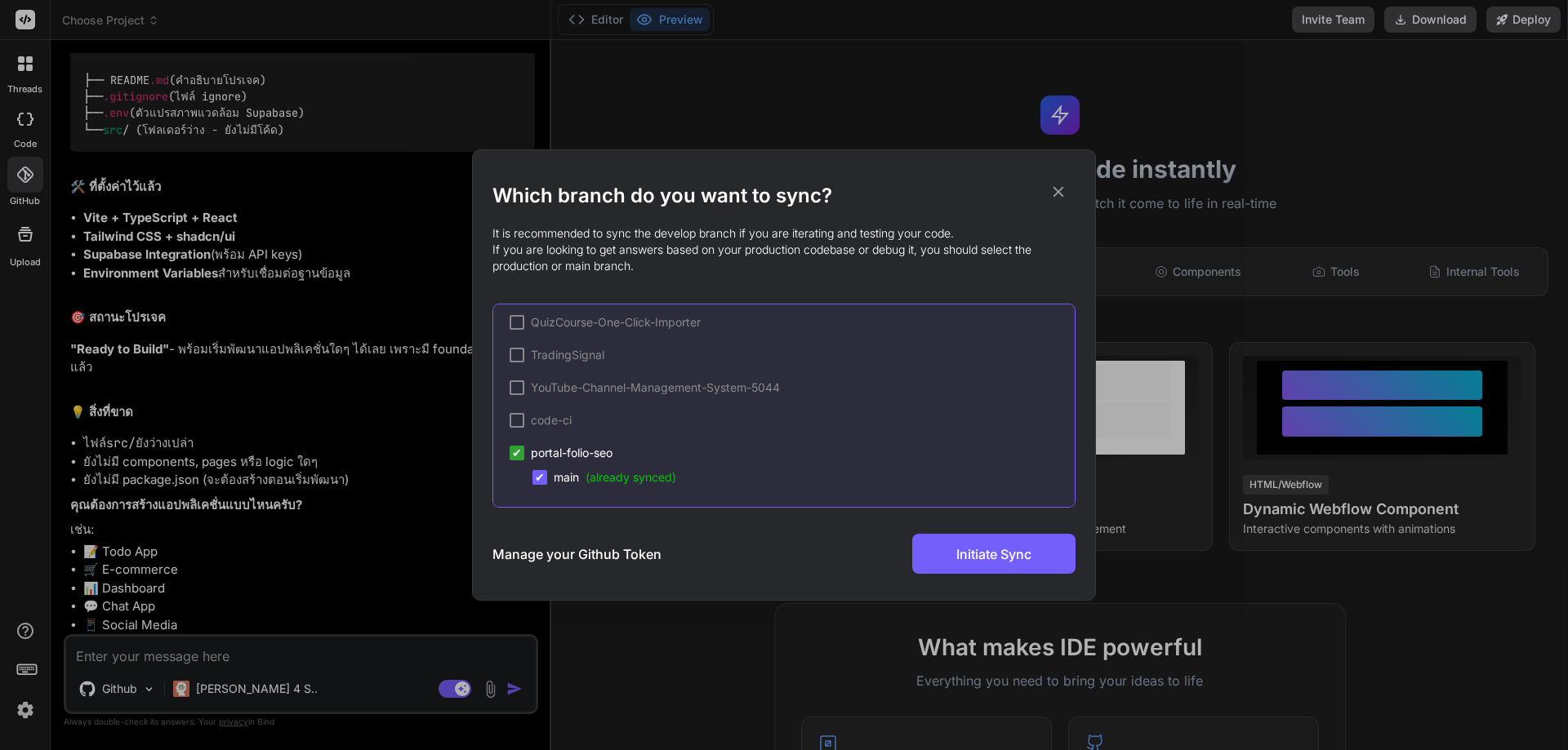
click at [564, 478] on span "main (already synced)" at bounding box center [614, 478] width 122 height 16
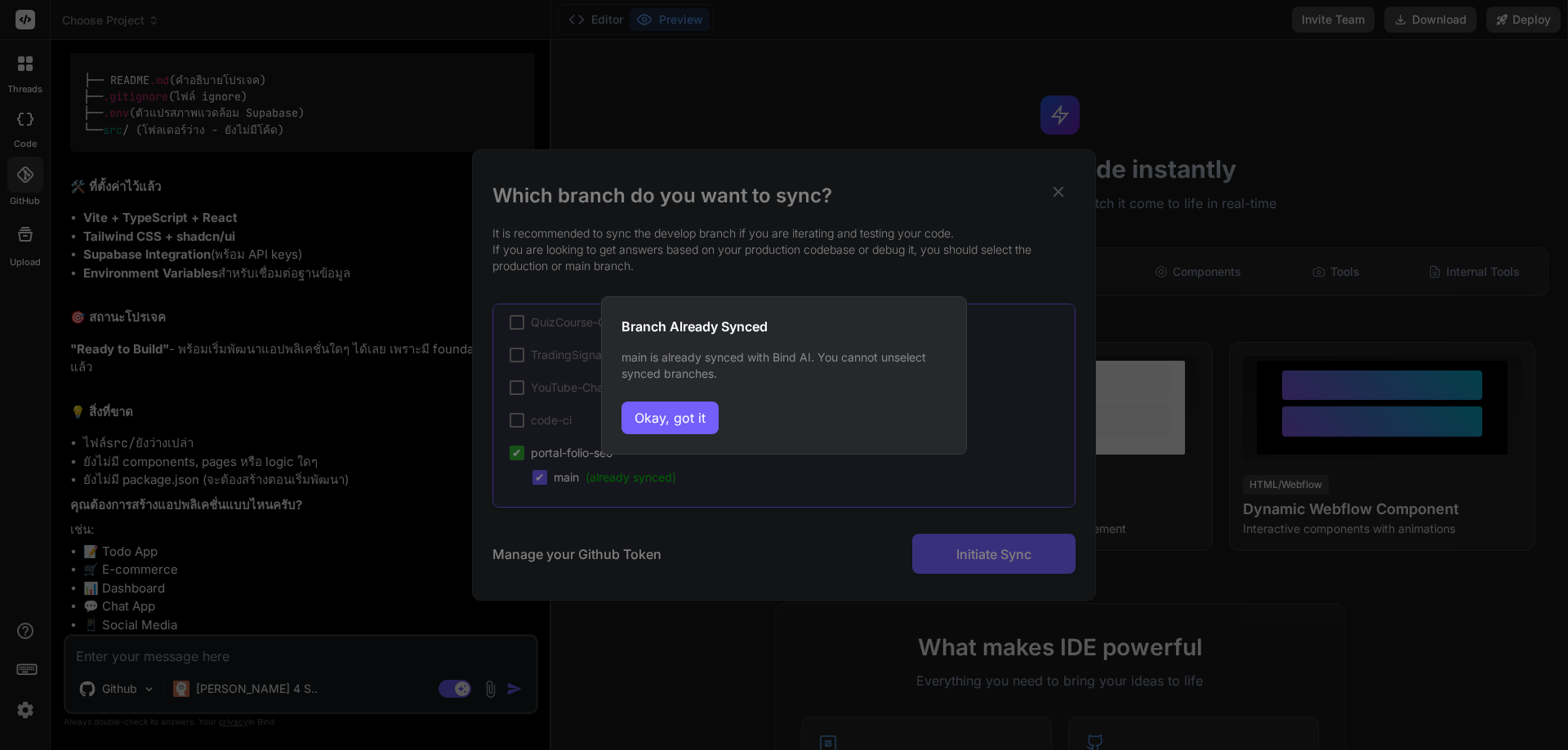
click at [665, 434] on div "Branch Already Synced main is already synced with Bind AI. You cannot unselect …" at bounding box center [784, 375] width 366 height 158
click at [665, 429] on button "Okay, got it" at bounding box center [670, 418] width 98 height 33
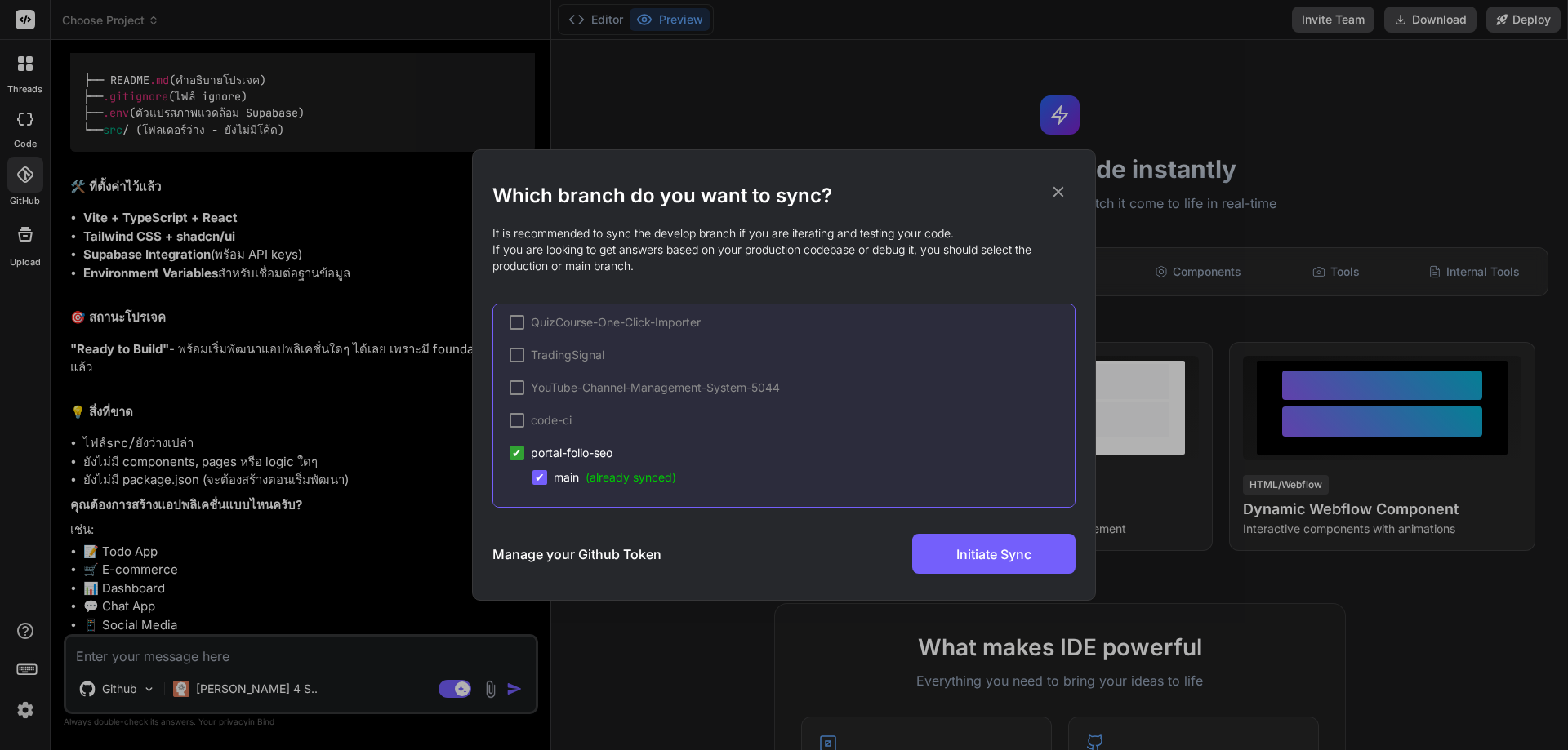
click at [1055, 201] on h2 "Which branch do you want to sync?" at bounding box center [784, 196] width 583 height 26
click at [1053, 195] on icon at bounding box center [1058, 192] width 18 height 18
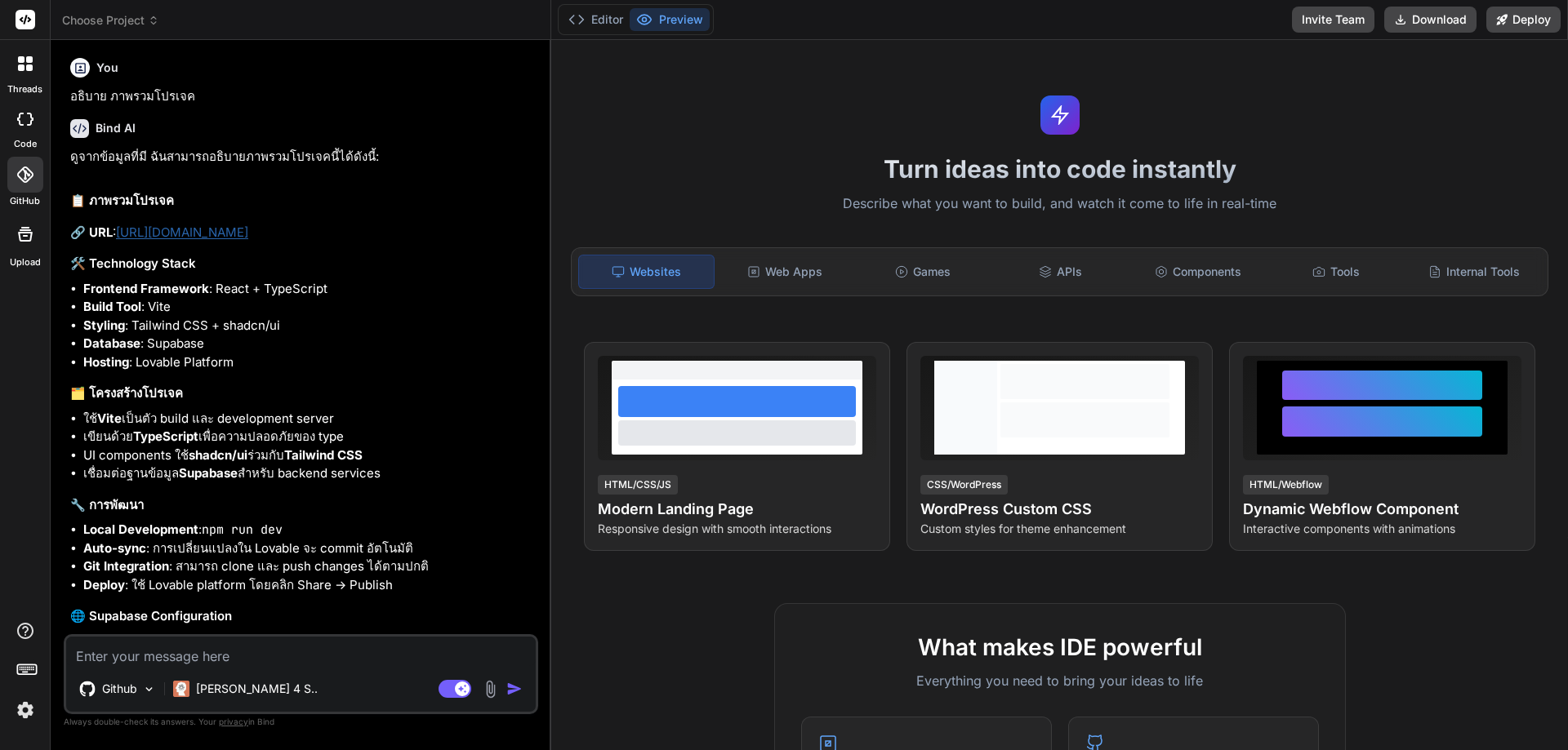
scroll to position [0, 0]
click at [136, 682] on p "Github" at bounding box center [120, 689] width 35 height 16
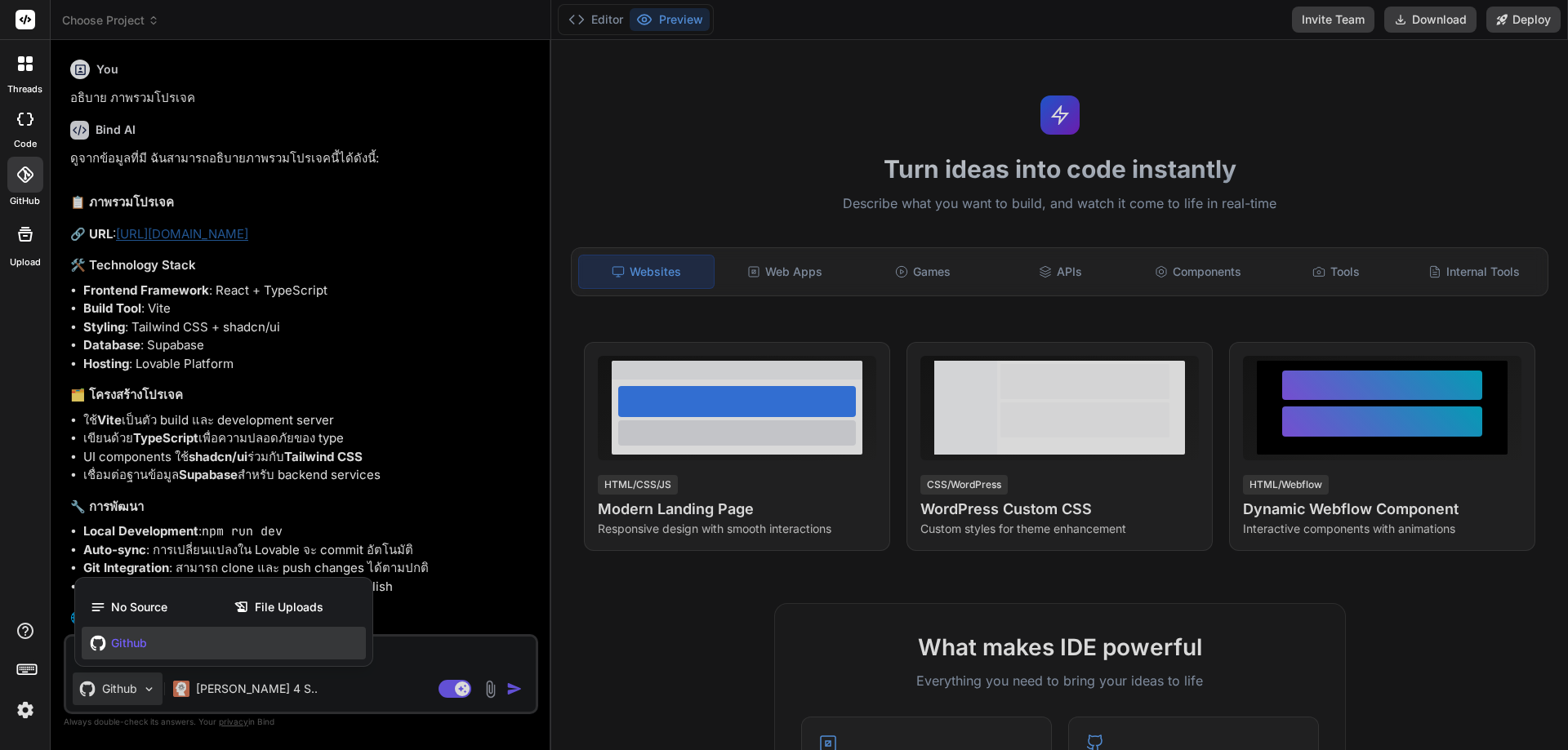
click at [136, 683] on div at bounding box center [784, 375] width 1568 height 750
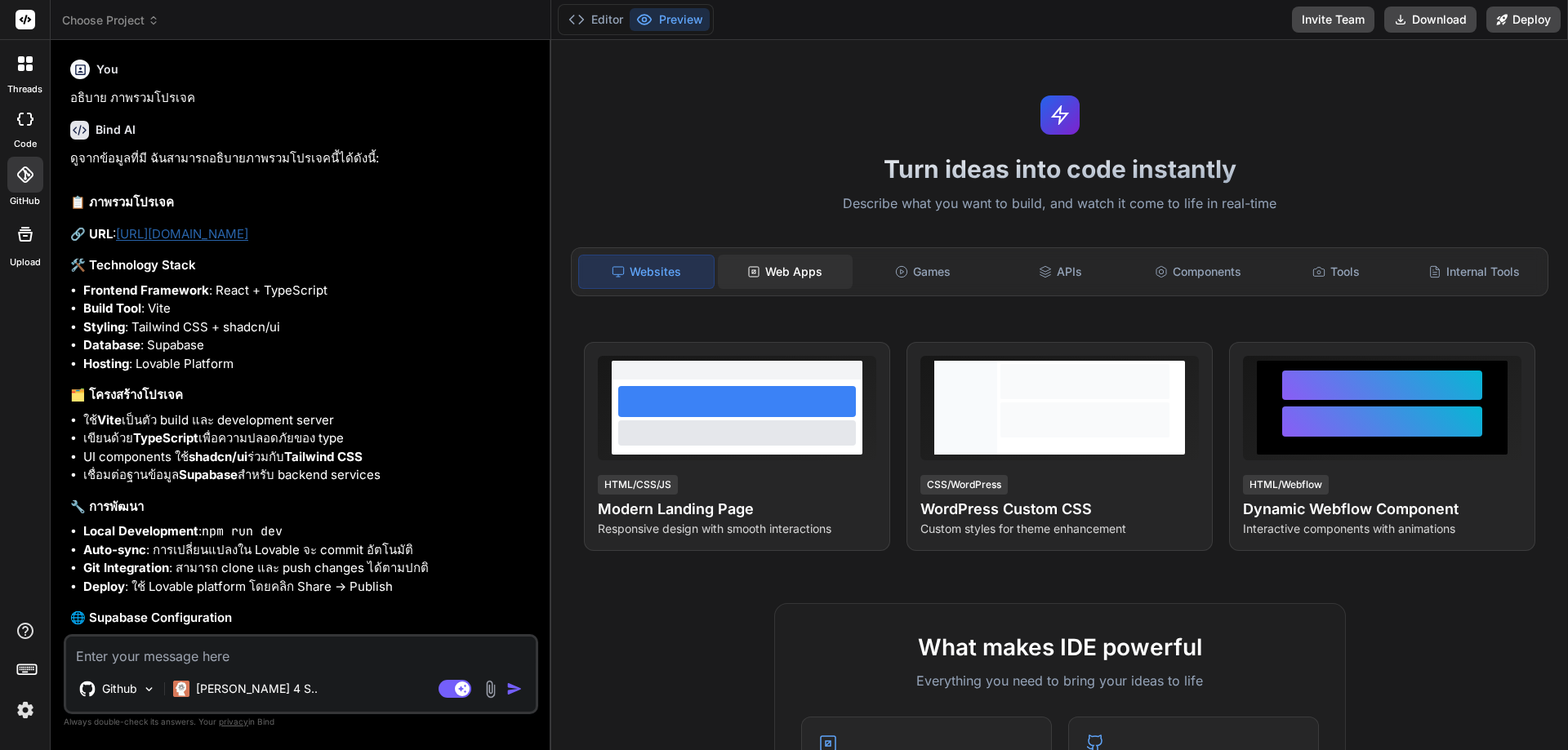
click at [733, 272] on div "Web Apps" at bounding box center [785, 272] width 134 height 34
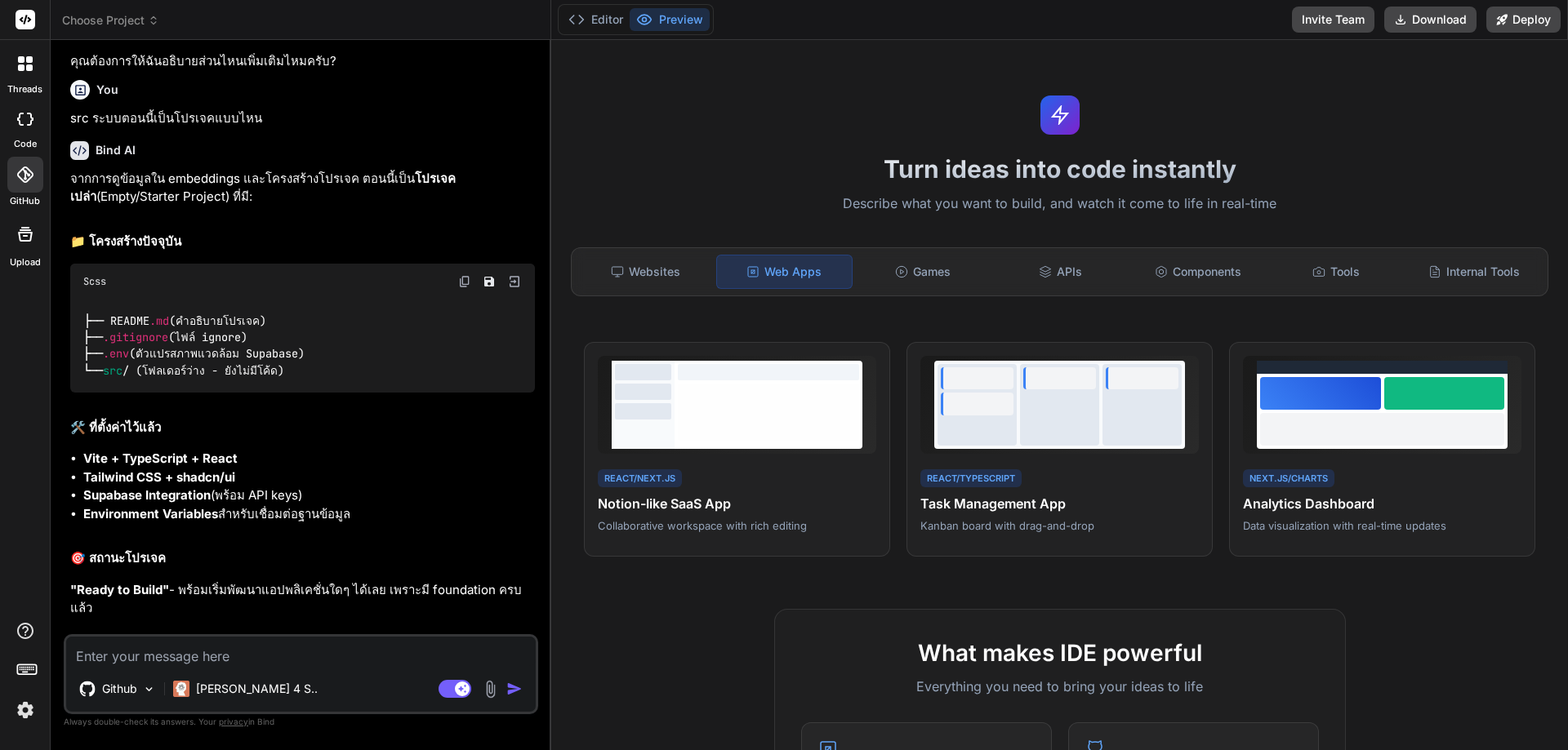
scroll to position [1057, 0]
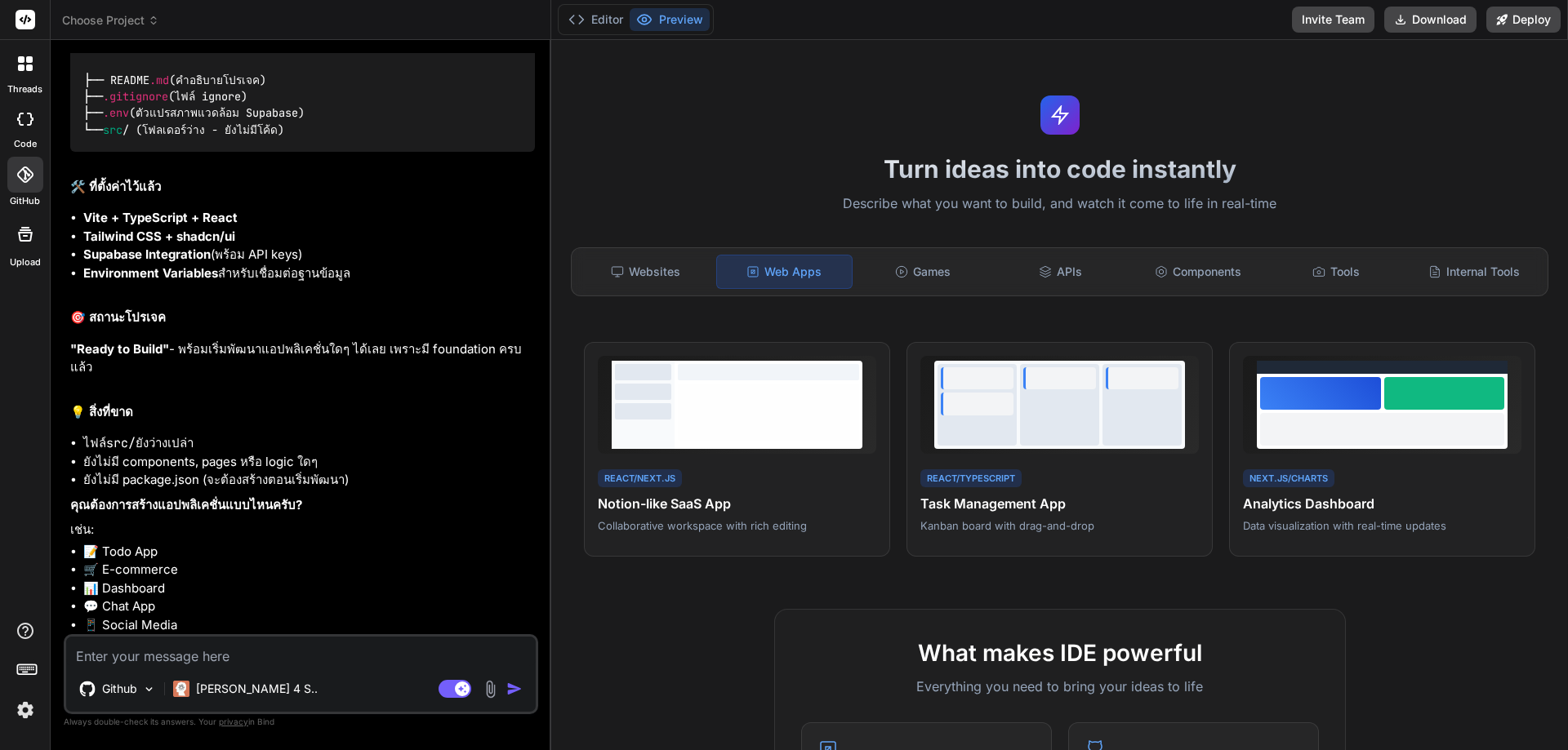
click at [174, 639] on textarea at bounding box center [301, 652] width 470 height 30
drag, startPoint x: 143, startPoint y: 643, endPoint x: 31, endPoint y: 135, distance: 520.2
click at [31, 135] on div "code" at bounding box center [25, 124] width 50 height 55
type textarea "x"
click at [25, 161] on div at bounding box center [25, 175] width 36 height 36
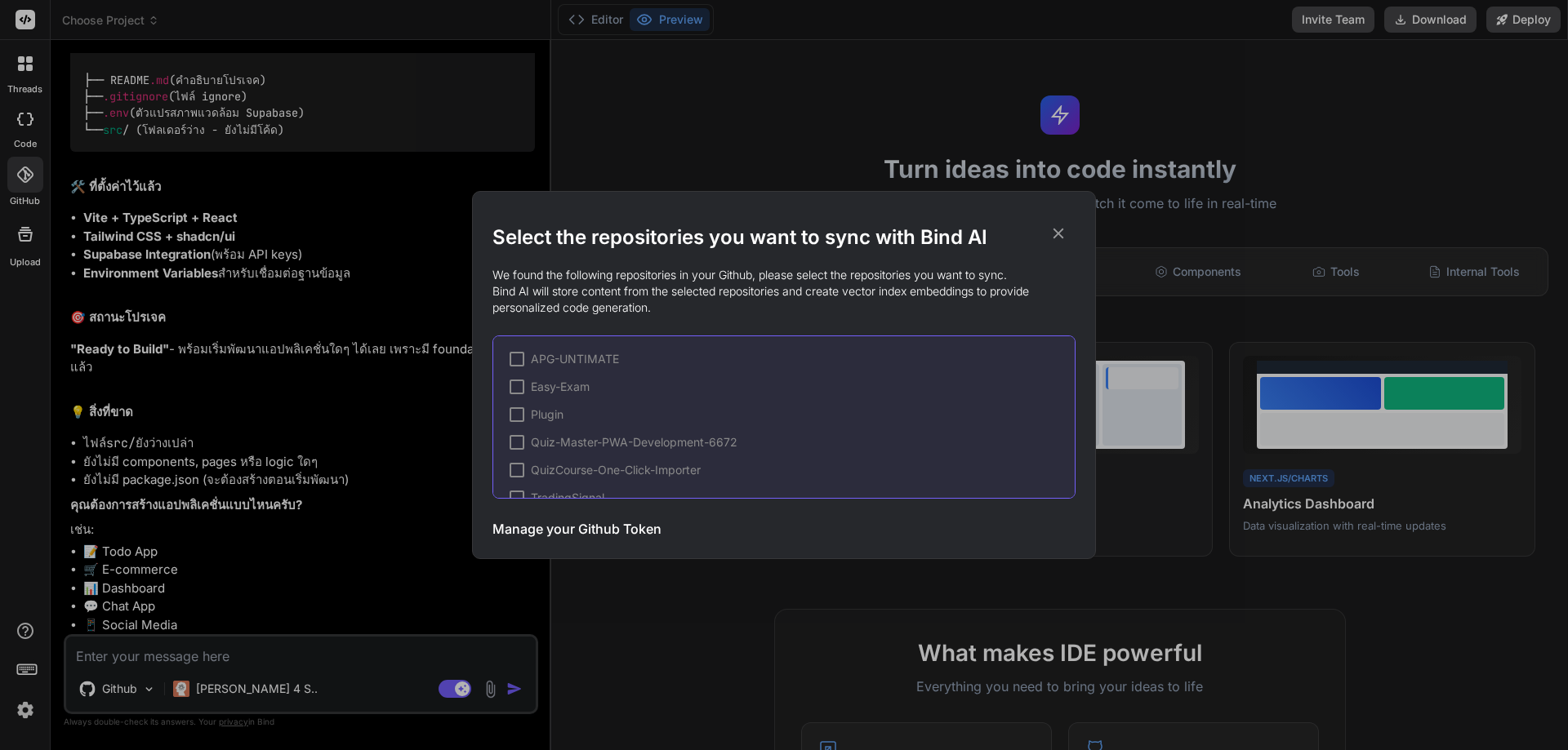
click at [298, 148] on div "Select the repositories you want to sync with Bind AI We found the following re…" at bounding box center [784, 375] width 1568 height 750
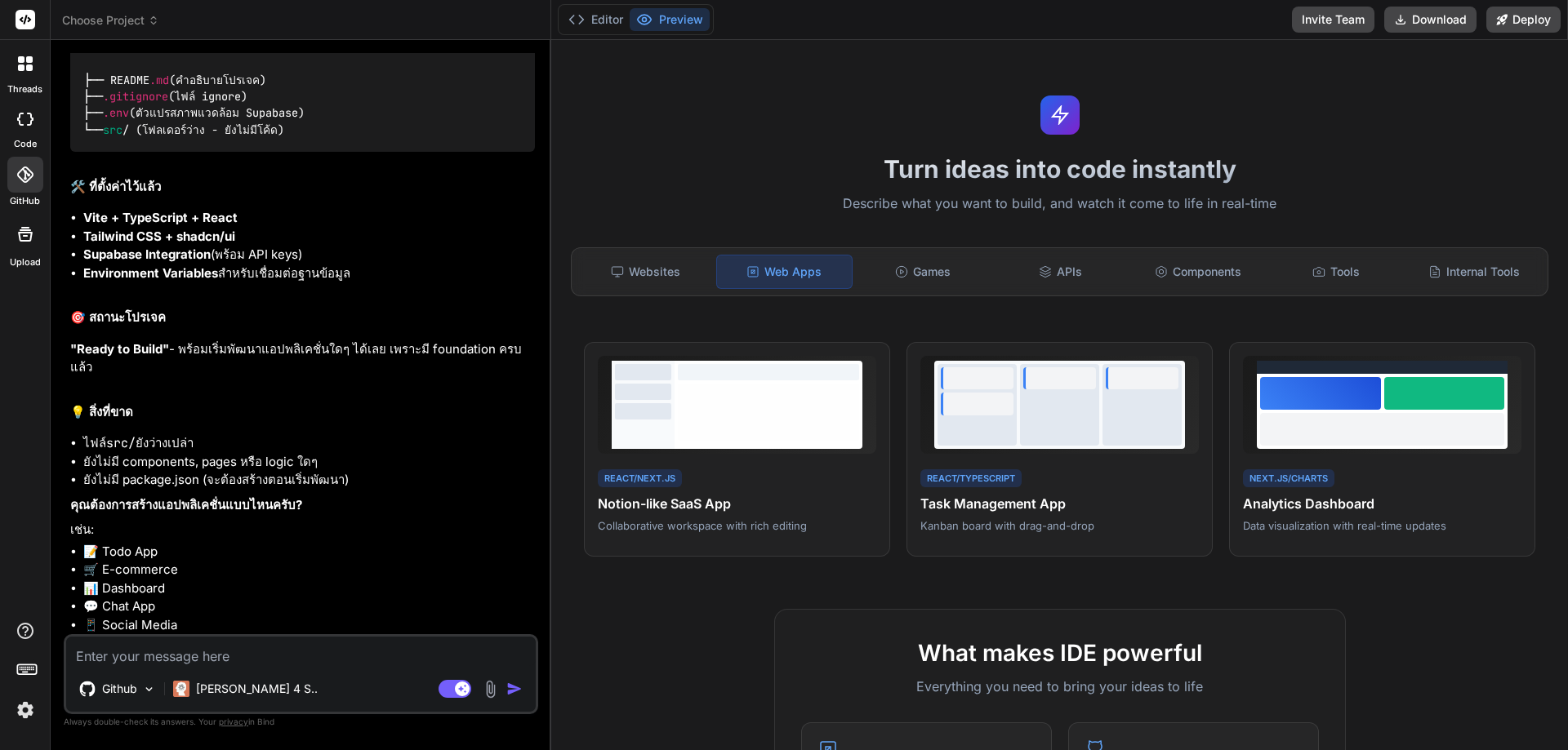
click at [136, 25] on span "Choose Project" at bounding box center [111, 20] width 98 height 16
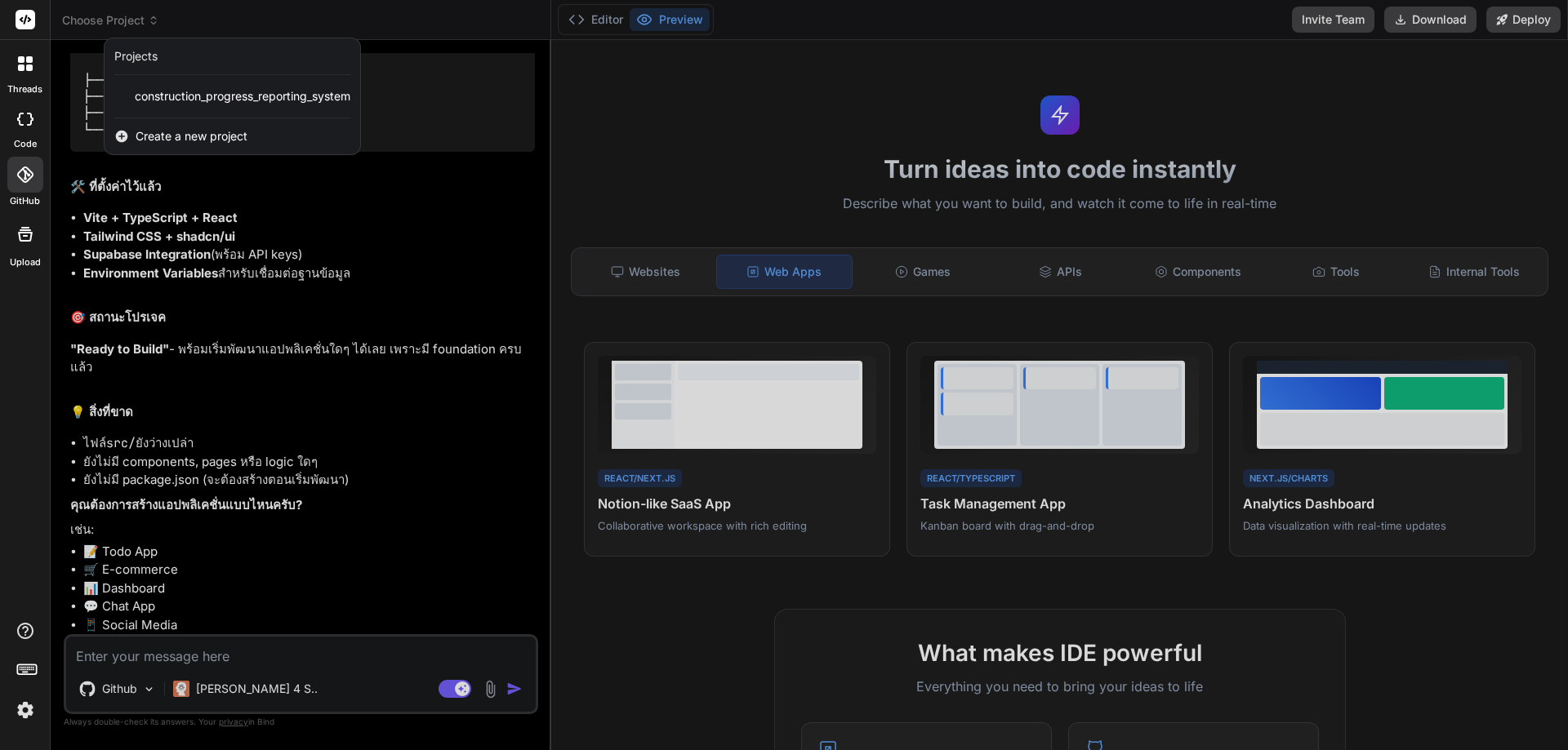
click at [162, 130] on span "Create a new project" at bounding box center [191, 136] width 111 height 16
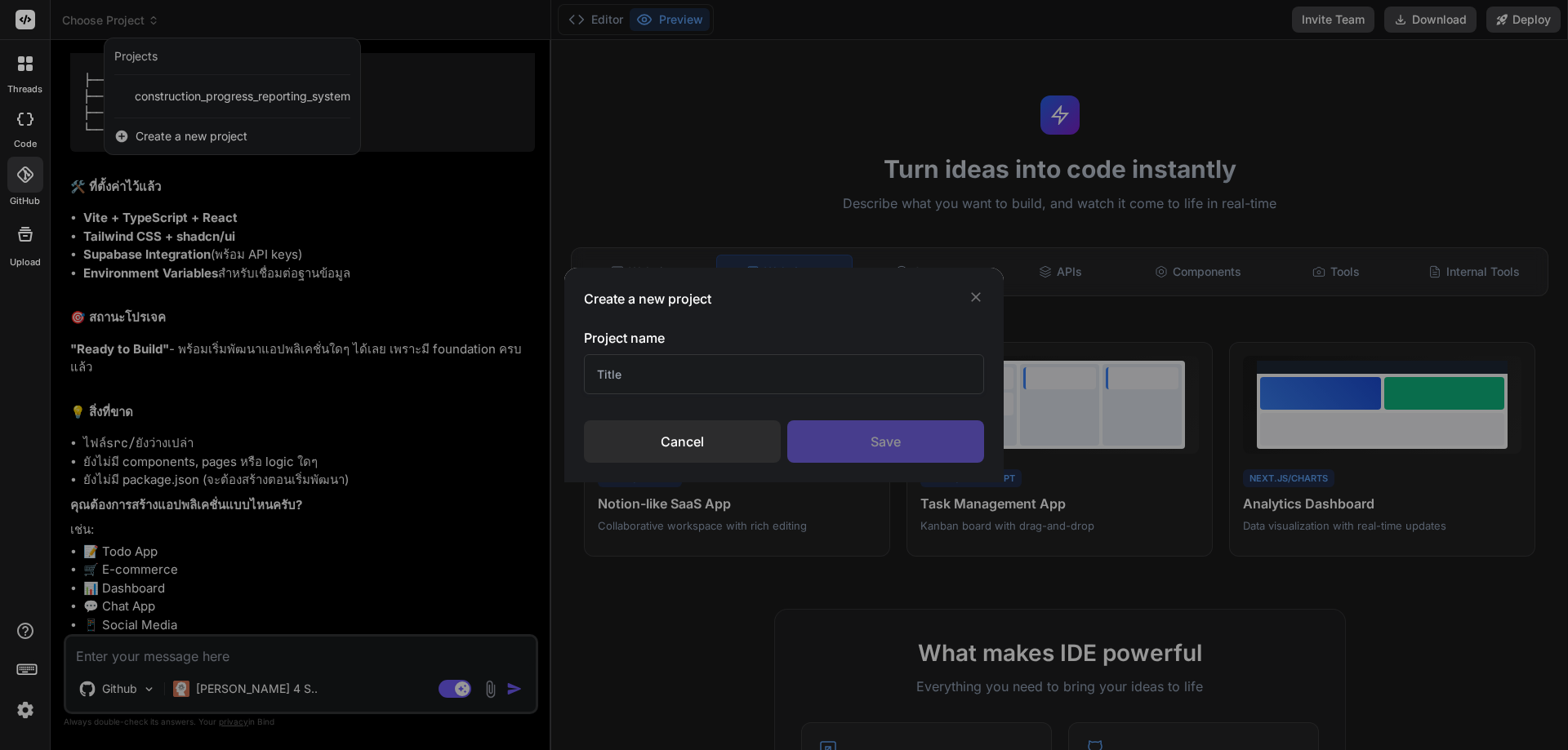
click at [647, 369] on input "text" at bounding box center [784, 374] width 400 height 40
paste input "โปรเจคและบล็อกโพสต์"
type input "โปรเจคและบล็อกโพสต์"
click at [853, 420] on div "Project name โปรเจคและบล็อกโพสต์ Cancel Save" at bounding box center [784, 395] width 400 height 134
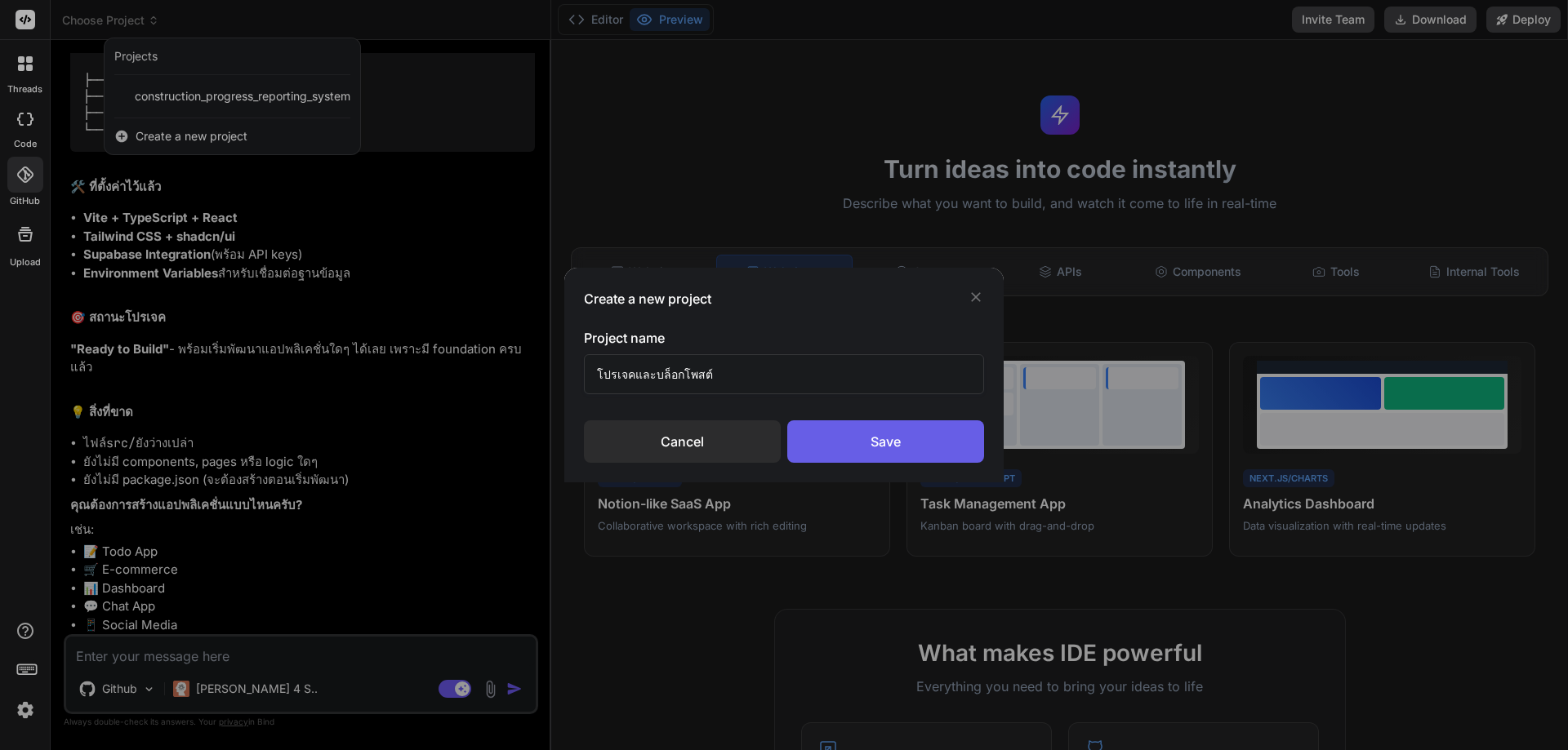
click at [854, 430] on div "Save" at bounding box center [885, 442] width 197 height 43
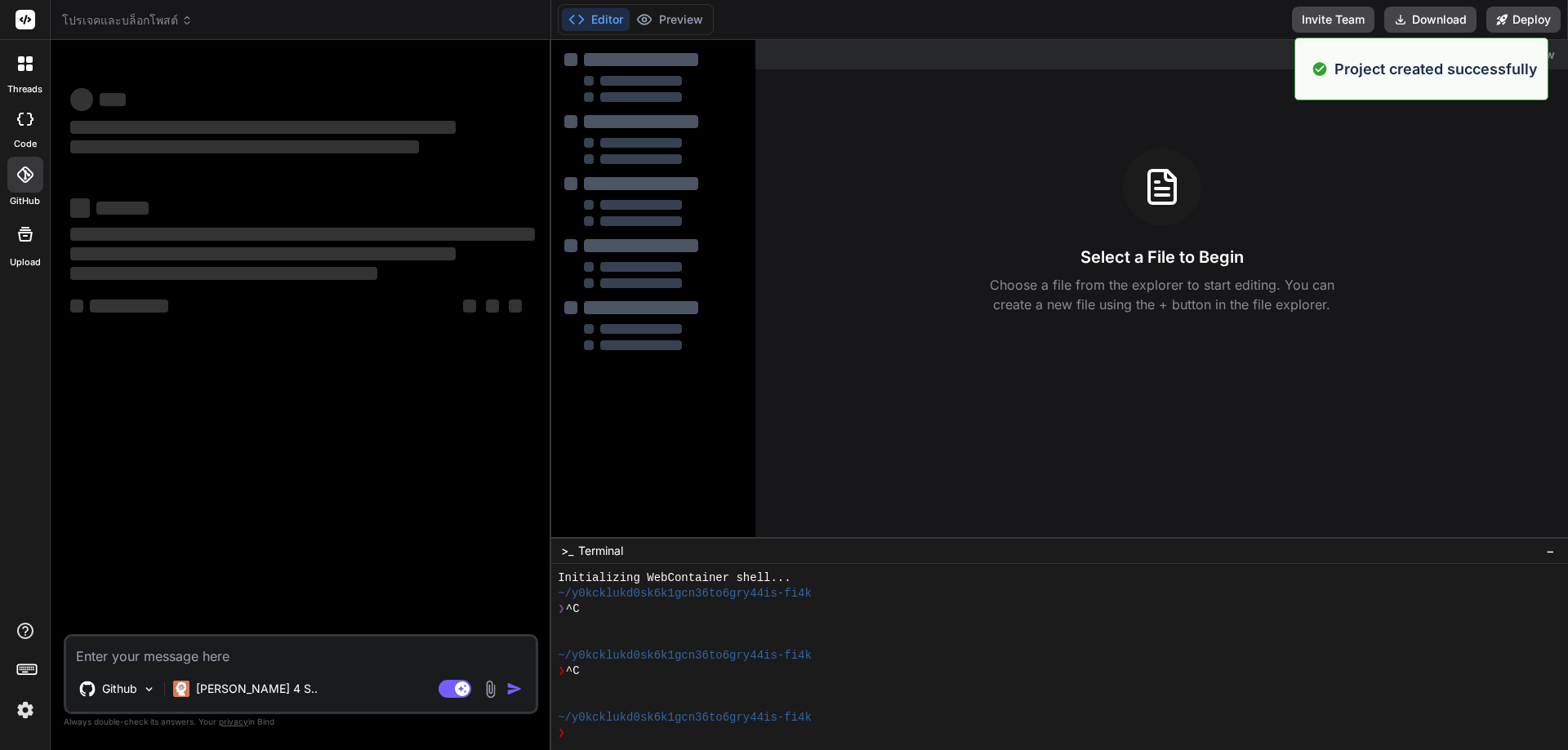
scroll to position [16, 0]
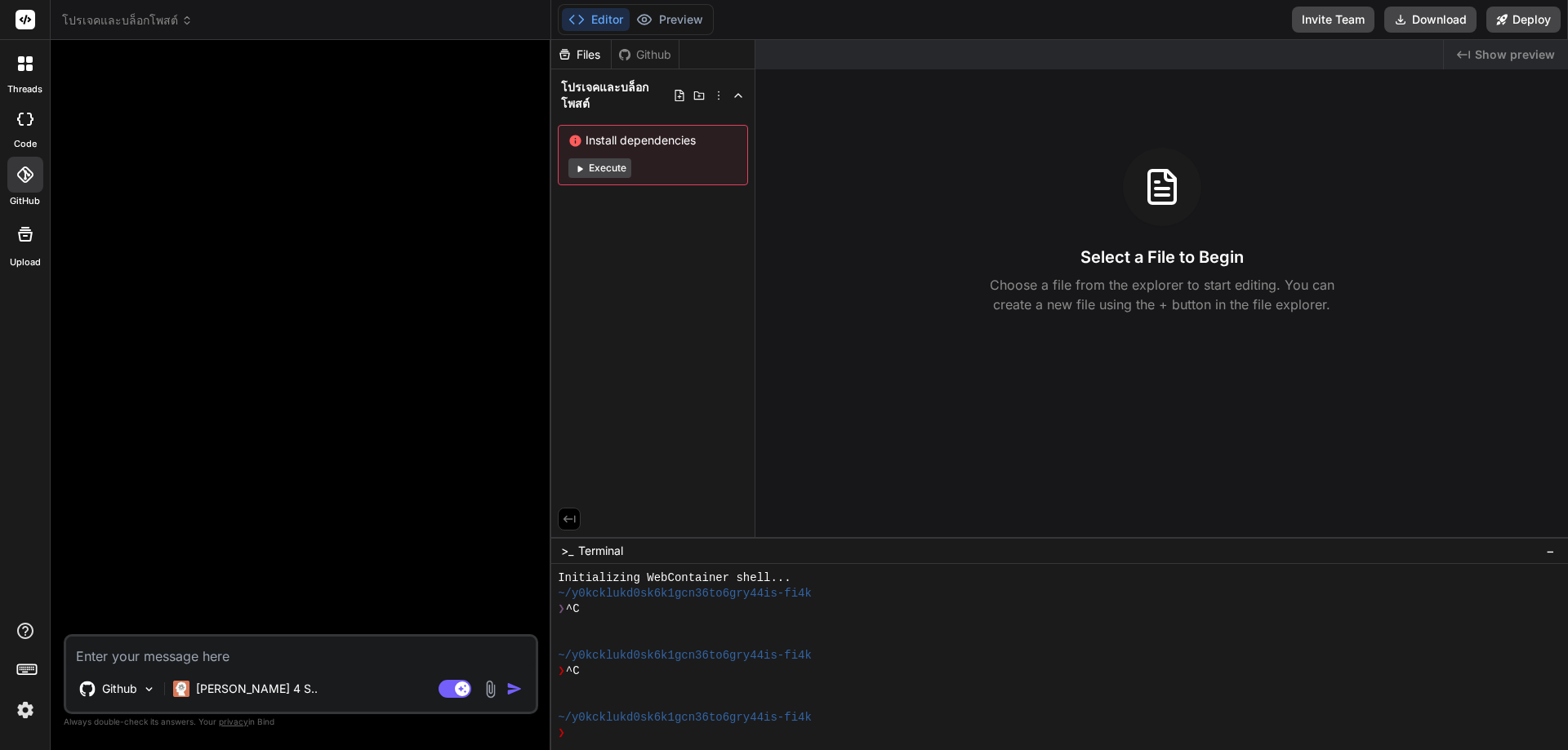
click at [607, 164] on button "Execute" at bounding box center [599, 168] width 63 height 20
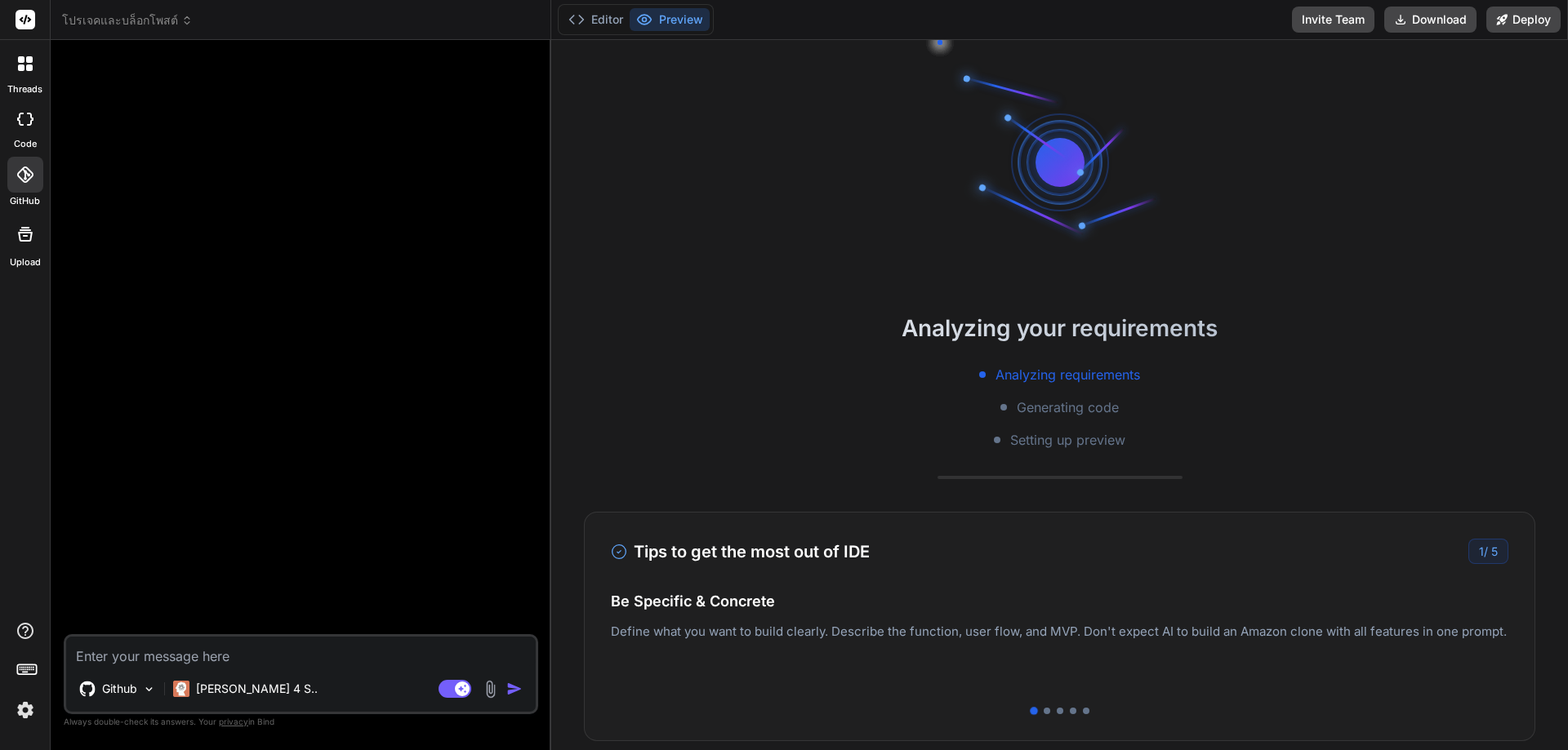
scroll to position [248, 0]
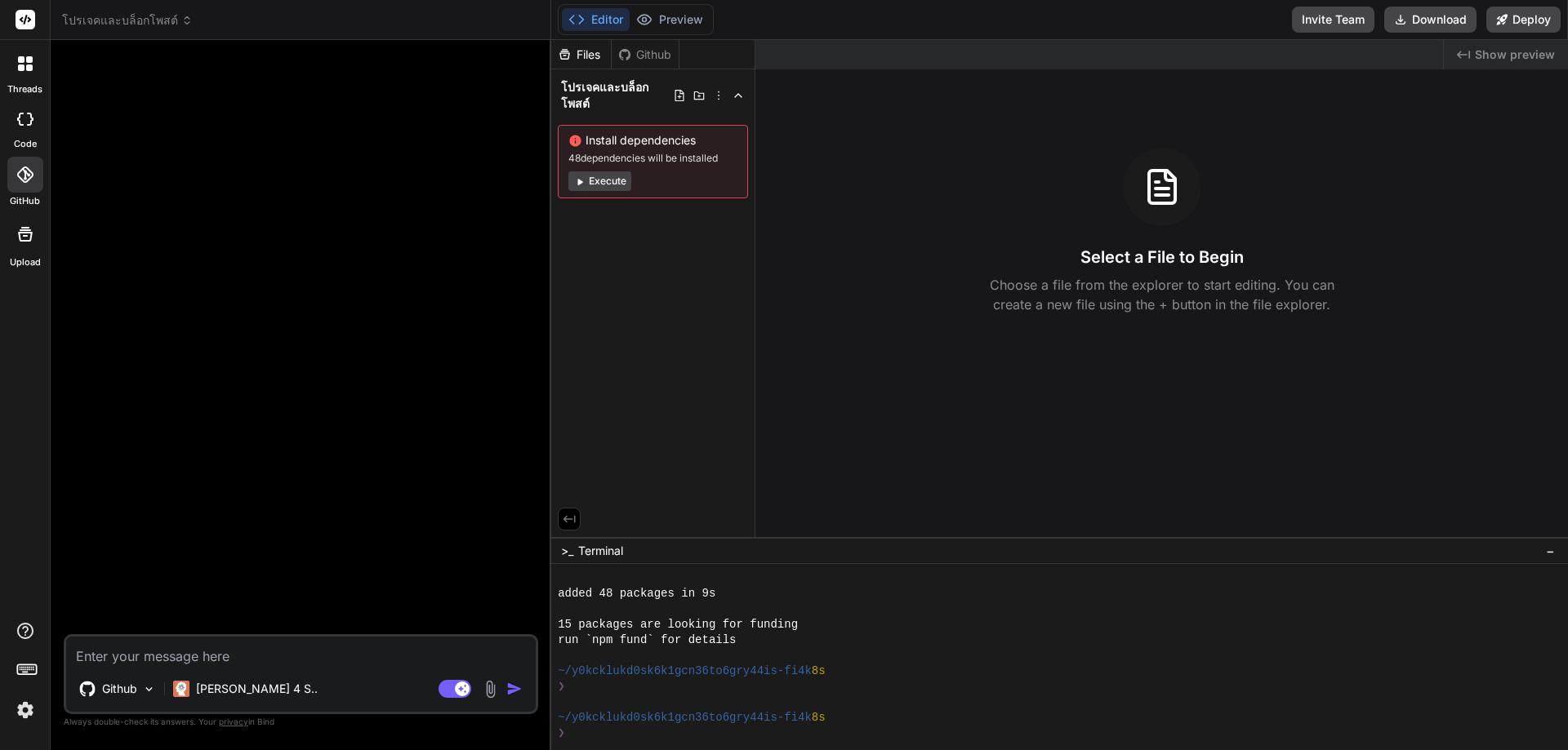
click at [598, 176] on button "Execute" at bounding box center [599, 181] width 63 height 20
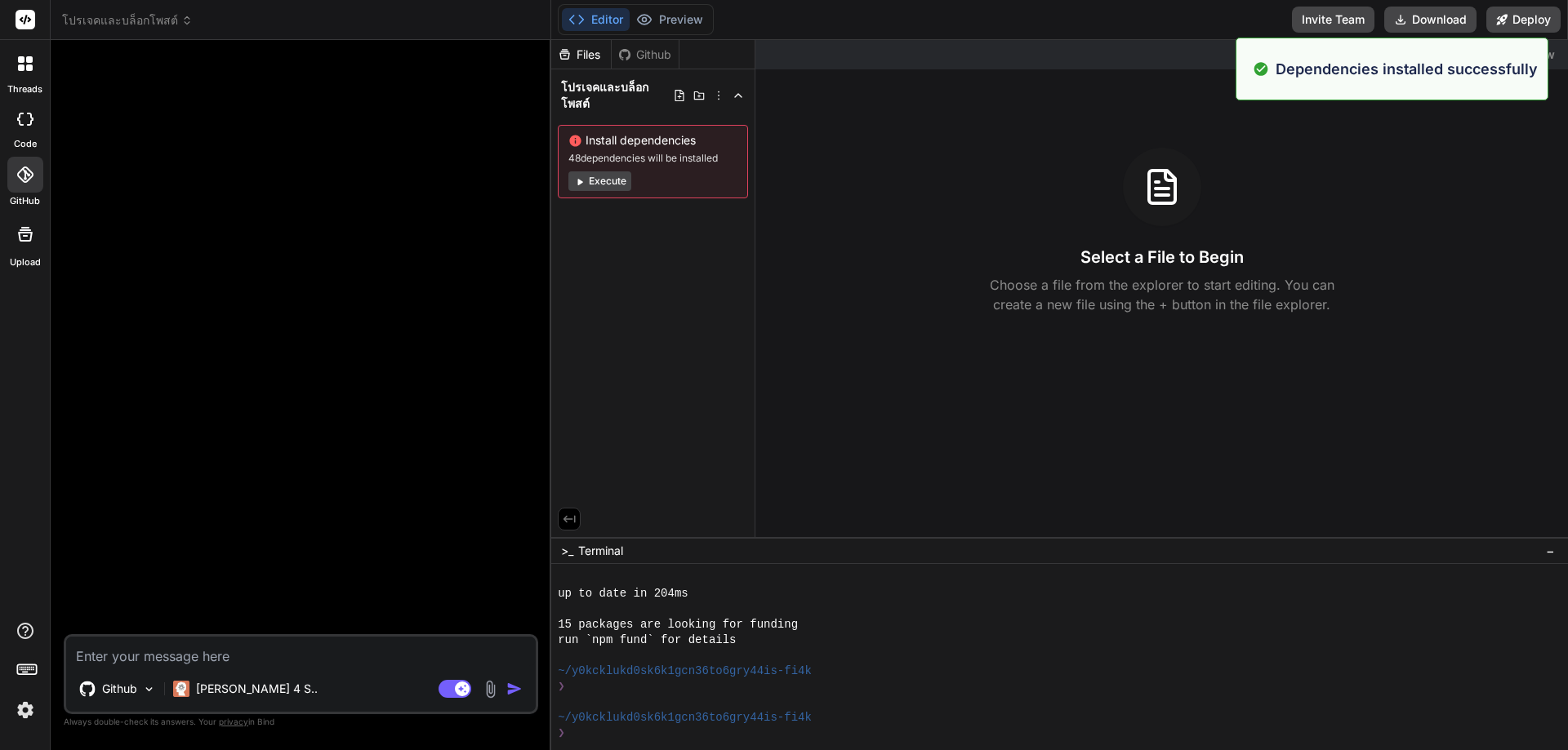
scroll to position [481, 0]
click at [588, 176] on button "Execute" at bounding box center [599, 181] width 63 height 20
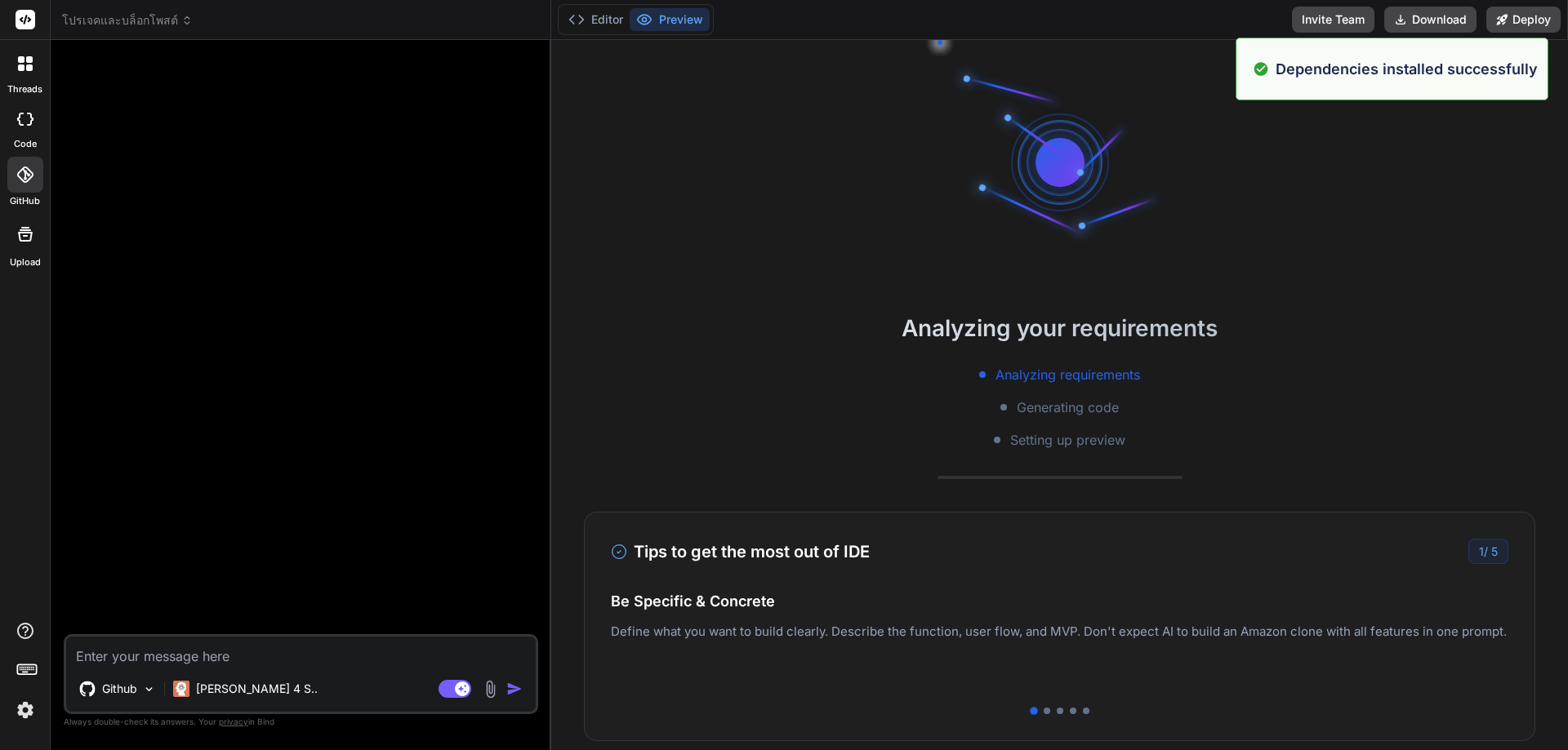
scroll to position [667, 0]
type textarea "x"
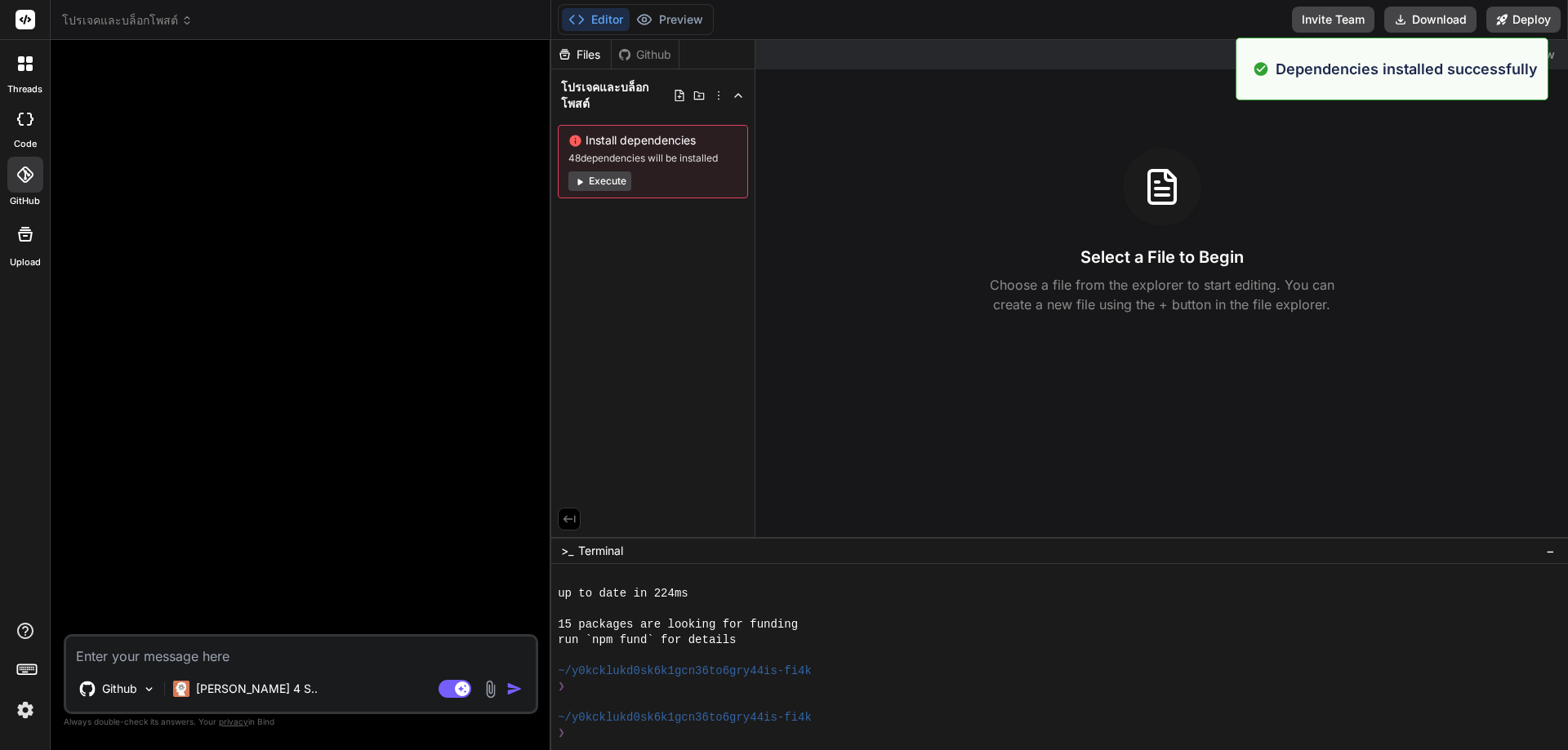
scroll to position [714, 0]
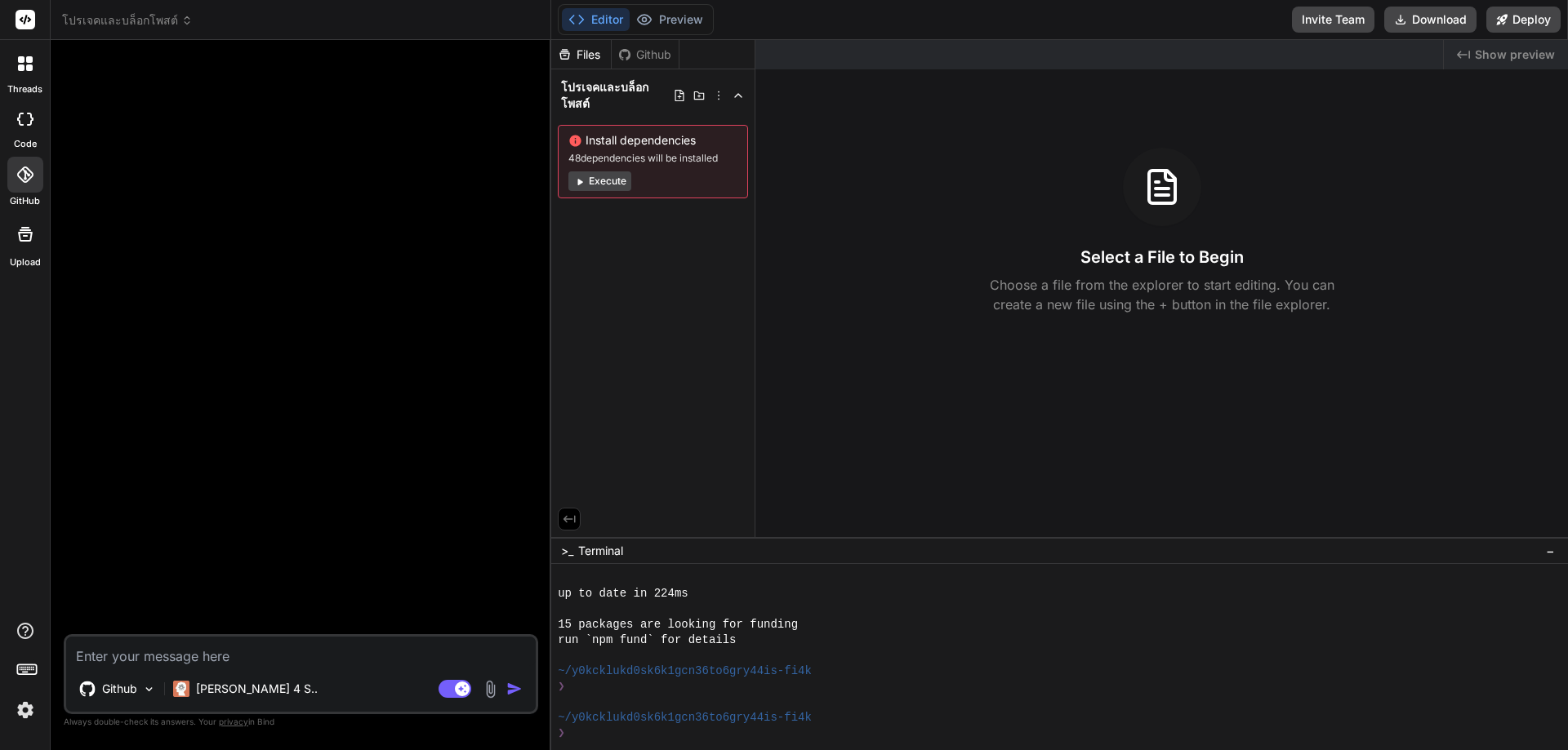
click at [237, 643] on textarea at bounding box center [301, 652] width 470 height 30
paste textarea "loื่ips้dolo็sitamัconsectetura็elitse์dี่eีtemporinciู่utlaีetdo์m่al e admiี่…"
type textarea "loื่ips้dolo็sitamัconsectetura็elitse์dี่eีtemporinciู่utlaีetdo์m่al e admiี่…"
type textarea "x"
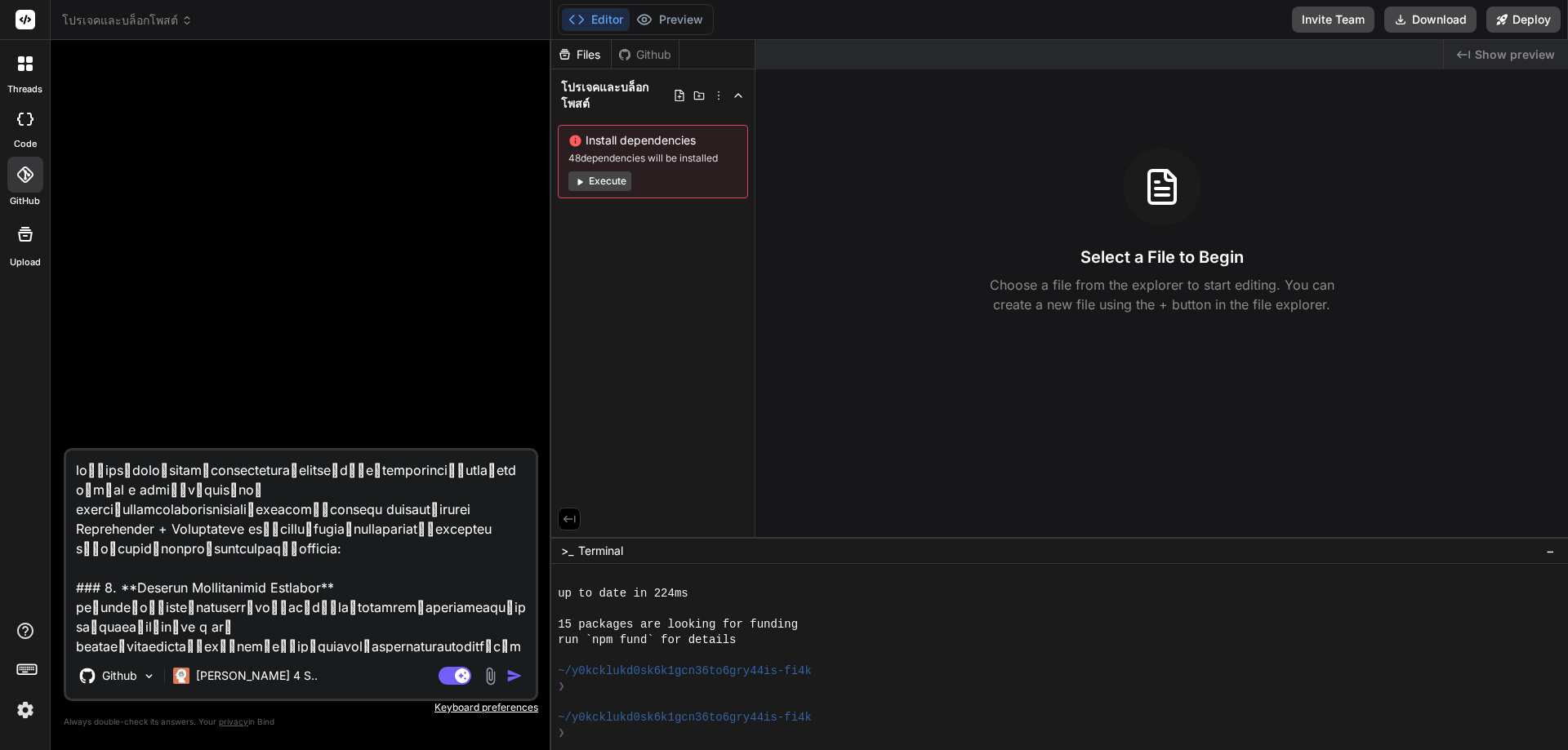
scroll to position [1766, 0]
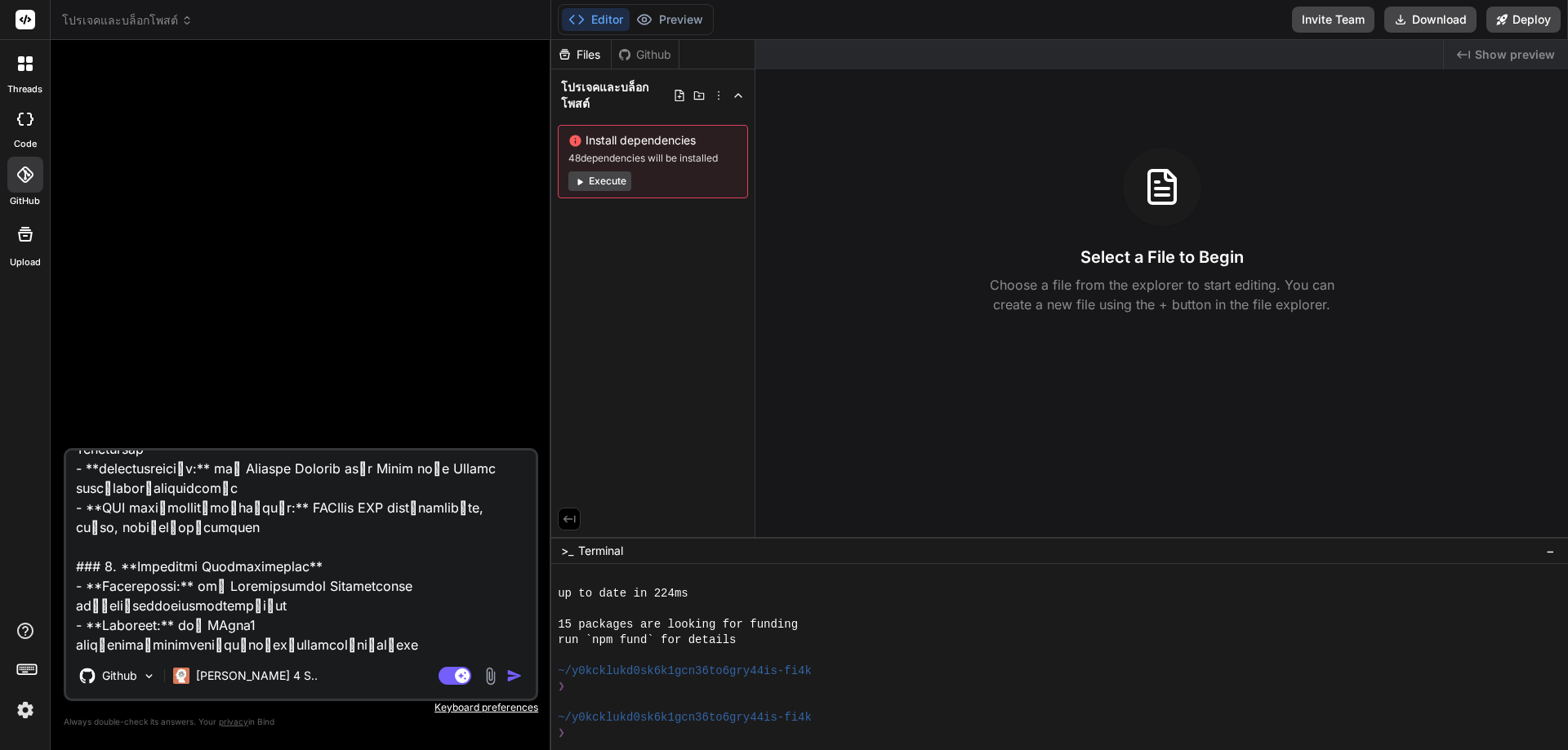
type textarea "loื่ips้dolo็sitamัconsectetura็elitse์dี่eีtemporinciู่utlaีetdo์m่al e admiี่…"
click at [516, 679] on img "button" at bounding box center [515, 676] width 16 height 16
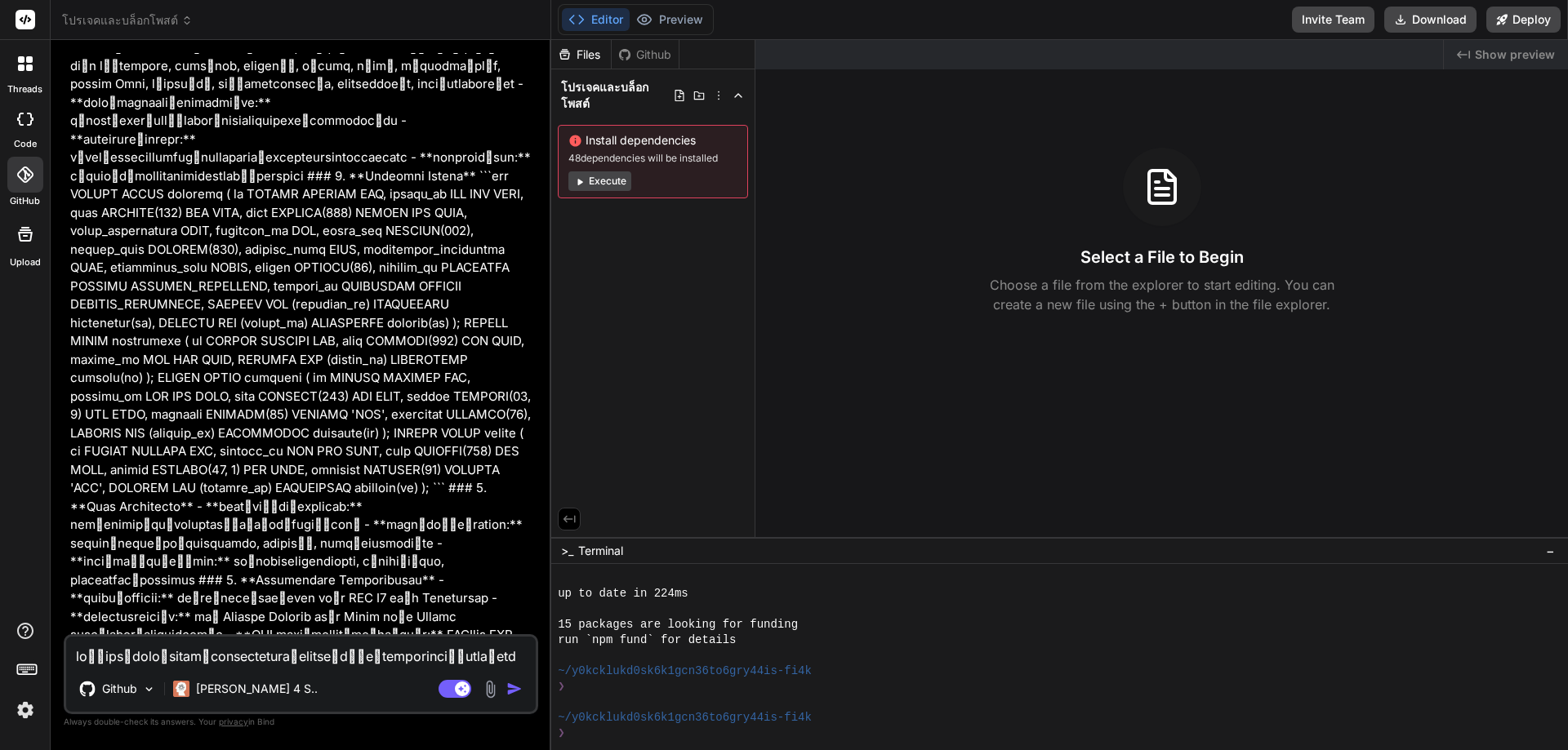
scroll to position [397, 0]
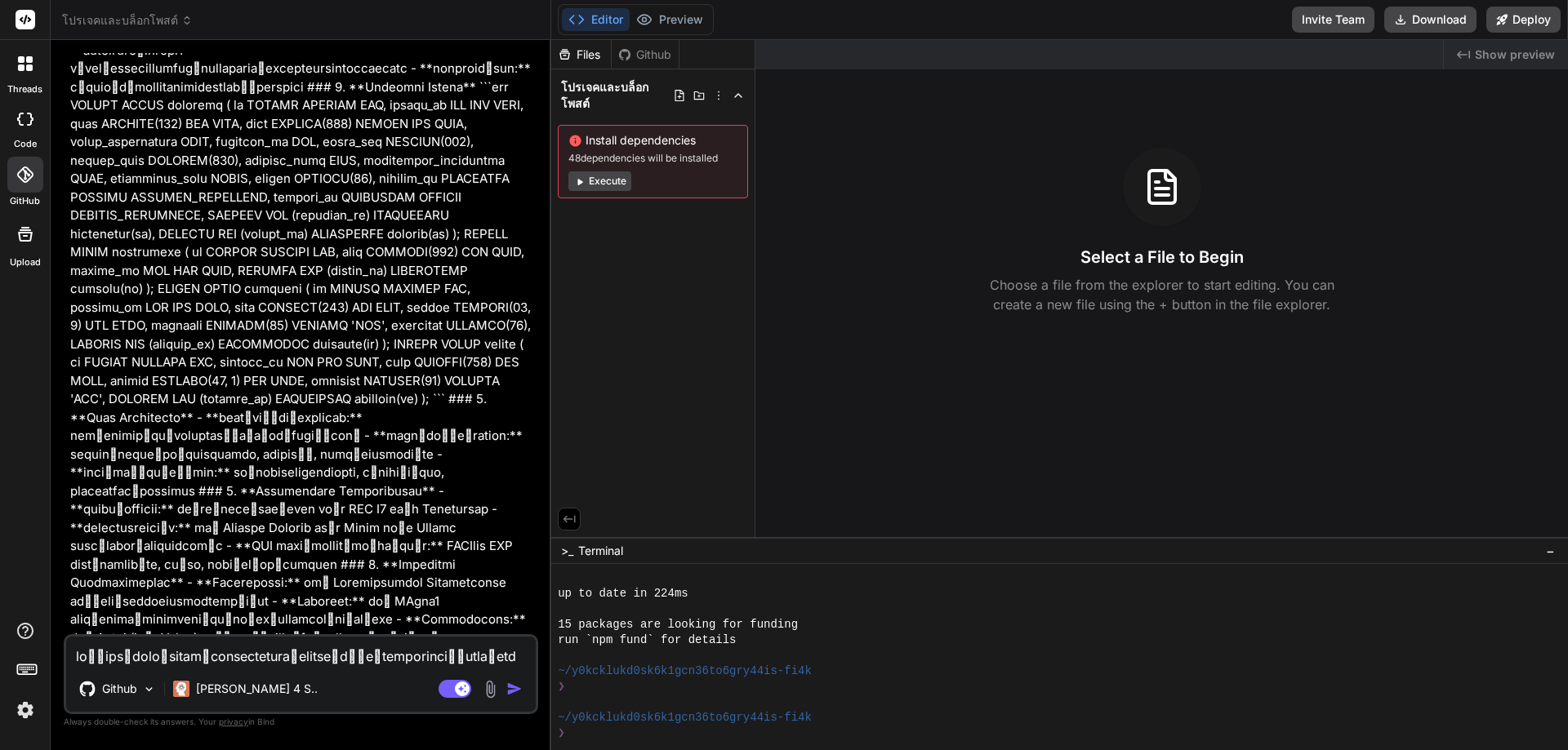
click at [659, 42] on div "Files Github" at bounding box center [615, 55] width 128 height 30
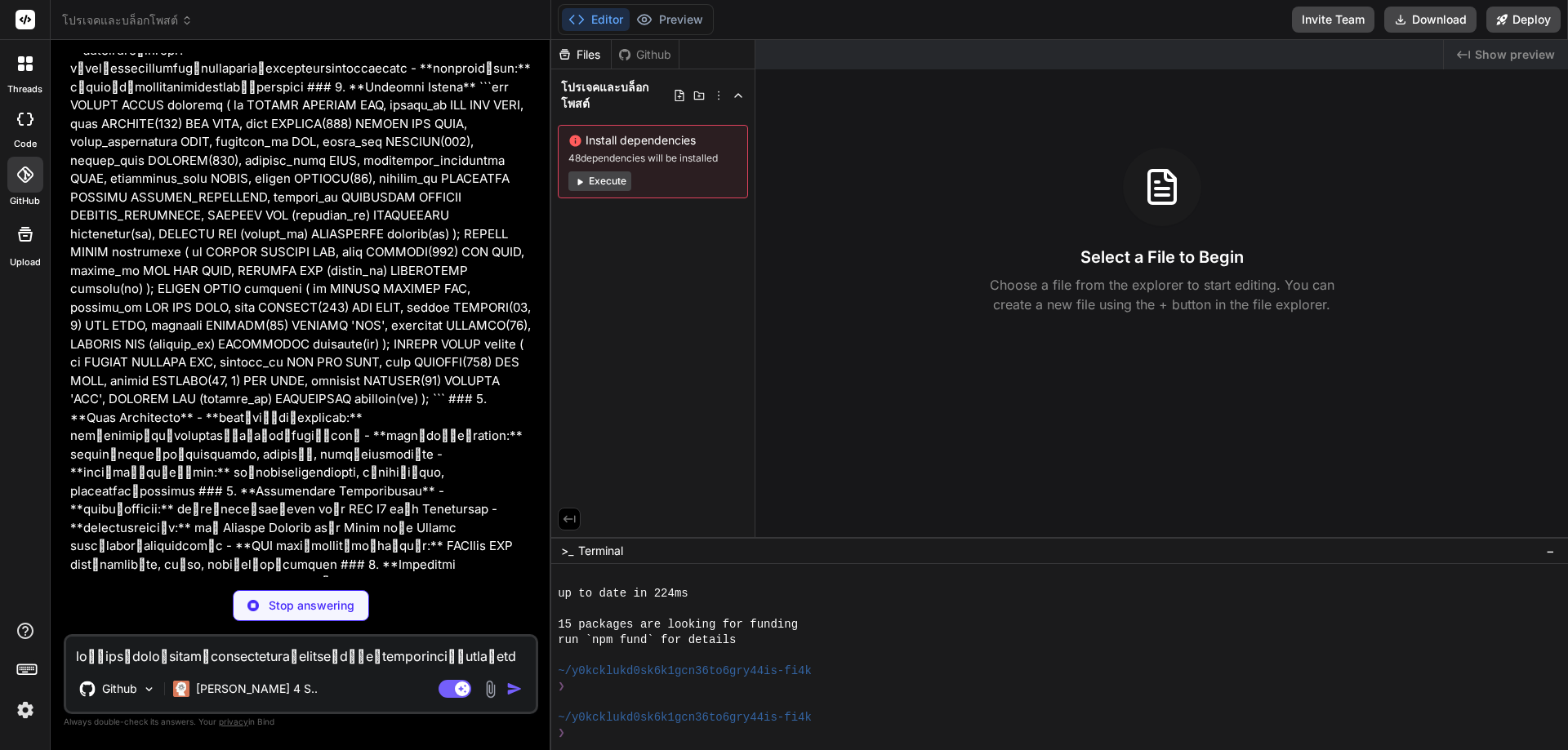
click at [654, 52] on div "Github" at bounding box center [645, 55] width 67 height 16
click at [634, 53] on div "Github" at bounding box center [645, 55] width 67 height 16
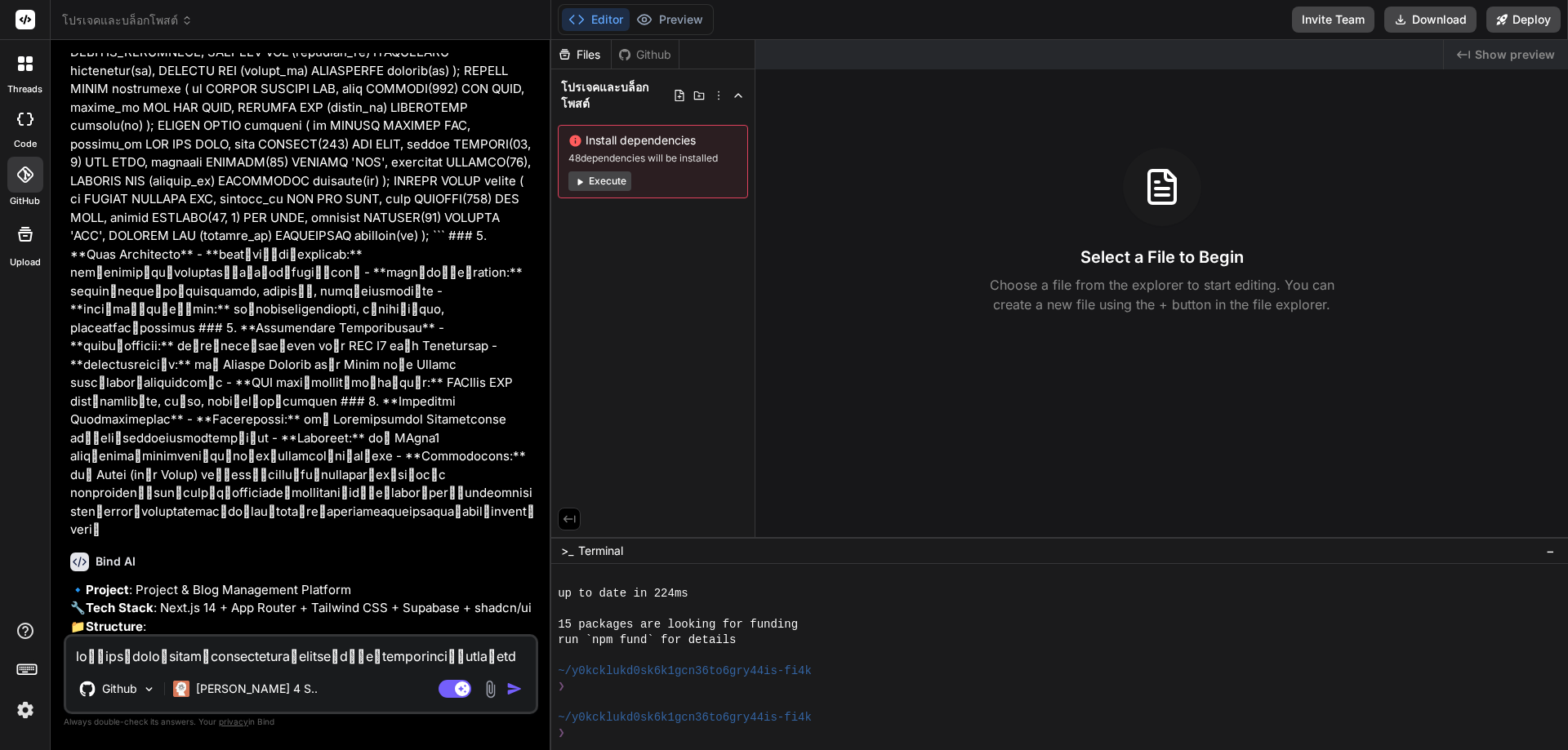
type textarea "x"
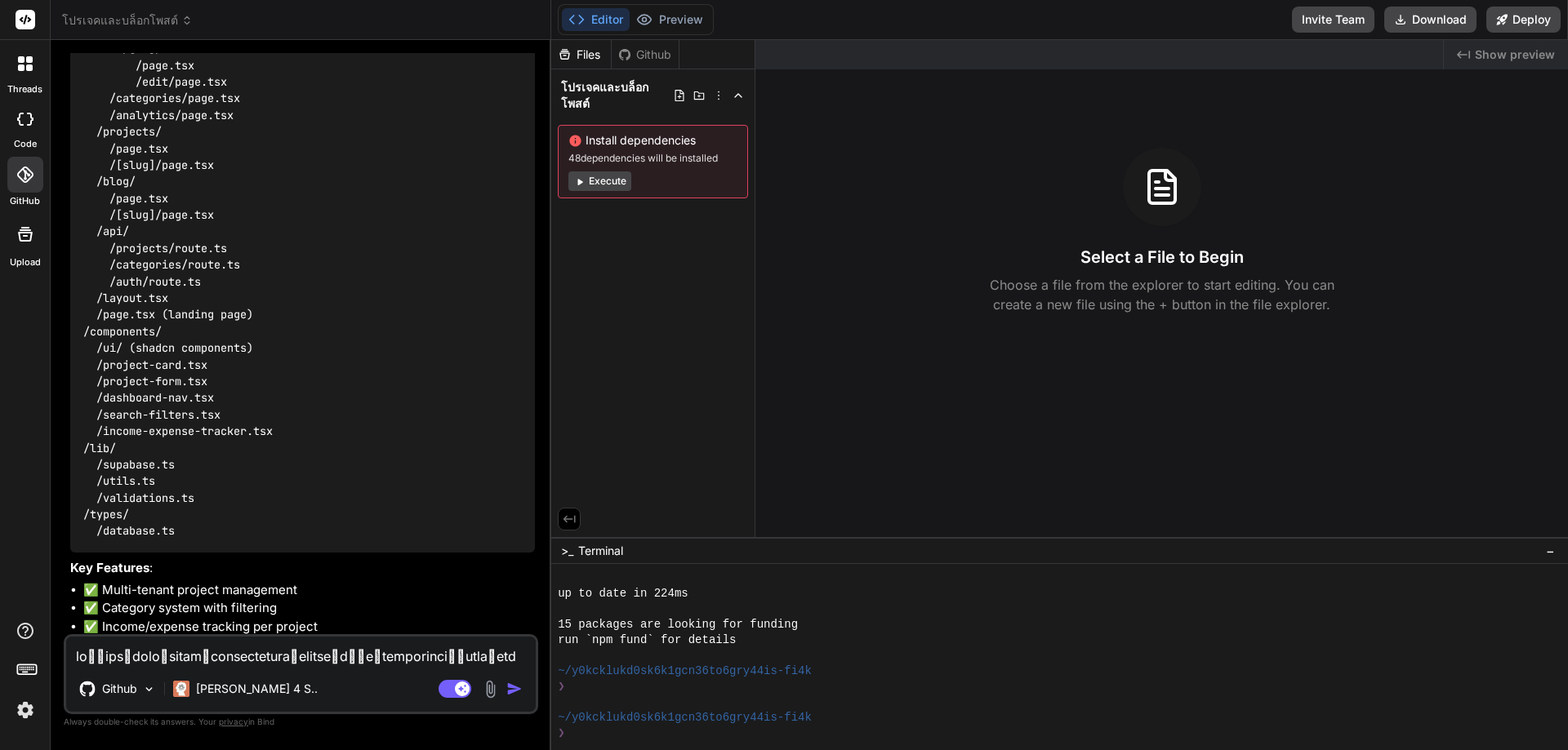
scroll to position [1394, 0]
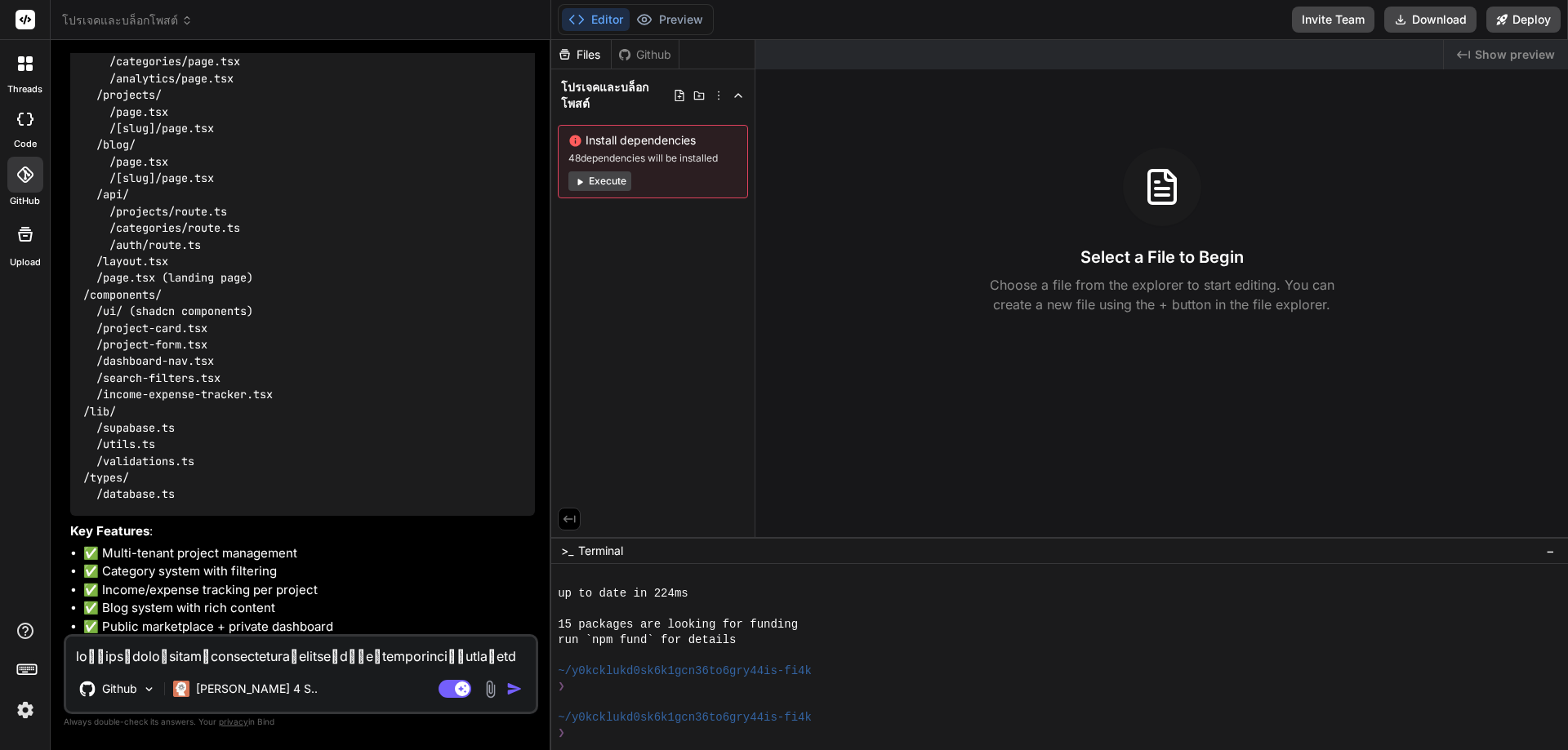
drag, startPoint x: 190, startPoint y: 622, endPoint x: 218, endPoint y: 622, distance: 28.0
click at [218, 742] on p "Shall I go ahead and build this comprehensive platform?" at bounding box center [302, 751] width 465 height 19
copy p "build"
paste textarea "build"
type textarea "build"
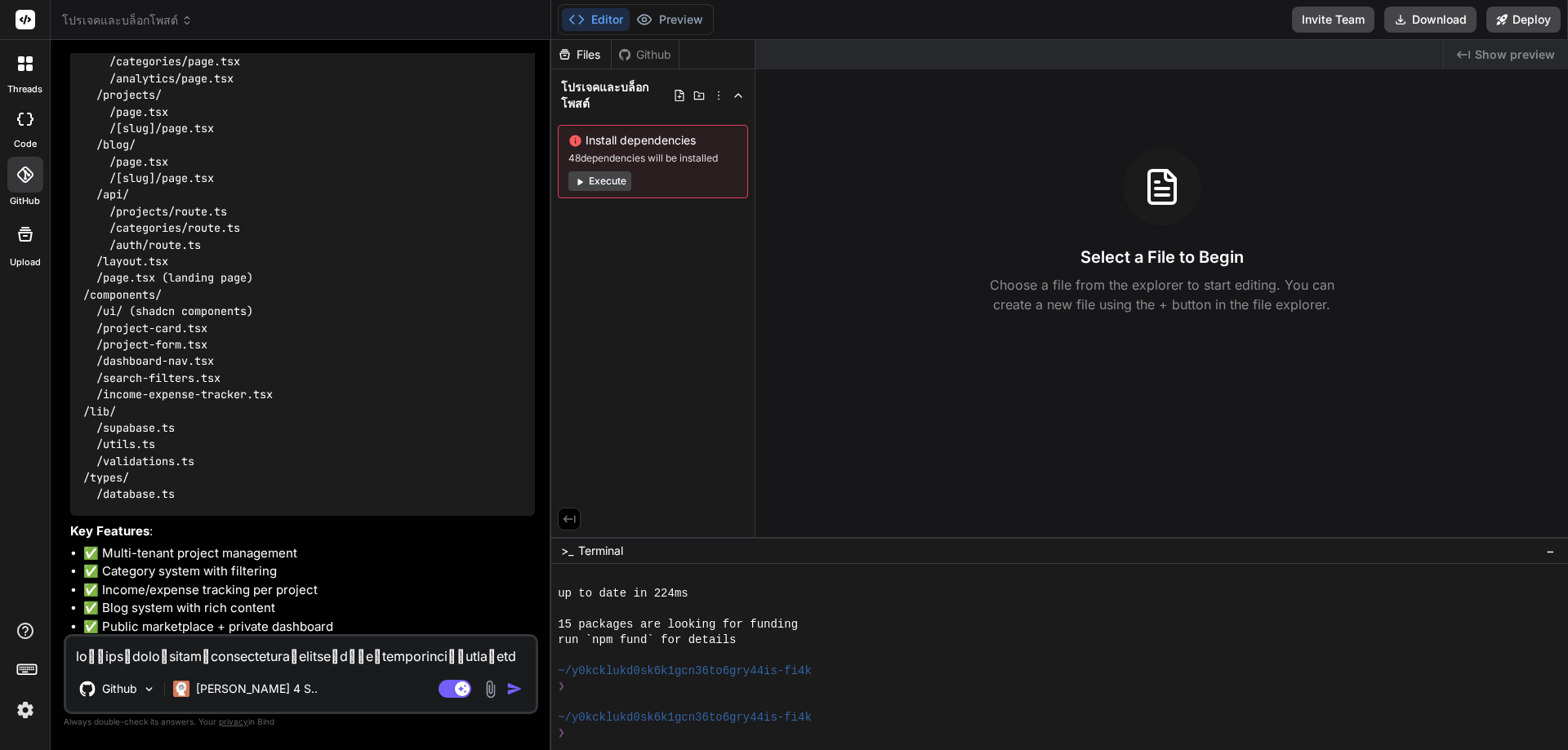
type textarea "x"
type textarea "build"
click at [512, 693] on img "button" at bounding box center [515, 689] width 16 height 16
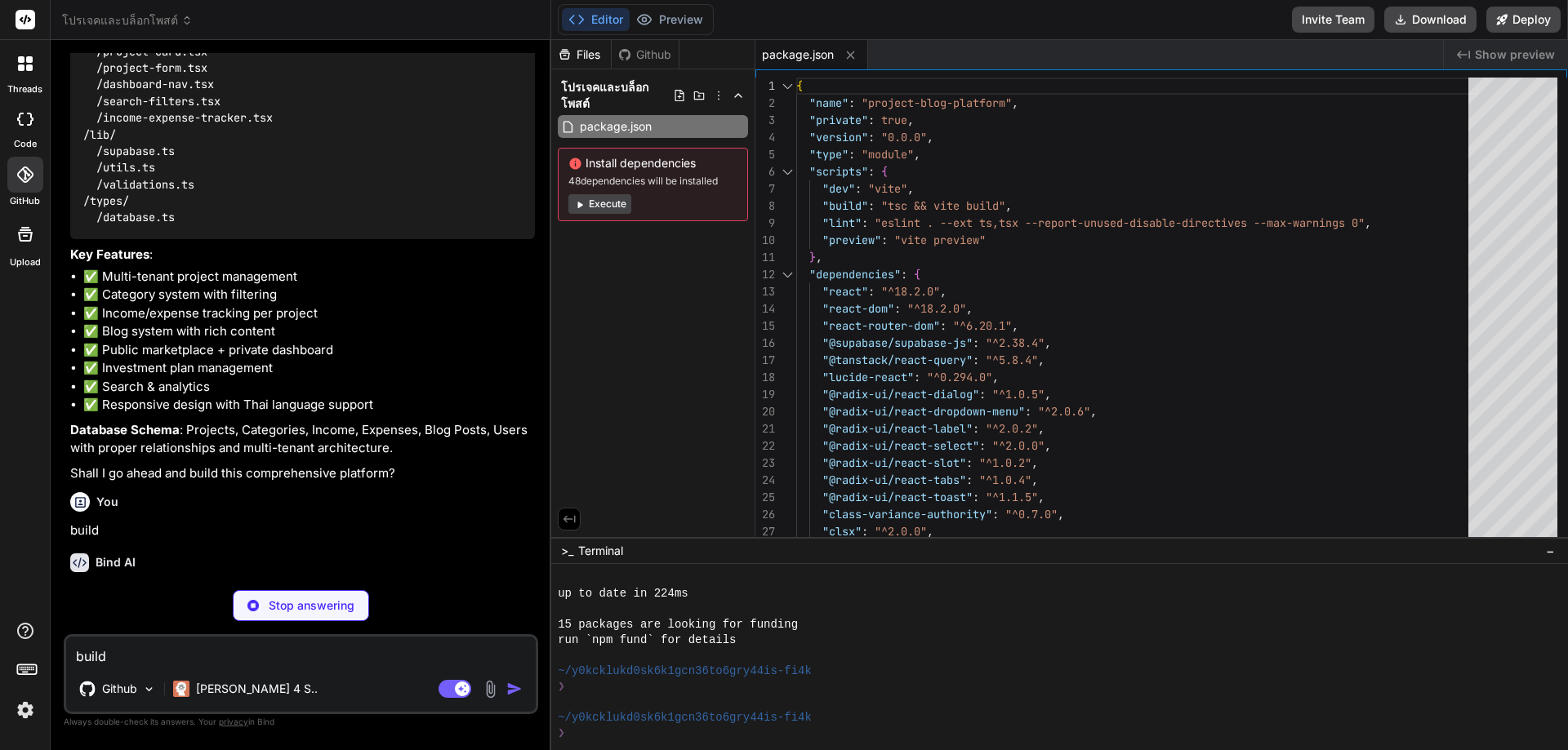
scroll to position [1677, 0]
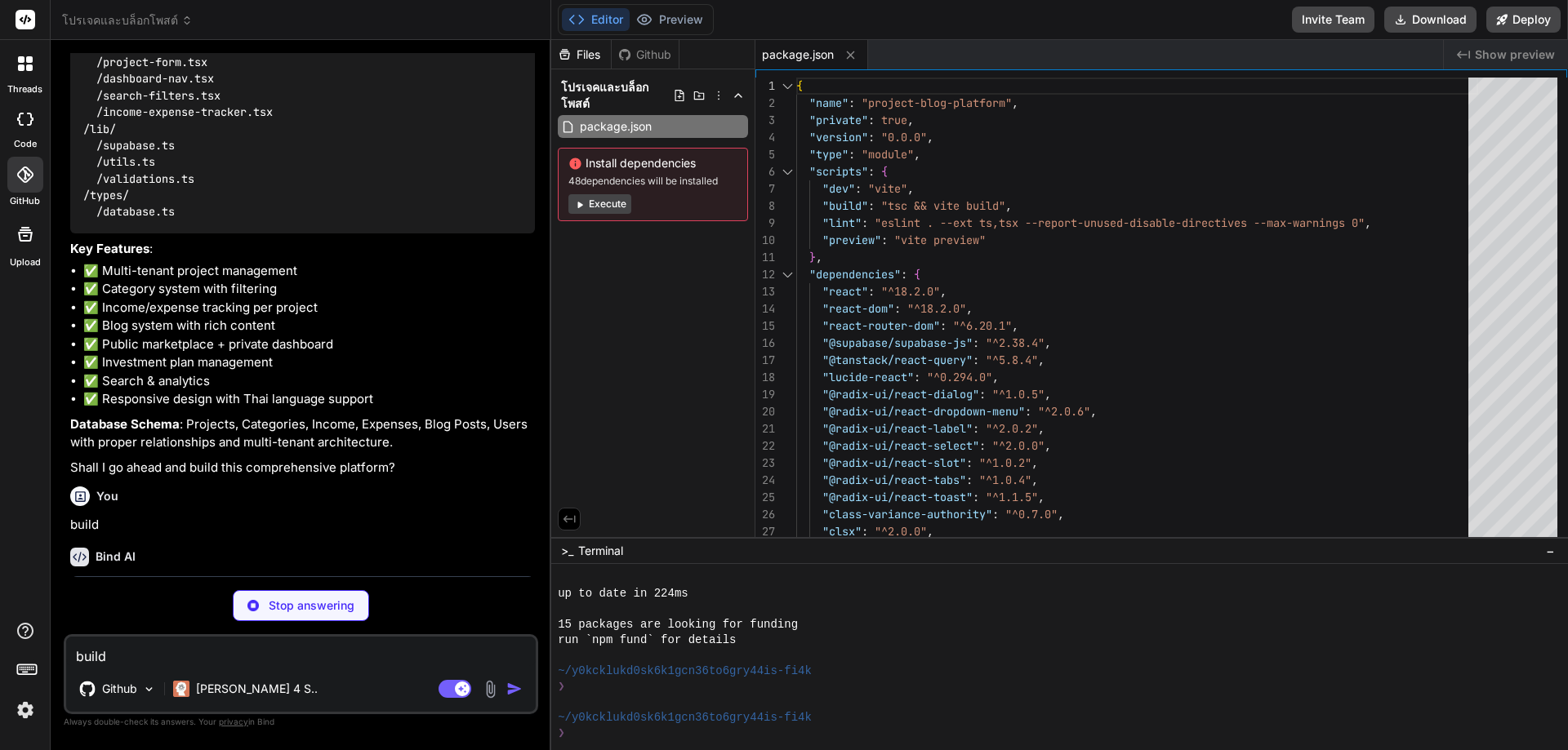
type textarea "x"
type textarea "image_url?: string | null is_published?: boolean created_at?: string updated_at…"
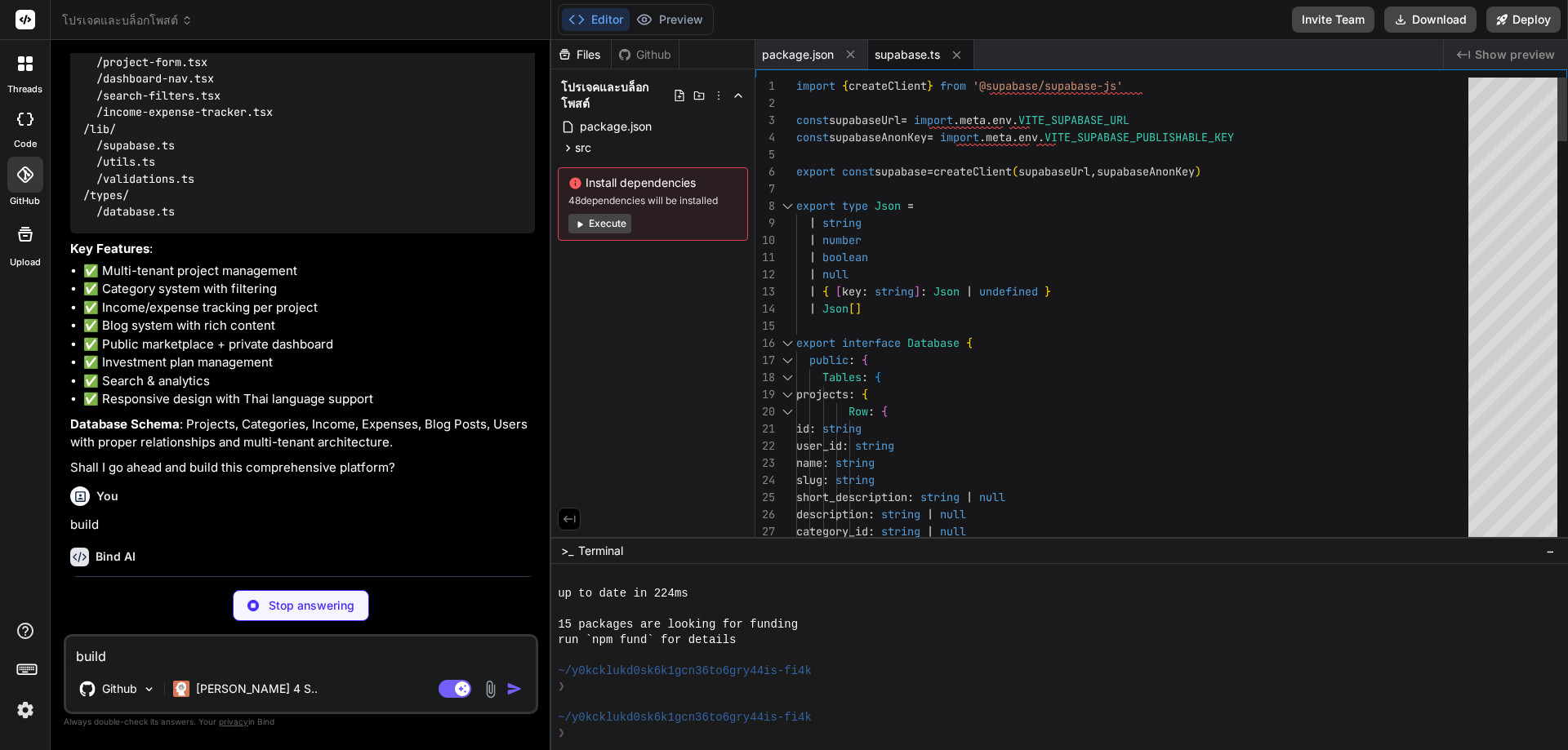
type textarea "x"
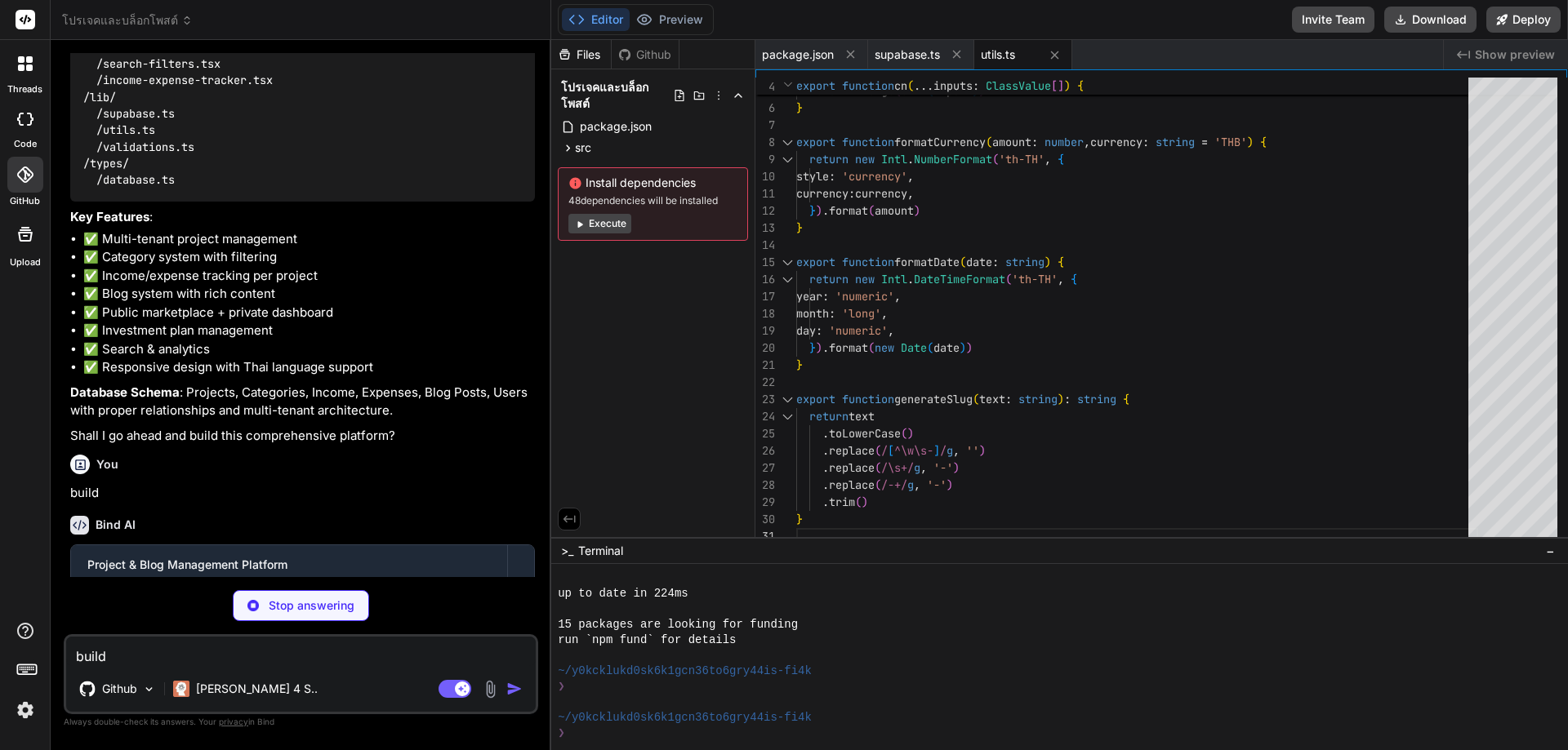
scroll to position [1726, 0]
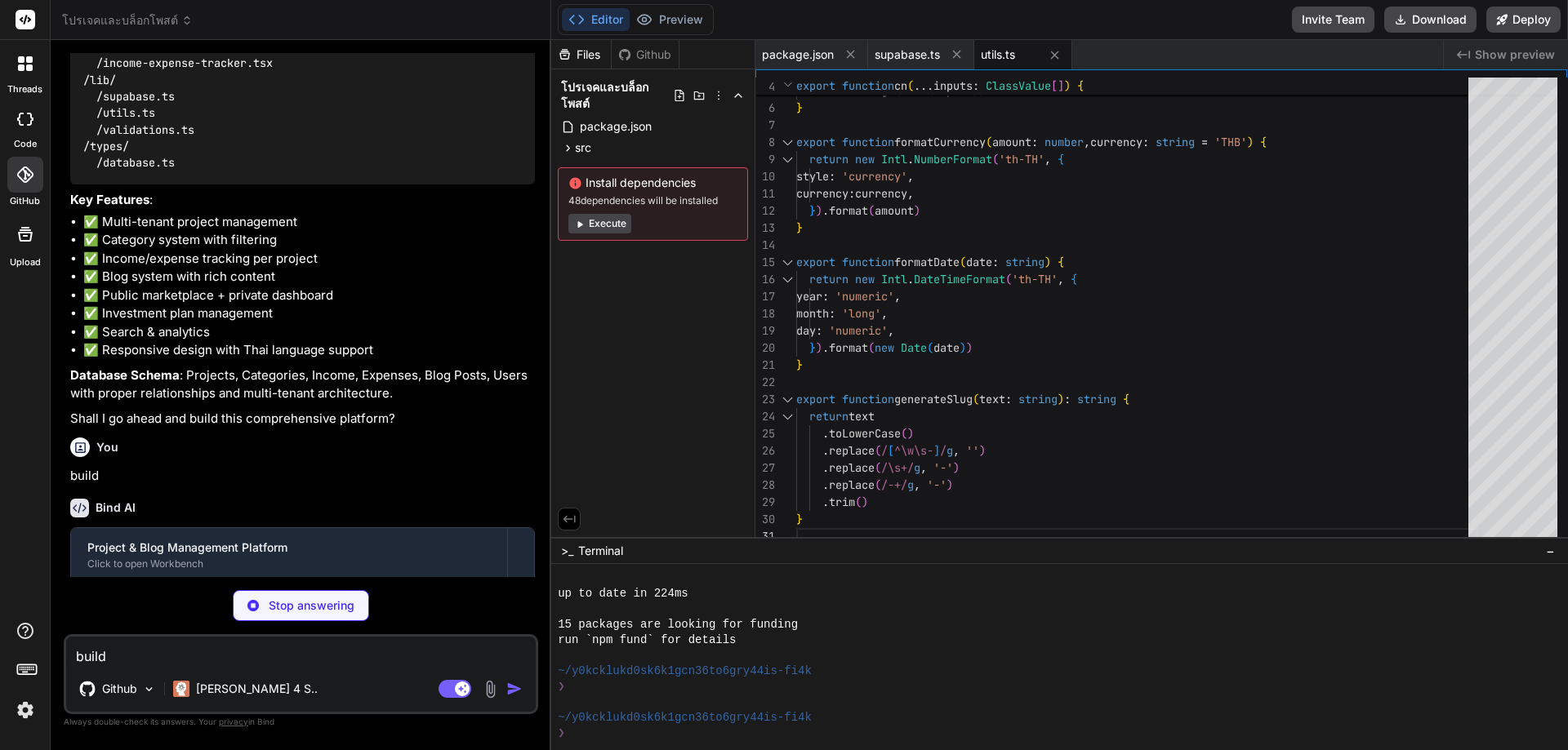
type textarea "x"
type textarea "ref={ref} {...props} /> ) } ) Button.displayName = "Button" export { Button, bu…"
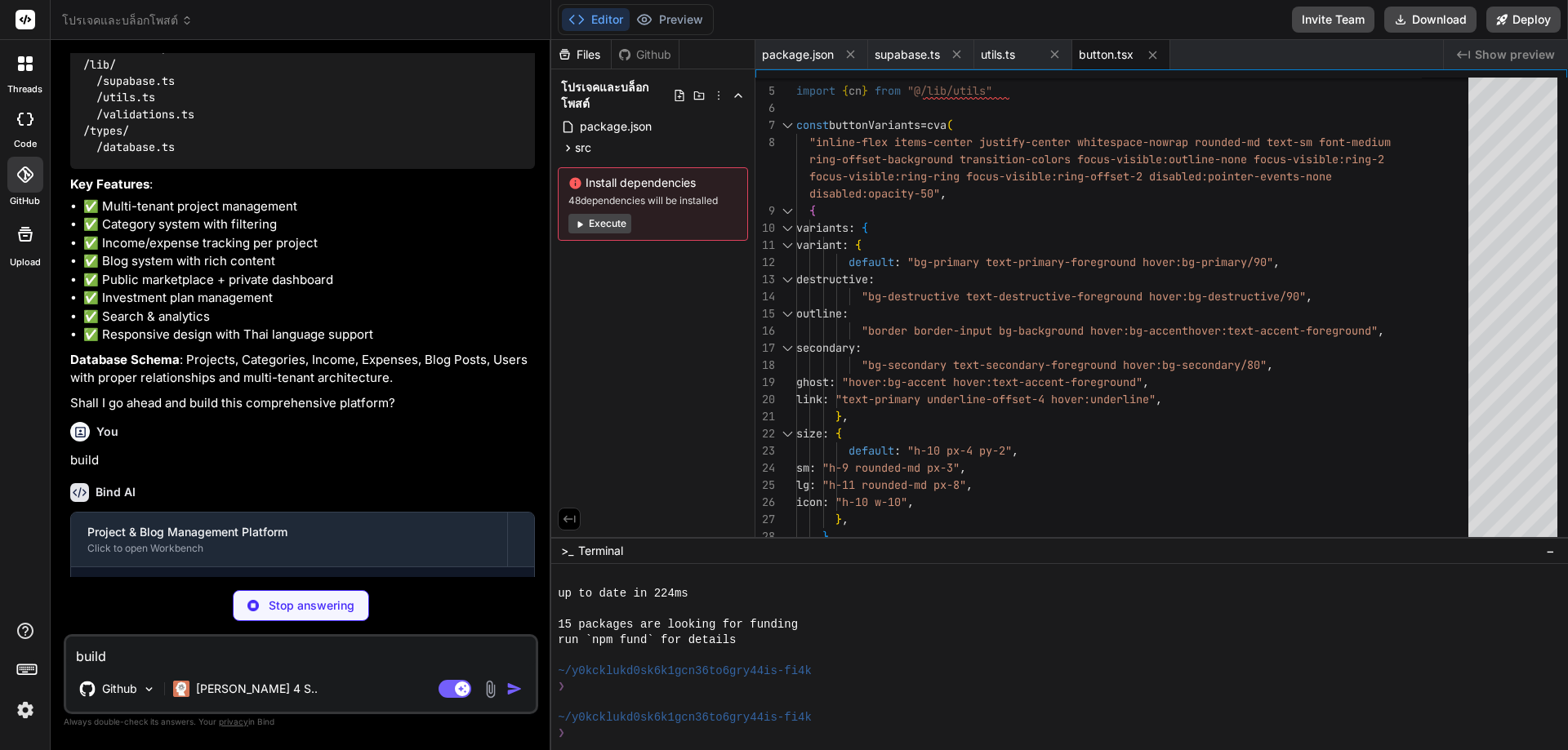
scroll to position [1751, 0]
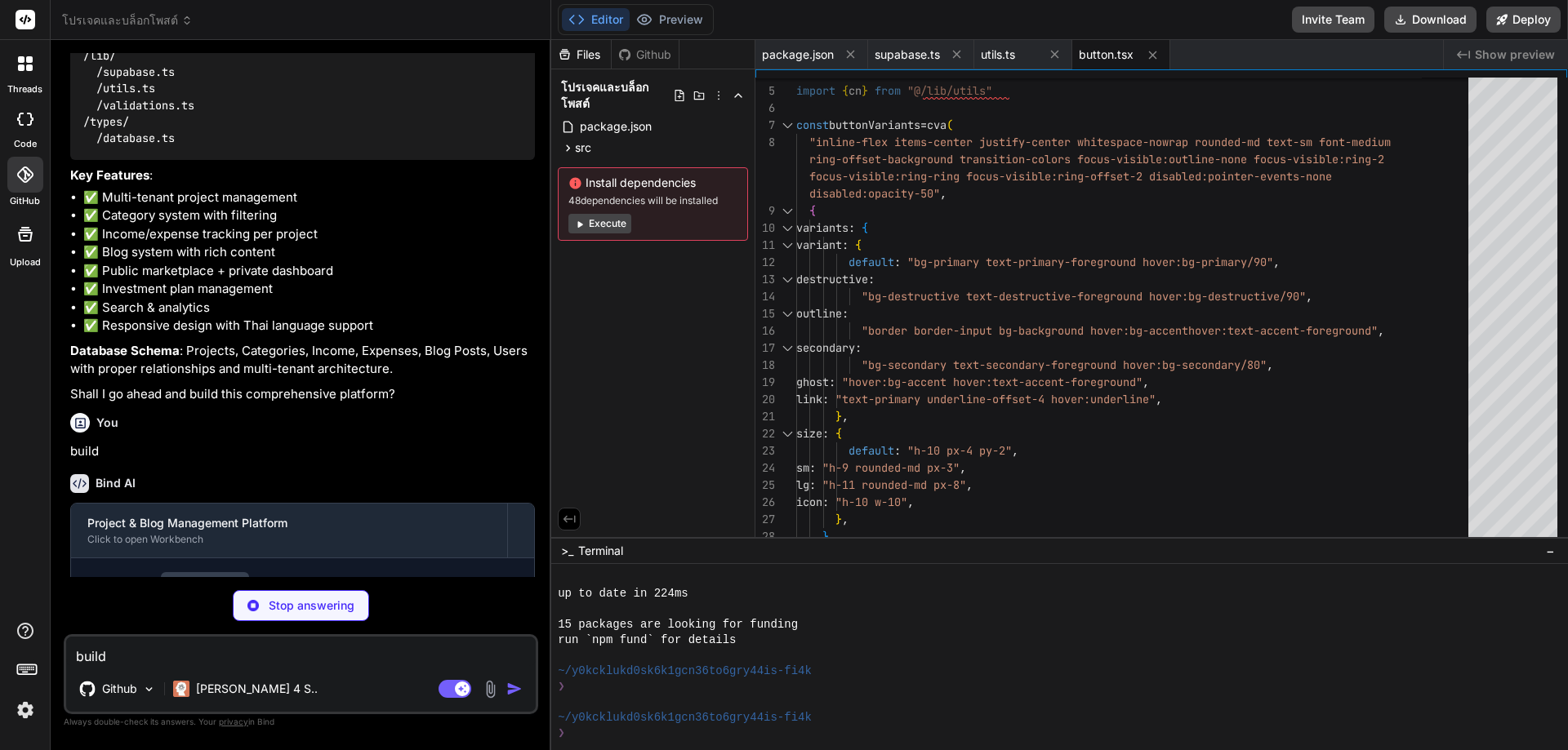
type textarea "x"
type textarea "ref={ref} {...props} /> ) } ) Input.displayName = "Input" export { Input }"
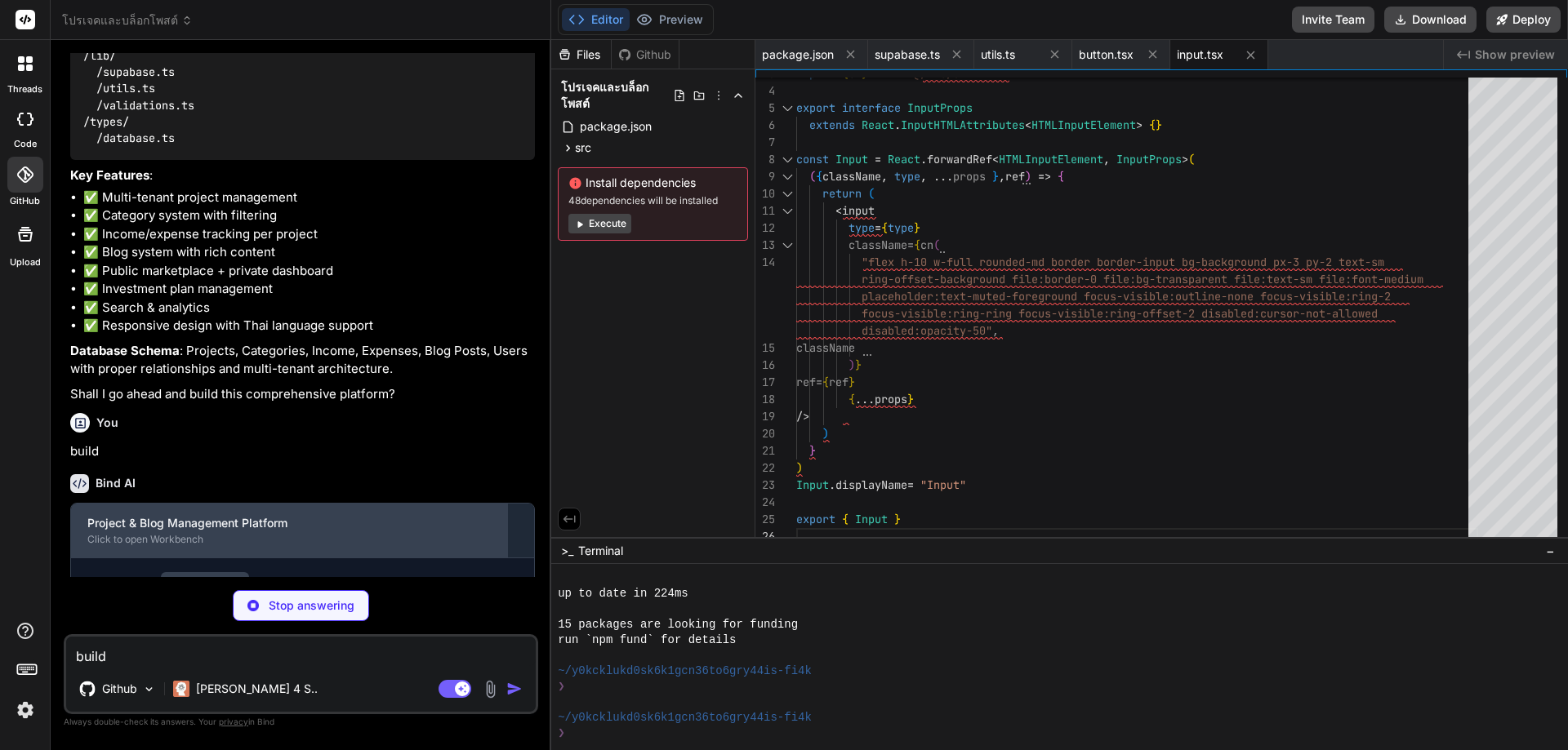
type textarea "x"
type textarea ")) Label.displayName = LabelPrimitive.Root.displayName export { Label }"
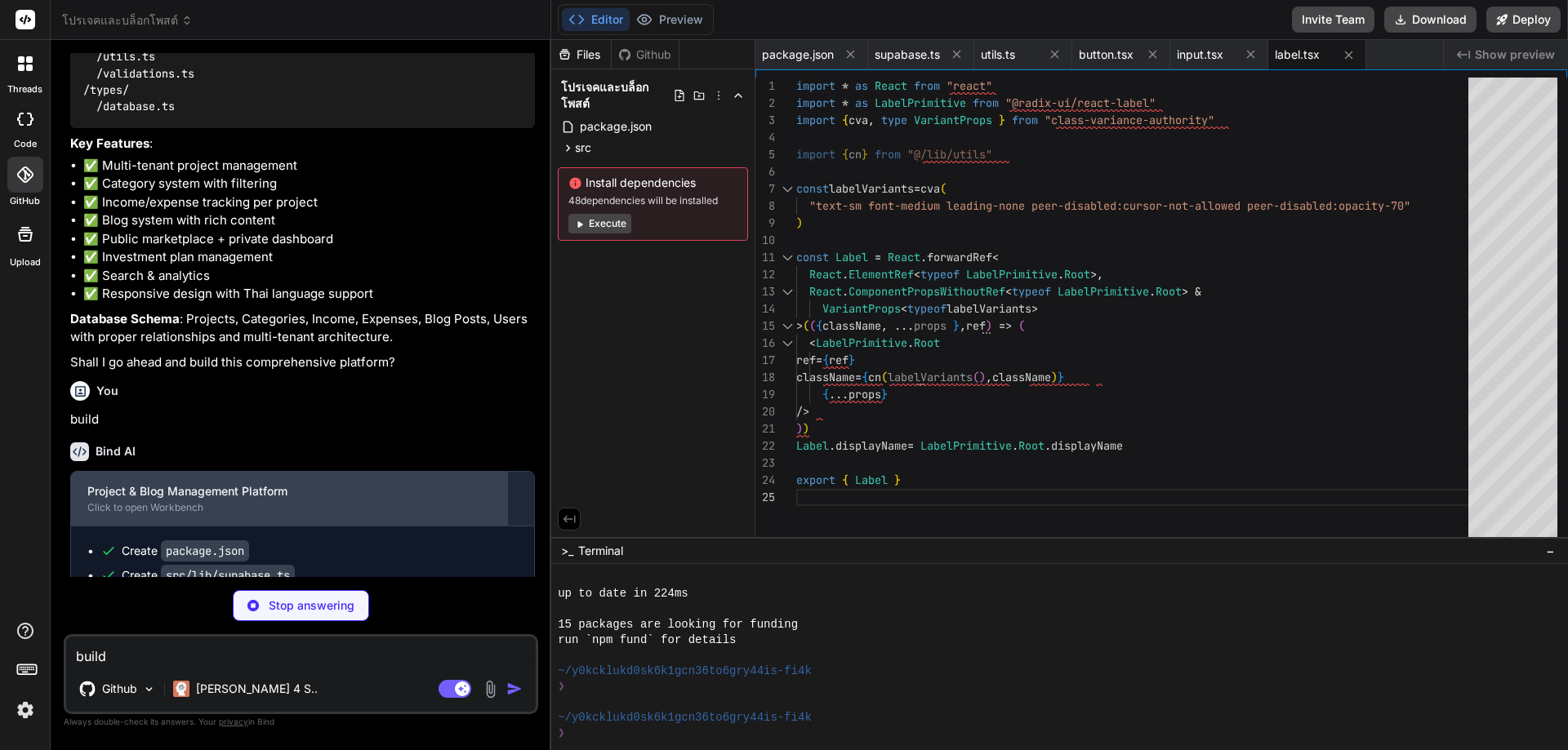
scroll to position [1800, 0]
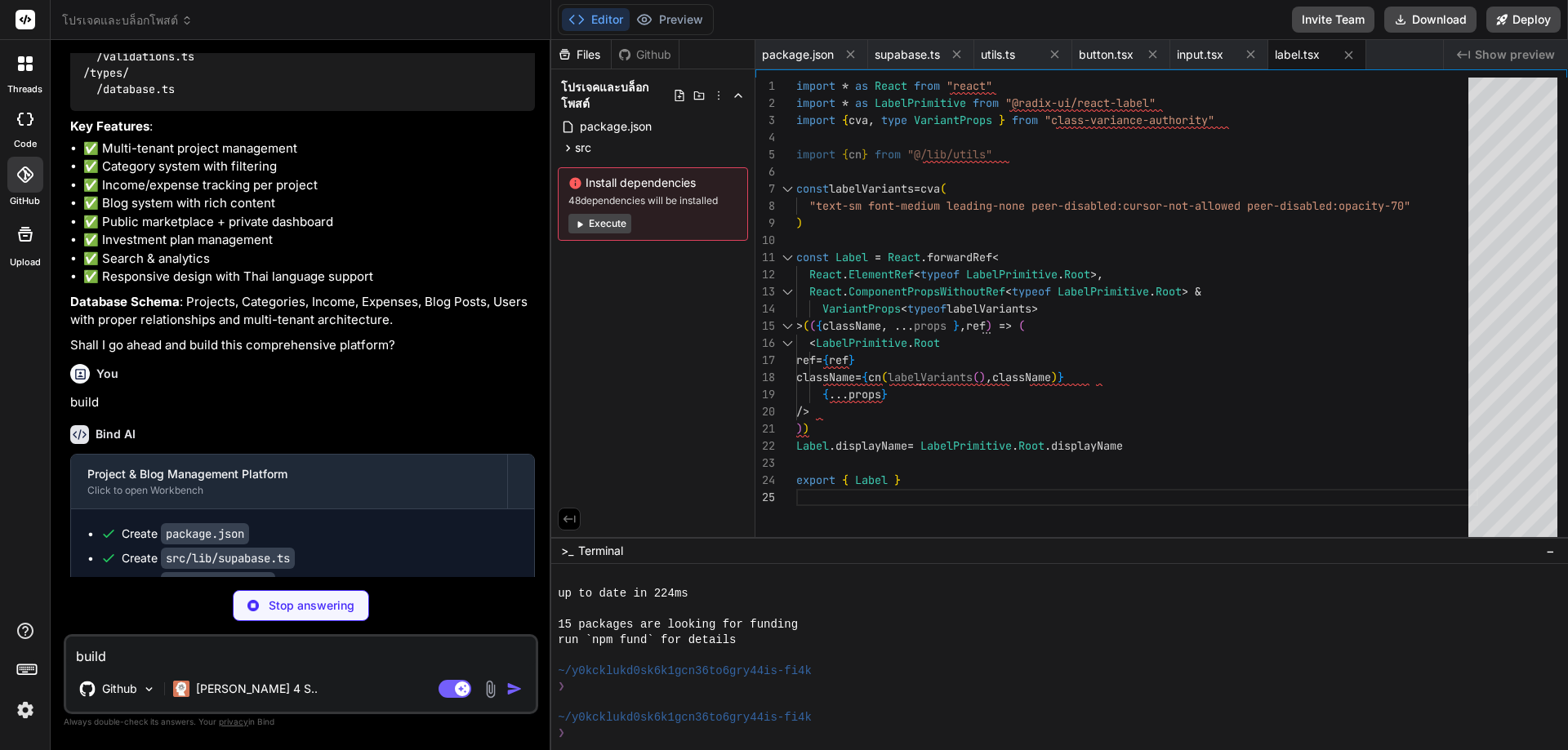
type textarea "x"
type textarea "<div ref={ref} className={cn("flex items-center p-6 pt-0", className)} {...prop…"
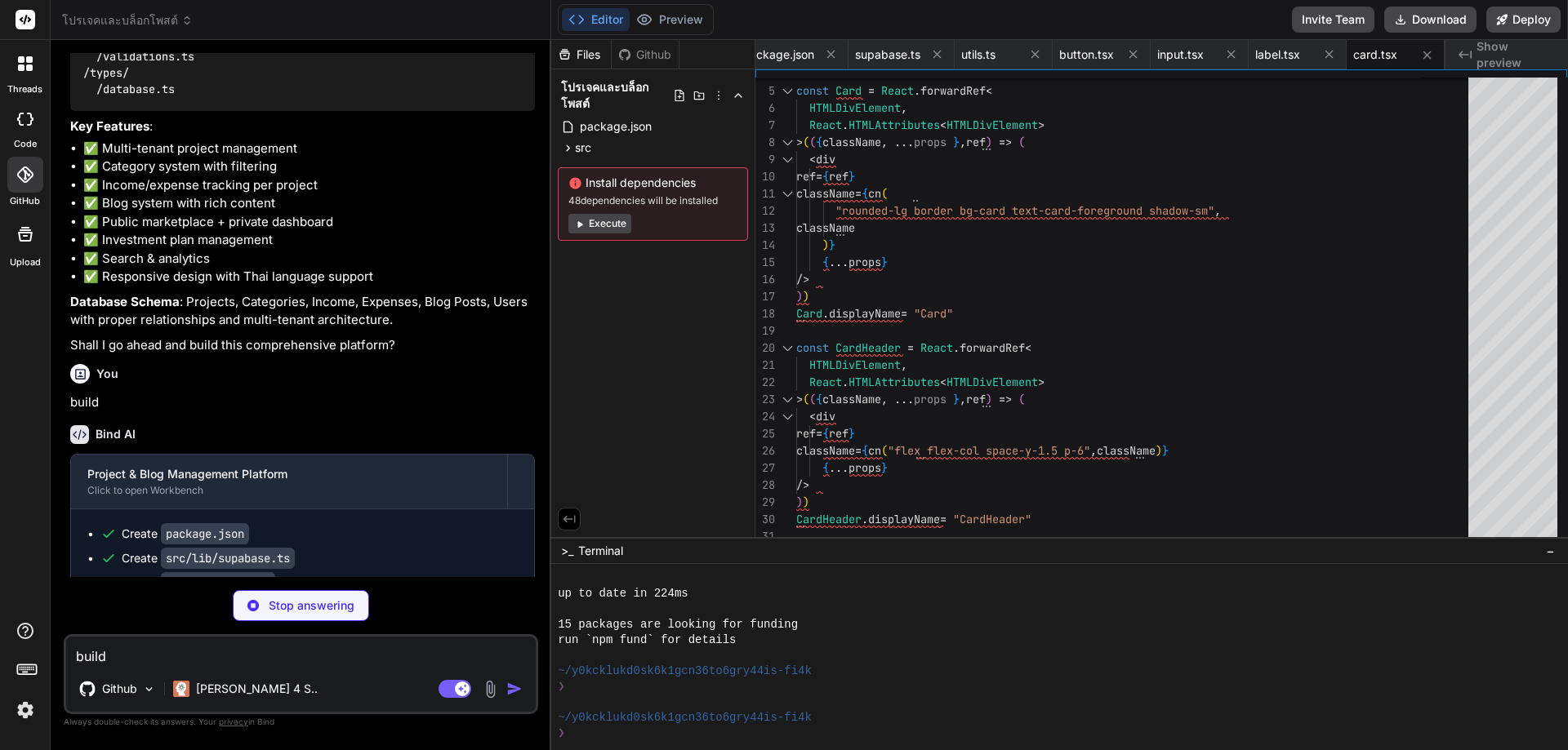
scroll to position [1824, 0]
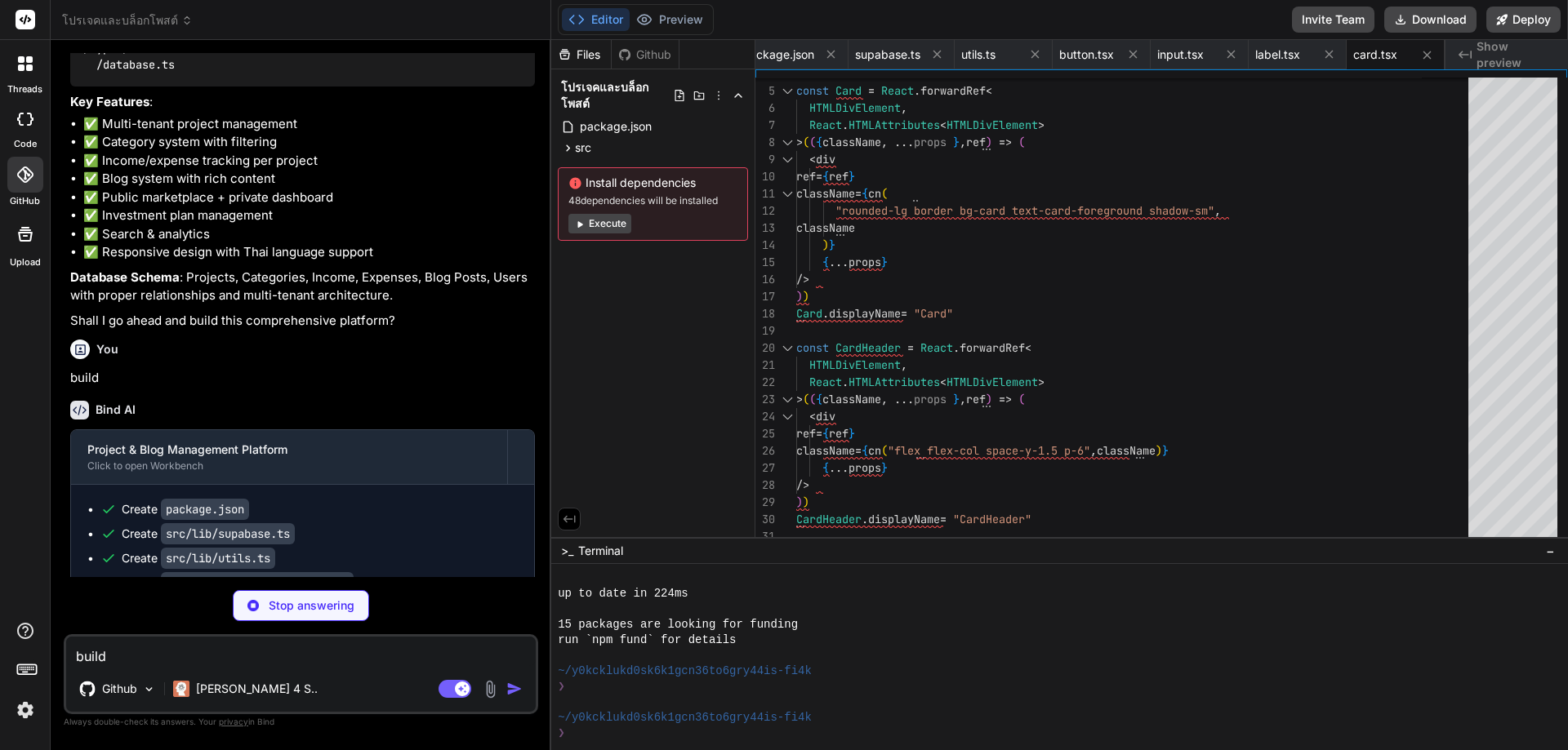
type textarea "x"
type textarea "/> ) } ) Textarea.displayName = "Textarea" export { Textarea }"
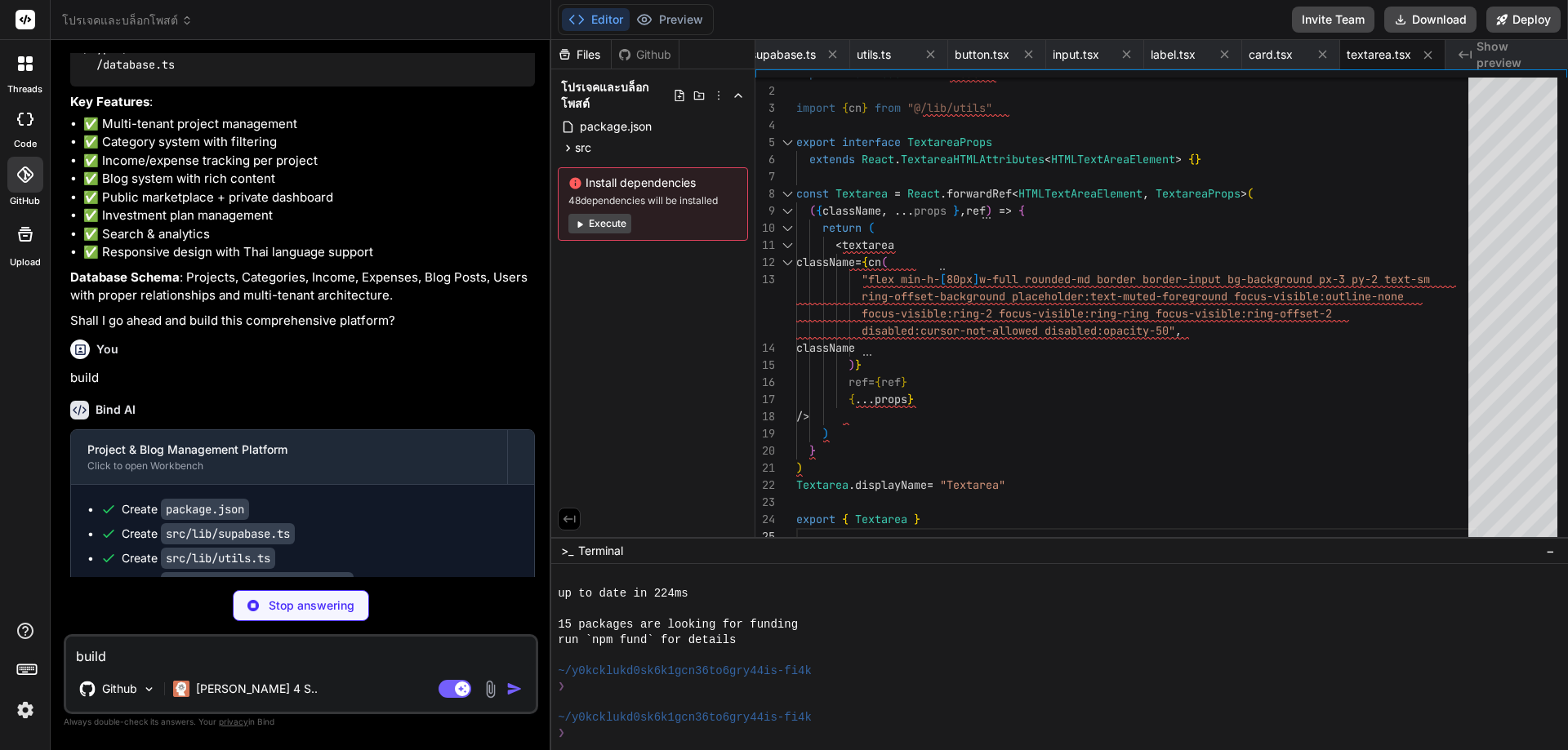
click at [644, 54] on div "Github" at bounding box center [645, 55] width 67 height 16
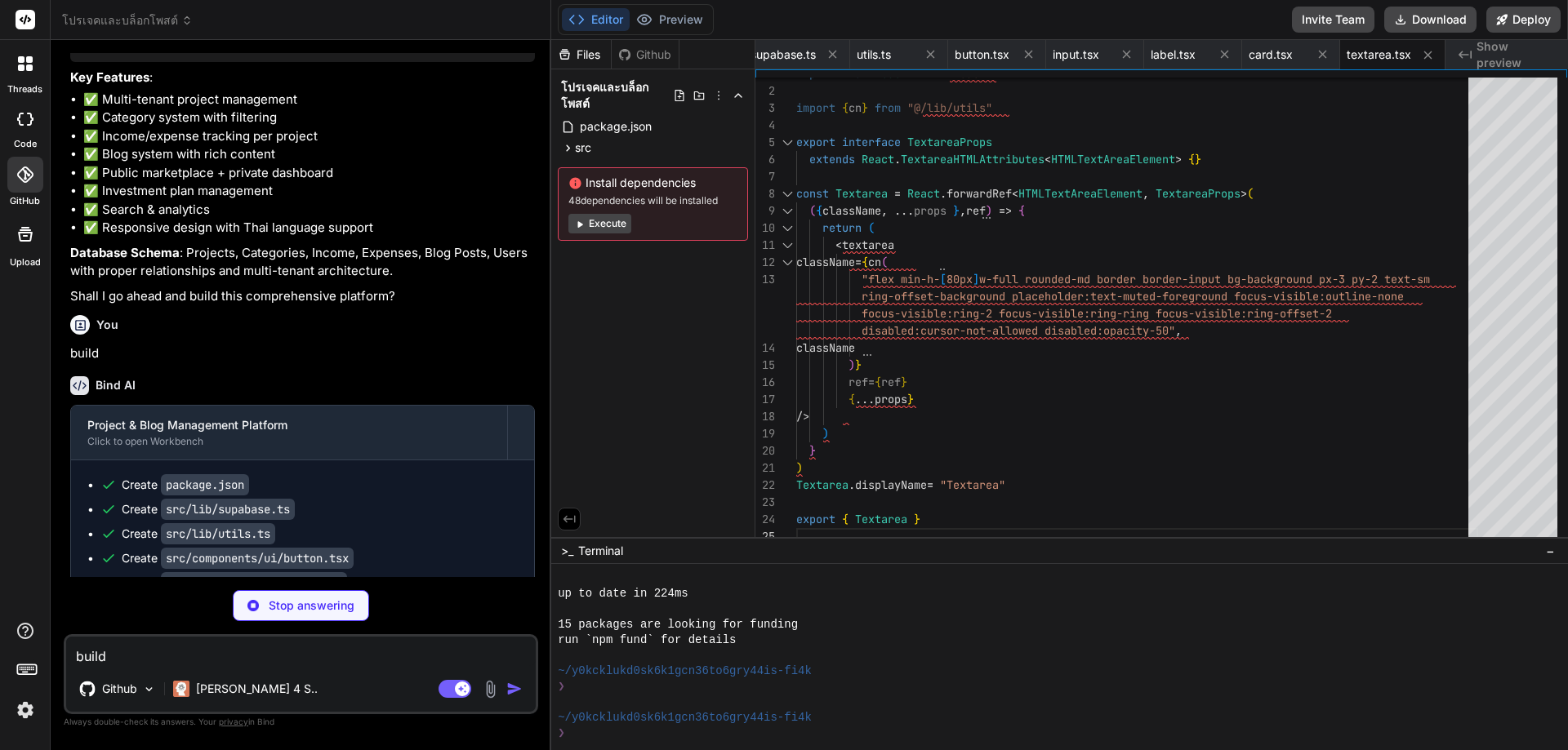
type textarea "x"
type textarea "SelectGroup, SelectValue, SelectTrigger, SelectContent, SelectLabel, SelectItem…"
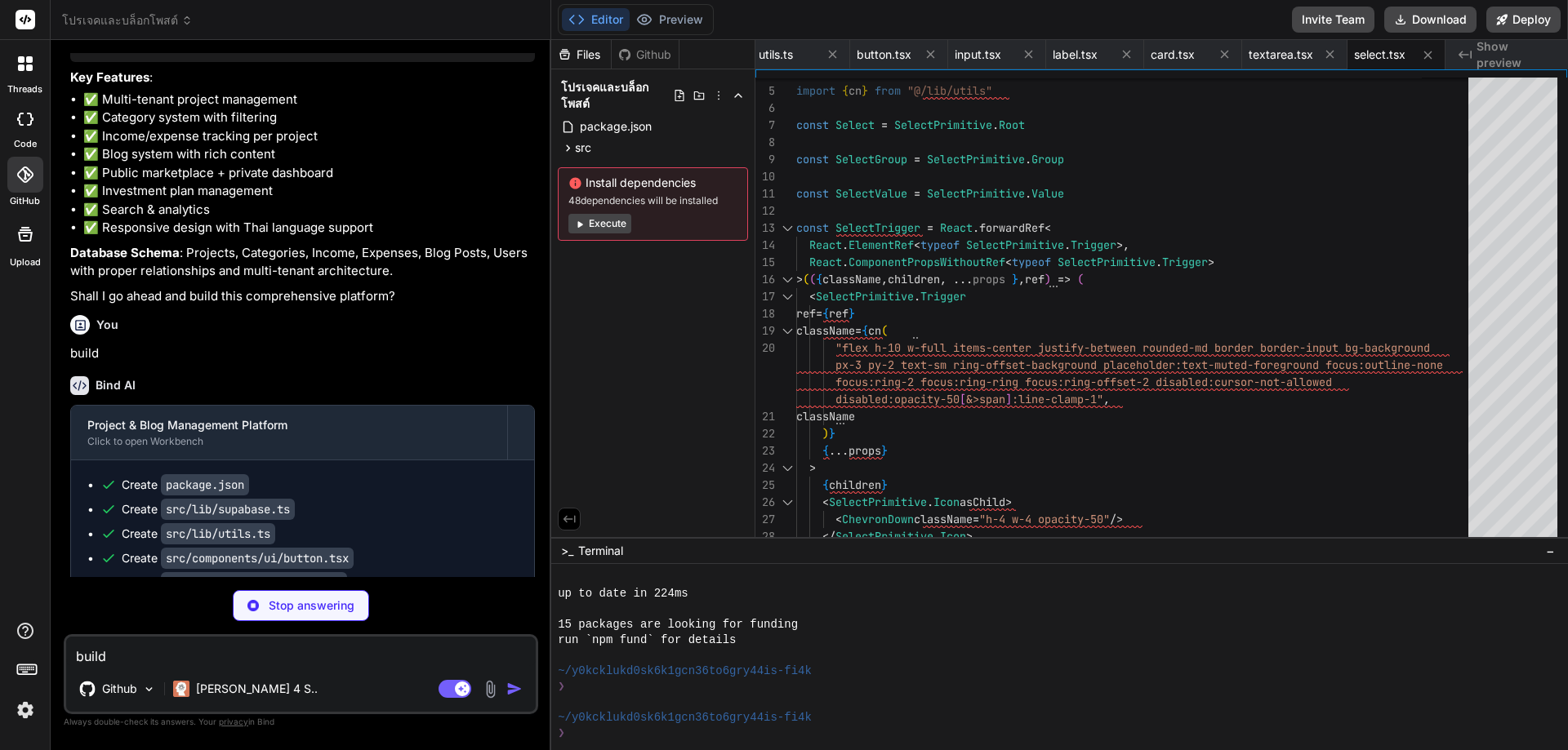
scroll to position [1873, 0]
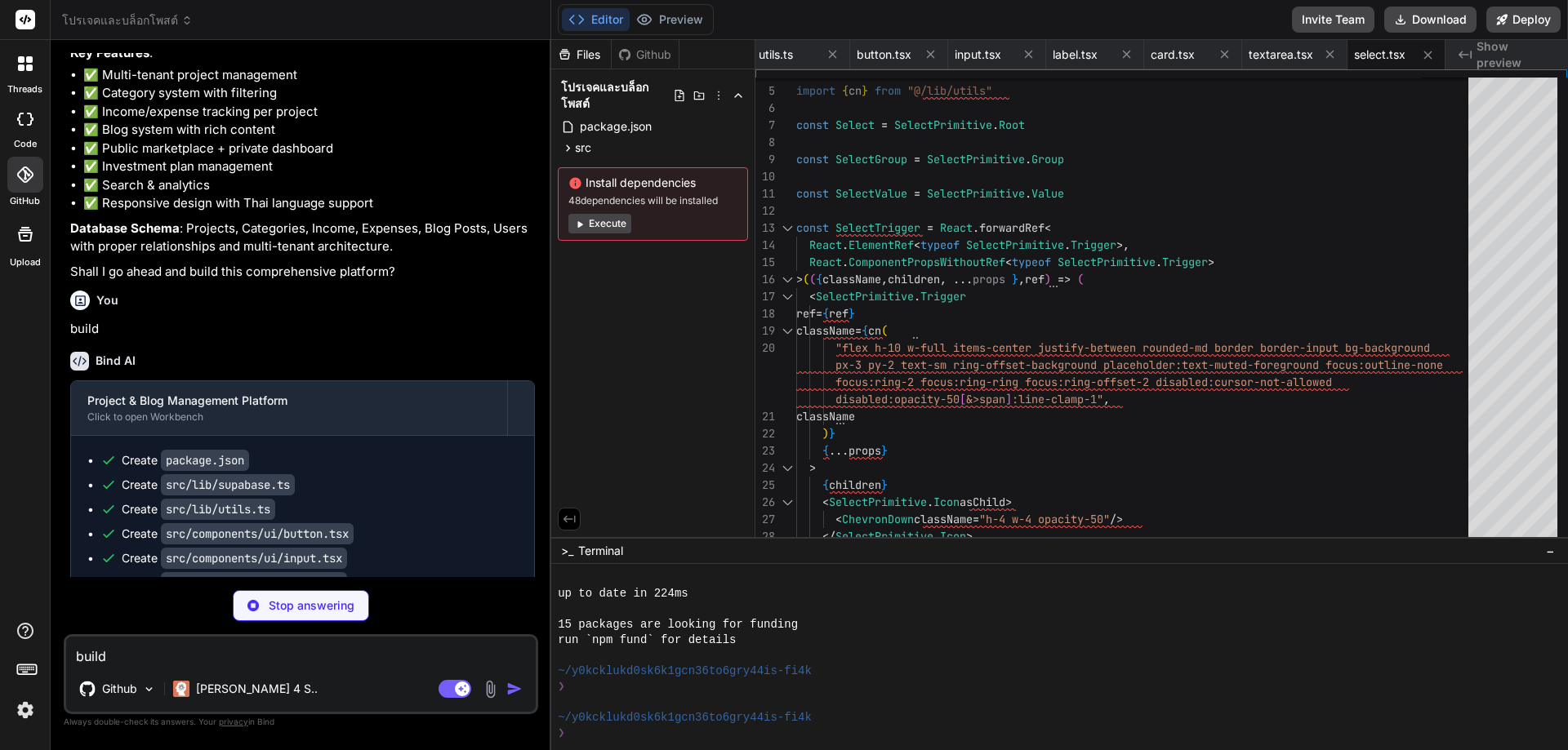
type textarea "x"
type textarea "className )} {...props} /> )) TabsContent.displayName = TabsPrimitive.Content.d…"
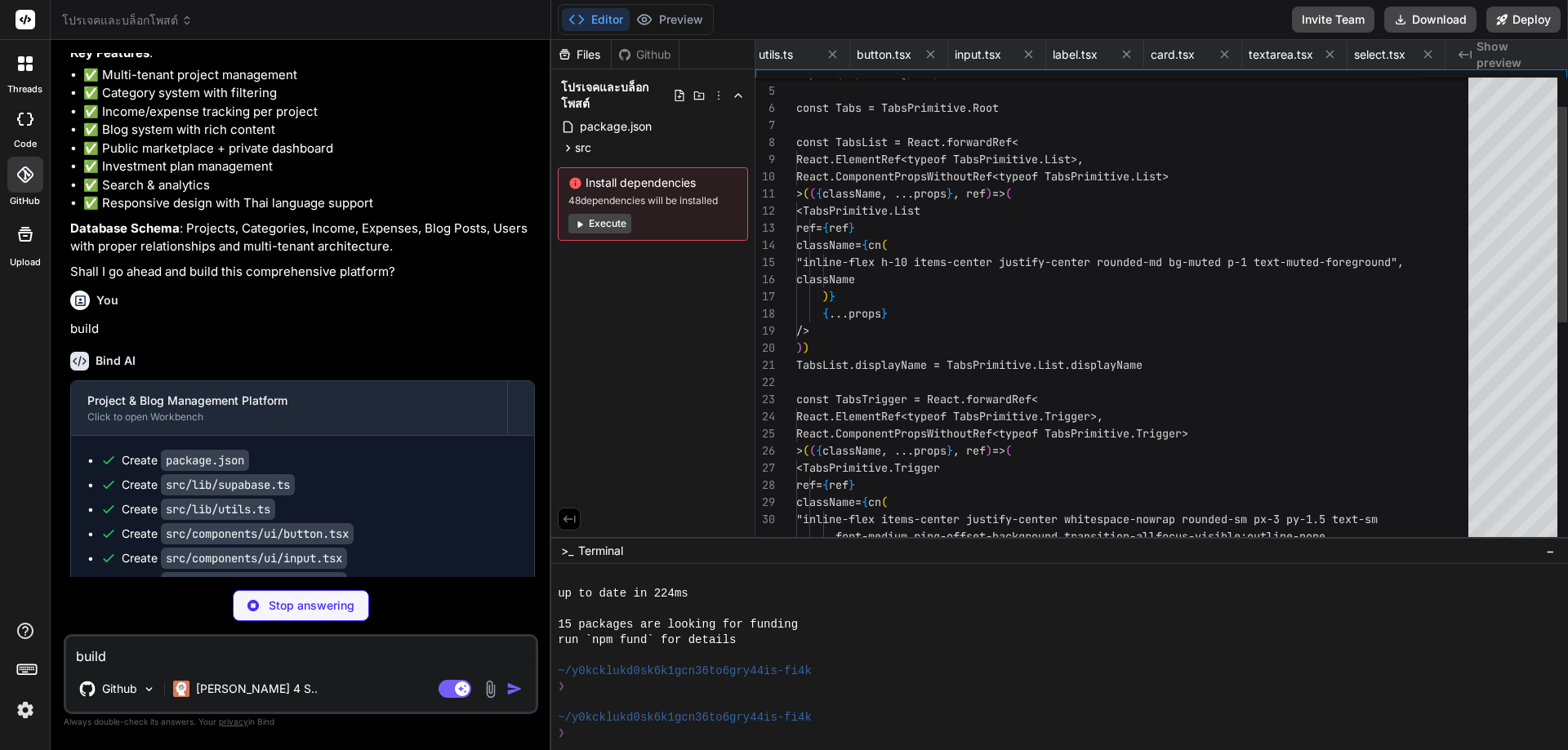
scroll to position [0, 320]
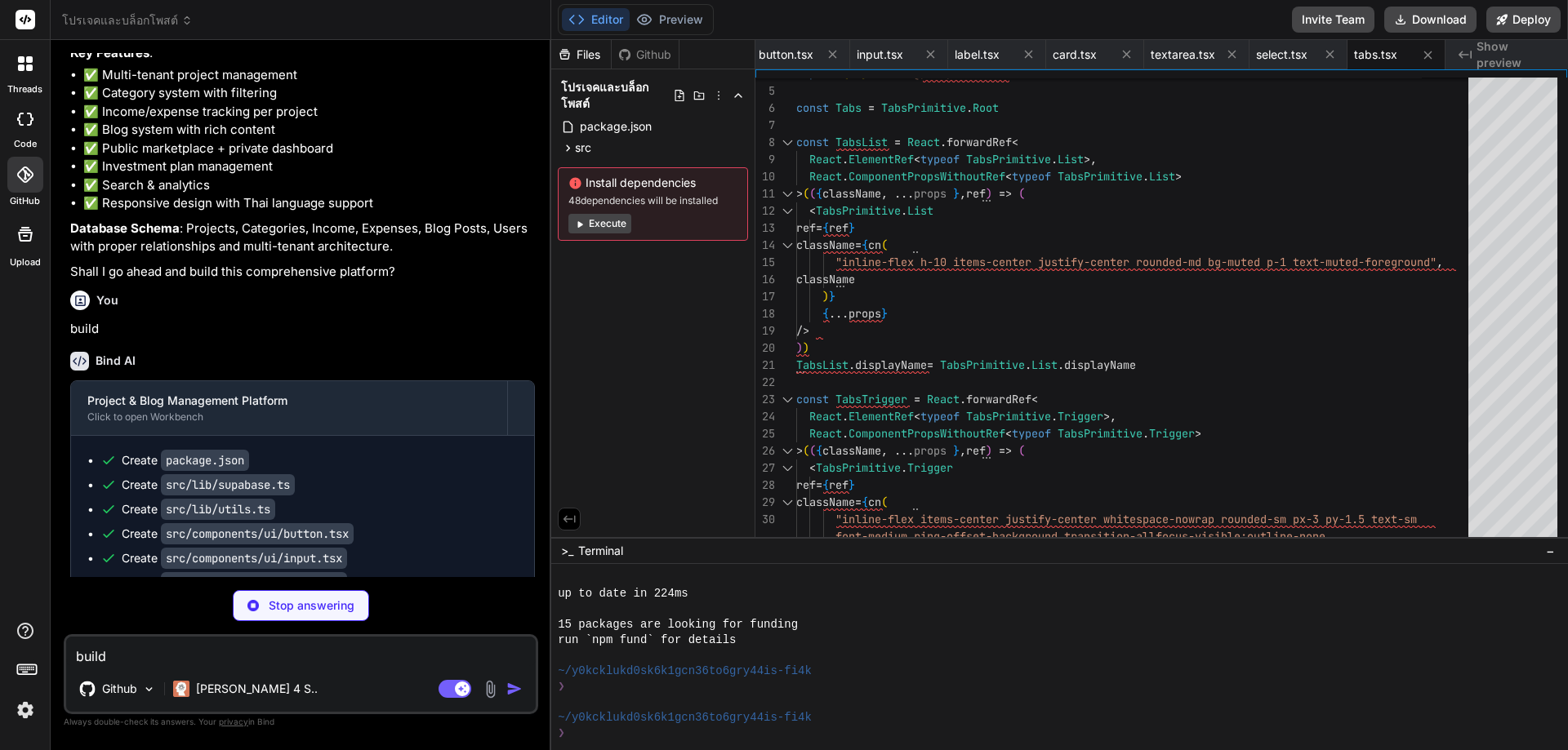
type textarea "x"
type textarea "</Link> </> )} </div> </div> </div> </nav> ) }"
type textarea "x"
type textarea "</div> </div> </footer> ) }"
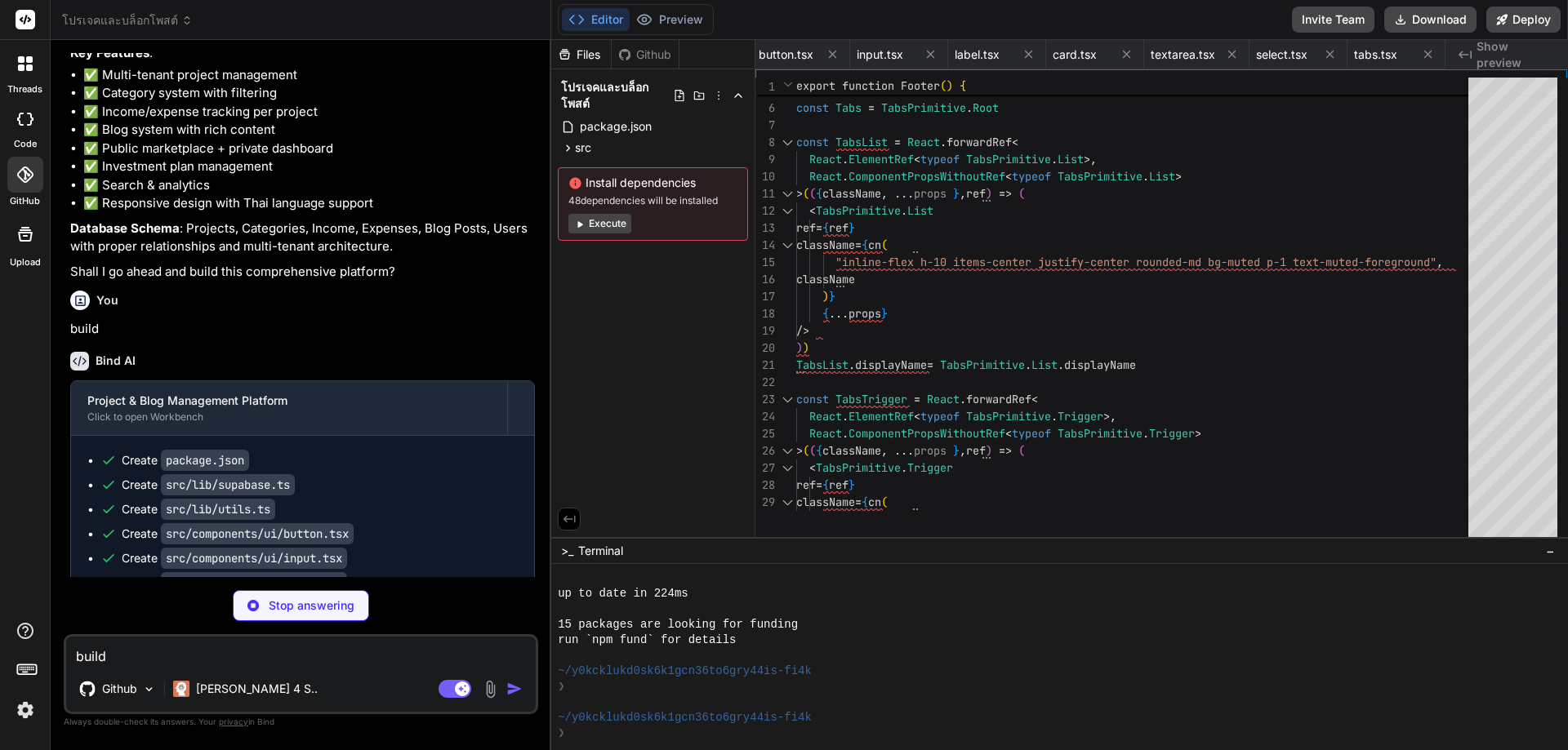
type textarea "x"
type textarea ")} </CardContent> </Link> </Card> ) }"
type textarea "x"
type textarea "function Badge({ className, variant, ...props }: BadgeProps) { return ( <div cl…"
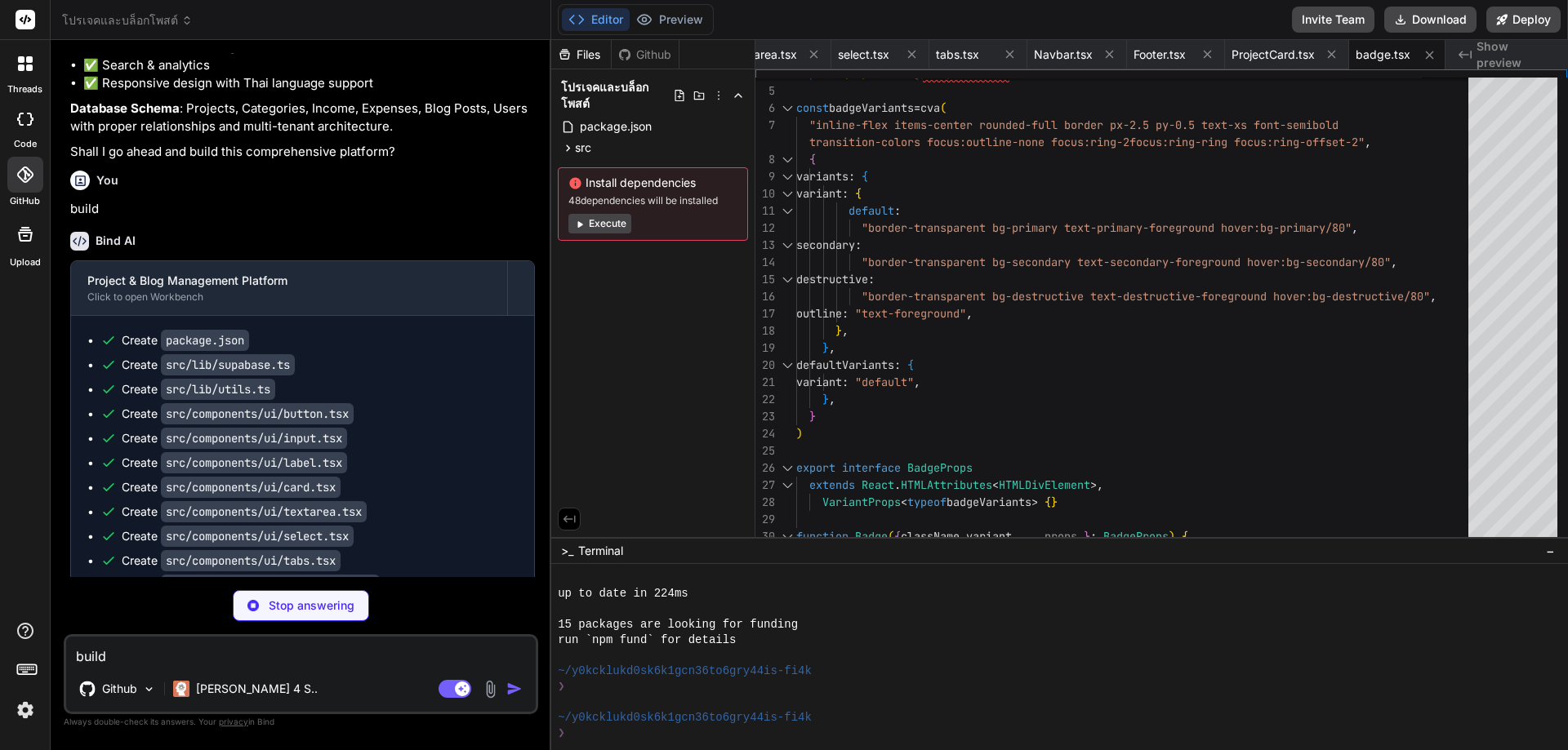
scroll to position [1996, 0]
click at [239, 688] on p "[PERSON_NAME] 4 S.." at bounding box center [257, 689] width 121 height 16
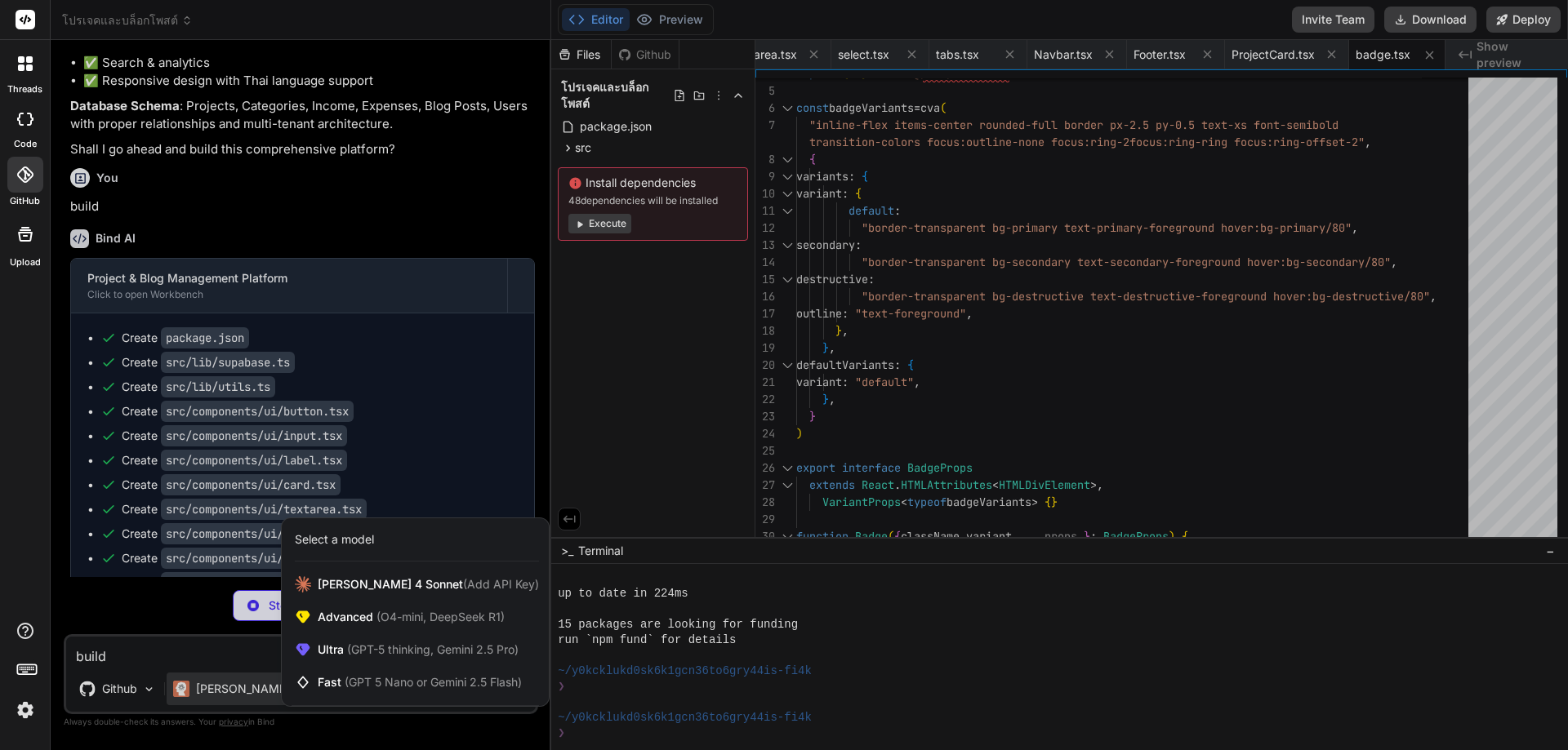
type textarea "x"
type textarea "</Link> </div> </div> </section> </div> ) }"
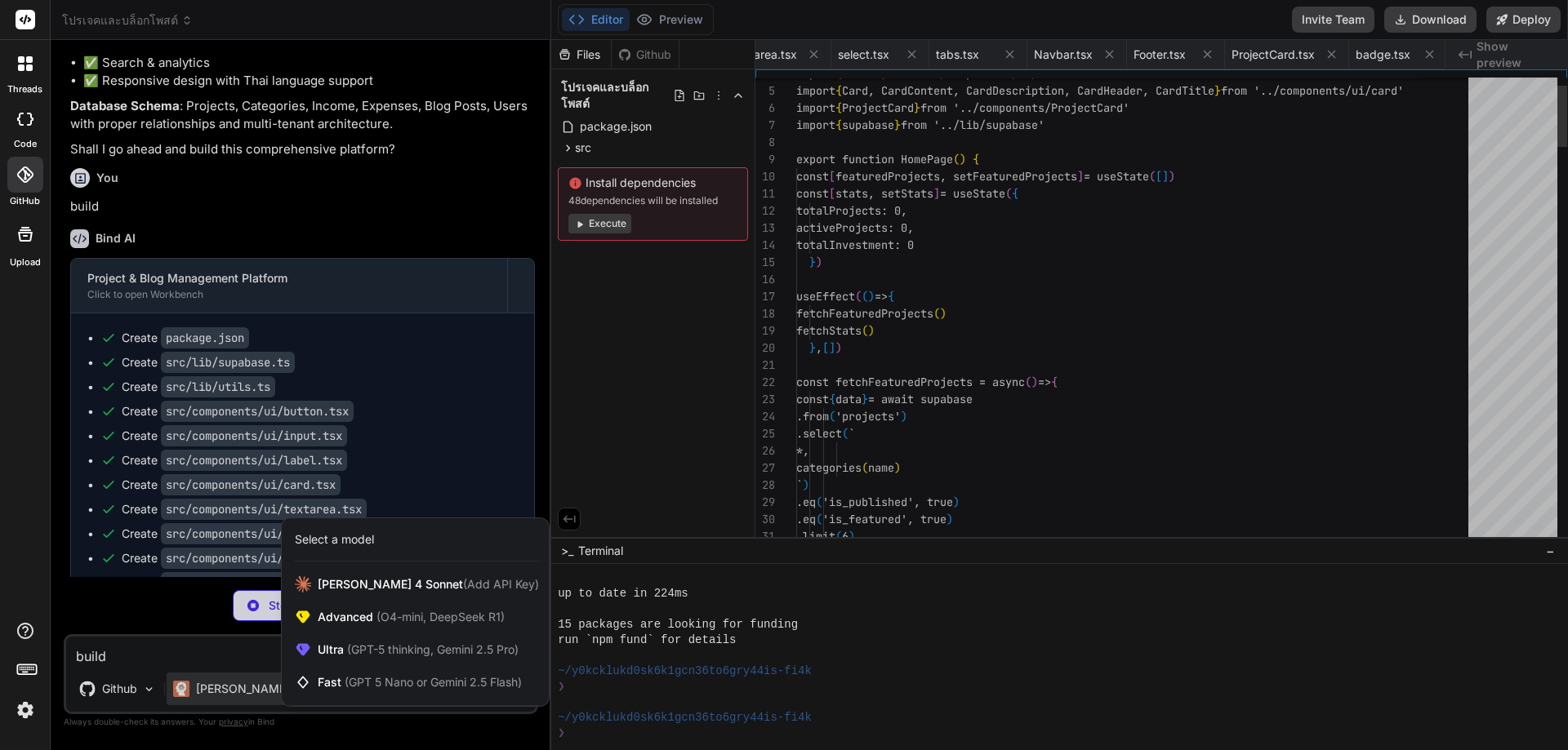
scroll to position [0, 858]
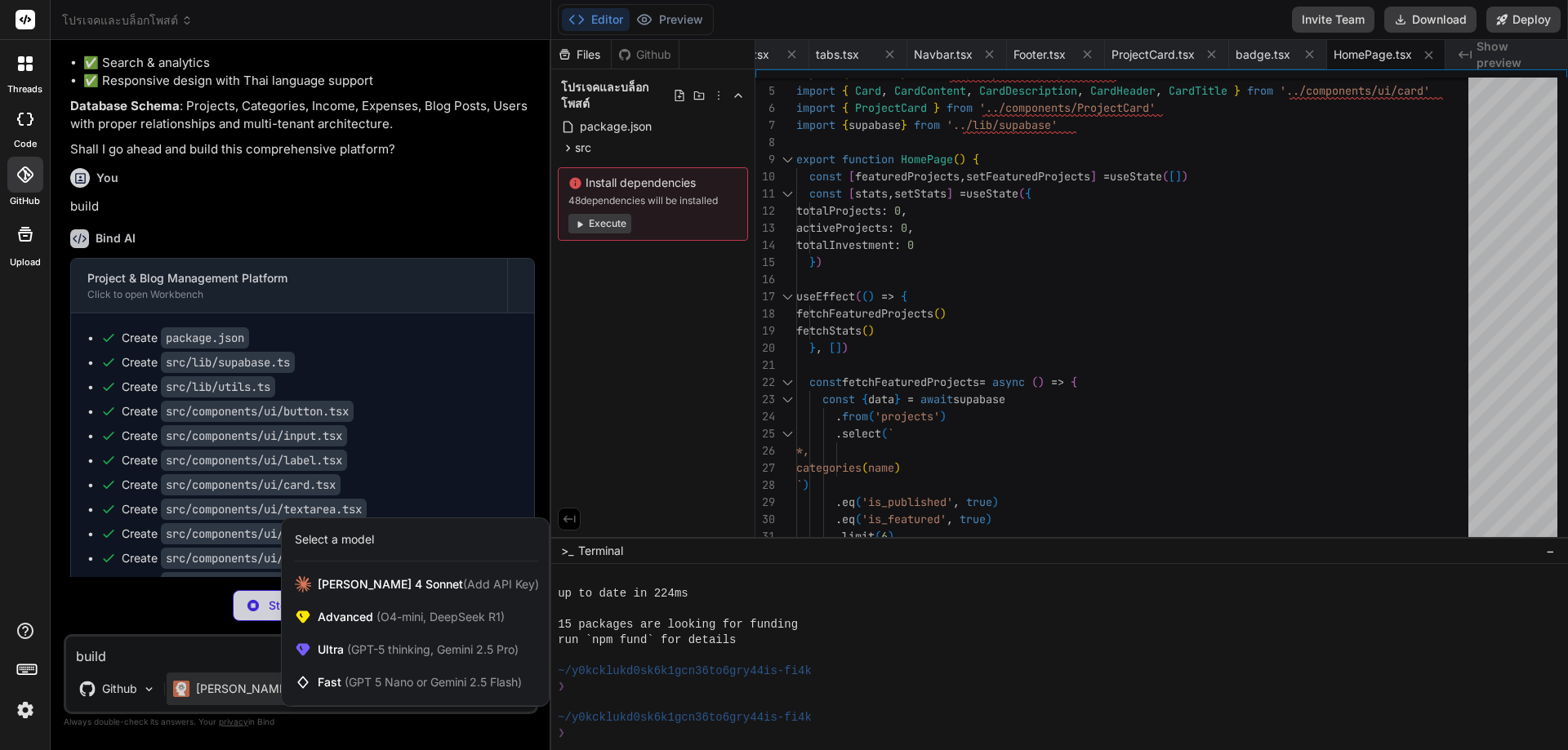
click at [236, 656] on div at bounding box center [784, 375] width 1568 height 750
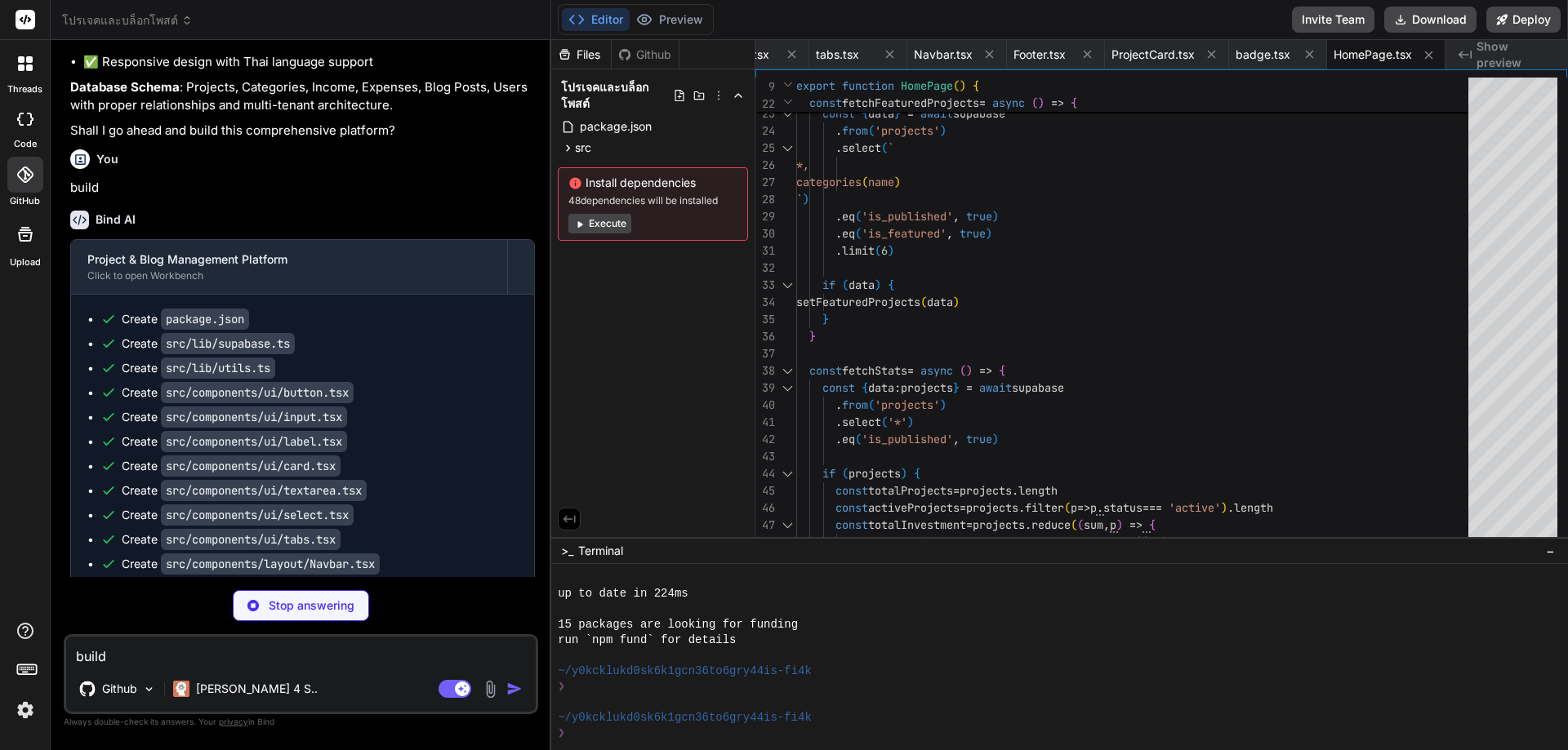
scroll to position [2020, 0]
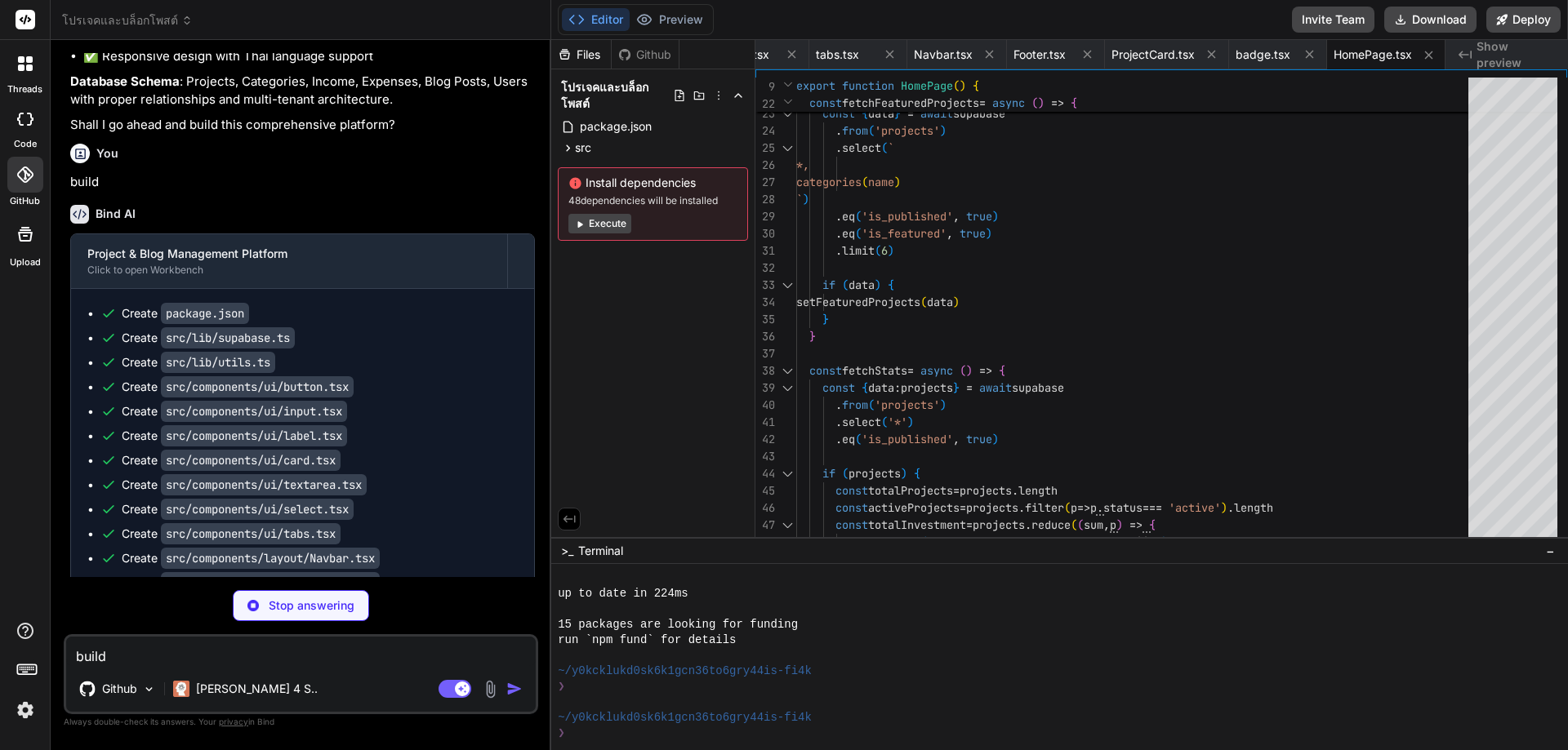
type textarea "x"
type textarea ") }"
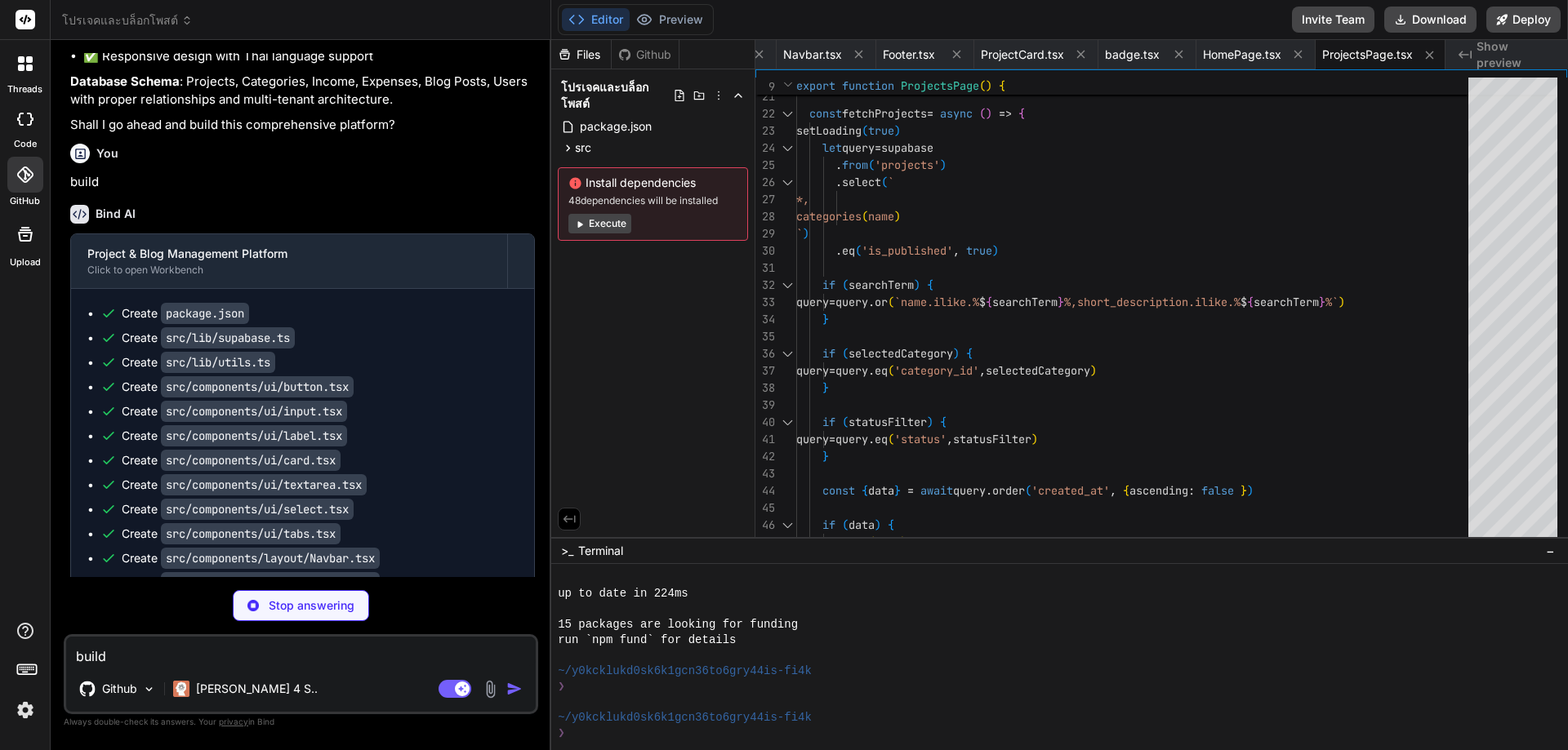
type textarea "x"
type textarea "</div> ) }"
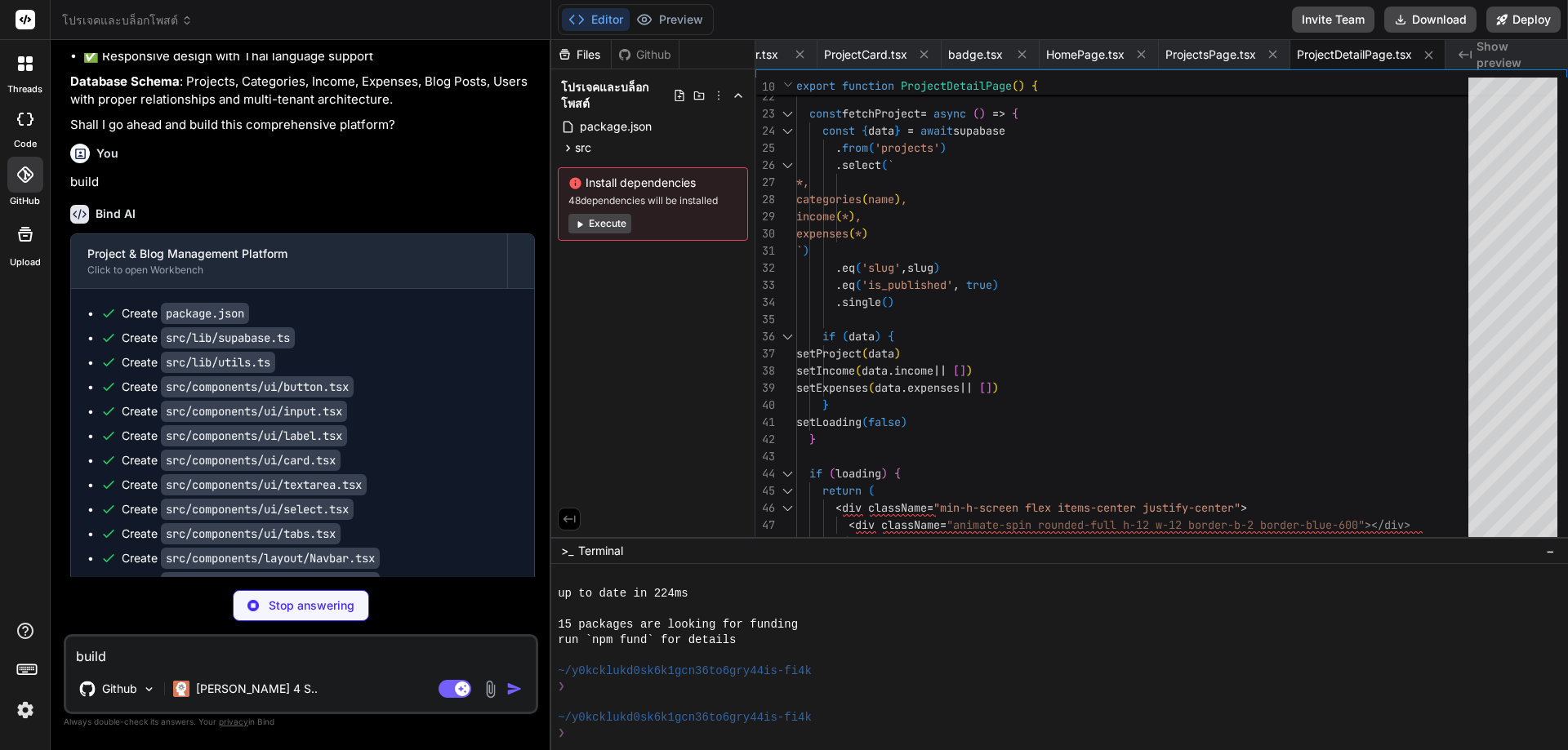
type textarea "x"
type textarea "</p> </div> </form> </CardContent> </Card> </div> </div> ) }"
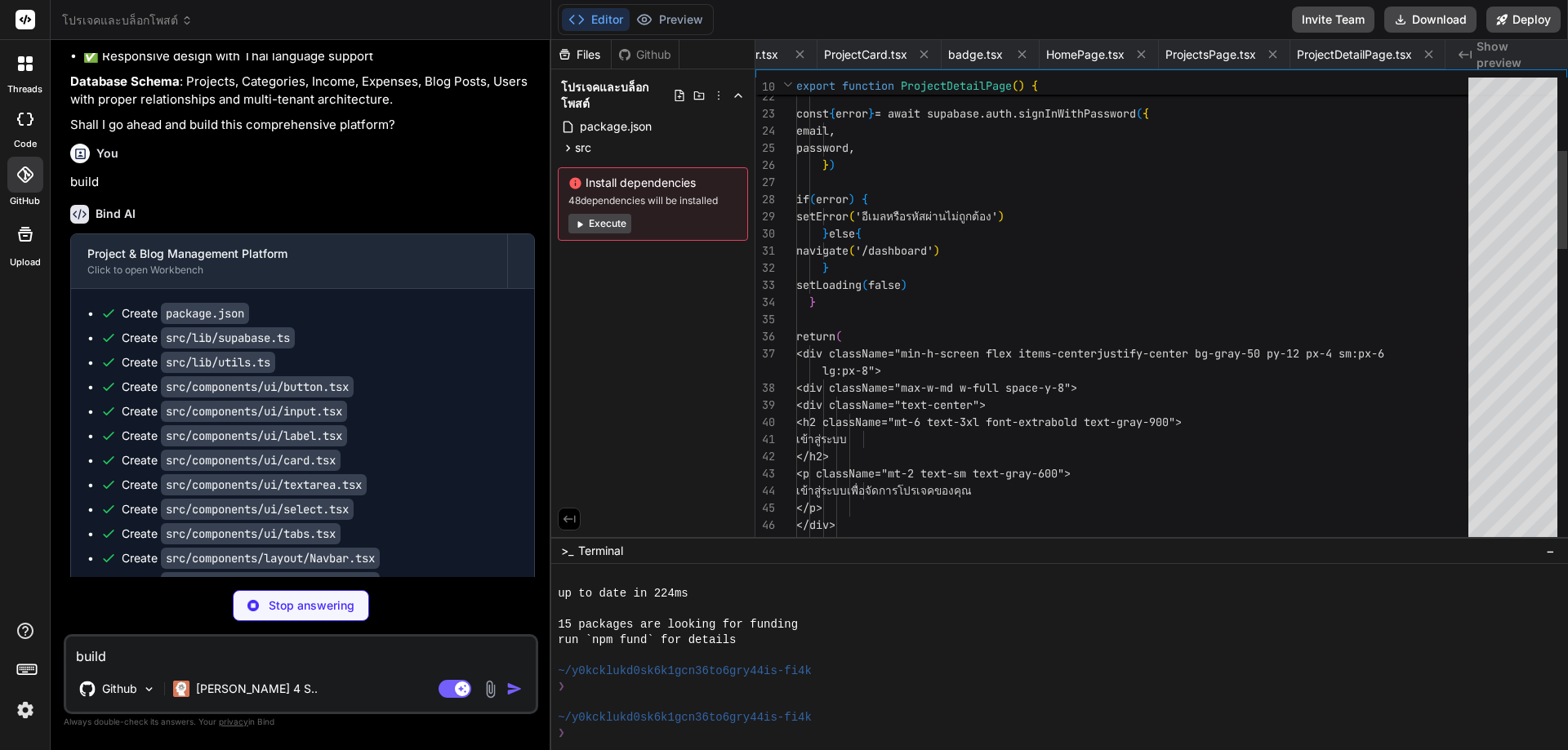
scroll to position [0, 1262]
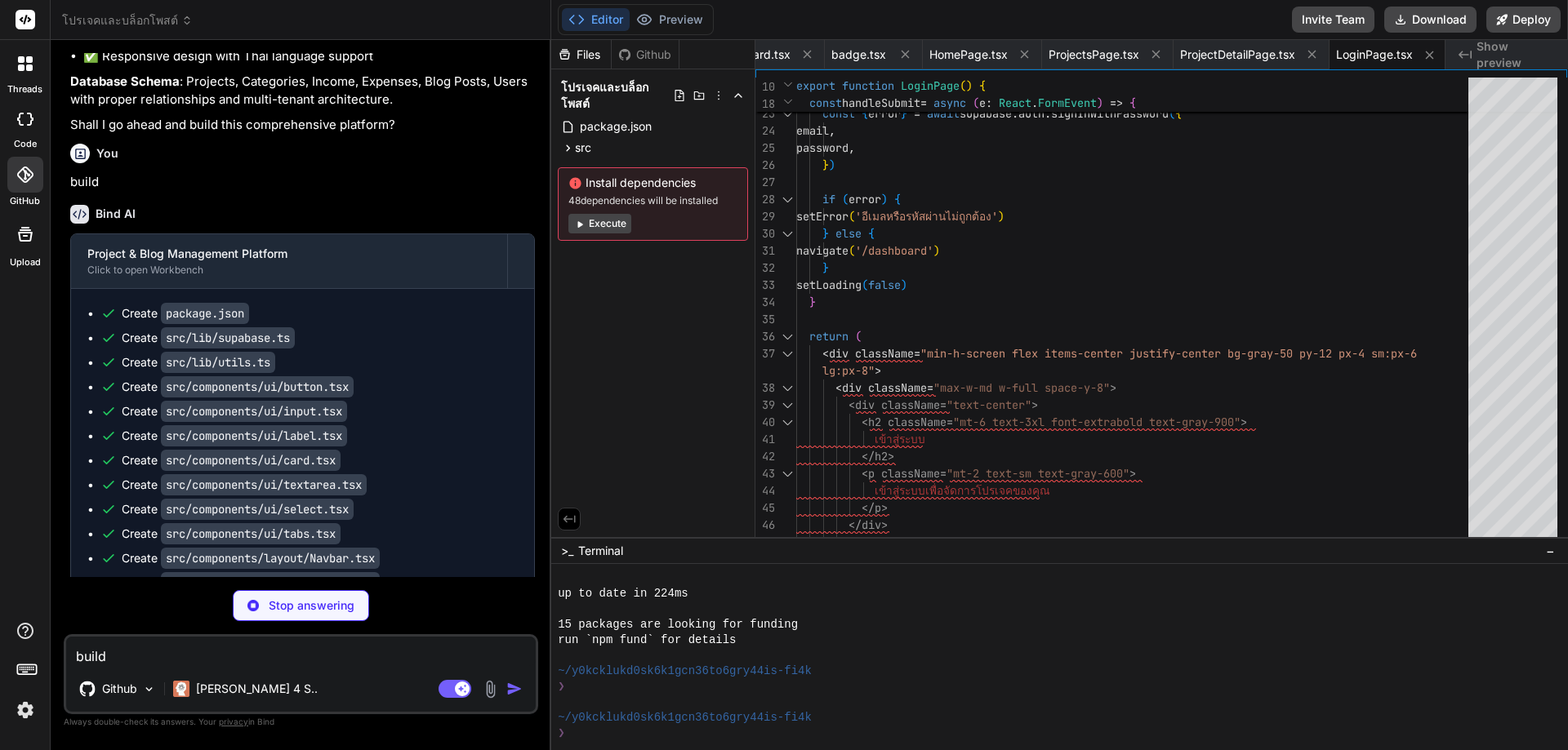
type textarea "x"
type textarea "</form> </CardContent> </Card> </div> </div> ) }"
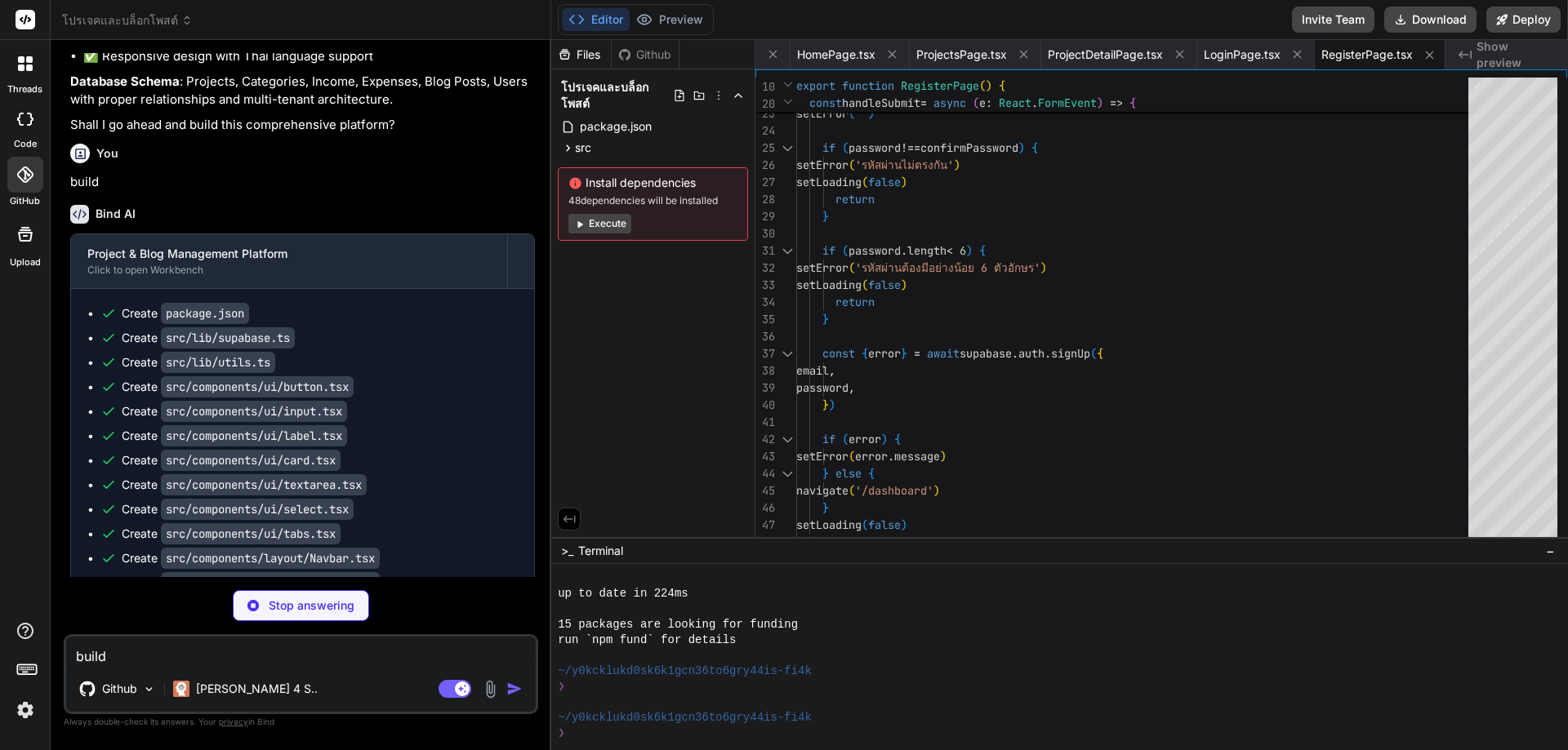
type textarea "x"
type textarea ")} </CardContent> </Card> </div> </div> </div> ) }"
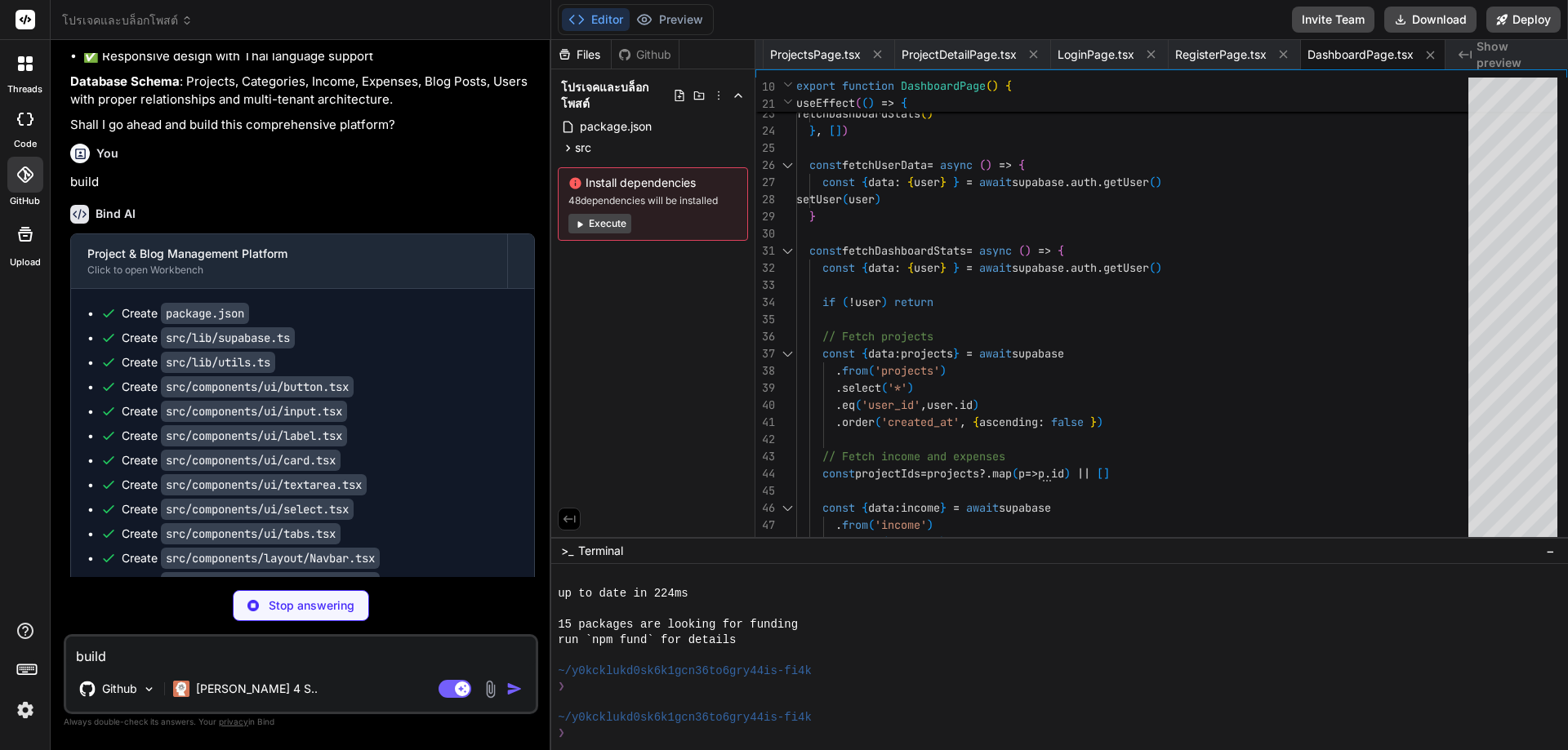
type textarea "x"
type textarea "<Footer /> </div> </Router> </QueryClientProvider> ) }"
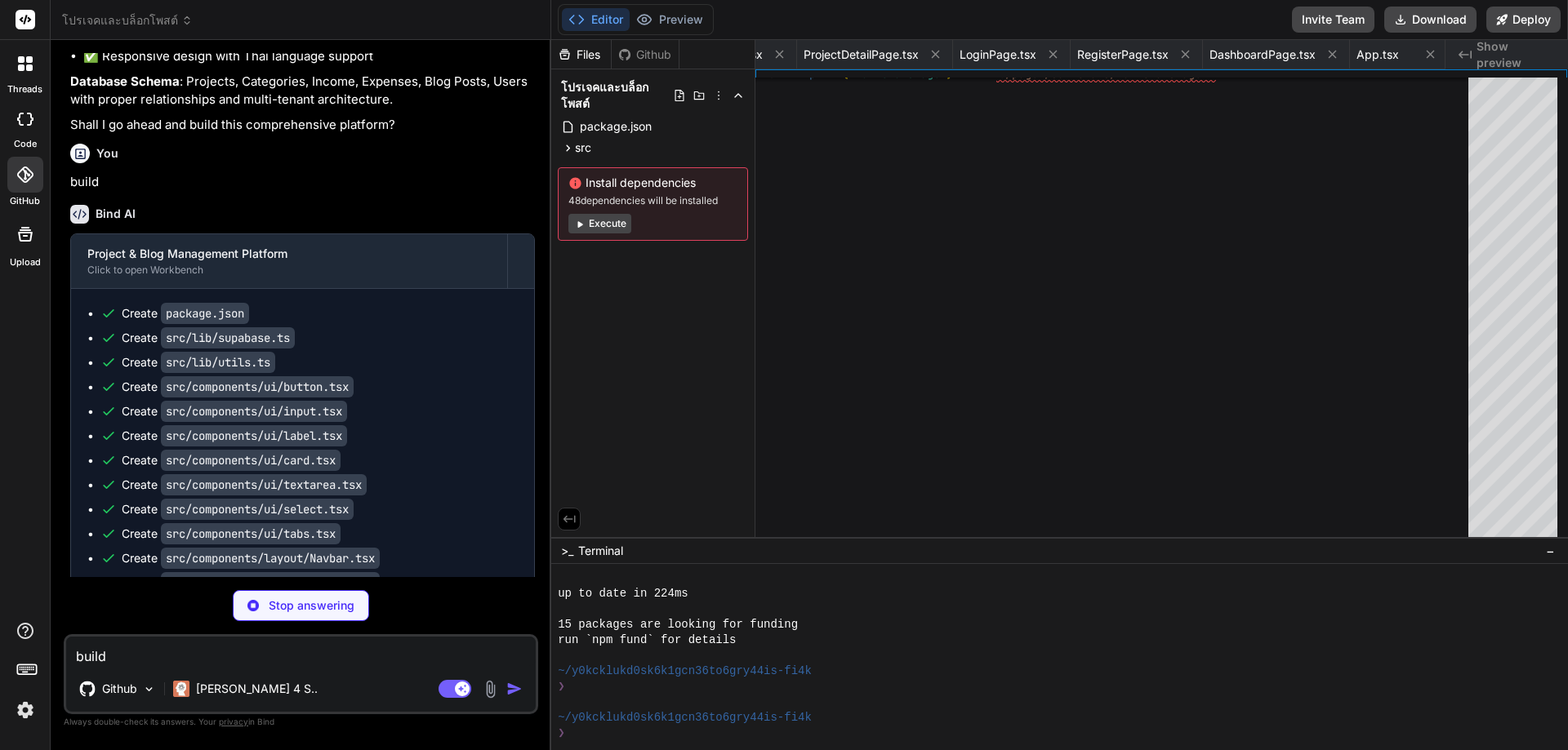
type textarea "x"
type textarea "import React from 'react' import ReactDOM from 'react-dom/client' import App fr…"
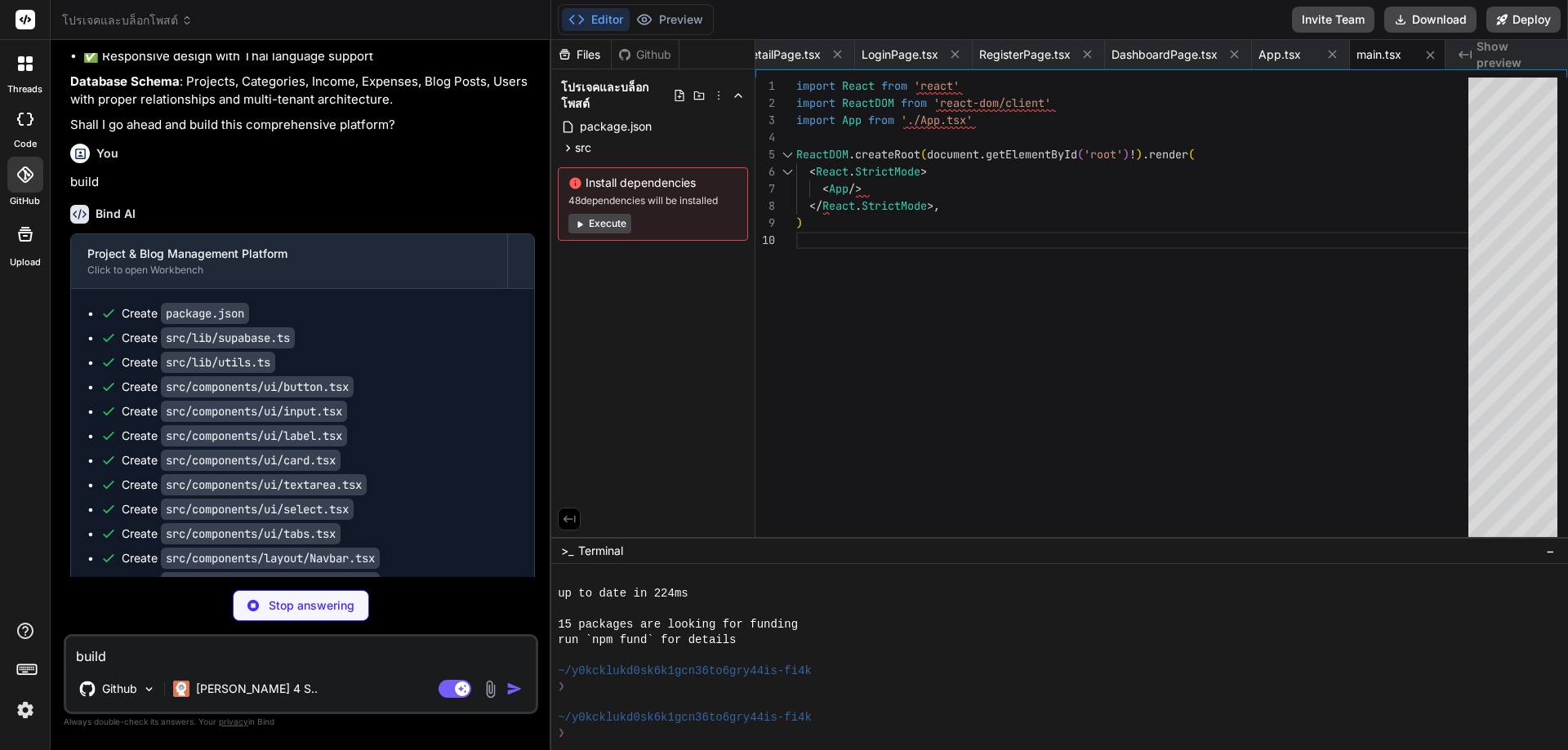
type textarea "x"
type textarea "@layer base { * { @apply border-border; } body { @apply bg-background text-fore…"
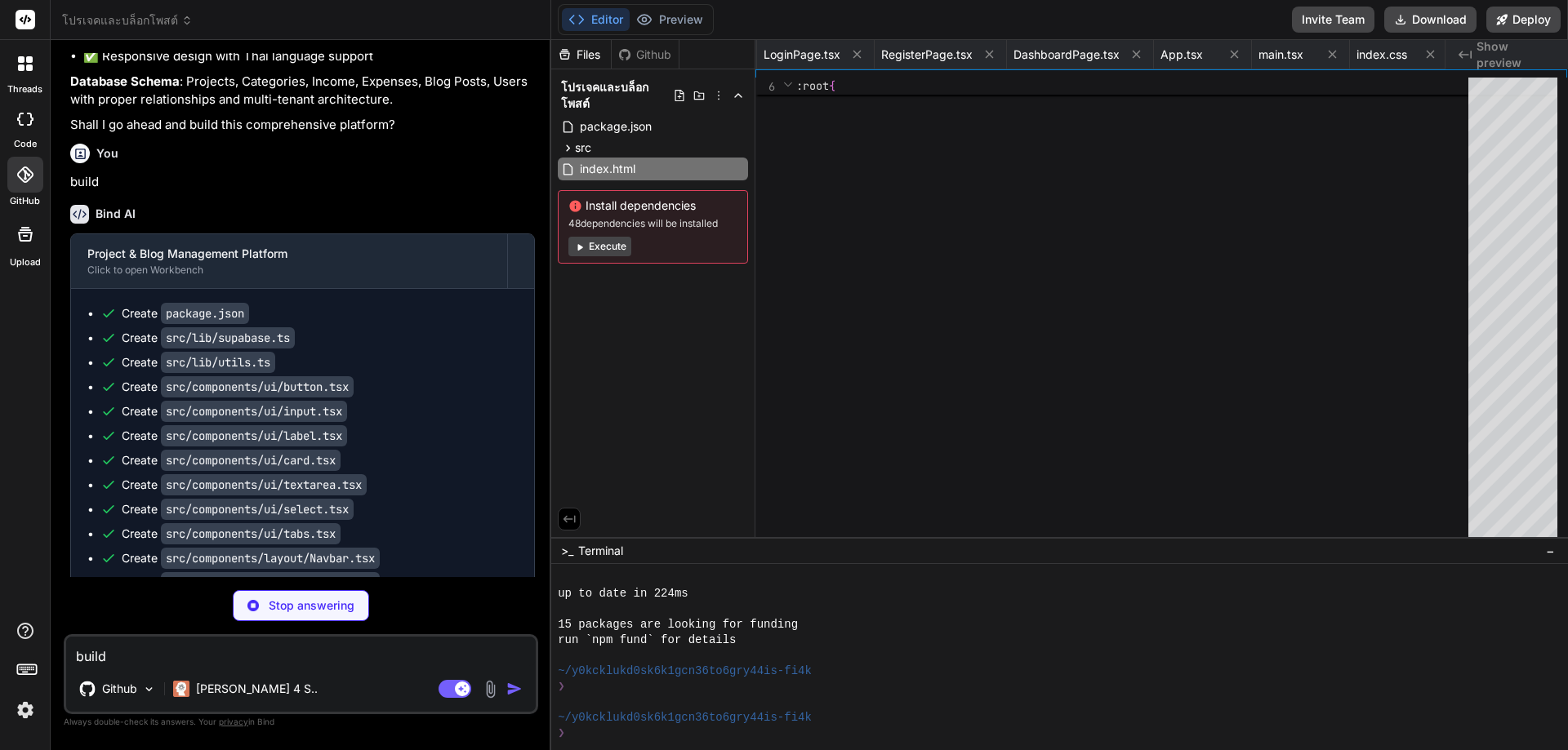
type textarea "x"
type textarea "</head> <body> <div id="root"></div> <script type="module" src="/src/main.tsx">…"
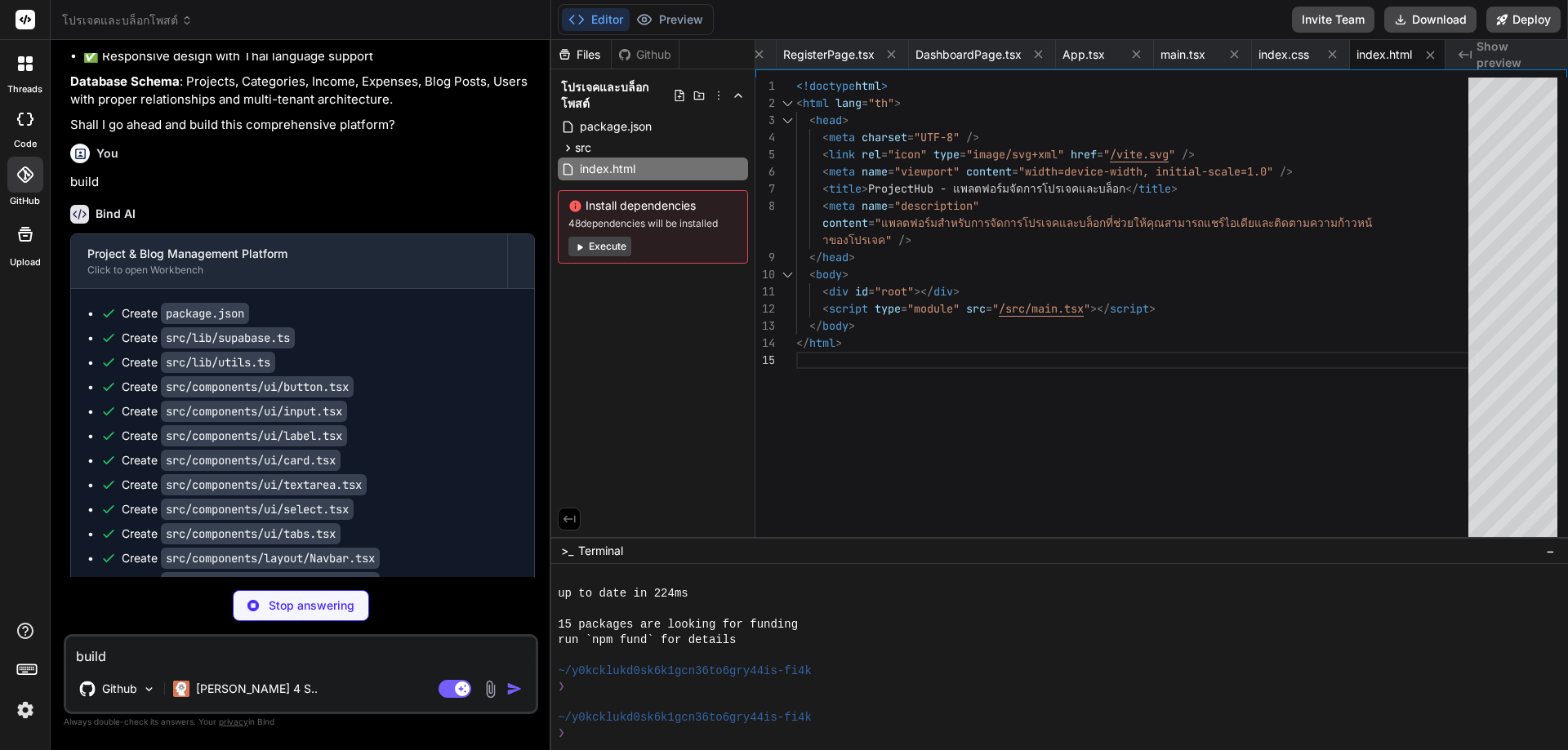
type textarea "x"
type textarea ""accordion-down": "accordion-down 0.2s ease-out", "accordion-up": "accordion-up…"
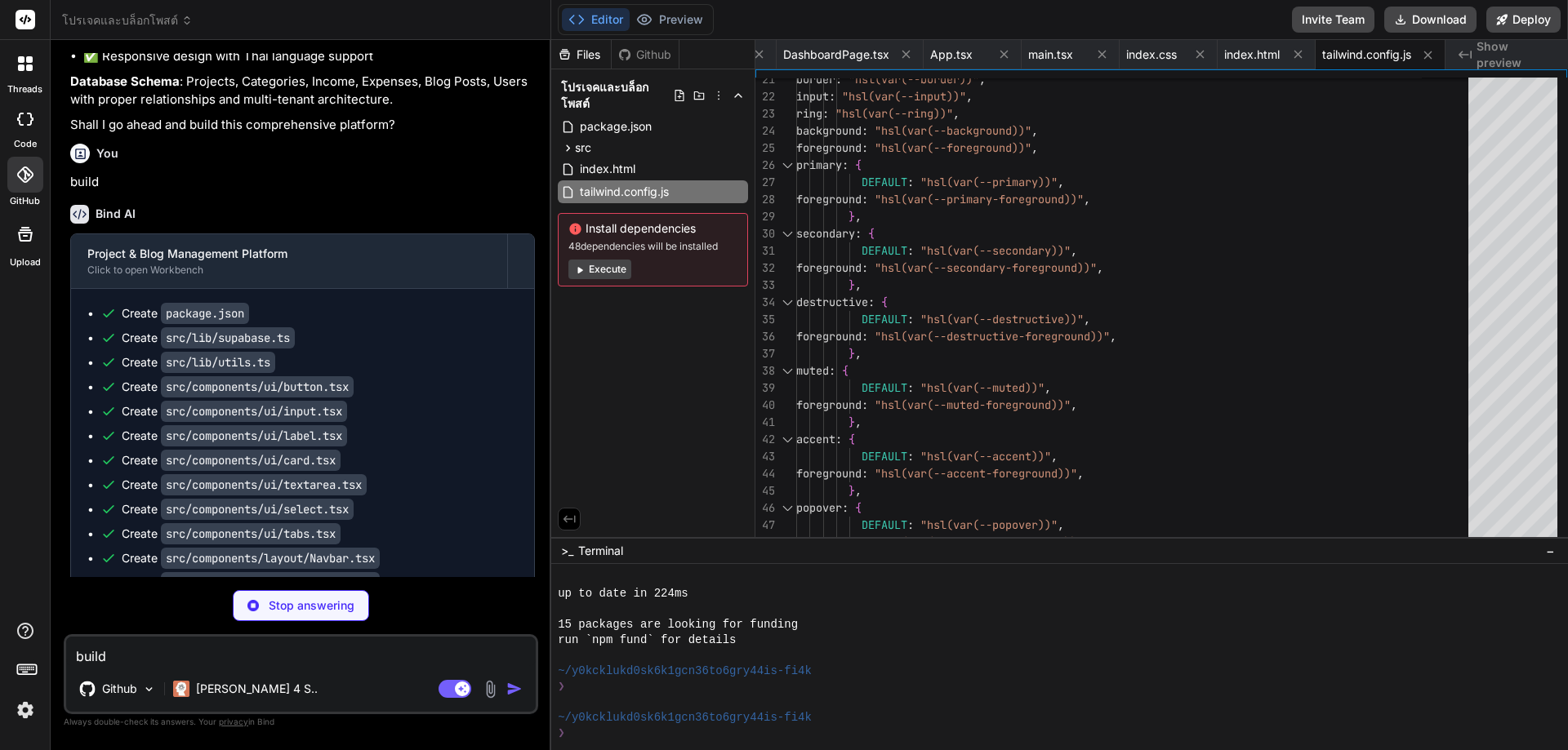
type textarea "x"
type textarea "export default { plugins: { tailwindcss: {}, autoprefixer: {}, }, }"
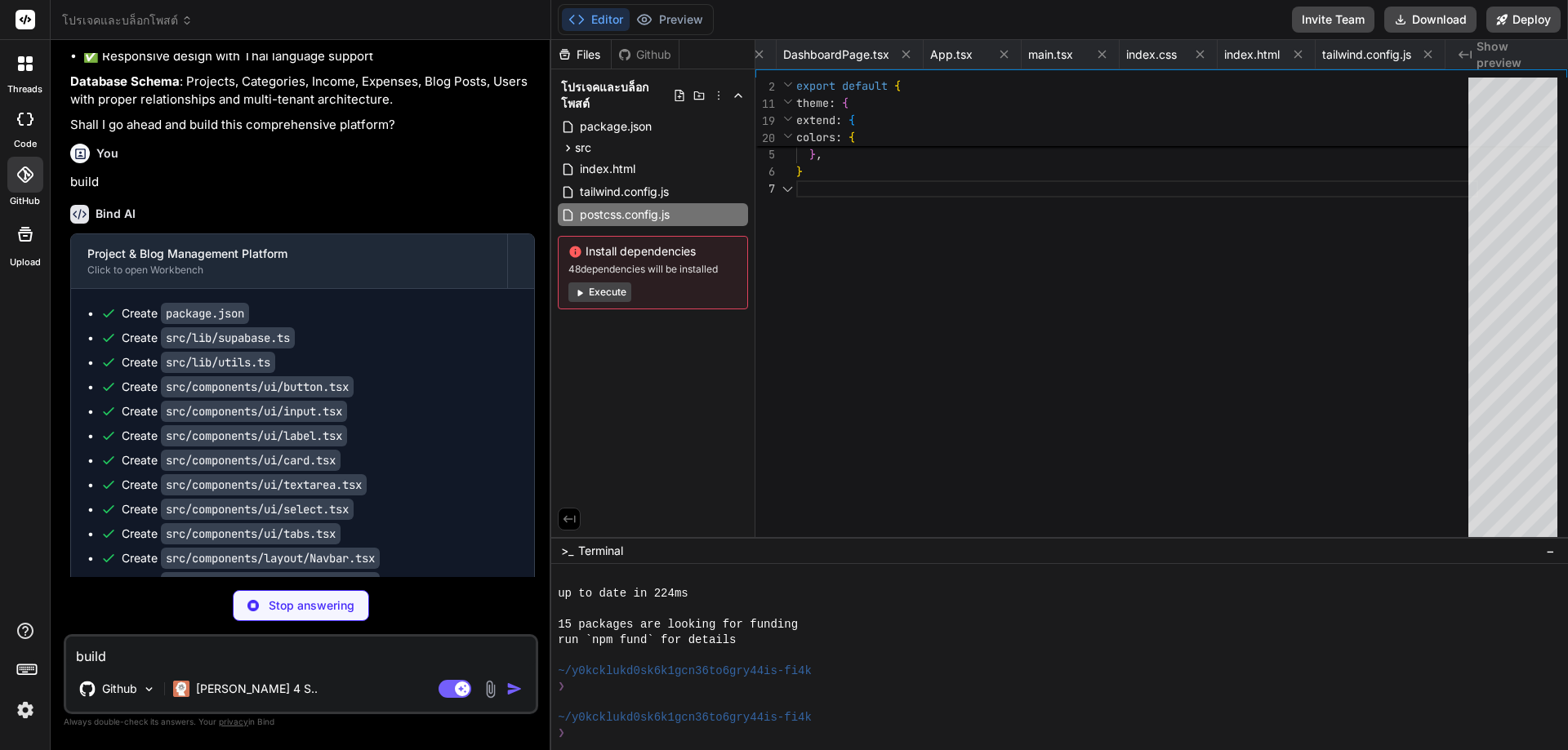
scroll to position [0, 2197]
type textarea "x"
type textarea "}, }, })"
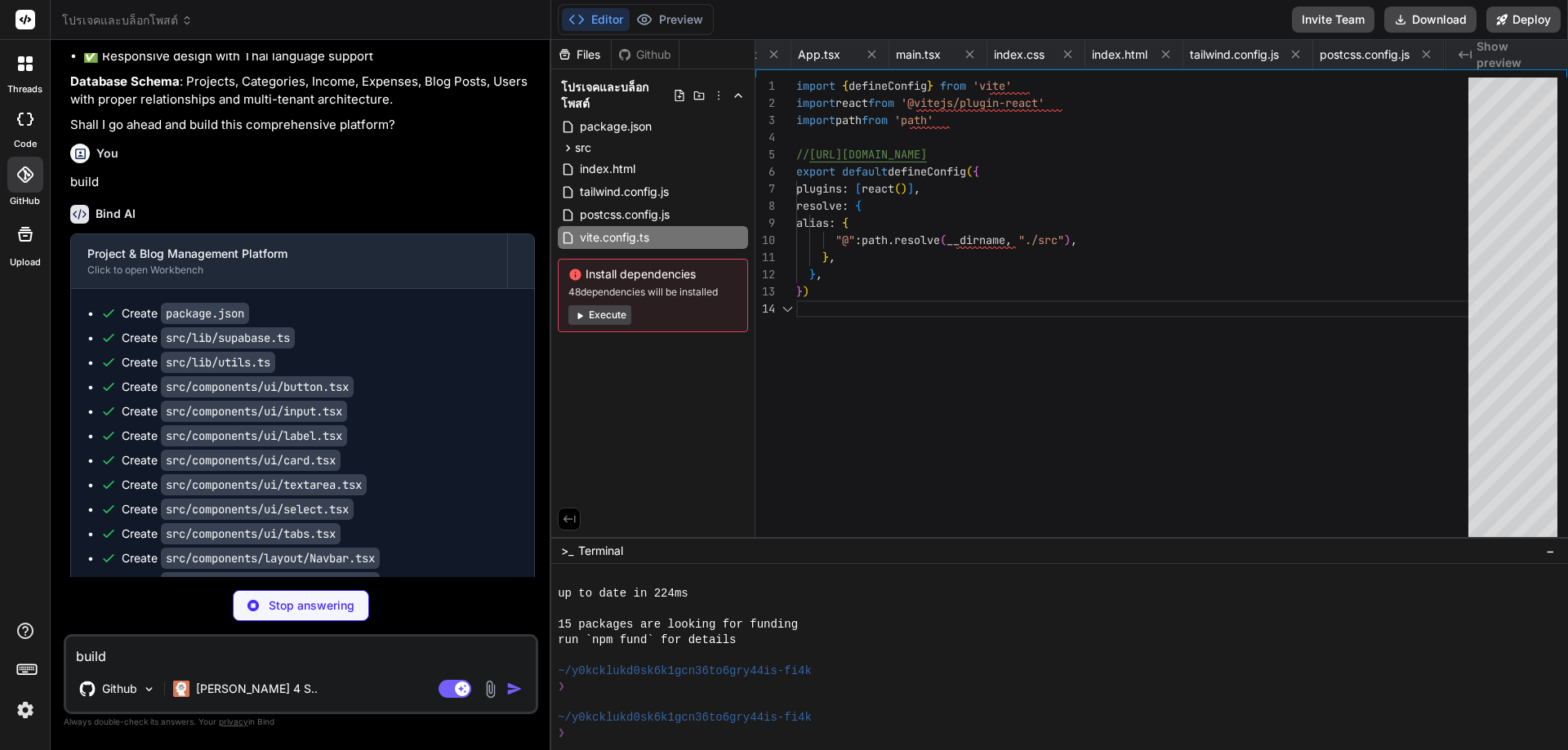
scroll to position [0, 2308]
type textarea "x"
type textarea ""include": ["src"], "references": [{ "path": "./tsconfig.node.json" }] }"
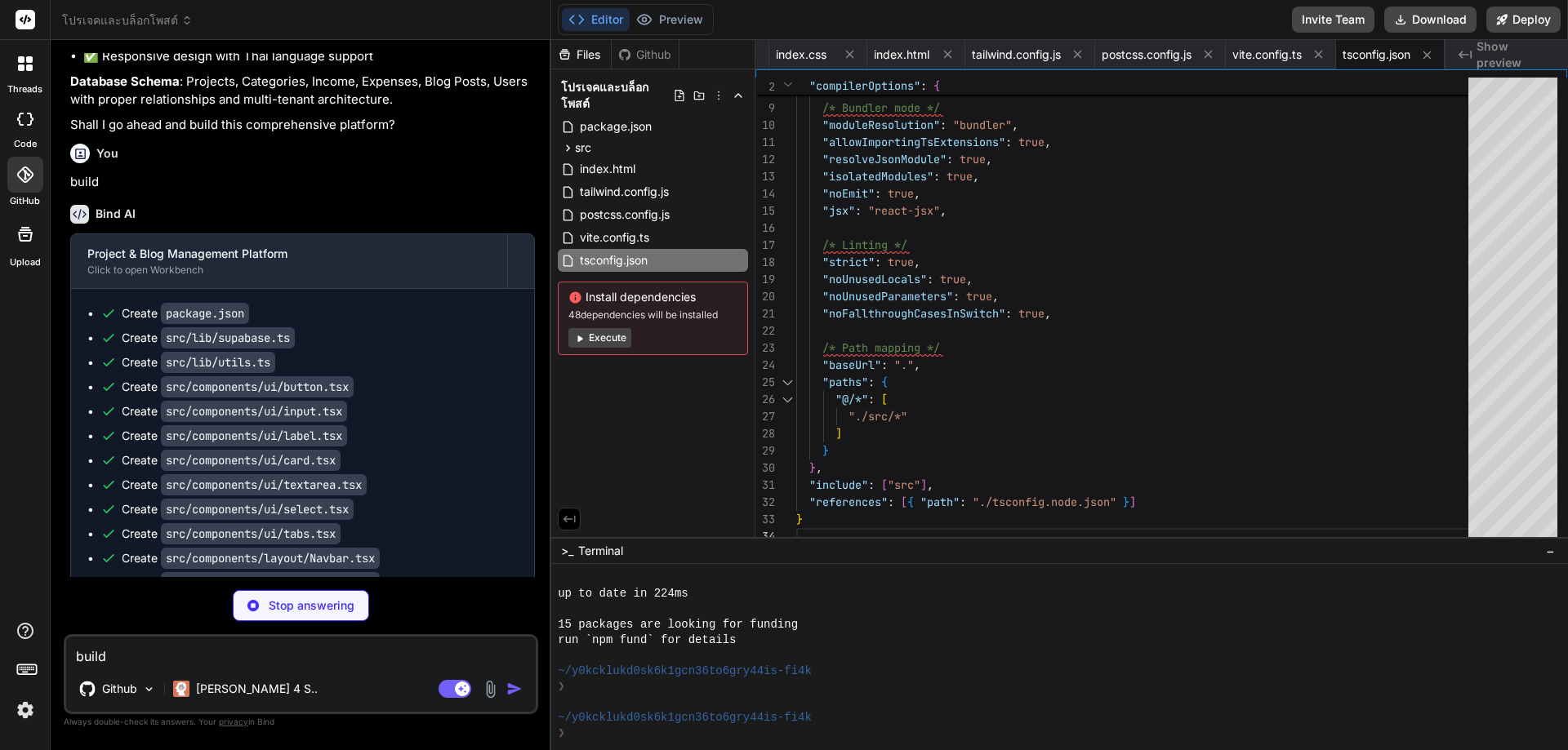
type textarea "x"
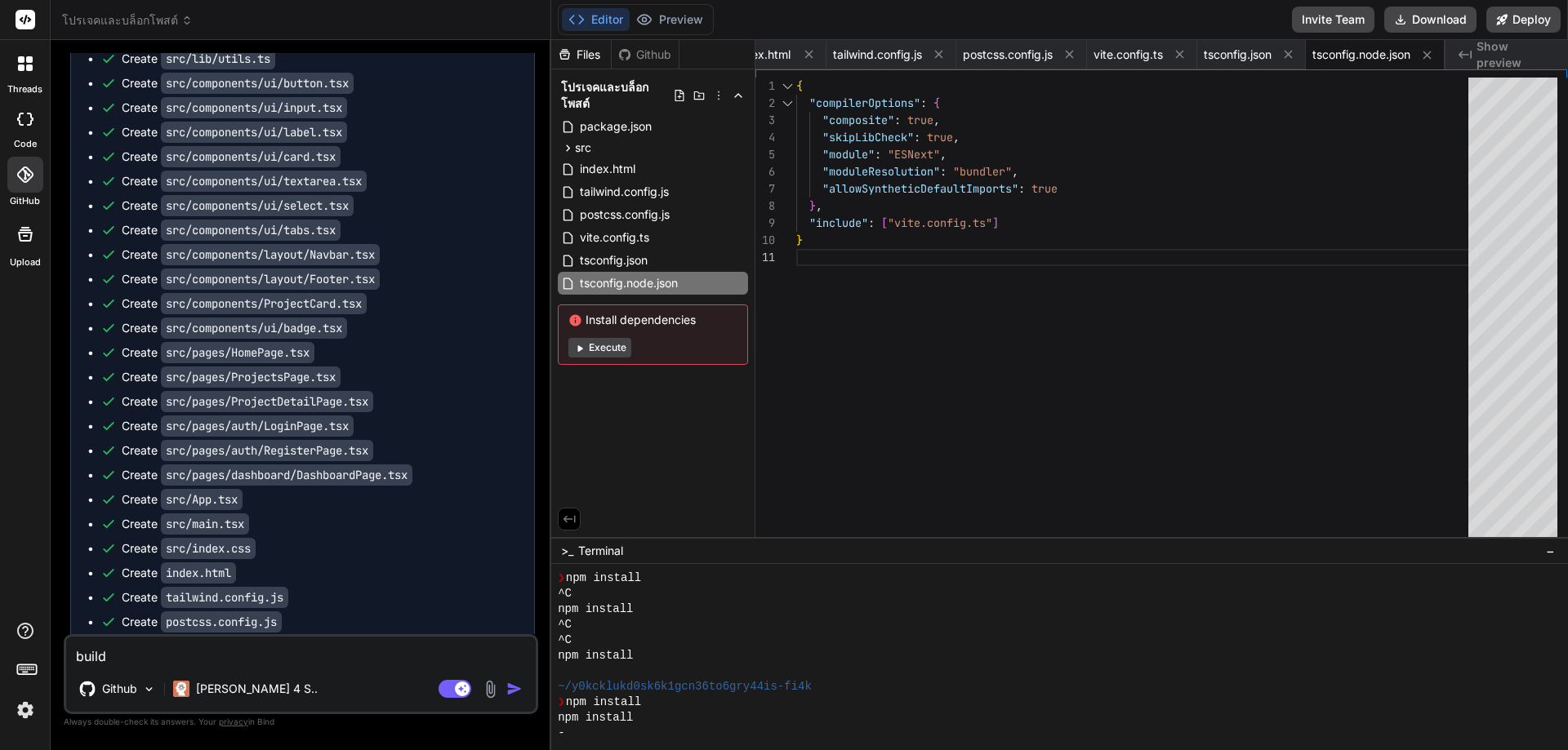
scroll to position [2402, 0]
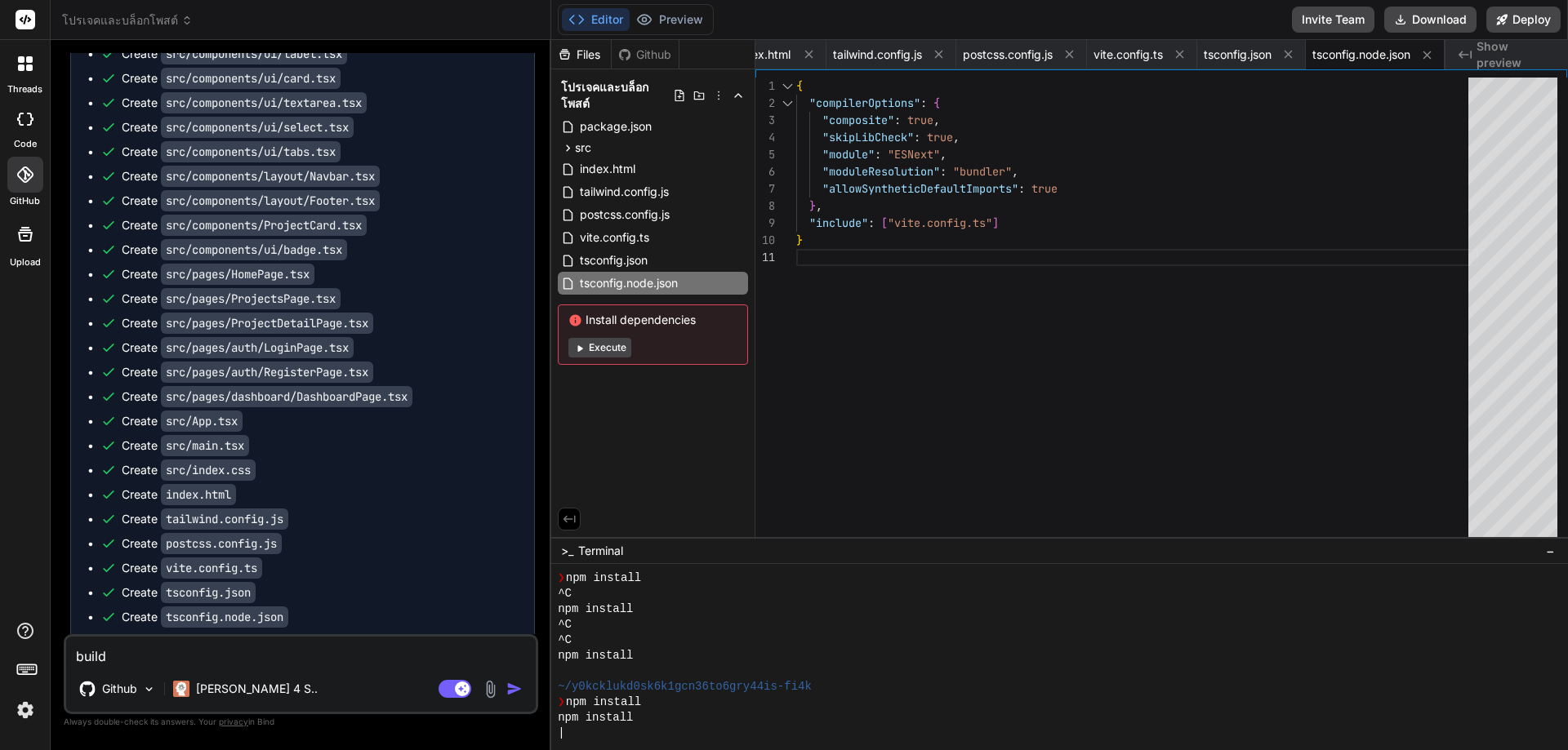
click at [134, 666] on pre "npm install" at bounding box center [308, 673] width 404 height 13
click at [288, 503] on ul "Create package.json Create src/lib/supabase.ts Create src/lib/utils.ts Create s…" at bounding box center [302, 334] width 430 height 823
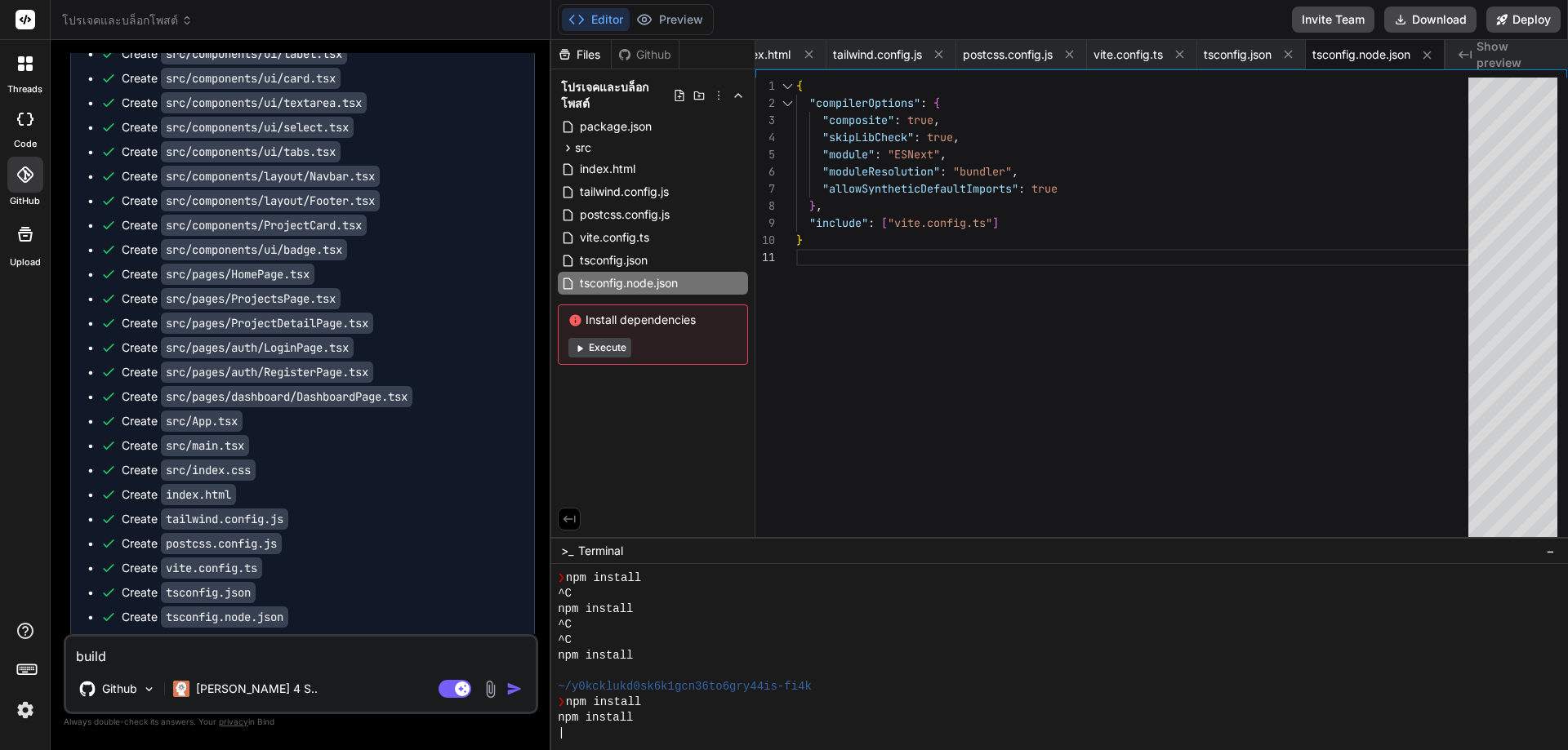
click at [604, 348] on button "Execute" at bounding box center [599, 348] width 63 height 20
click at [645, 48] on div "Github" at bounding box center [645, 55] width 67 height 16
click at [130, 692] on p "Github" at bounding box center [120, 689] width 35 height 16
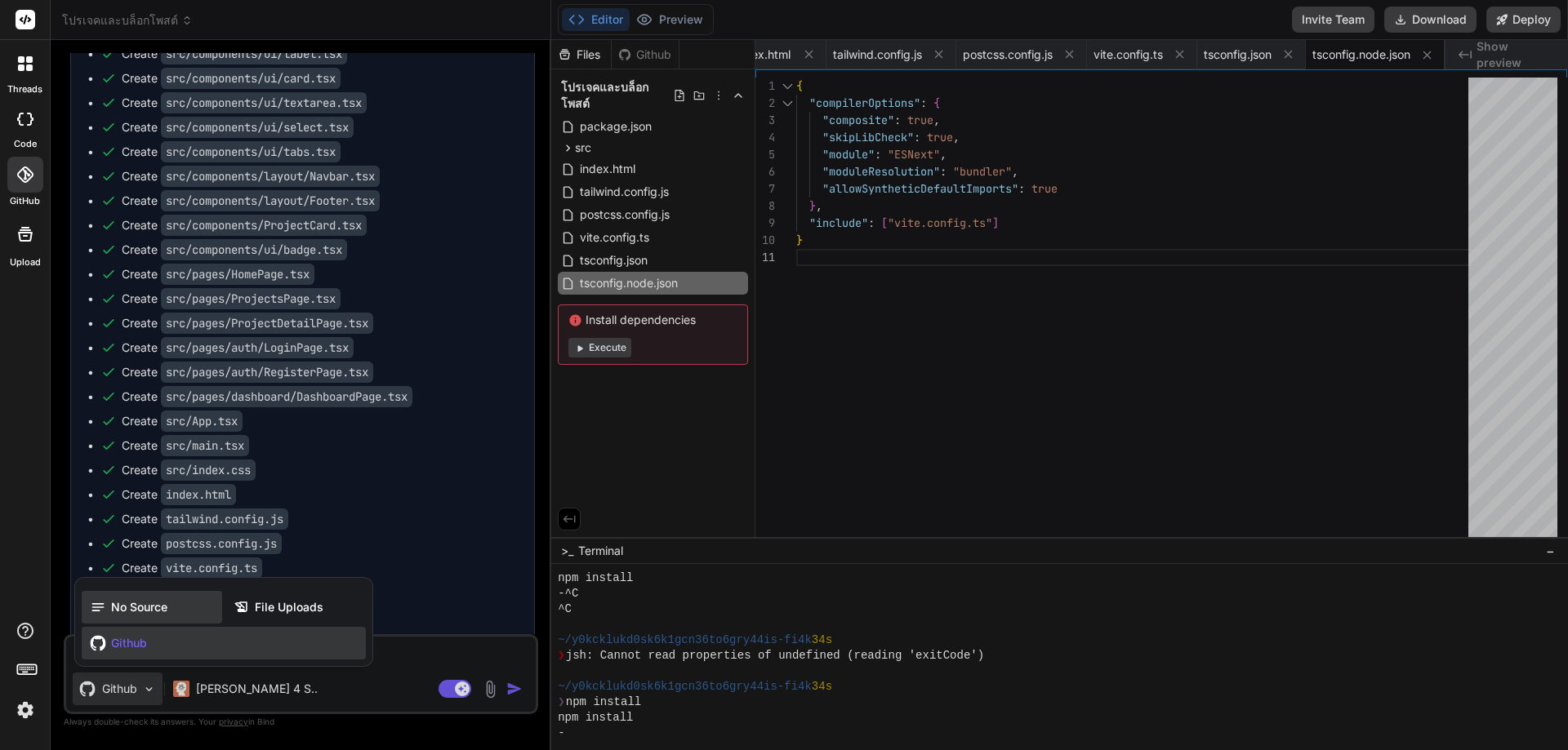
click at [141, 613] on span "No Source" at bounding box center [139, 607] width 57 height 16
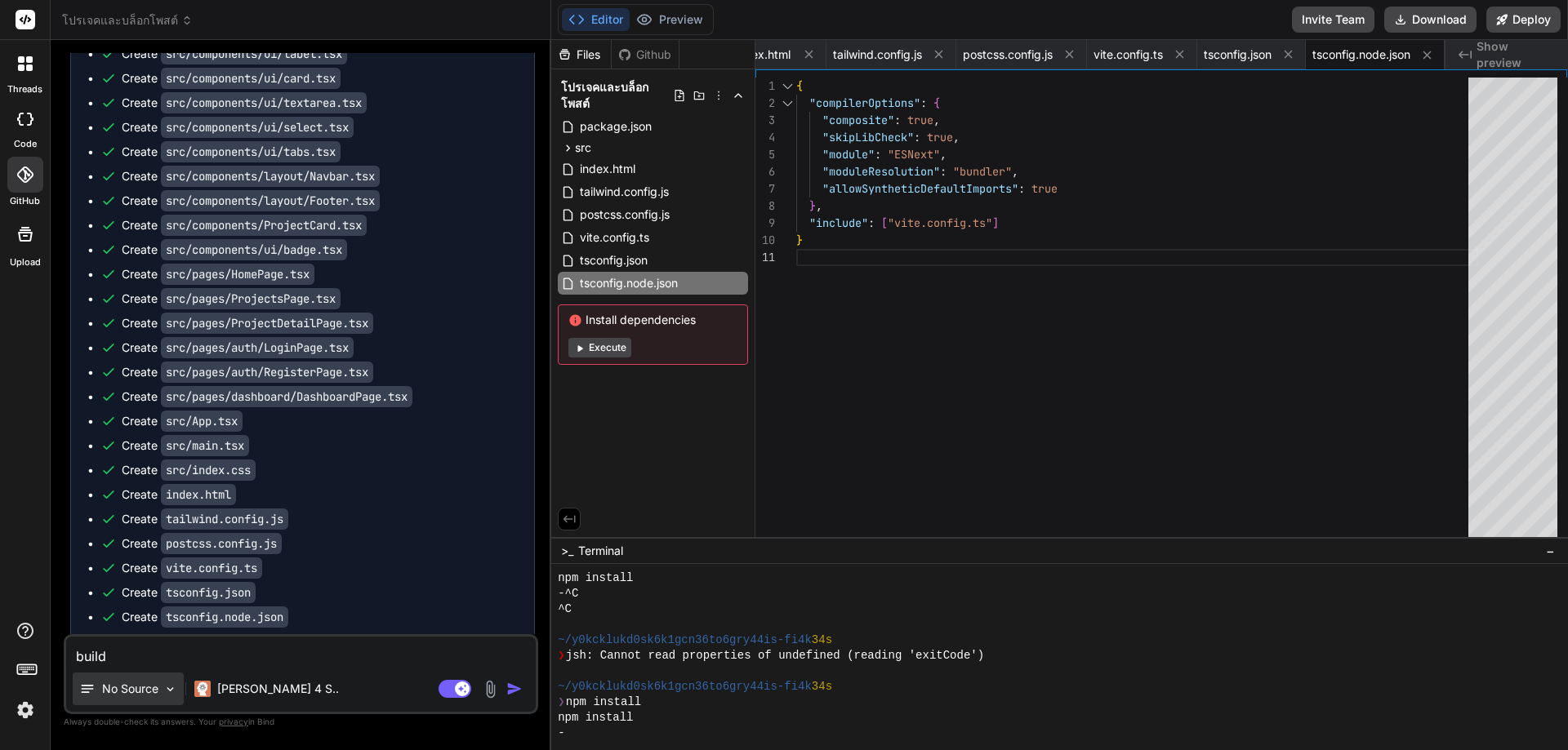
click at [133, 685] on p "No Source" at bounding box center [130, 689] width 57 height 16
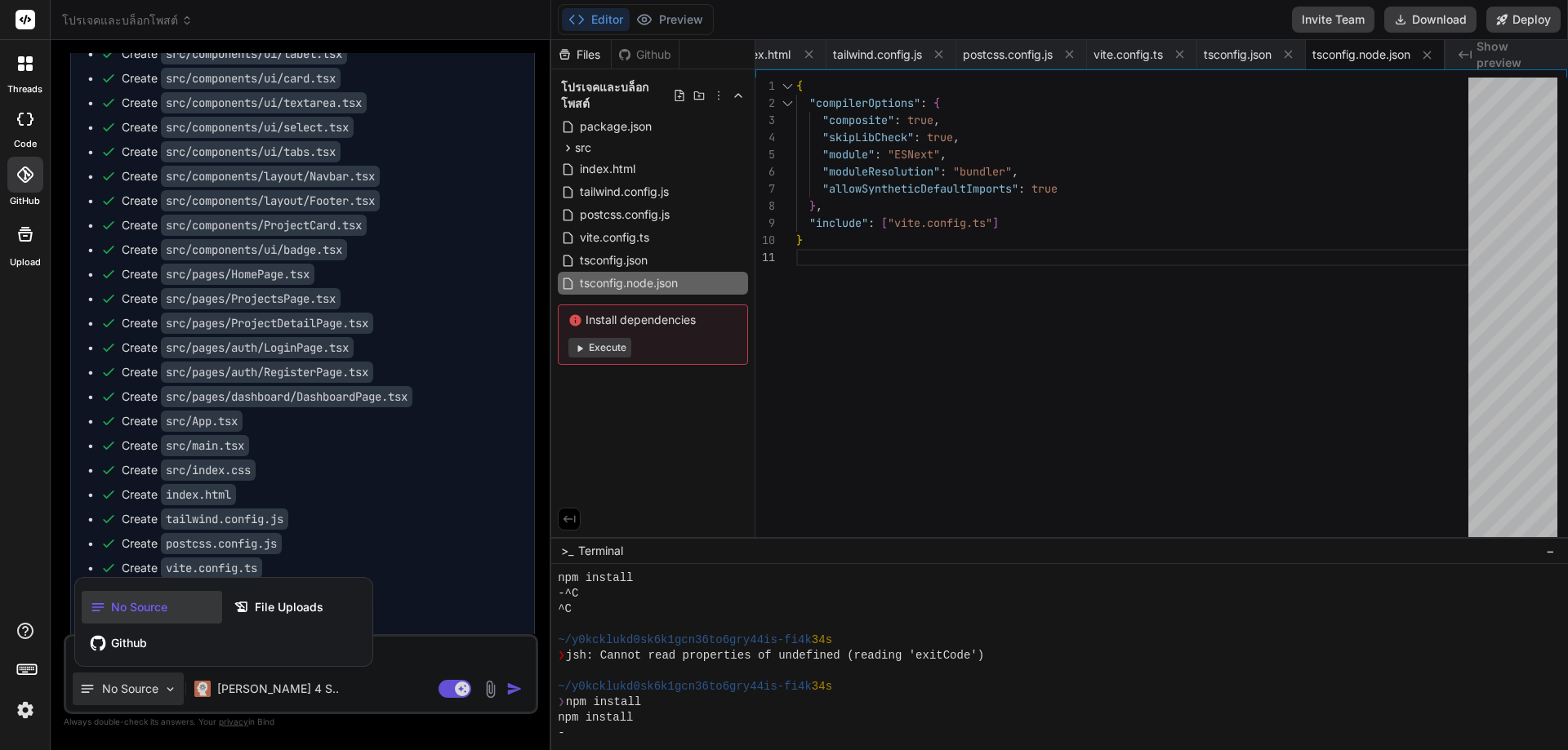
click at [133, 685] on div at bounding box center [784, 375] width 1568 height 750
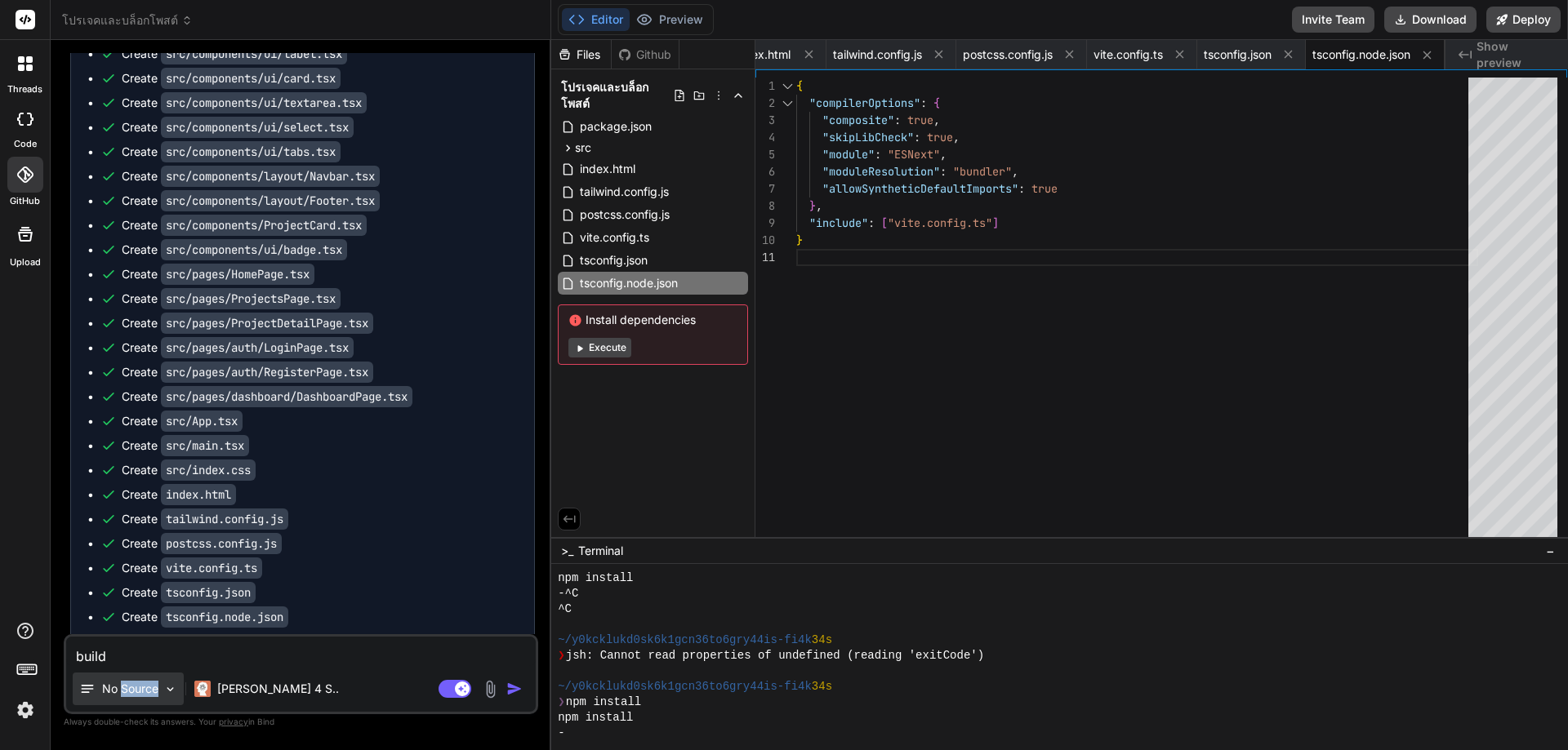
click at [134, 685] on p "No Source" at bounding box center [130, 689] width 57 height 16
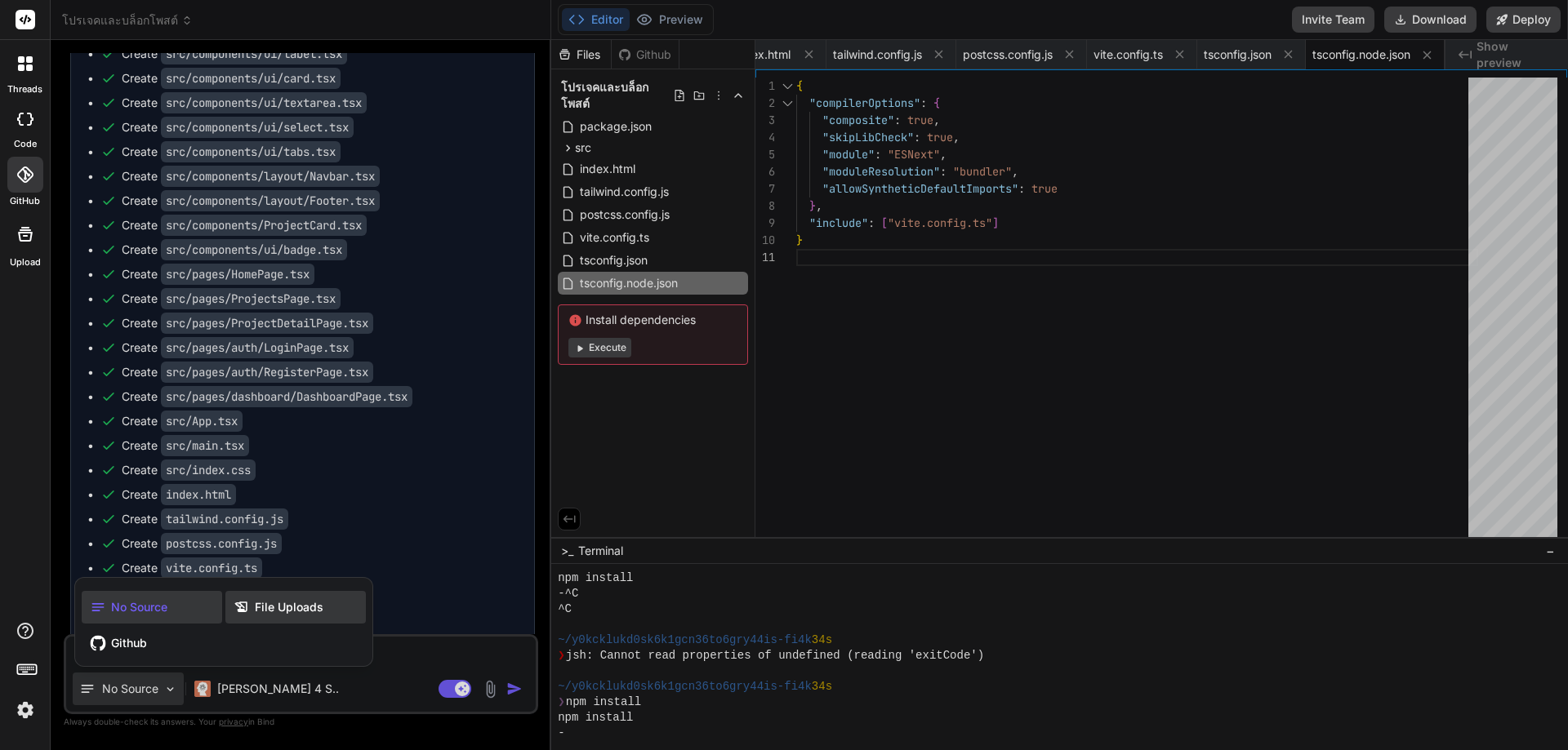
click at [241, 615] on icon at bounding box center [242, 607] width 16 height 16
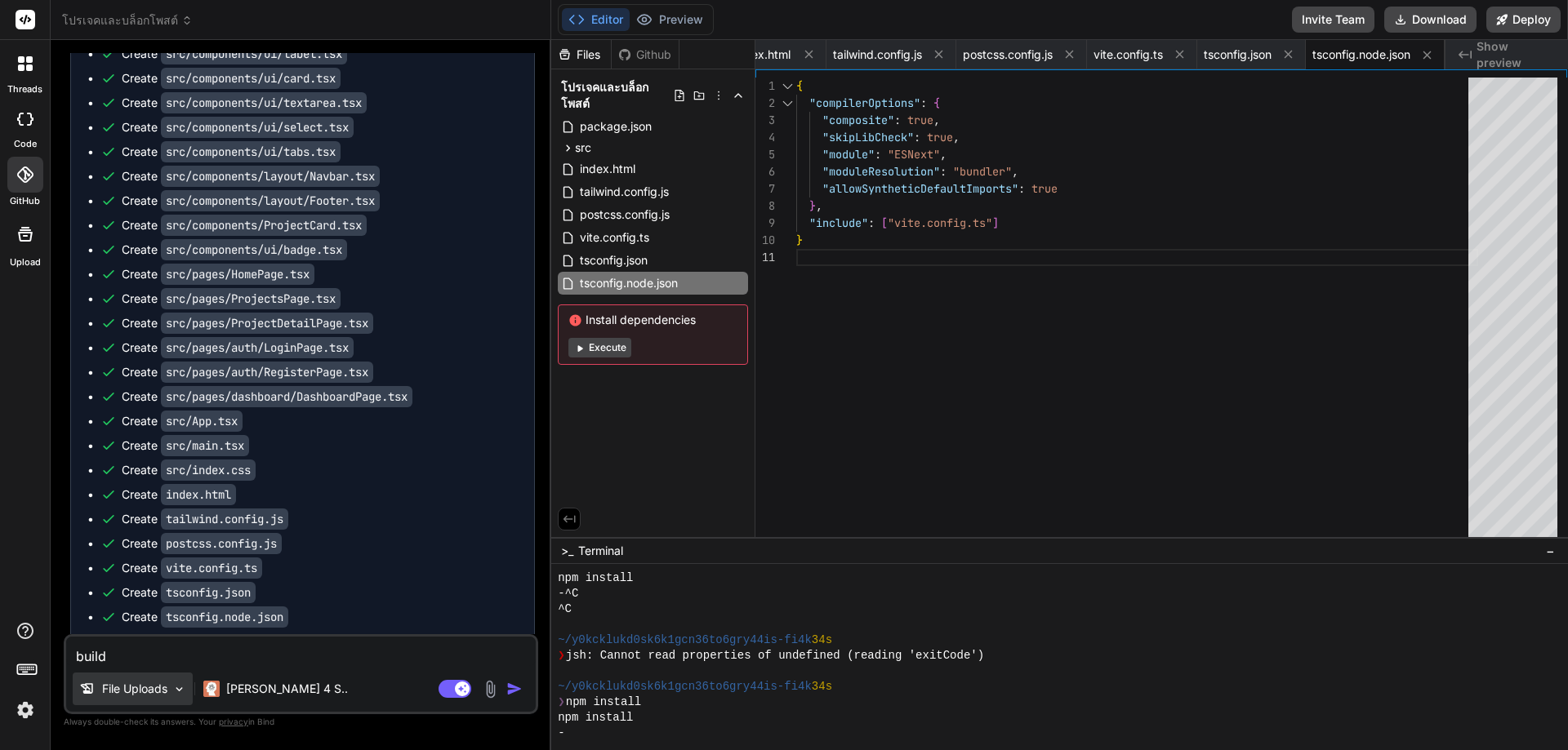
click at [116, 690] on p "File Uploads" at bounding box center [135, 689] width 66 height 16
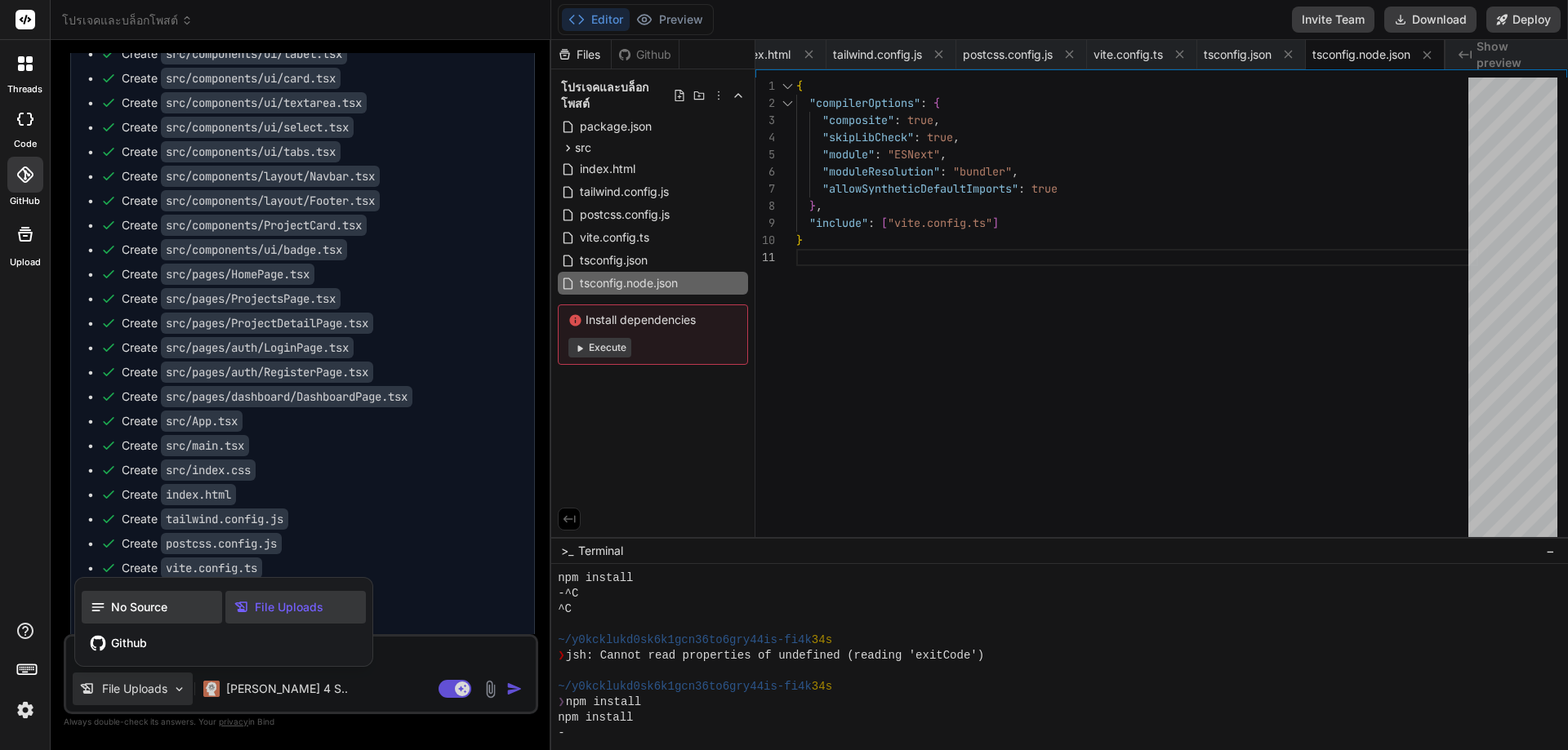
click at [148, 616] on div "No Source" at bounding box center [152, 607] width 140 height 33
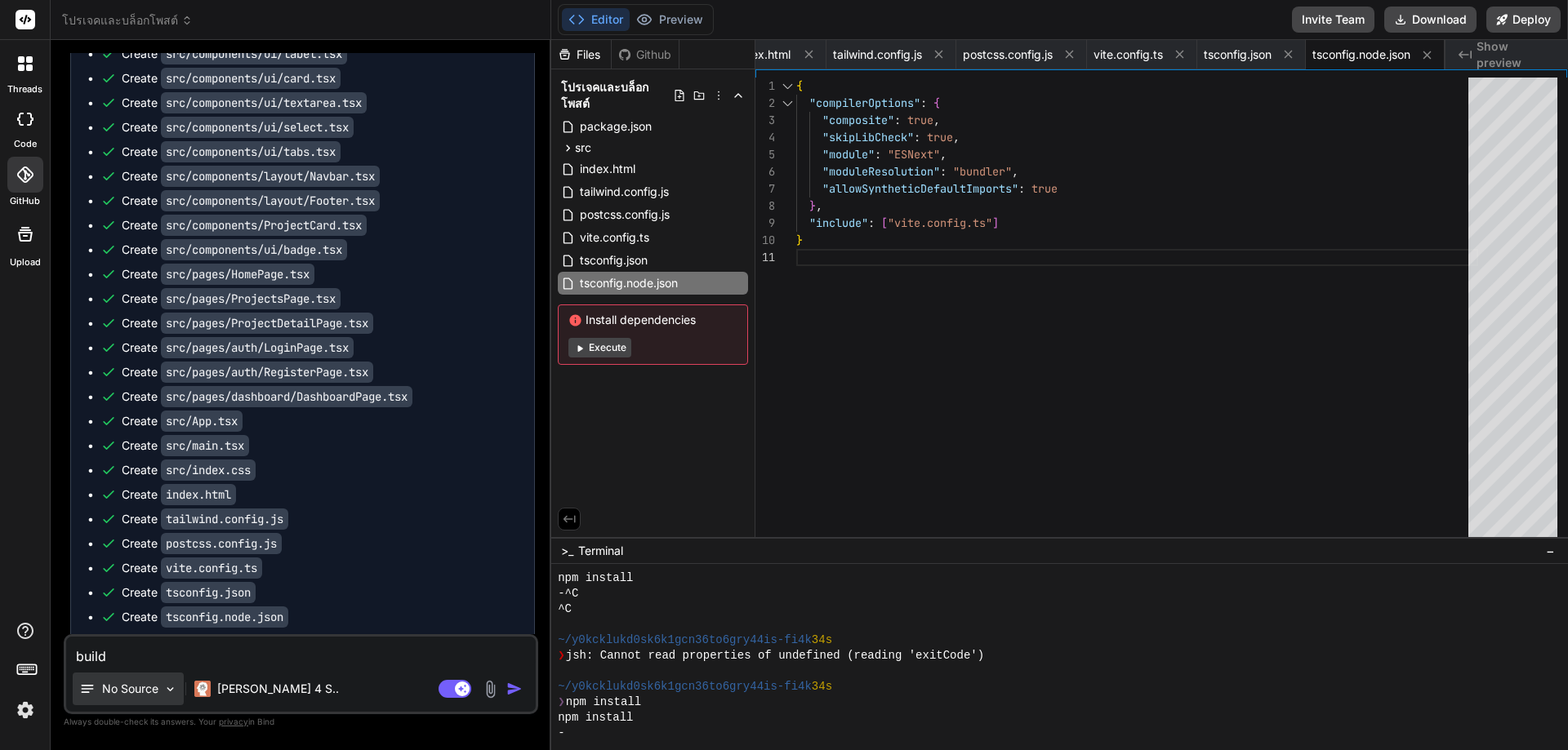
click at [139, 682] on p "No Source" at bounding box center [130, 689] width 57 height 16
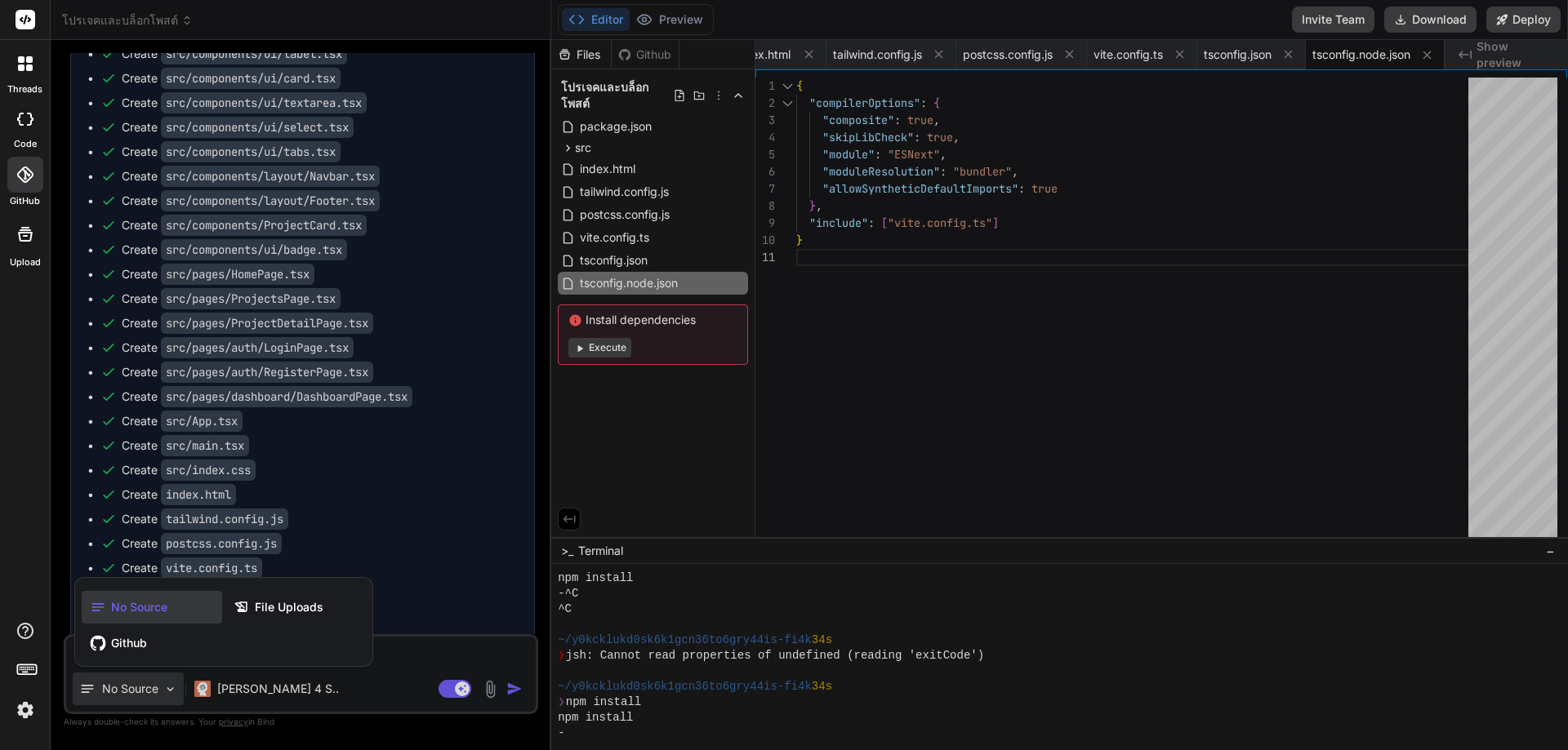
click at [139, 682] on div at bounding box center [784, 375] width 1568 height 750
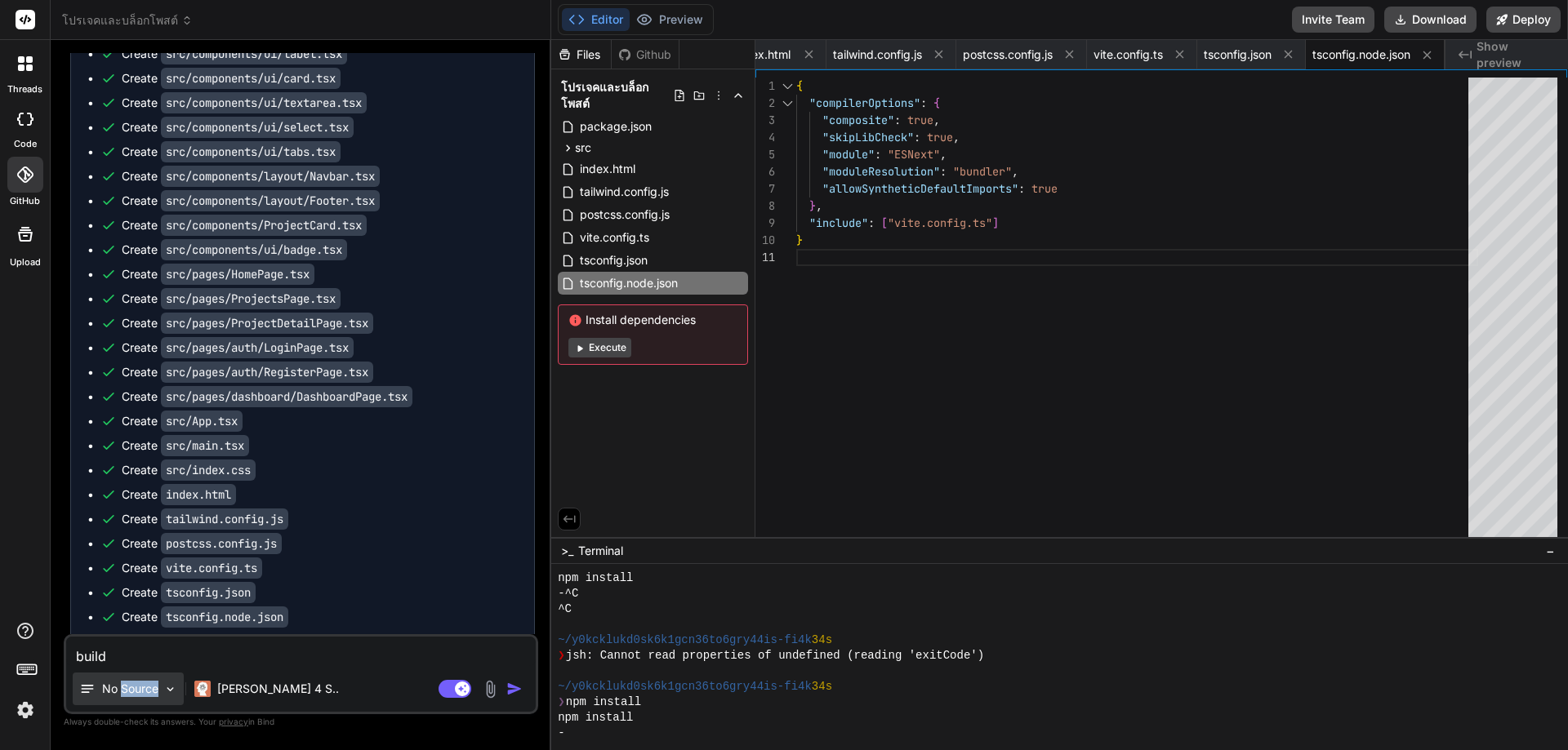
click at [139, 682] on p "No Source" at bounding box center [130, 689] width 57 height 16
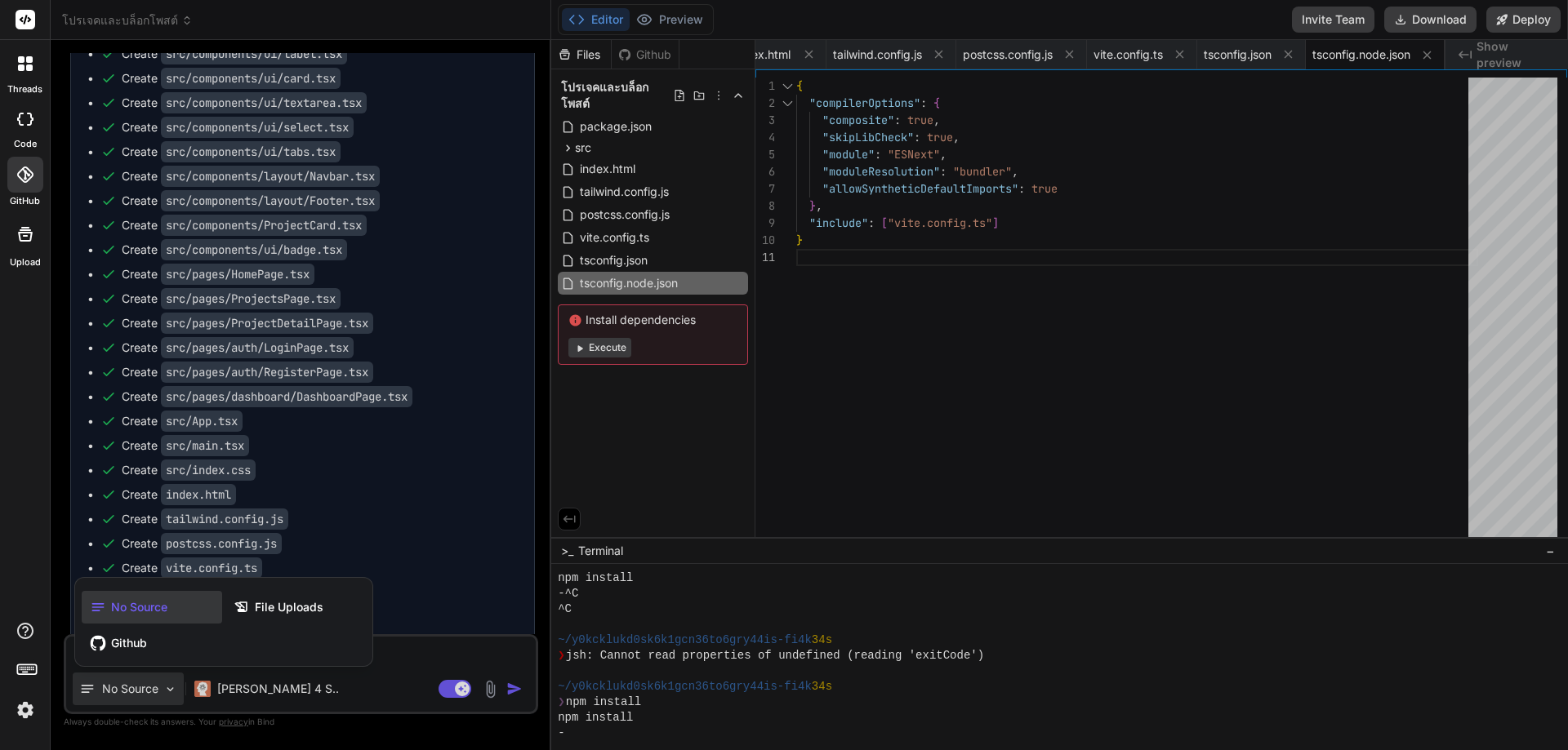
click at [139, 682] on div at bounding box center [784, 375] width 1568 height 750
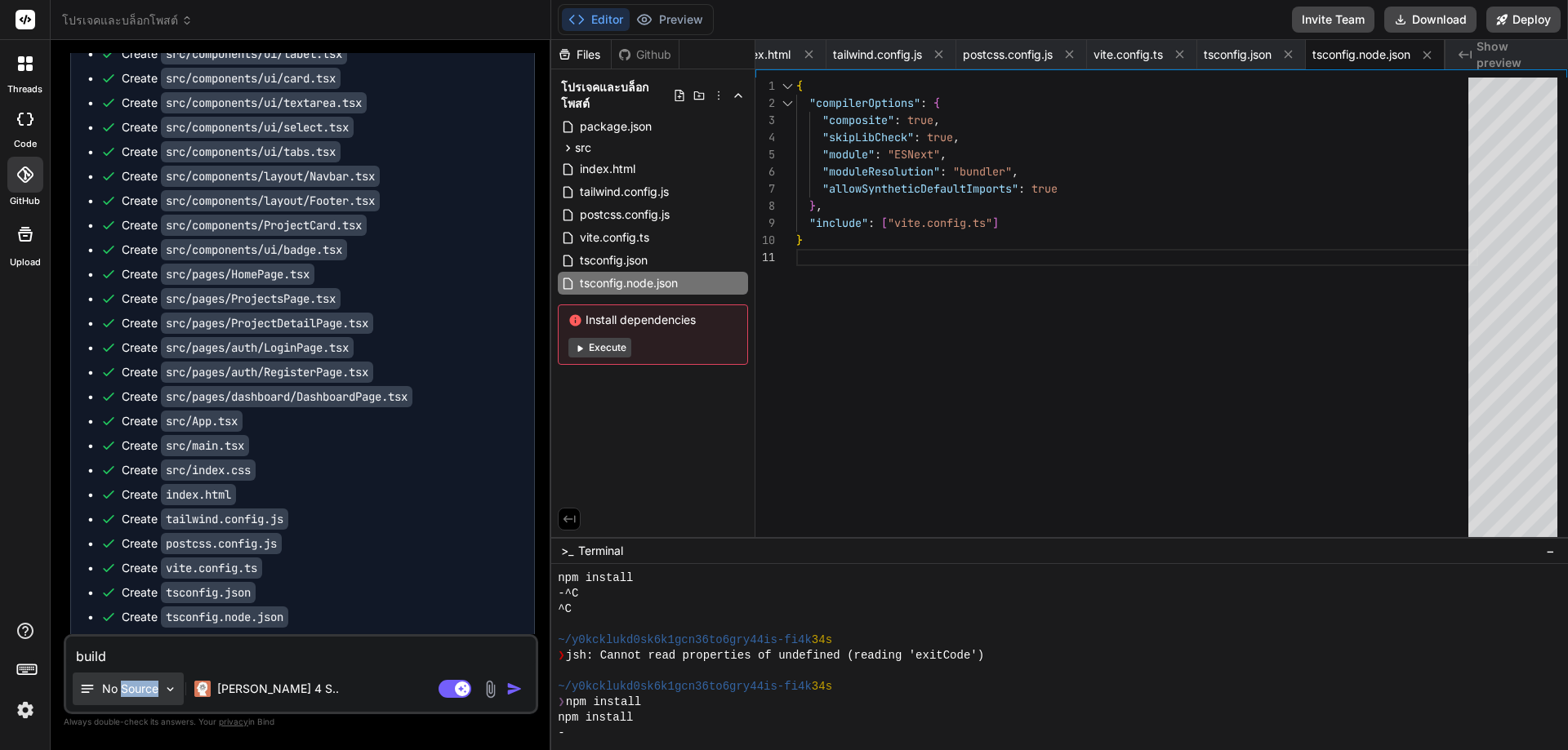
click at [139, 682] on p "No Source" at bounding box center [130, 689] width 57 height 16
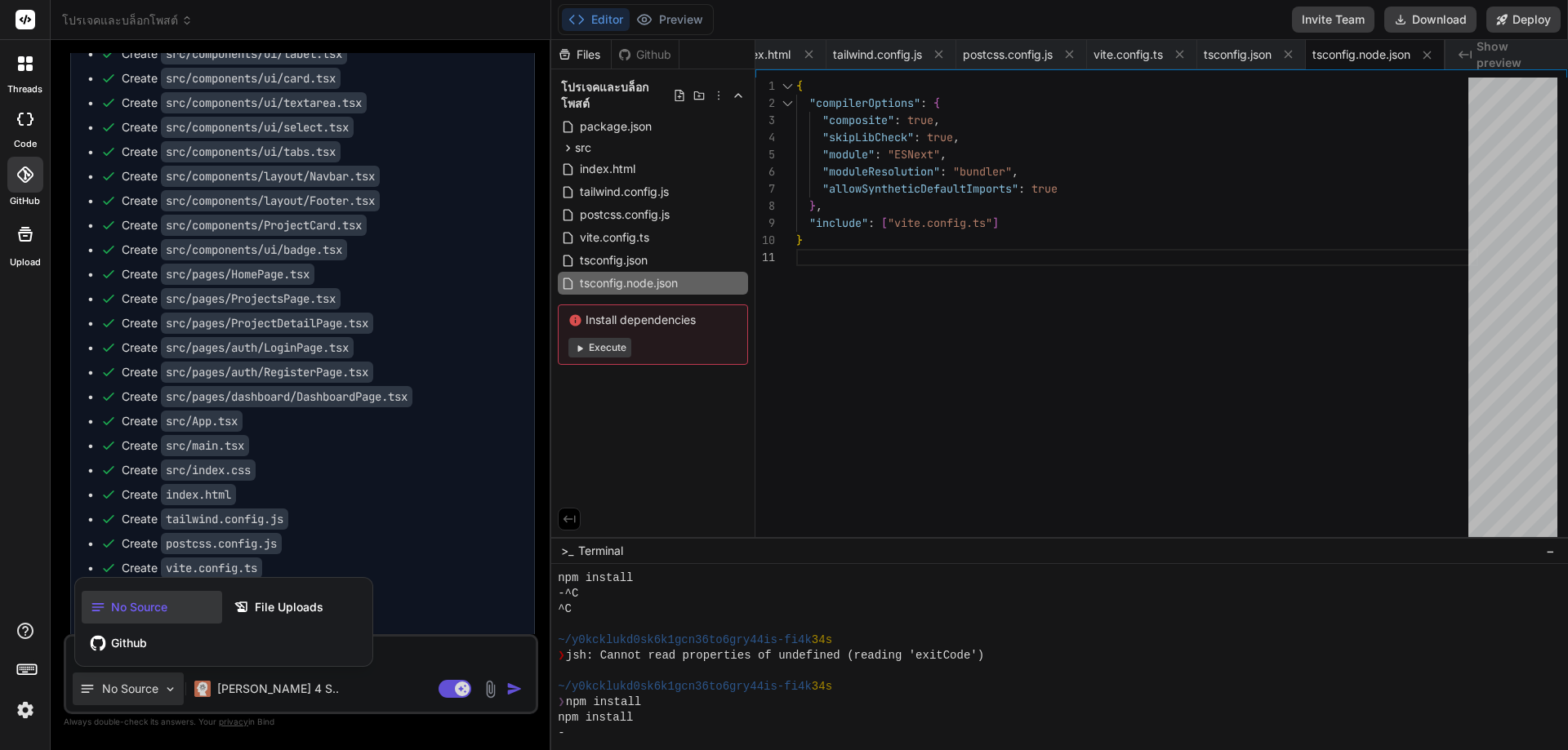
click at [402, 661] on div at bounding box center [784, 375] width 1568 height 750
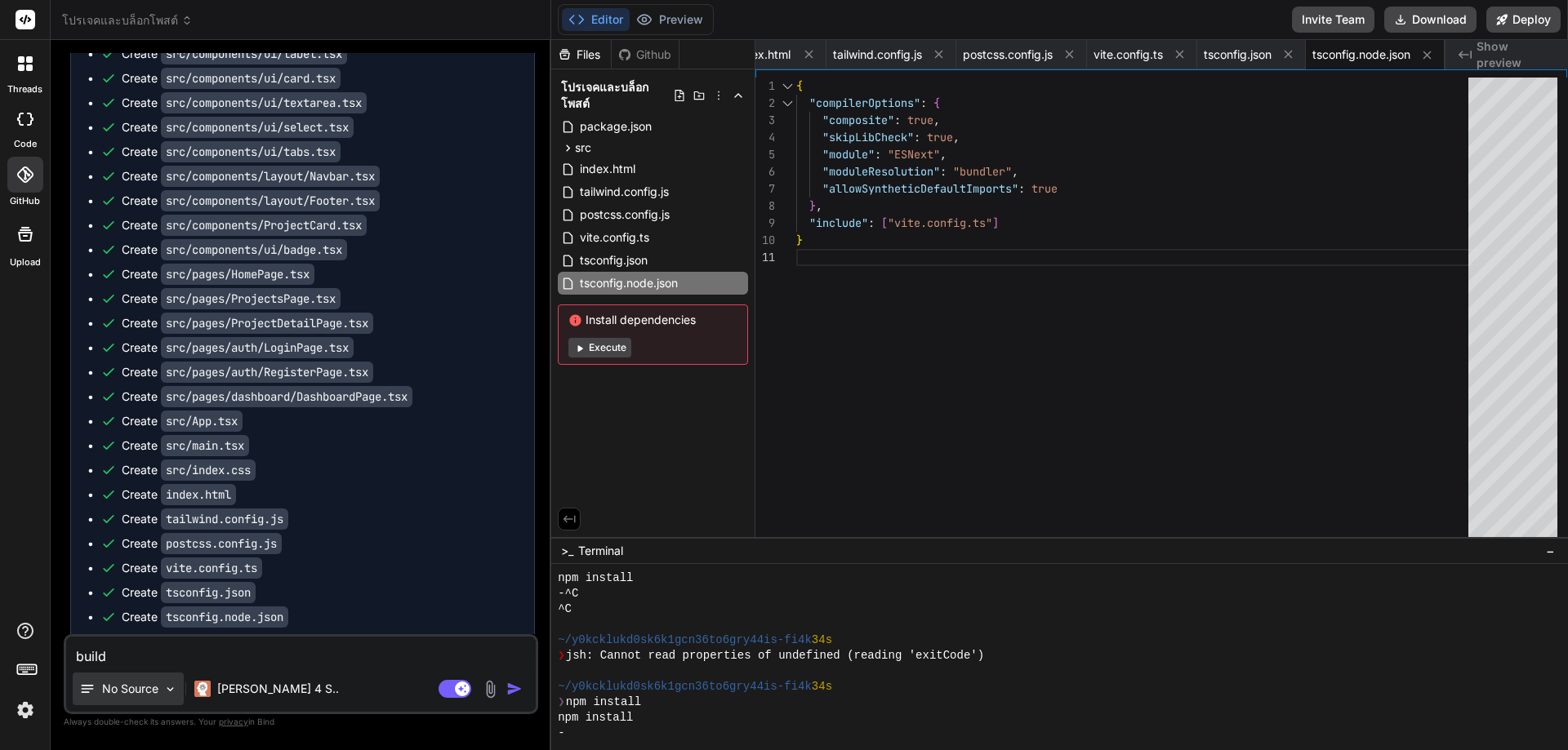
click at [135, 682] on p "No Source" at bounding box center [130, 689] width 57 height 16
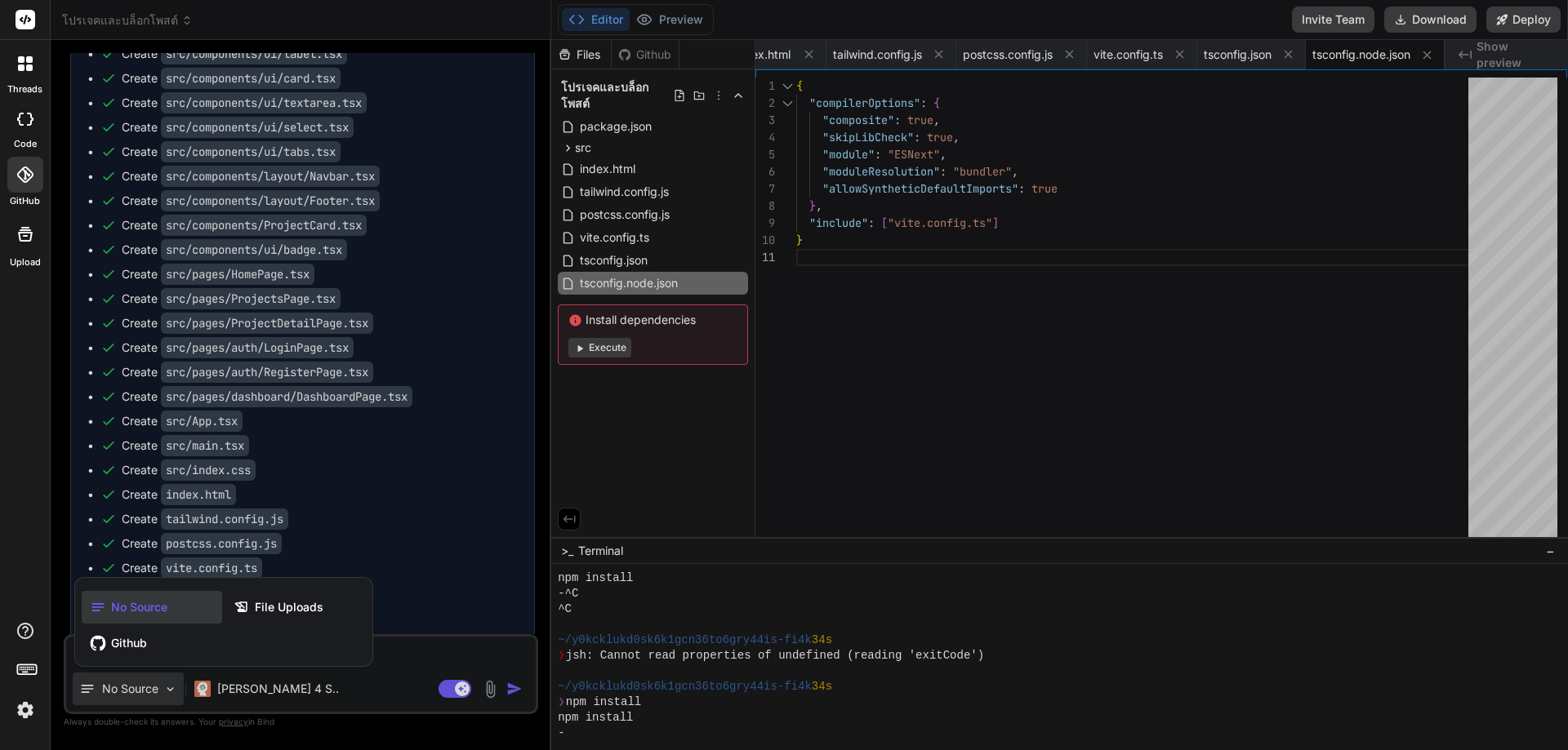
click at [144, 677] on div at bounding box center [784, 375] width 1568 height 750
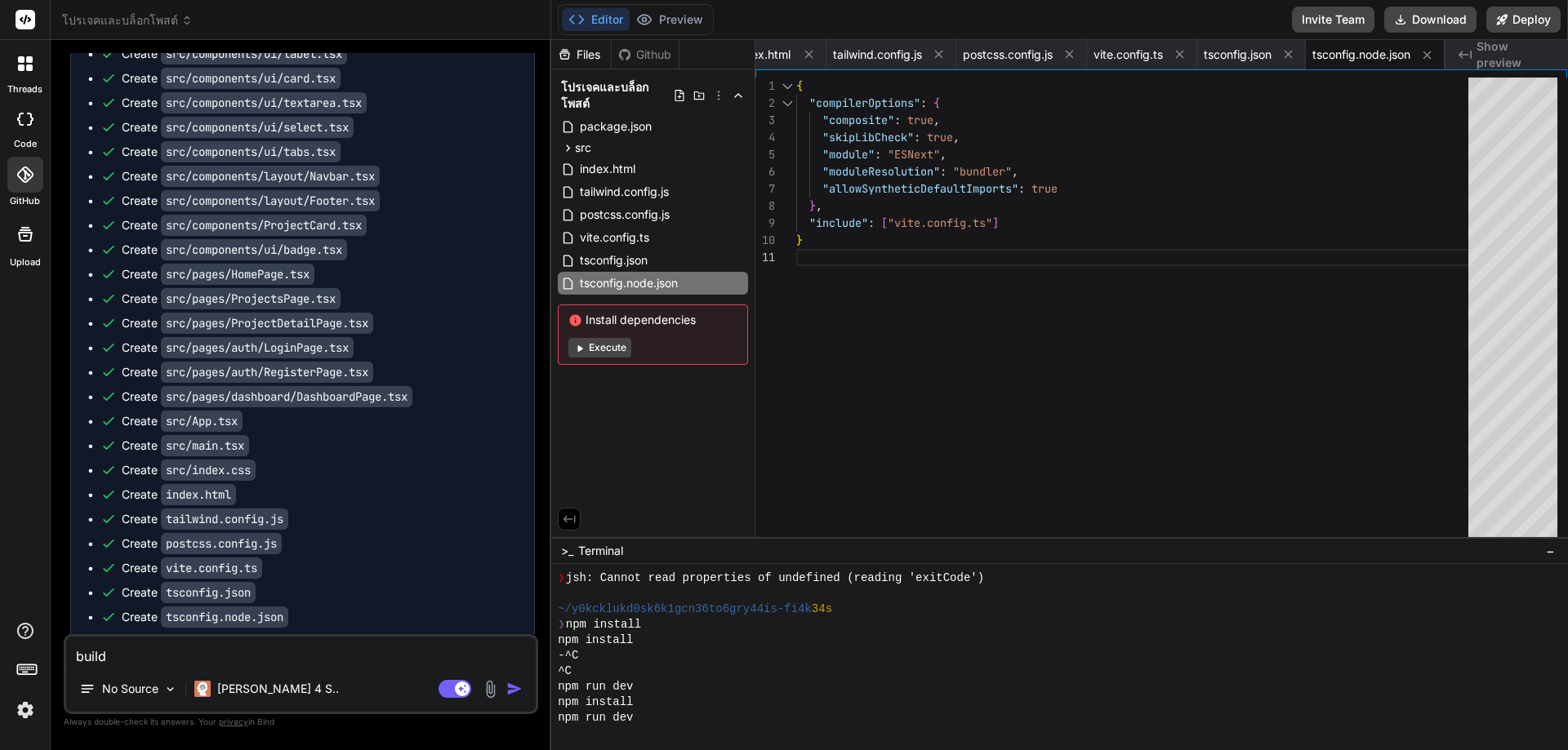
click at [595, 346] on button "Execute" at bounding box center [599, 348] width 63 height 20
click at [637, 54] on div "Github" at bounding box center [645, 55] width 67 height 16
click at [598, 342] on button "Execute" at bounding box center [599, 348] width 63 height 20
type textarea "x"
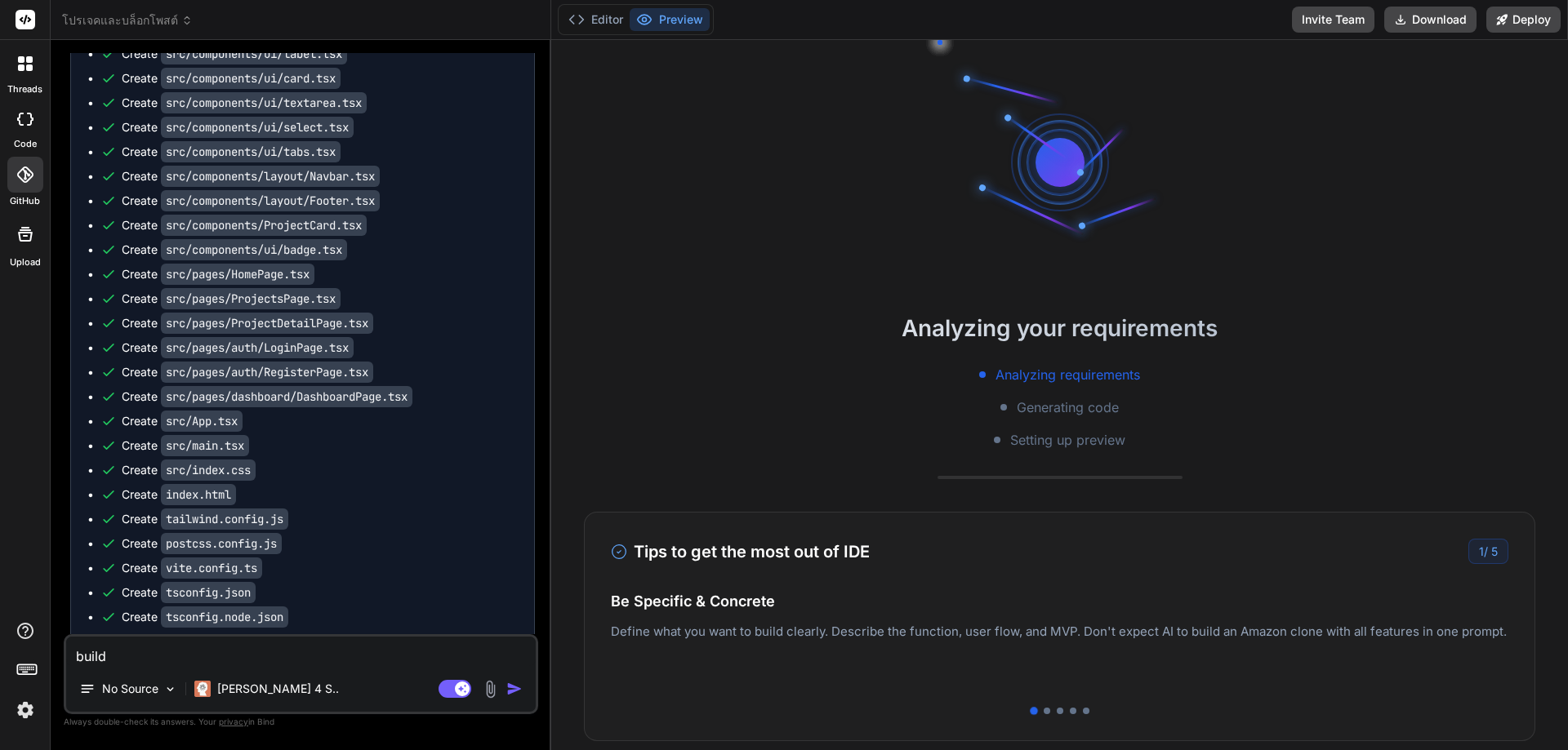
click at [30, 70] on icon at bounding box center [30, 68] width 7 height 7
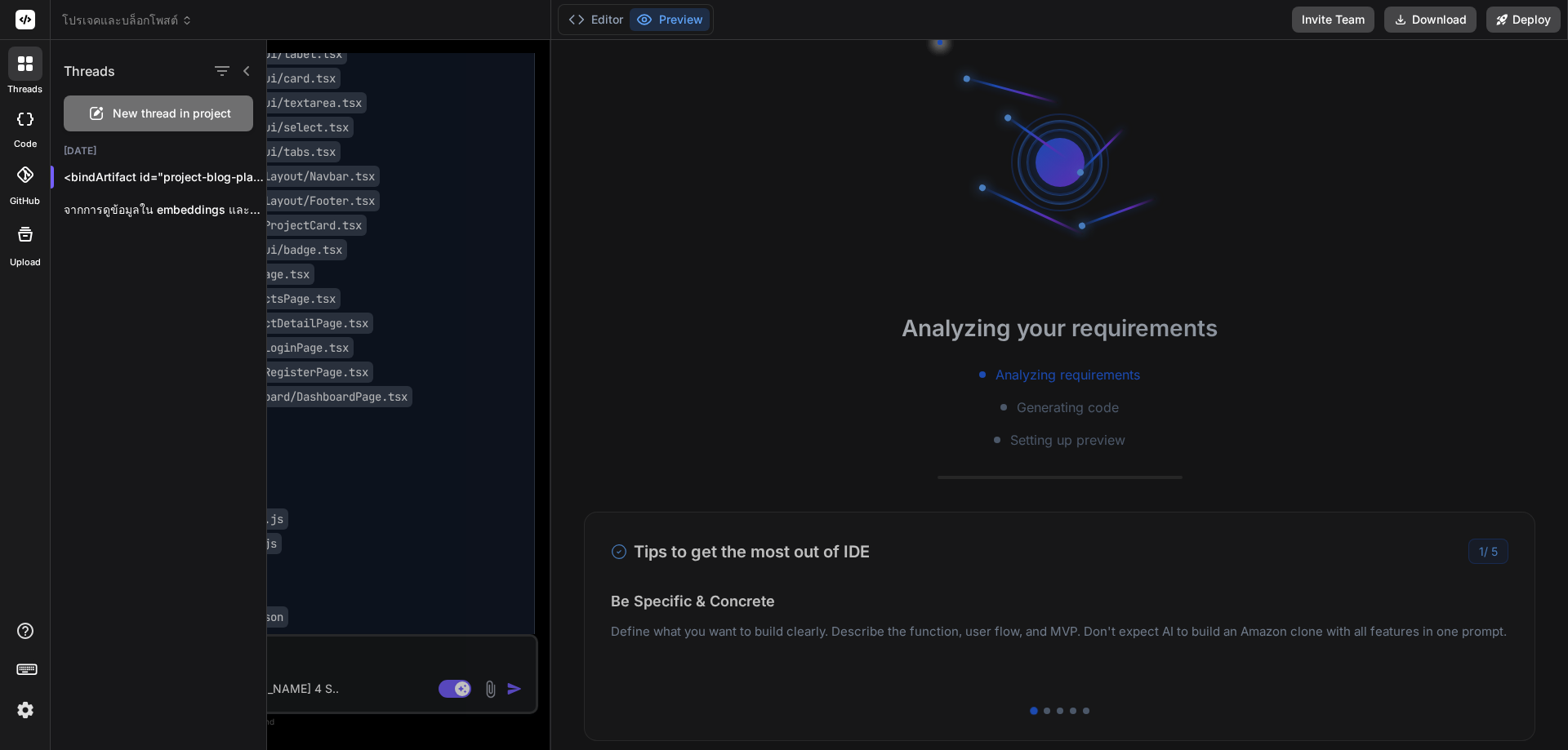
click at [32, 72] on div at bounding box center [25, 64] width 34 height 34
click at [681, 375] on div at bounding box center [917, 395] width 1301 height 711
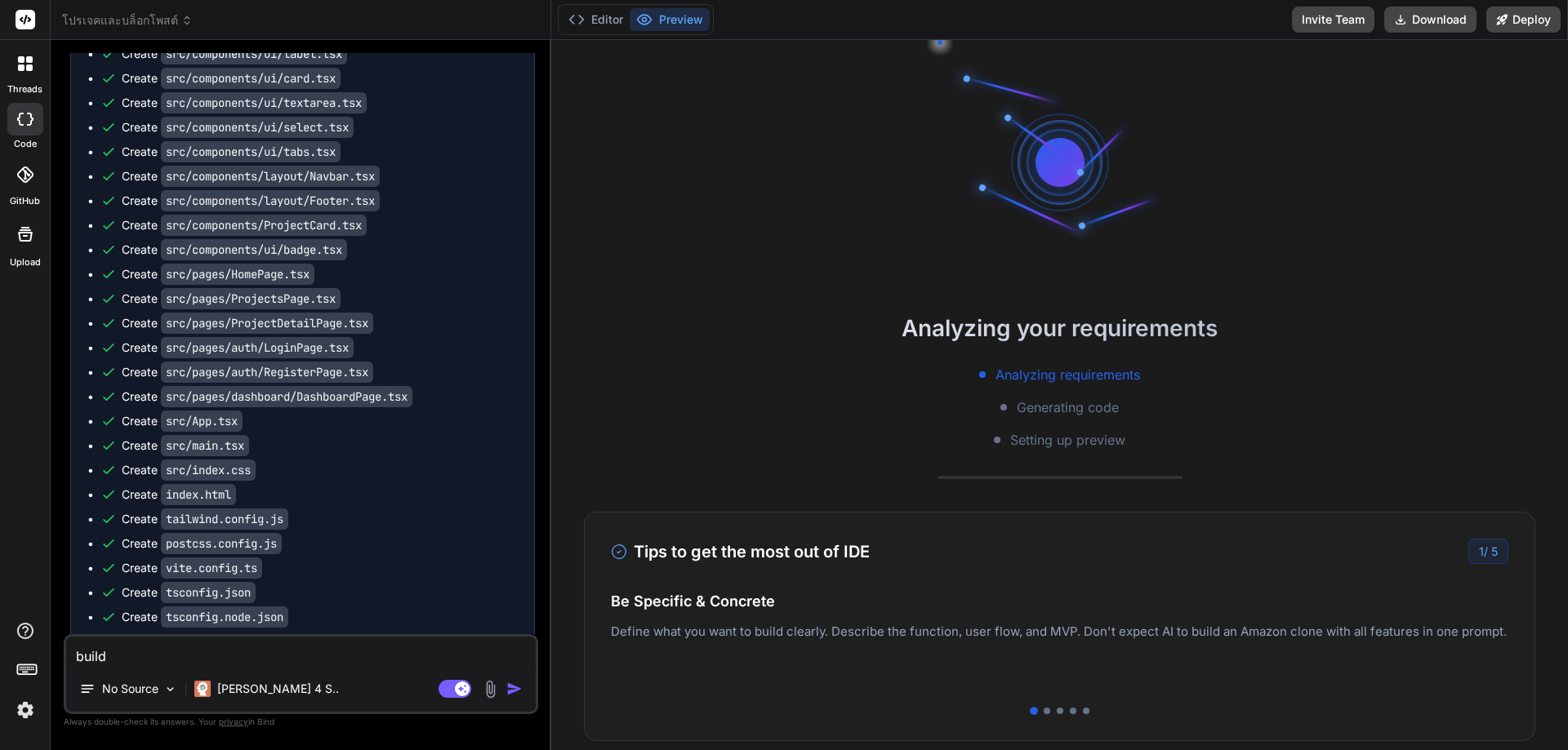
drag, startPoint x: 1489, startPoint y: 566, endPoint x: 1147, endPoint y: 569, distance: 342.0
click at [1161, 569] on div "Tips to get the most out of IDE 1 / 5 Be Specific & Concrete Define what you wa…" at bounding box center [1059, 627] width 952 height 230
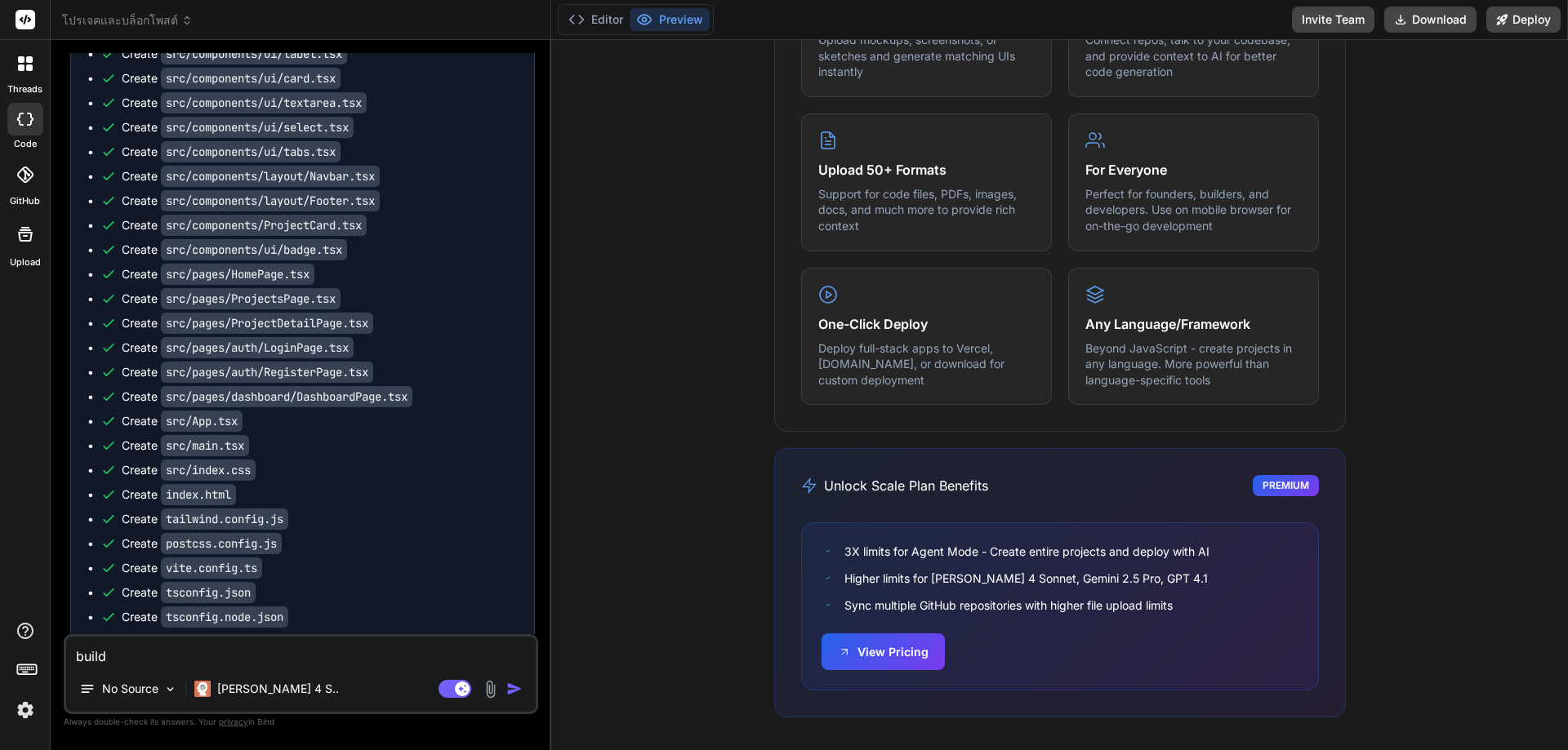
click at [139, 666] on pre "npm install" at bounding box center [308, 673] width 404 height 13
copy ul "npm install"
paste textarea "npm install"
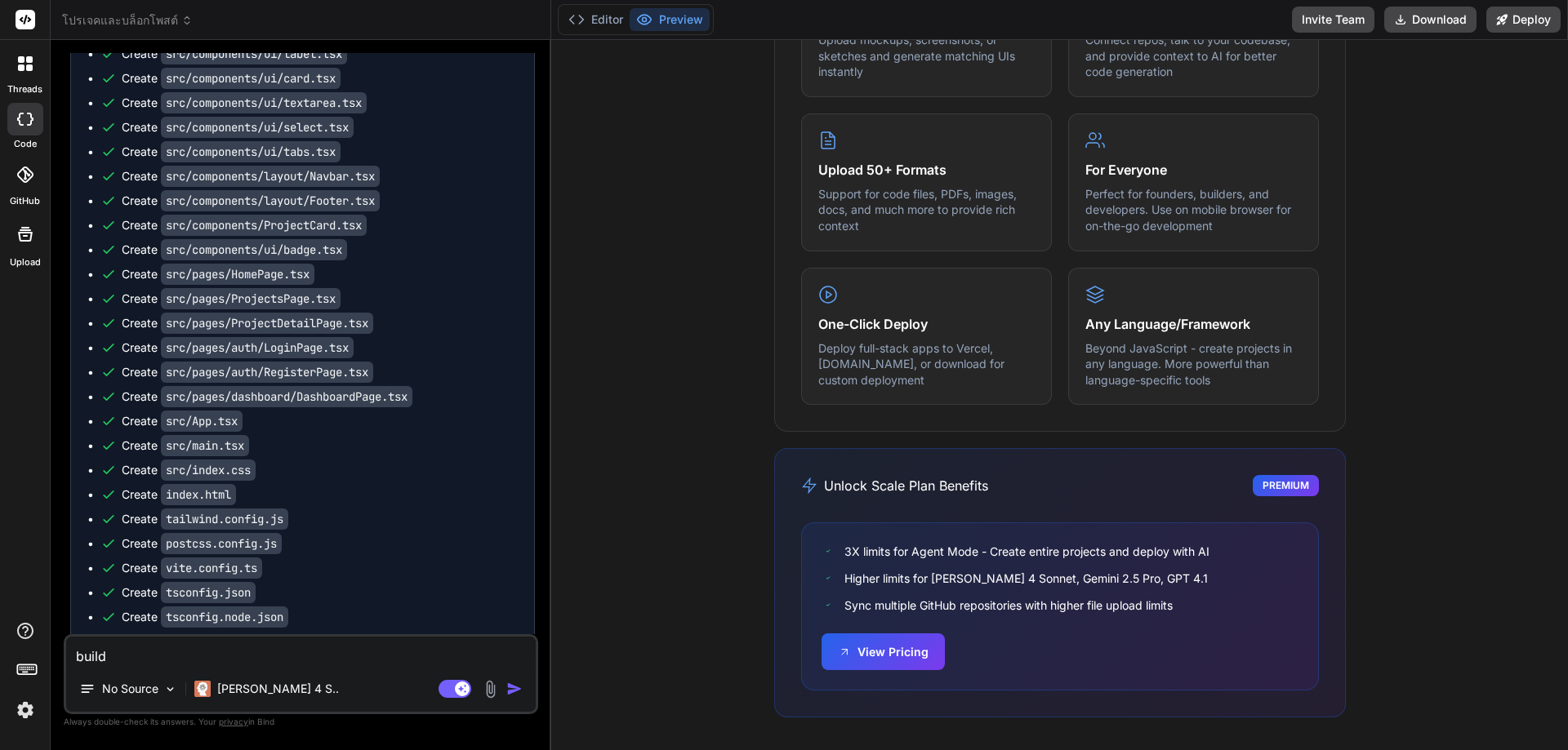
type textarea "npm install"
type textarea "x"
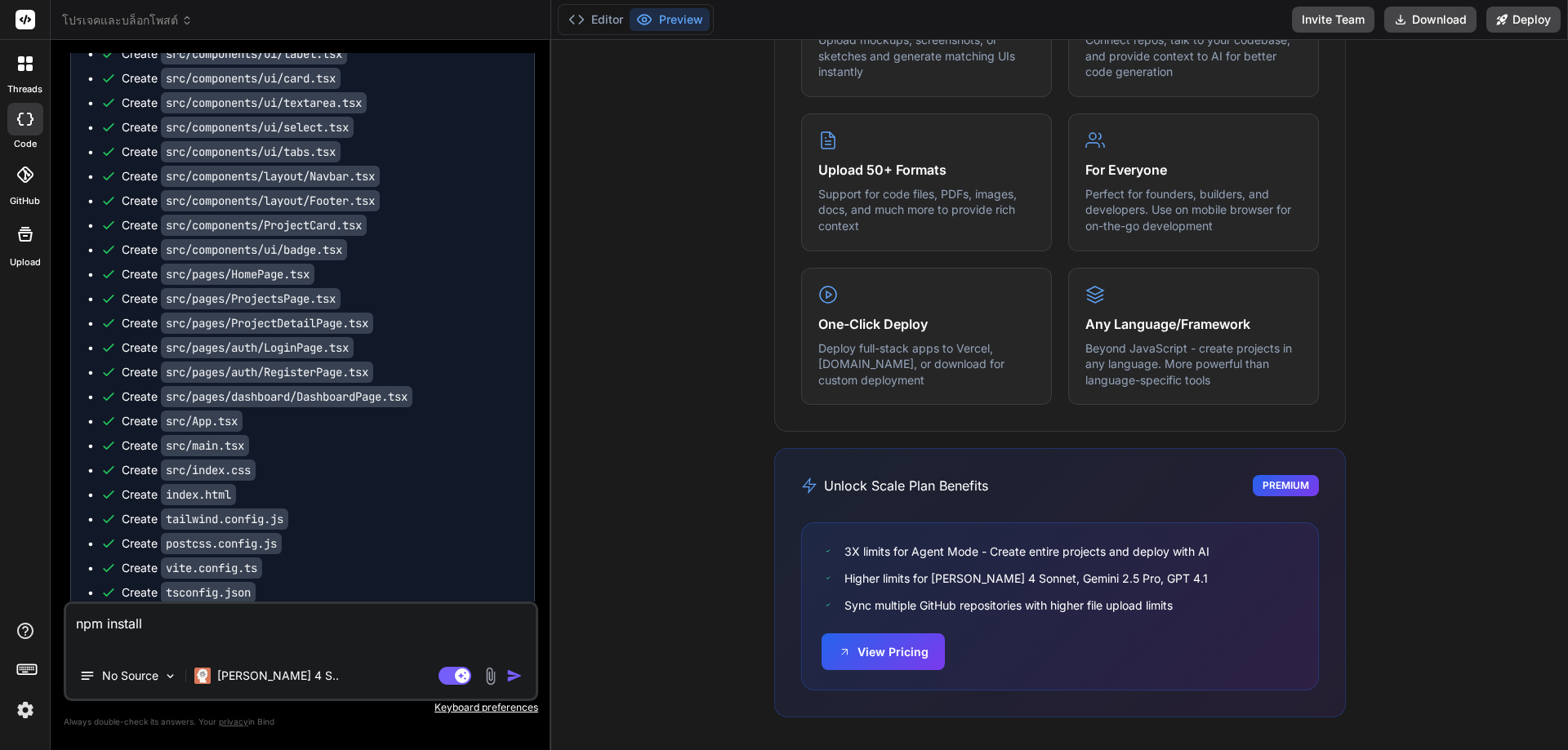
type textarea "npm install"
click at [505, 670] on div "Agent Mode. When this toggle is activated, AI automatically makes decisions, re…" at bounding box center [482, 676] width 94 height 20
click at [519, 680] on img "button" at bounding box center [515, 676] width 16 height 16
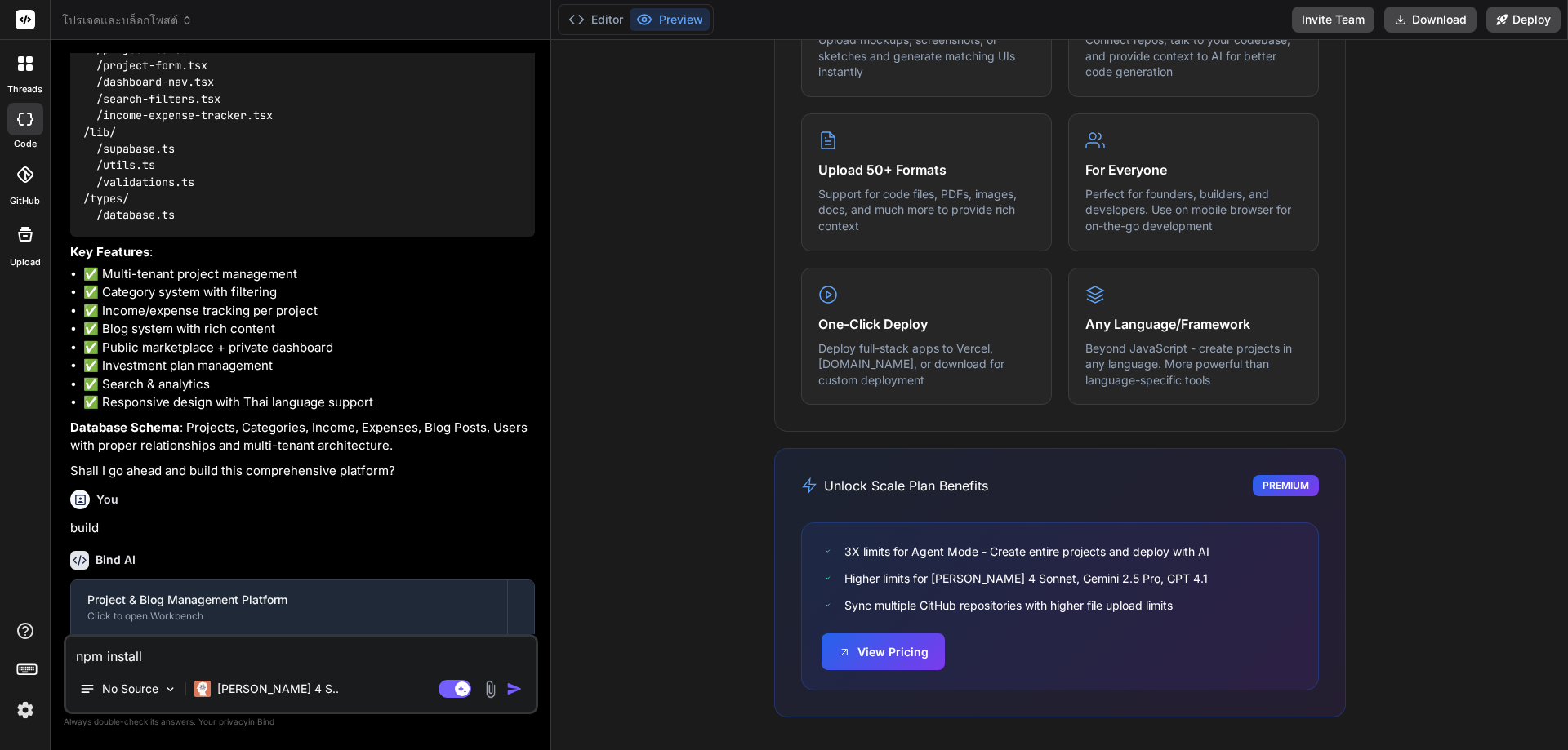
scroll to position [1429, 0]
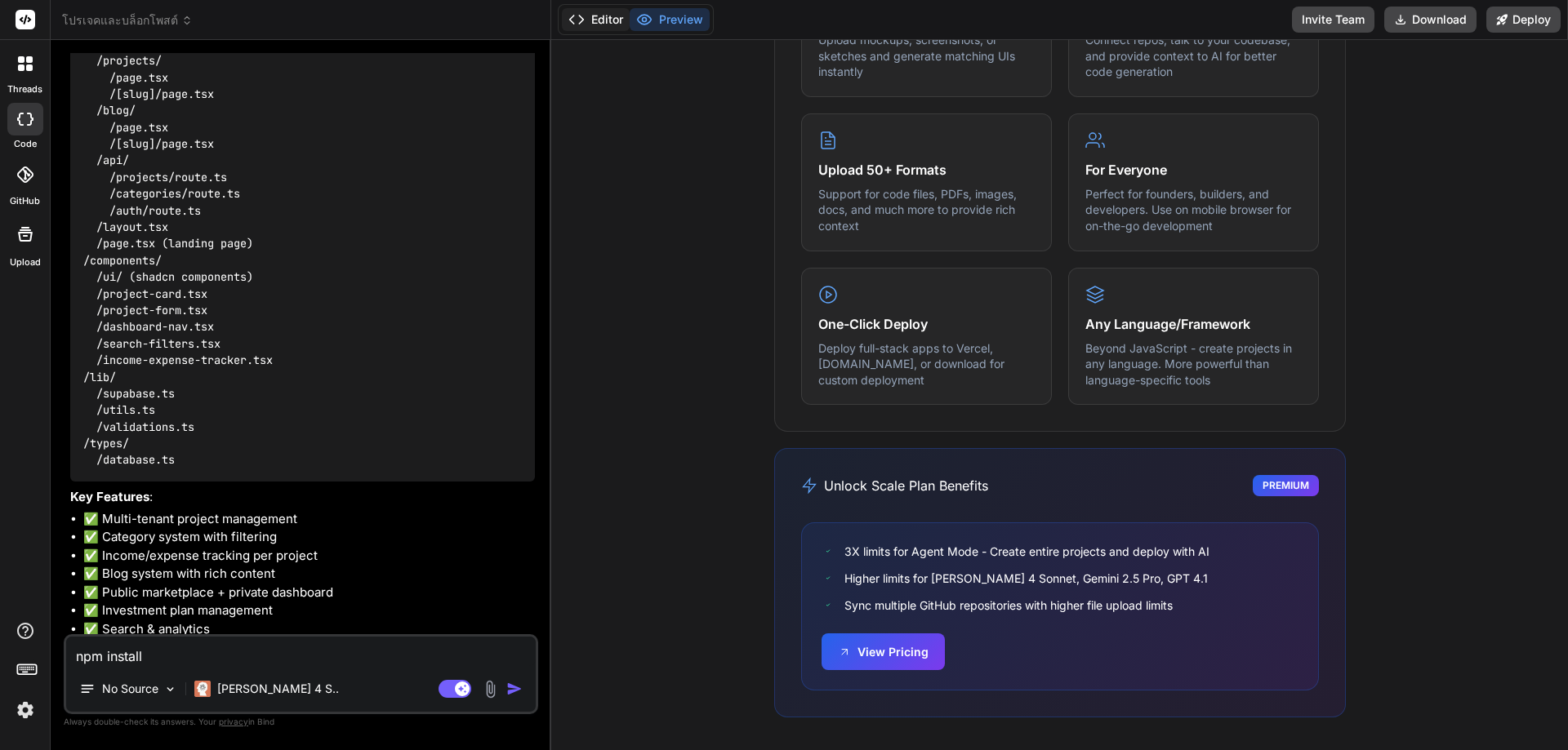
click at [592, 11] on button "Editor" at bounding box center [595, 20] width 68 height 23
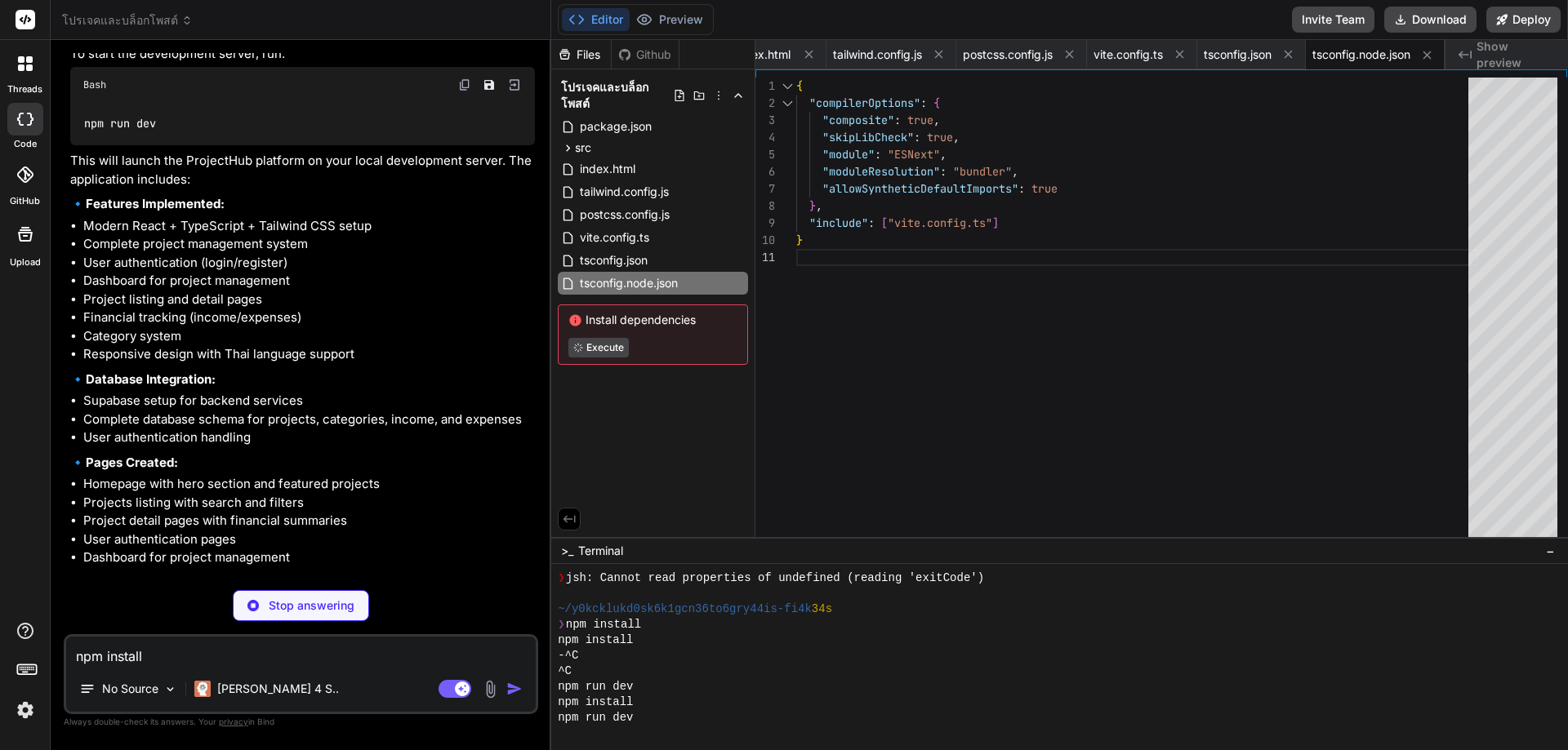
scroll to position [3221, 0]
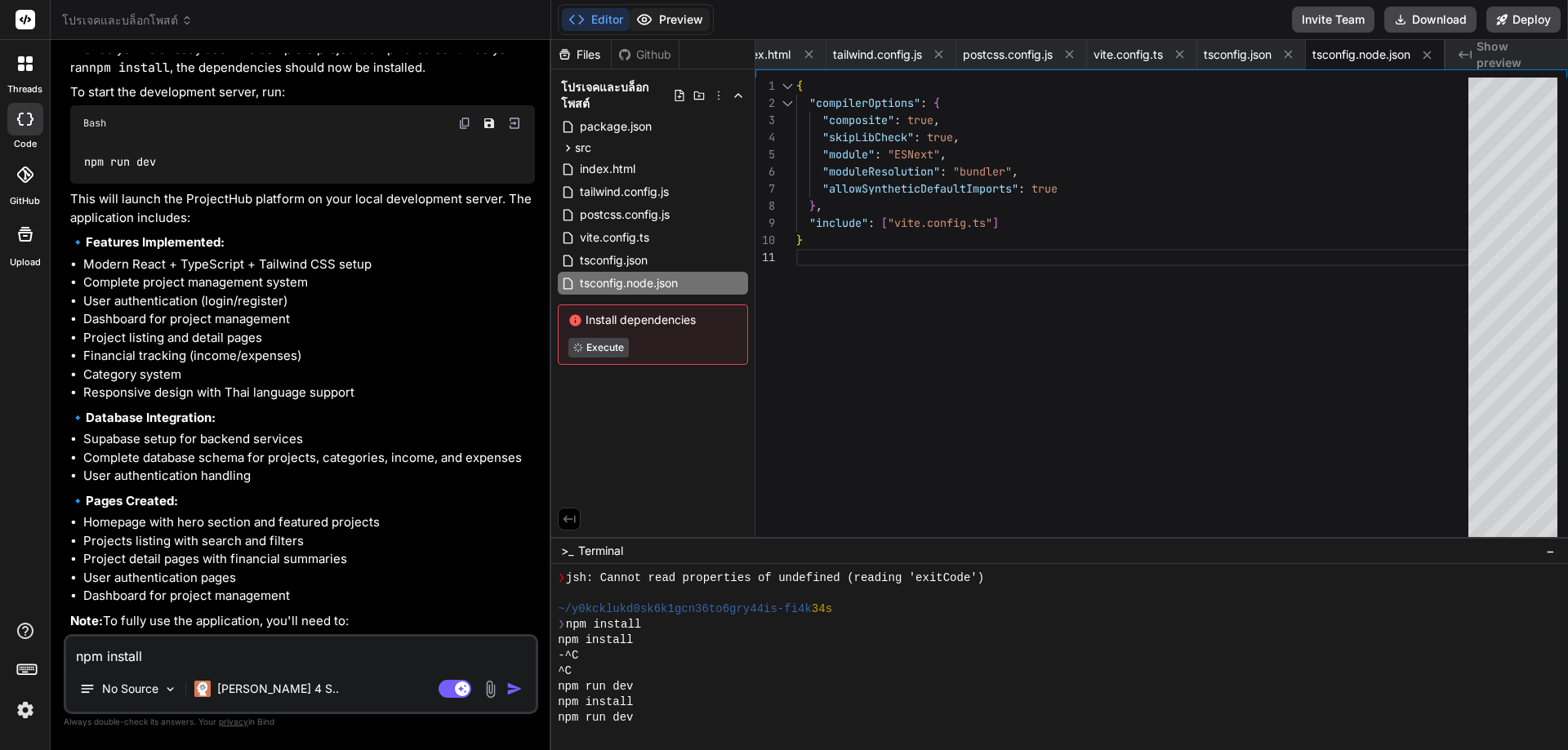
click at [673, 28] on button "Preview" at bounding box center [670, 20] width 80 height 23
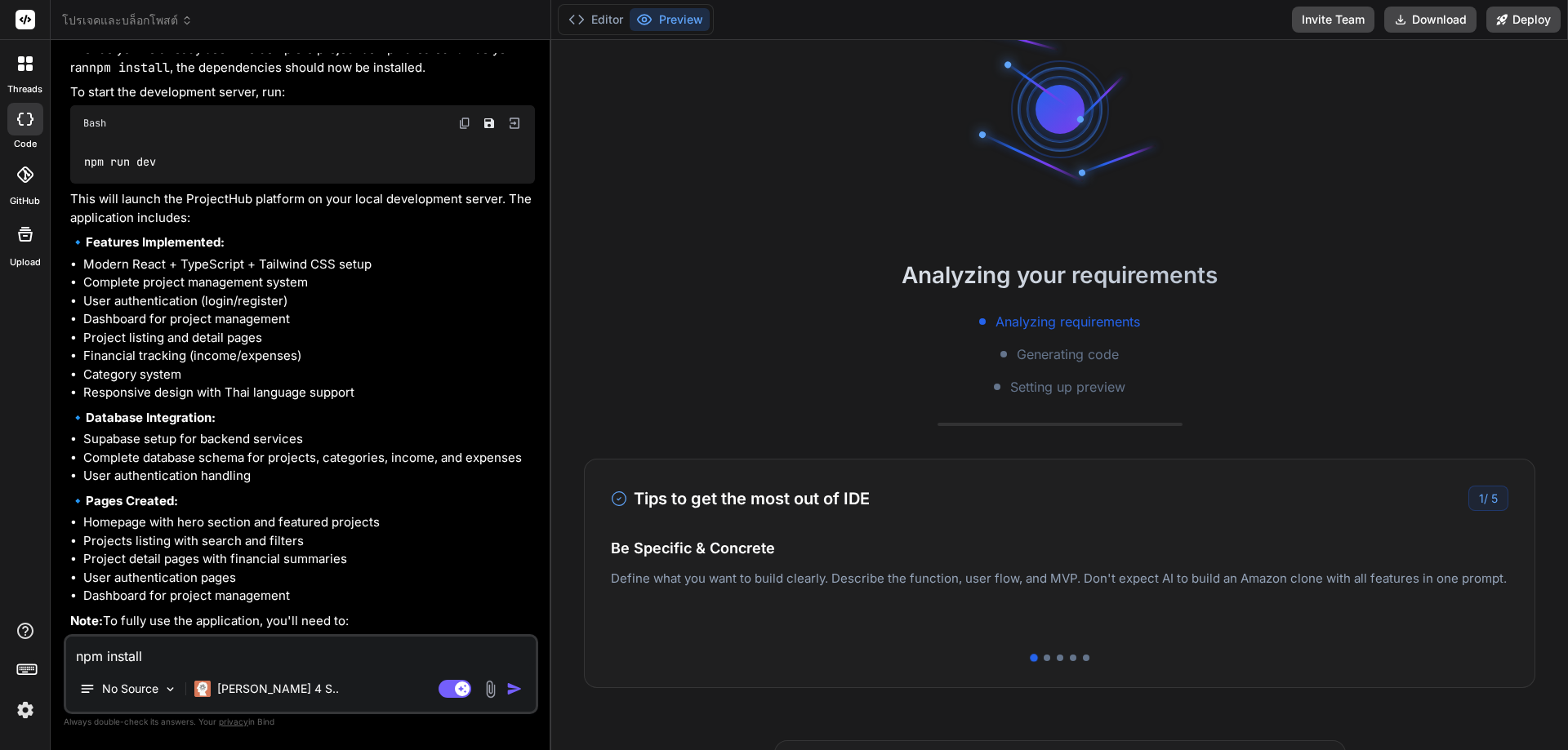
scroll to position [0, 0]
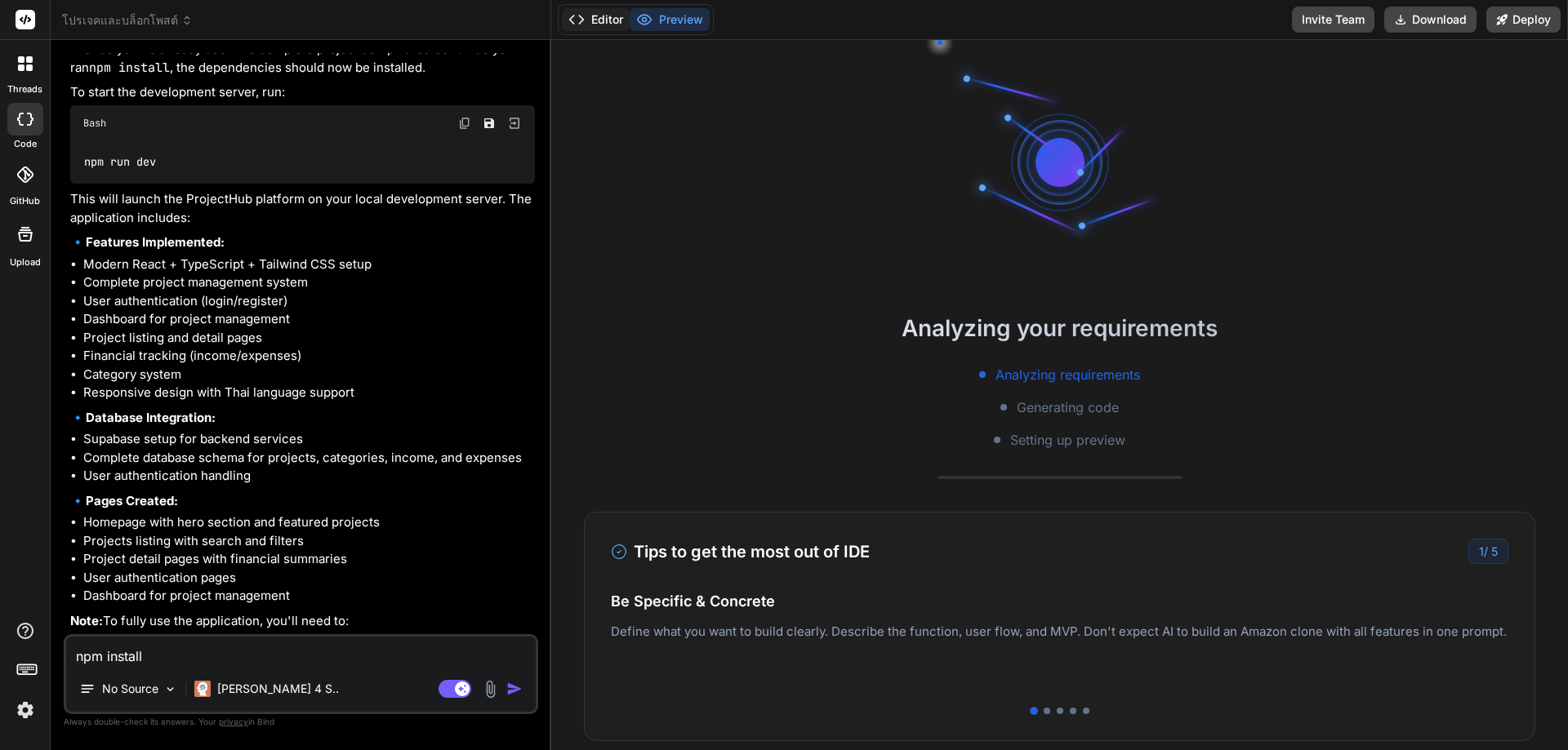
click at [612, 24] on button "Editor" at bounding box center [595, 20] width 68 height 23
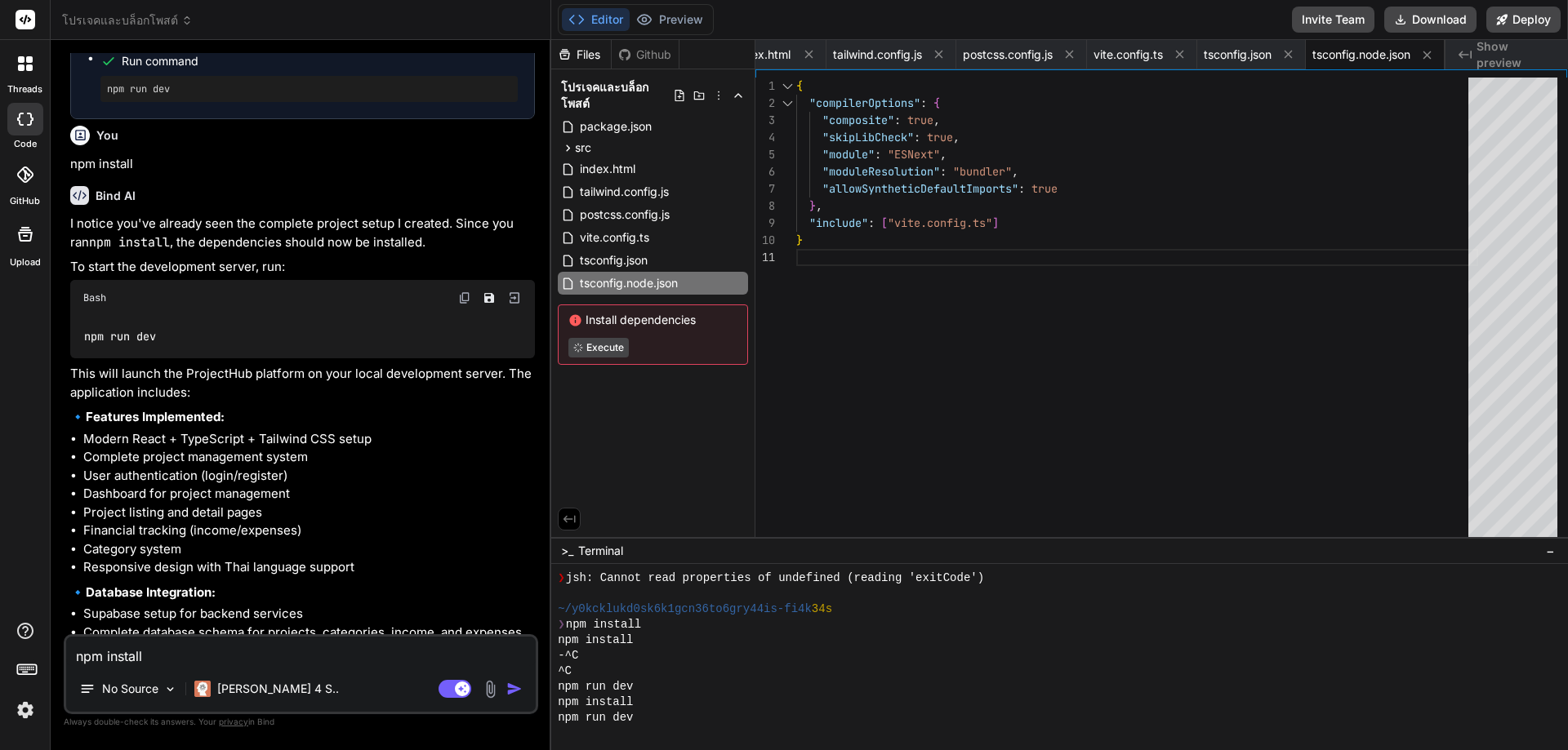
scroll to position [2894, 0]
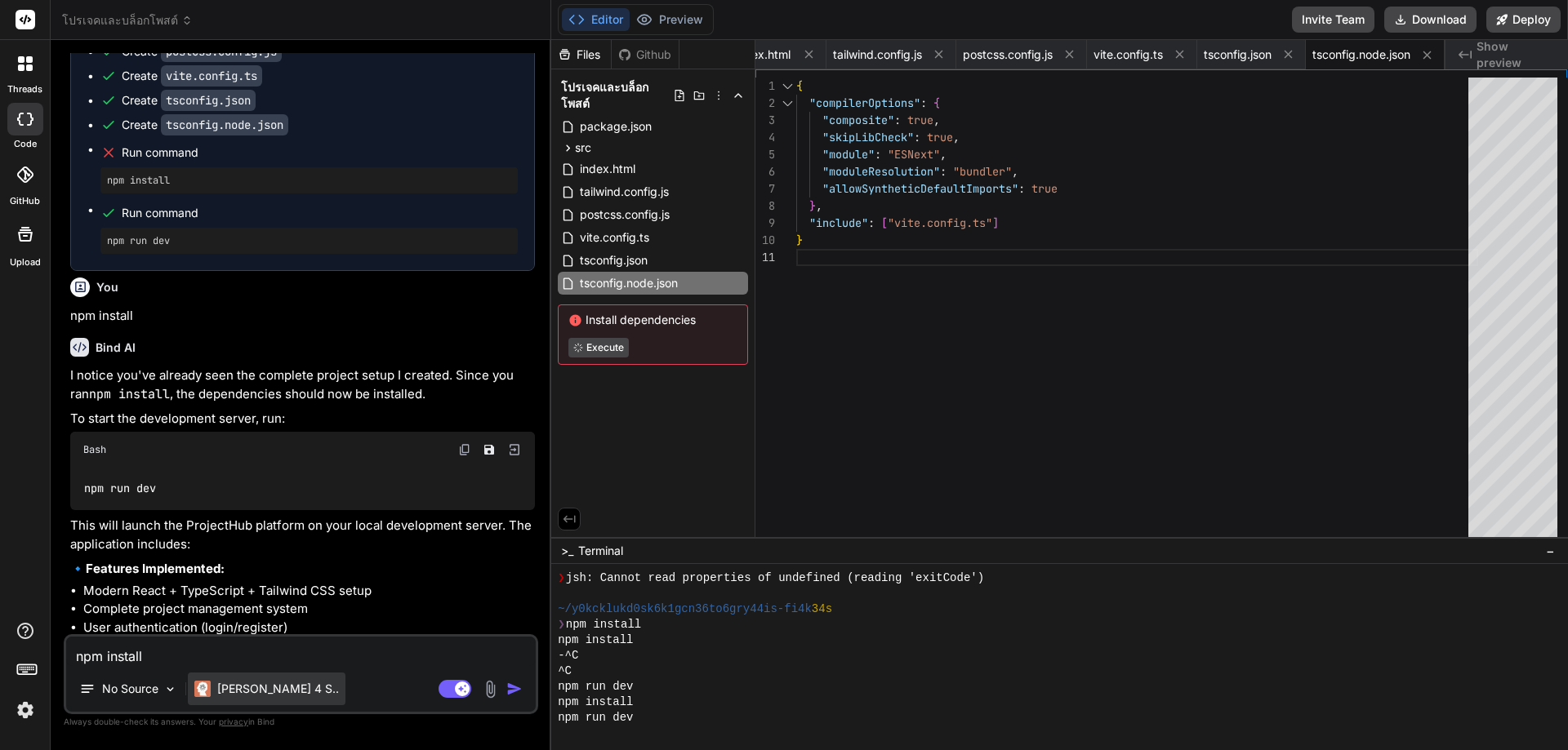
click at [221, 688] on p "[PERSON_NAME] 4 S.." at bounding box center [278, 689] width 121 height 16
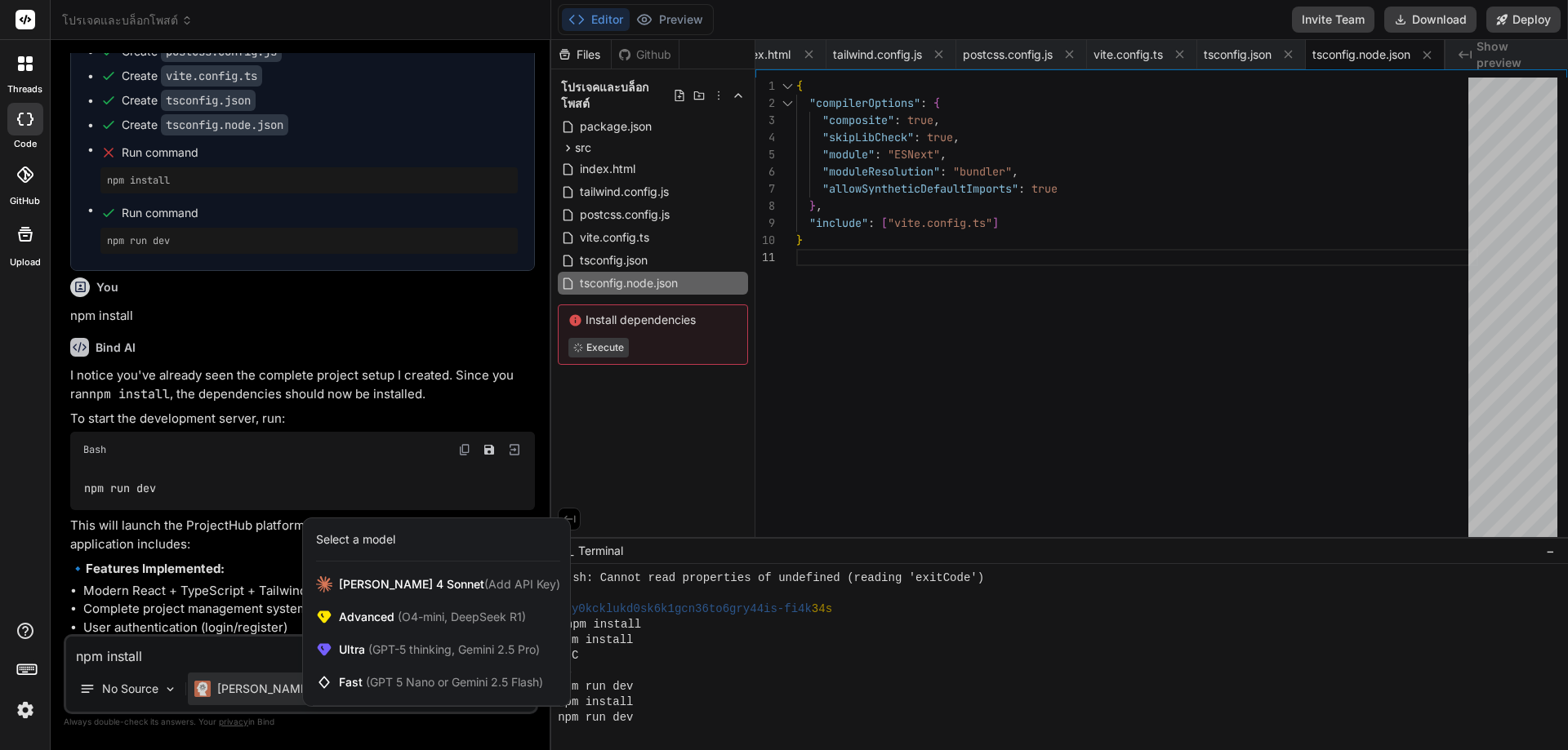
click at [221, 688] on div at bounding box center [784, 375] width 1568 height 750
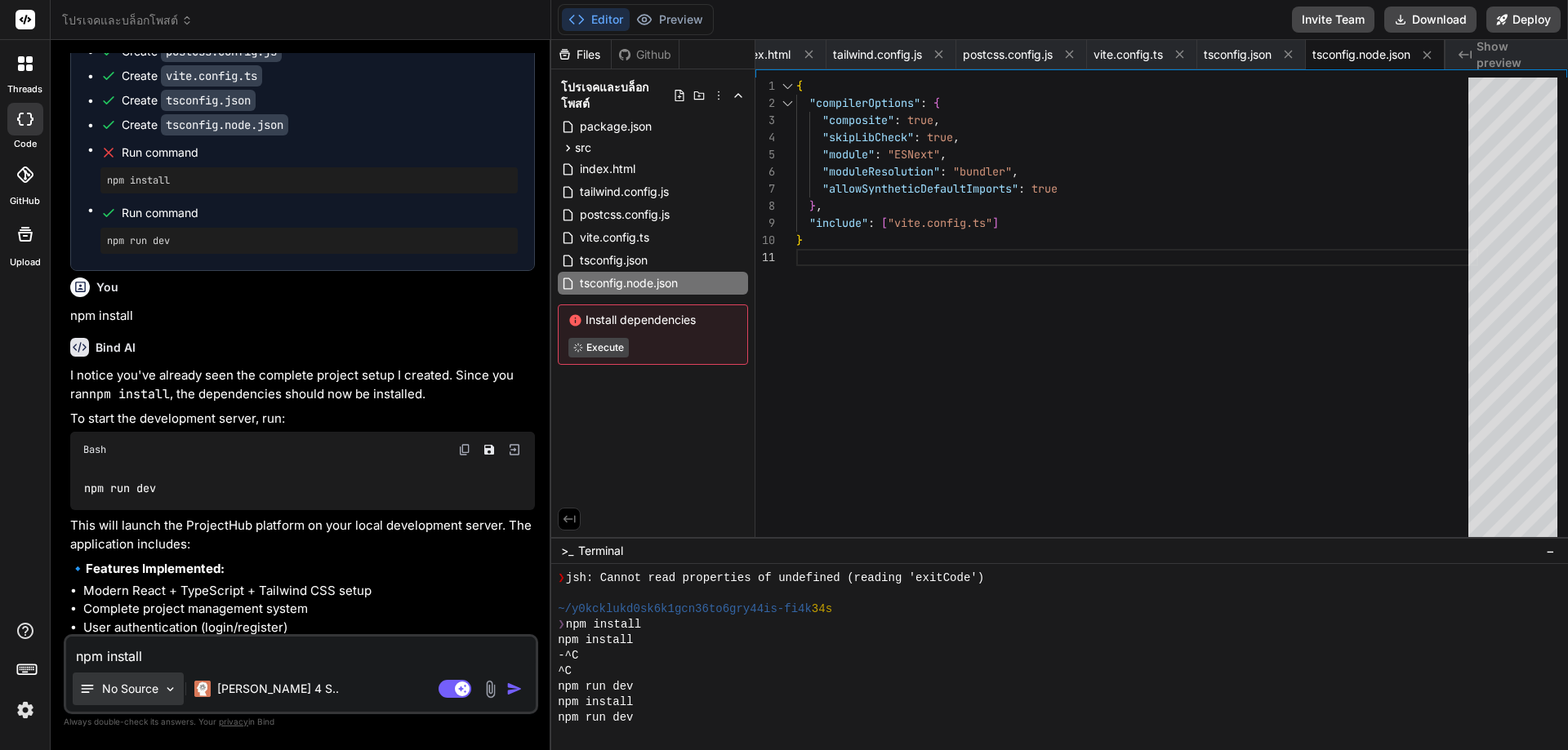
click at [147, 690] on p "No Source" at bounding box center [130, 689] width 57 height 16
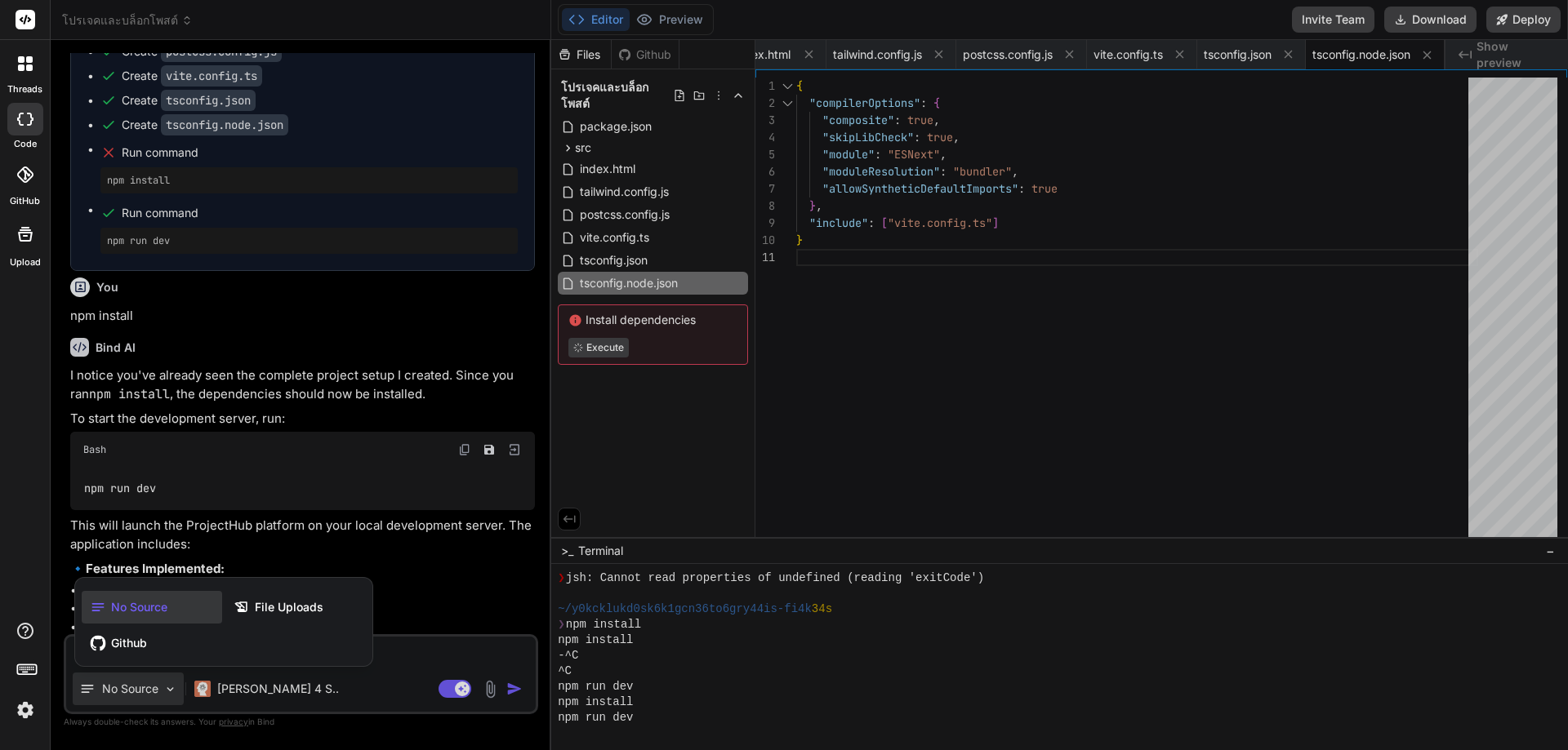
click at [147, 690] on div at bounding box center [784, 375] width 1568 height 750
type textarea "x"
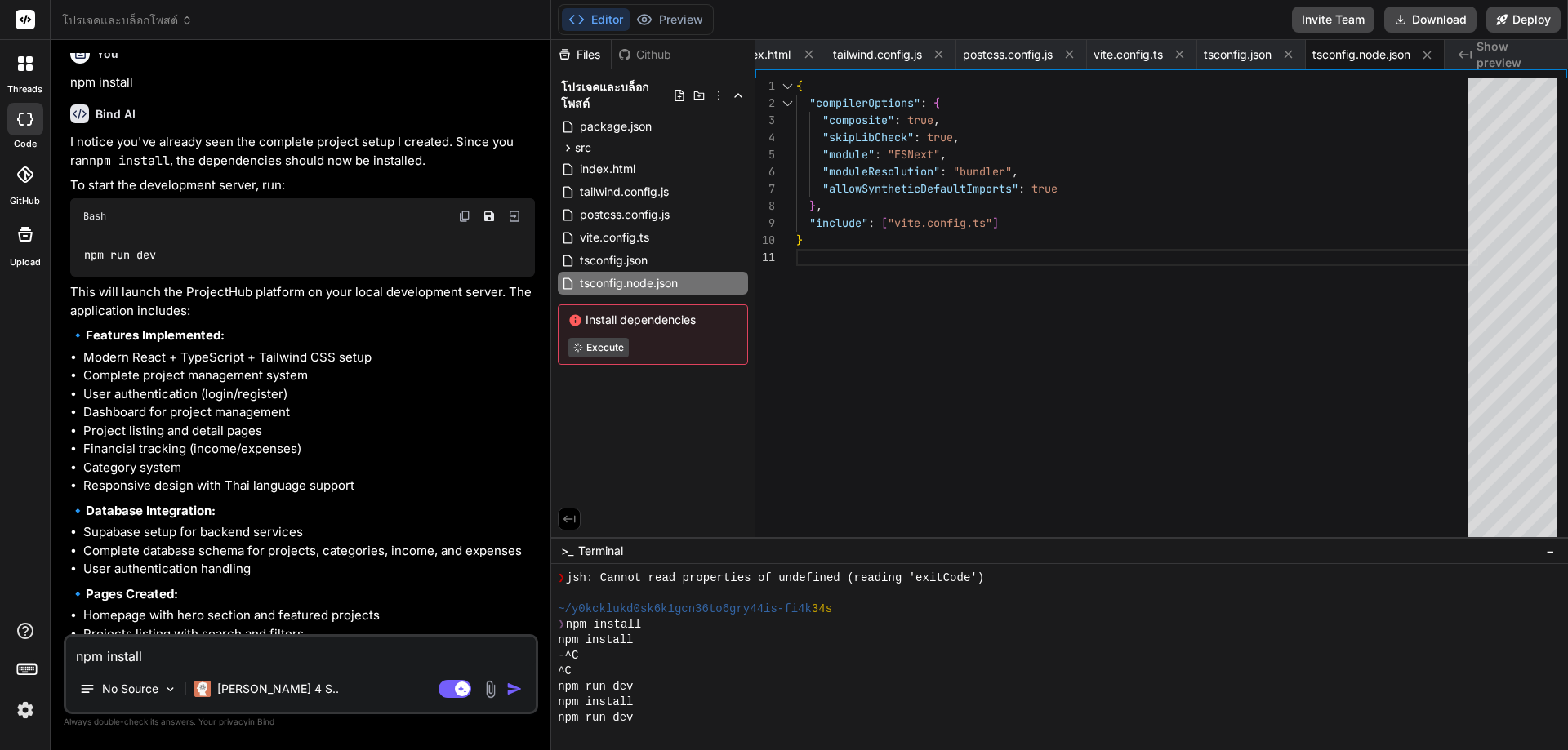
scroll to position [3221, 0]
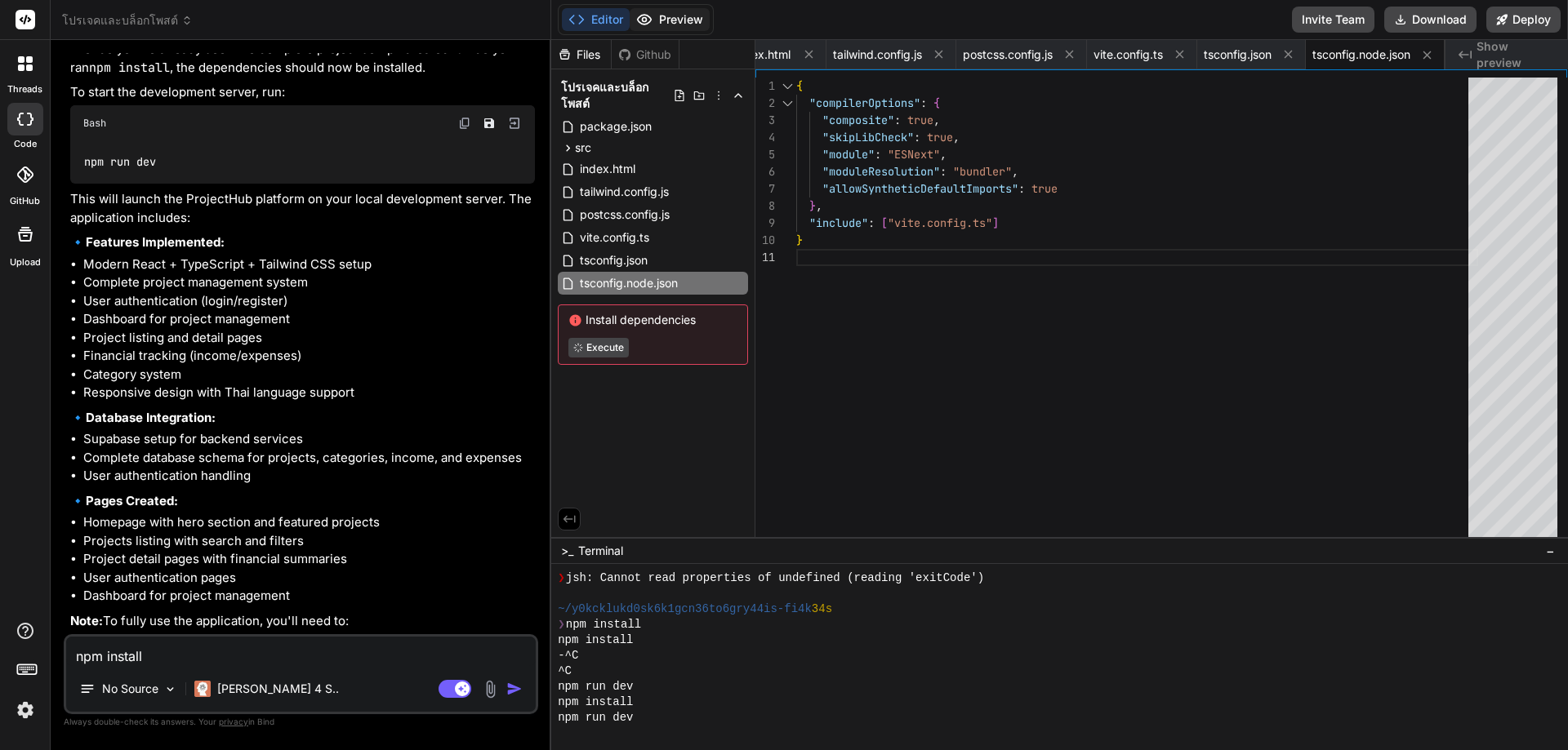
click at [664, 20] on button "Preview" at bounding box center [670, 20] width 80 height 23
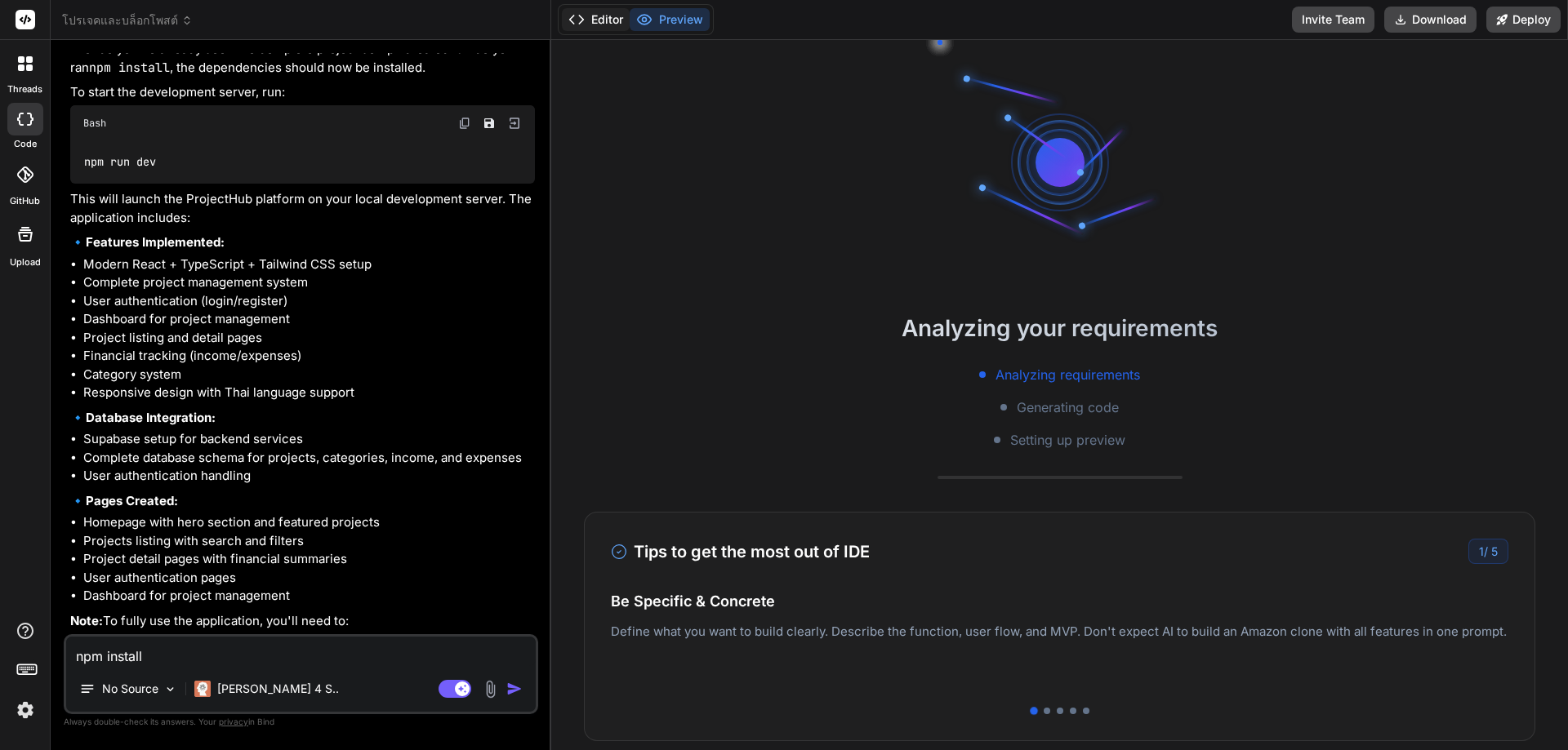
click at [590, 20] on button "Editor" at bounding box center [595, 20] width 68 height 23
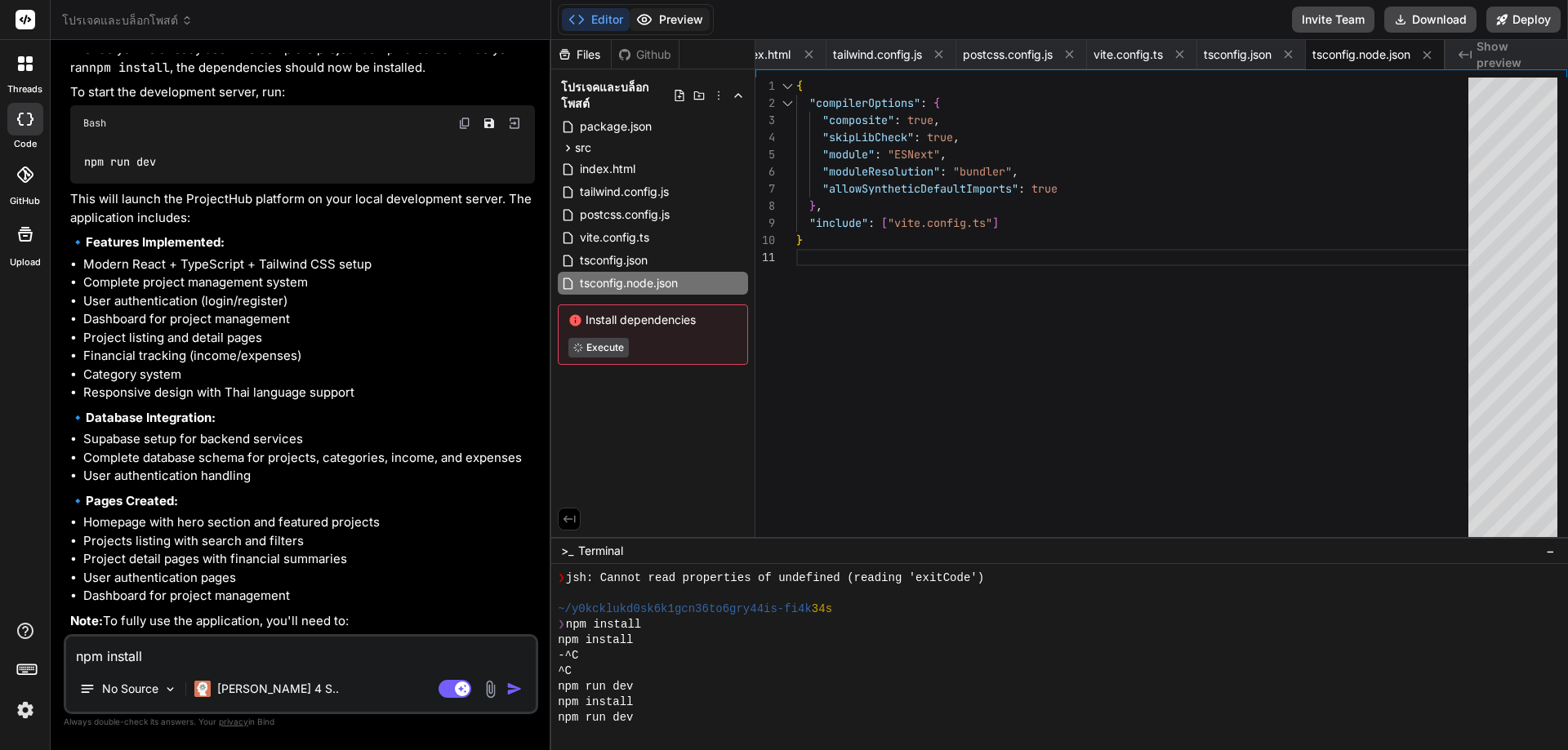
click at [695, 17] on button "Preview" at bounding box center [670, 20] width 80 height 23
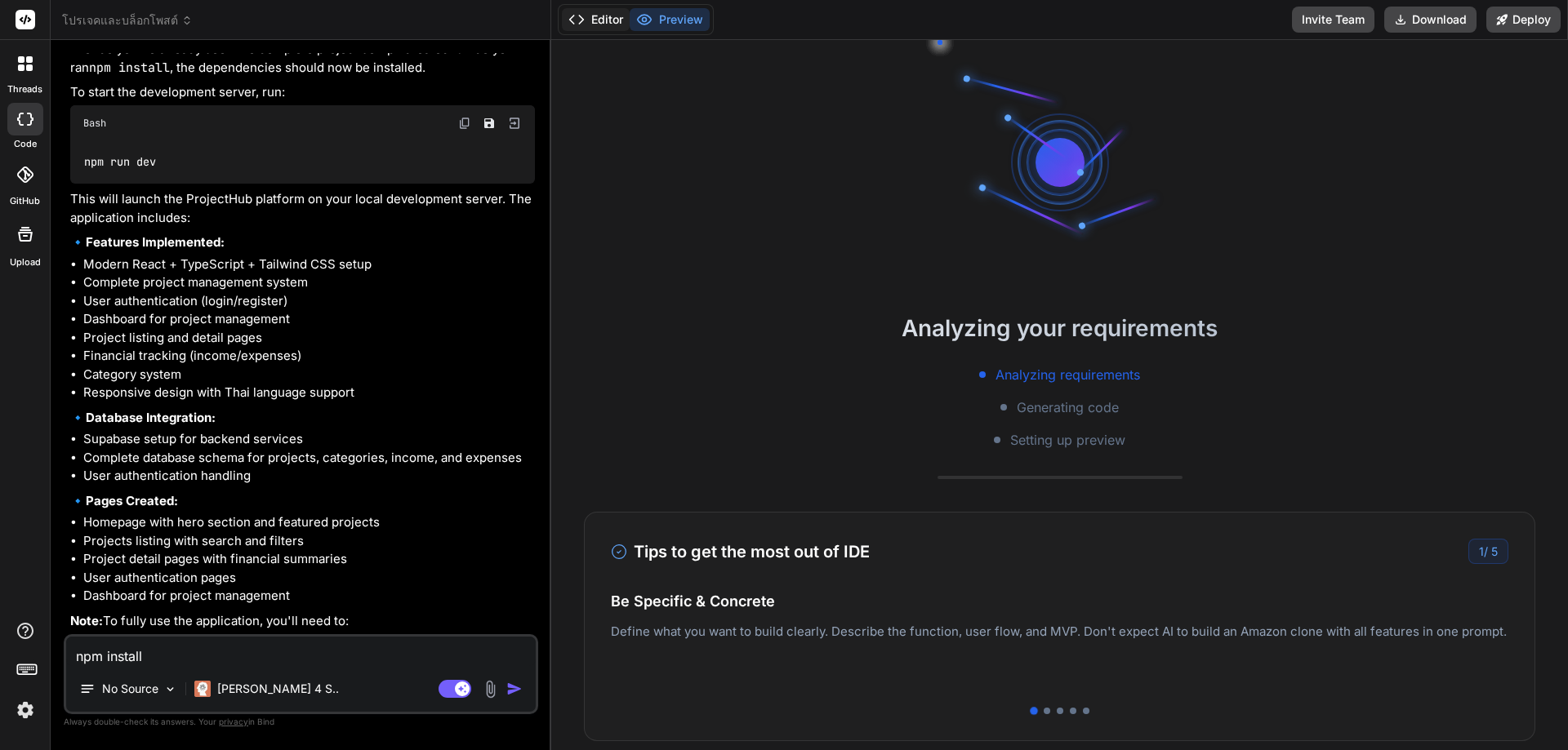
click at [620, 17] on button "Editor" at bounding box center [595, 20] width 68 height 23
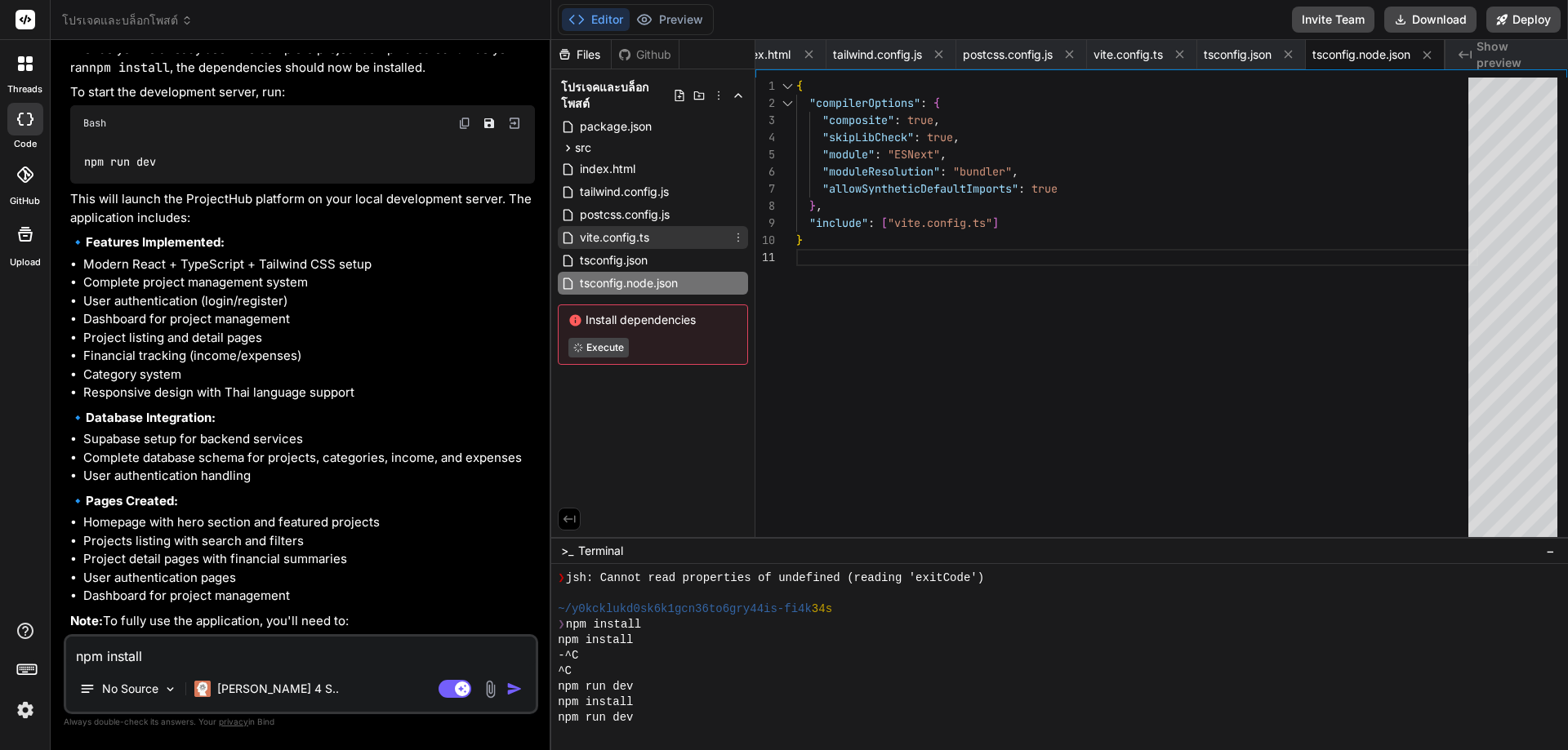
click at [646, 247] on span "vite.config.ts" at bounding box center [614, 238] width 73 height 20
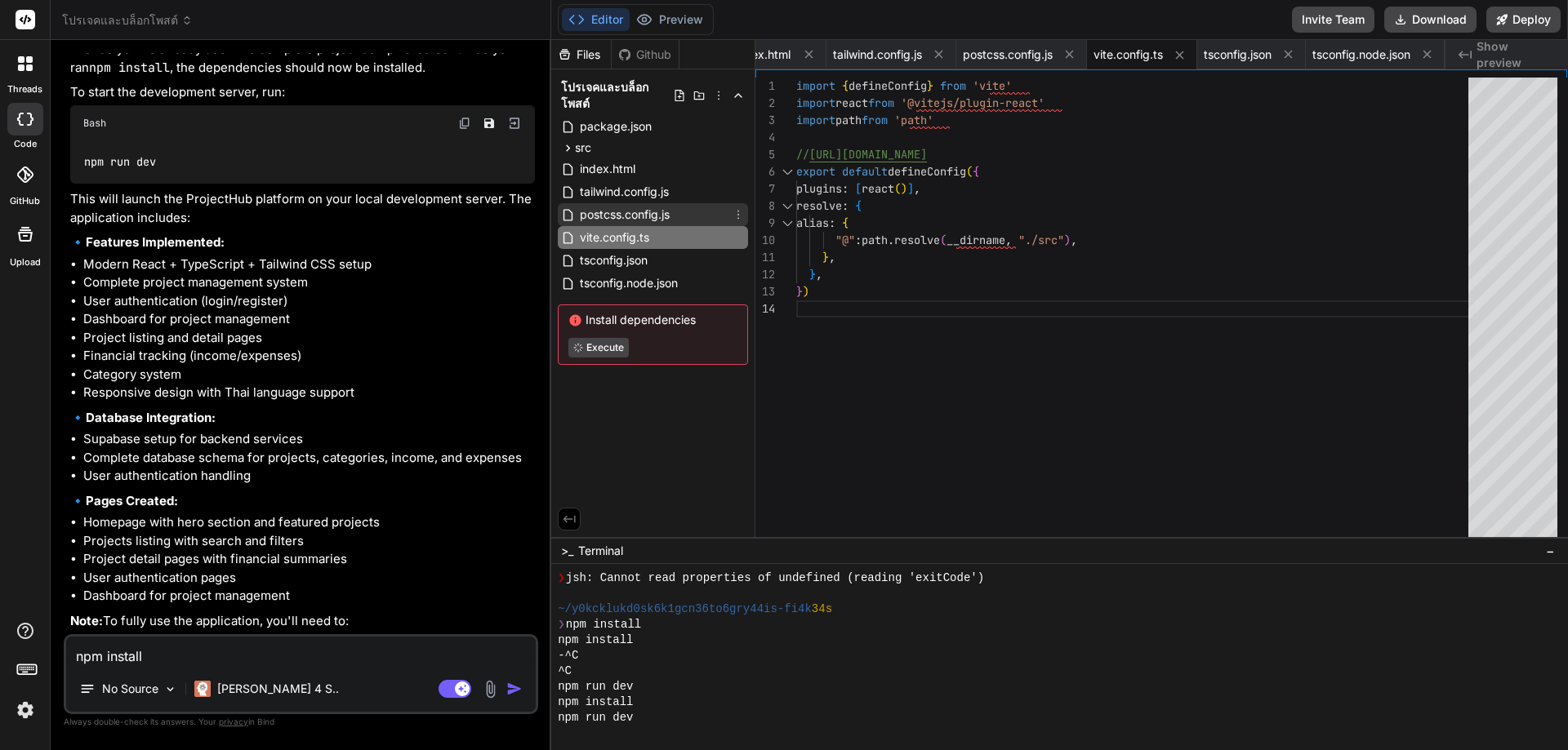
click at [625, 205] on span "postcss.config.js" at bounding box center [625, 215] width 93 height 20
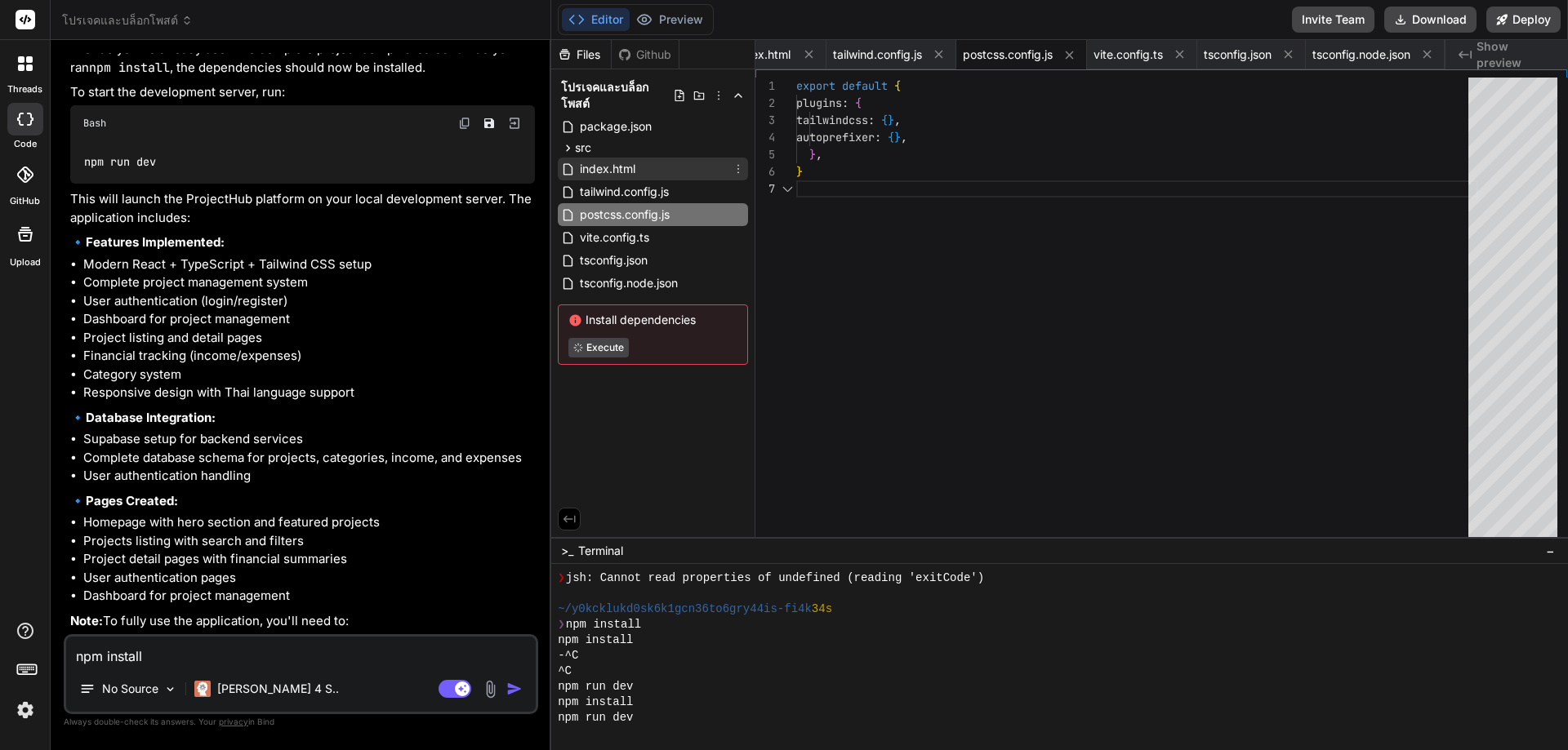
click at [612, 166] on span "index.html" at bounding box center [607, 169] width 59 height 20
type textarea "</head> <body> <div id="root"></div> <script type="module" src="/src/main.tsx">…"
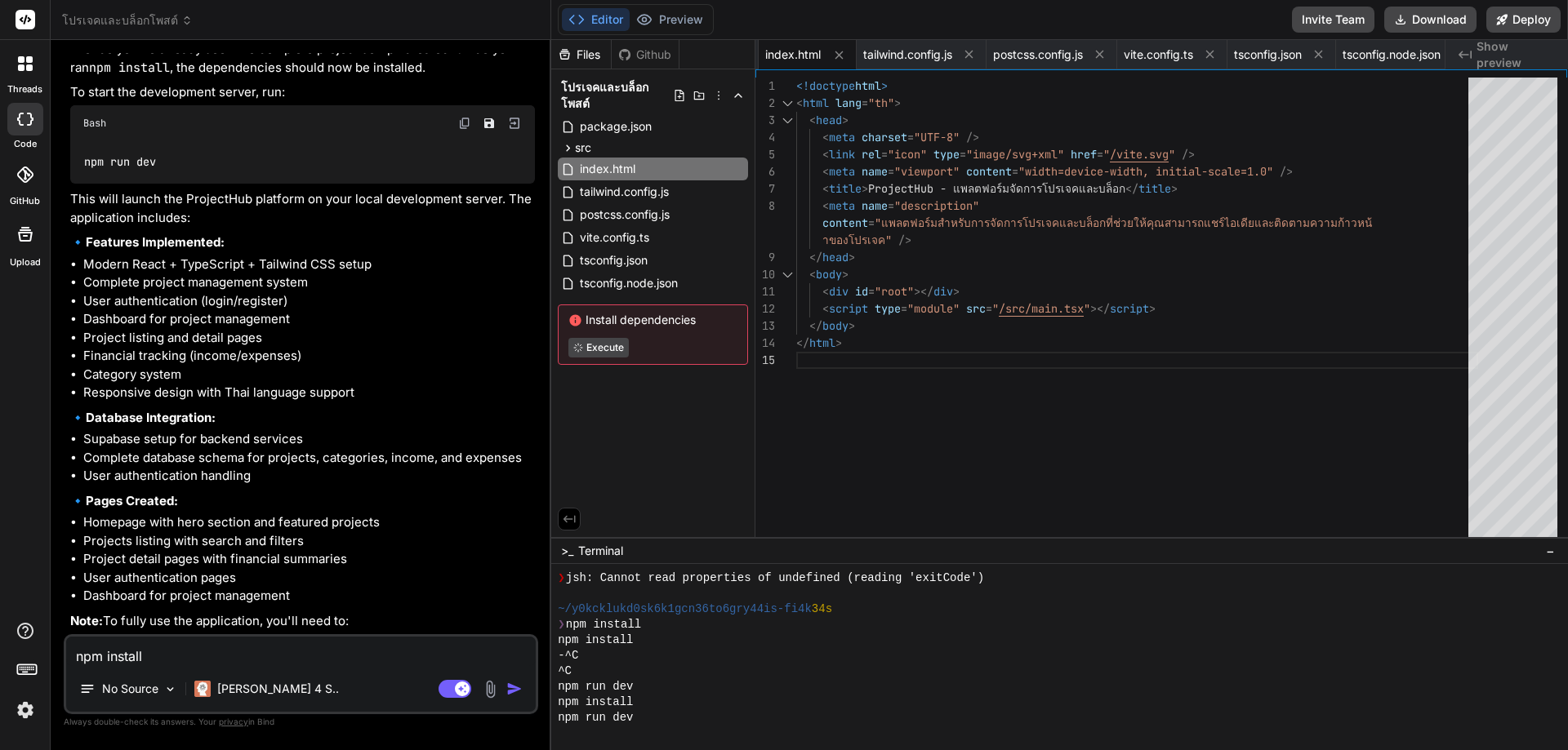
click at [27, 82] on div "threads" at bounding box center [25, 68] width 50 height 57
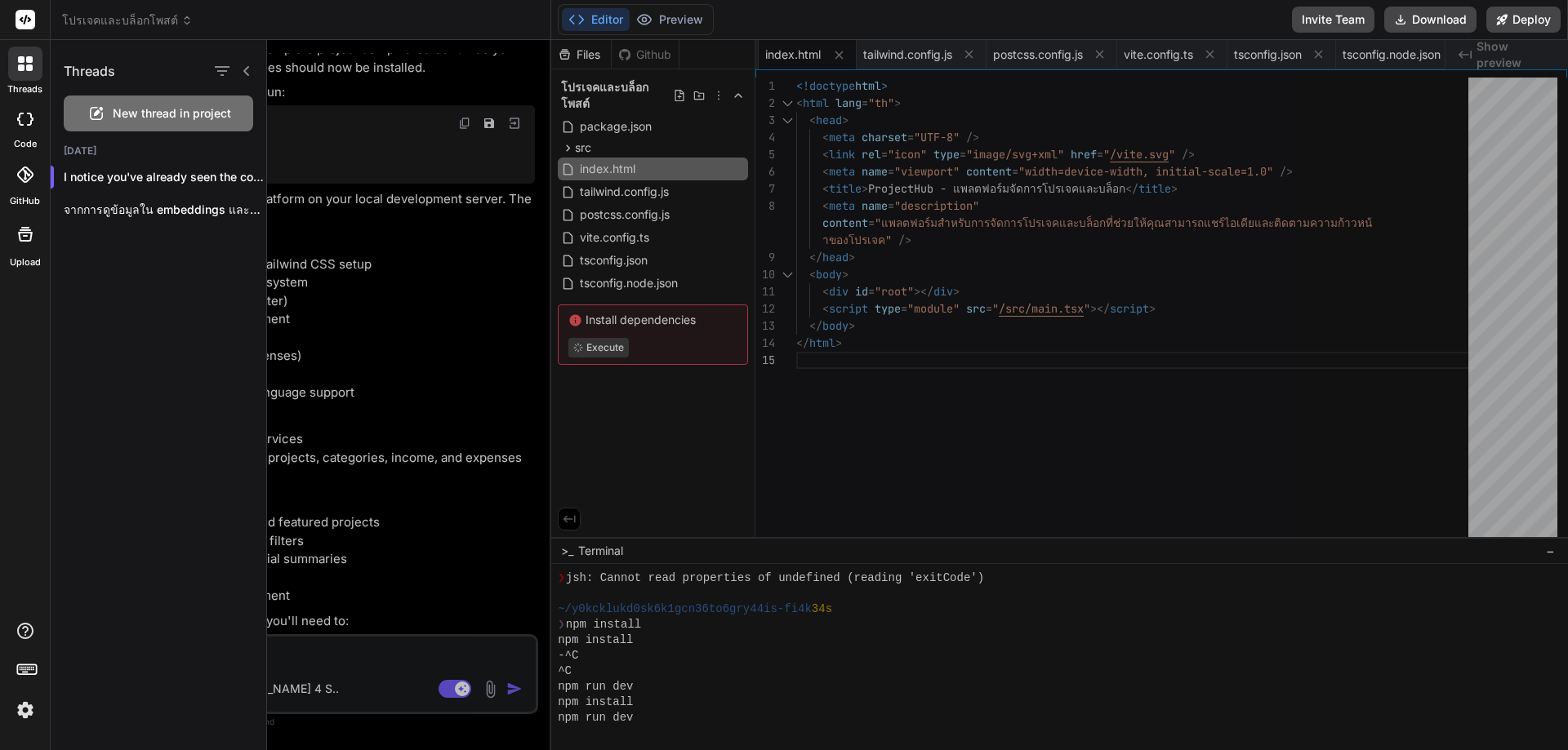
click at [27, 82] on div "threads" at bounding box center [25, 68] width 50 height 57
click at [416, 474] on div at bounding box center [917, 395] width 1301 height 711
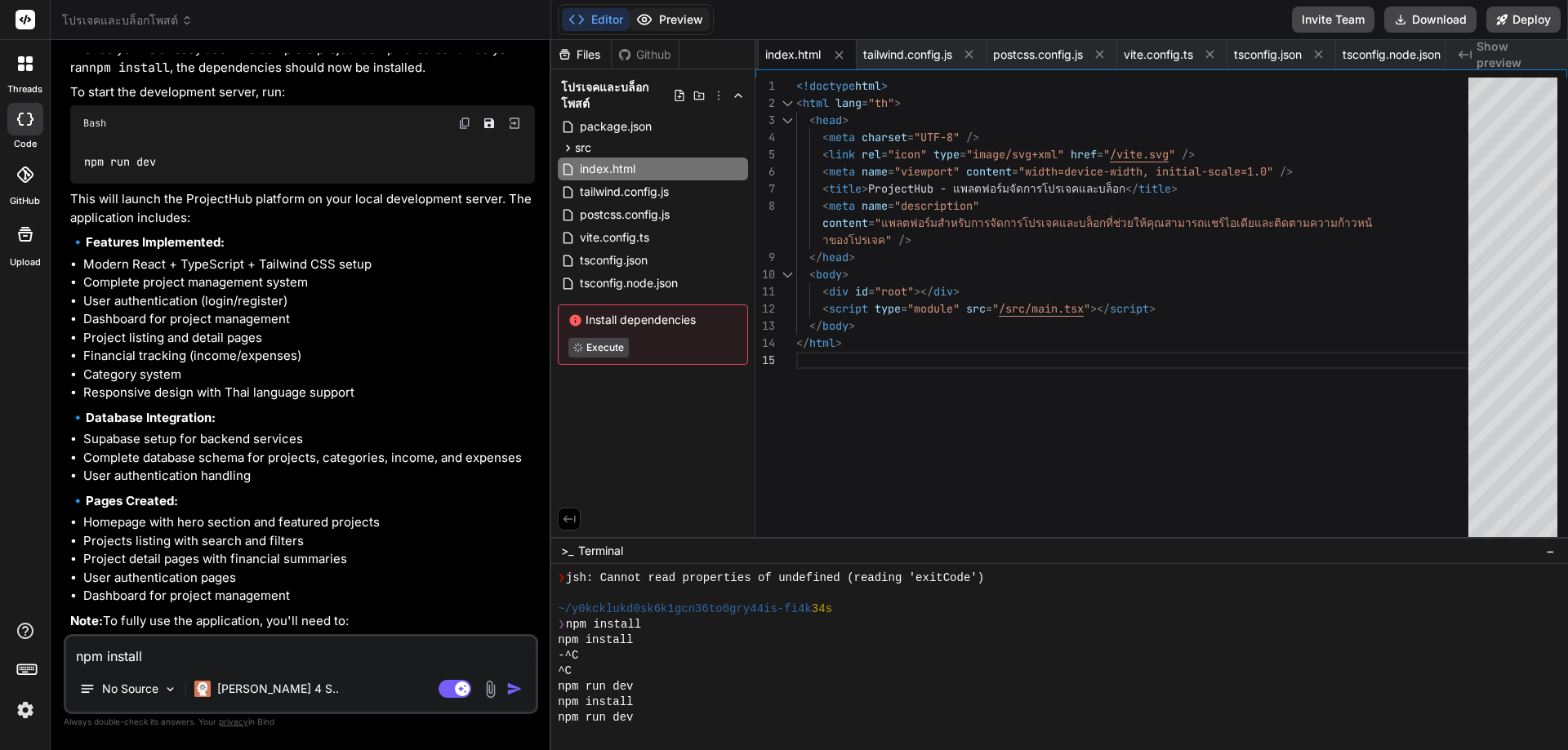
click at [678, 22] on button "Preview" at bounding box center [670, 20] width 80 height 23
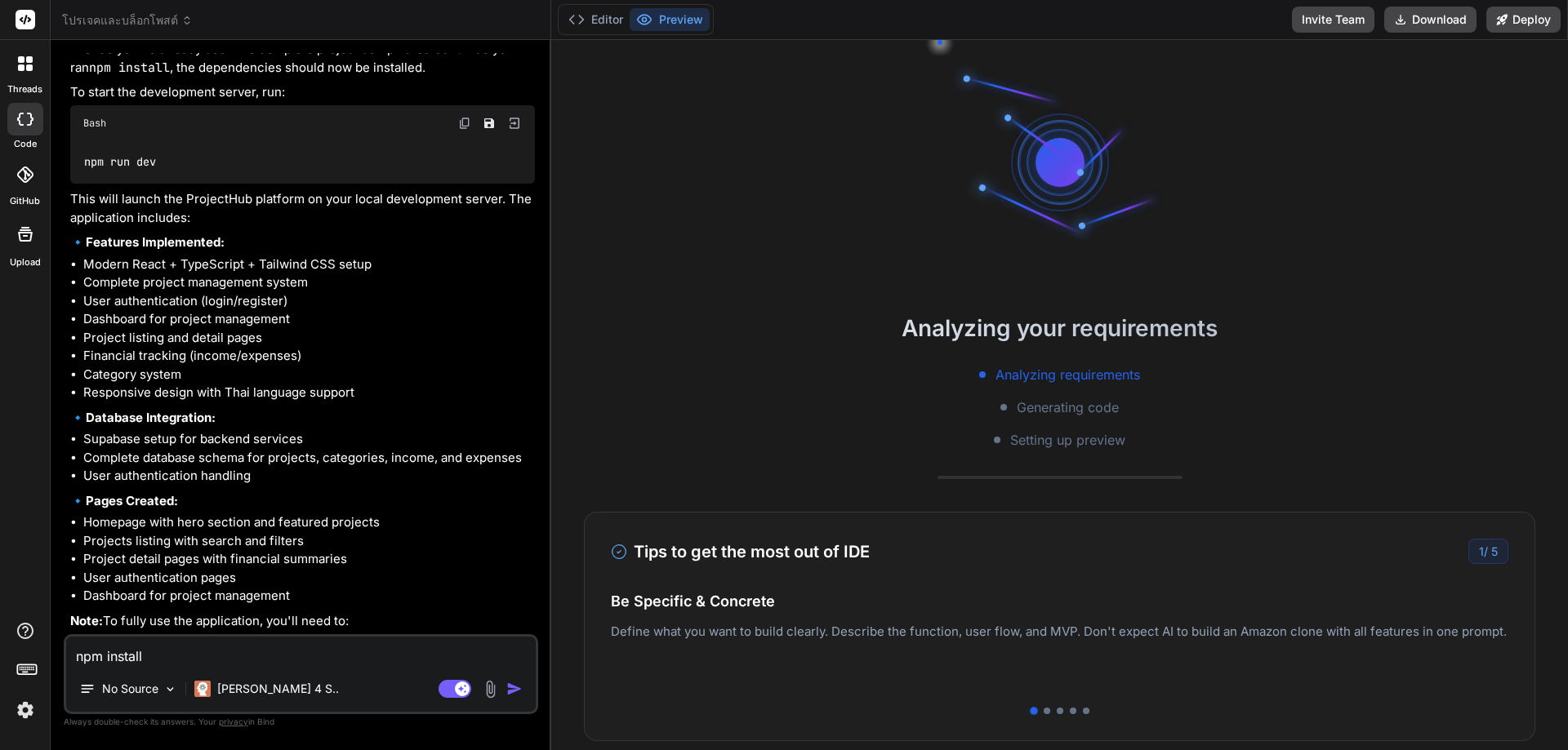
click at [29, 177] on icon at bounding box center [25, 175] width 16 height 16
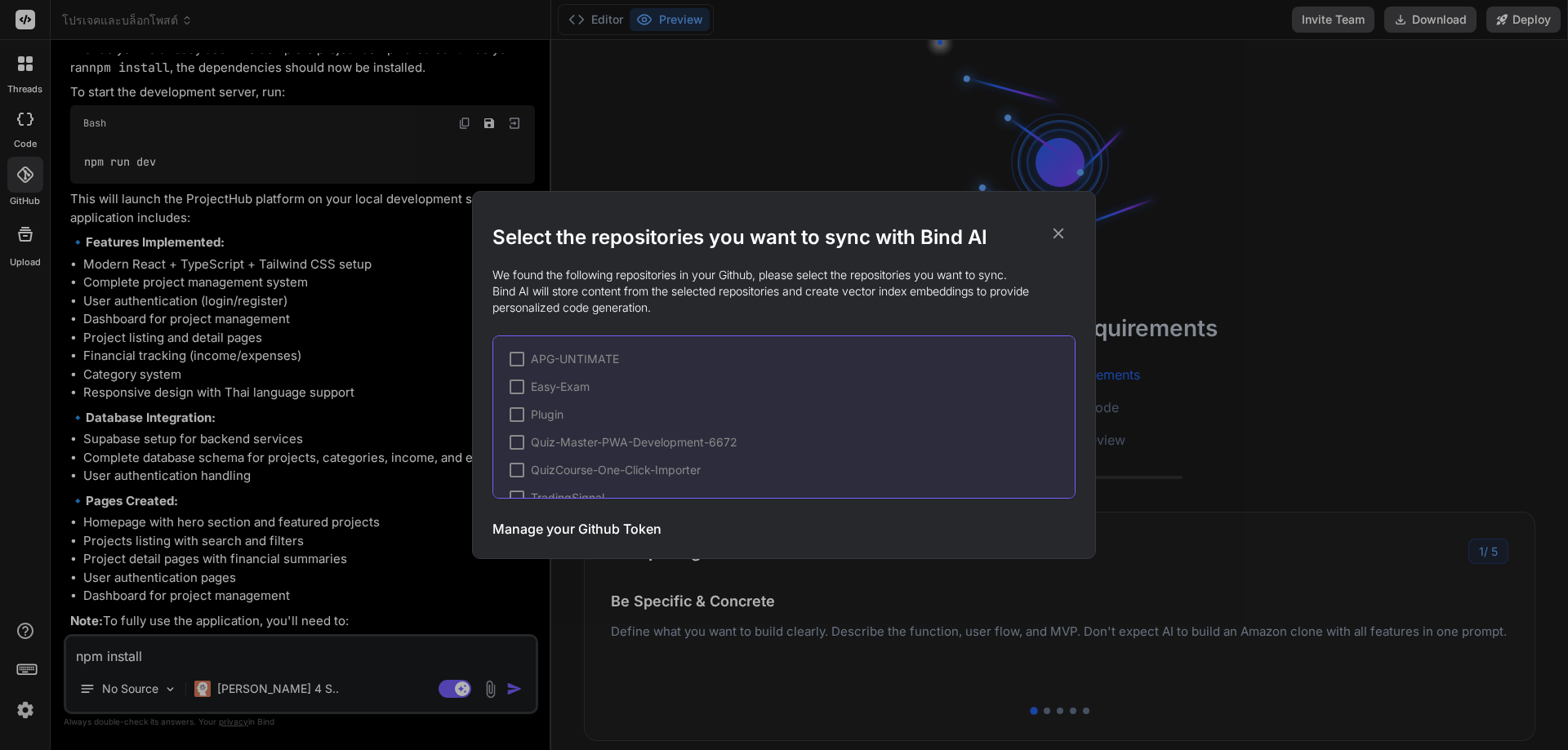
click at [18, 118] on div "Select the repositories you want to sync with Bind AI We found the following re…" at bounding box center [784, 375] width 1568 height 750
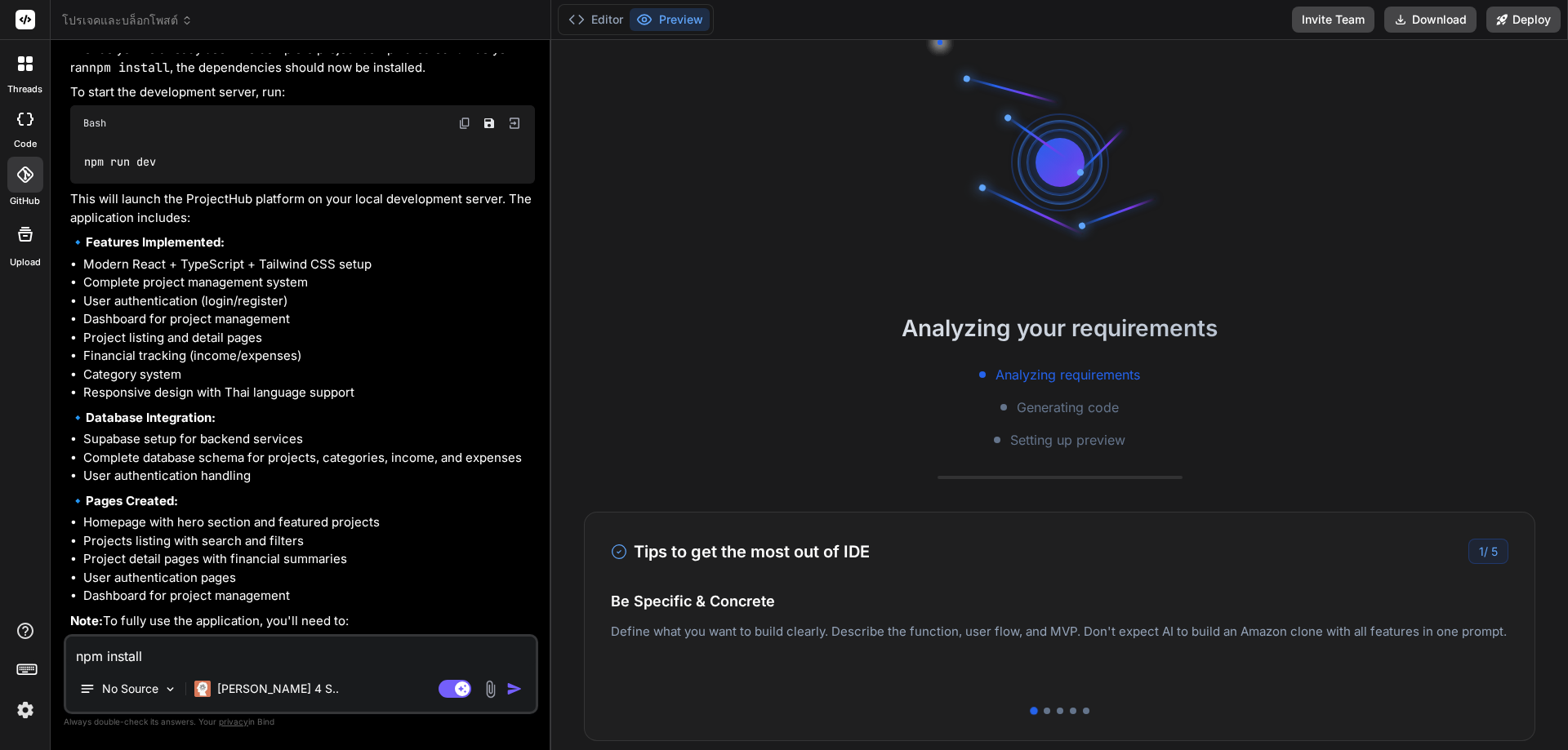
click at [24, 159] on div at bounding box center [25, 175] width 36 height 36
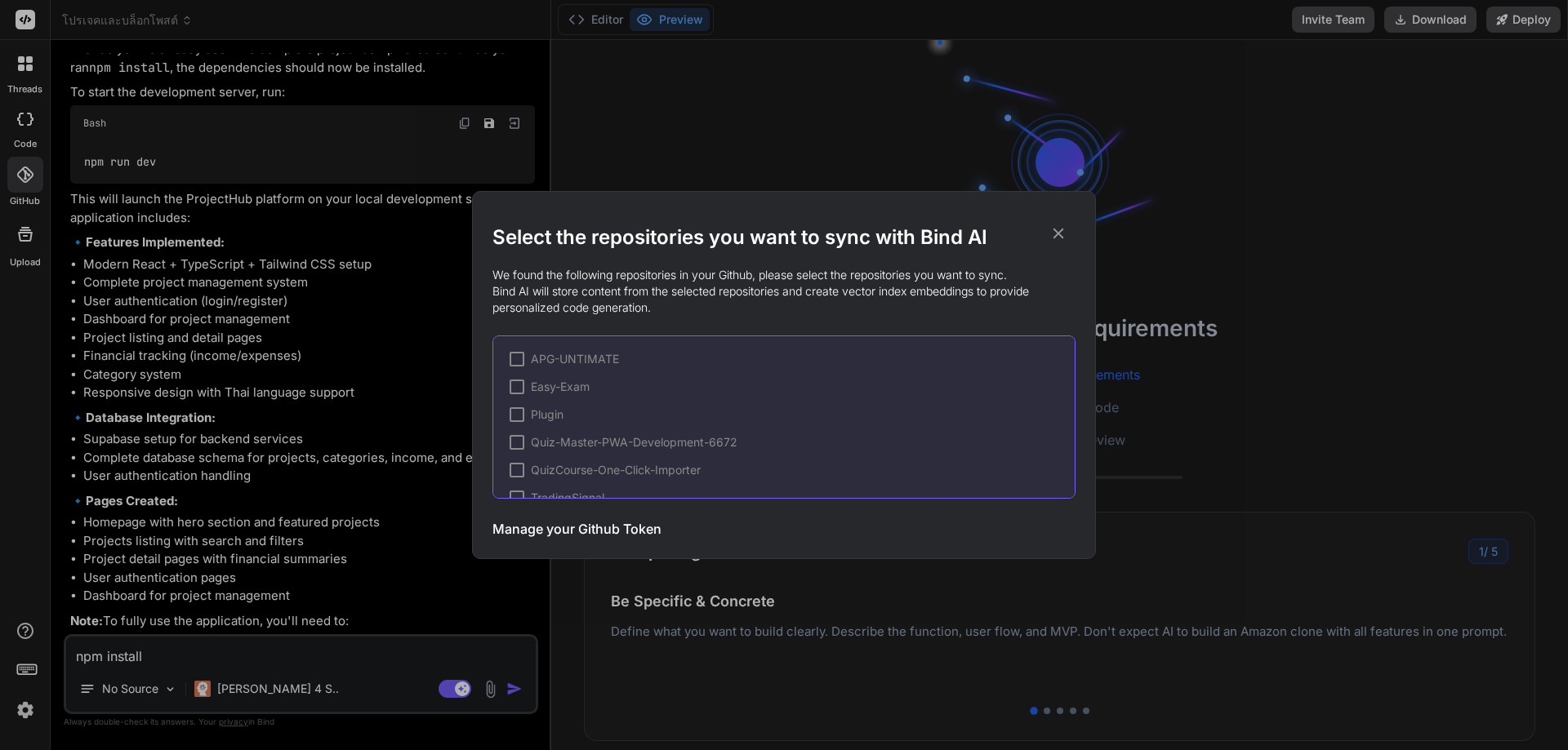
click at [24, 122] on div "Select the repositories you want to sync with Bind AI We found the following re…" at bounding box center [784, 375] width 1568 height 750
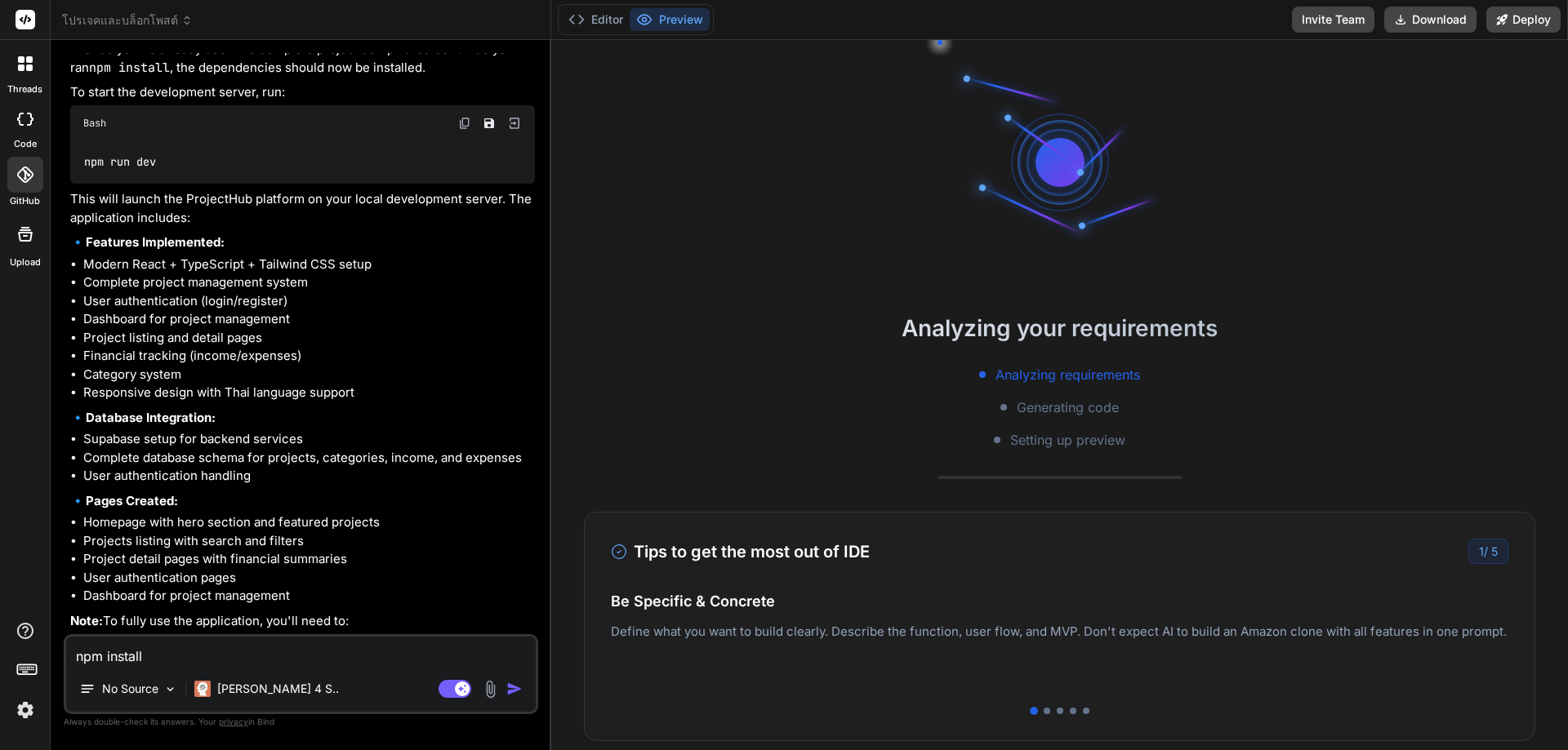
click at [23, 77] on div at bounding box center [25, 64] width 34 height 34
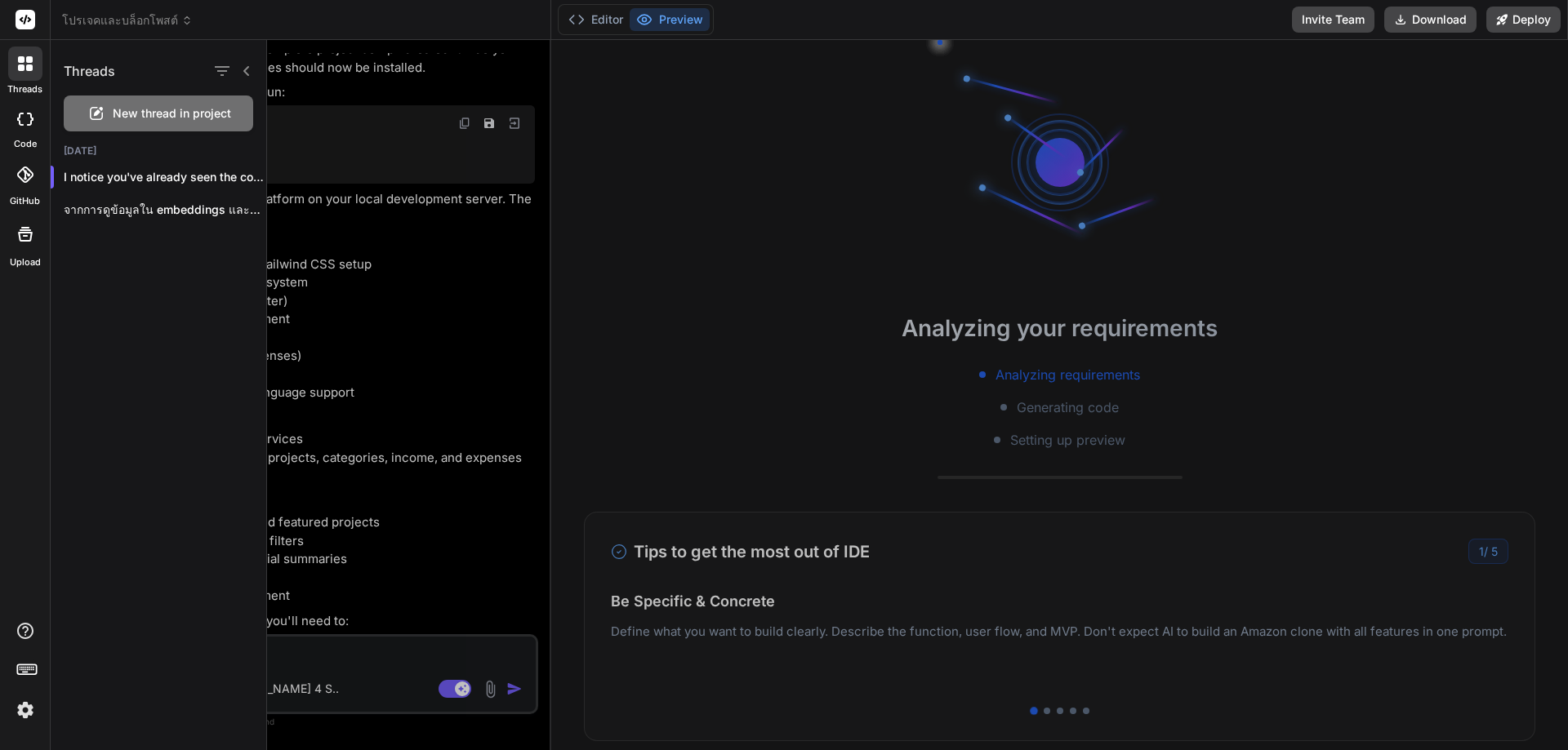
click at [26, 16] on icon at bounding box center [25, 20] width 12 height 10
click at [485, 489] on div at bounding box center [917, 395] width 1301 height 711
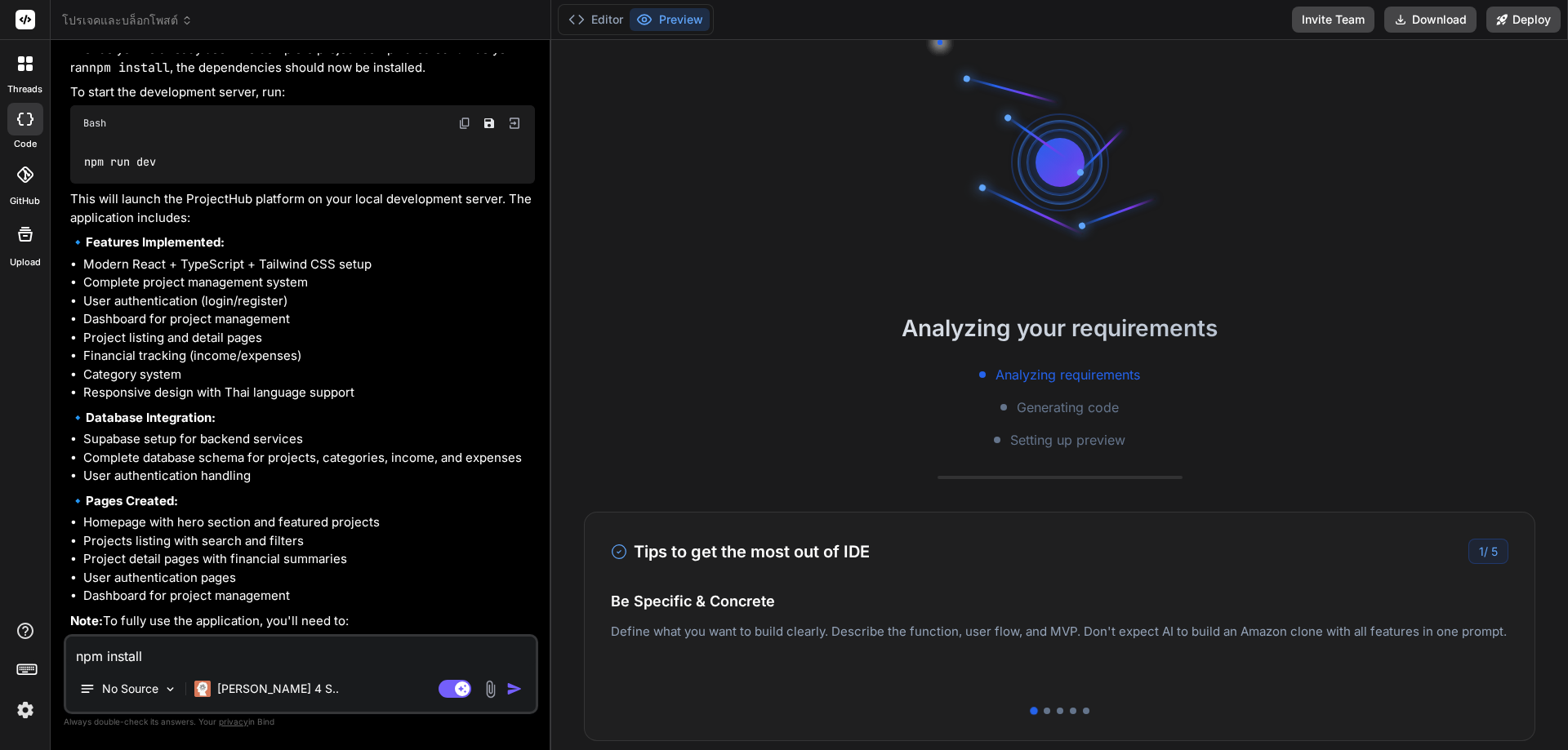
click at [386, 657] on li "Add your Supabase URL and API key to environment variables" at bounding box center [309, 668] width 452 height 23
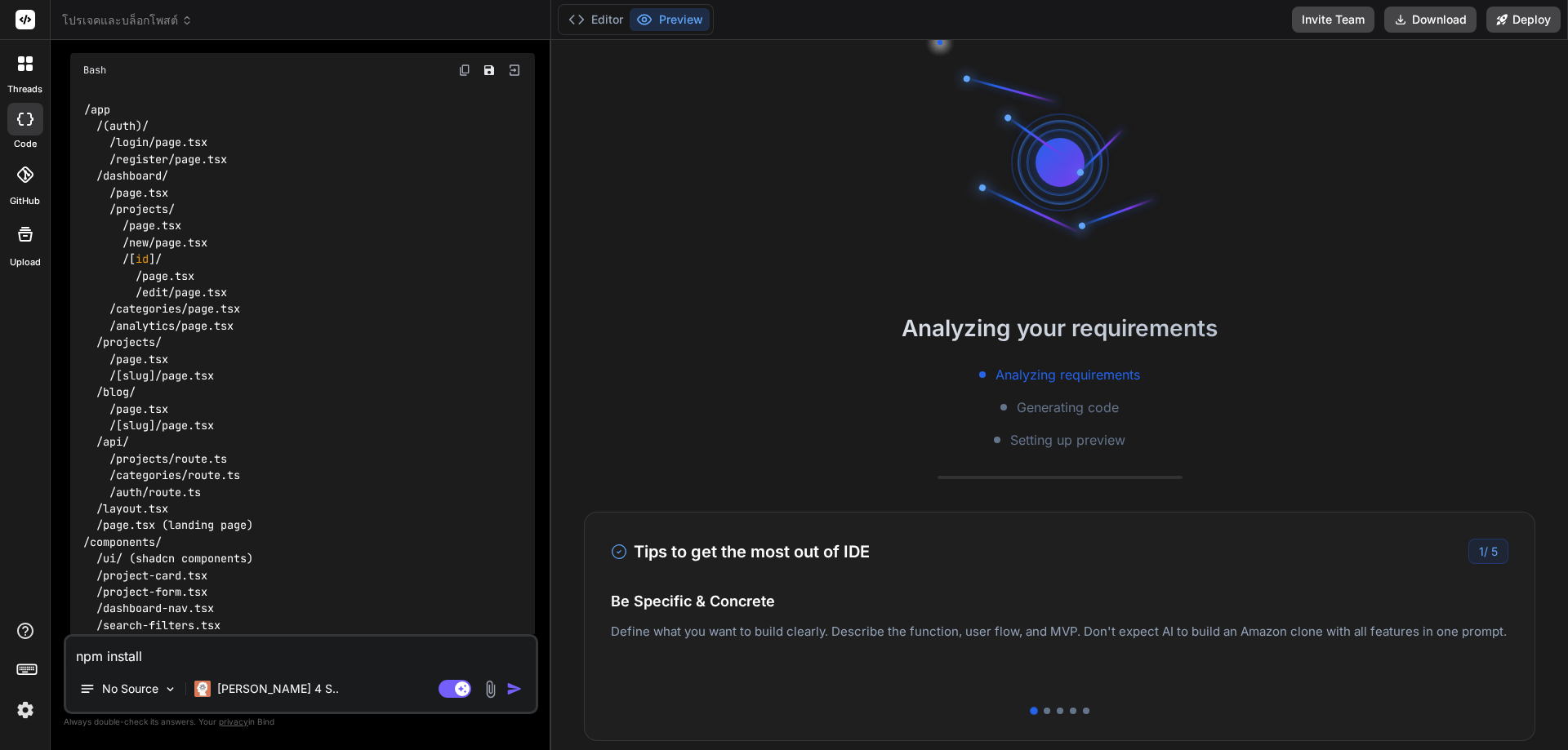
scroll to position [1098, 0]
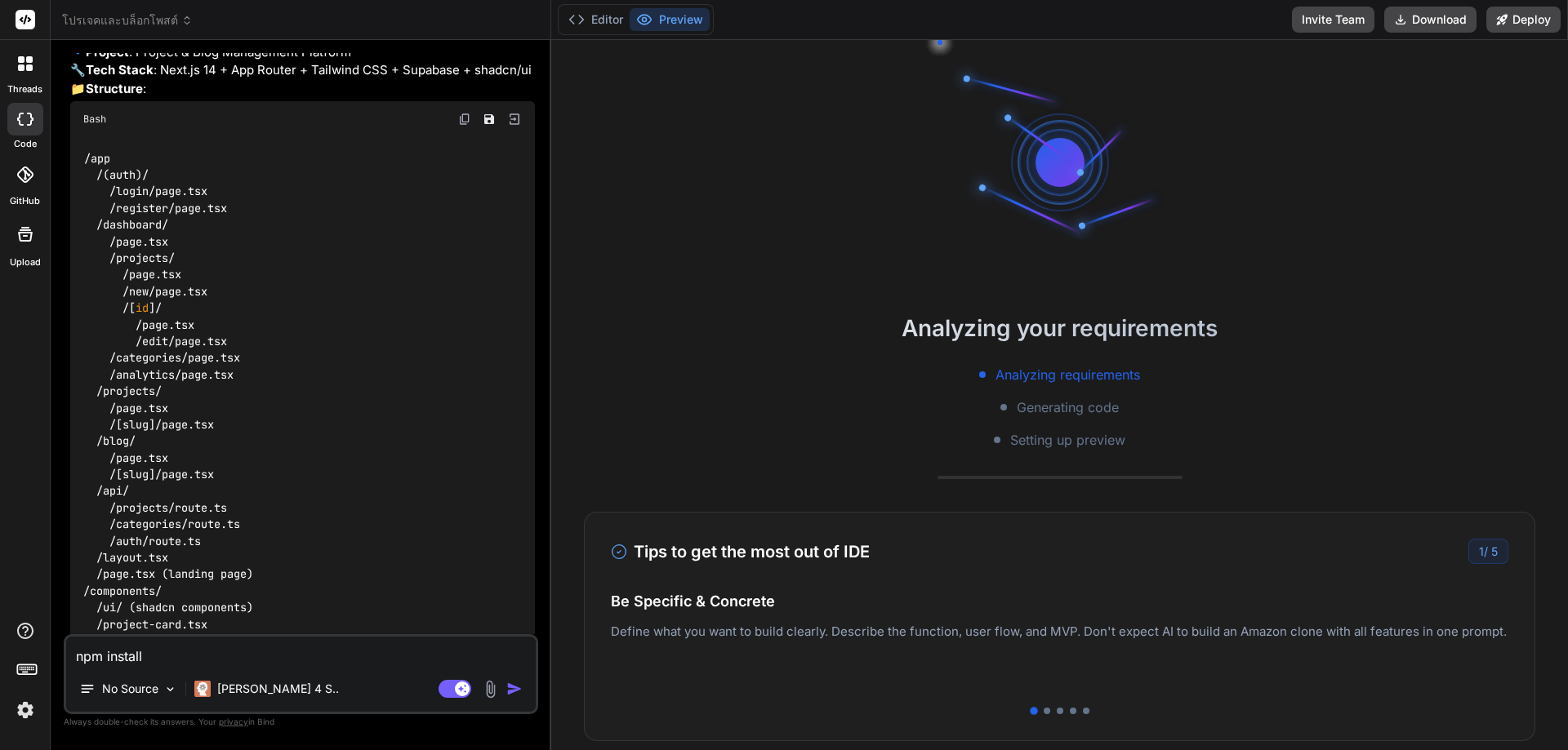
click at [24, 26] on rect at bounding box center [25, 20] width 20 height 20
click at [25, 23] on rect at bounding box center [25, 20] width 20 height 20
click at [18, 67] on icon at bounding box center [21, 68] width 7 height 7
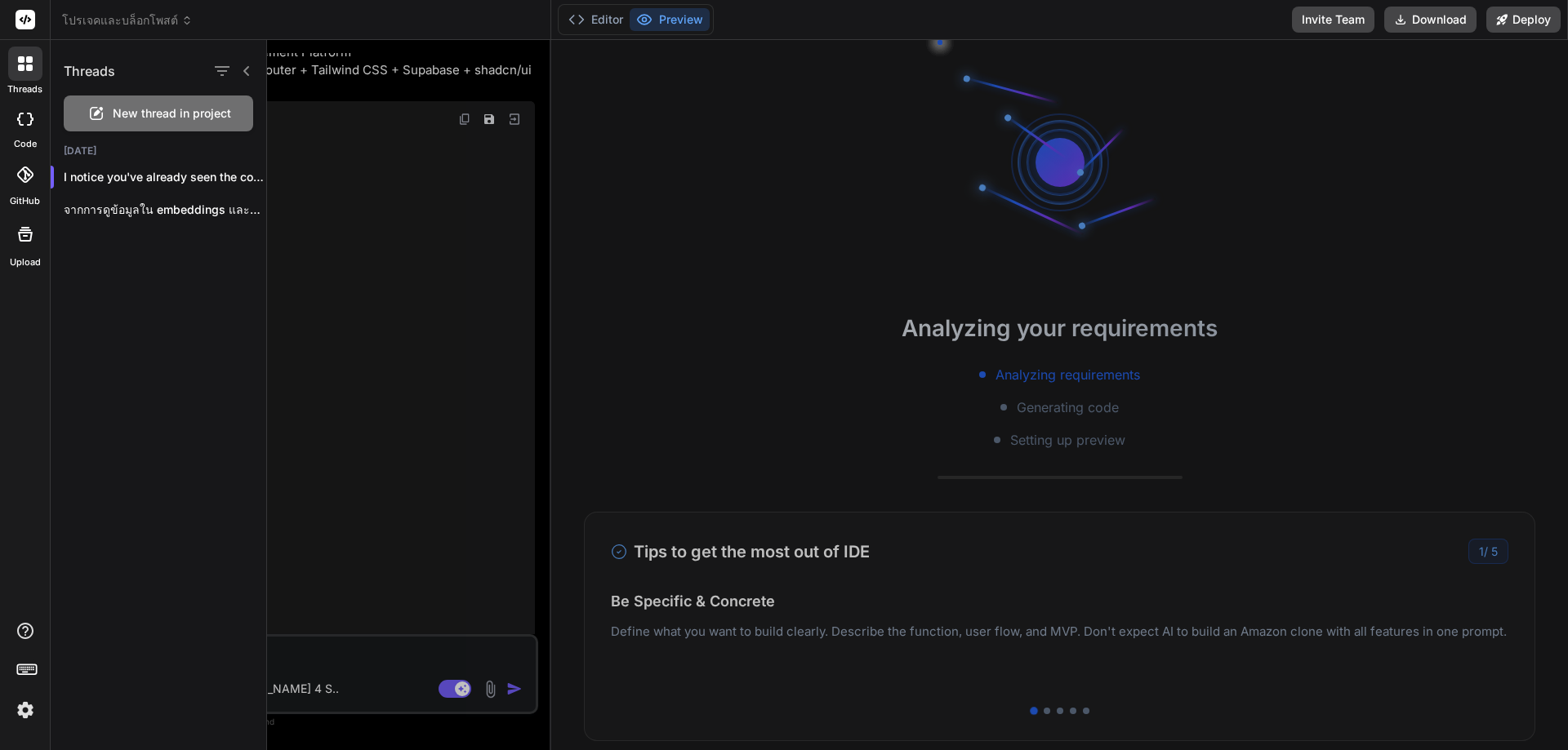
click at [160, 160] on div "[DATE] I notice you've already seen the complet... จากการดูข้อมูลใน embeddings …" at bounding box center [158, 190] width 216 height 92
click at [152, 193] on div "I notice you've already seen the complet..." at bounding box center [158, 177] width 216 height 33
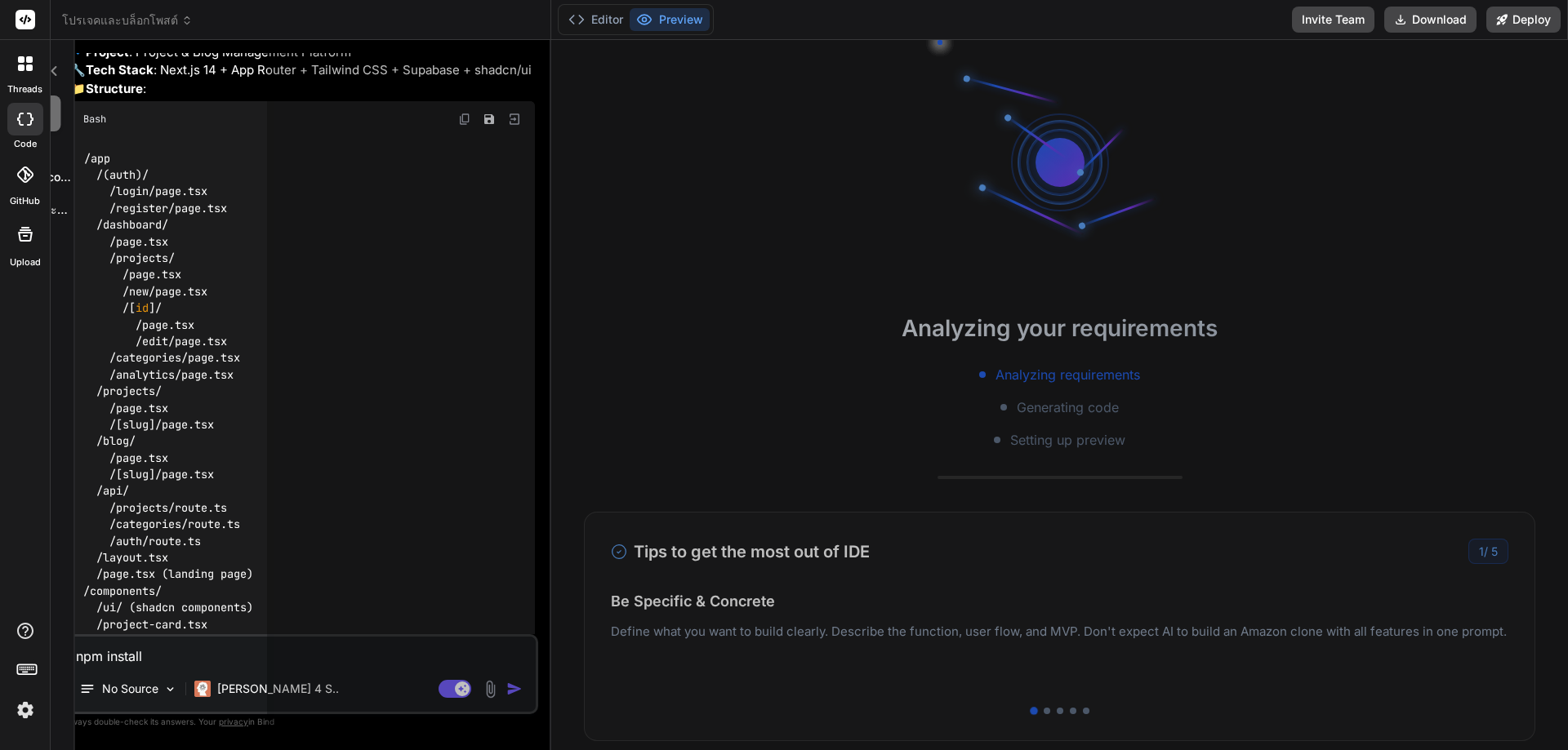
click at [148, 209] on code "/app /(auth)/ /login/page.tsx /register/page.tsx /dashboard/ /page.tsx /project…" at bounding box center [178, 475] width 189 height 650
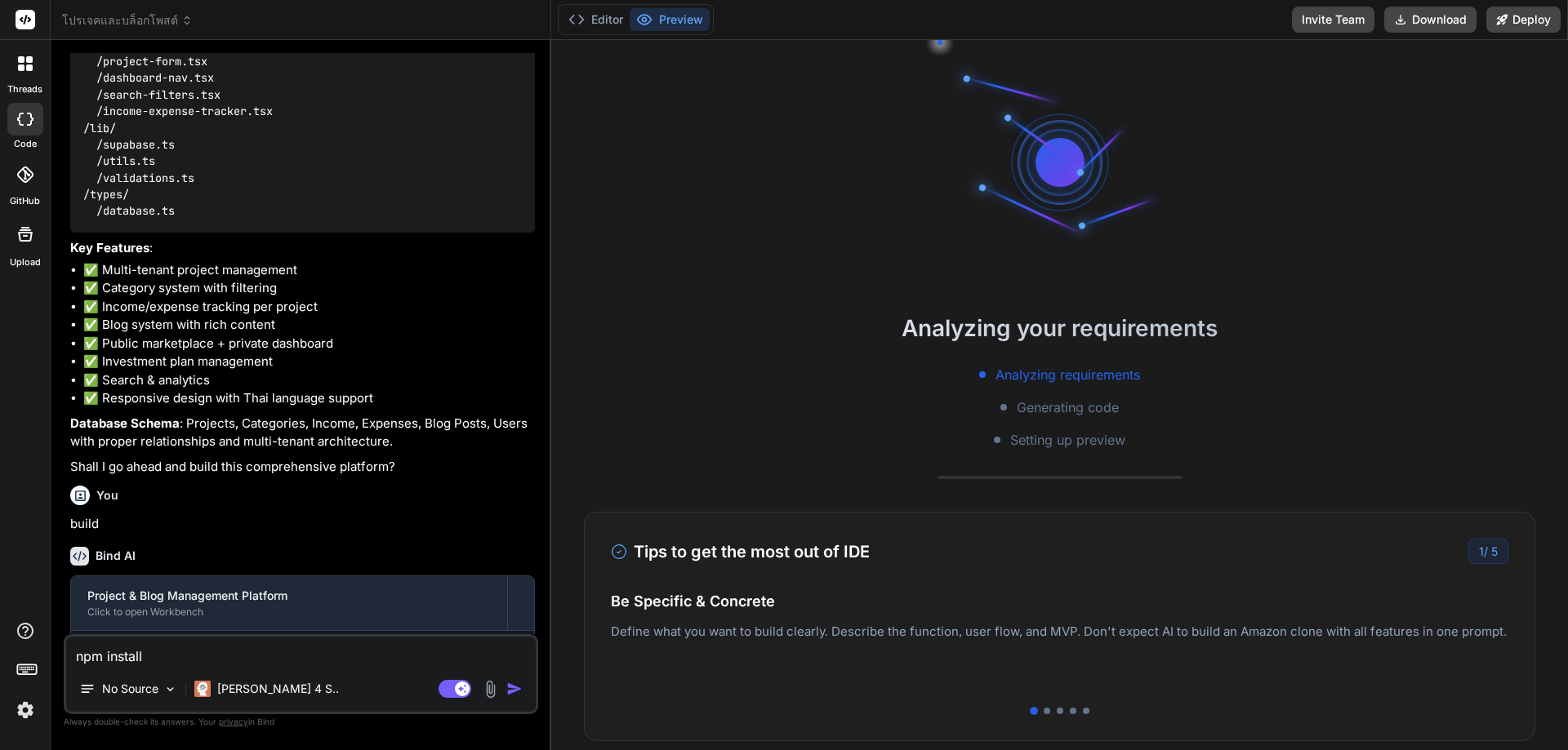
scroll to position [1552, 0]
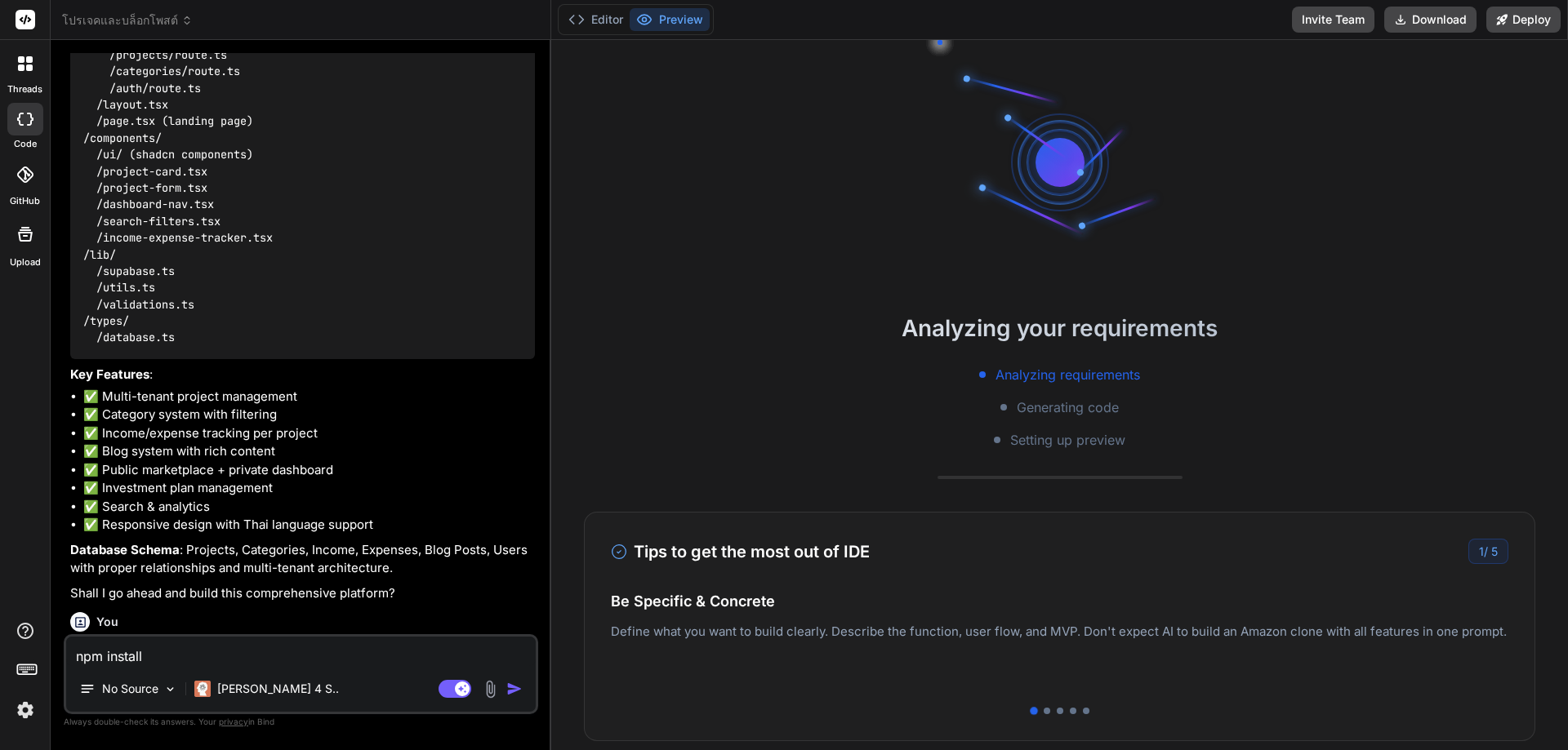
click at [126, 612] on div "You" at bounding box center [302, 622] width 465 height 20
click at [416, 606] on div "You build" at bounding box center [302, 633] width 465 height 55
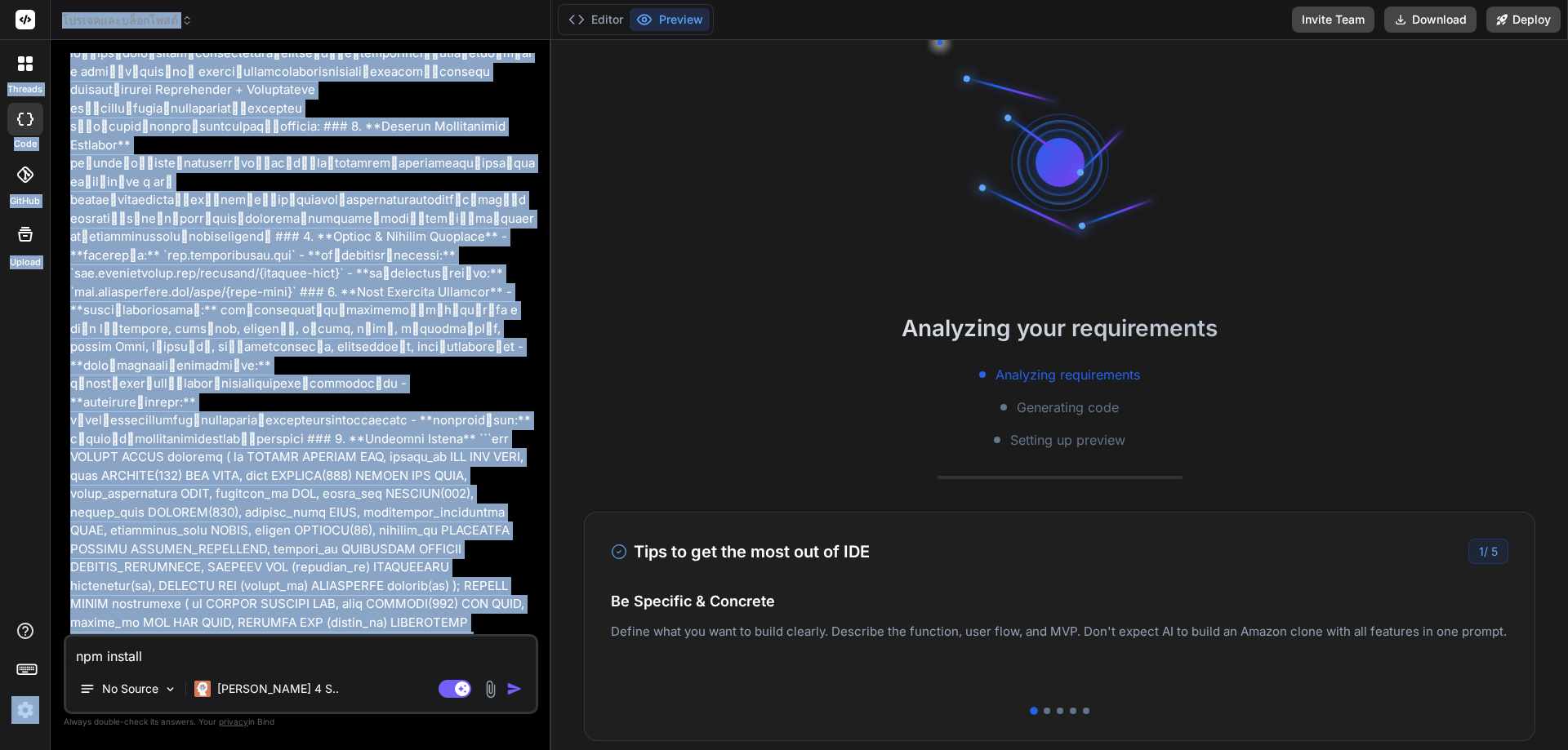
scroll to position [0, 0]
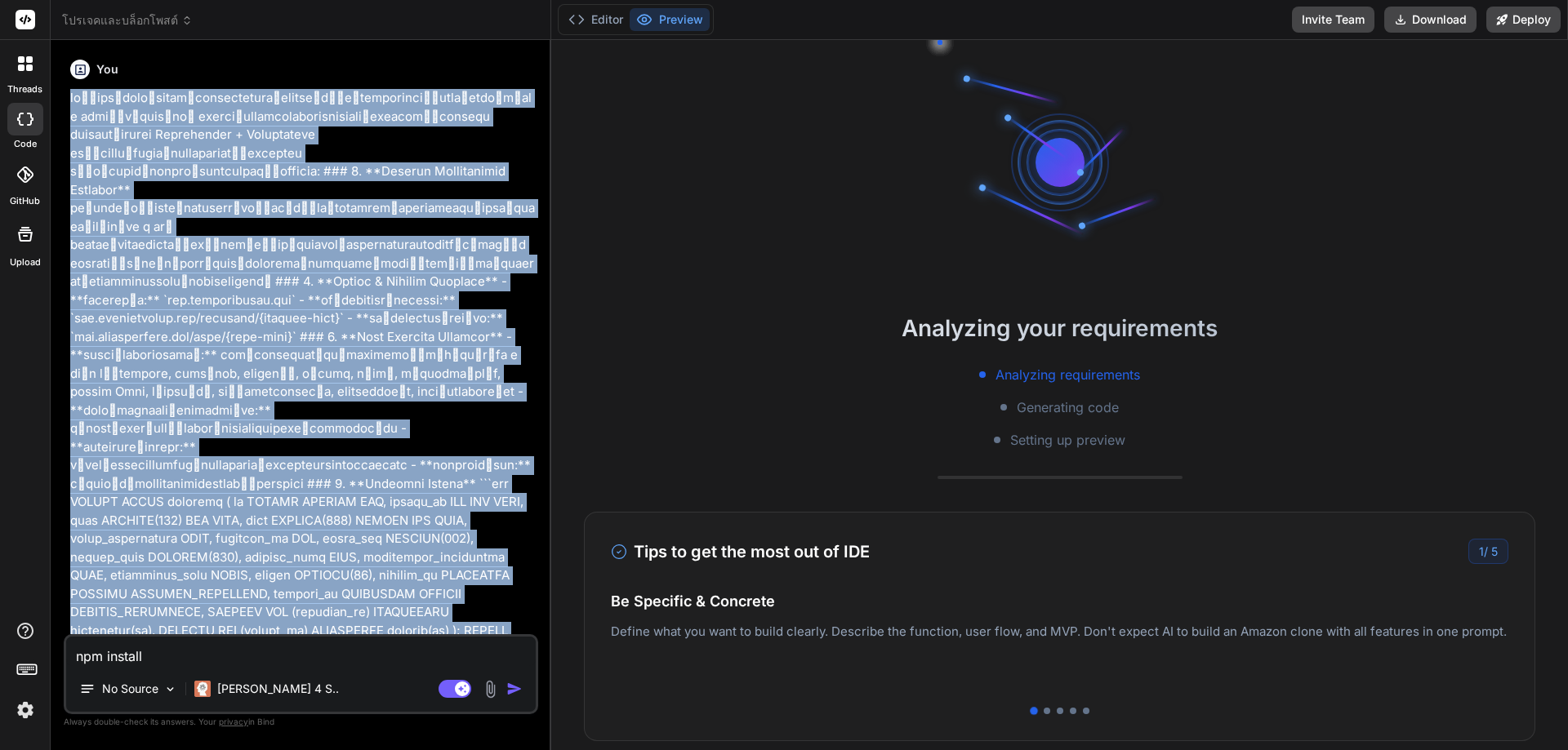
drag, startPoint x: 424, startPoint y: 466, endPoint x: 70, endPoint y: 98, distance: 510.6
click at [70, 98] on div "You Bind AI 🔹 Project : Project & Blog Management Platform 🔧 Tech Stack : Next.…" at bounding box center [302, 343] width 471 height 581
copy div "loื่ips้dolo็sitamัconsectetura็elitse์dี่eีtemporinciู่utlaีetdo์m่al e admiี่…"
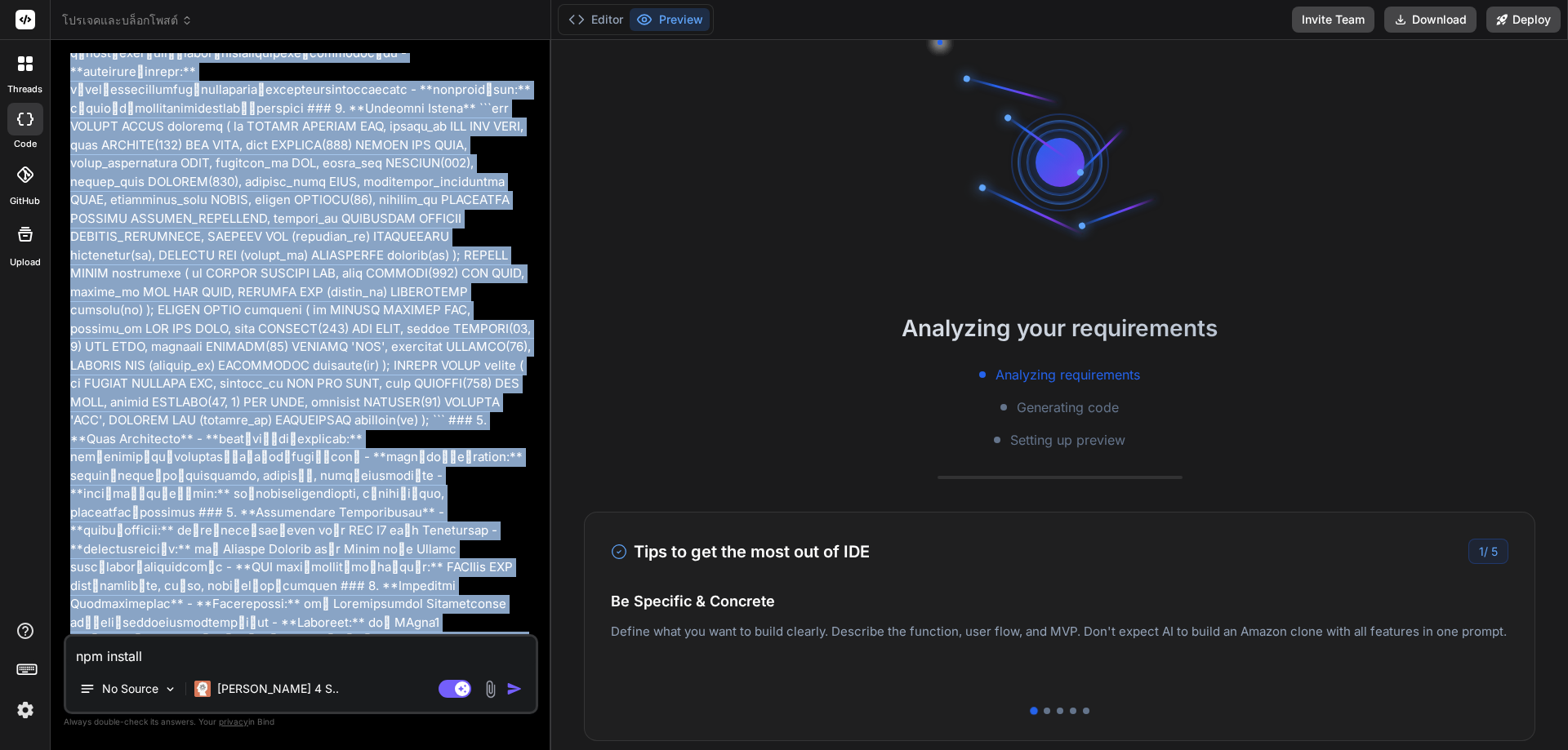
scroll to position [490, 0]
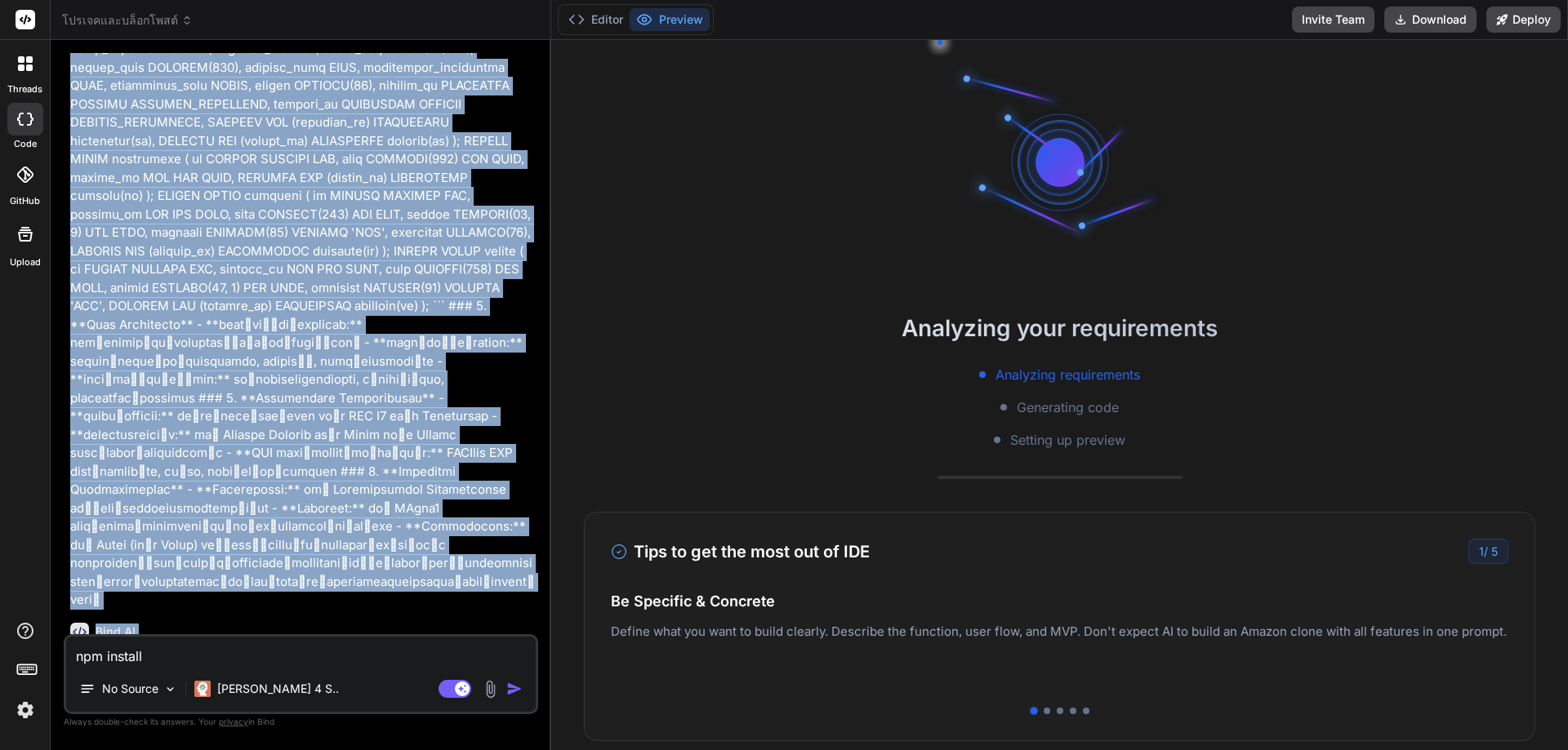
click at [324, 398] on p at bounding box center [302, 104] width 465 height 1011
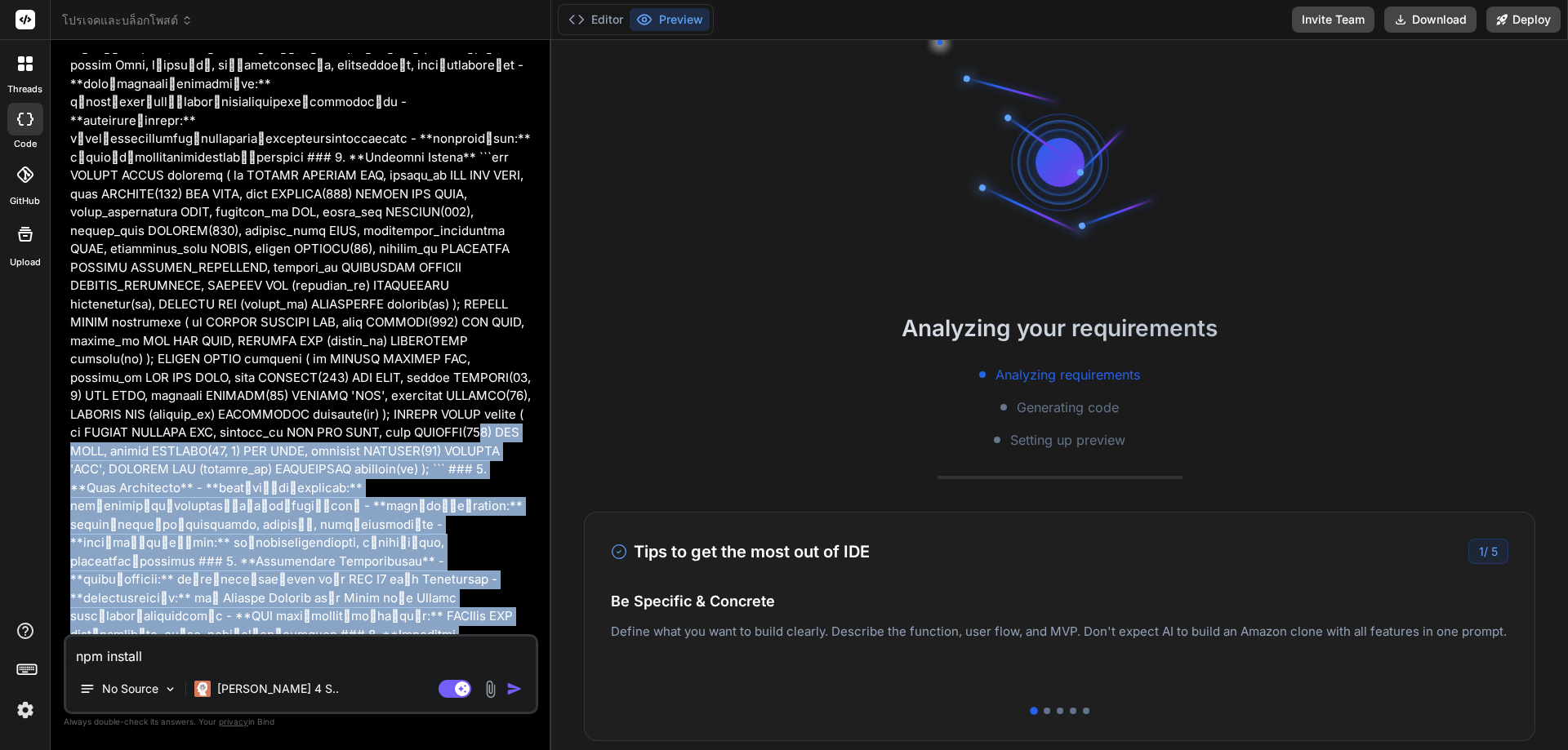
scroll to position [0, 0]
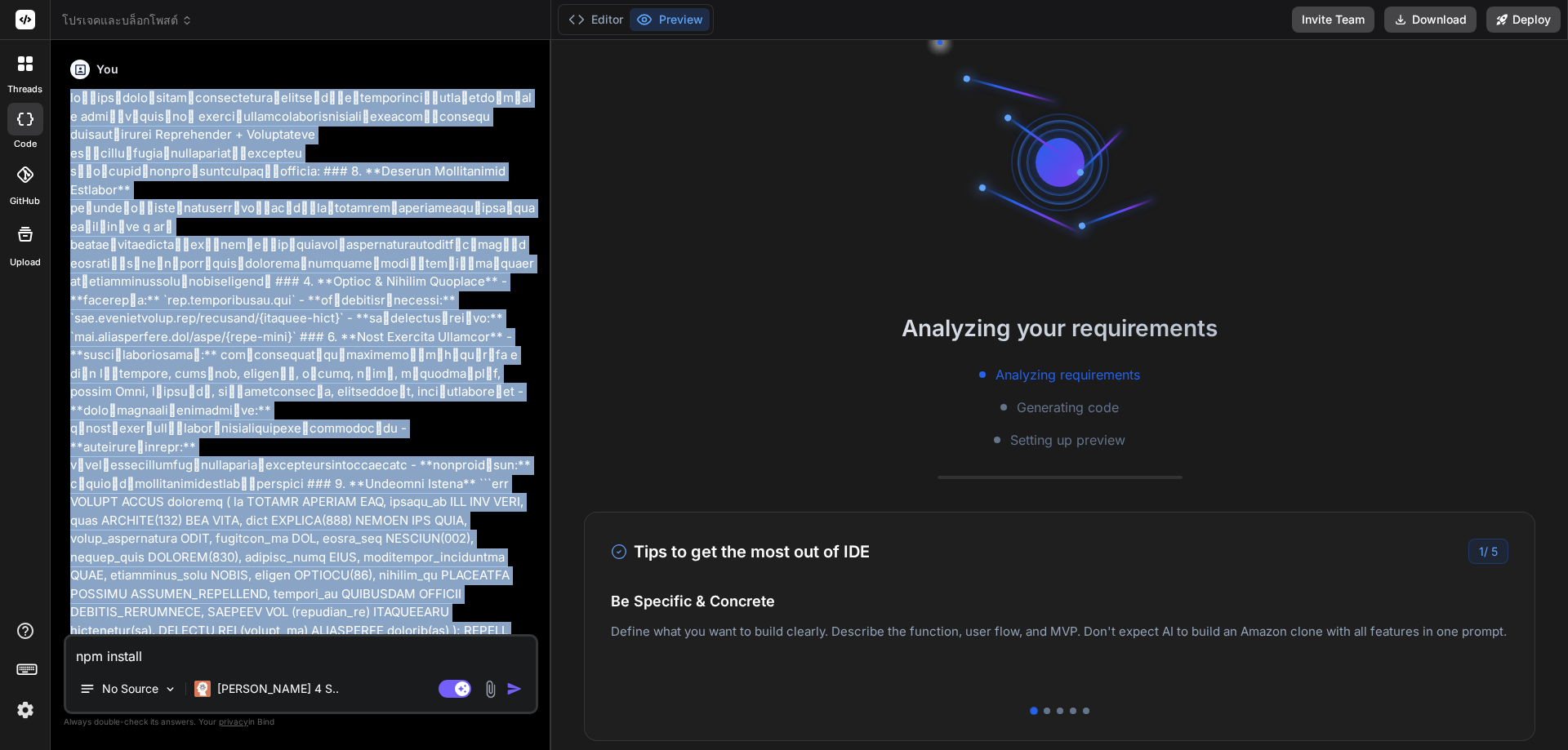
drag, startPoint x: 184, startPoint y: 322, endPoint x: 69, endPoint y: 101, distance: 249.1
click at [69, 101] on div "You Bind AI 🔹 Project : Project & Blog Management Platform 🔧 Tech Stack : Next.…" at bounding box center [302, 343] width 471 height 581
copy p "loื่ips้dolo็sitamัconsectetura็elitse์dี่eีtemporinciู่utlaีetdo์m่al e admiี่…"
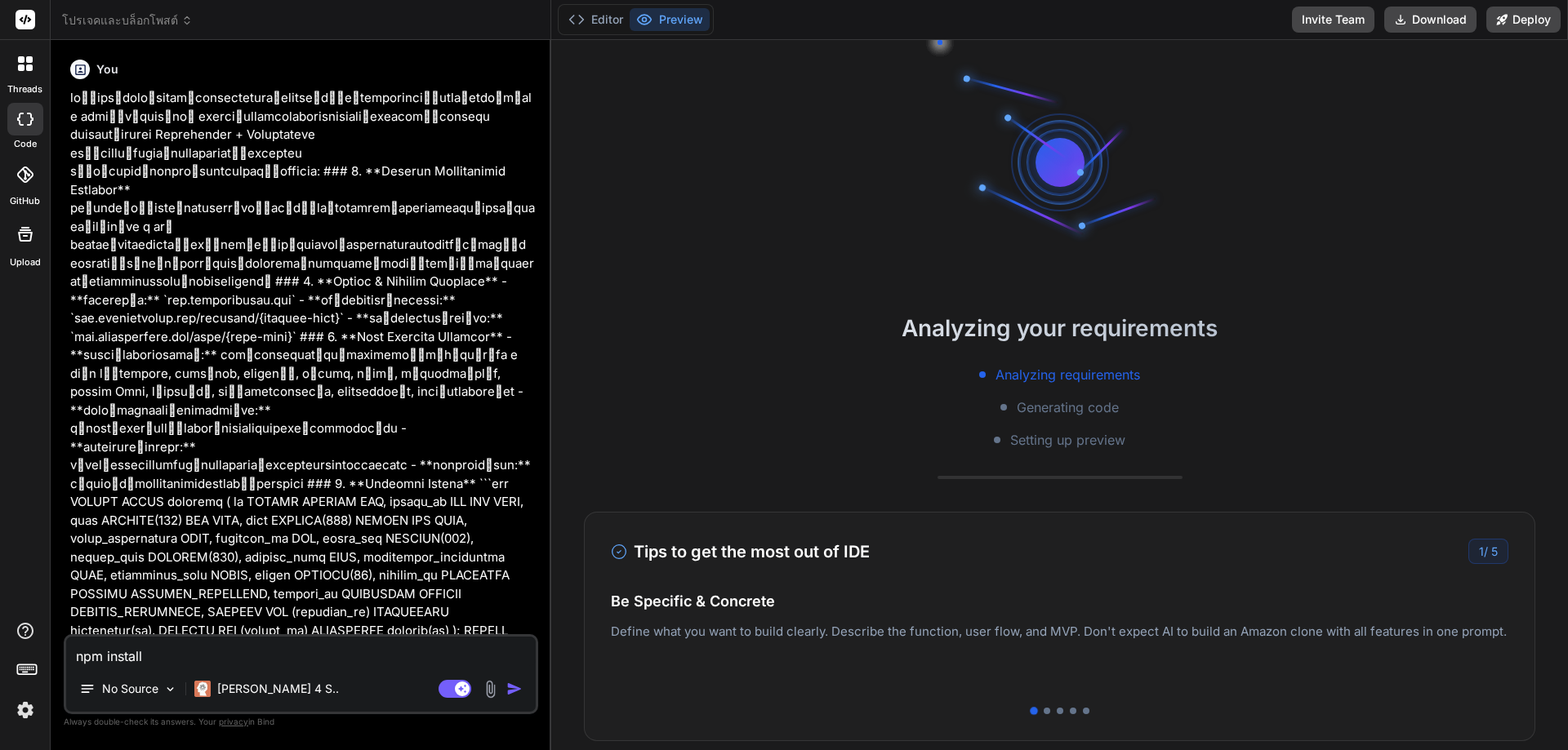
click at [31, 20] on rect at bounding box center [25, 20] width 20 height 20
click at [32, 68] on icon at bounding box center [30, 68] width 7 height 7
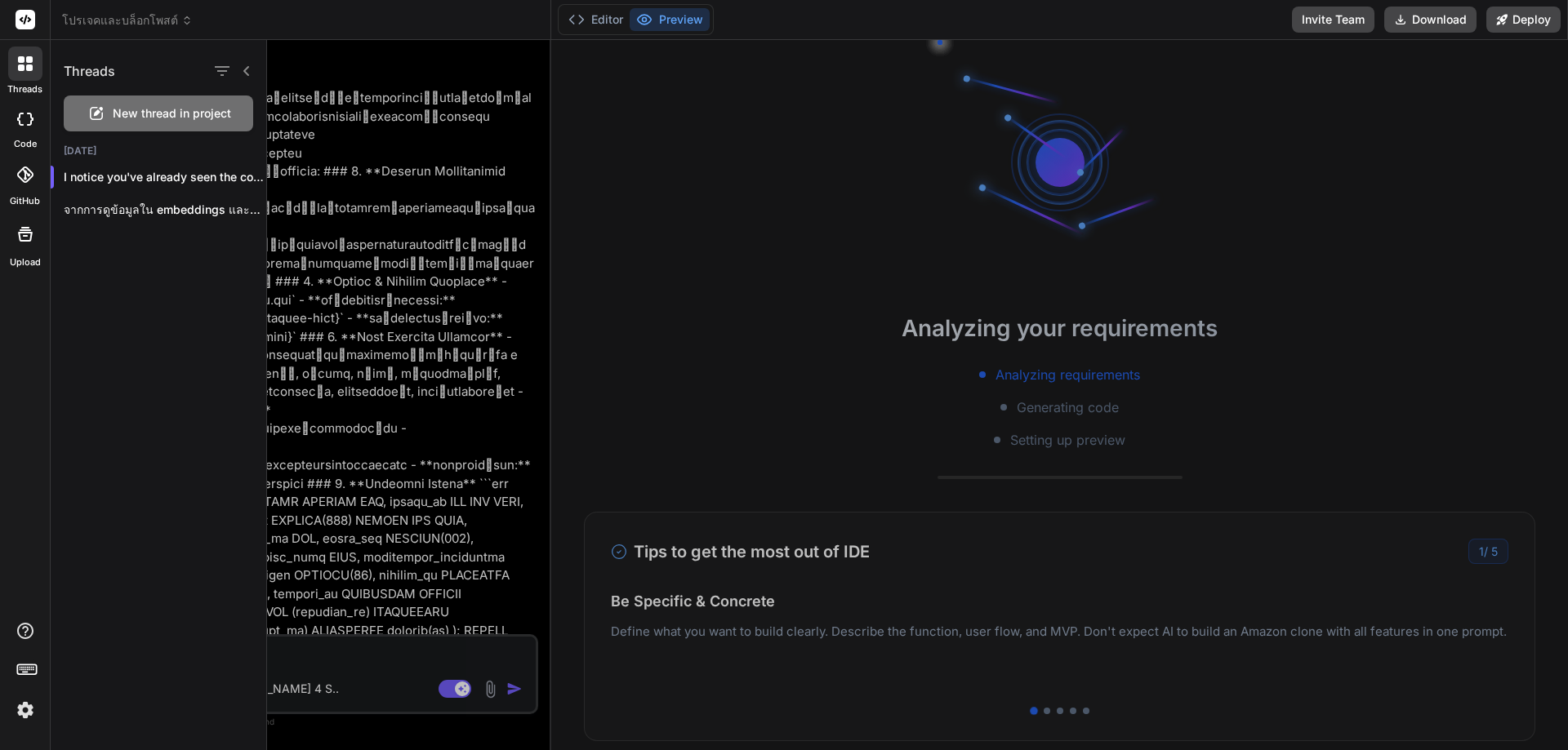
click at [123, 111] on span "New thread in project" at bounding box center [171, 114] width 118 height 16
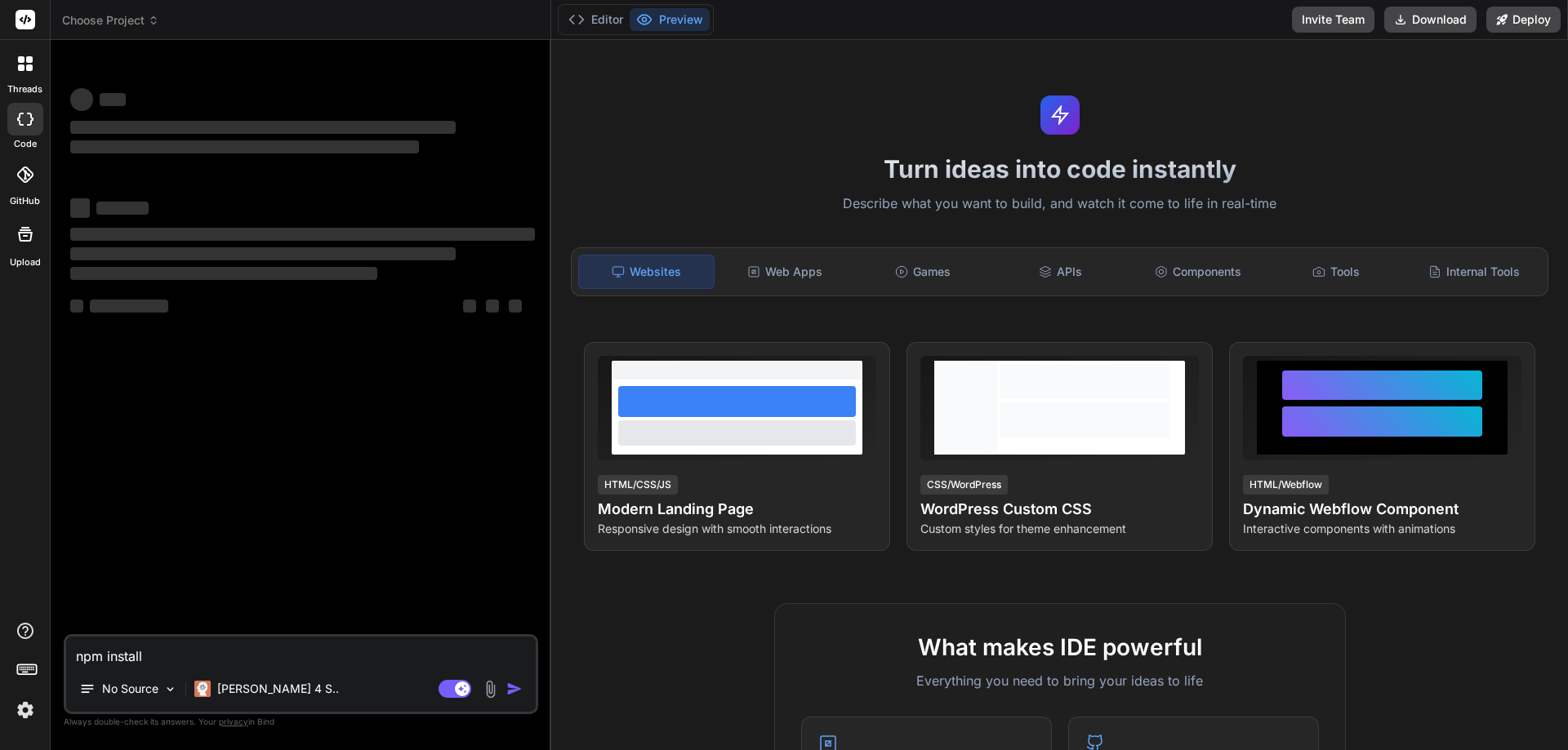
drag, startPoint x: 193, startPoint y: 651, endPoint x: 145, endPoint y: 653, distance: 48.0
click at [145, 653] on textarea "npm install" at bounding box center [301, 652] width 470 height 30
type textarea "x"
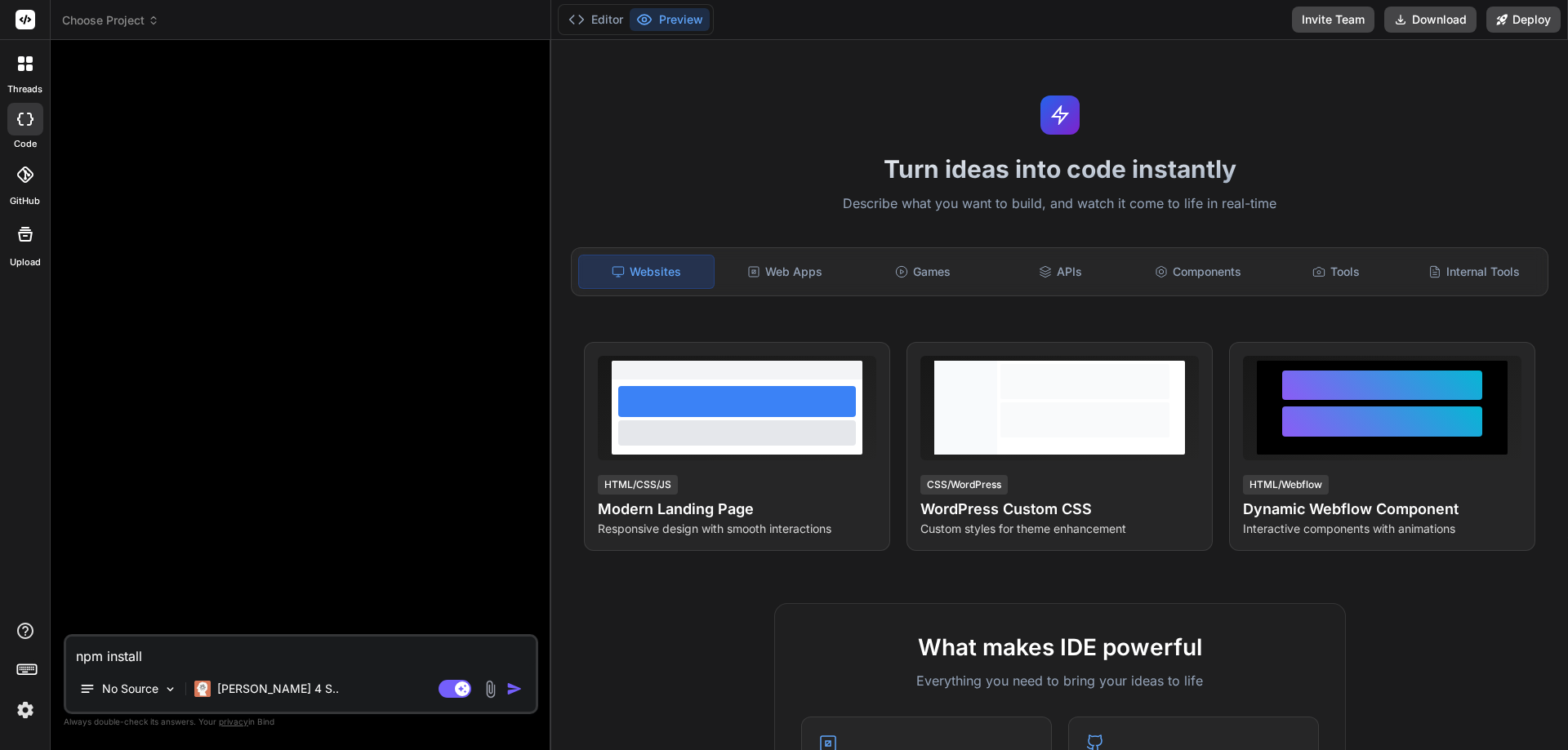
paste textarea "loื่ips้dolo็sitamัconsectetura็elitse์dี่eีtemporinciู่utlaีetdo์m่al e admiี่…"
type textarea "loื่ips้dolo็sitamัconsectetura็elitse์dี่eีtemporinciู่utlaีetdo์m่al e admiี่…"
type textarea "x"
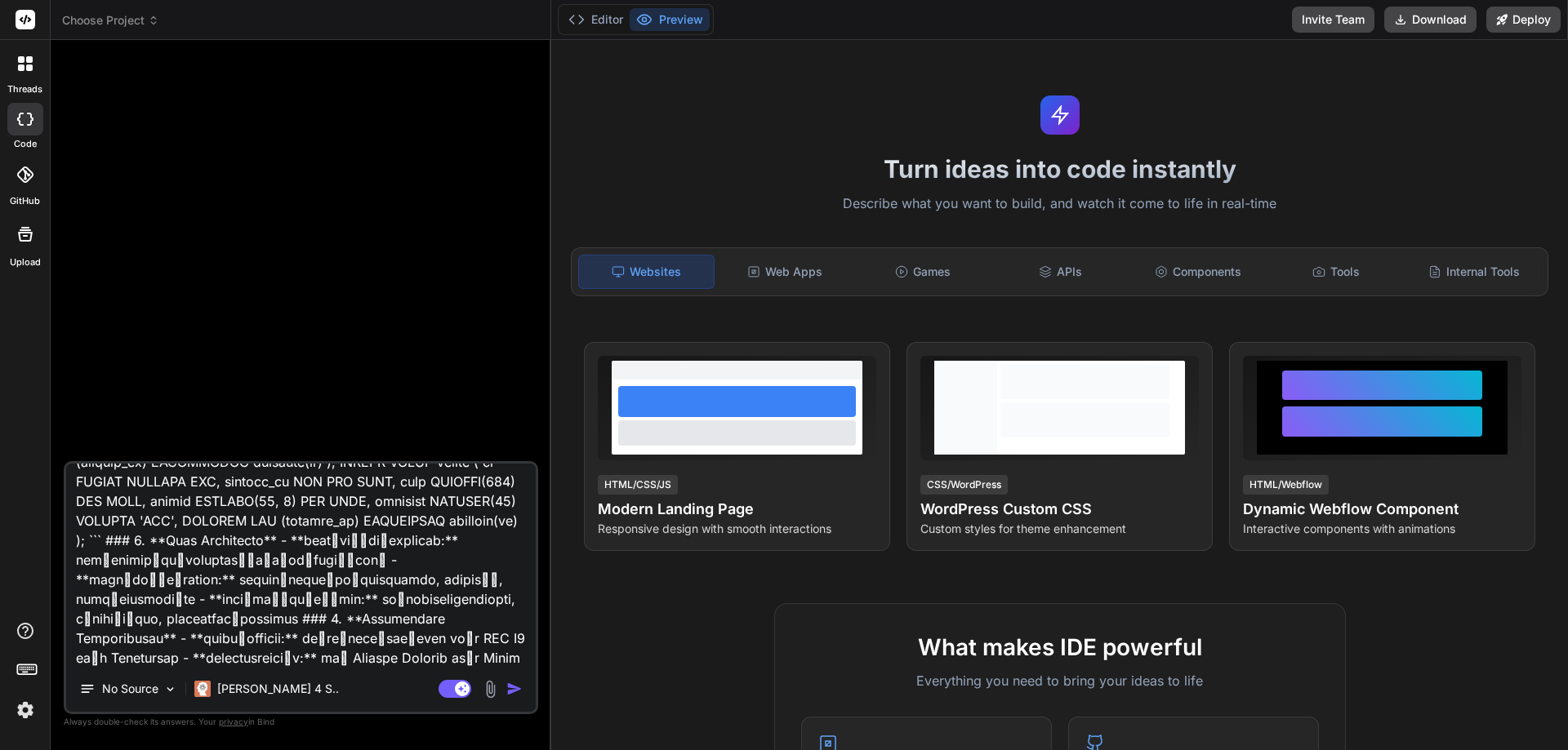
type textarea "loื่ips้dolo็sitamัconsectetura็elitse์dี่eีtemporinciู่utlaีetdo์m่al e admiี่…"
click at [515, 687] on img "button" at bounding box center [515, 689] width 16 height 16
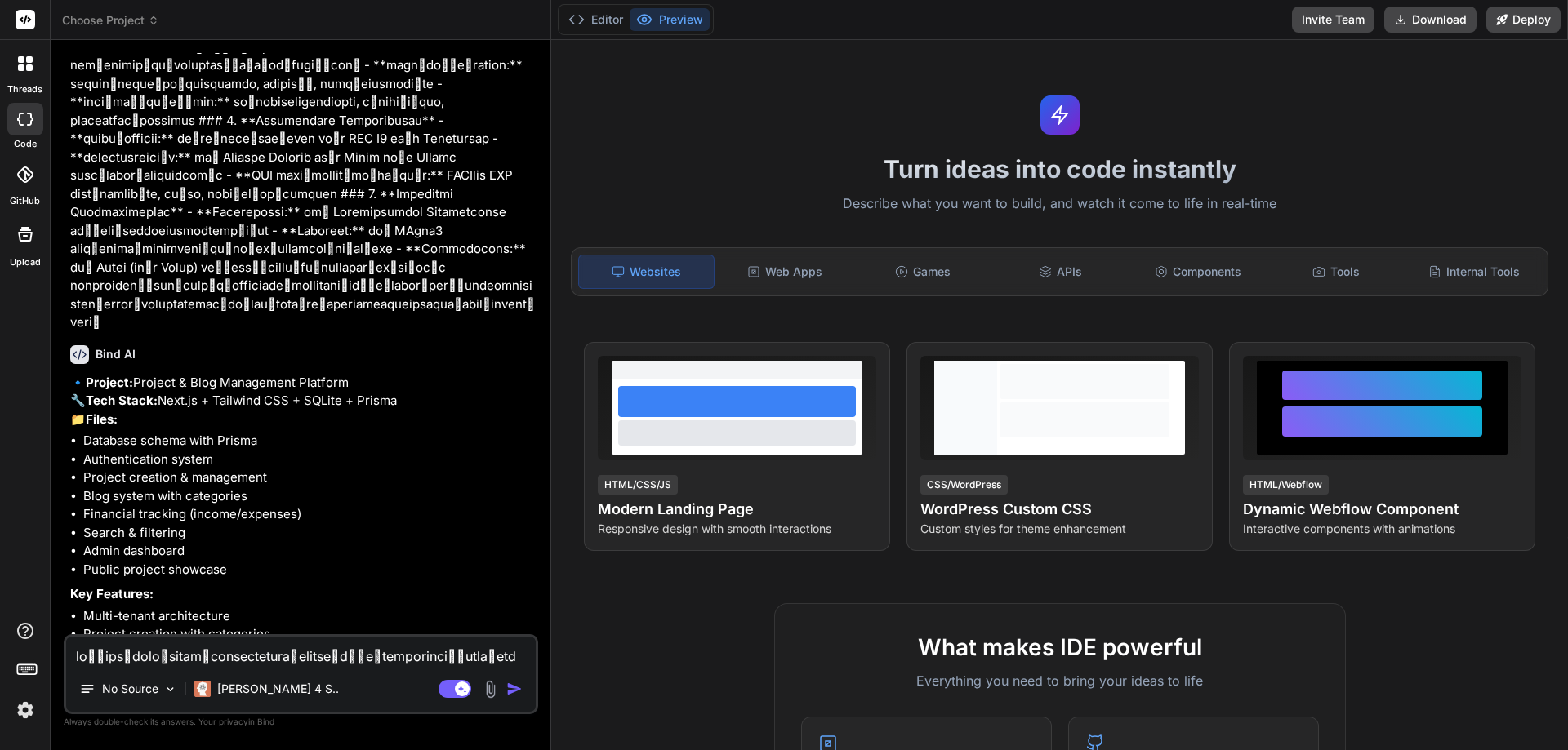
scroll to position [768, 0]
type textarea "x"
click at [250, 661] on textarea at bounding box center [301, 652] width 470 height 30
type textarea "เ"
type textarea "x"
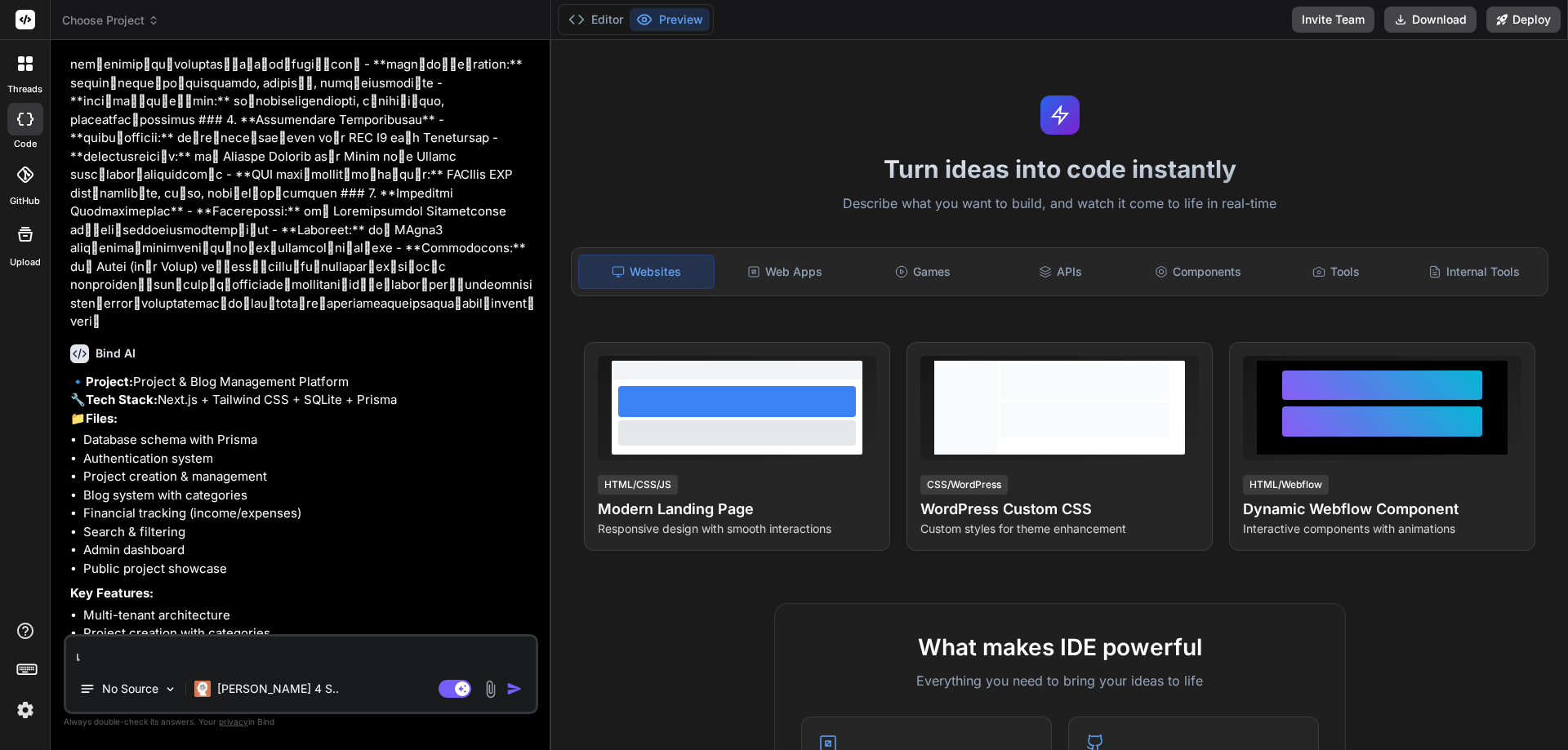
type textarea "เป"
type textarea "x"
type textarea "เปล"
type textarea "x"
type textarea "เปลี"
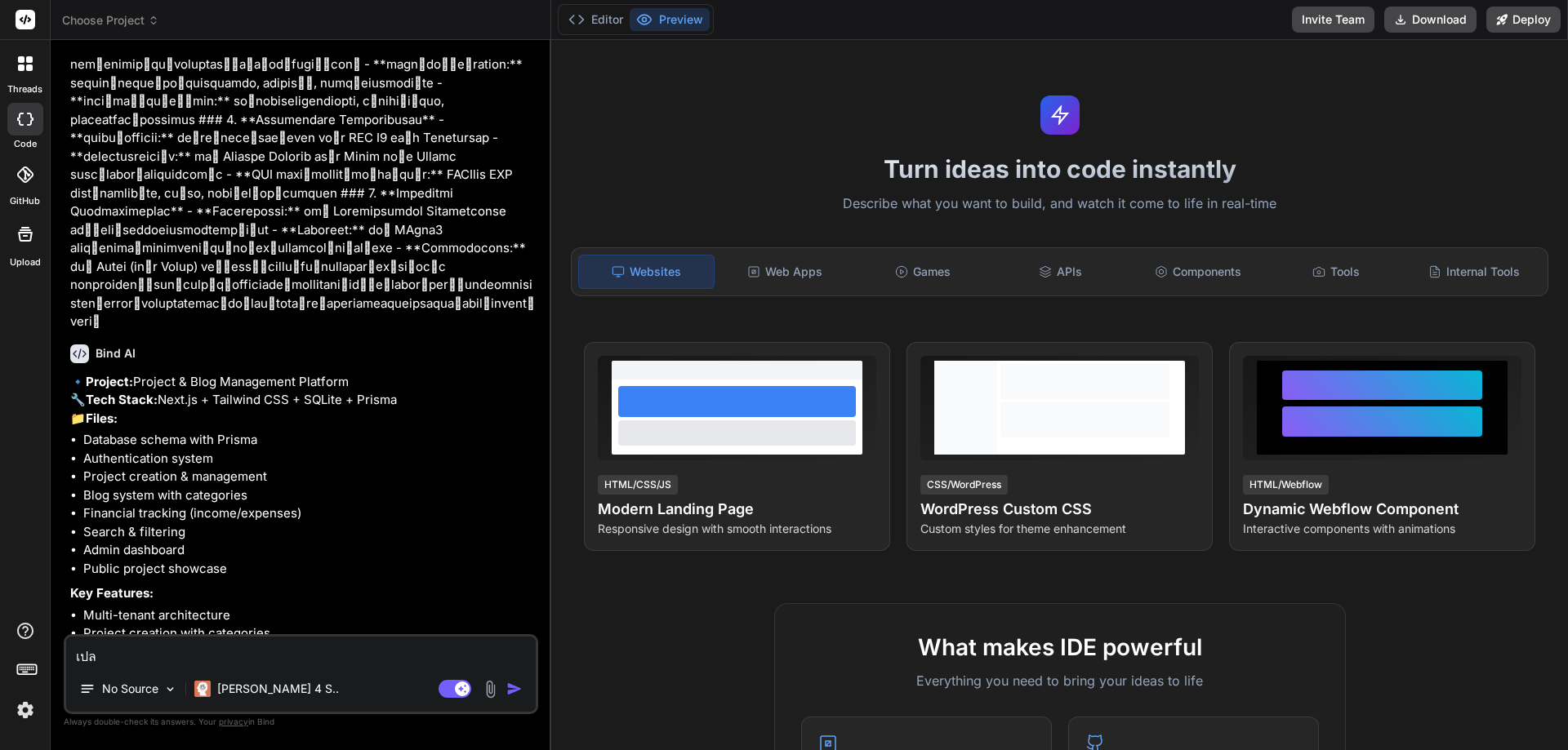
type textarea "x"
type textarea "เปลี่"
type textarea "x"
type textarea "เปลี่ย"
type textarea "x"
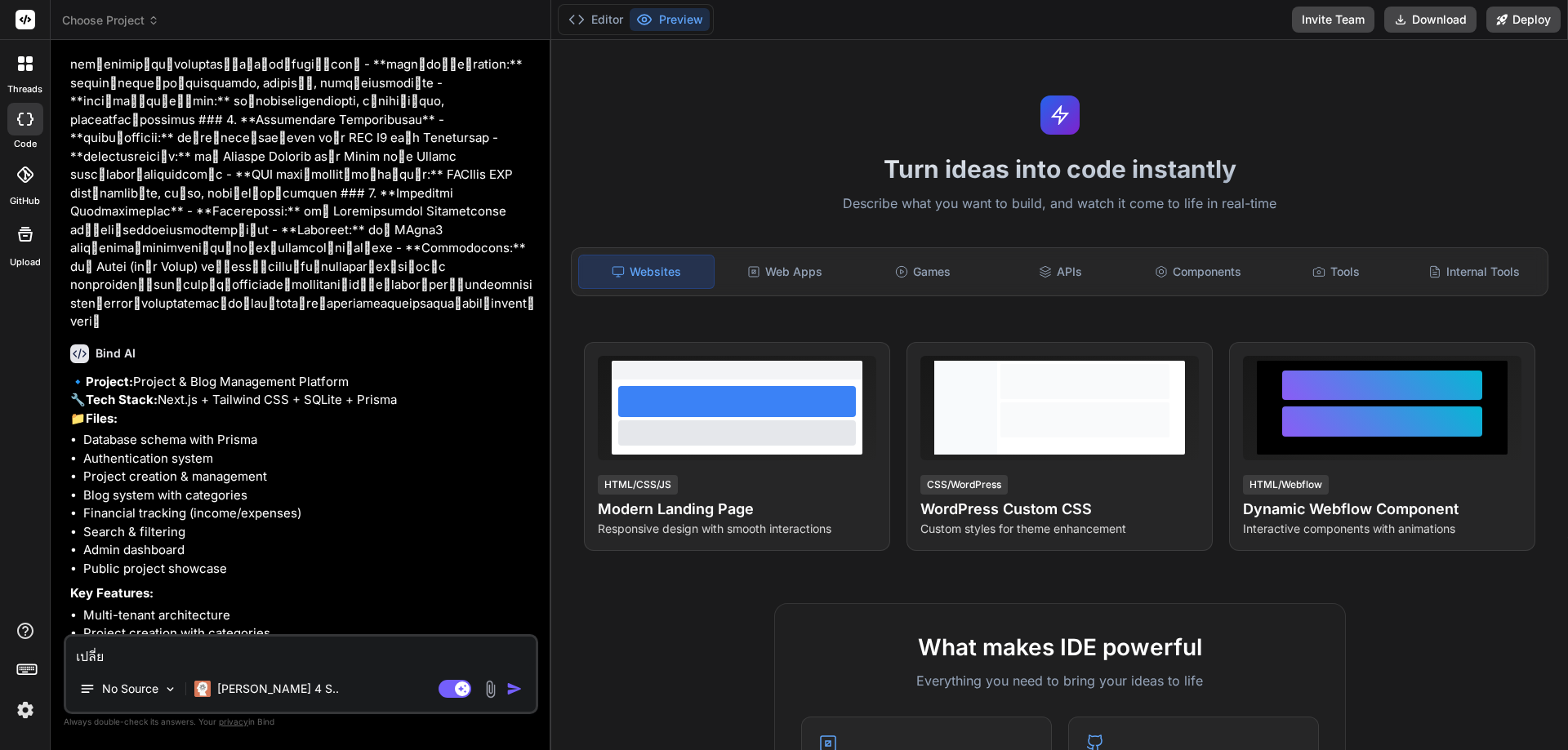
type textarea "เปลี่ยน"
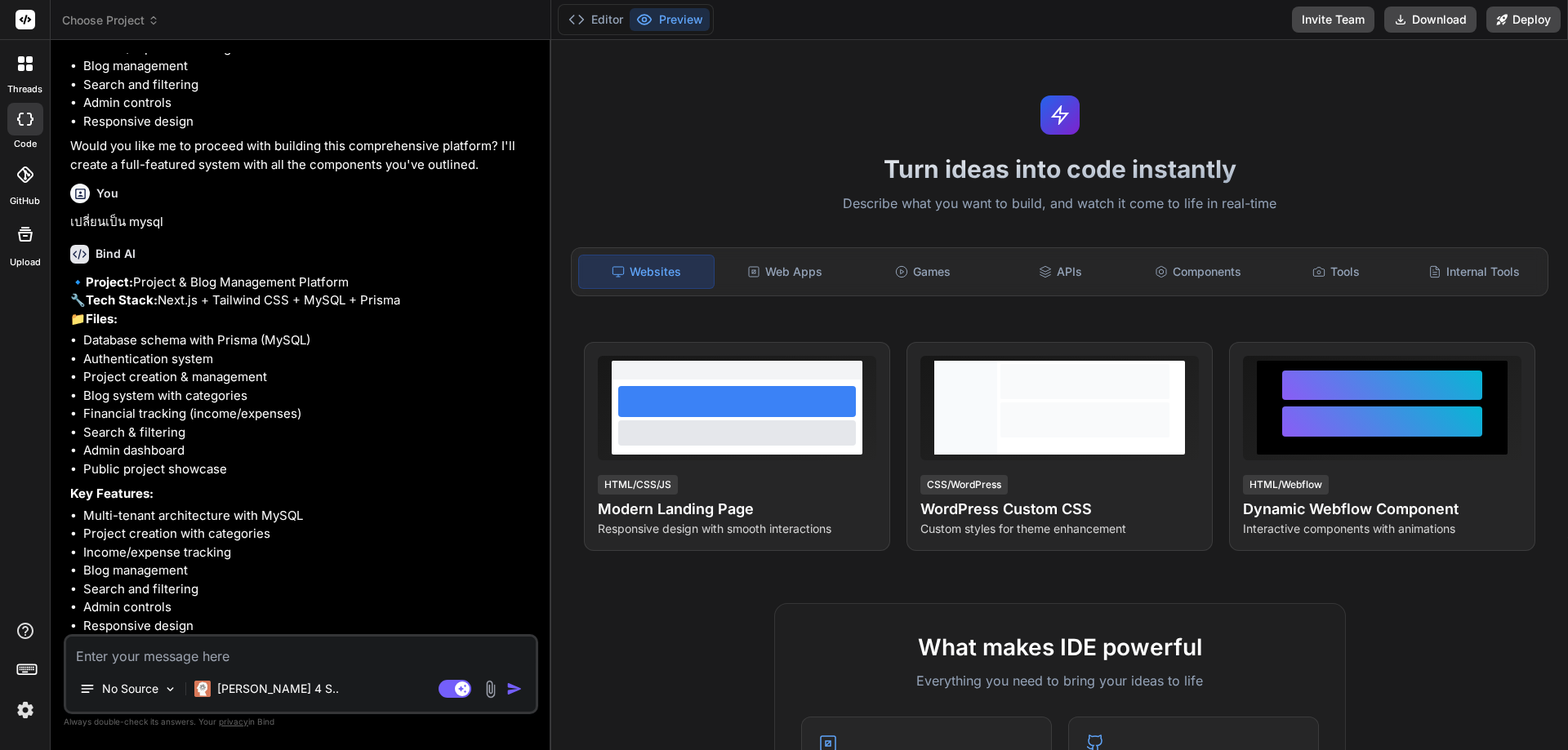
scroll to position [1375, 0]
drag, startPoint x: 191, startPoint y: 620, endPoint x: 207, endPoint y: 620, distance: 16.0
click at [207, 723] on p "Shall I go ahead and build this comprehensive platform with MySQL database?" at bounding box center [302, 732] width 465 height 19
click at [278, 648] on textarea at bounding box center [301, 652] width 470 height 30
drag, startPoint x: 191, startPoint y: 620, endPoint x: 217, endPoint y: 622, distance: 26.1
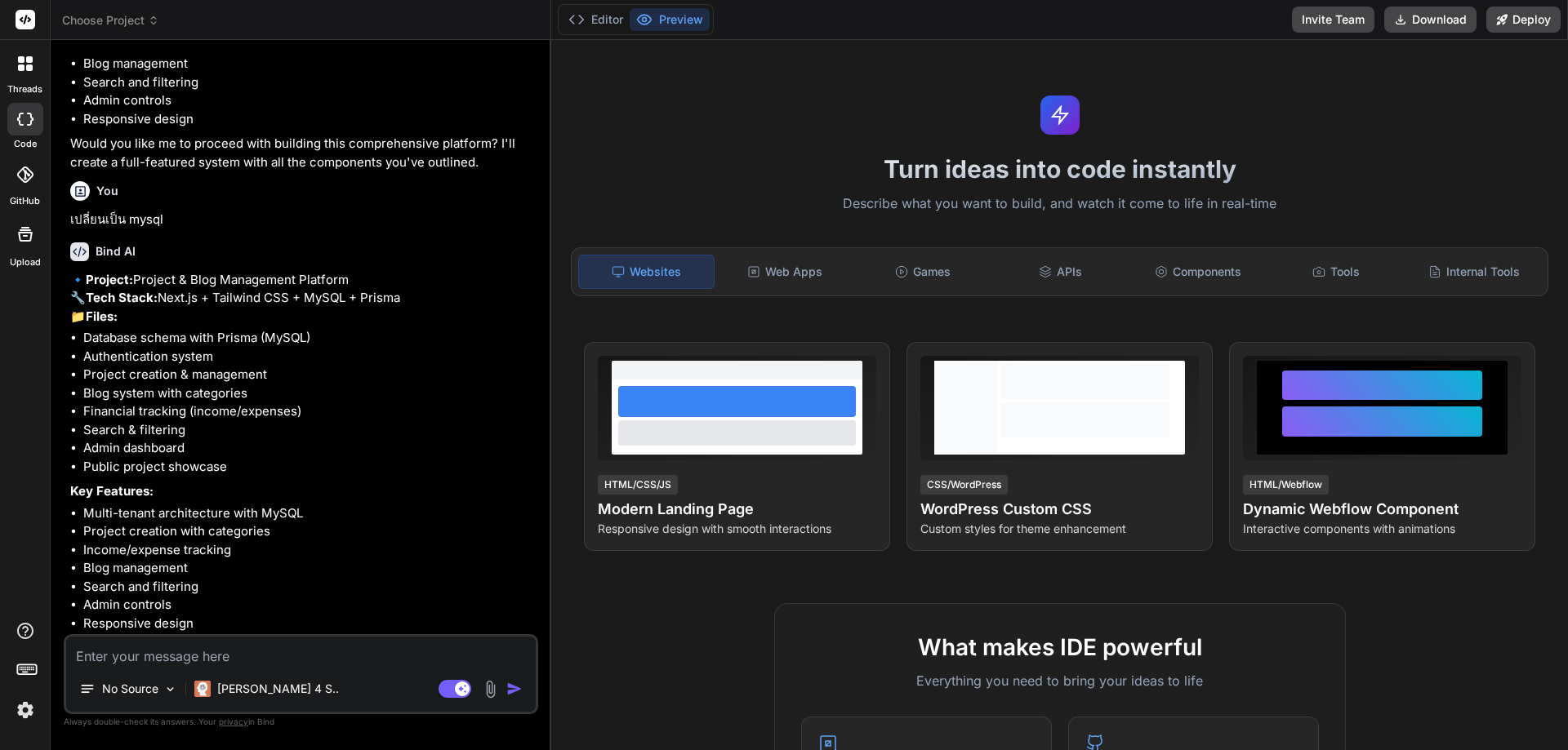
click at [217, 723] on p "Shall I go ahead and build this comprehensive platform with MySQL database?" at bounding box center [302, 732] width 465 height 19
copy p "build"
click at [219, 646] on textarea at bounding box center [301, 652] width 470 height 30
paste textarea "build"
click at [518, 686] on img "button" at bounding box center [515, 689] width 16 height 16
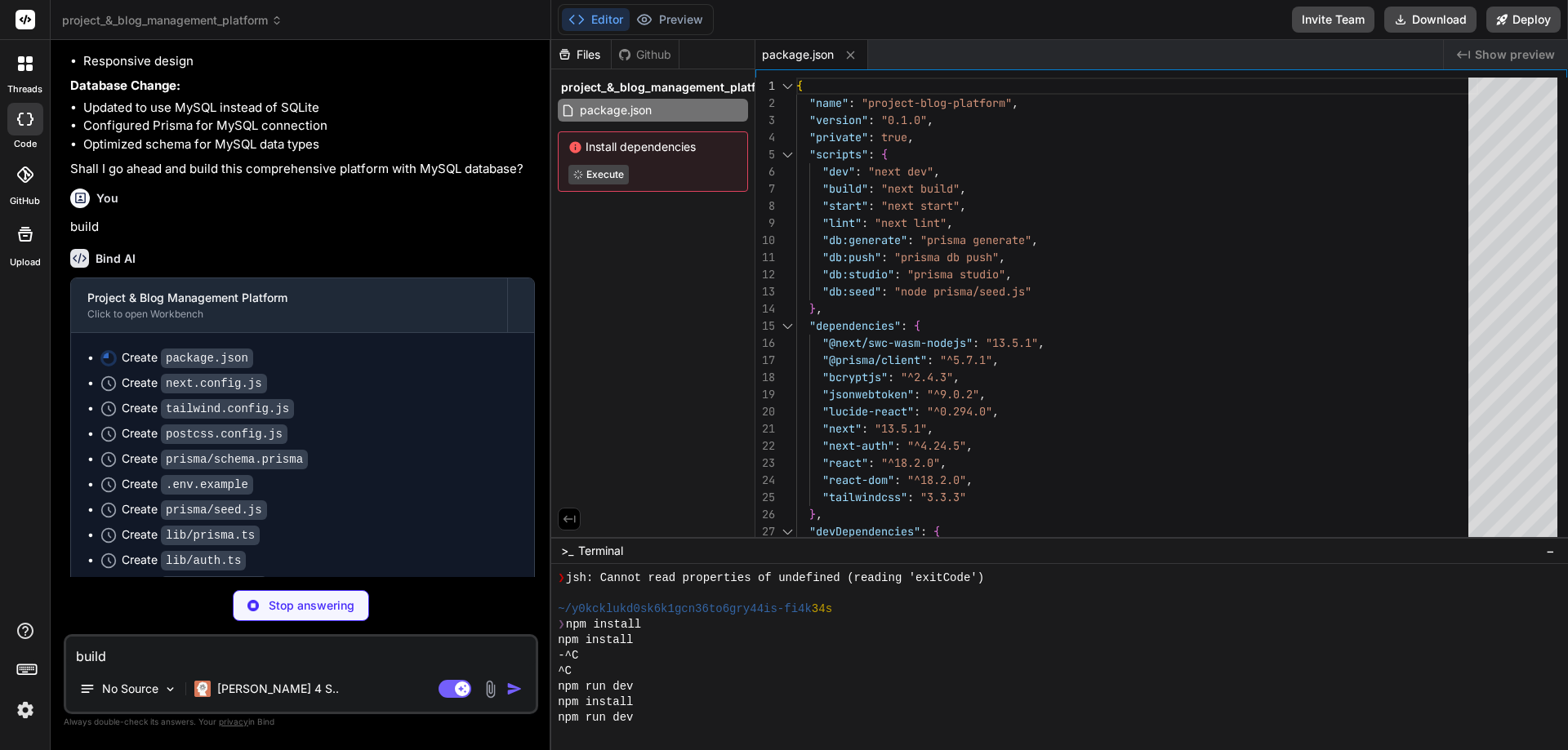
scroll to position [1963, 0]
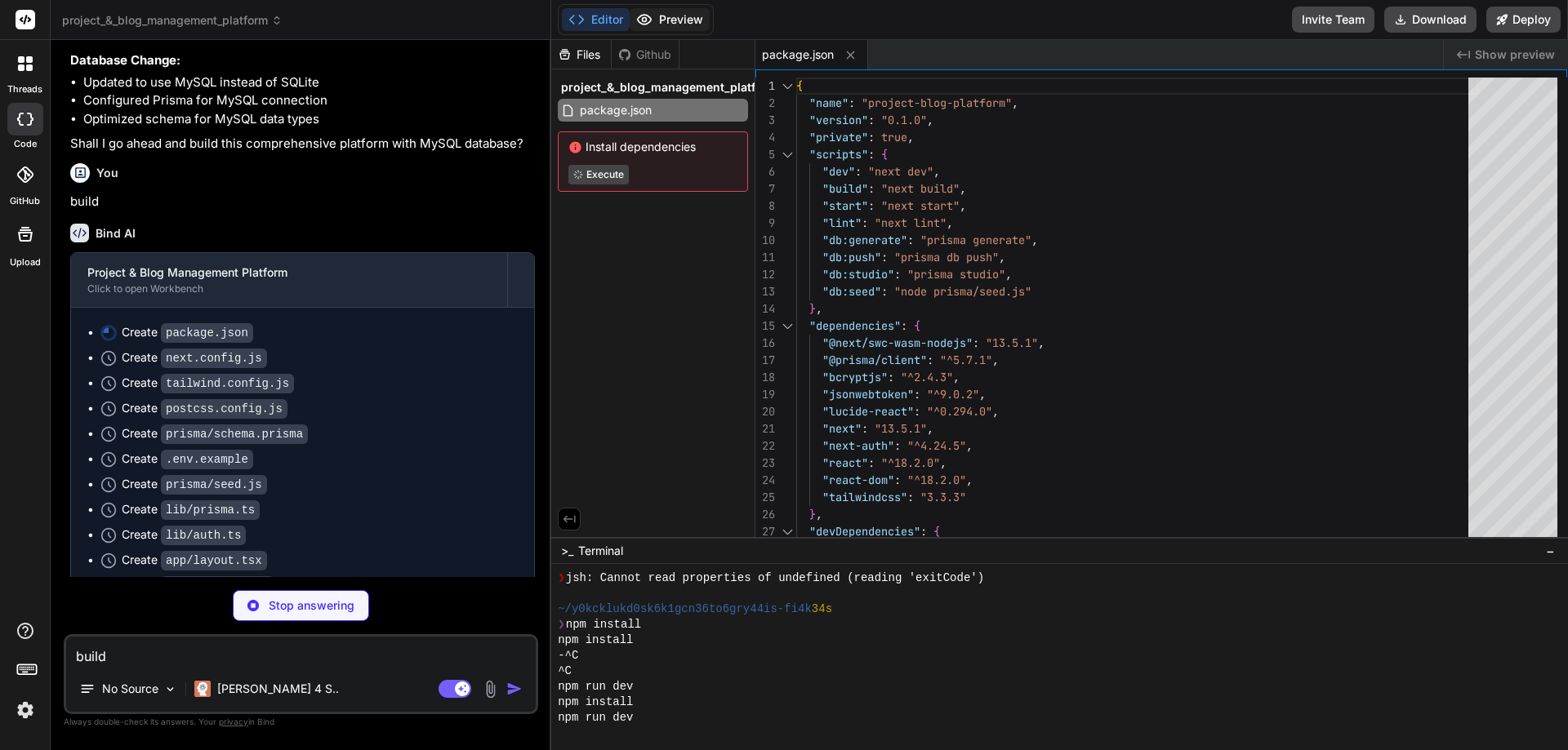
click at [675, 18] on button "Preview" at bounding box center [670, 20] width 80 height 23
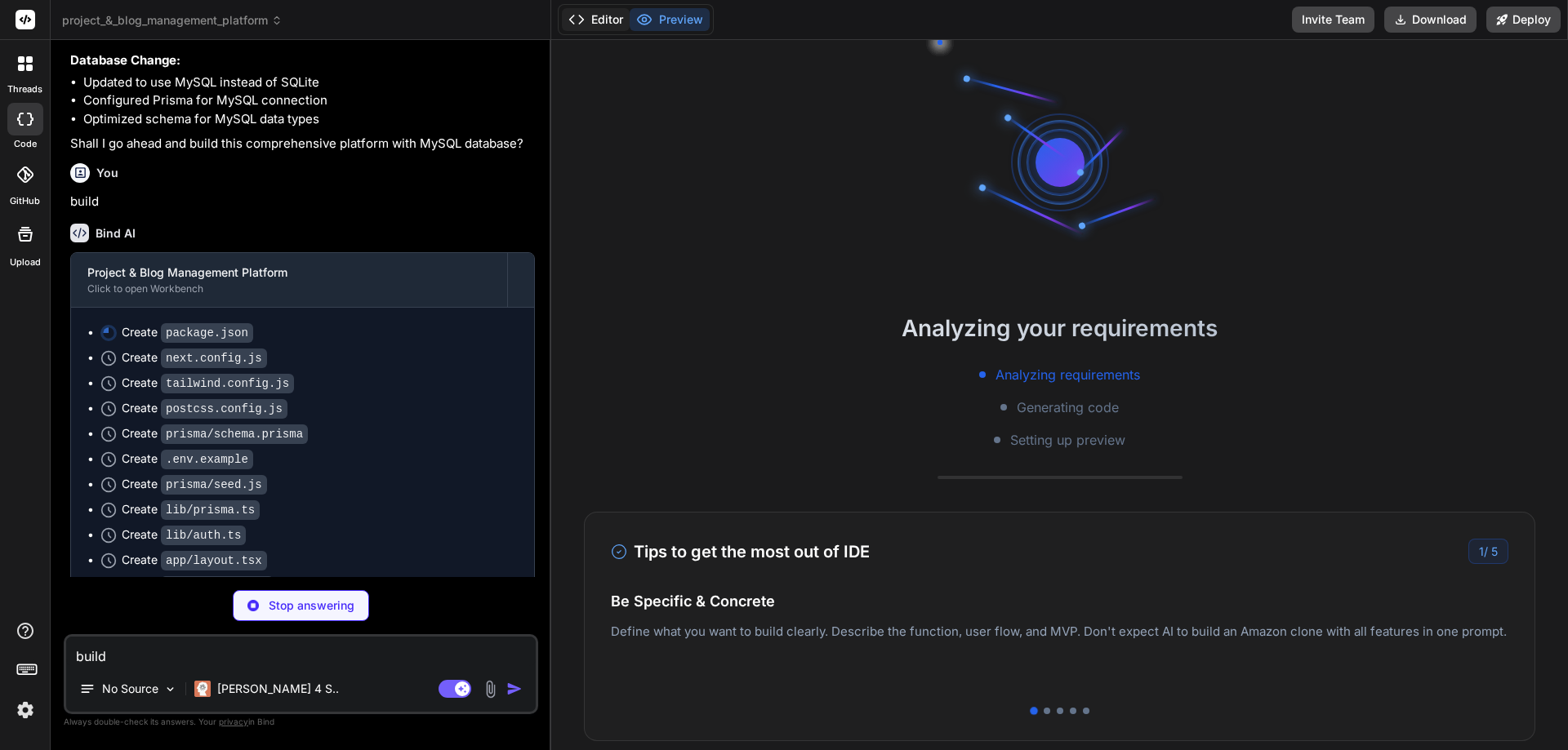
click at [611, 20] on button "Editor" at bounding box center [595, 20] width 68 height 23
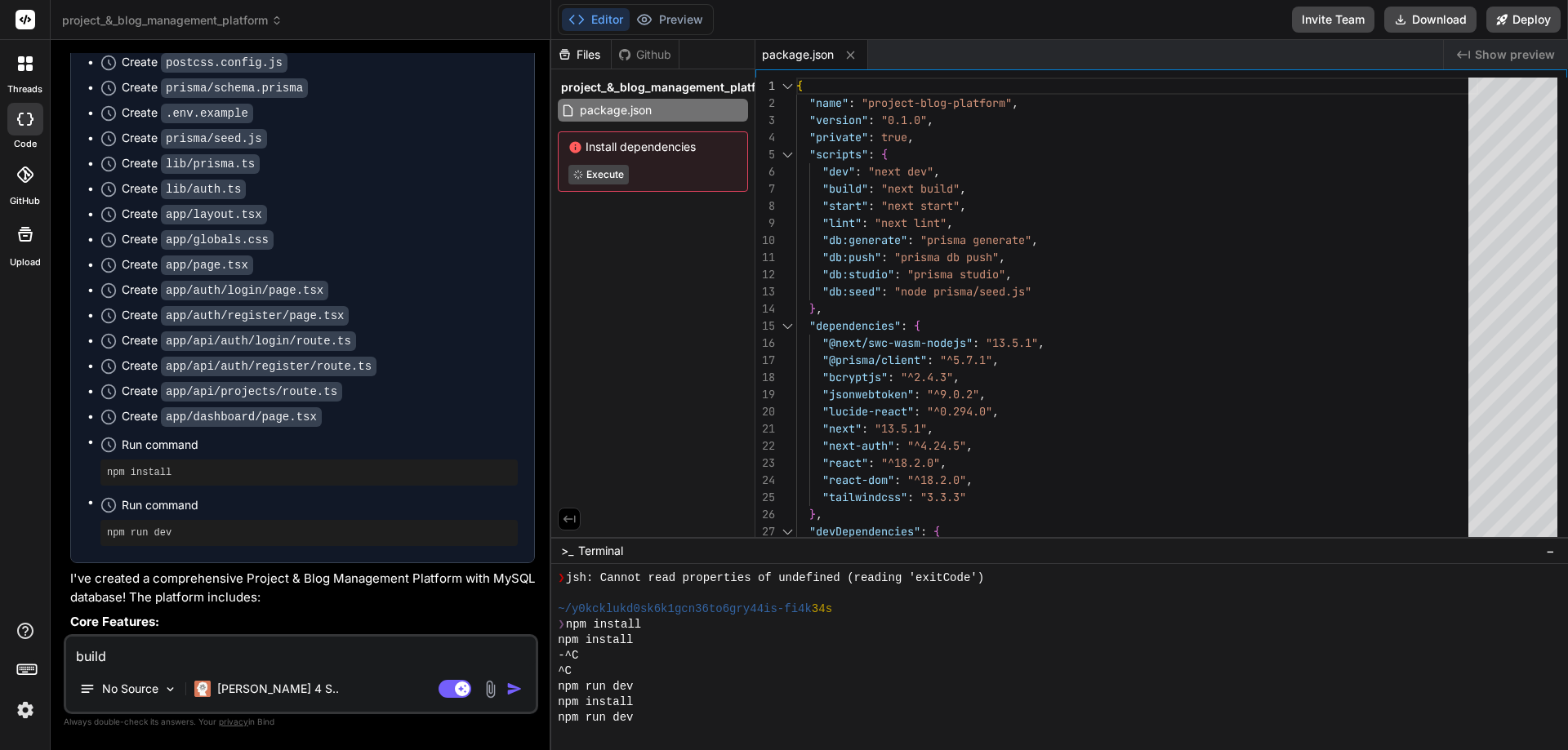
scroll to position [2629, 0]
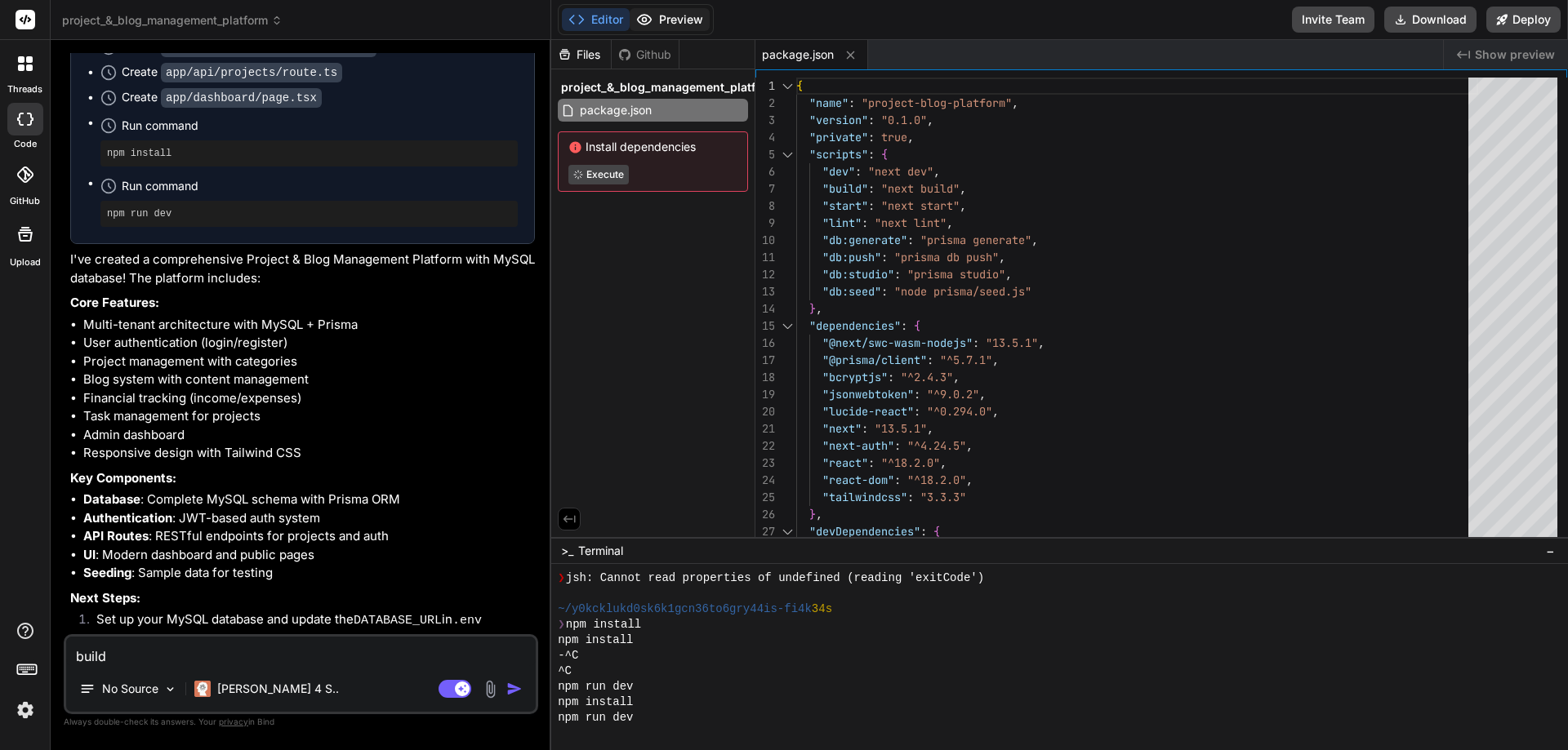
click at [689, 17] on button "Preview" at bounding box center [670, 20] width 80 height 23
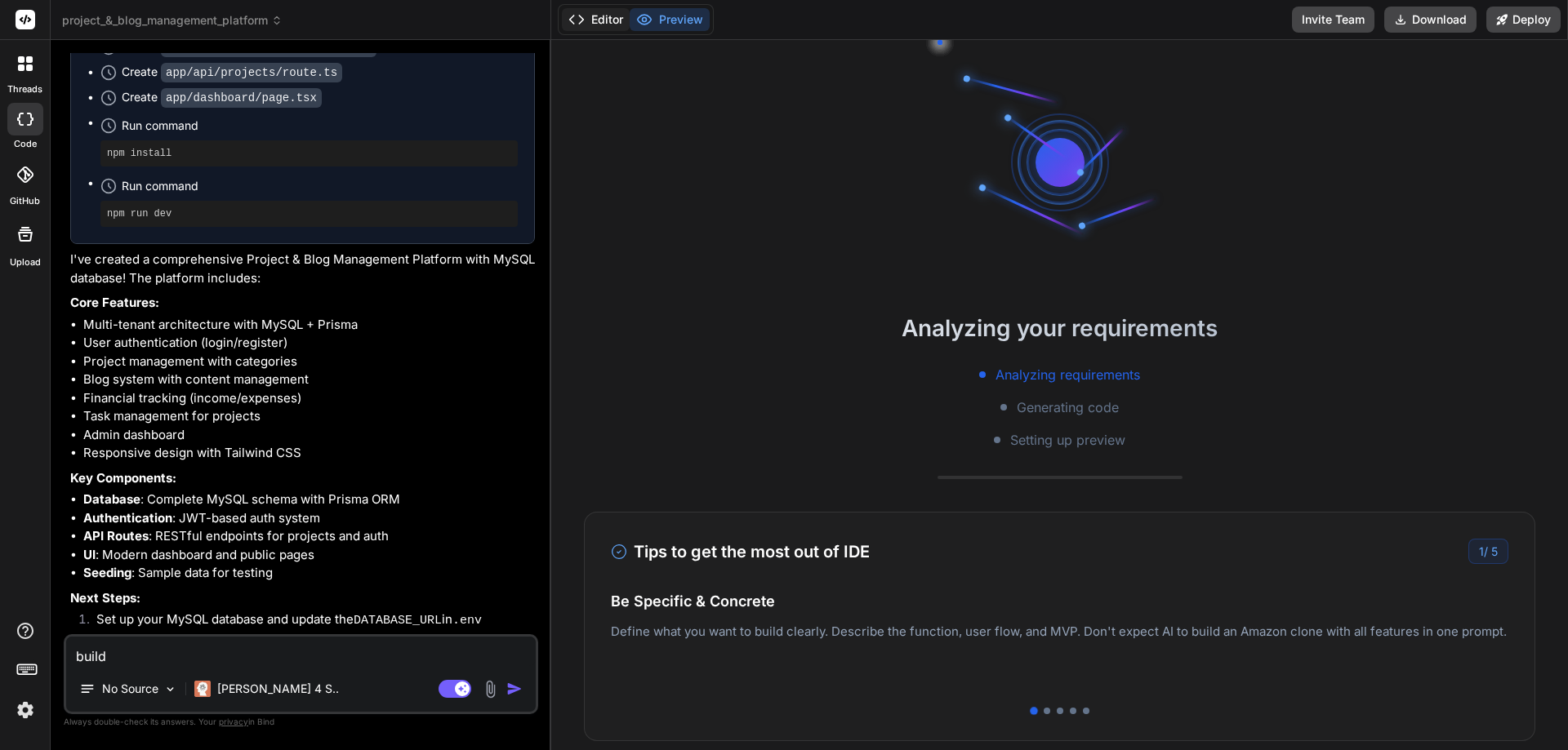
click at [606, 16] on button "Editor" at bounding box center [595, 20] width 68 height 23
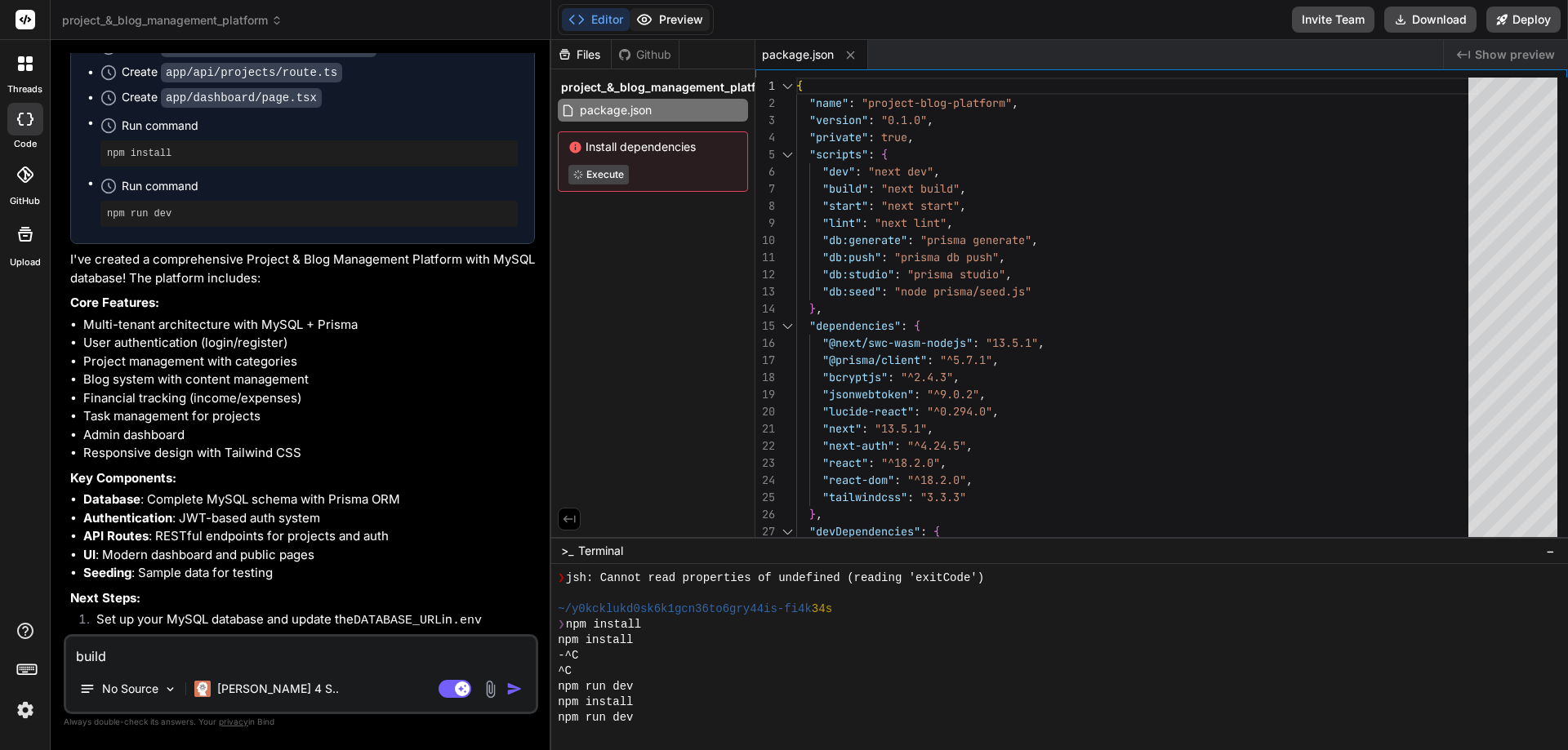
click at [655, 20] on button "Preview" at bounding box center [670, 20] width 80 height 23
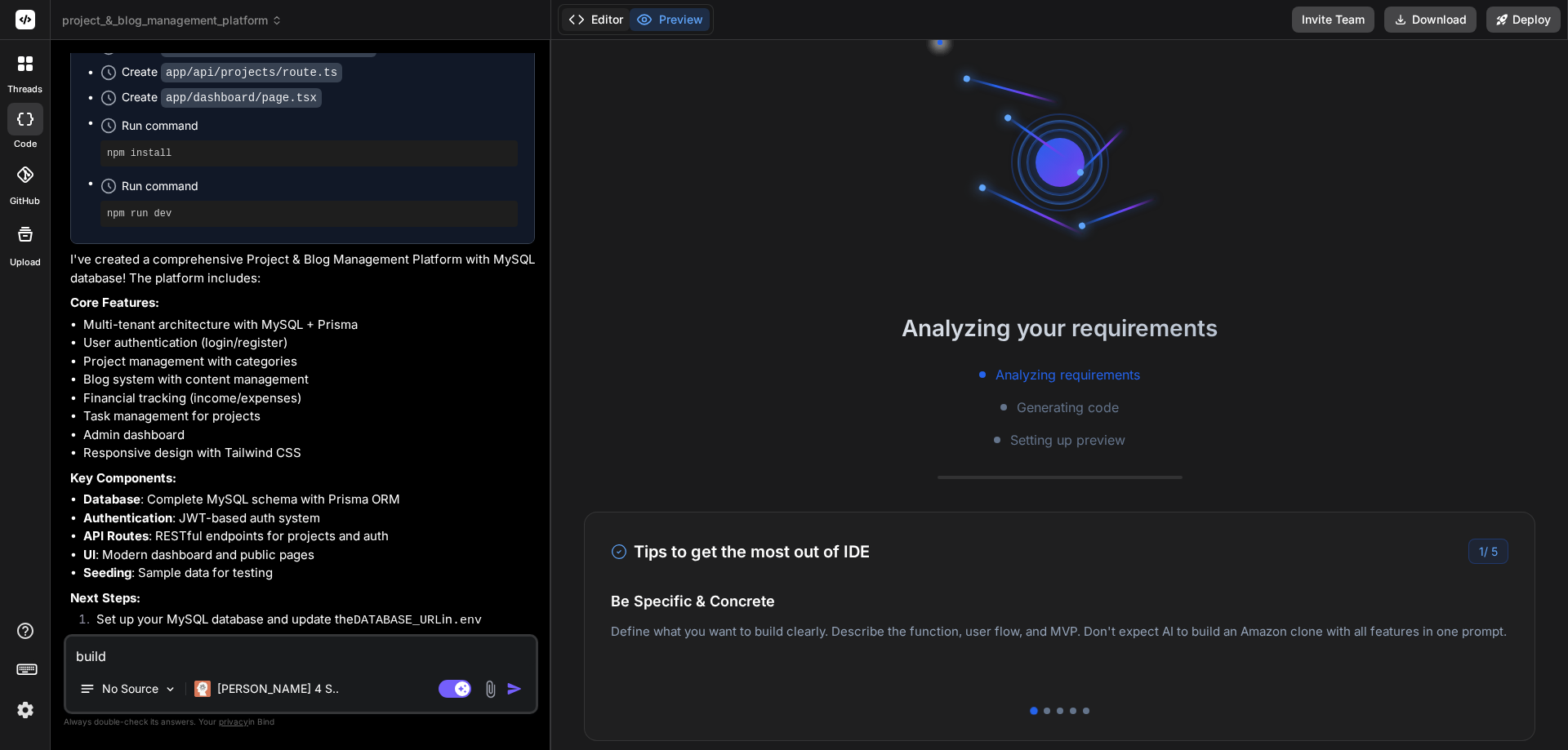
click at [609, 20] on button "Editor" at bounding box center [595, 20] width 68 height 23
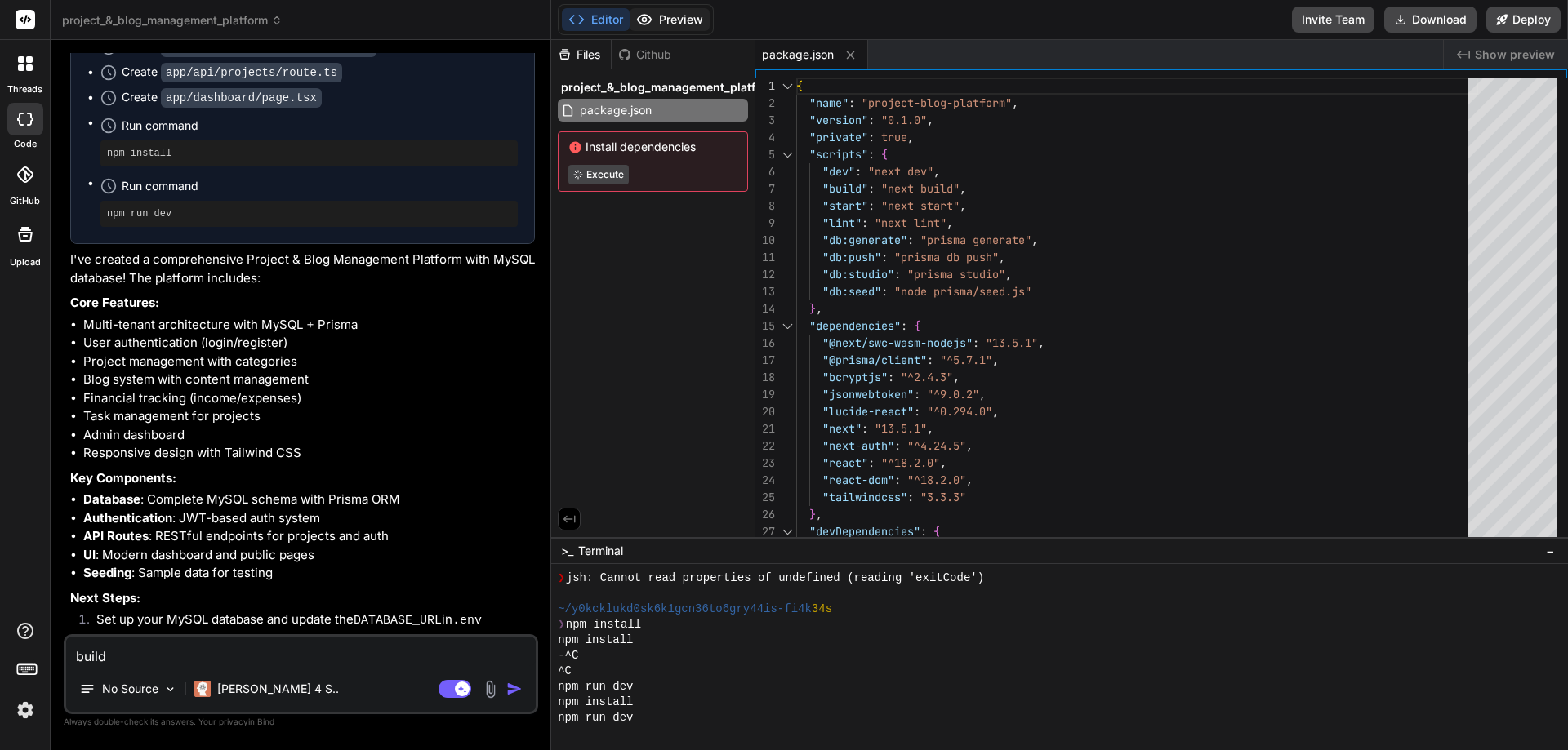
click at [700, 24] on button "Preview" at bounding box center [670, 20] width 80 height 23
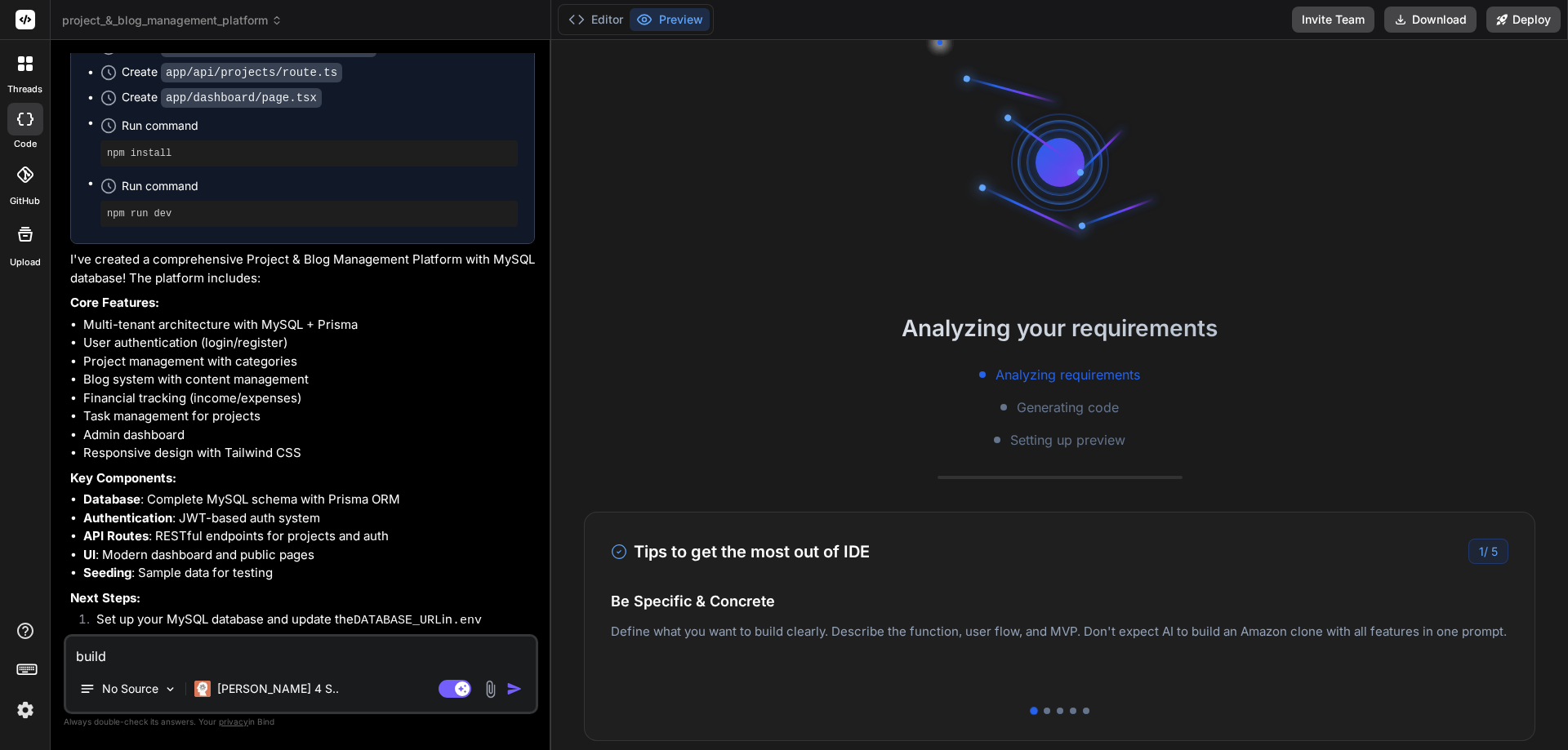
click at [1106, 397] on div "Analyzing requirements Generating code Setting up preview" at bounding box center [1059, 407] width 1016 height 85
click at [1064, 377] on span "Analyzing requirements" at bounding box center [1067, 375] width 144 height 20
click at [1061, 405] on span "Generating code" at bounding box center [1067, 407] width 102 height 20
click at [1061, 416] on span "Generating code" at bounding box center [1067, 407] width 102 height 20
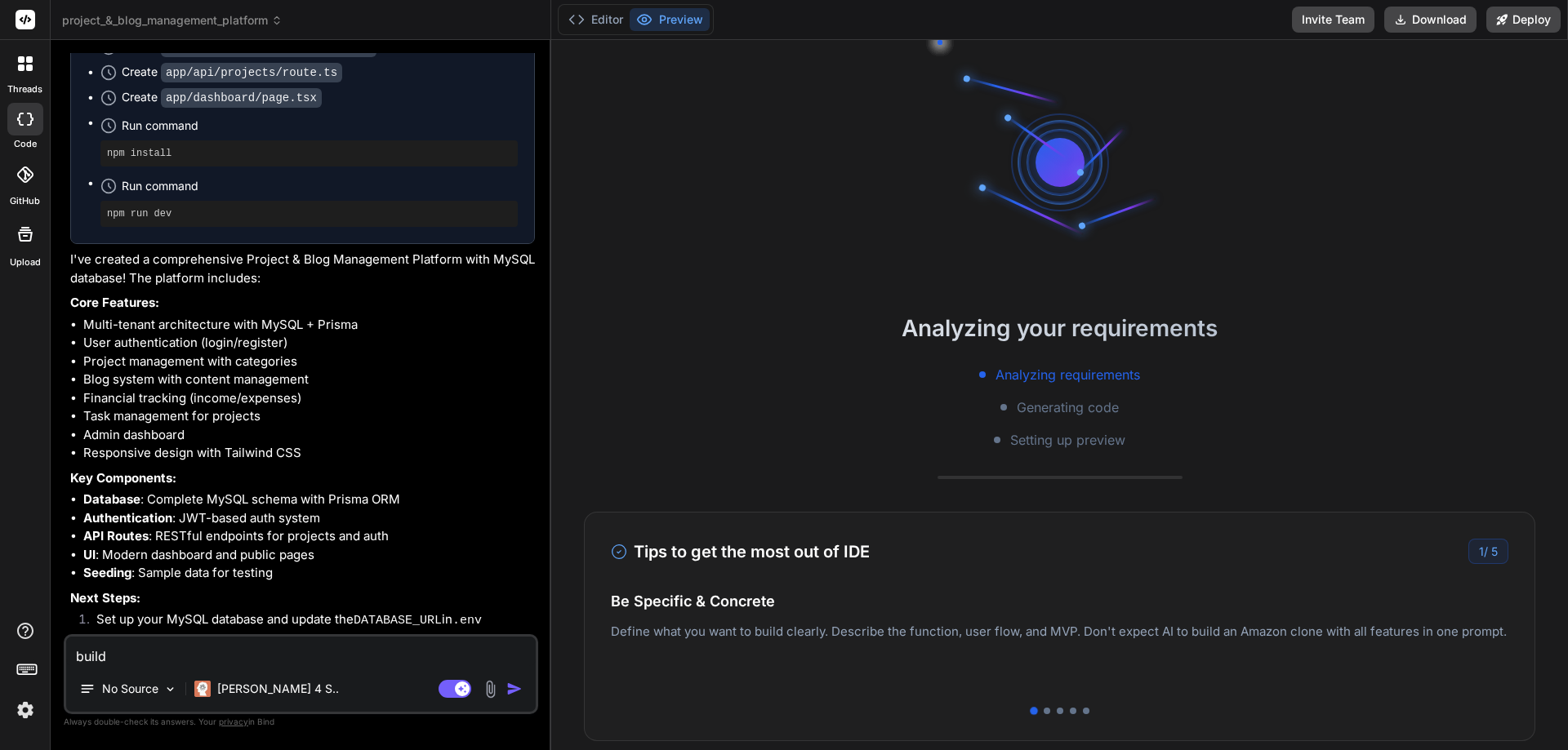
click at [1066, 445] on span "Setting up preview" at bounding box center [1067, 440] width 115 height 20
click at [1524, 9] on button "Deploy" at bounding box center [1523, 20] width 75 height 26
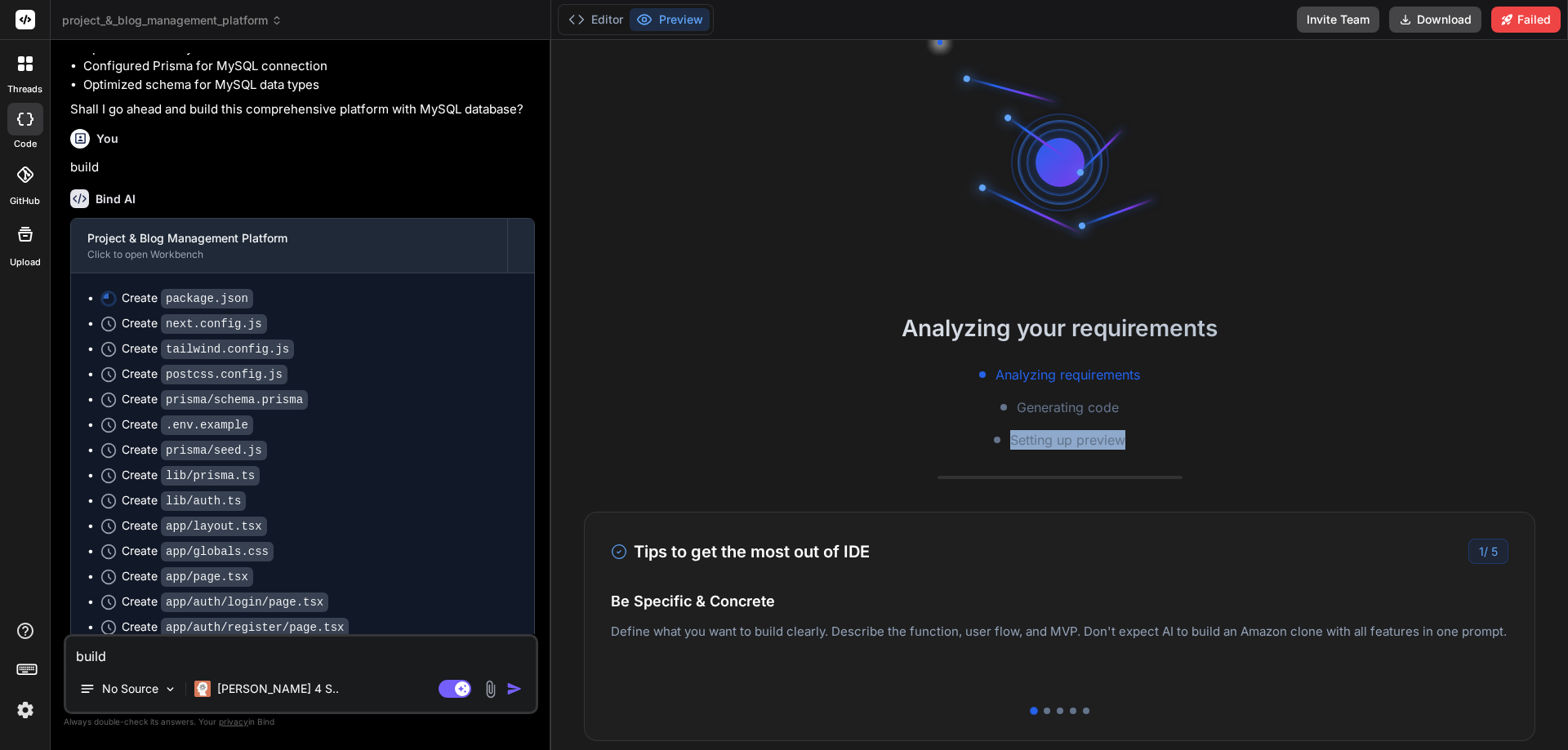
scroll to position [1847, 0]
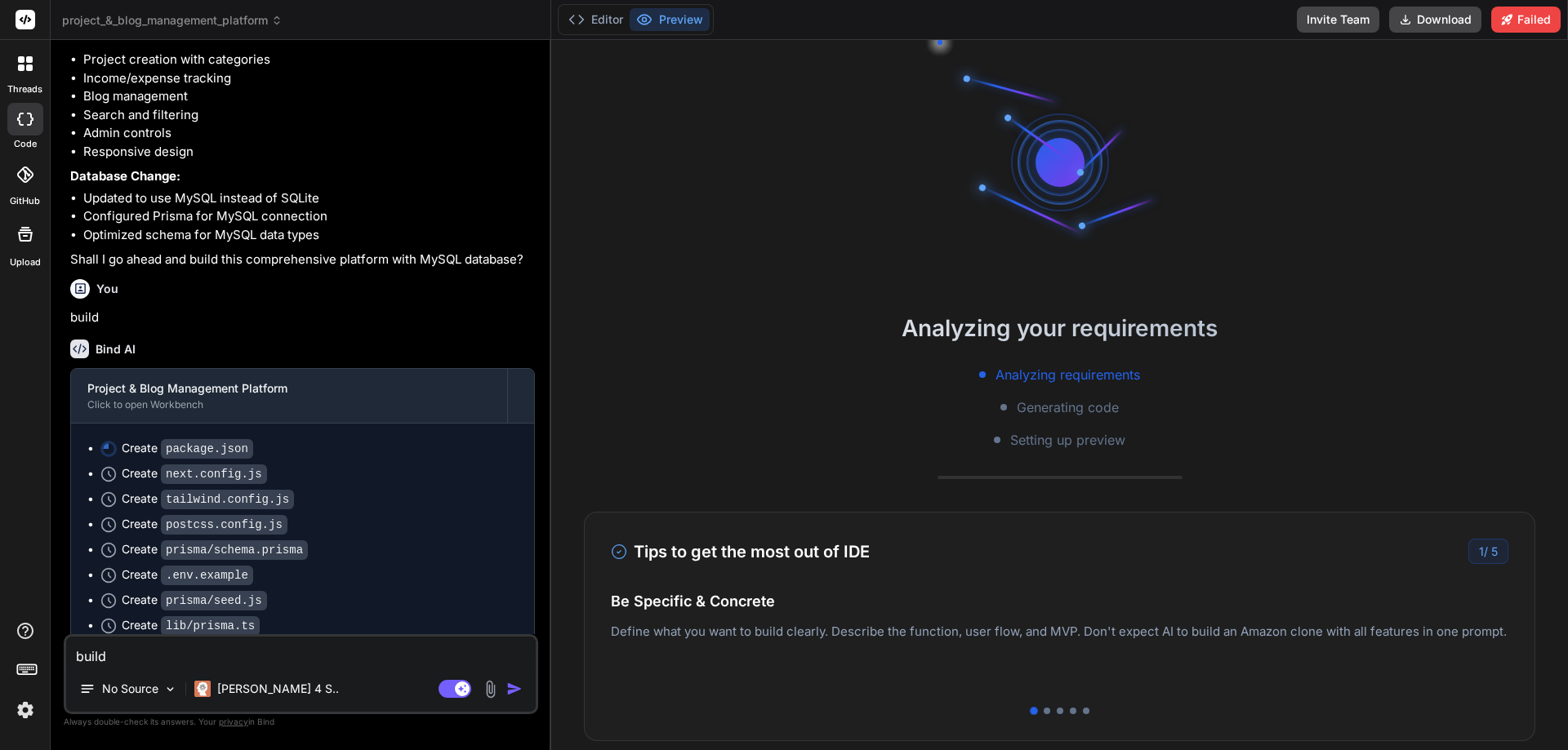
click at [122, 440] on div "Create package.json" at bounding box center [187, 448] width 131 height 17
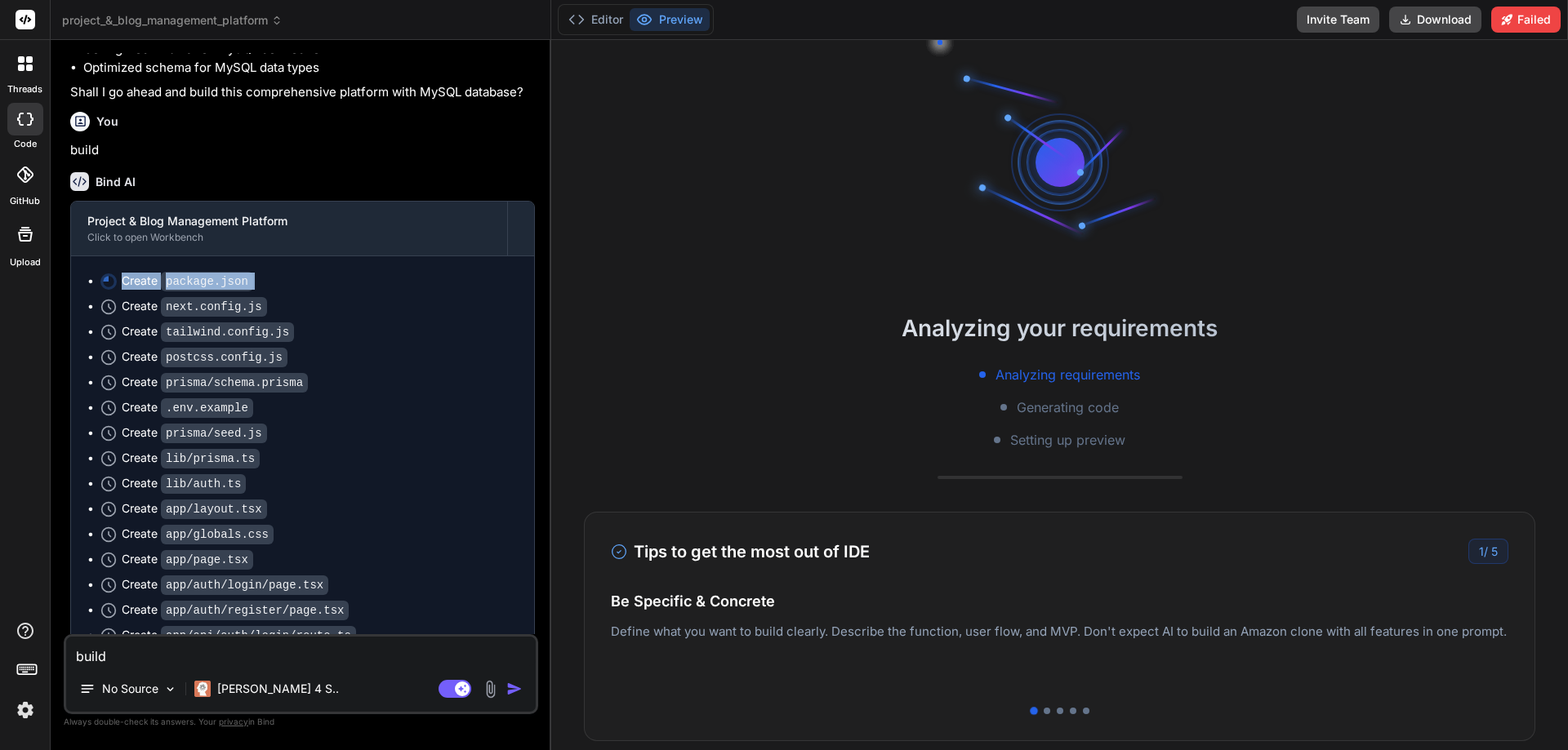
scroll to position [2011, 0]
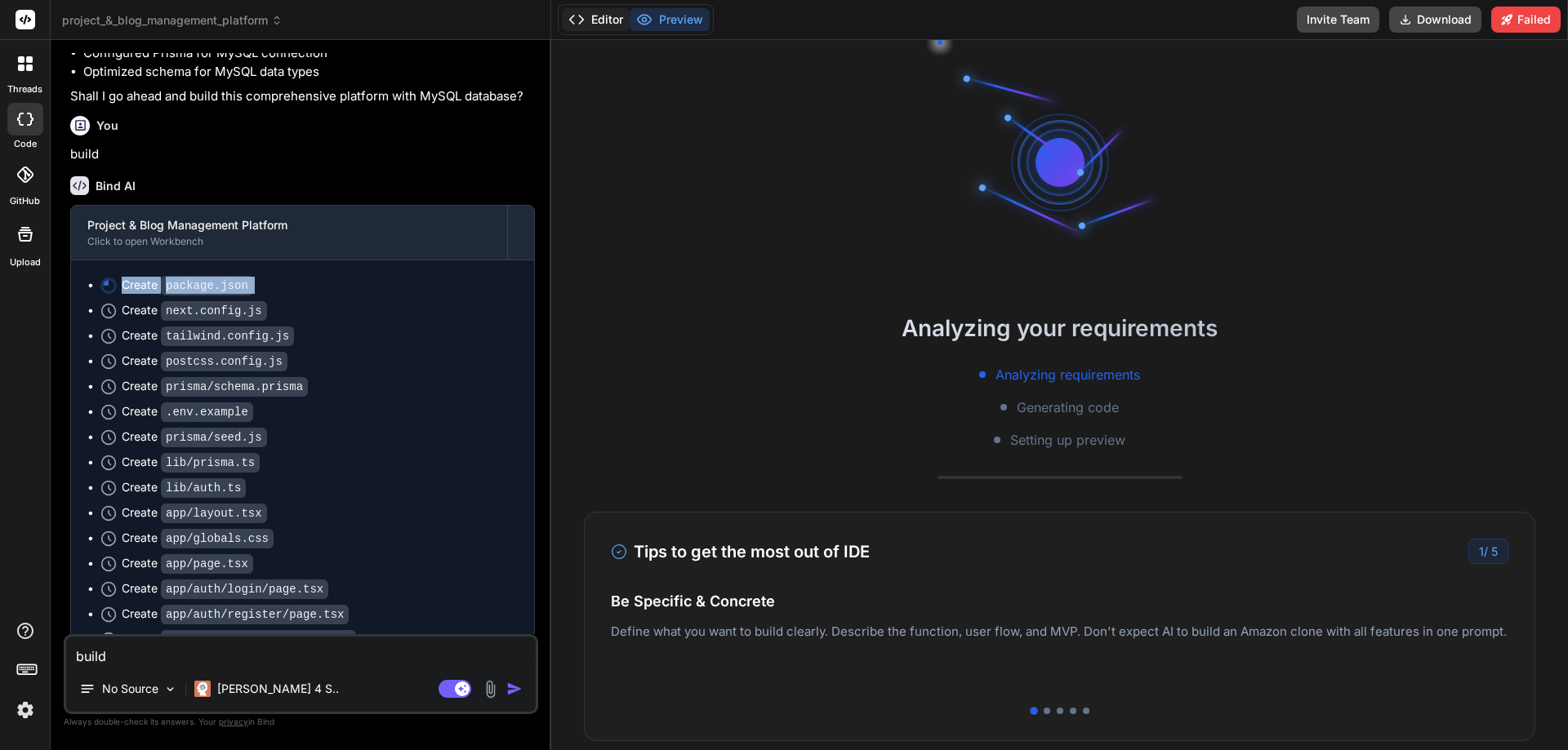
click at [619, 25] on button "Editor" at bounding box center [595, 20] width 68 height 23
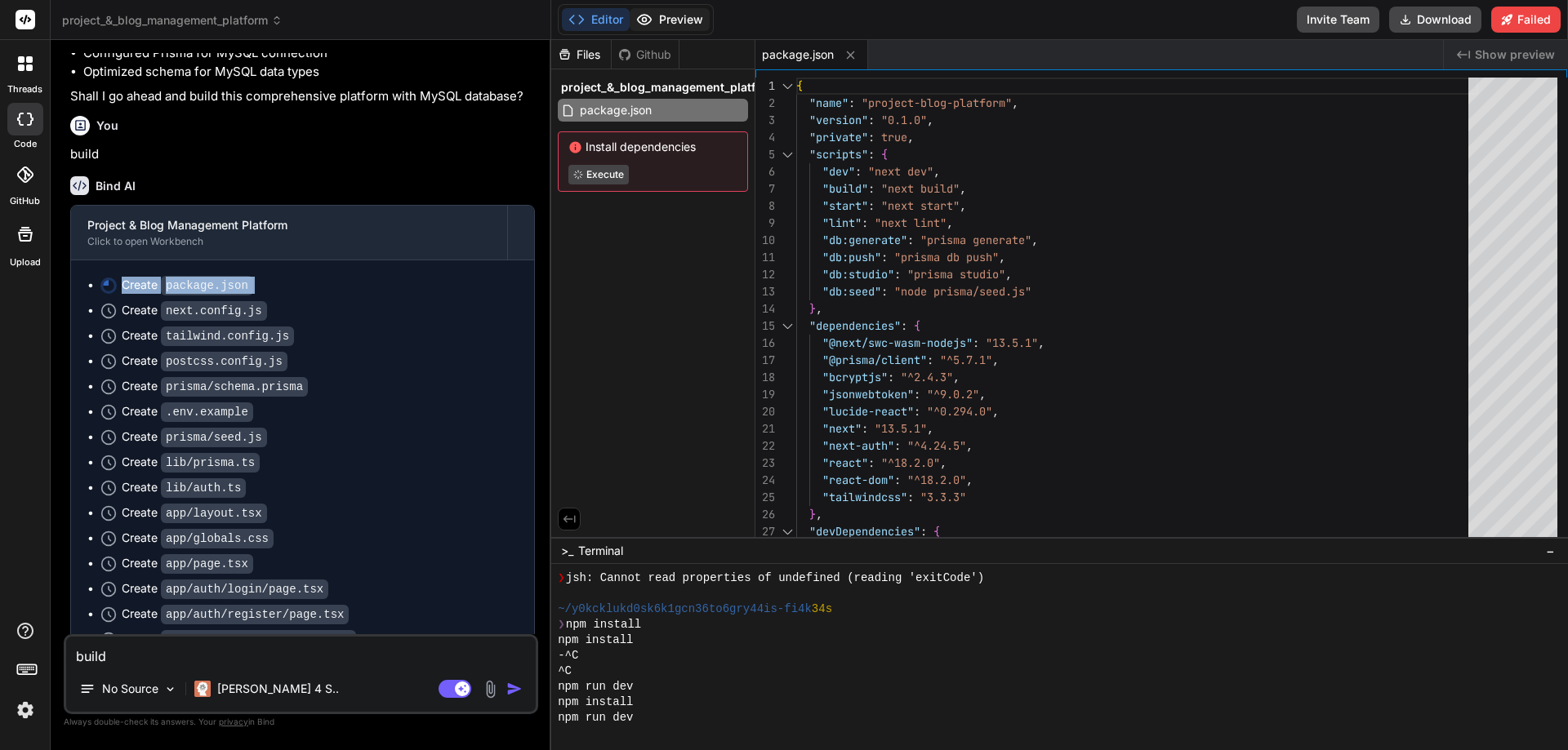
click at [675, 16] on button "Preview" at bounding box center [670, 20] width 80 height 23
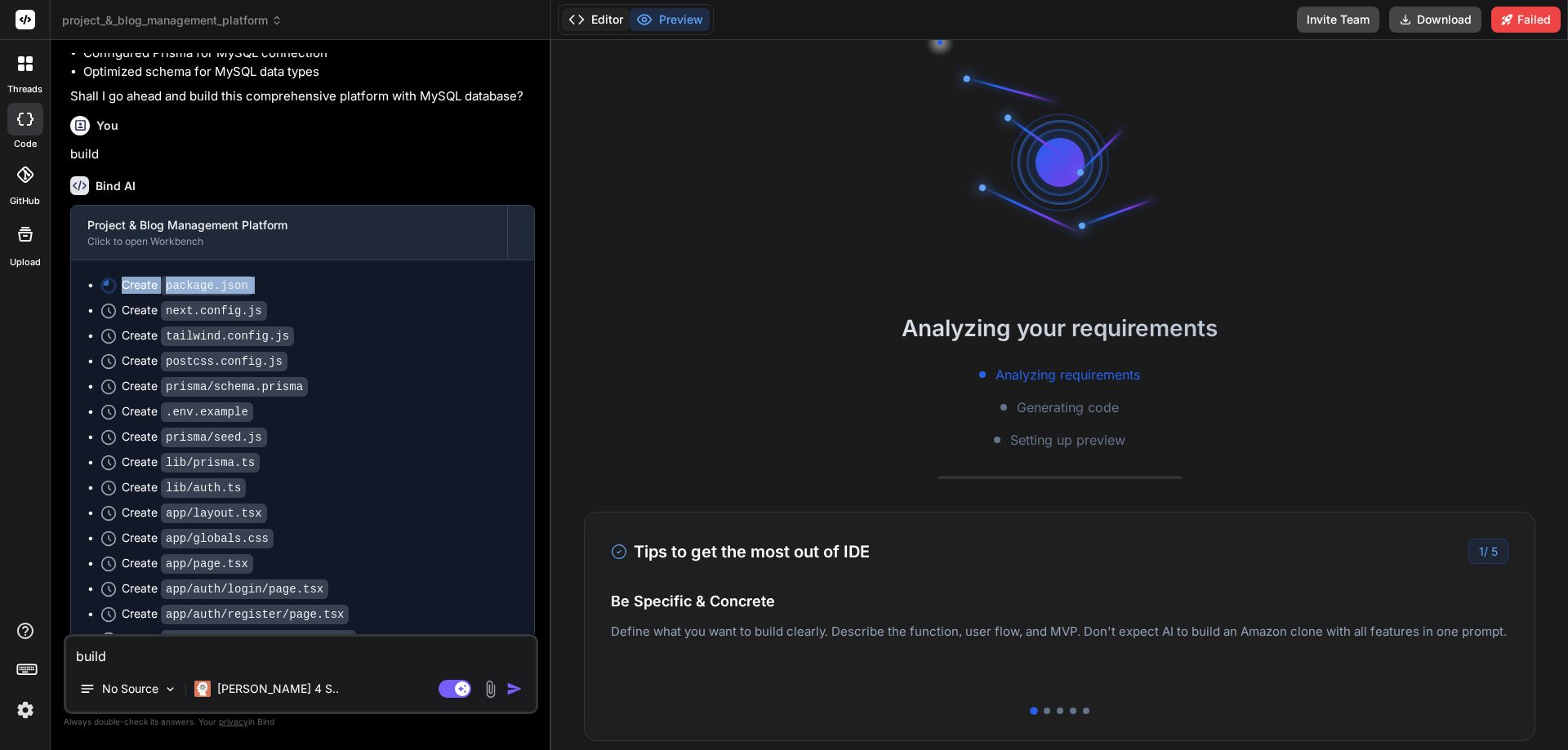
click at [617, 18] on button "Editor" at bounding box center [595, 20] width 68 height 23
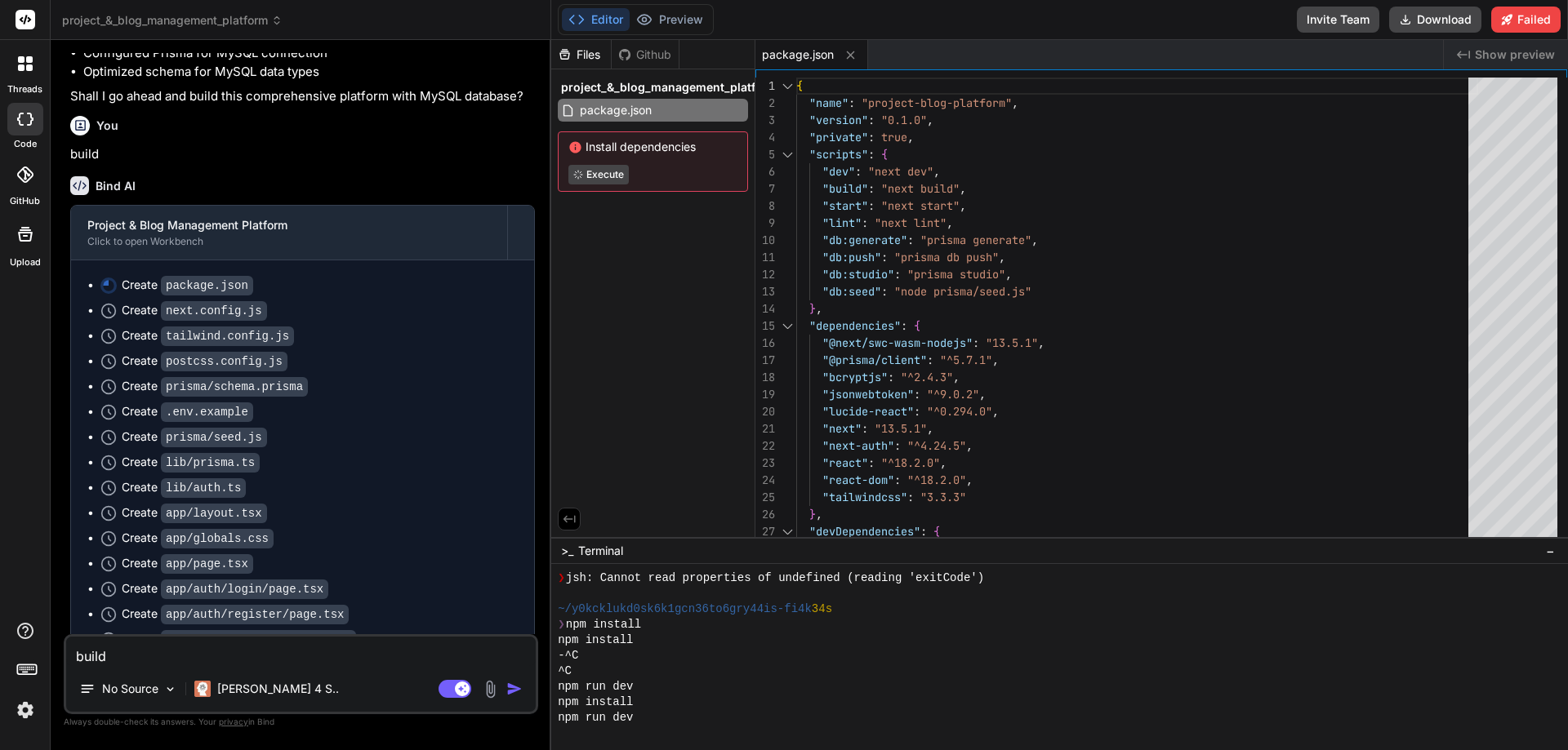
click at [652, 146] on span "Install dependencies" at bounding box center [652, 147] width 169 height 16
drag, startPoint x: 652, startPoint y: 146, endPoint x: 681, endPoint y: 159, distance: 31.8
click at [652, 146] on span "Install dependencies" at bounding box center [652, 147] width 169 height 16
click at [179, 276] on code "package.json" at bounding box center [207, 286] width 93 height 20
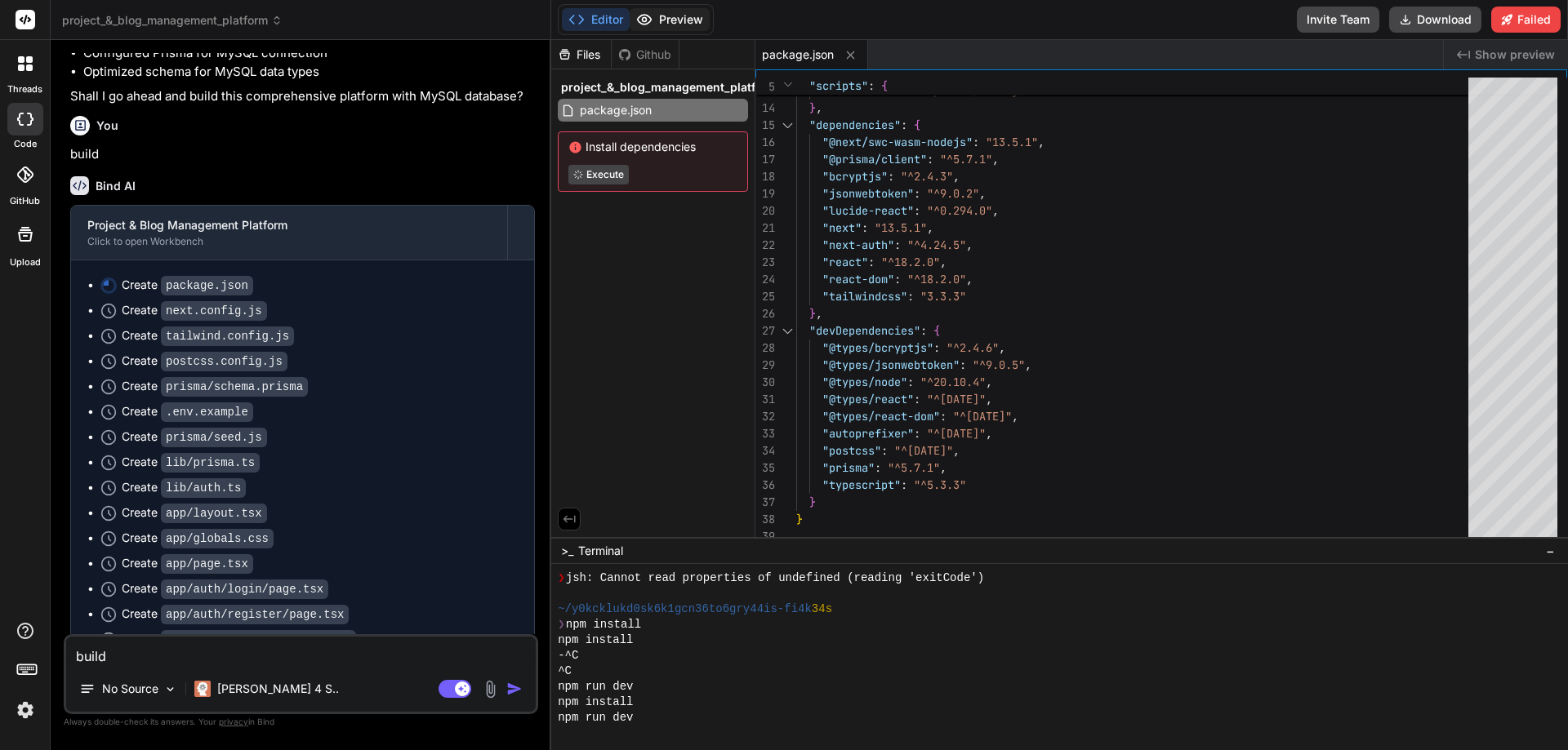
click at [665, 21] on button "Preview" at bounding box center [670, 20] width 80 height 23
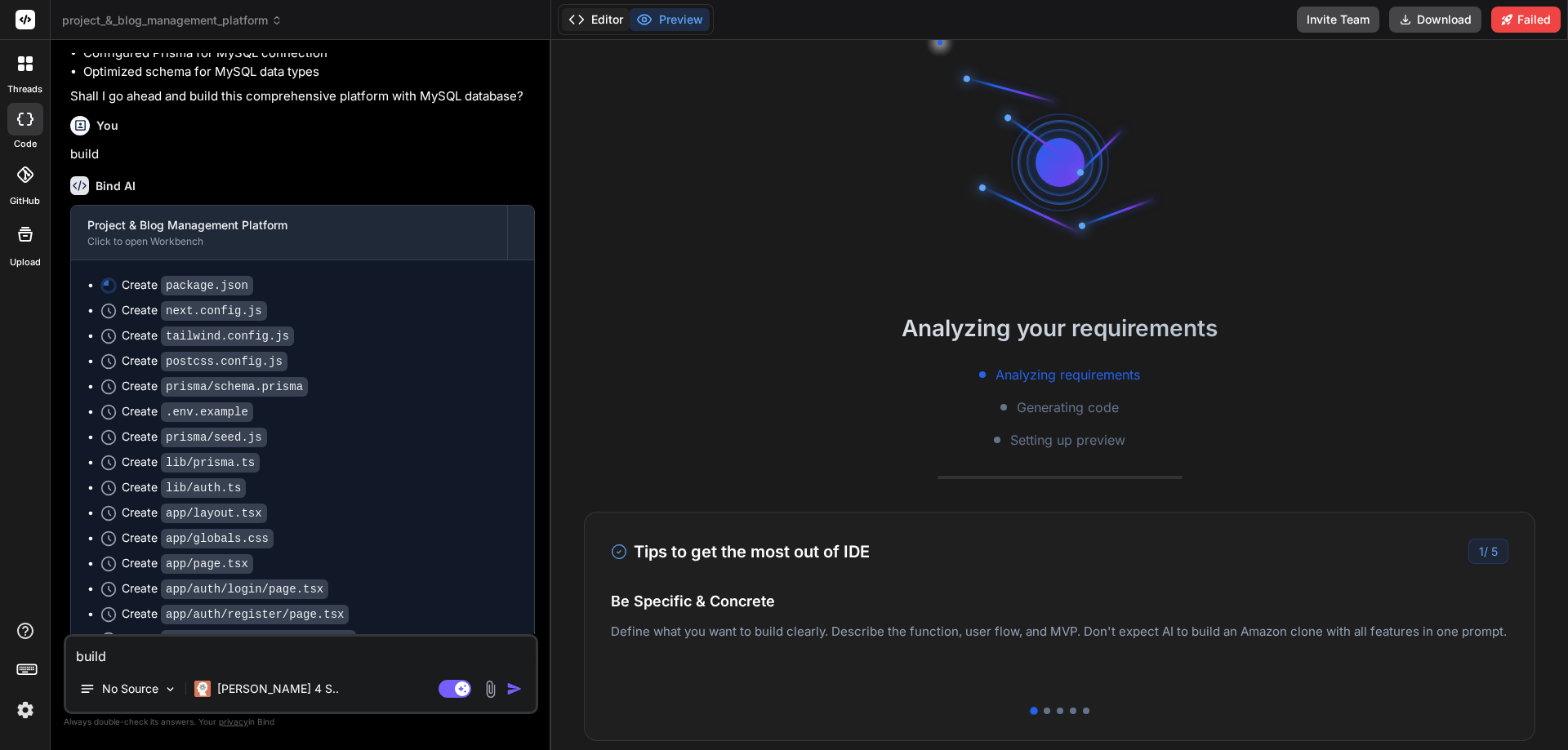
click at [584, 20] on icon at bounding box center [576, 20] width 16 height 16
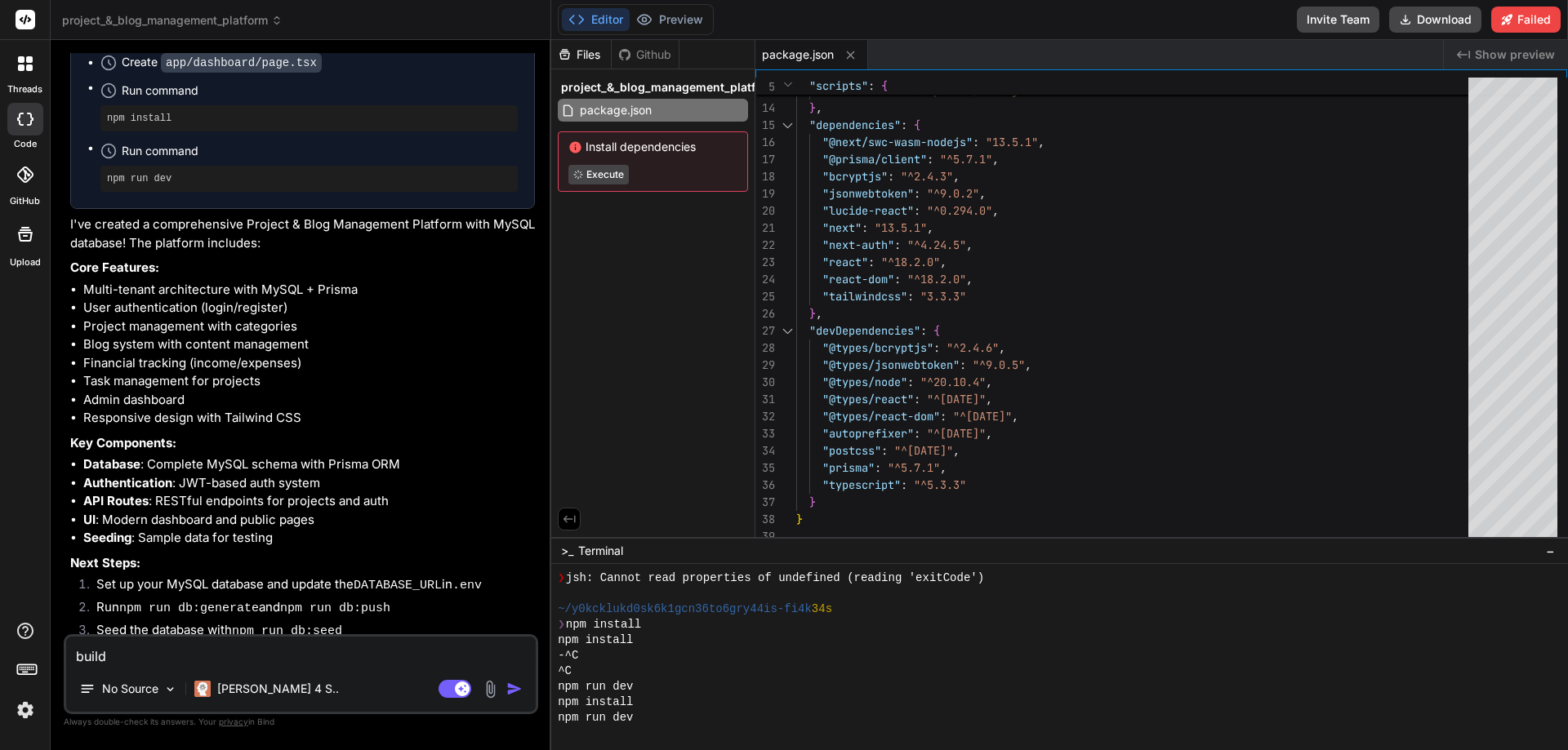
scroll to position [2816, 0]
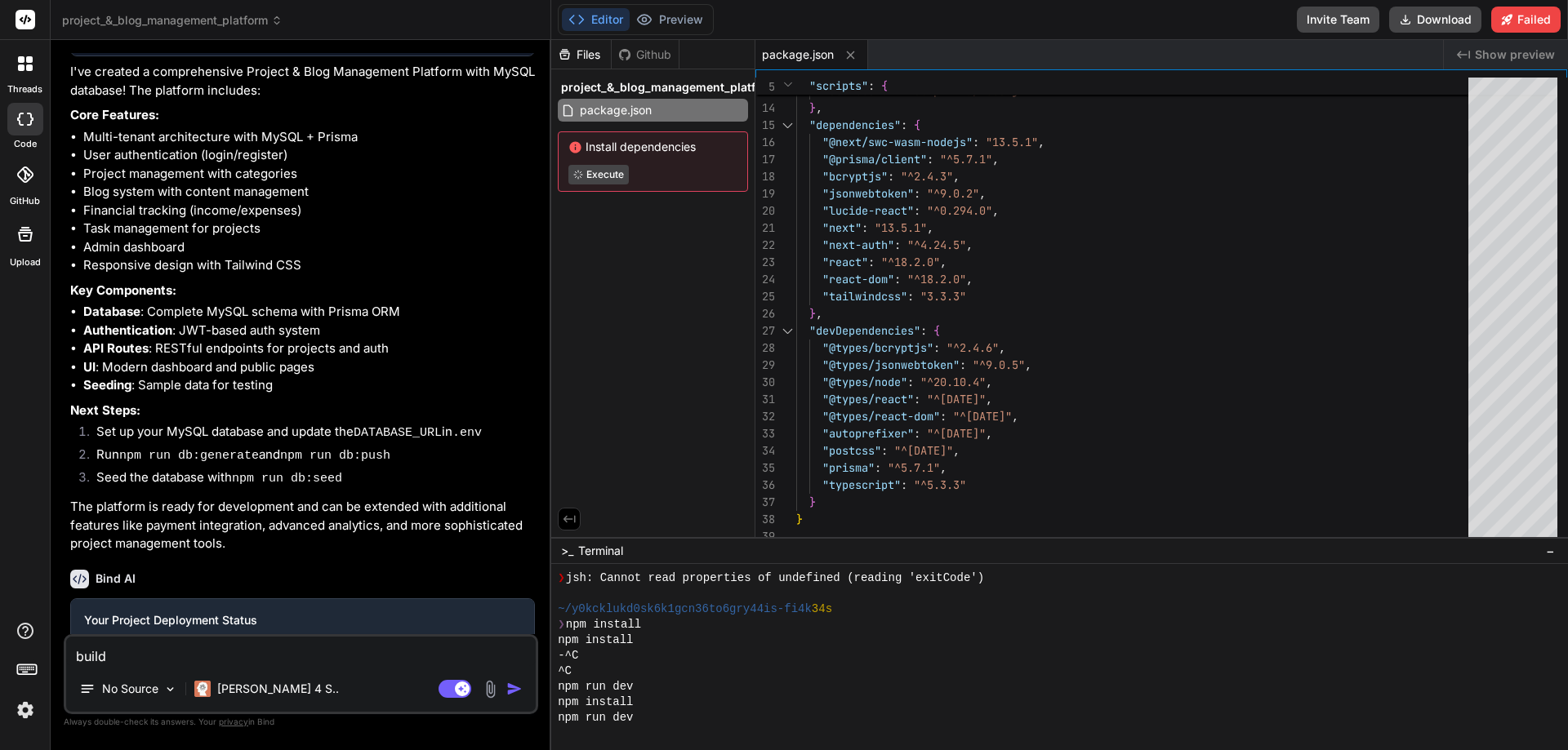
click at [616, 243] on div "Files Github project_&_blog_management_platform package.json Install dependenci…" at bounding box center [652, 289] width 204 height 498
